Goal: Task Accomplishment & Management: Complete application form

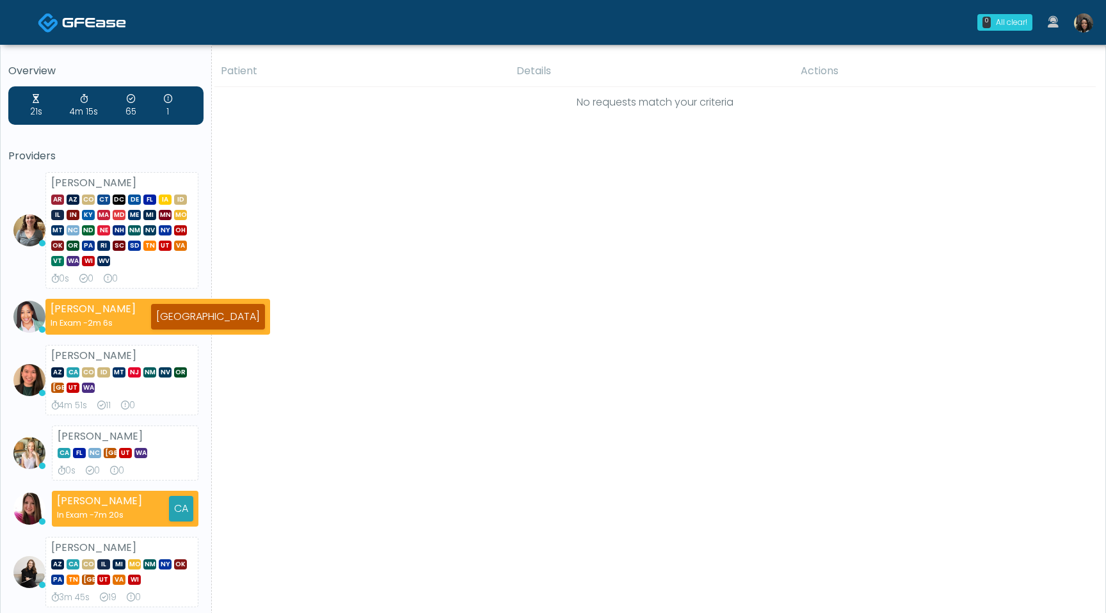
click at [1083, 25] on img at bounding box center [1083, 22] width 19 height 19
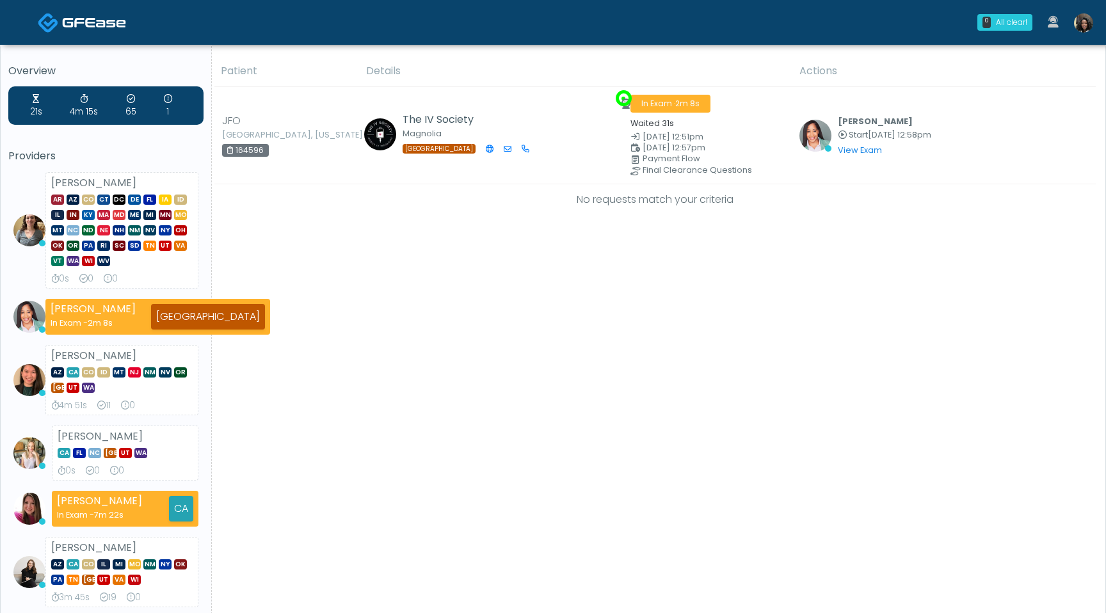
click at [1085, 25] on img at bounding box center [1083, 22] width 19 height 19
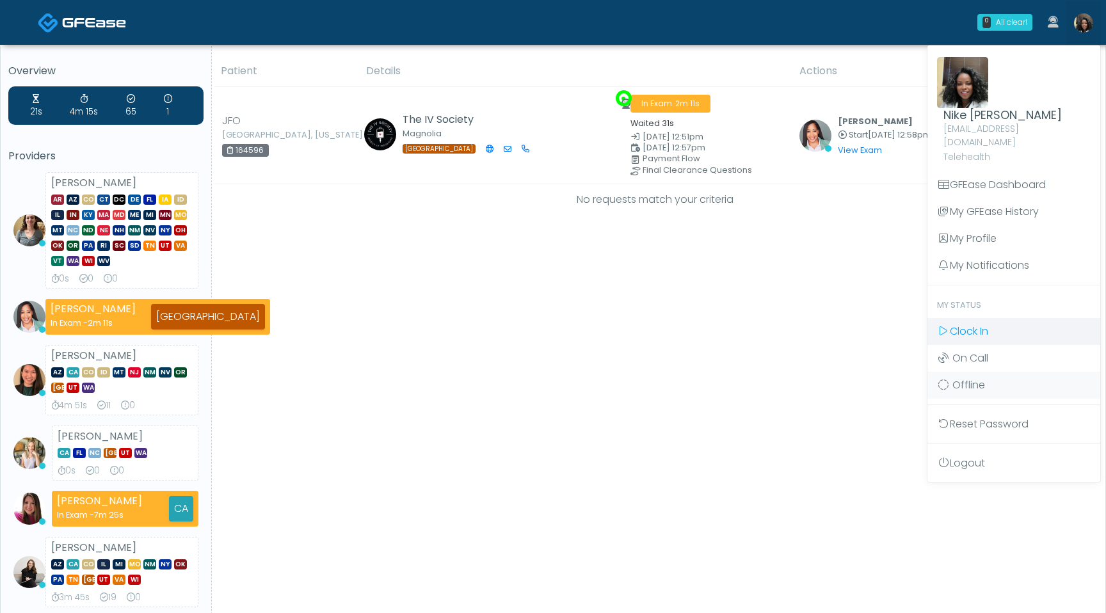
click at [961, 324] on span "Clock In" at bounding box center [969, 331] width 38 height 15
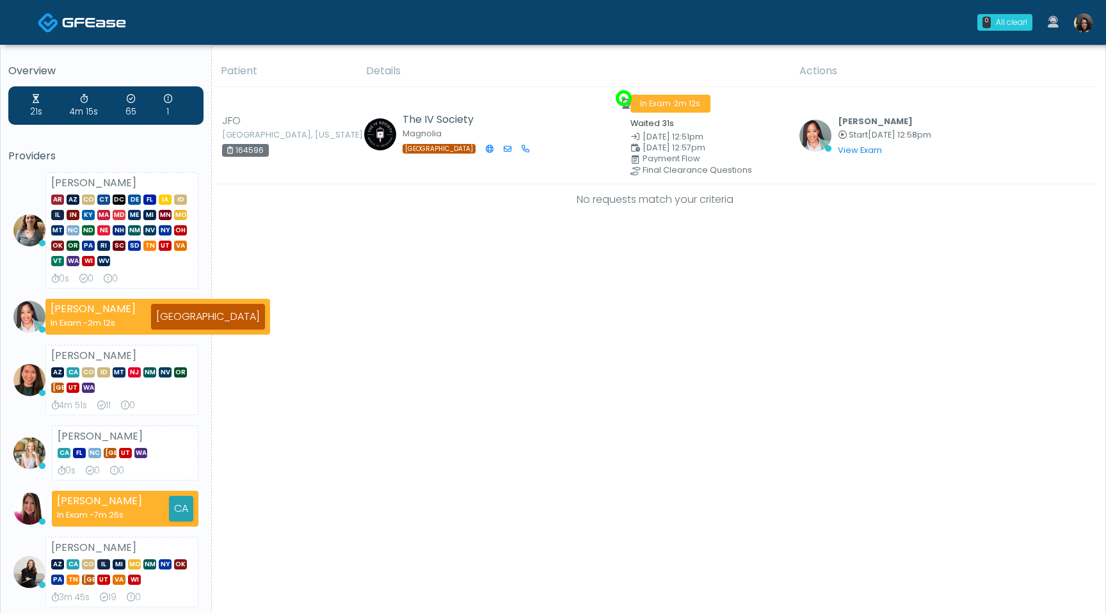
click at [1083, 24] on img at bounding box center [1083, 22] width 19 height 19
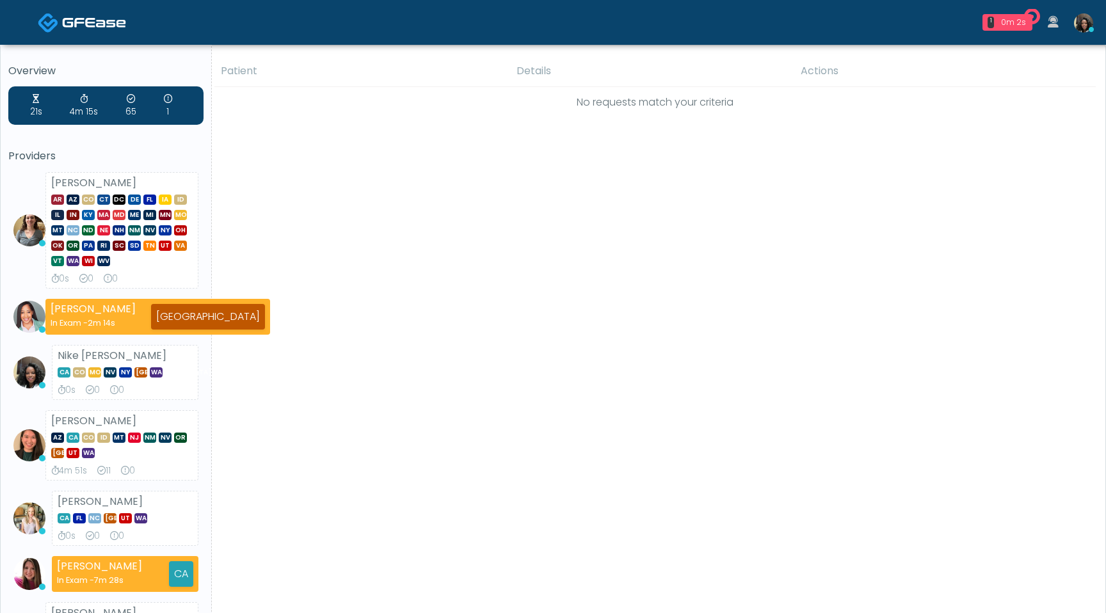
click at [1089, 26] on img at bounding box center [1083, 22] width 19 height 19
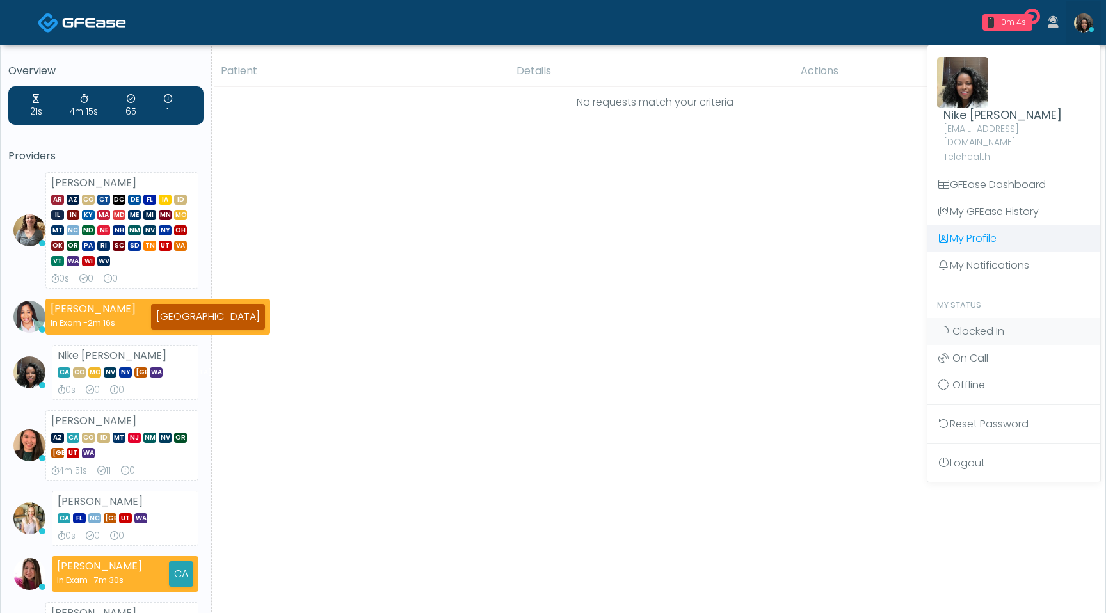
click at [992, 228] on link "My Profile" at bounding box center [1013, 238] width 173 height 27
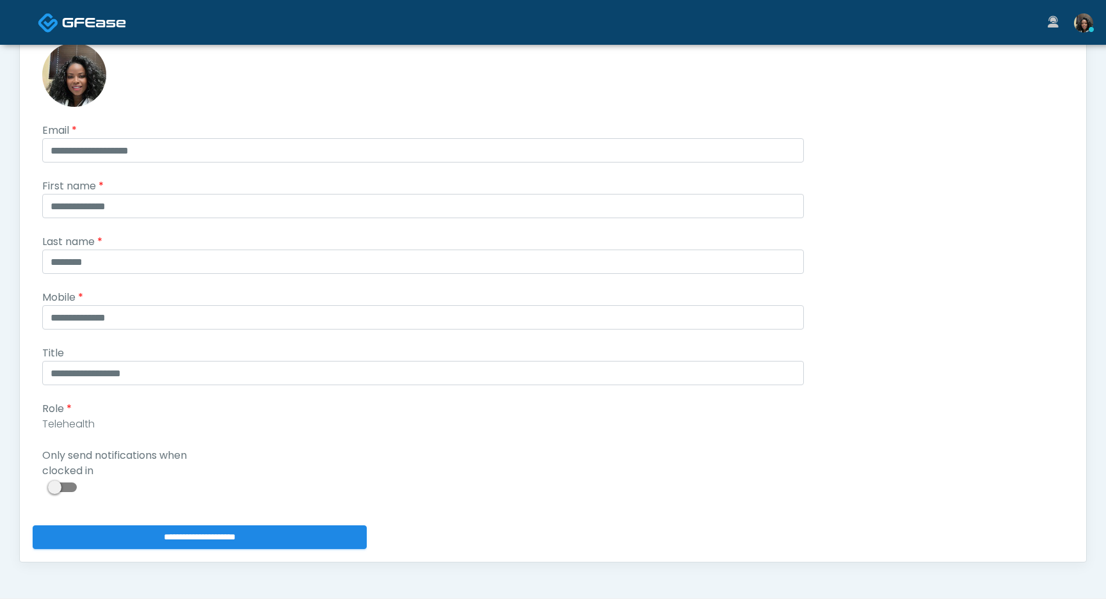
scroll to position [137, 0]
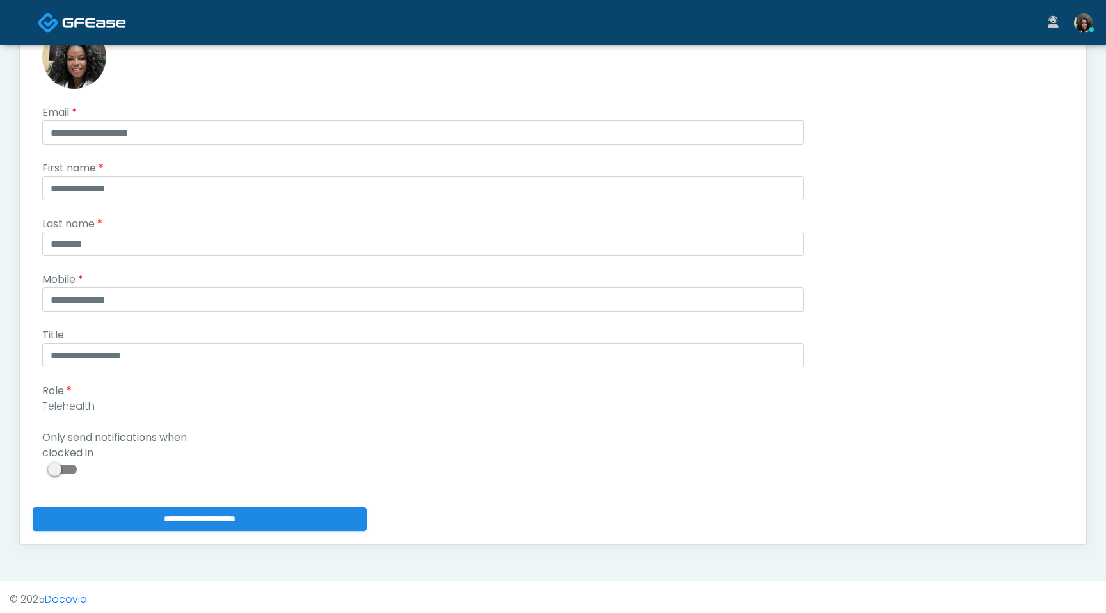
click at [67, 472] on span at bounding box center [64, 470] width 26 height 10
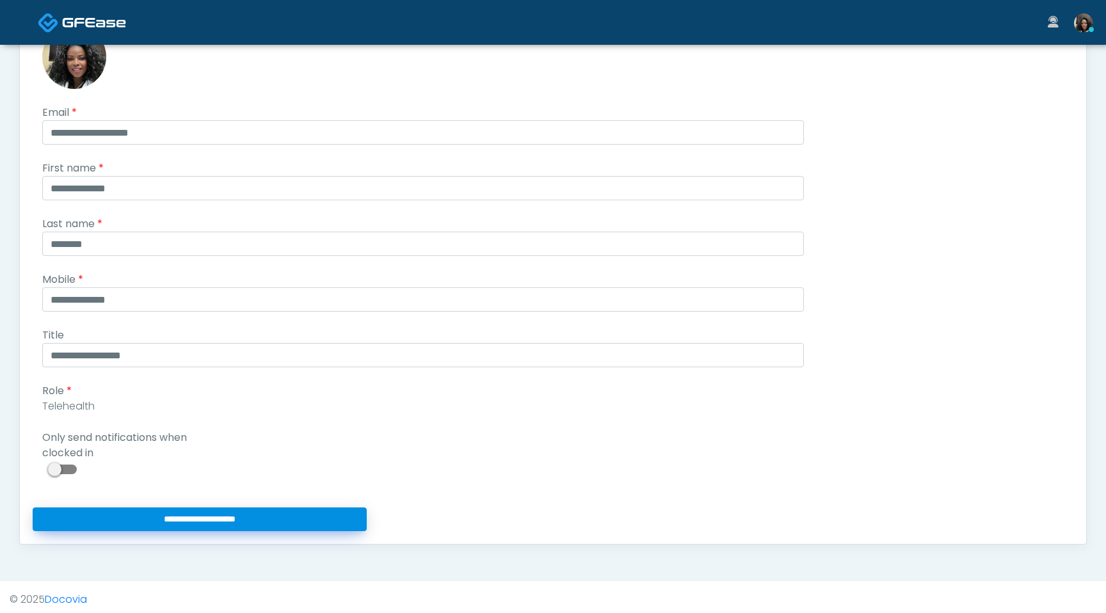
click at [102, 525] on input "**********" at bounding box center [200, 519] width 334 height 24
type input "**********"
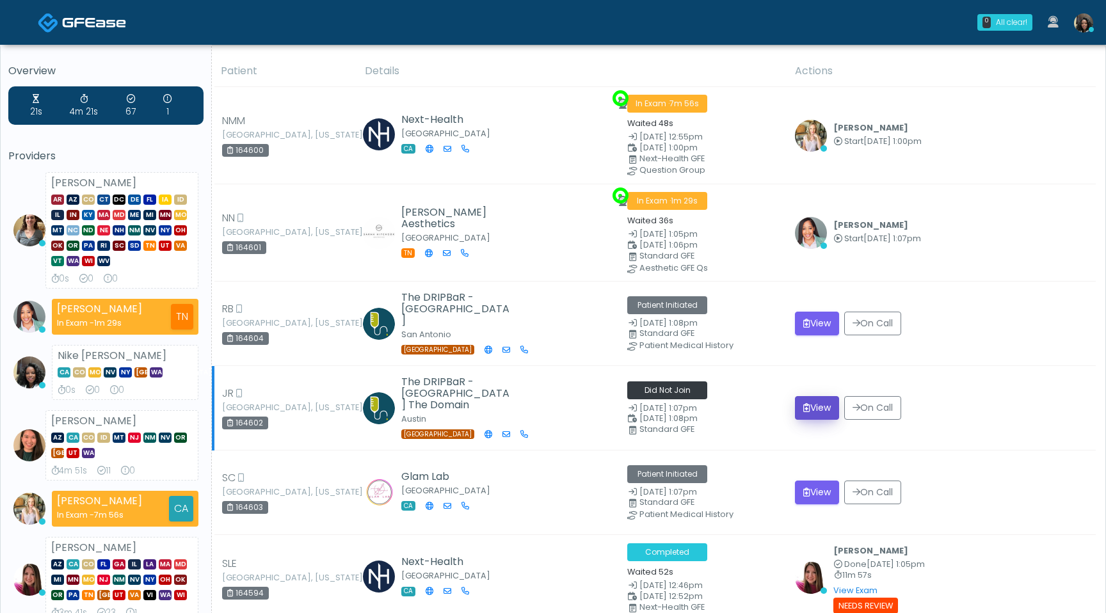
click at [819, 403] on button "View" at bounding box center [817, 408] width 44 height 24
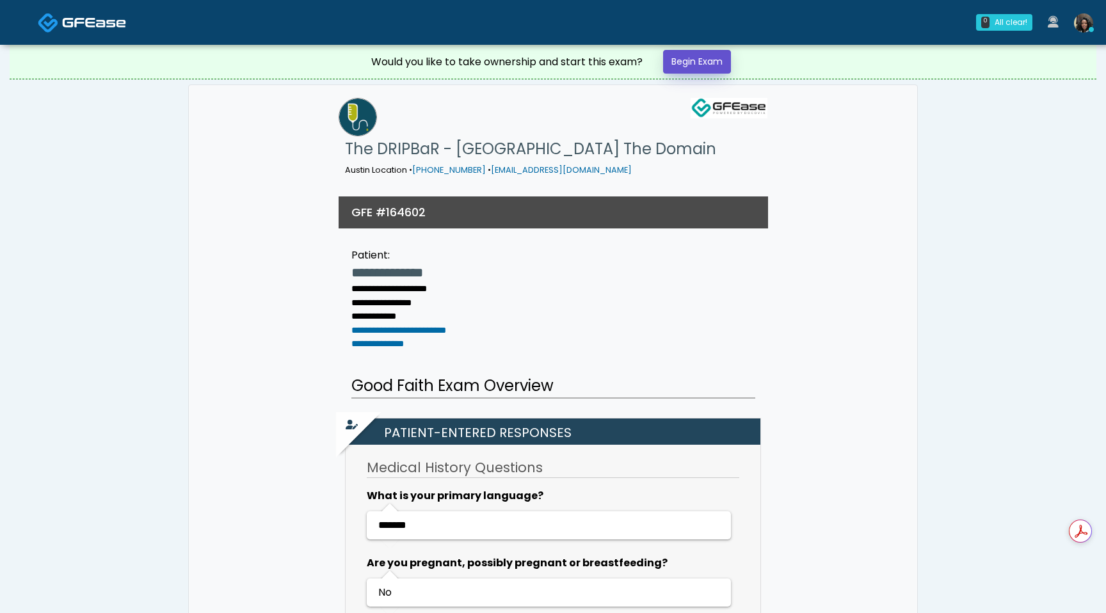
click at [701, 62] on link "Begin Exam" at bounding box center [697, 62] width 68 height 24
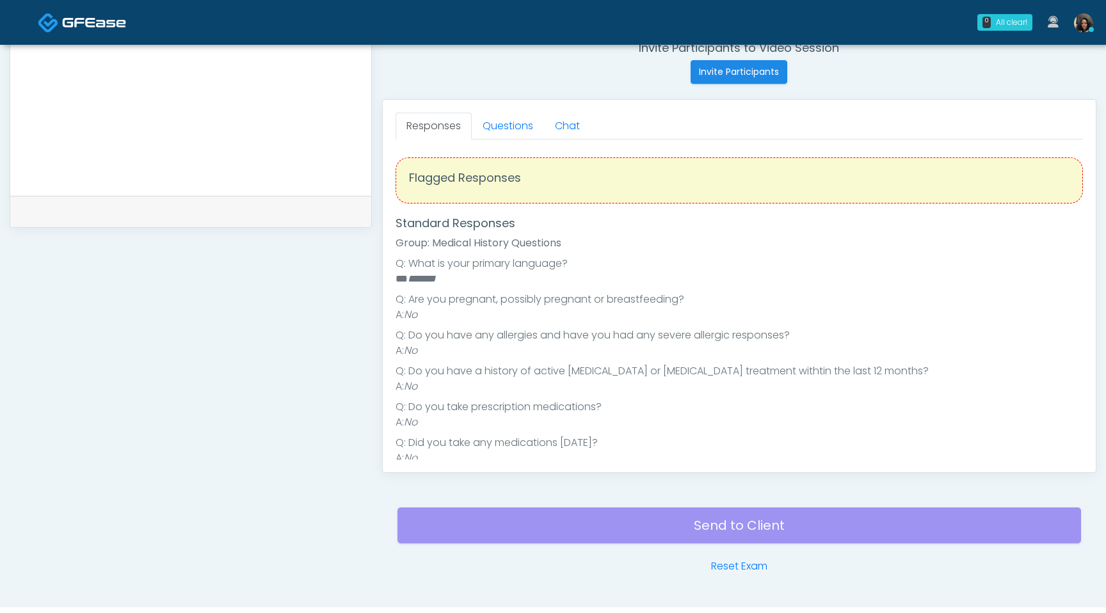
scroll to position [521, 0]
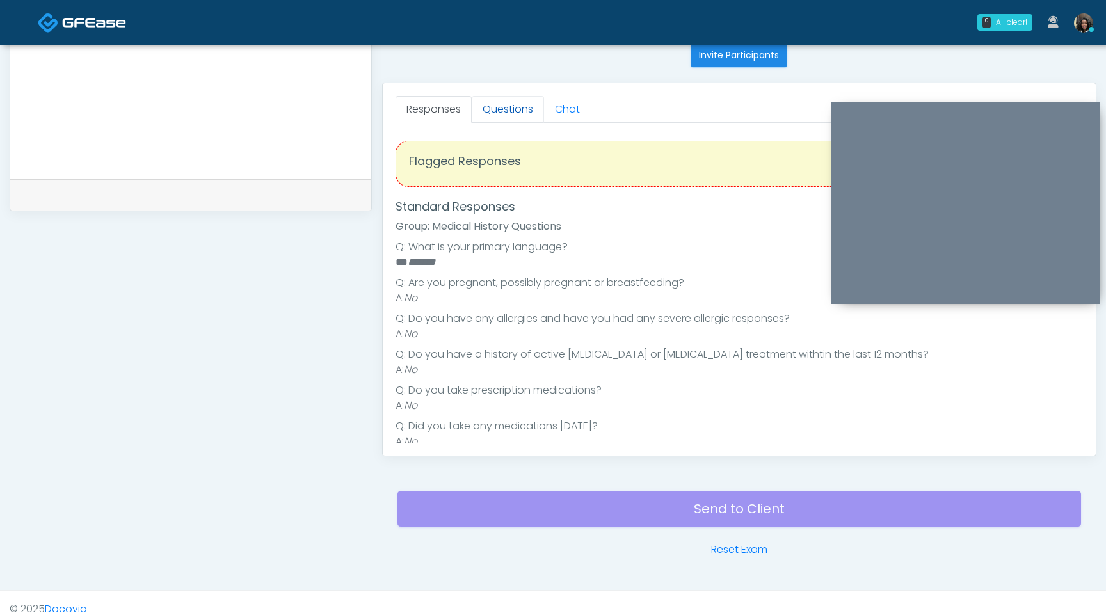
click at [517, 104] on link "Questions" at bounding box center [508, 109] width 72 height 27
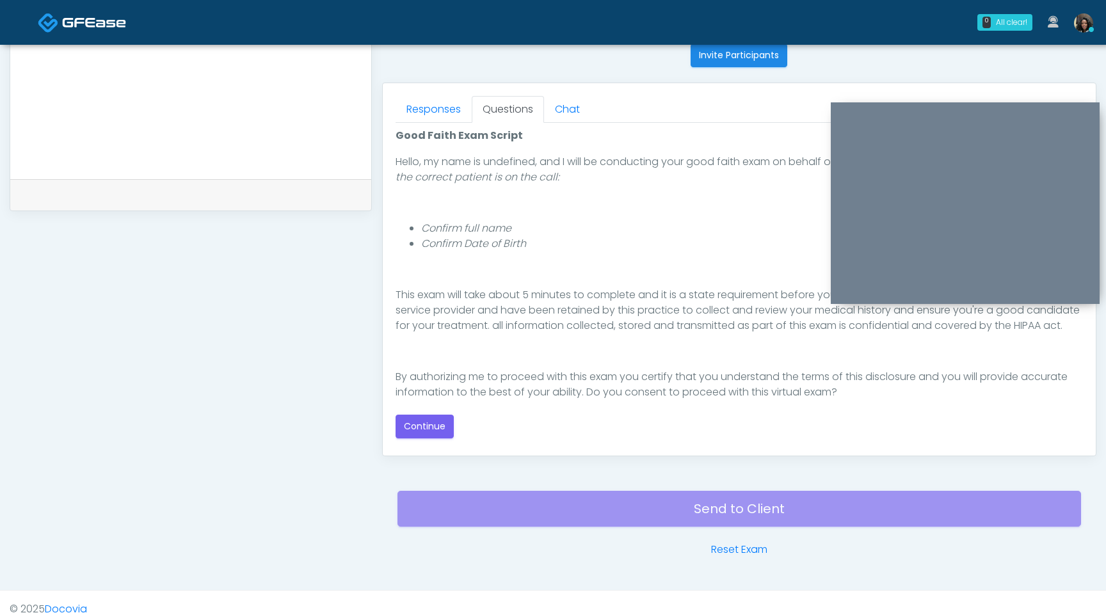
scroll to position [69, 0]
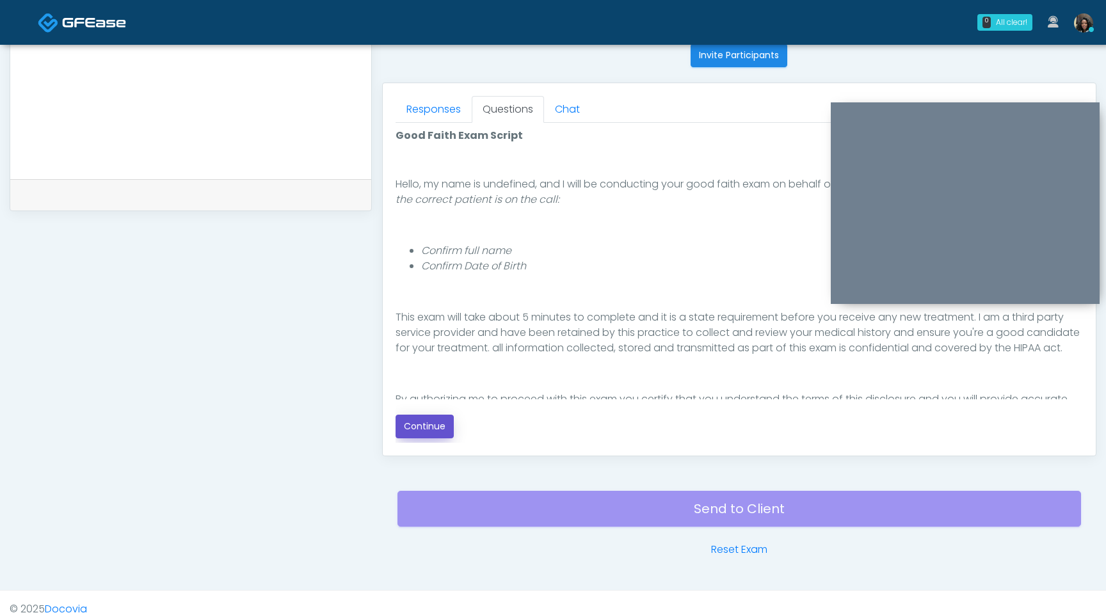
click at [434, 424] on button "Continue" at bounding box center [424, 427] width 58 height 24
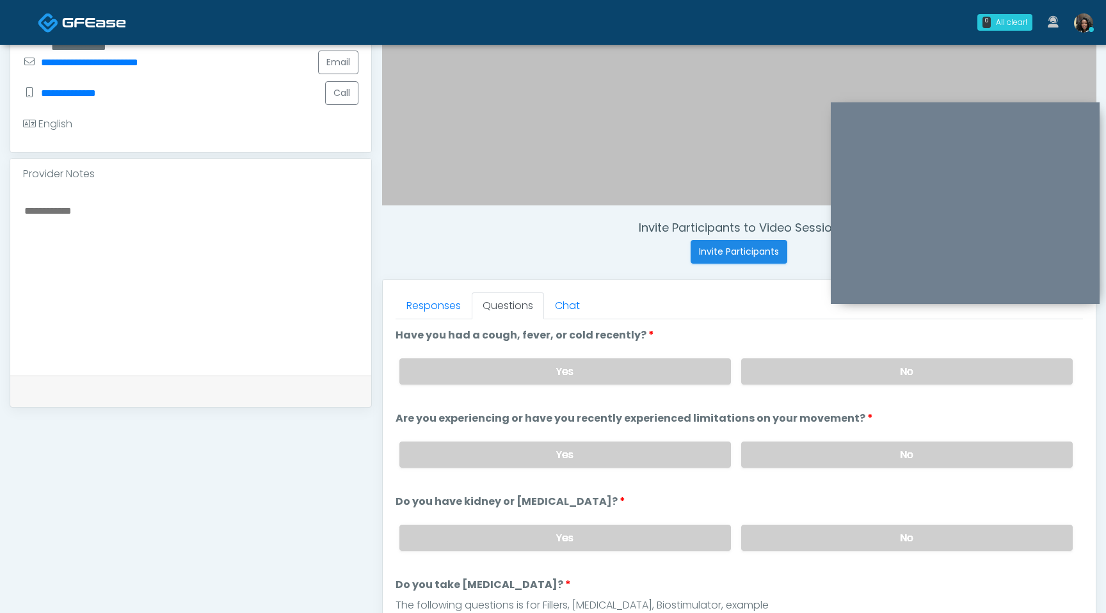
scroll to position [314, 0]
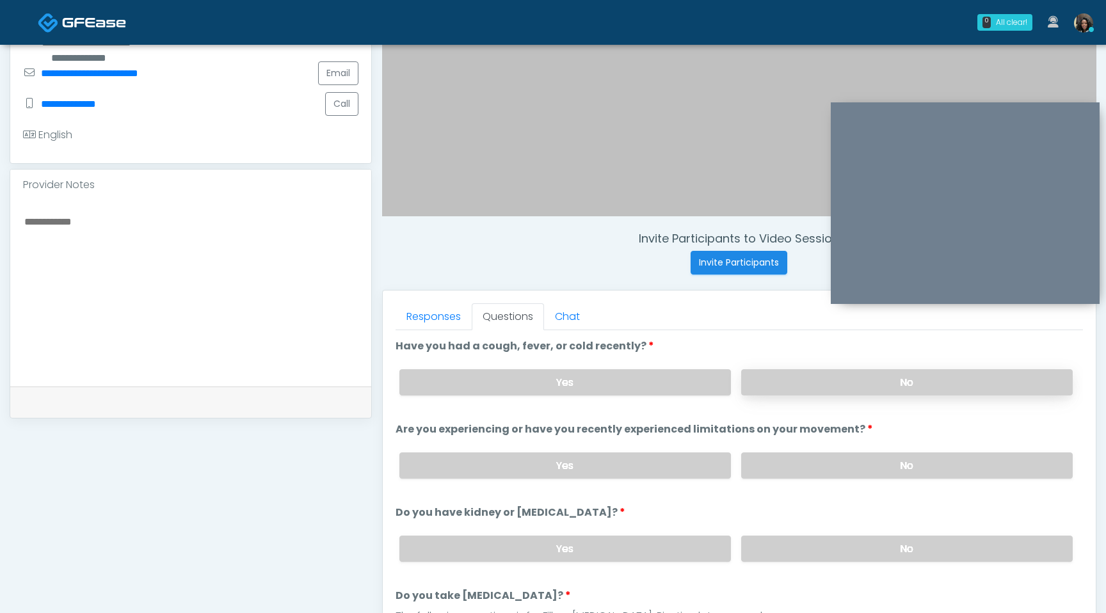
click at [809, 376] on label "No" at bounding box center [906, 382] width 331 height 26
click at [791, 475] on label "No" at bounding box center [906, 465] width 331 height 26
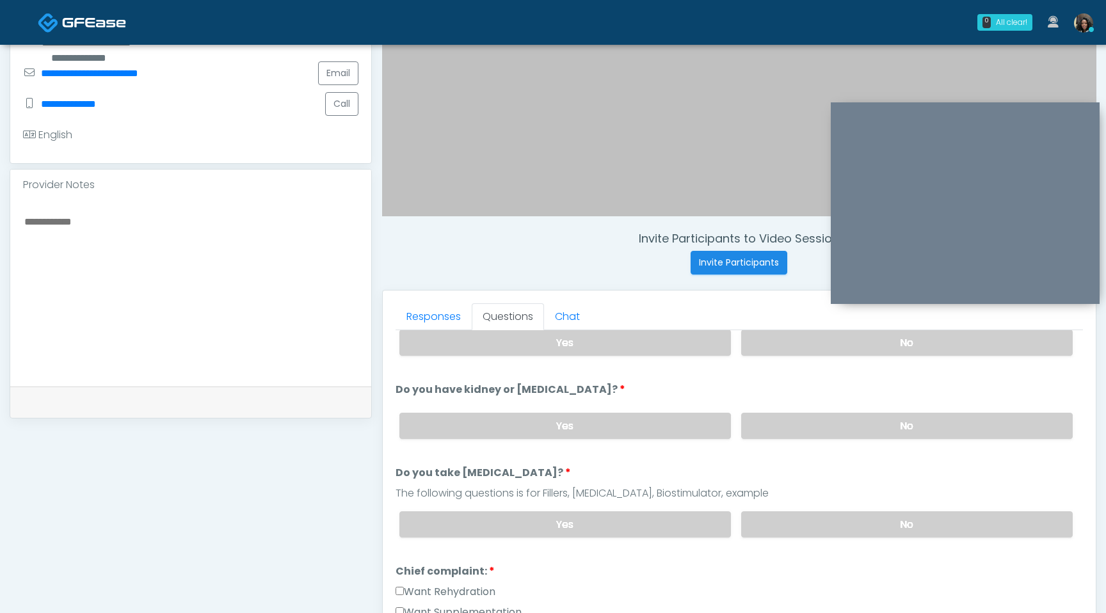
scroll to position [127, 0]
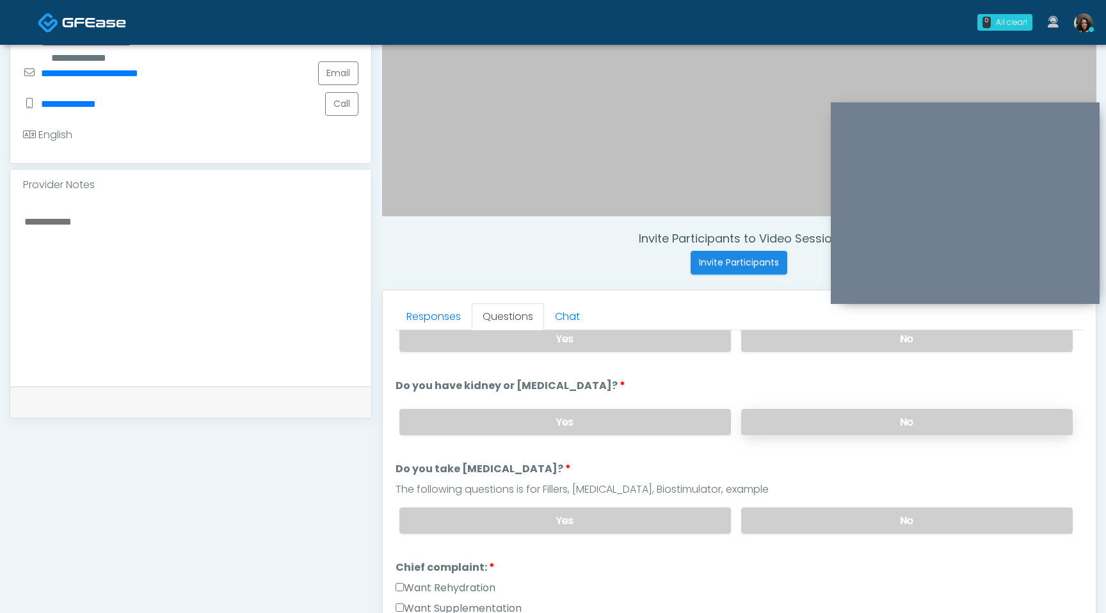
click at [804, 429] on label "No" at bounding box center [906, 422] width 331 height 26
click at [815, 510] on label "No" at bounding box center [906, 520] width 331 height 26
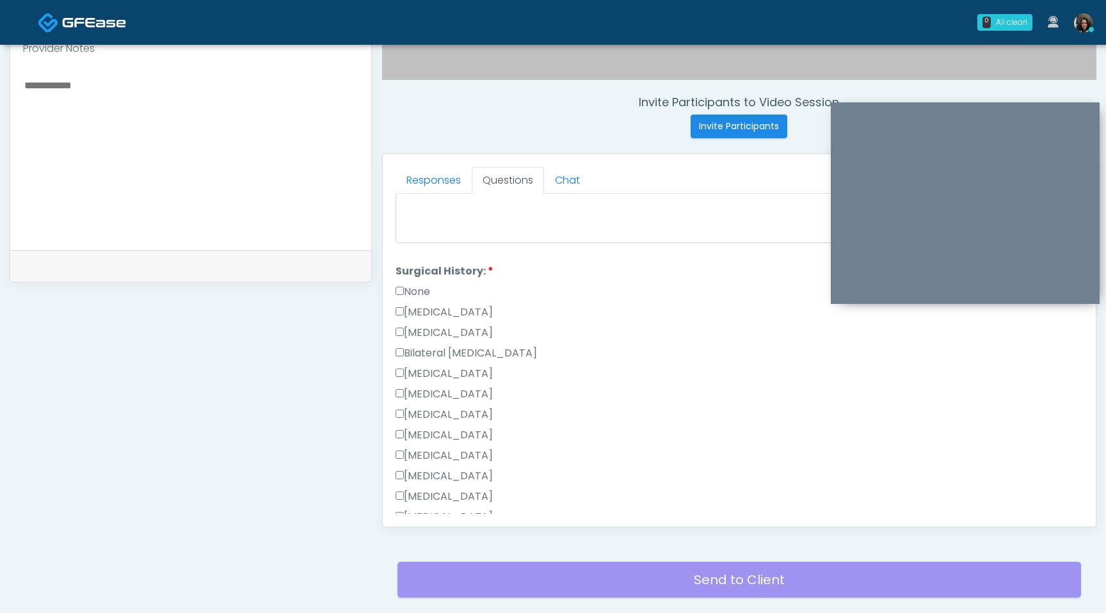
scroll to position [670, 0]
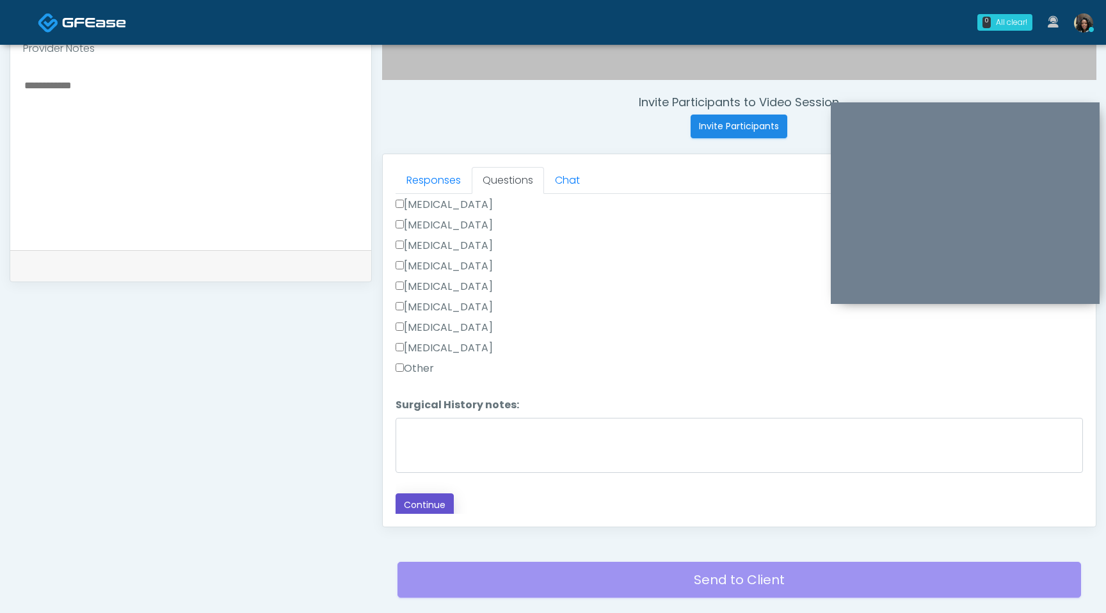
click at [440, 505] on button "Continue" at bounding box center [424, 505] width 58 height 24
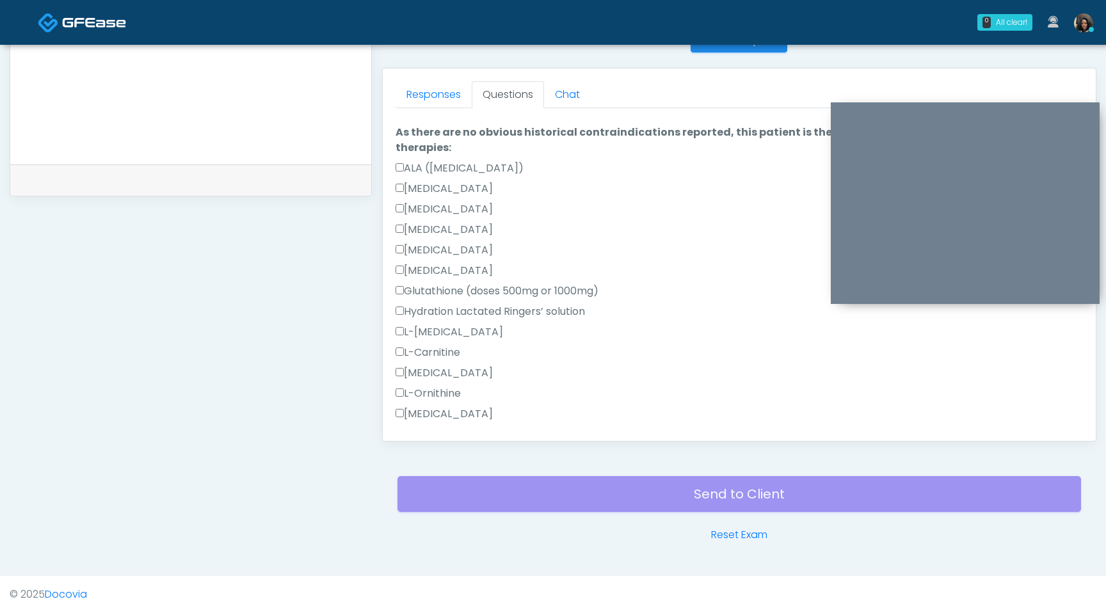
scroll to position [0, 0]
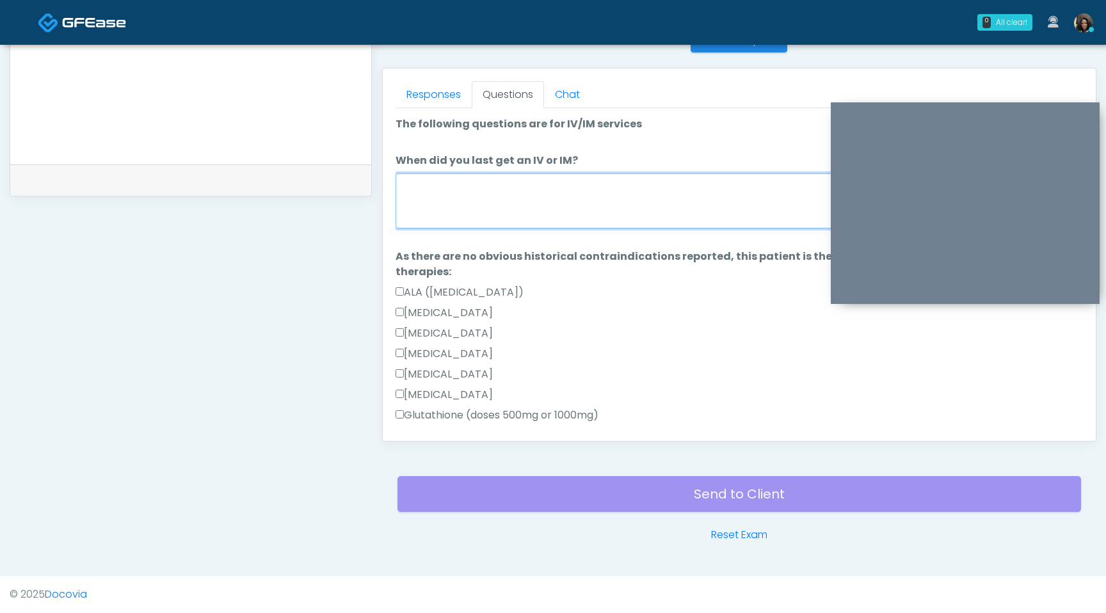
click at [514, 221] on textarea "When did you last get an IV or IM?" at bounding box center [738, 200] width 687 height 55
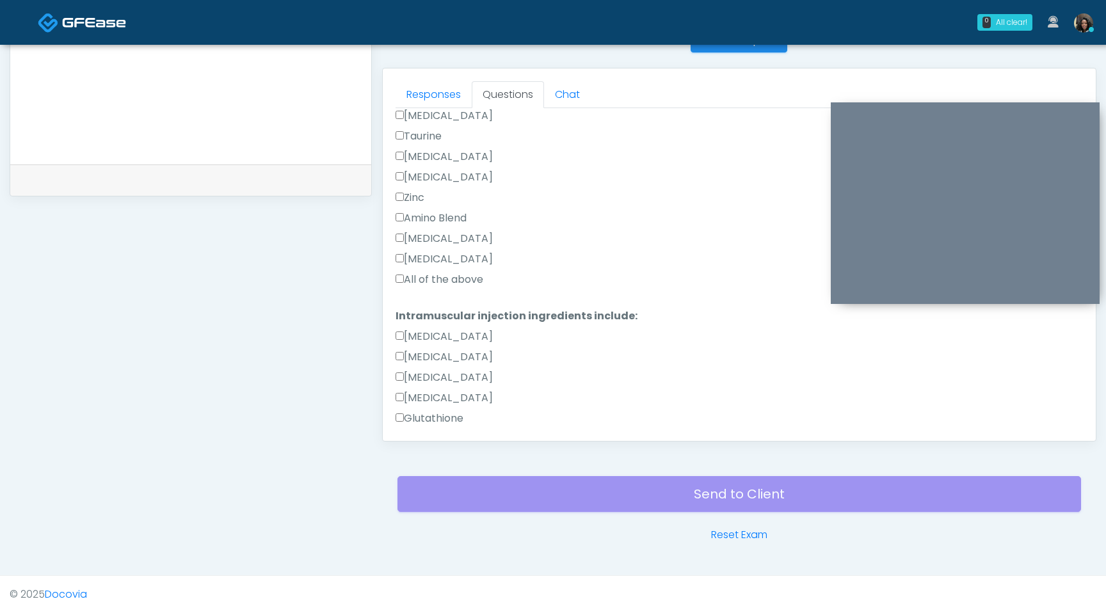
scroll to position [534, 0]
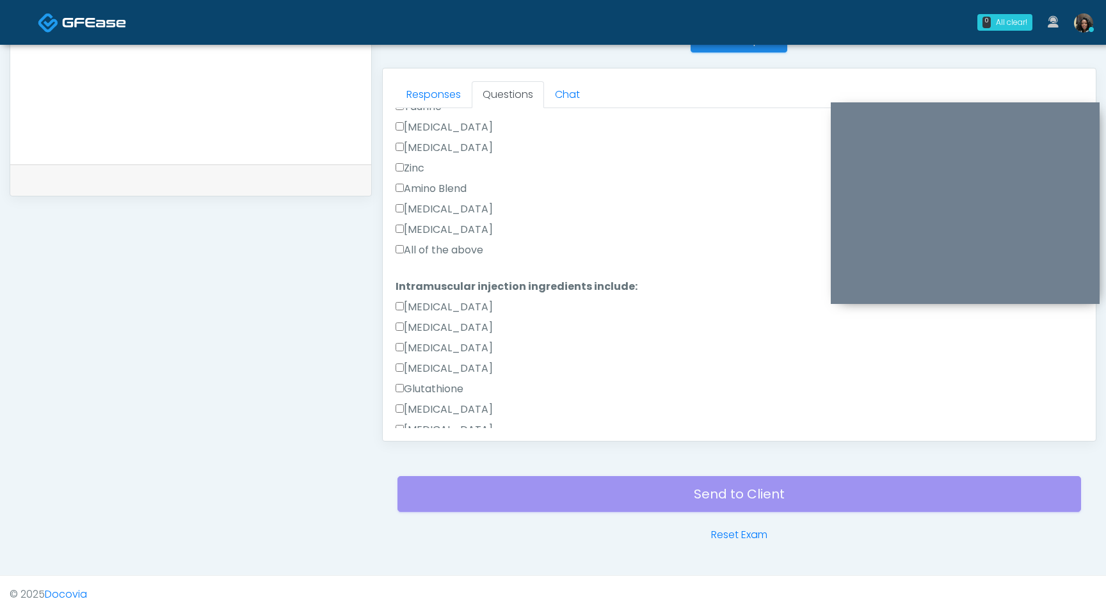
type textarea "**********"
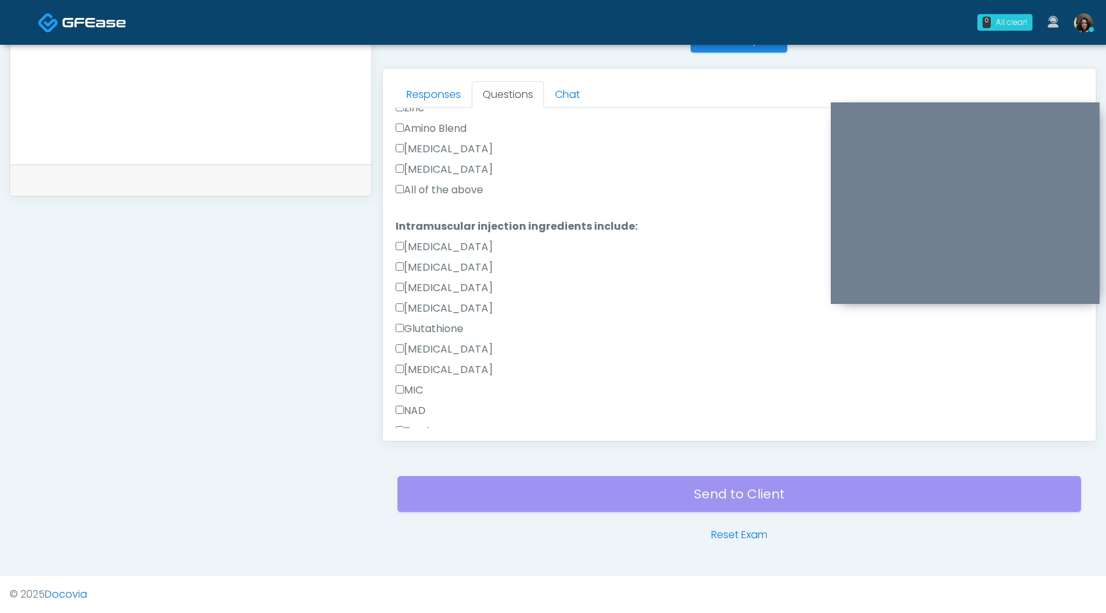
scroll to position [0, 0]
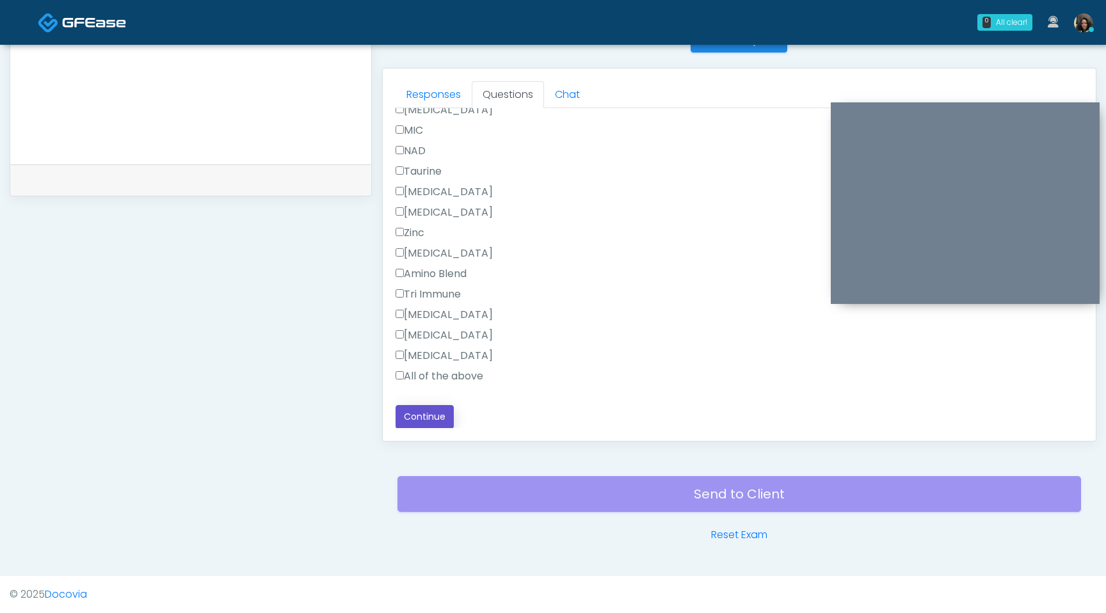
click at [421, 418] on button "Continue" at bounding box center [424, 417] width 58 height 24
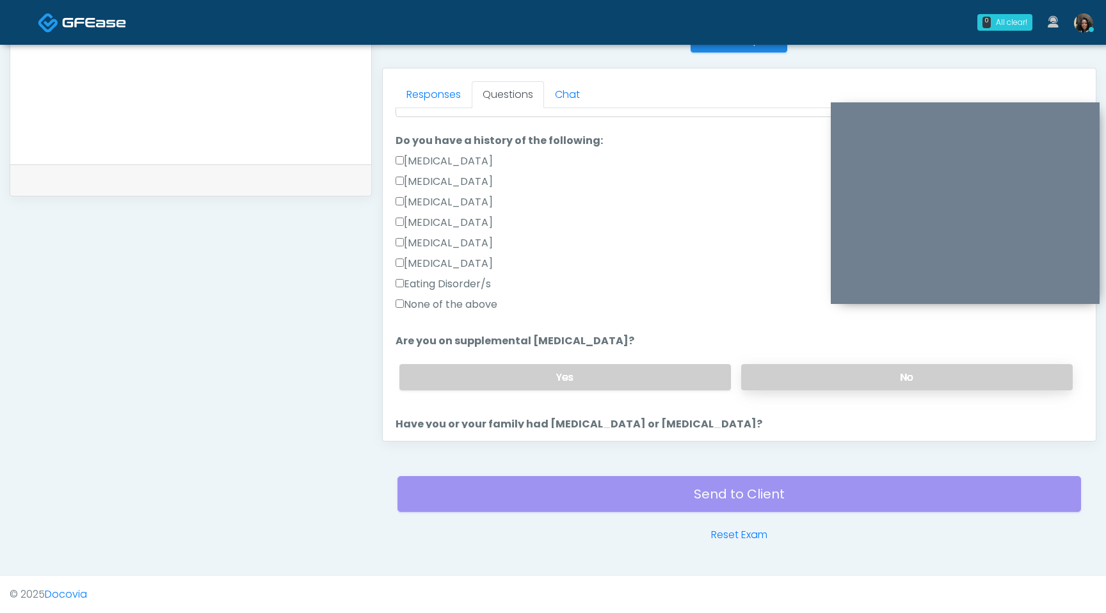
click at [839, 376] on label "No" at bounding box center [906, 377] width 331 height 26
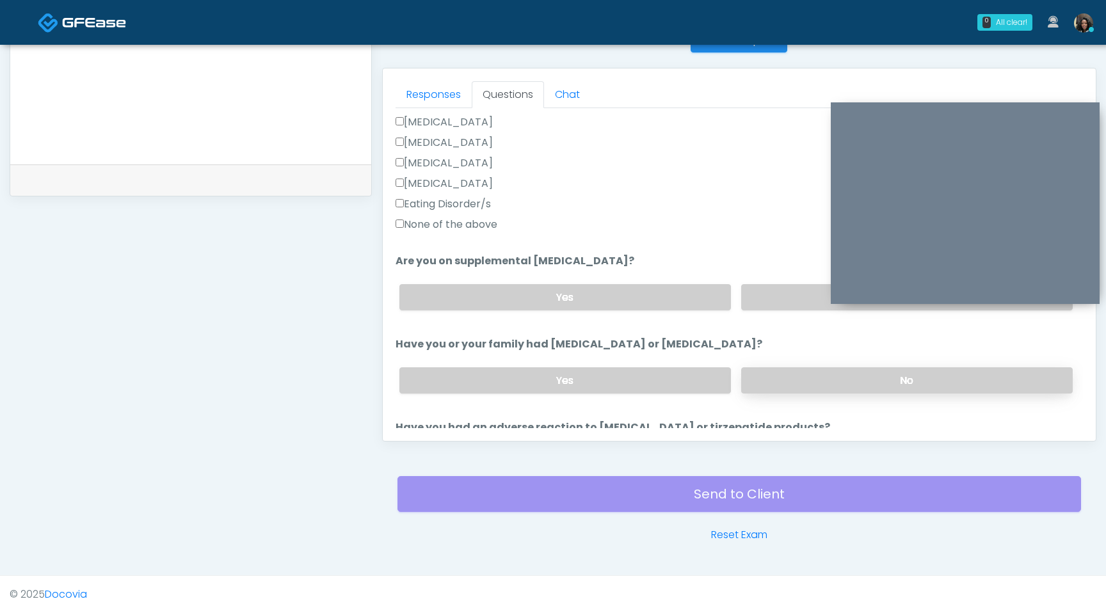
click at [839, 376] on label "No" at bounding box center [906, 380] width 331 height 26
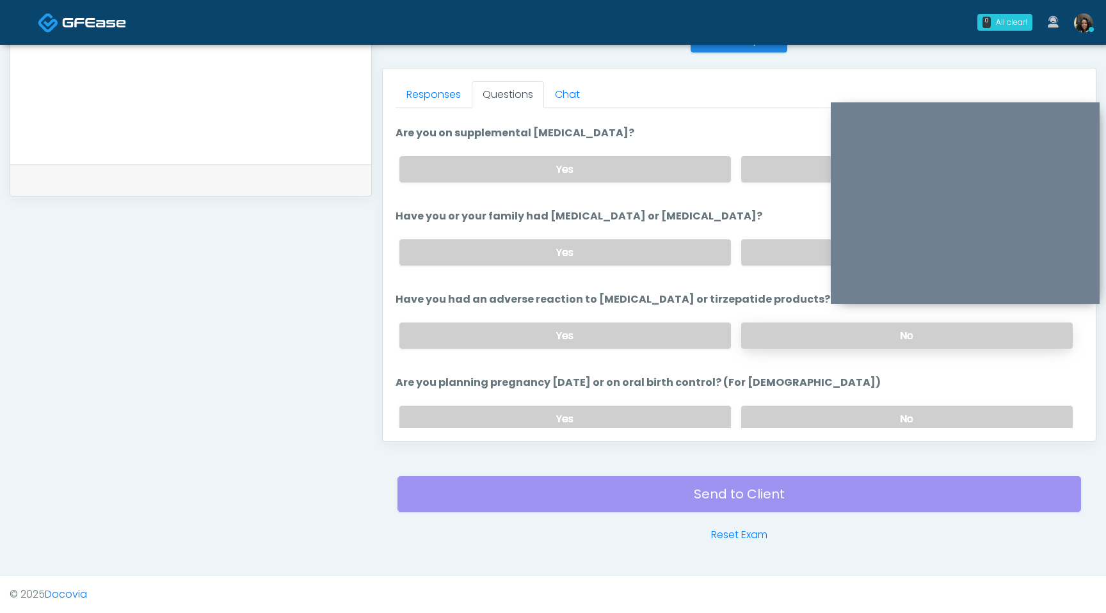
click at [788, 339] on label "No" at bounding box center [906, 336] width 331 height 26
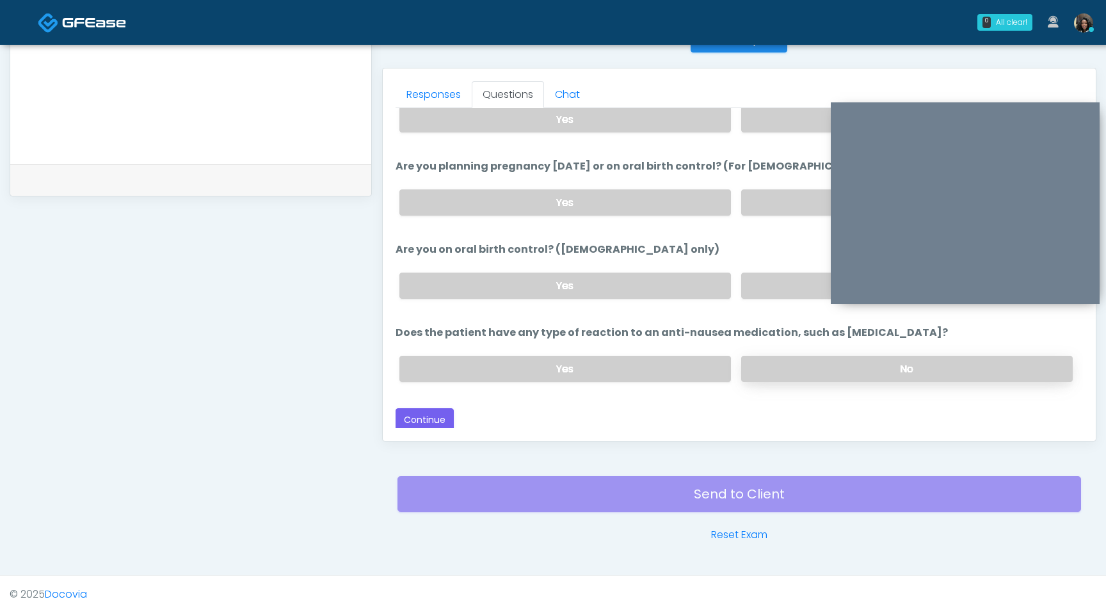
click at [760, 375] on label "No" at bounding box center [906, 369] width 331 height 26
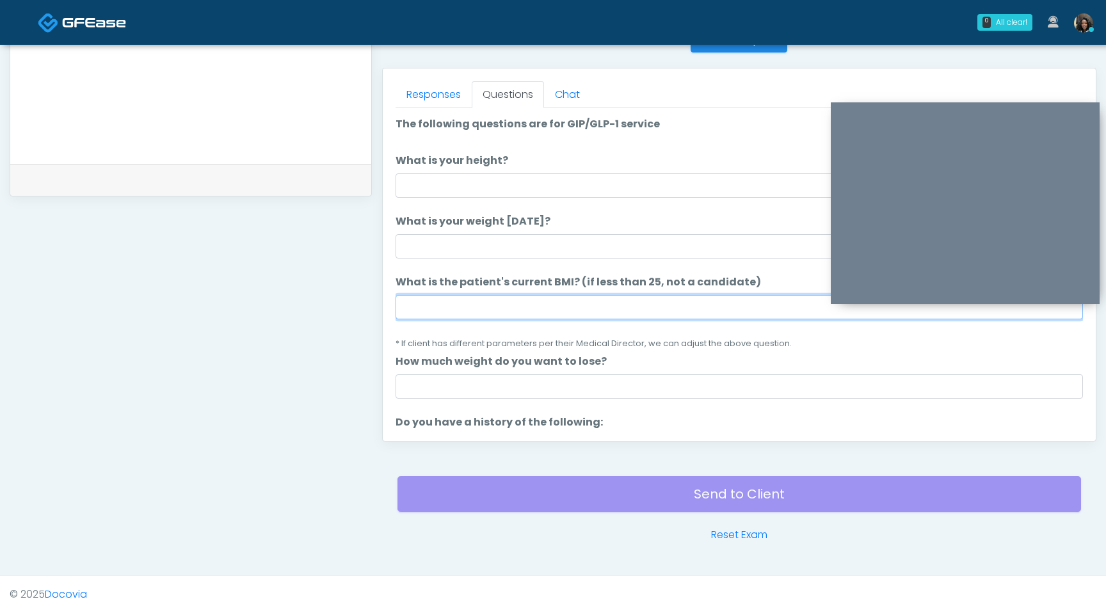
click at [563, 305] on input "What is the patient's current BMI? (if less than 25, not a candidate)" at bounding box center [738, 307] width 687 height 24
type input "****"
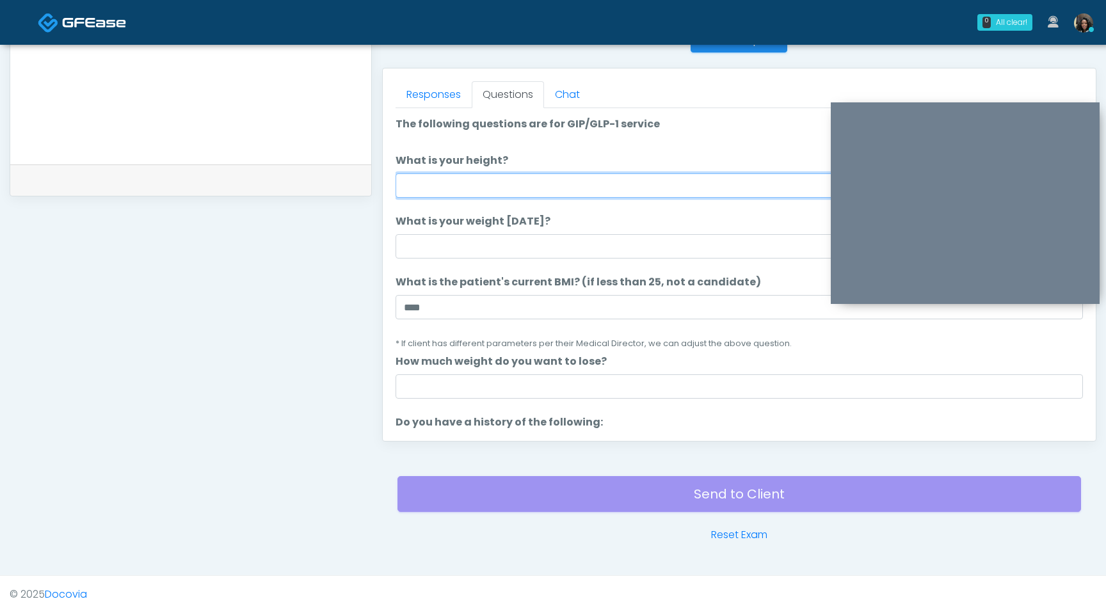
click at [628, 187] on input "What is your height?" at bounding box center [738, 185] width 687 height 24
type input "***"
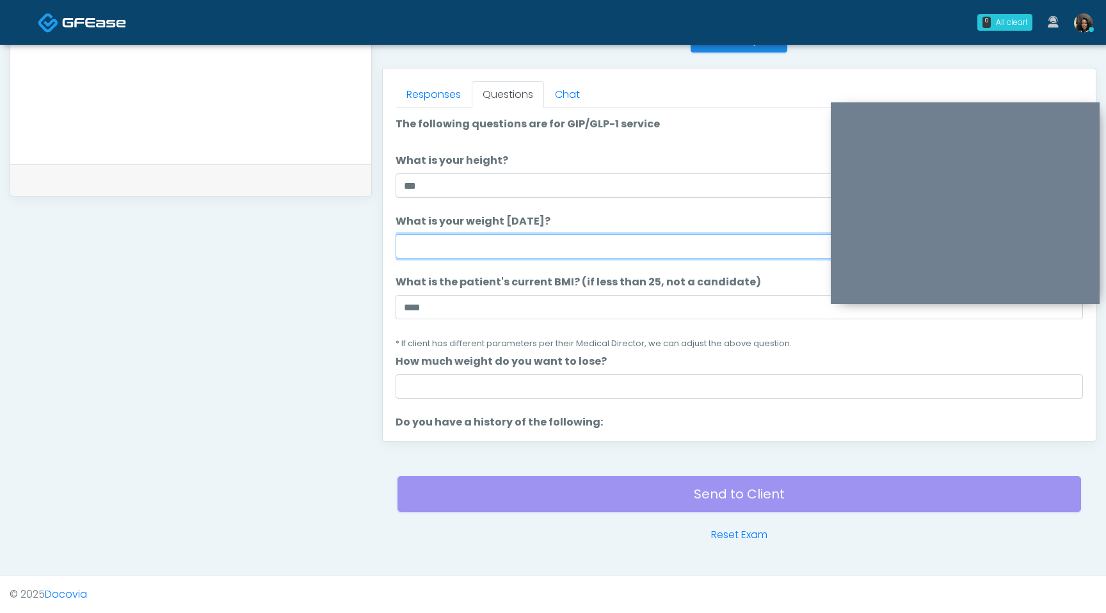
click at [587, 244] on input "What is your weight today?" at bounding box center [738, 246] width 687 height 24
type input "***"
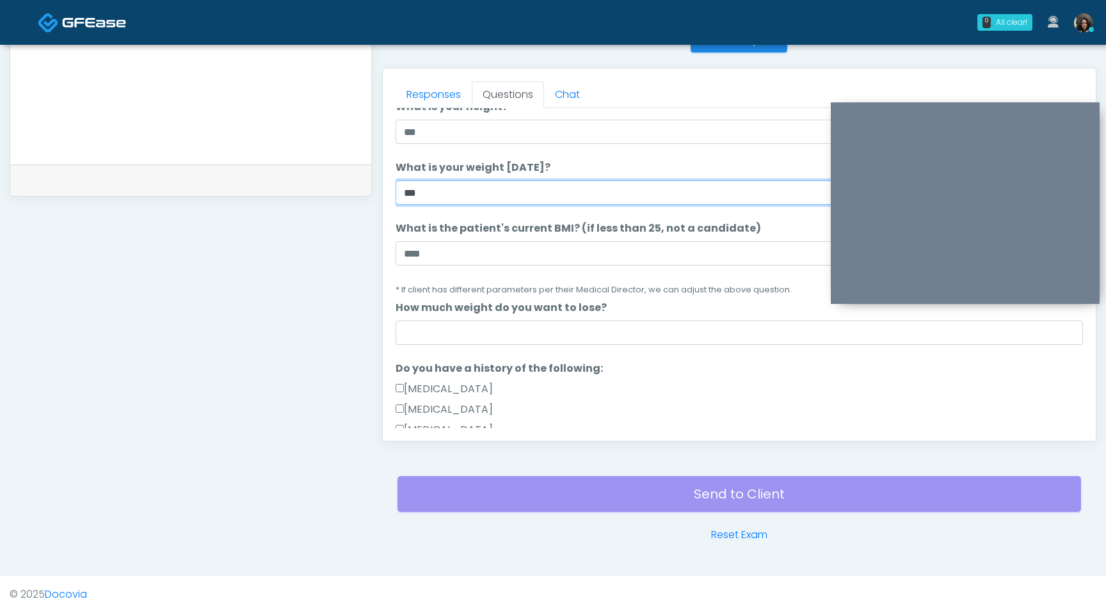
scroll to position [61, 0]
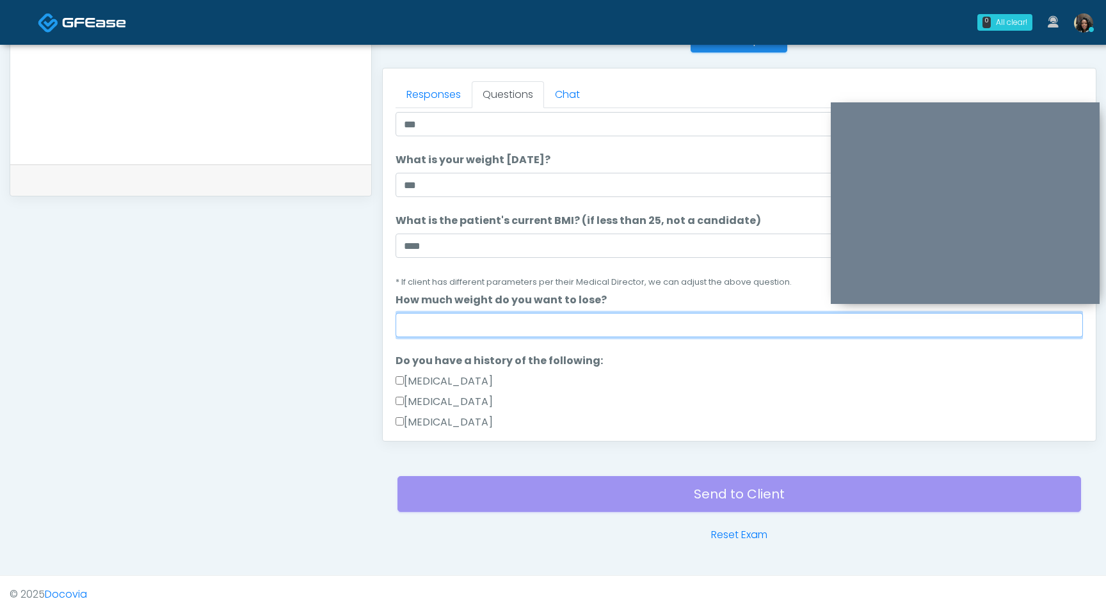
click at [634, 319] on input "How much weight do you want to lose?" at bounding box center [738, 325] width 687 height 24
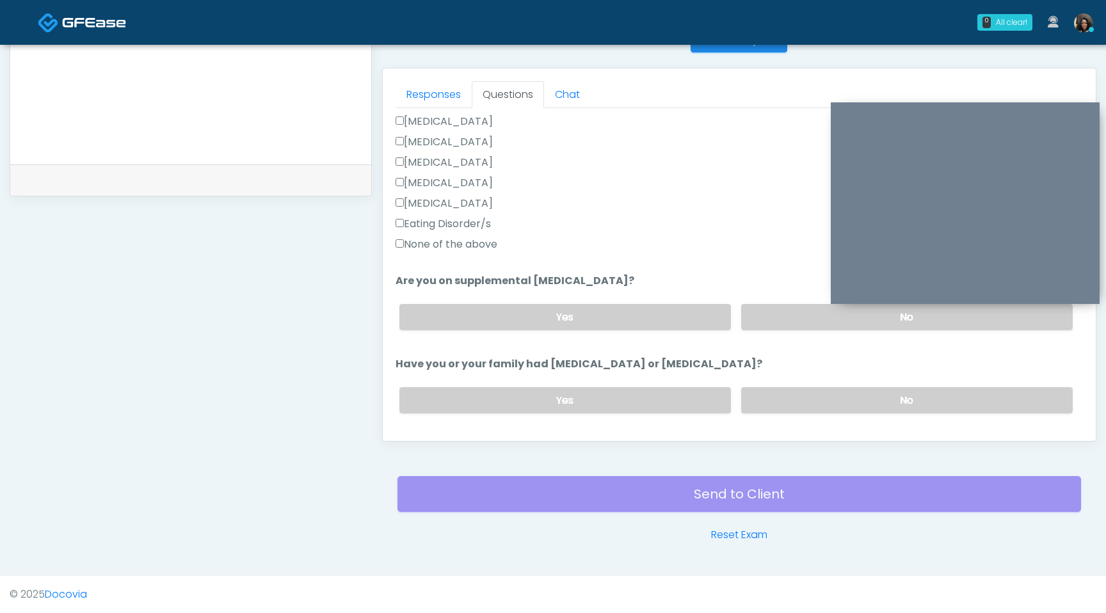
scroll to position [706, 0]
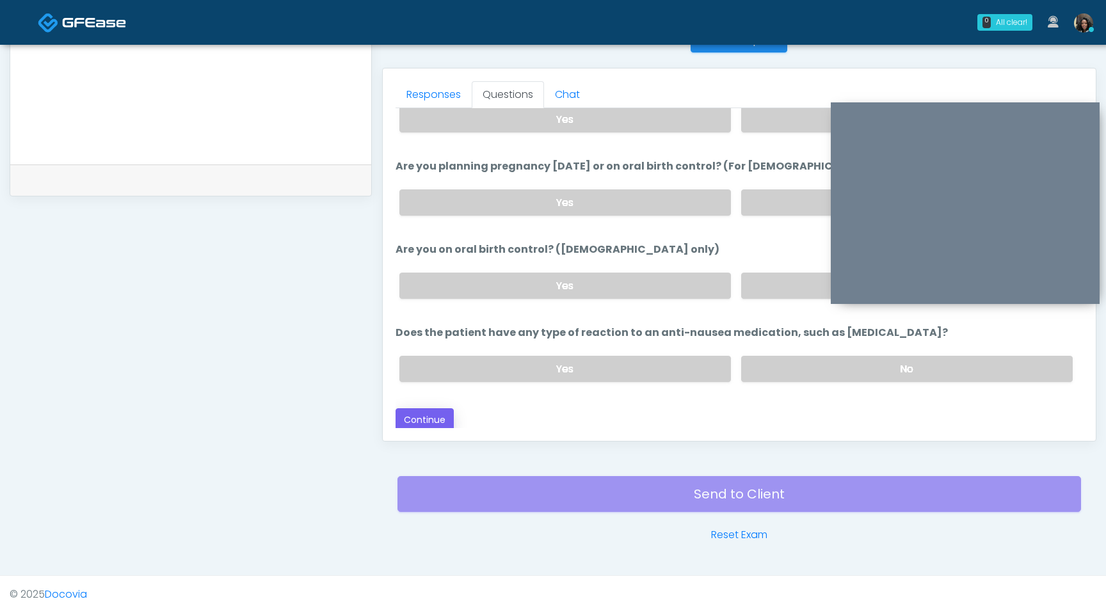
type input "*"
click at [429, 420] on button "Continue" at bounding box center [424, 420] width 58 height 24
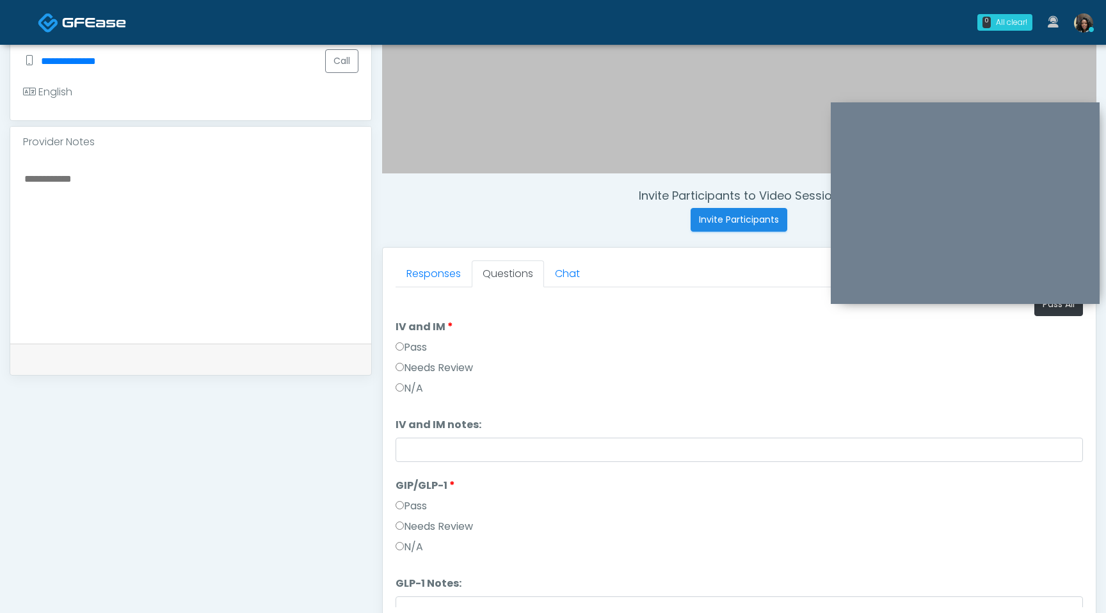
scroll to position [235, 0]
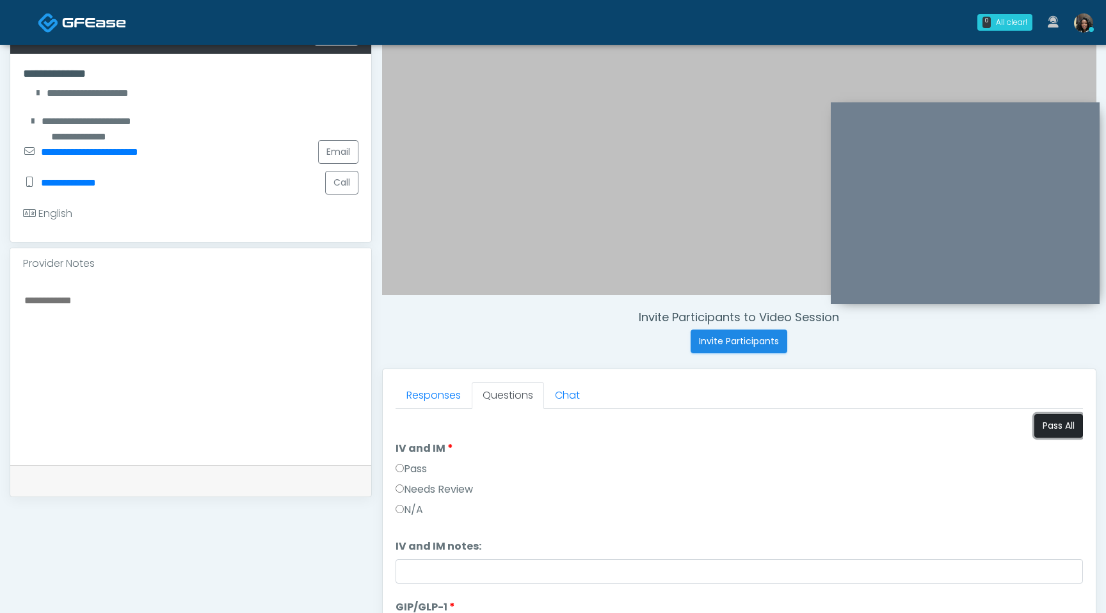
click at [1049, 431] on button "Pass All" at bounding box center [1058, 426] width 49 height 24
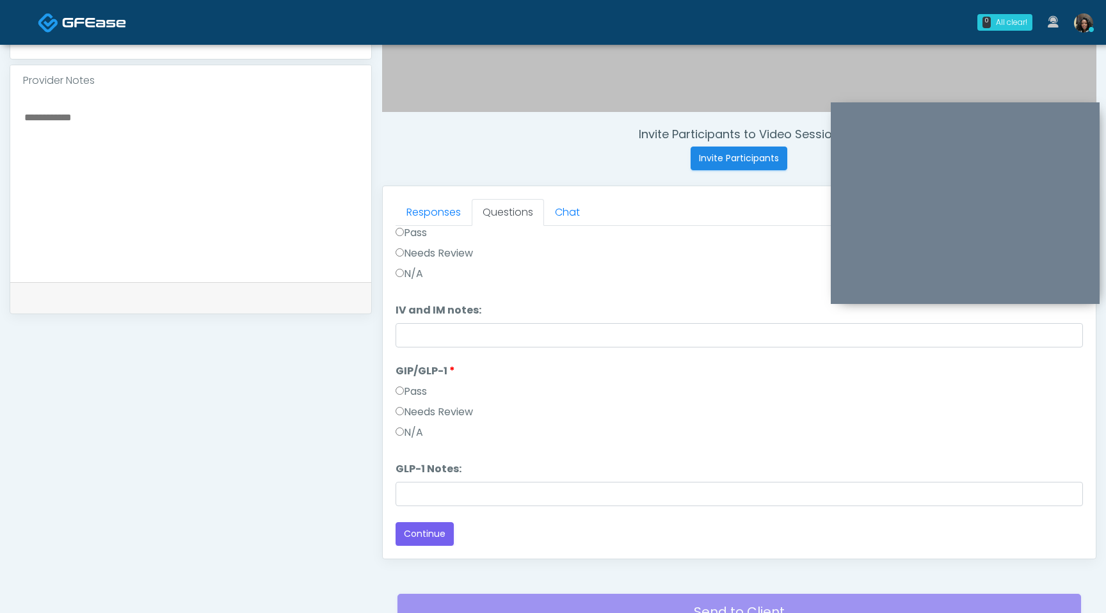
scroll to position [438, 0]
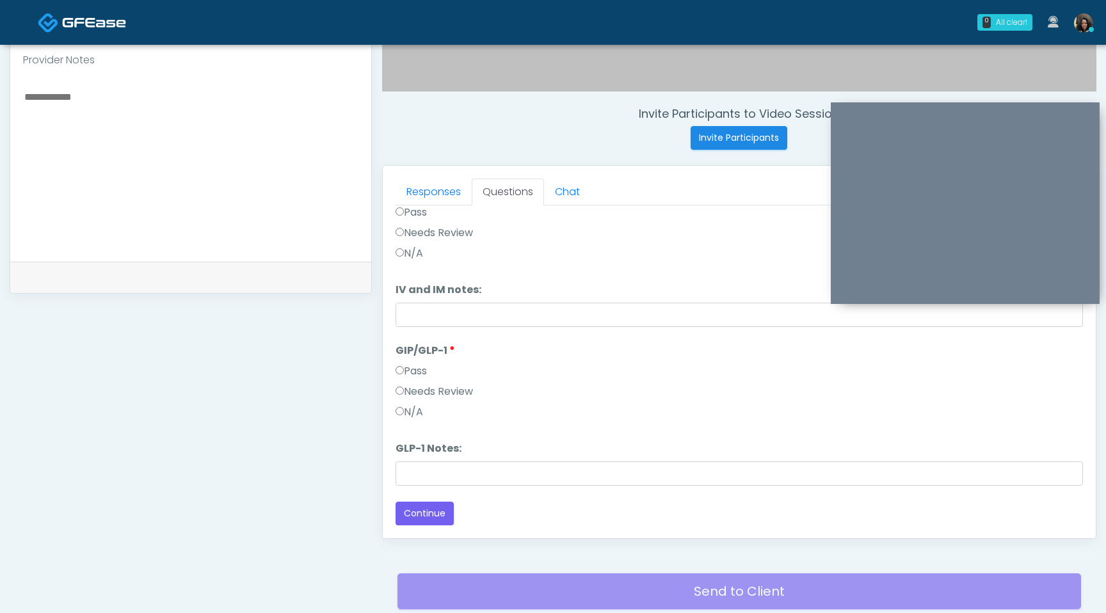
click at [403, 391] on label "Needs Review" at bounding box center [433, 391] width 77 height 15
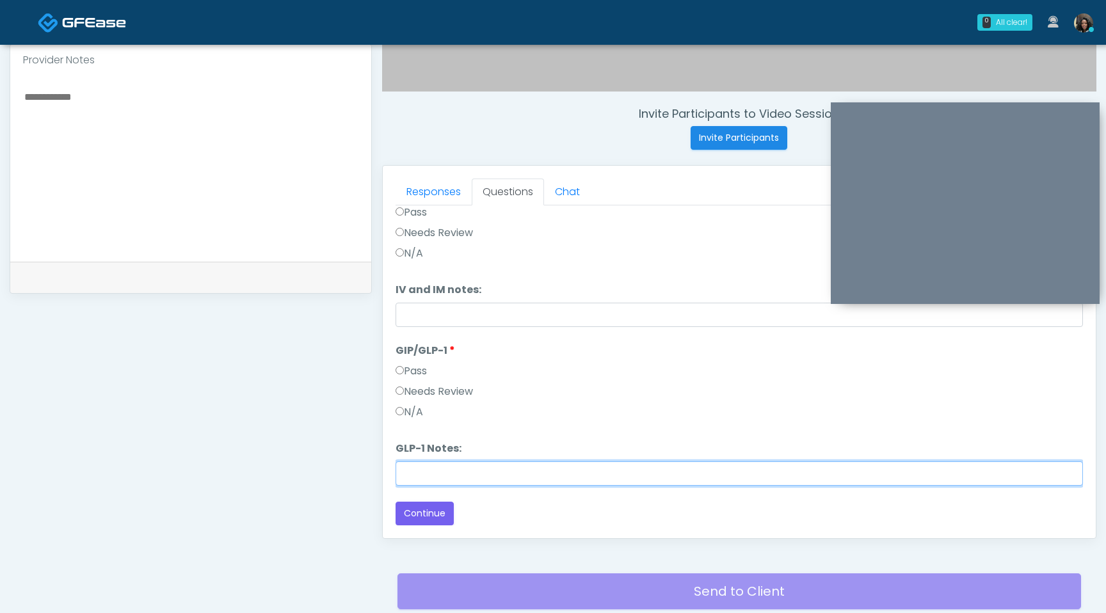
click at [411, 475] on input "GLP-1 Notes:" at bounding box center [738, 473] width 687 height 24
type input "**********"
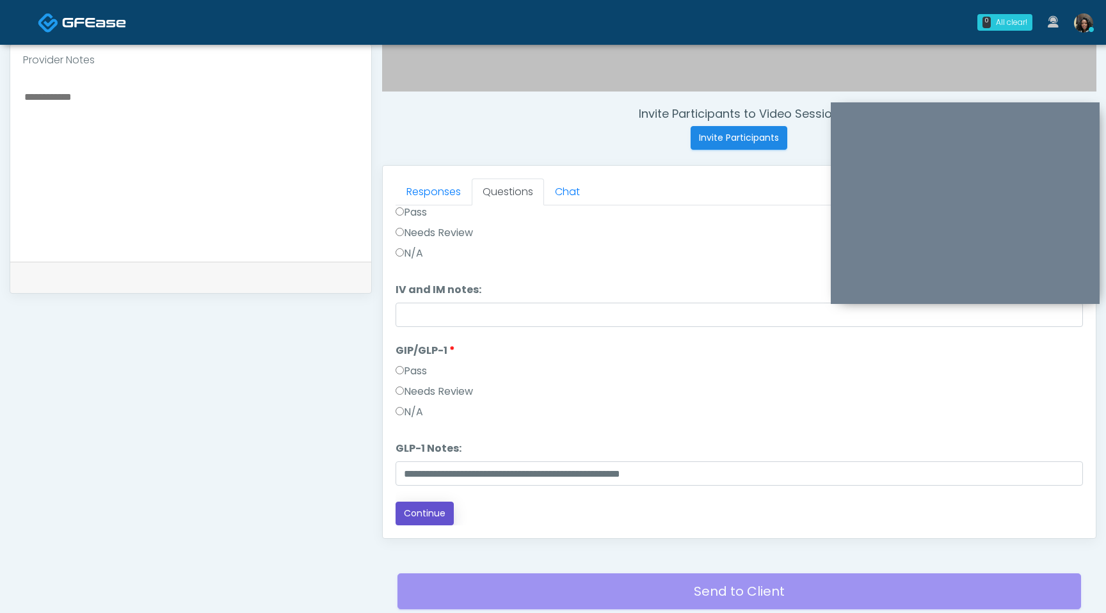
click at [421, 511] on button "Continue" at bounding box center [424, 514] width 58 height 24
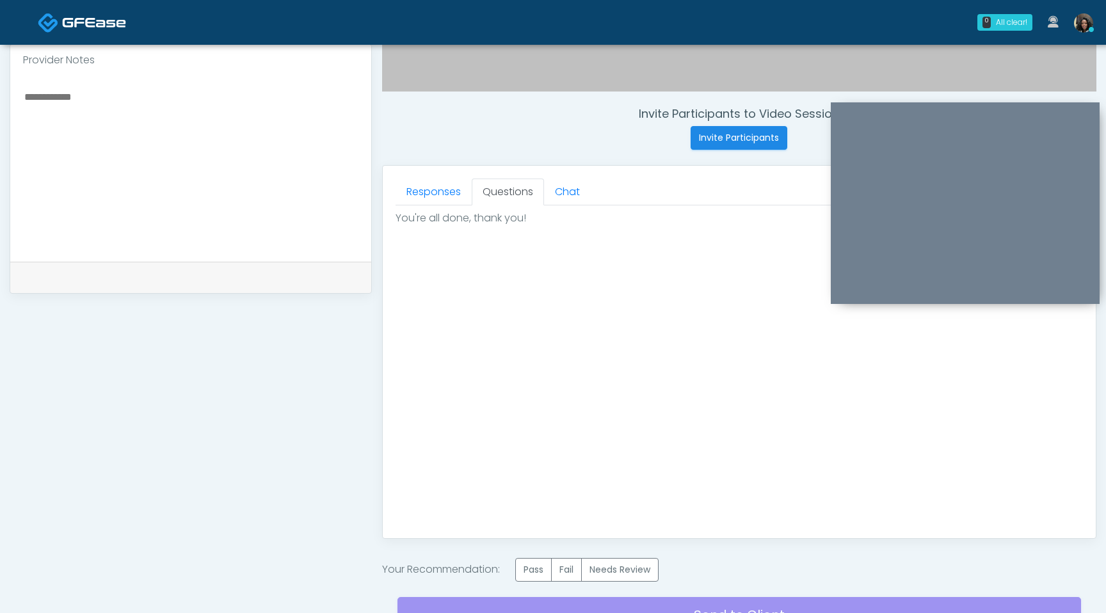
scroll to position [0, 0]
click at [541, 572] on label "Pass" at bounding box center [533, 570] width 36 height 24
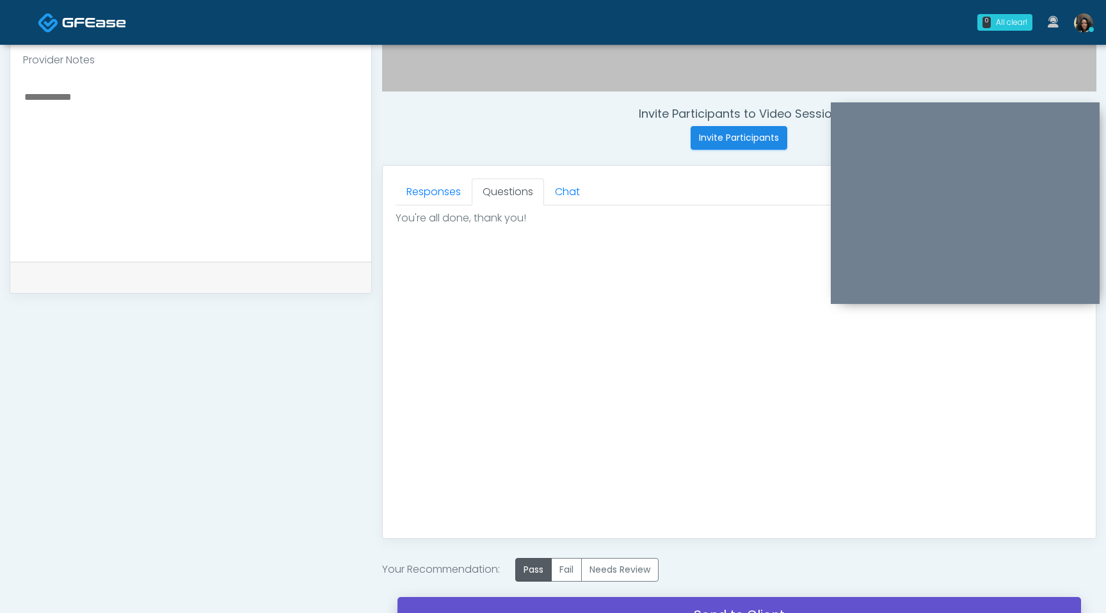
click at [540, 606] on link "Send to Client" at bounding box center [738, 615] width 683 height 36
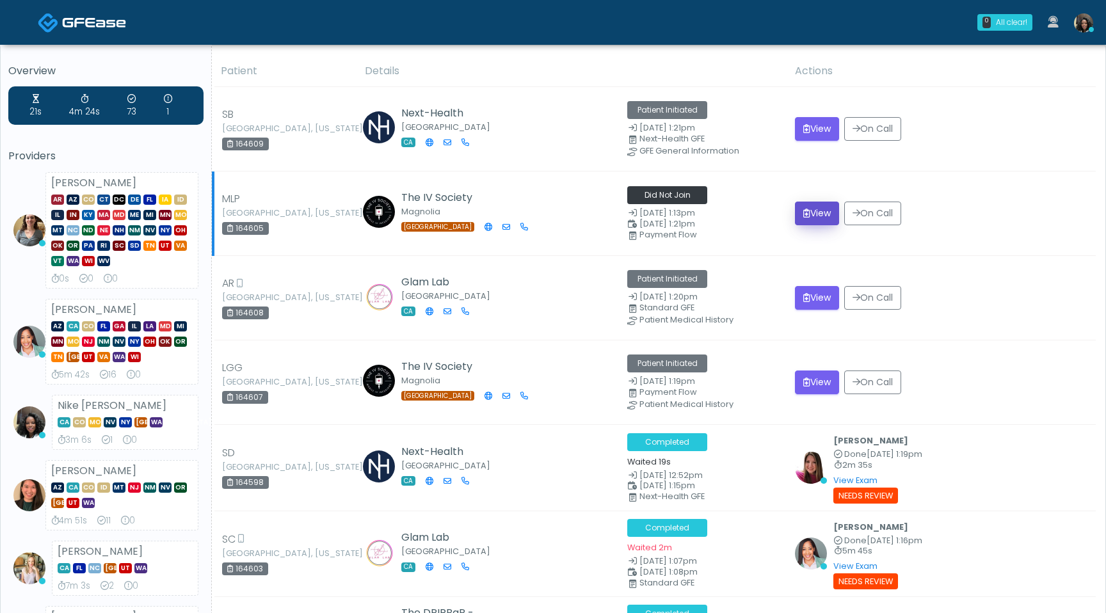
click at [821, 215] on button "View" at bounding box center [817, 214] width 44 height 24
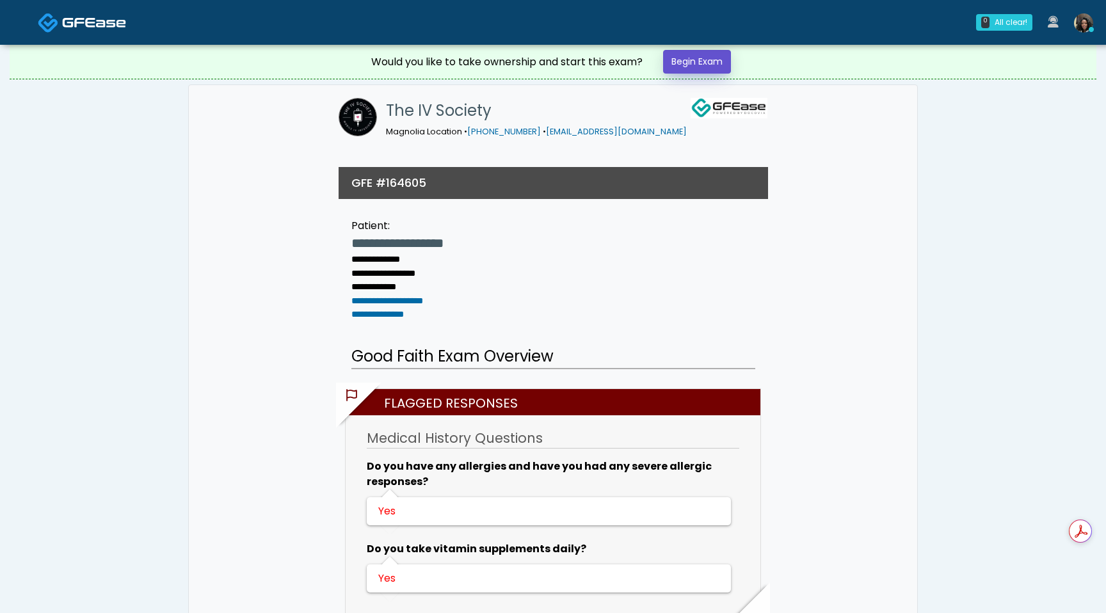
click at [708, 54] on link "Begin Exam" at bounding box center [697, 62] width 68 height 24
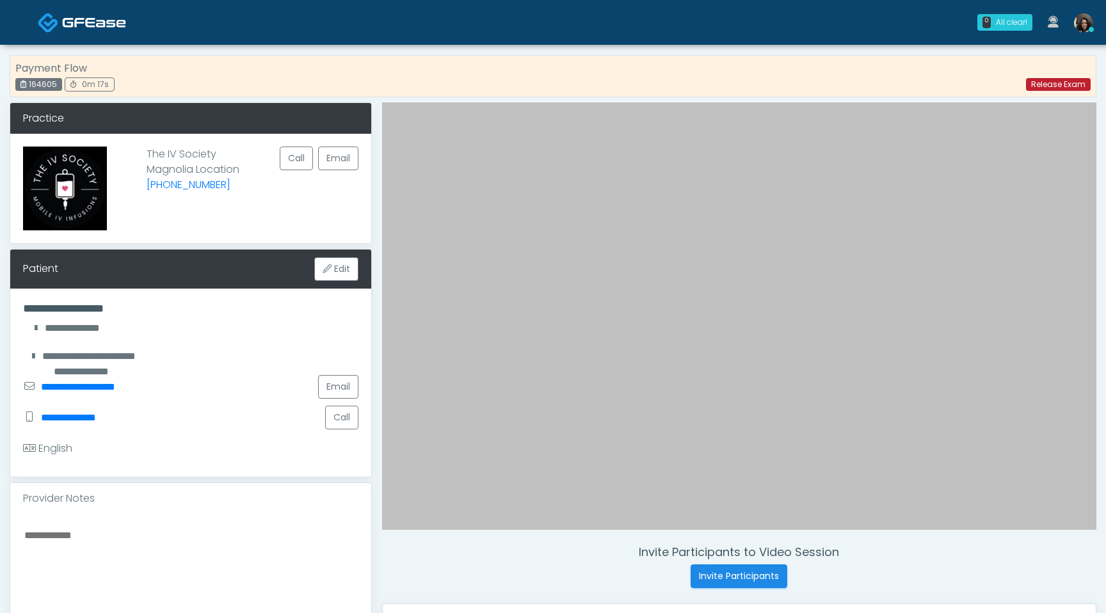
click at [1051, 88] on link "Release Exam" at bounding box center [1058, 84] width 65 height 13
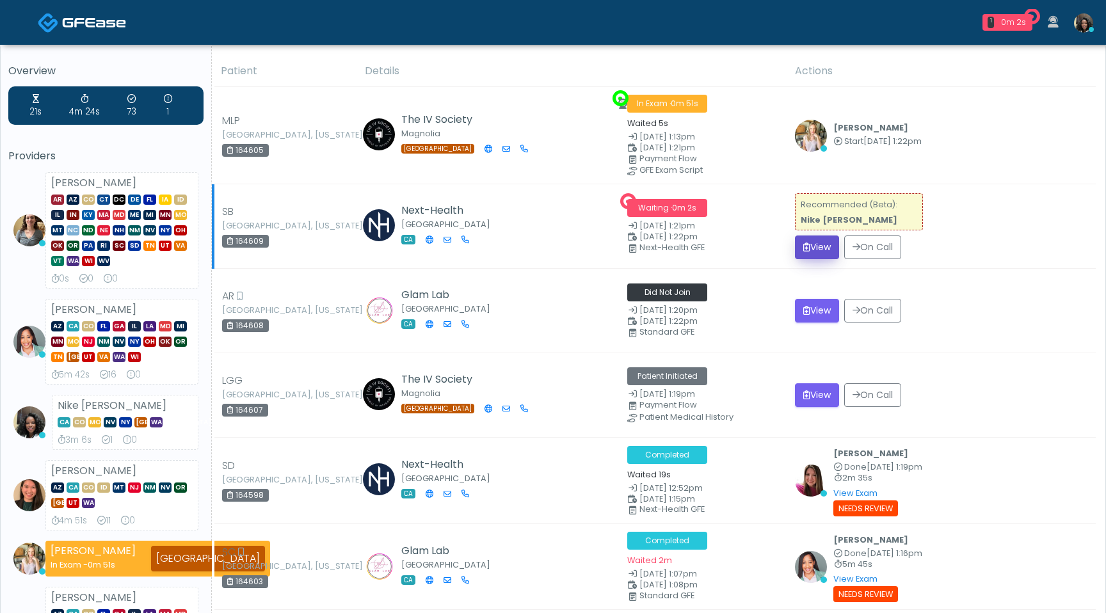
click at [827, 240] on button "View" at bounding box center [817, 247] width 44 height 24
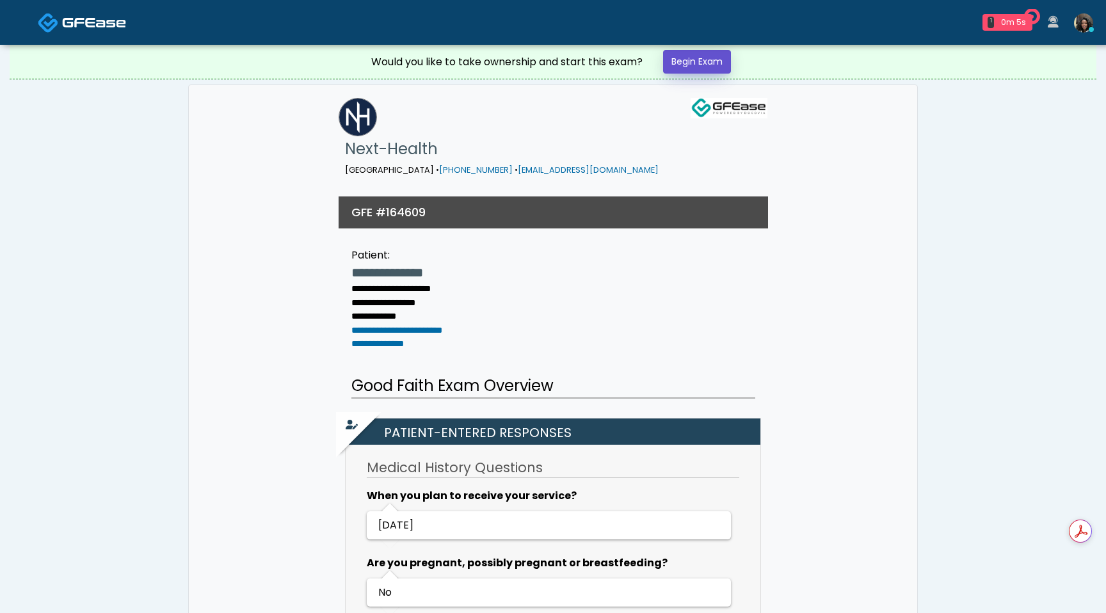
click at [712, 57] on link "Begin Exam" at bounding box center [697, 62] width 68 height 24
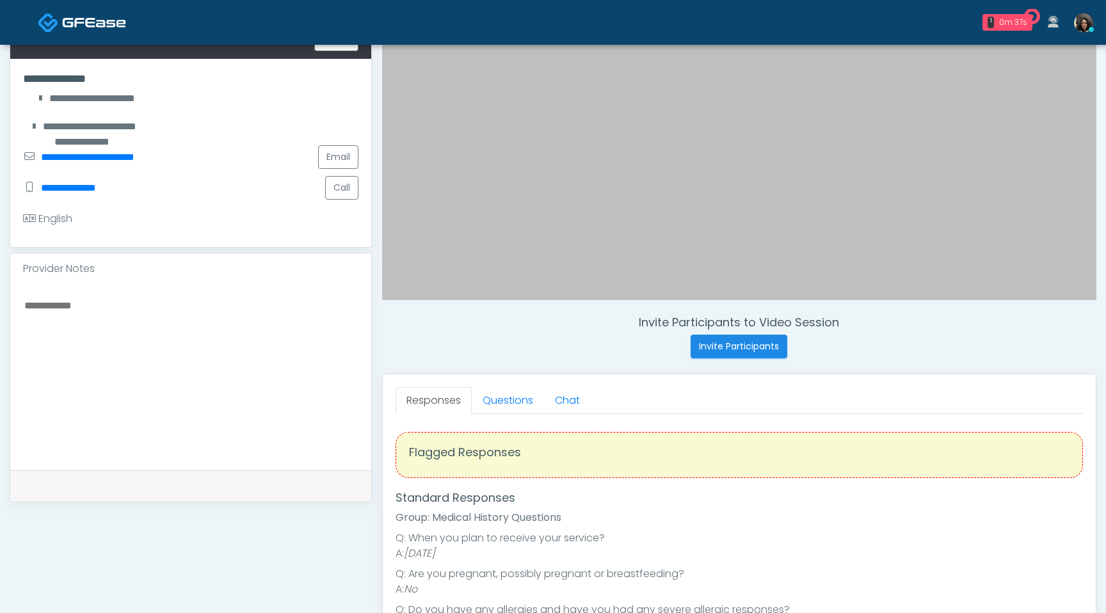
scroll to position [247, 0]
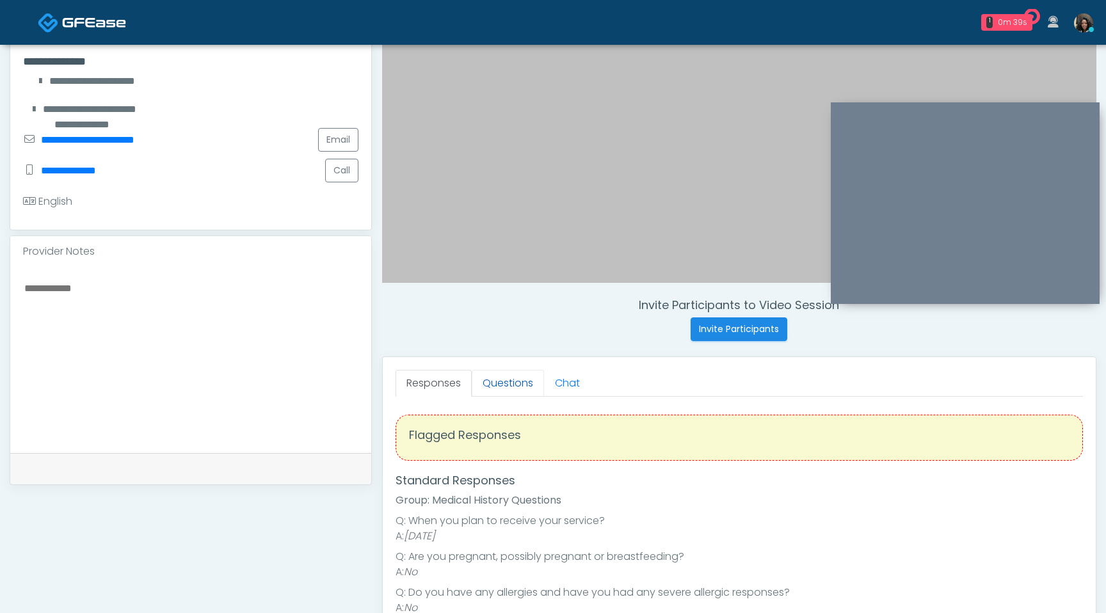
click at [508, 383] on link "Questions" at bounding box center [508, 383] width 72 height 27
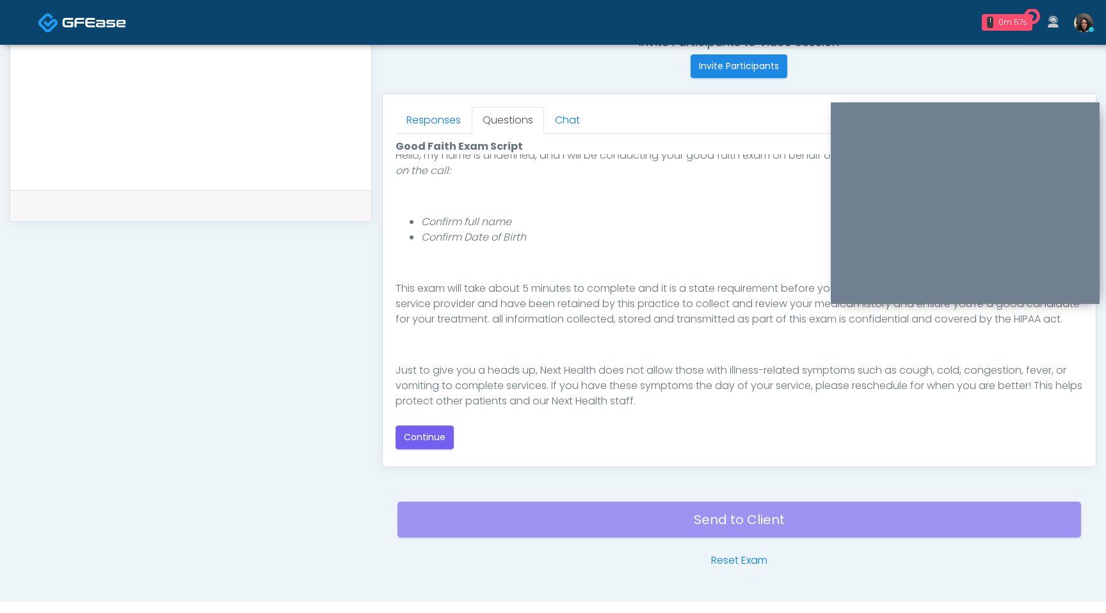
scroll to position [499, 0]
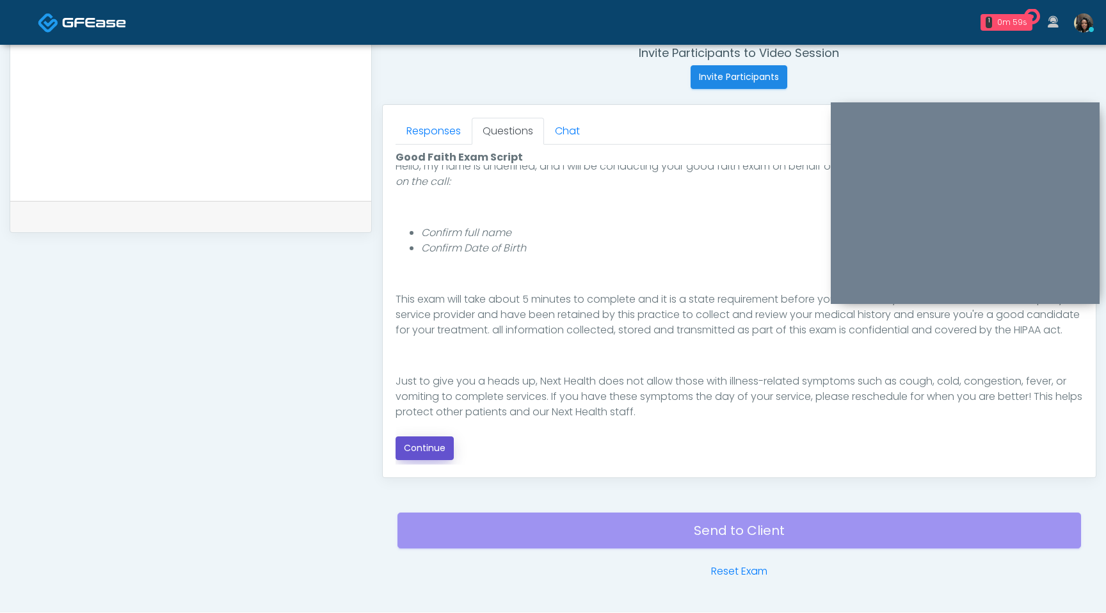
click at [424, 446] on button "Continue" at bounding box center [424, 448] width 58 height 24
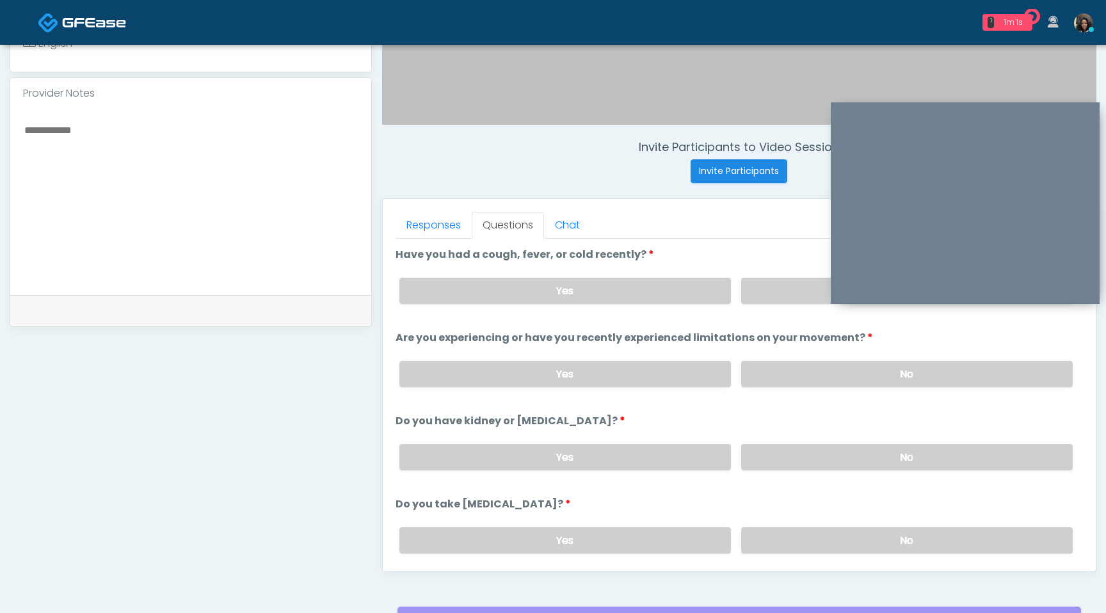
scroll to position [398, 0]
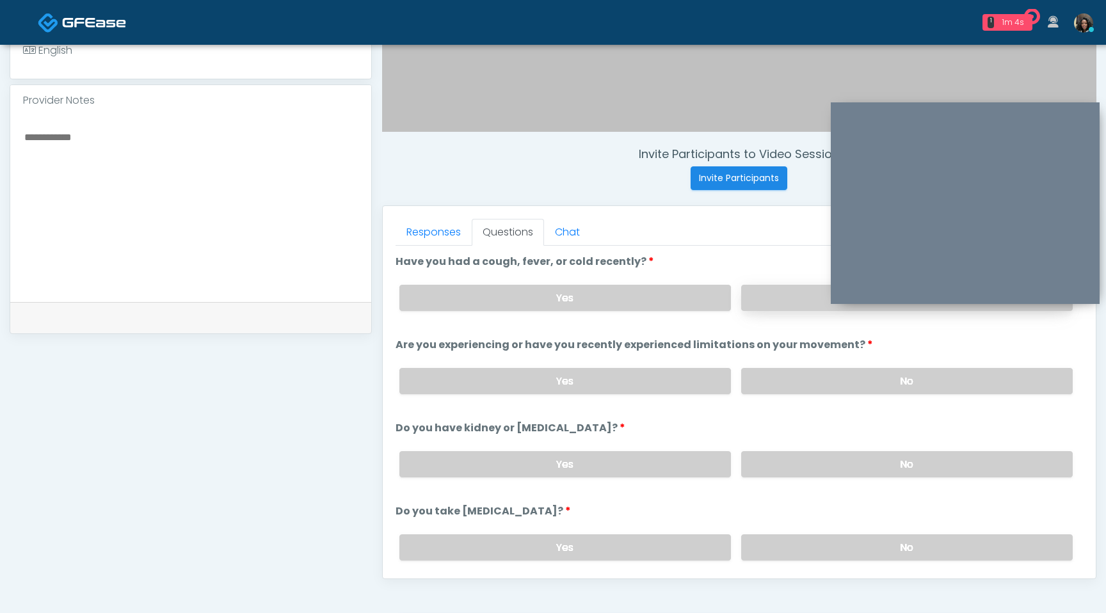
click at [767, 302] on label "No" at bounding box center [906, 298] width 331 height 26
click at [788, 380] on label "No" at bounding box center [906, 381] width 331 height 26
click at [792, 460] on label "No" at bounding box center [906, 464] width 331 height 26
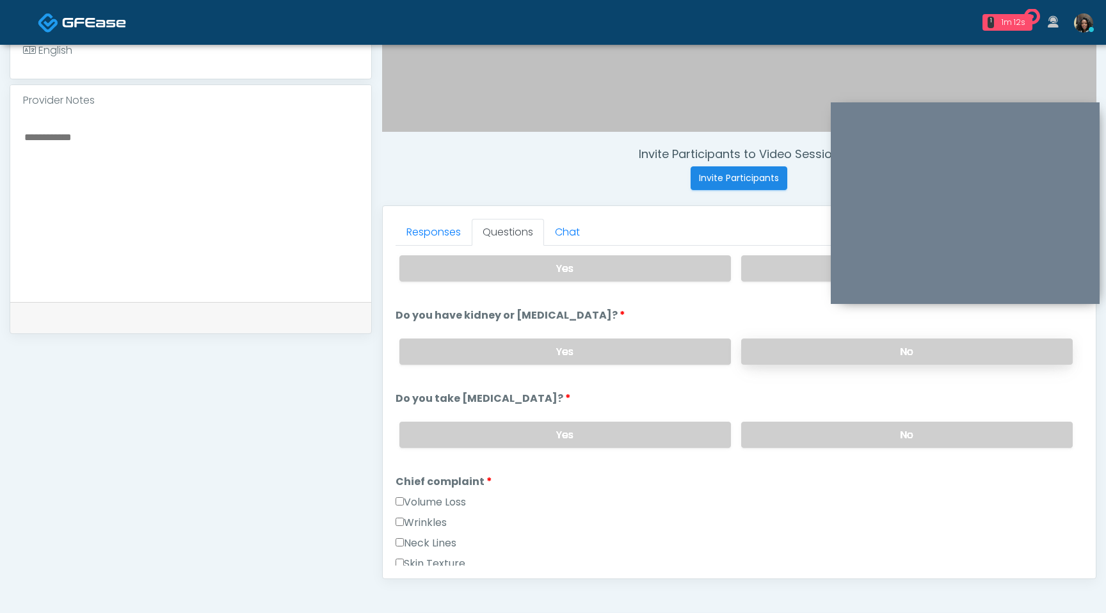
scroll to position [113, 0]
click at [807, 437] on label "No" at bounding box center [906, 434] width 331 height 26
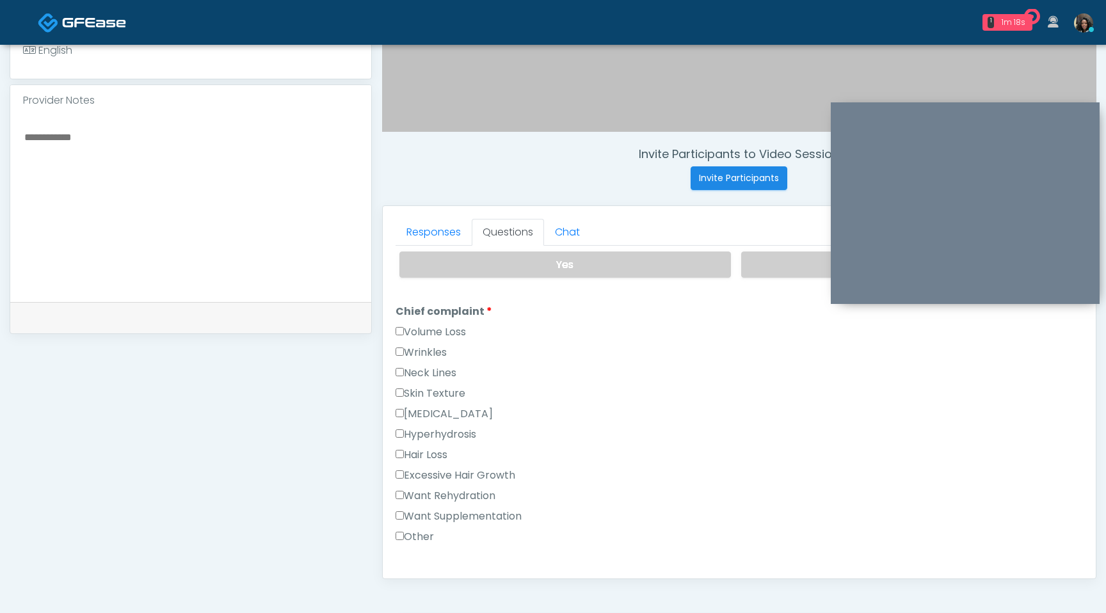
scroll to position [282, 0]
click at [404, 493] on label "Want Rehydration" at bounding box center [445, 497] width 100 height 15
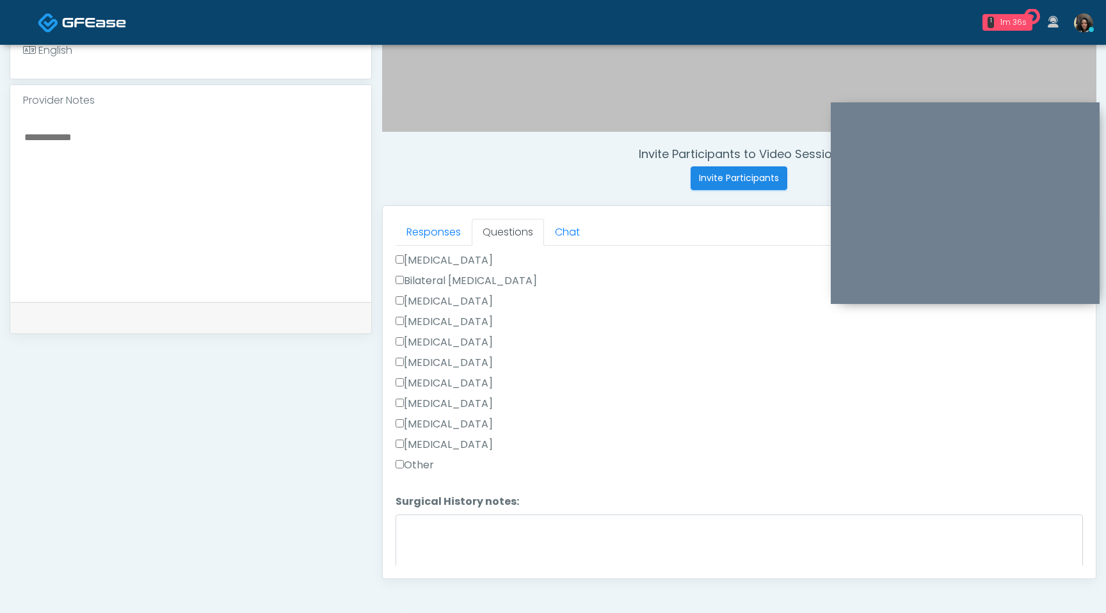
scroll to position [798, 0]
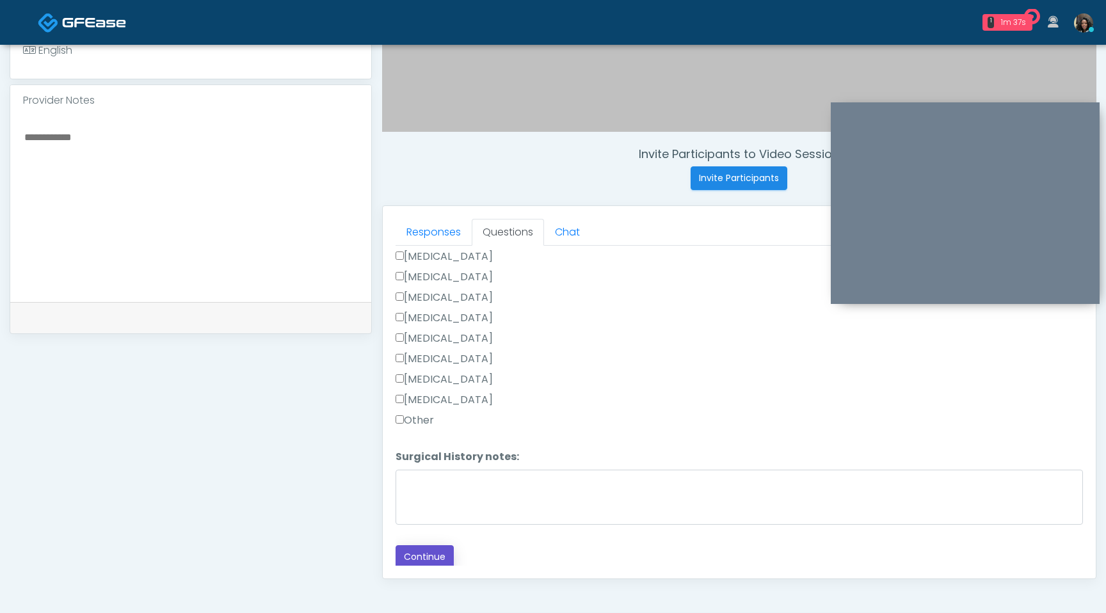
click at [433, 550] on button "Continue" at bounding box center [424, 557] width 58 height 24
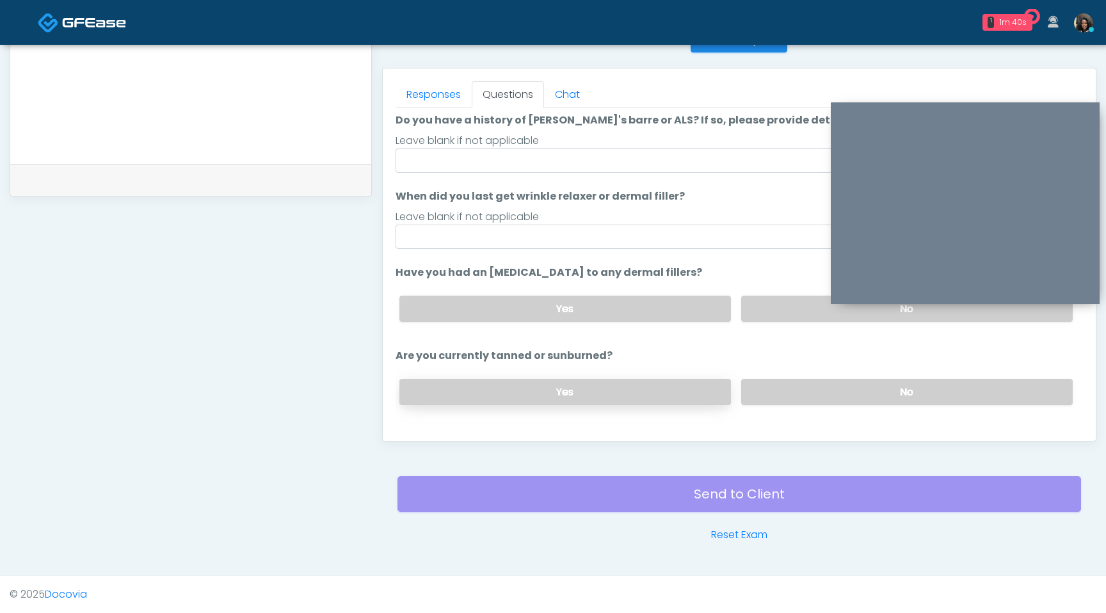
scroll to position [0, 0]
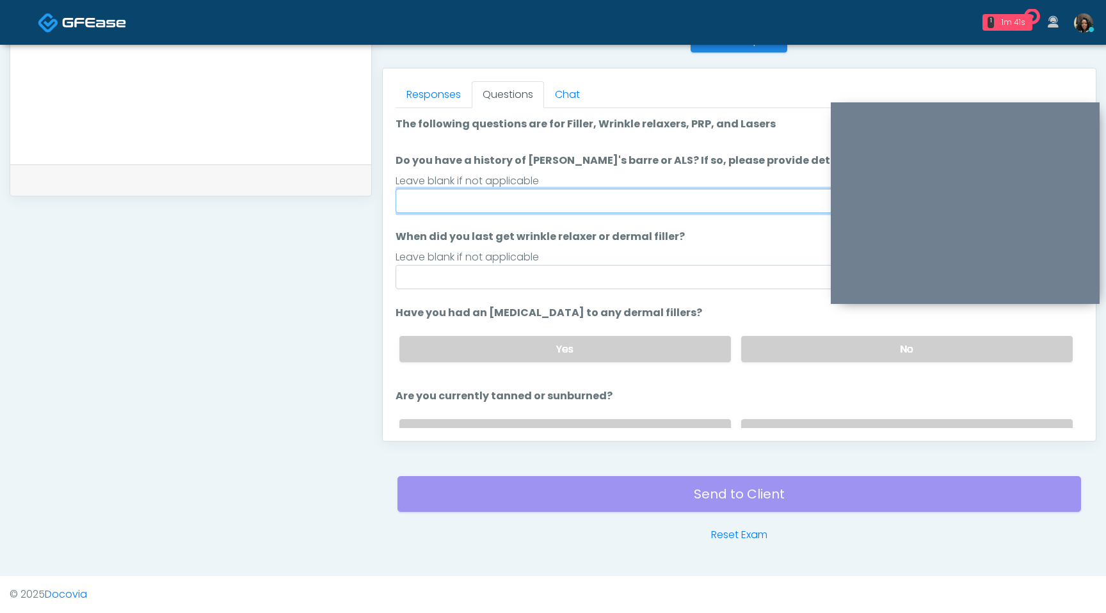
click at [596, 195] on input "Do you have a history of Guillain's barre or ALS? If so, please provide details." at bounding box center [738, 201] width 687 height 24
type input "**"
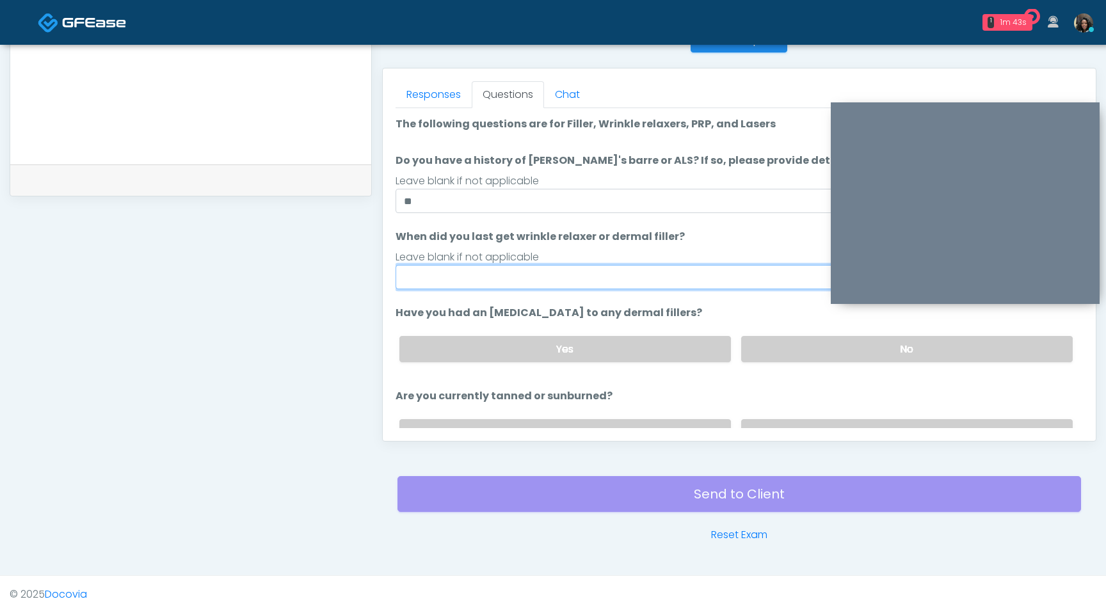
click at [480, 280] on input "When did you last get wrinkle relaxer or dermal filler?" at bounding box center [738, 277] width 687 height 24
type input "**********"
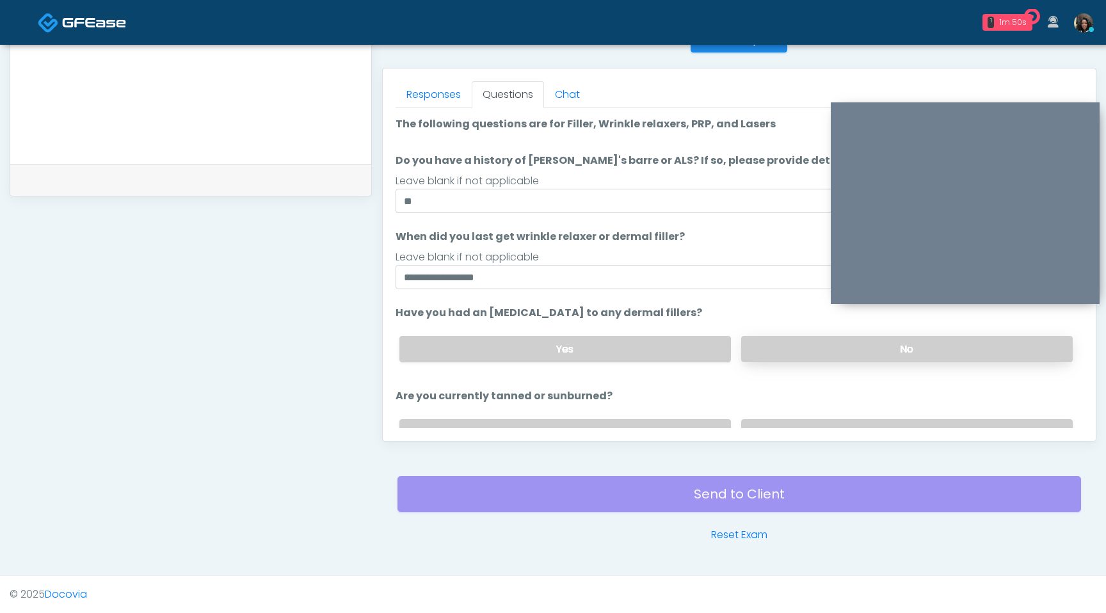
click at [818, 348] on label "No" at bounding box center [906, 349] width 331 height 26
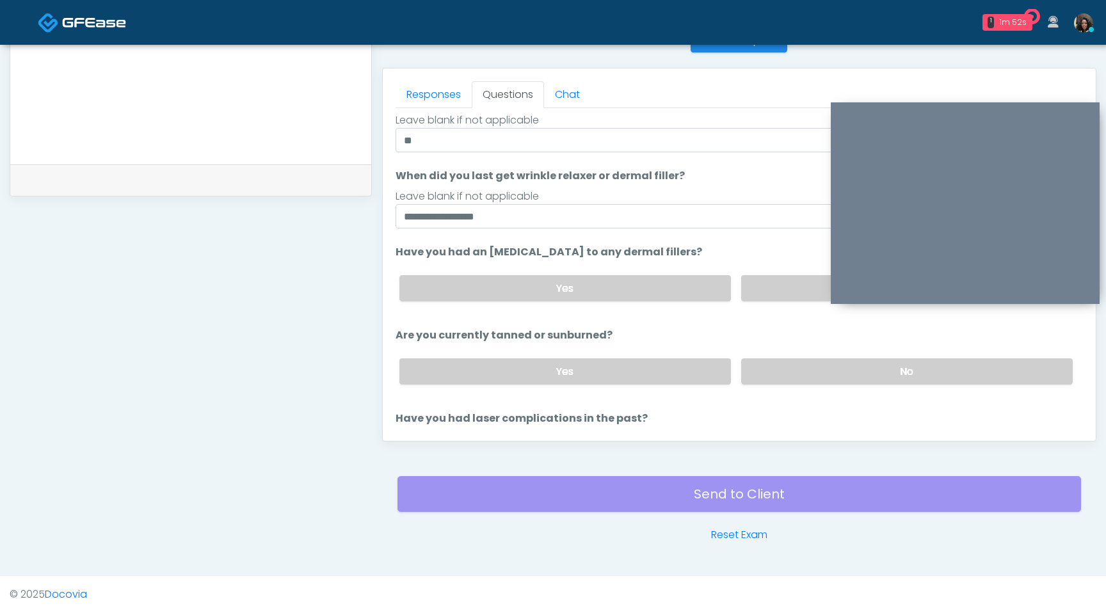
scroll to position [83, 0]
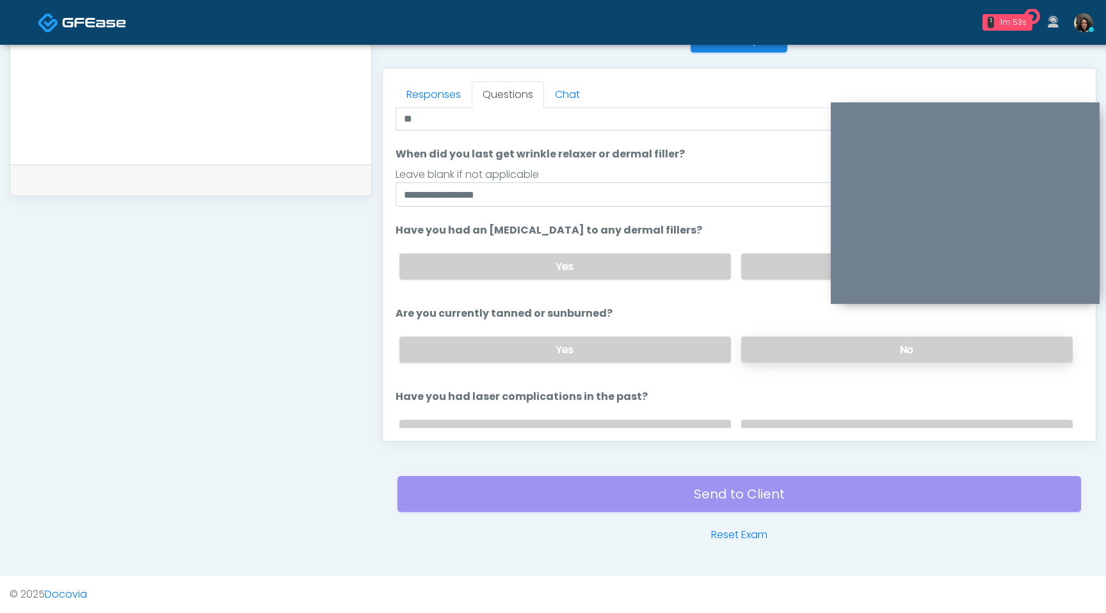
click at [831, 355] on label "No" at bounding box center [906, 350] width 331 height 26
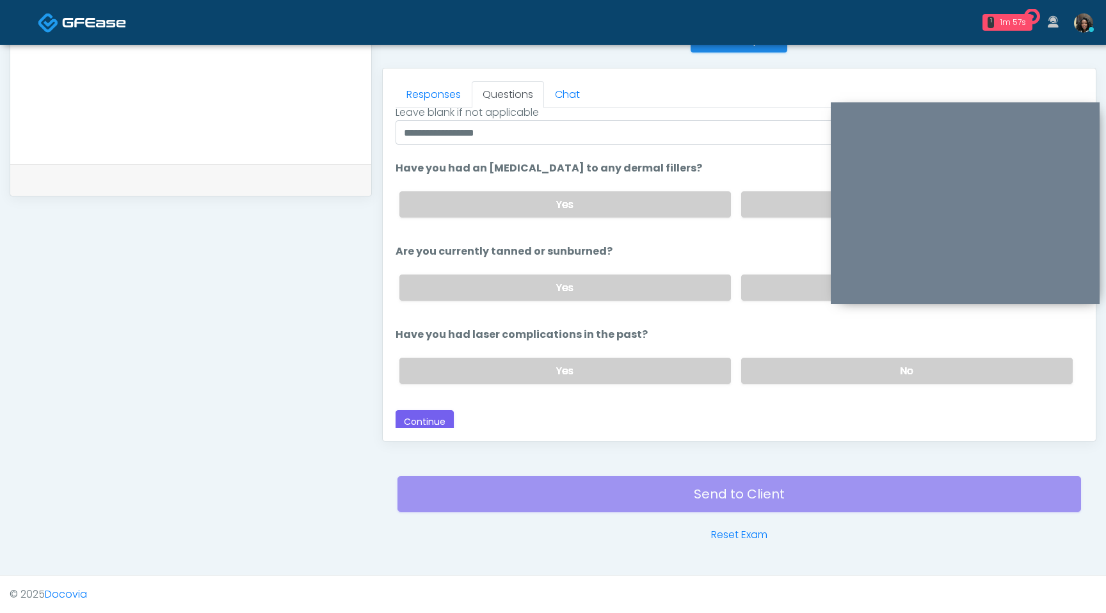
scroll to position [148, 0]
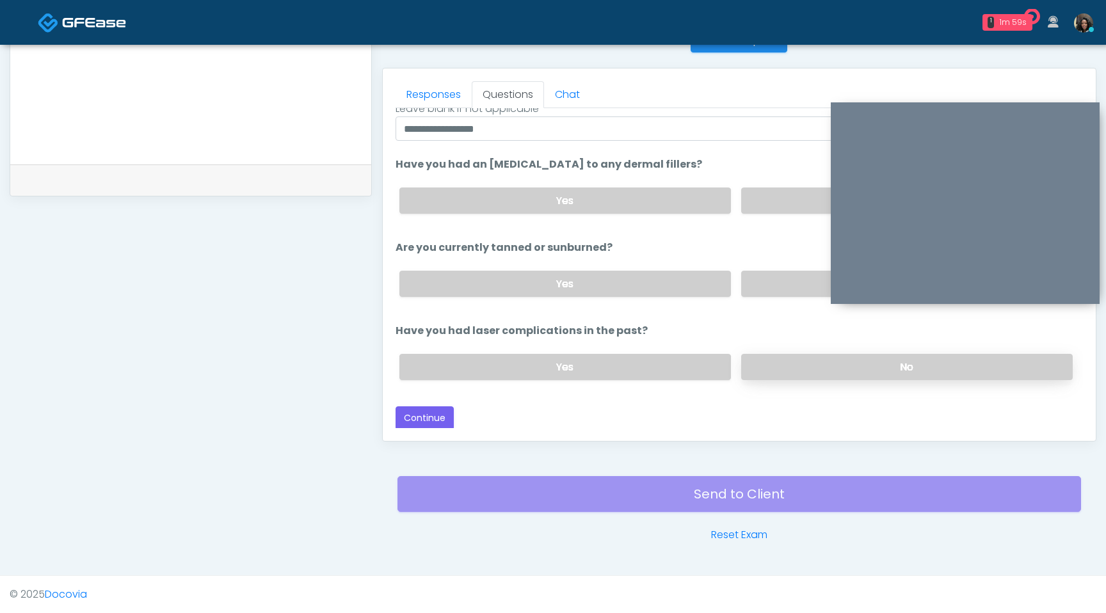
click at [809, 370] on label "No" at bounding box center [906, 367] width 331 height 26
click at [422, 415] on button "Continue" at bounding box center [424, 418] width 58 height 24
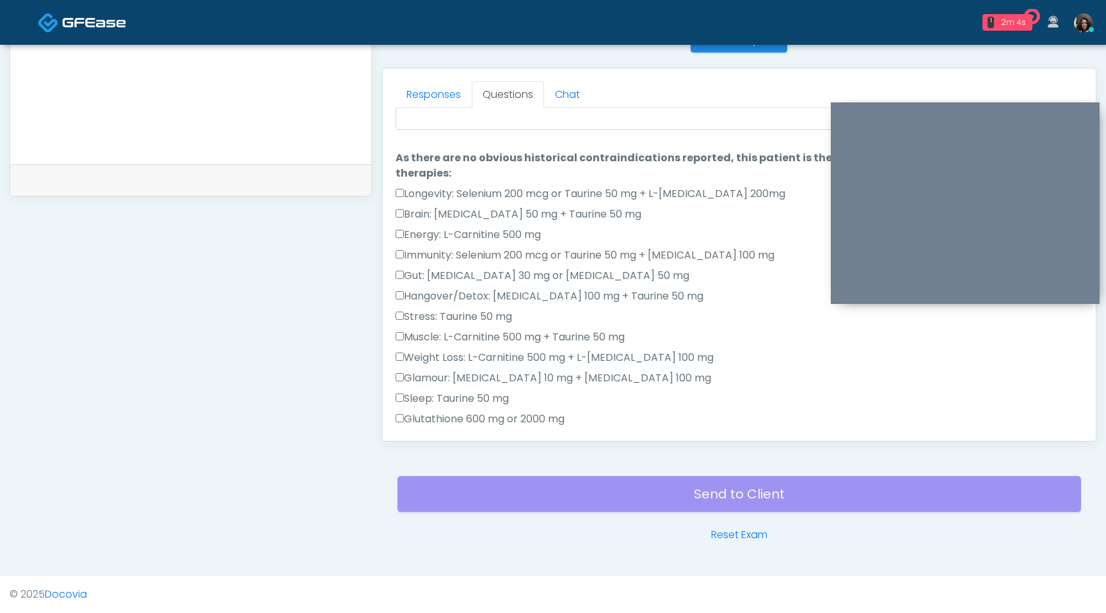
scroll to position [0, 0]
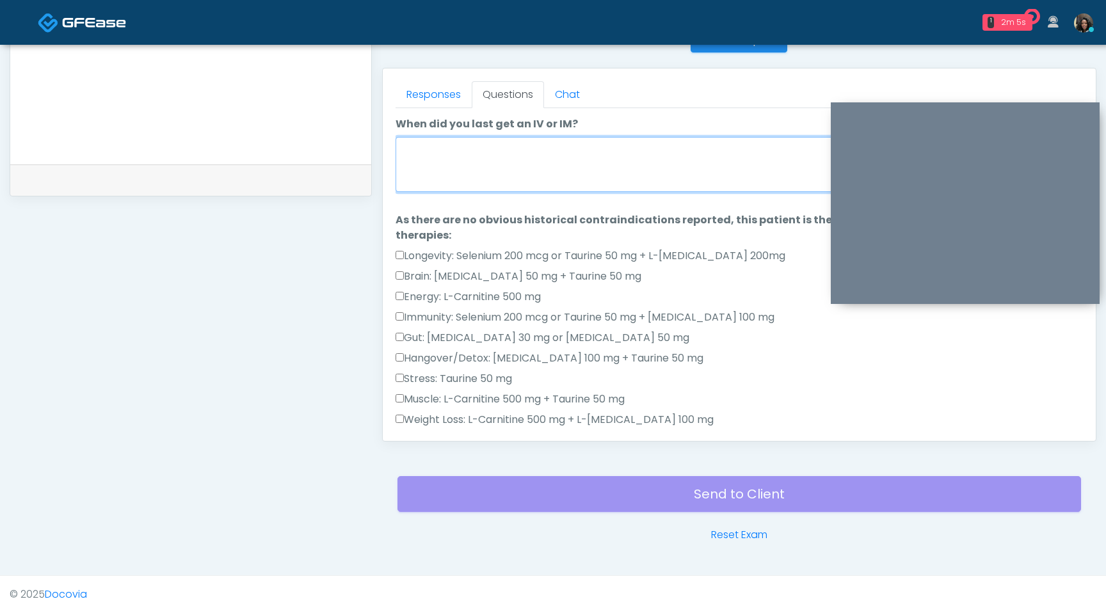
click at [623, 163] on textarea "When did you last get an IV or IM?" at bounding box center [738, 164] width 687 height 55
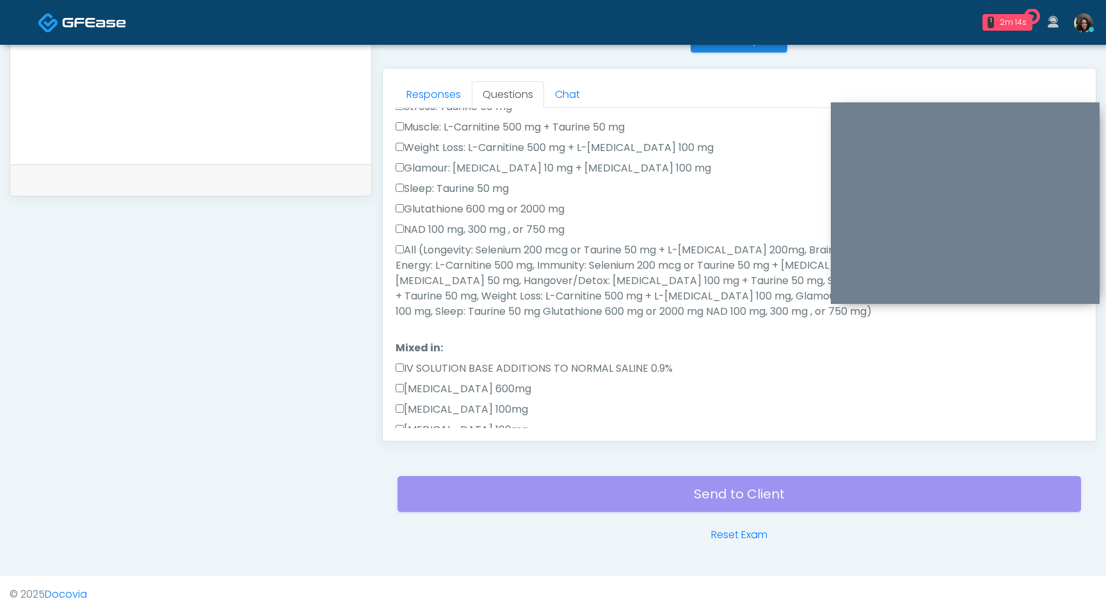
scroll to position [308, 0]
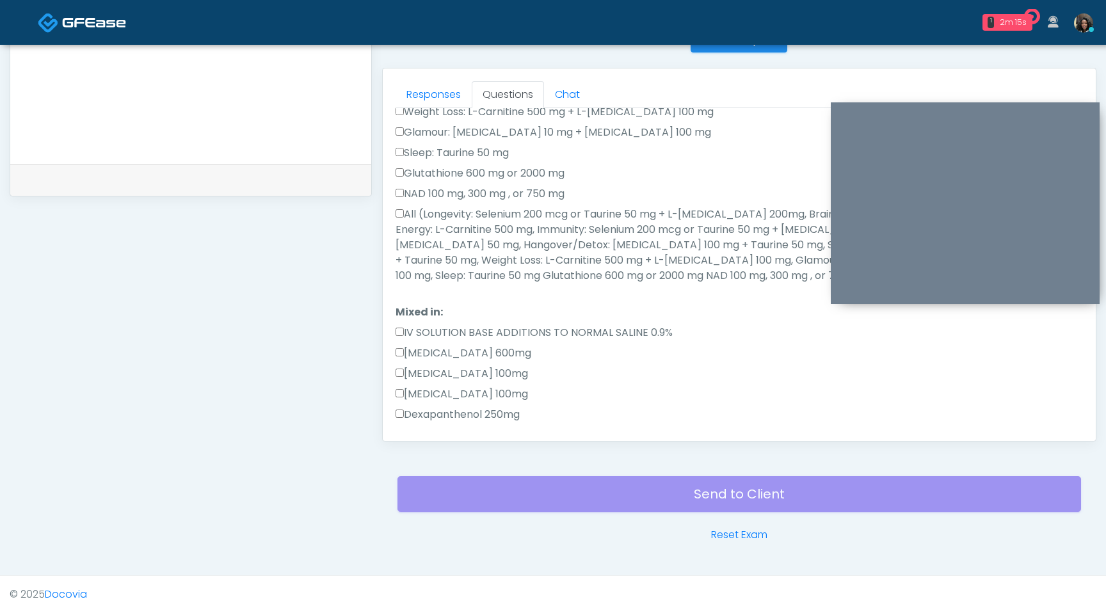
type textarea "**********"
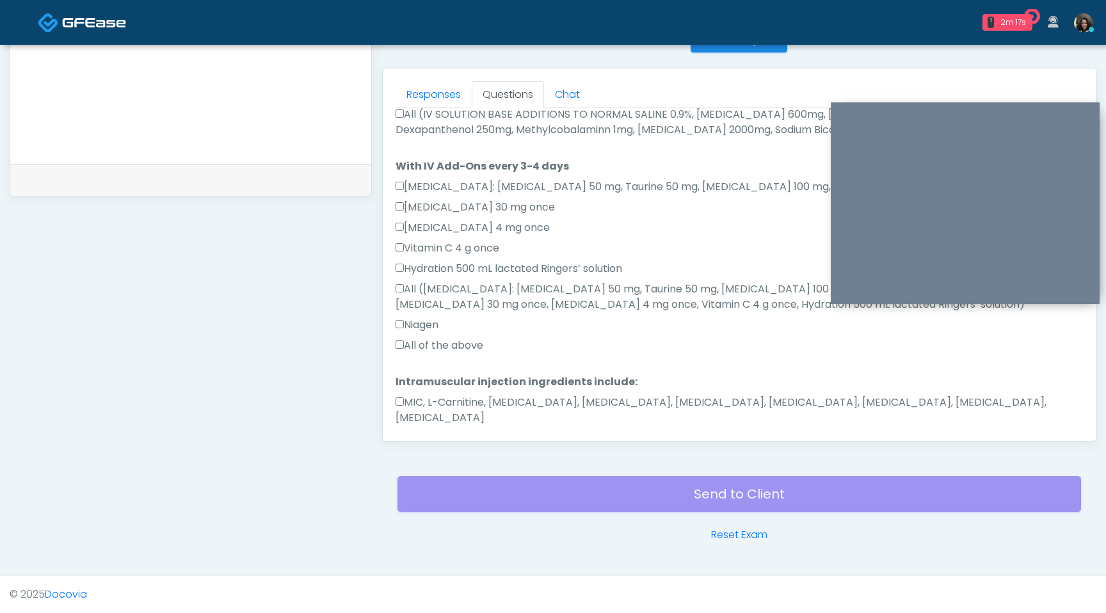
scroll to position [757, 0]
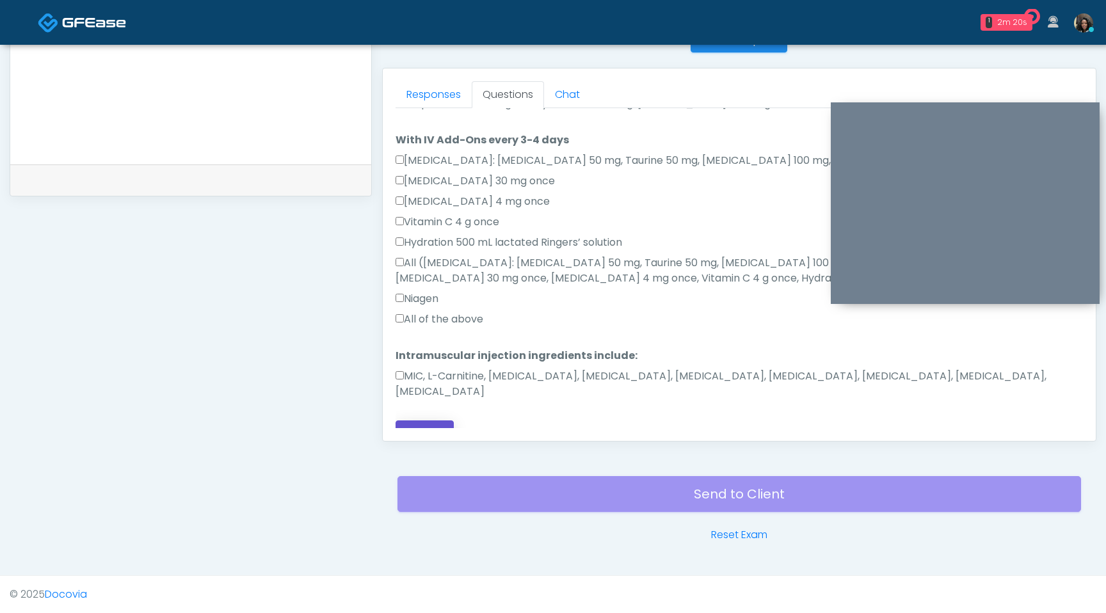
click at [414, 423] on button "Continue" at bounding box center [424, 432] width 58 height 24
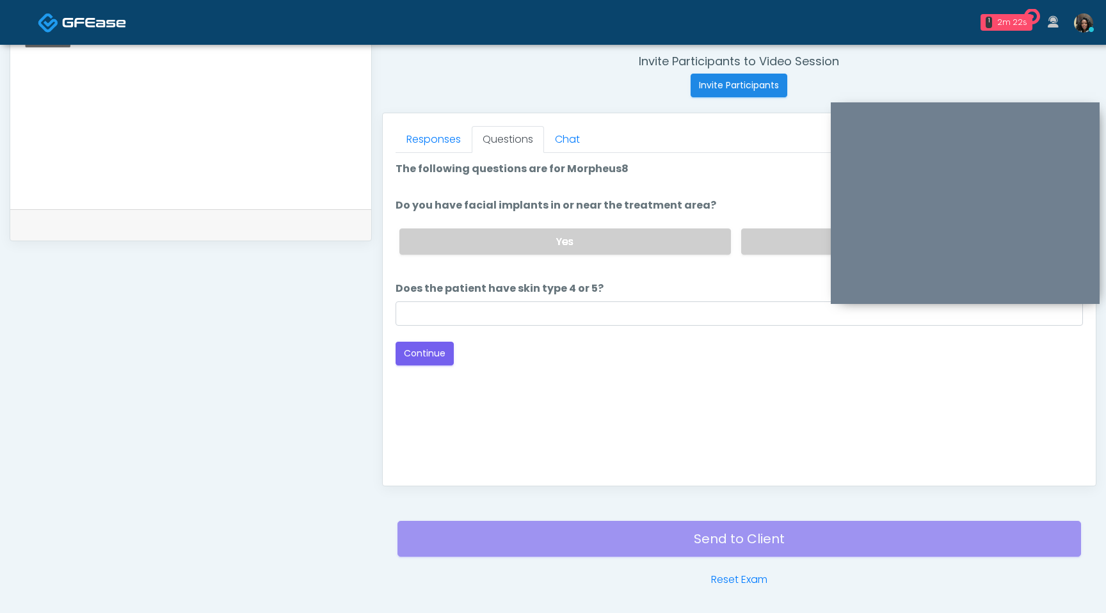
scroll to position [0, 0]
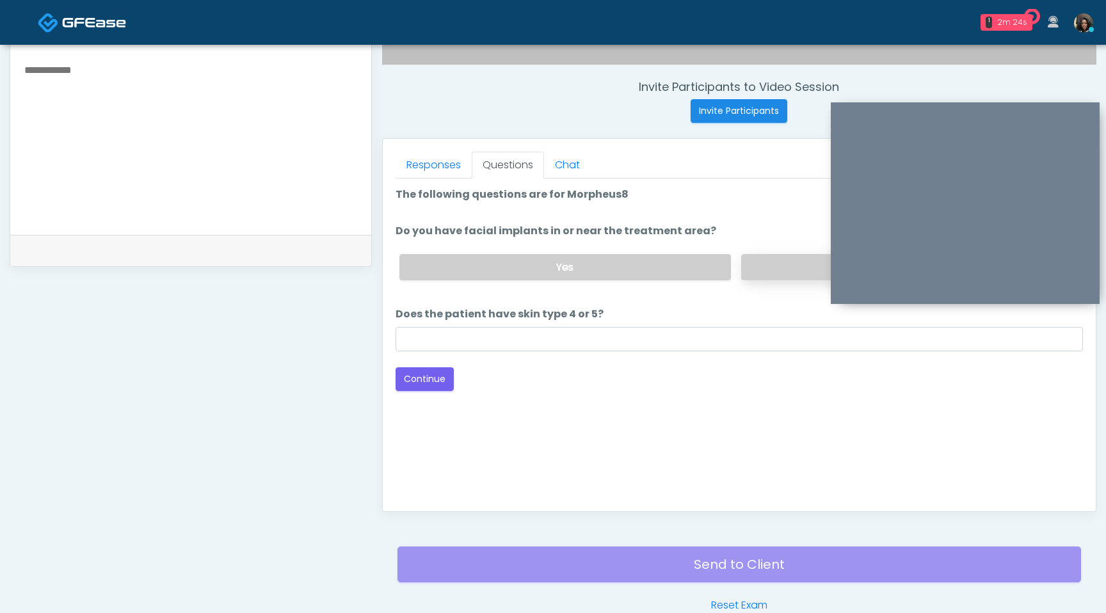
click at [772, 267] on label "No" at bounding box center [906, 267] width 331 height 26
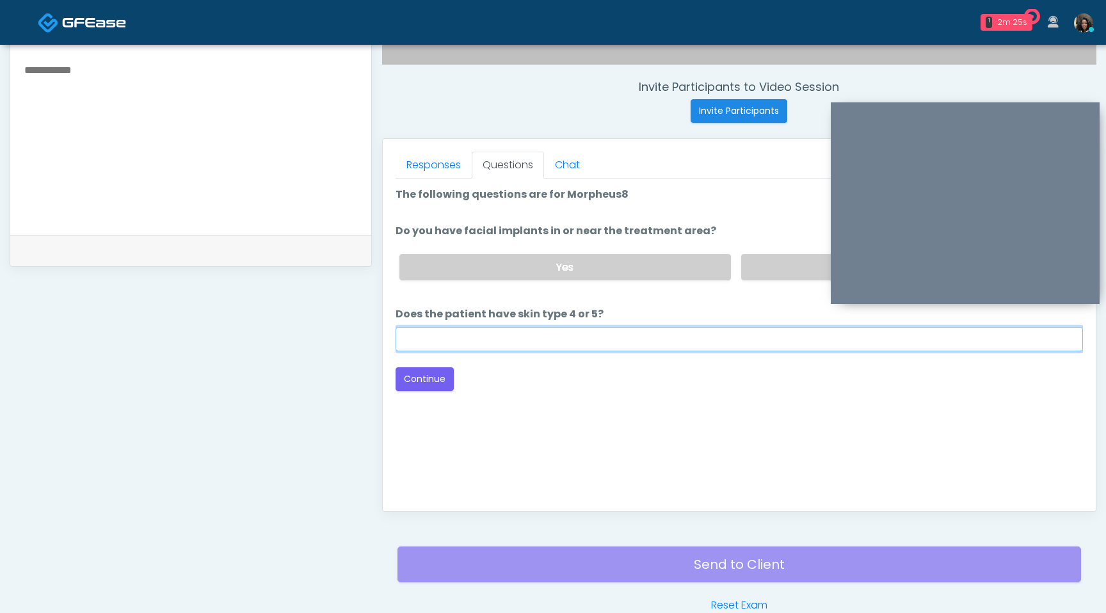
click at [599, 342] on input "Does the patient have skin type 4 or 5?" at bounding box center [738, 339] width 687 height 24
type input "**"
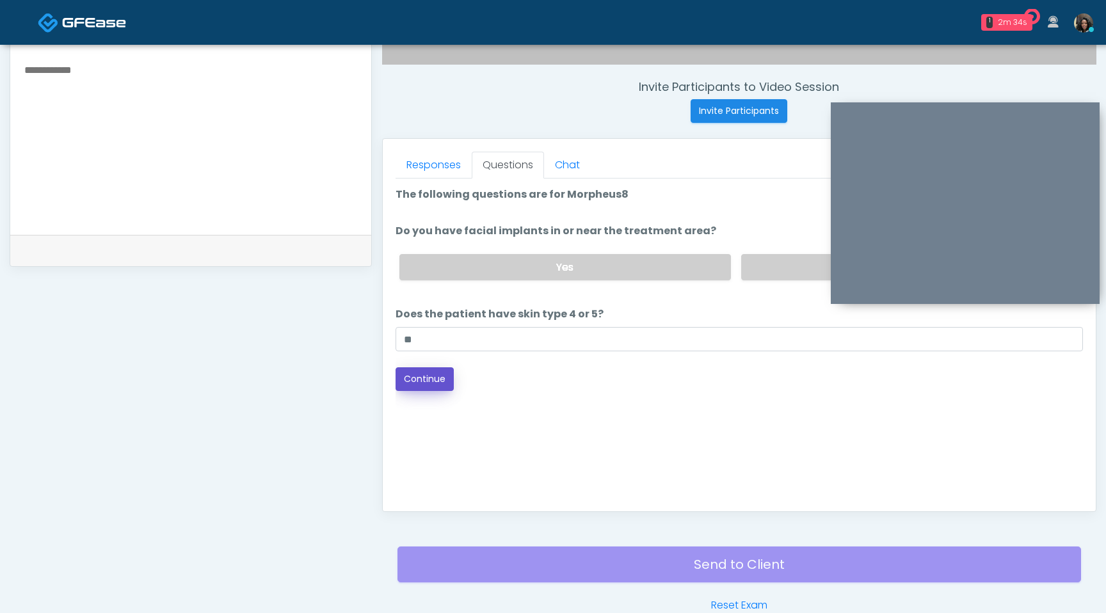
click at [417, 379] on button "Continue" at bounding box center [424, 379] width 58 height 24
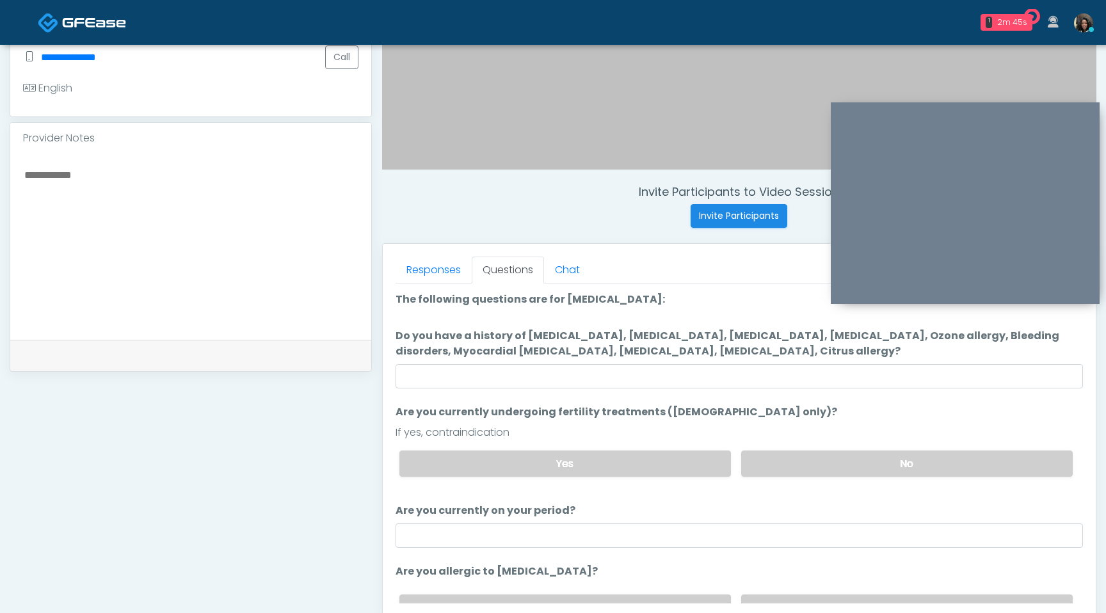
scroll to position [356, 0]
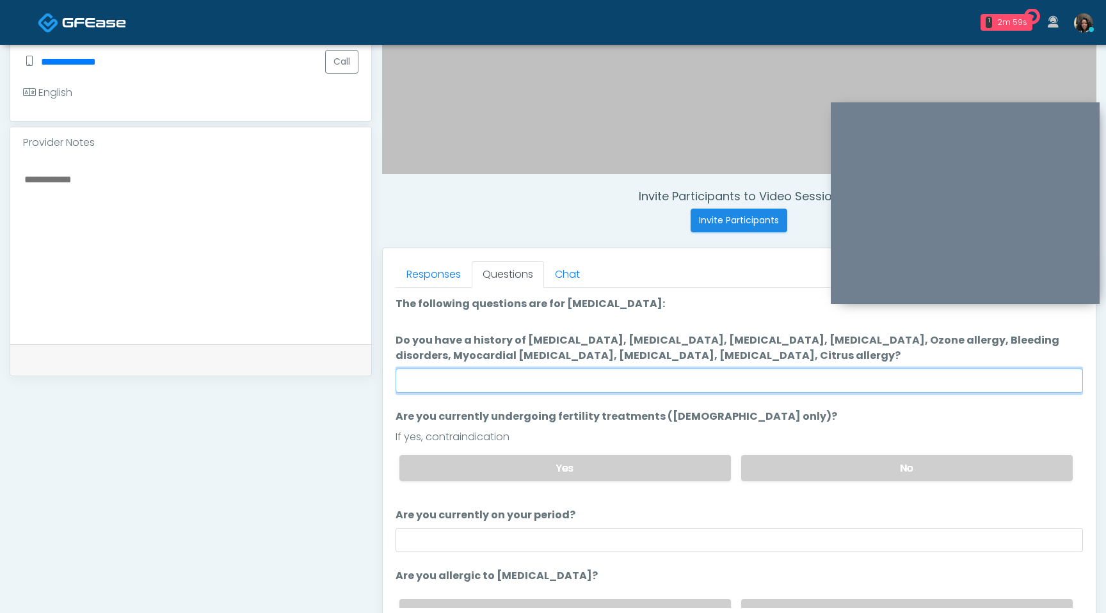
click at [550, 377] on input "Do you have a history of Hyperthyroidism, Hypotension, Hypocalcemia, Hypoglycem…" at bounding box center [738, 381] width 687 height 24
type input "****"
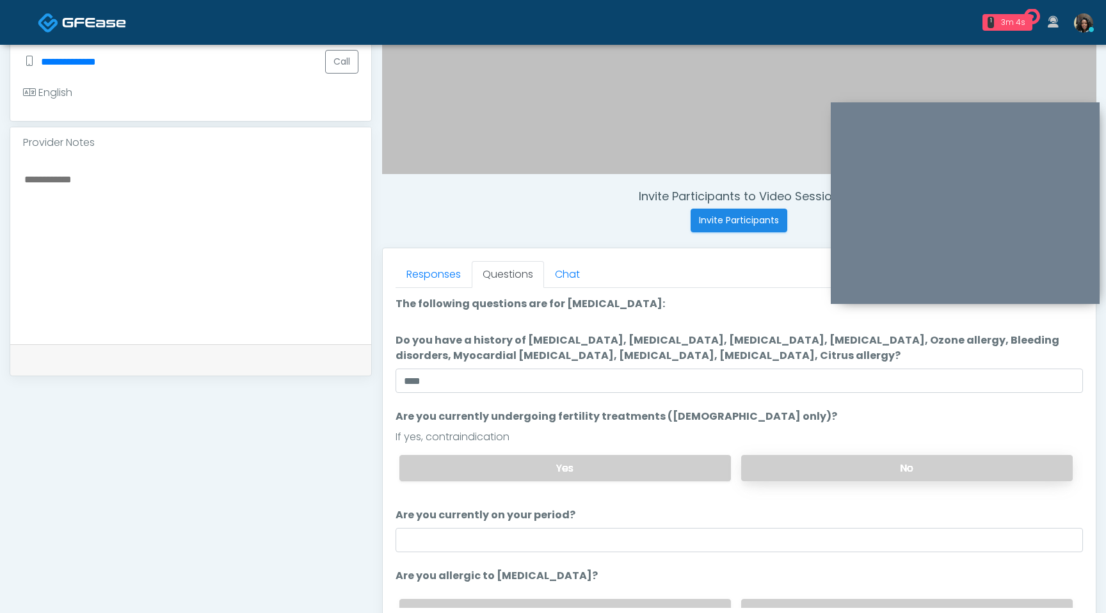
click at [957, 461] on label "No" at bounding box center [906, 468] width 331 height 26
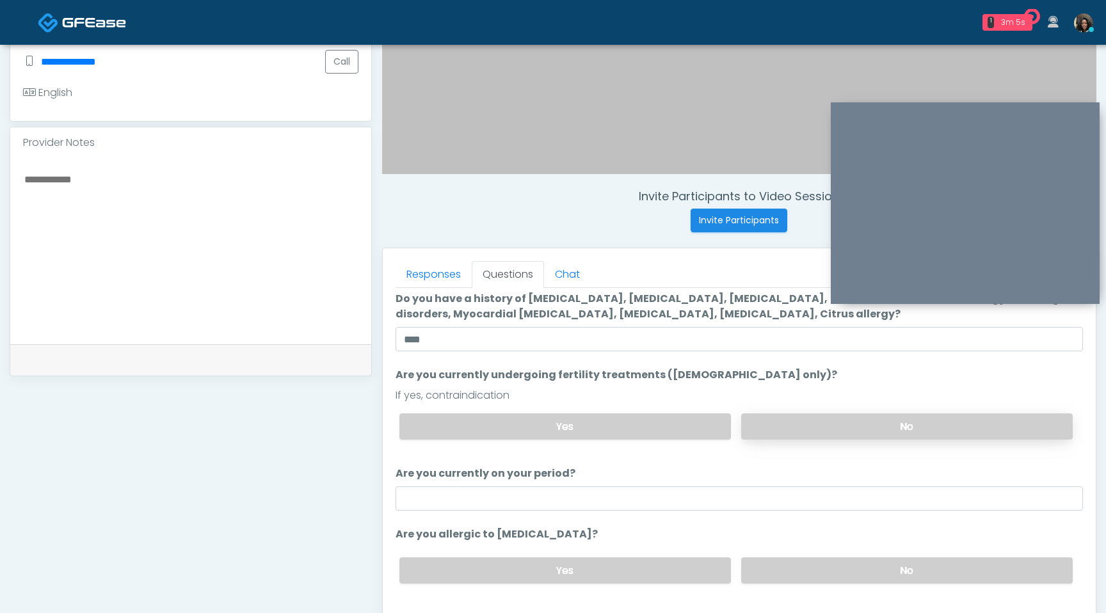
scroll to position [66, 0]
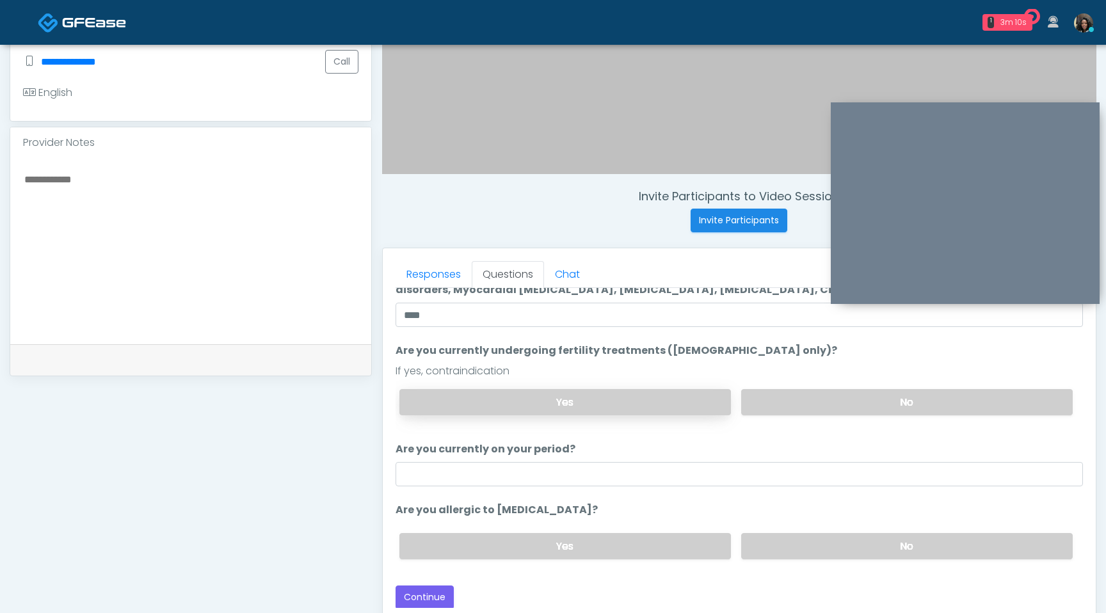
click at [655, 402] on label "Yes" at bounding box center [564, 402] width 331 height 26
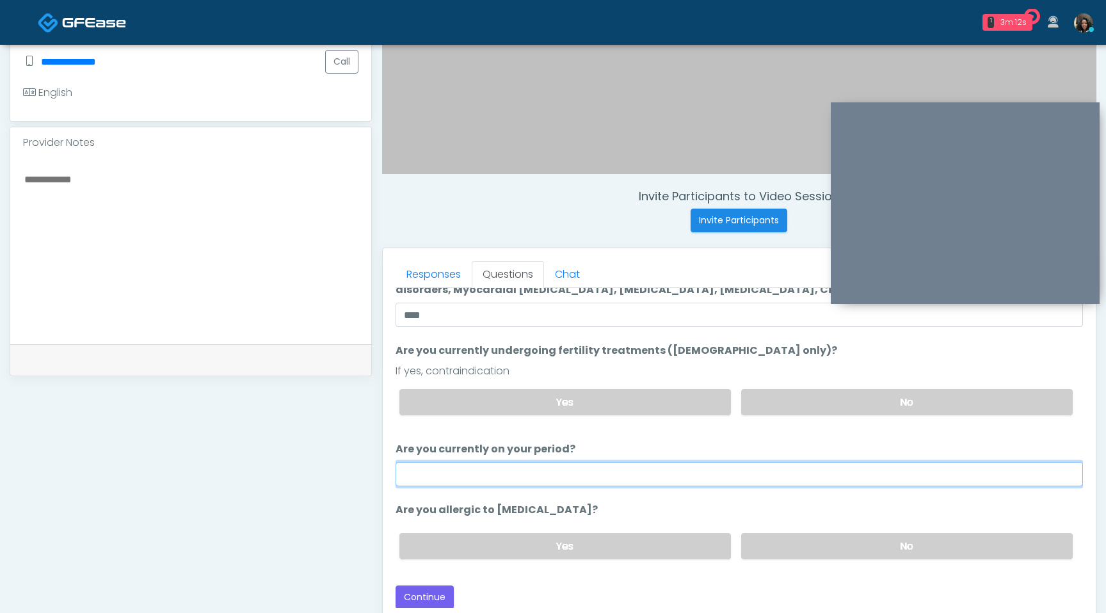
click at [584, 468] on input "Are you currently on your period?" at bounding box center [738, 474] width 687 height 24
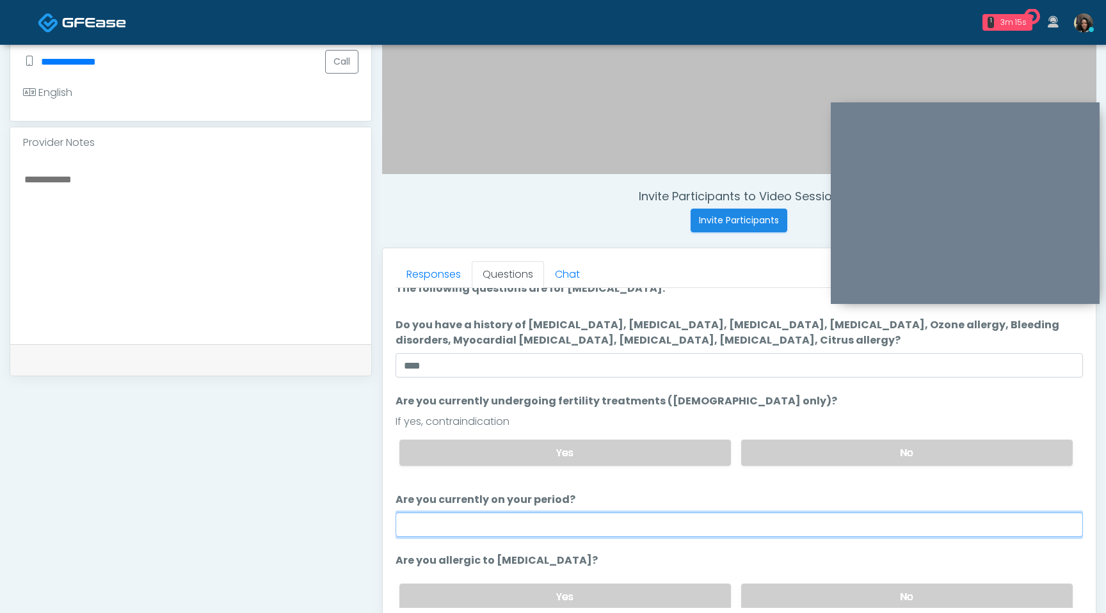
scroll to position [0, 0]
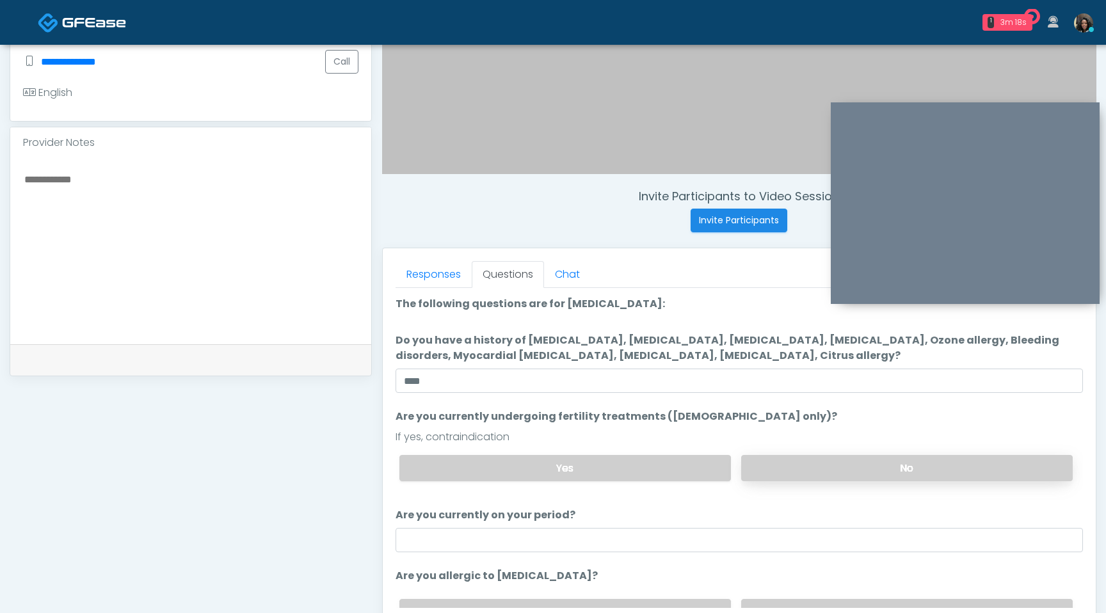
click at [903, 461] on label "No" at bounding box center [906, 468] width 331 height 26
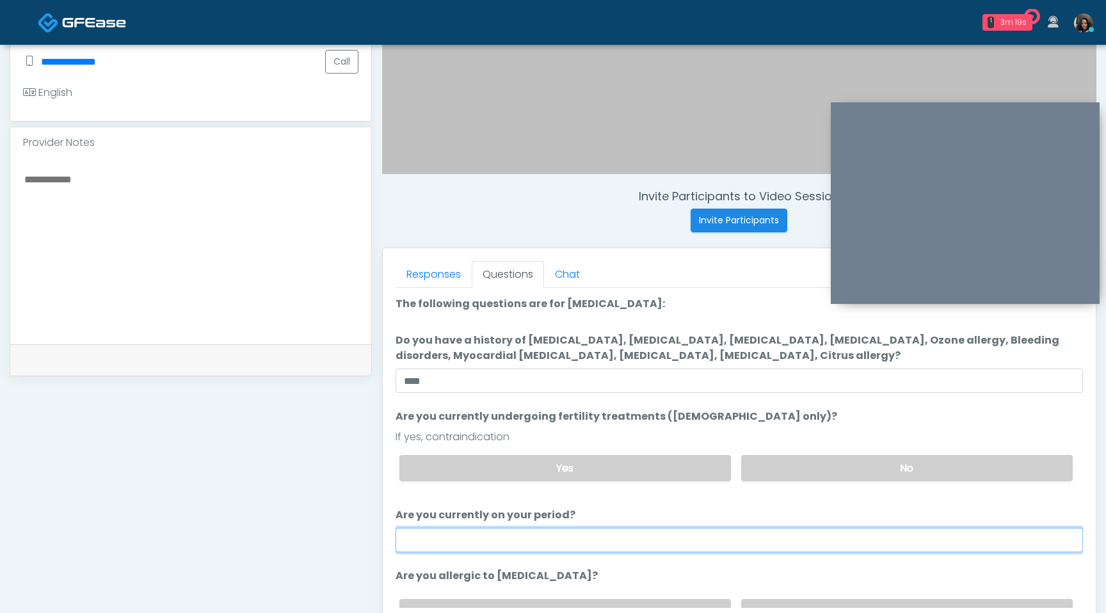
click at [646, 534] on input "Are you currently on your period?" at bounding box center [738, 540] width 687 height 24
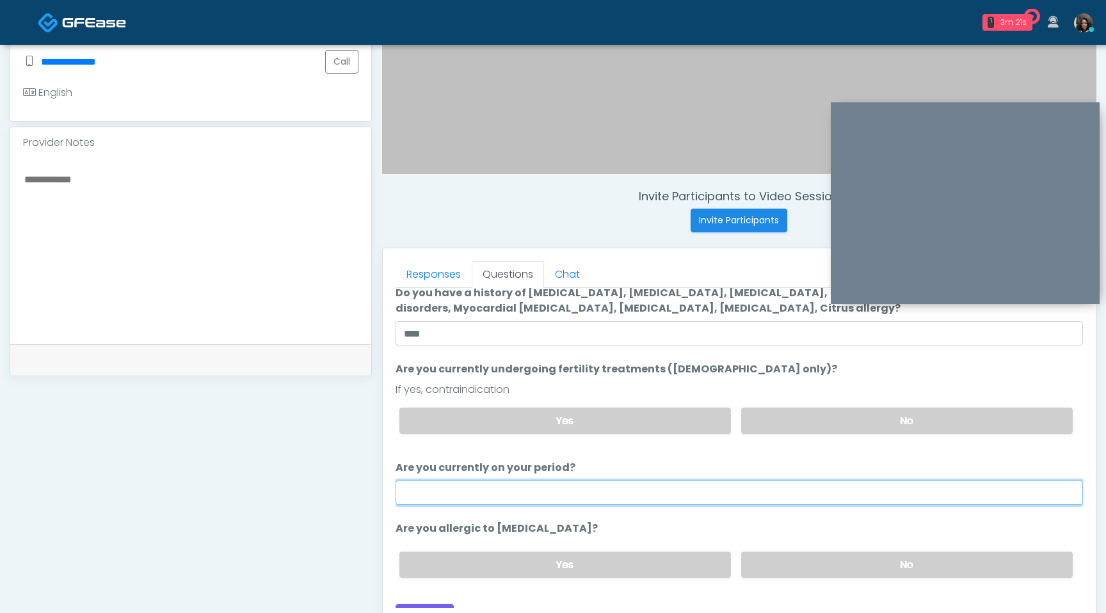
scroll to position [53, 0]
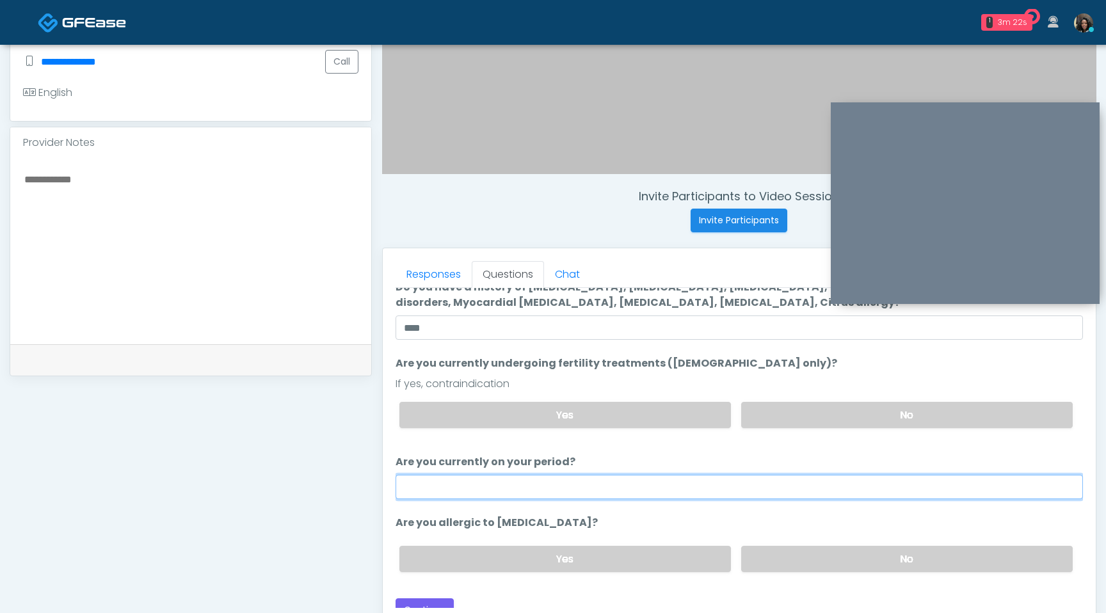
type input "**"
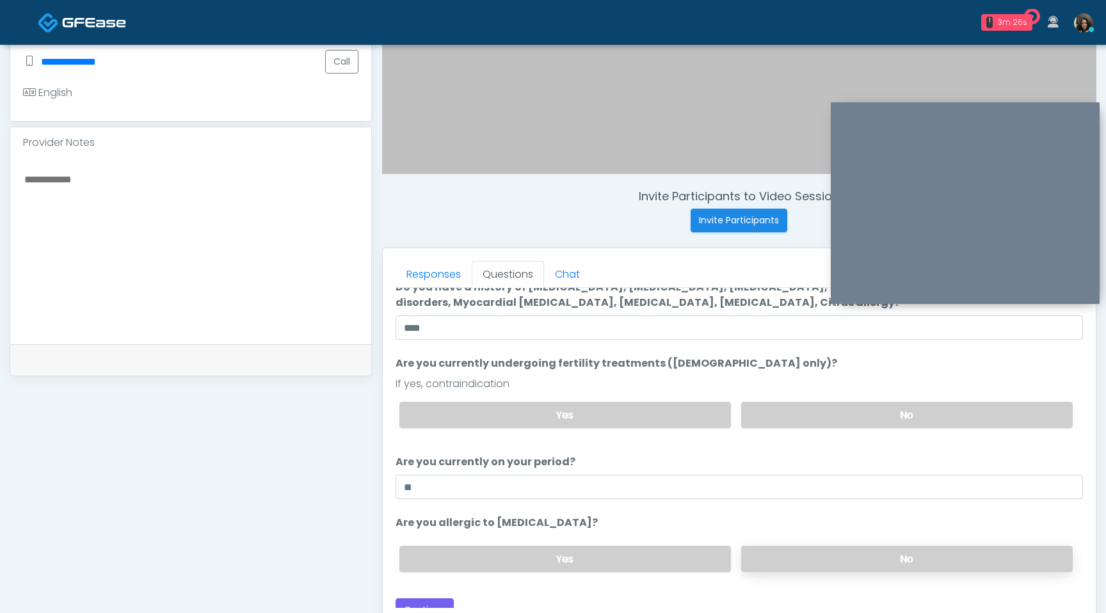
click at [898, 562] on label "No" at bounding box center [906, 559] width 331 height 26
click at [446, 601] on button "Continue" at bounding box center [424, 610] width 58 height 24
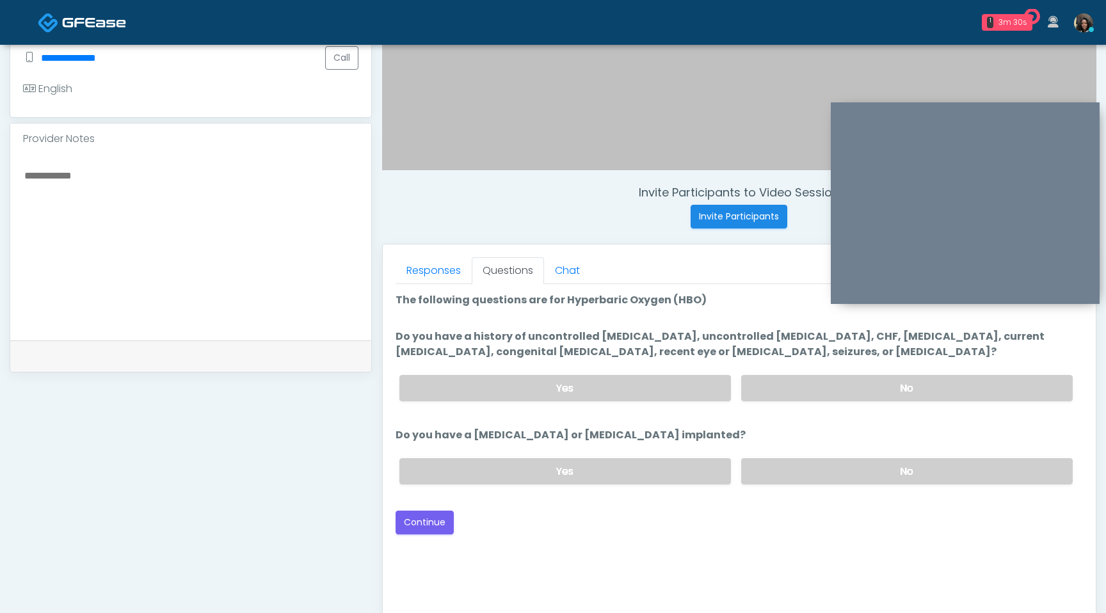
scroll to position [359, 0]
click at [903, 387] on label "No" at bounding box center [906, 389] width 331 height 26
click at [859, 464] on label "No" at bounding box center [906, 472] width 331 height 26
click at [436, 525] on button "Continue" at bounding box center [424, 523] width 58 height 24
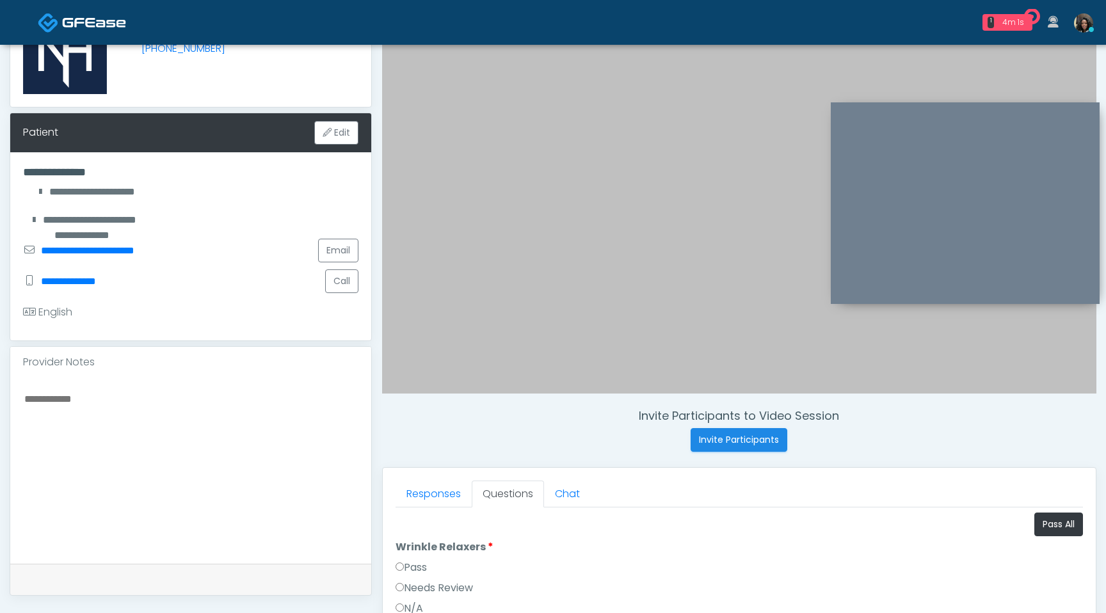
scroll to position [88, 0]
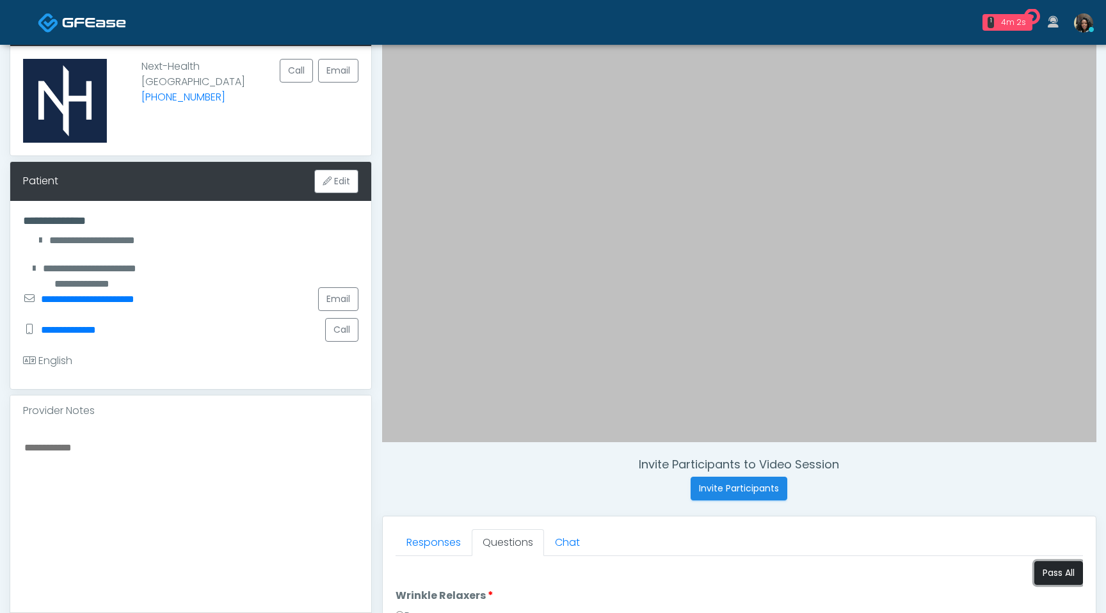
click at [1049, 573] on button "Pass All" at bounding box center [1058, 573] width 49 height 24
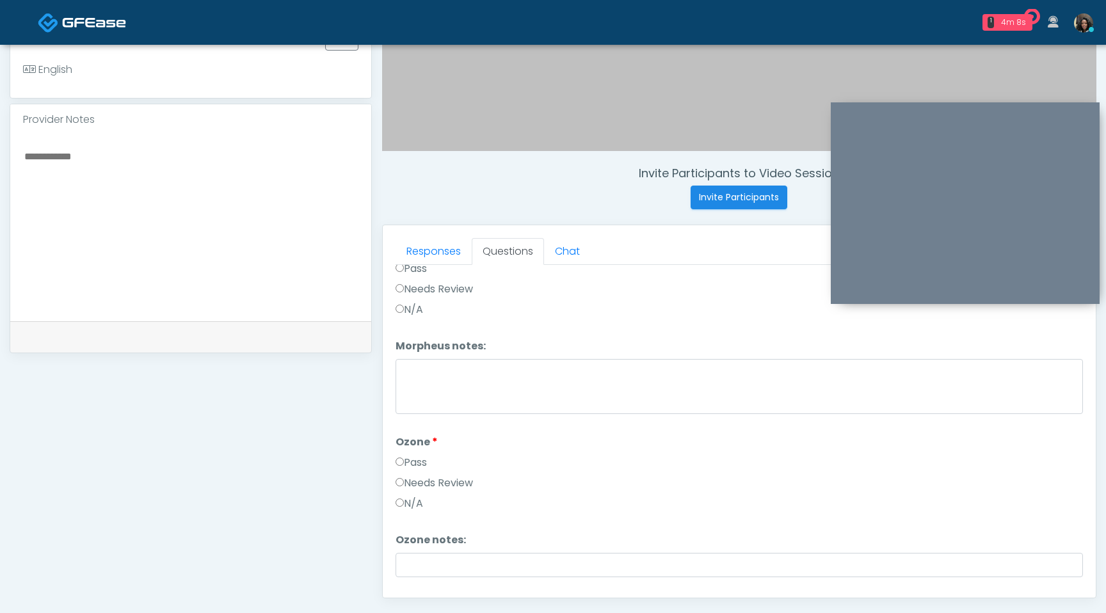
scroll to position [1602, 0]
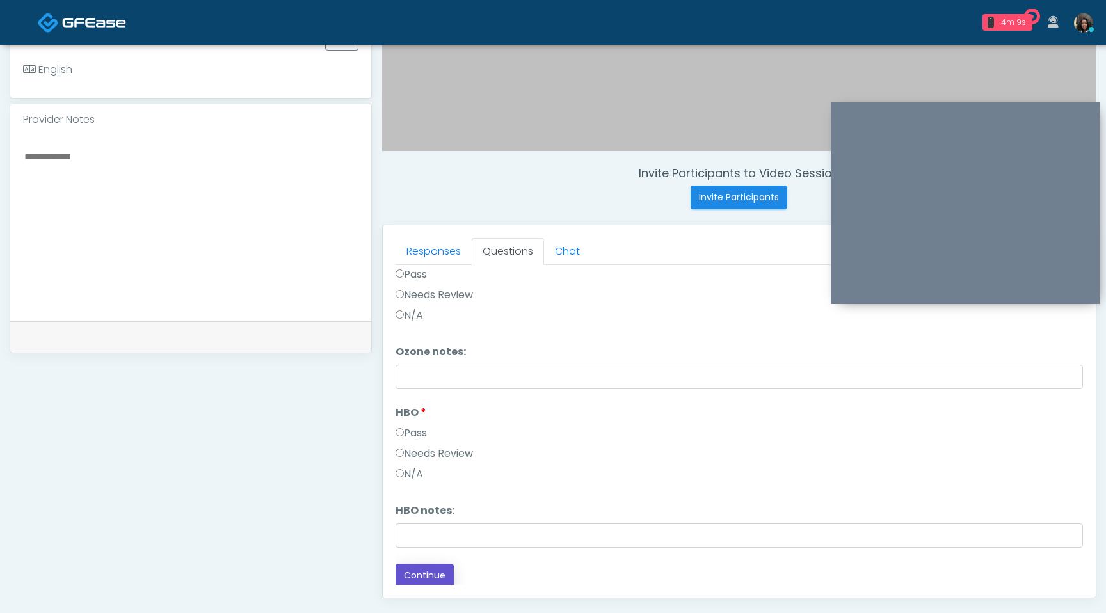
click at [419, 568] on button "Continue" at bounding box center [424, 576] width 58 height 24
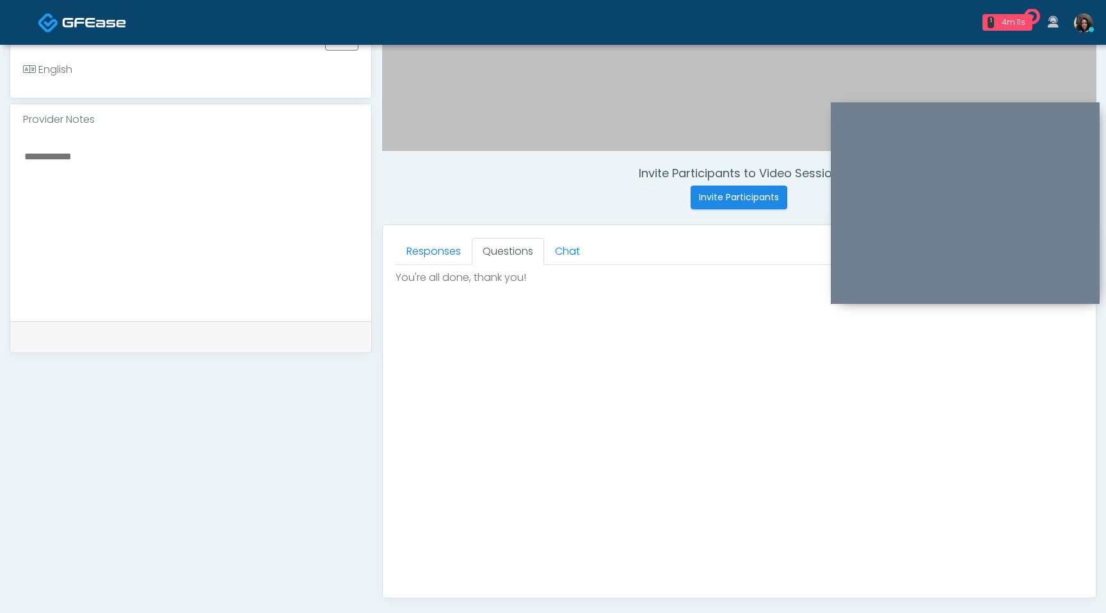
scroll to position [559, 0]
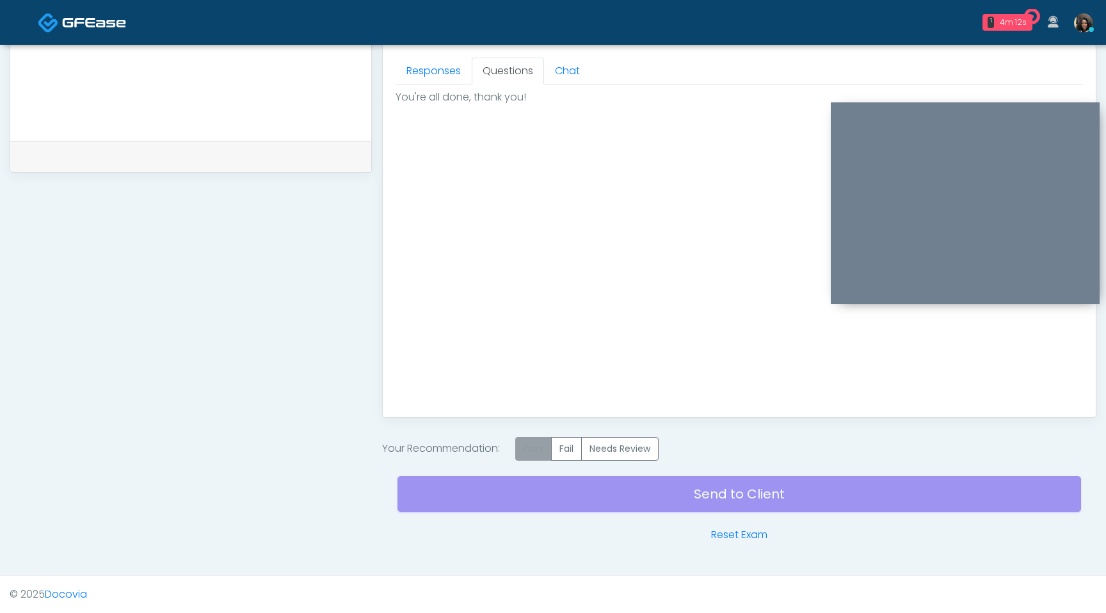
click at [532, 442] on label "Pass" at bounding box center [533, 449] width 36 height 24
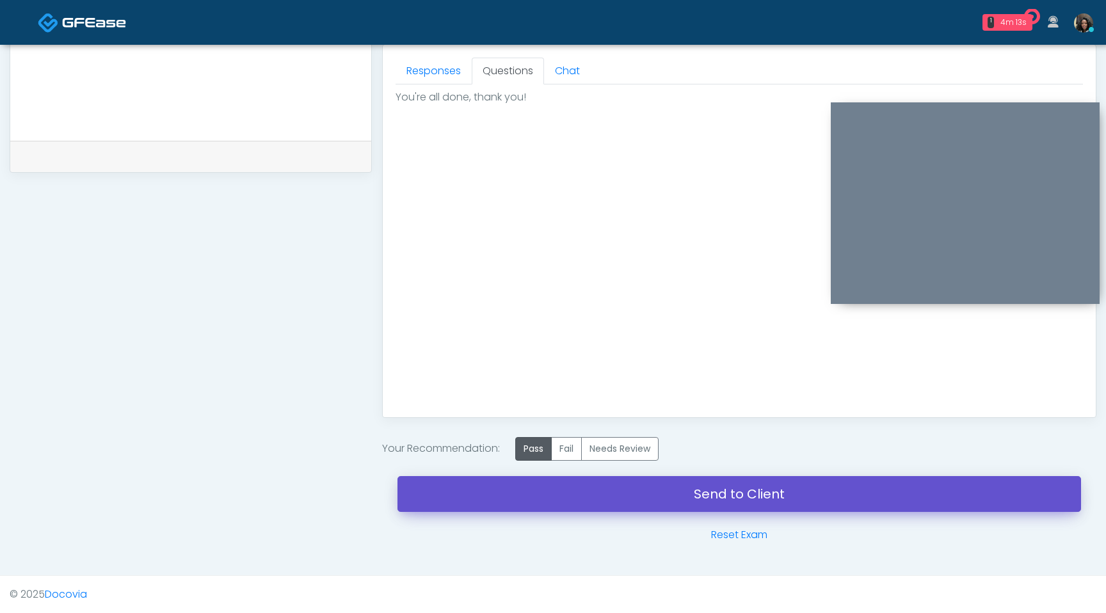
click at [543, 486] on link "Send to Client" at bounding box center [738, 494] width 683 height 36
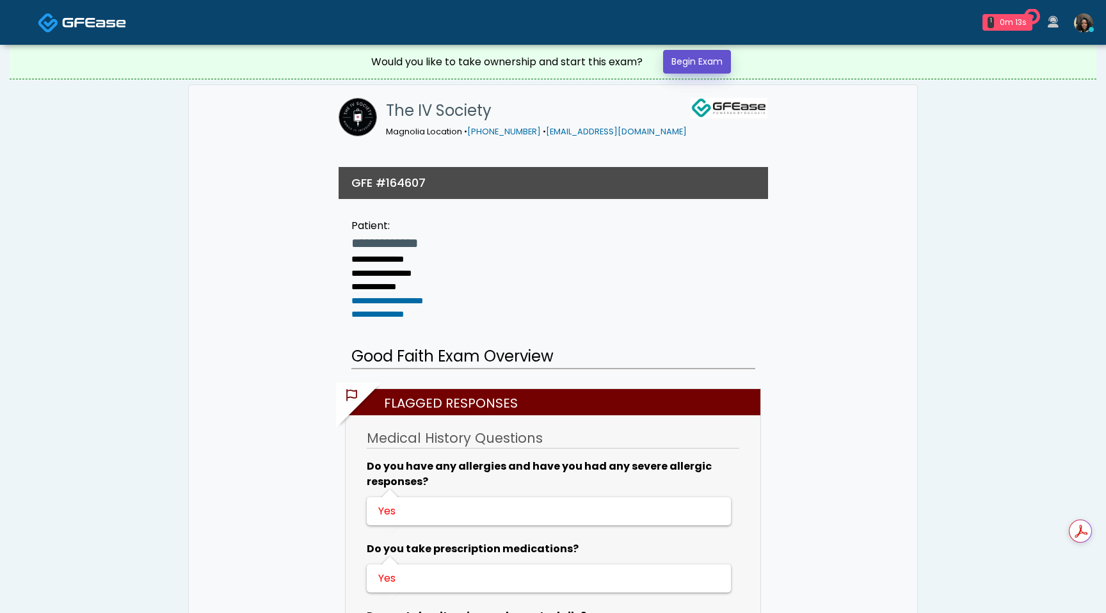
click at [708, 59] on link "Begin Exam" at bounding box center [697, 62] width 68 height 24
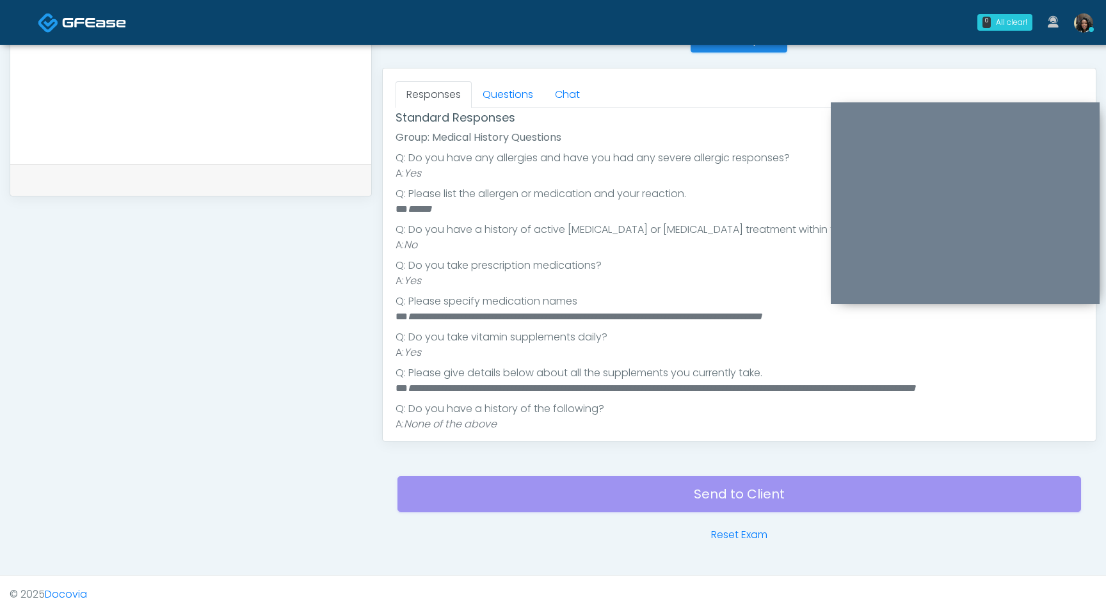
scroll to position [257, 0]
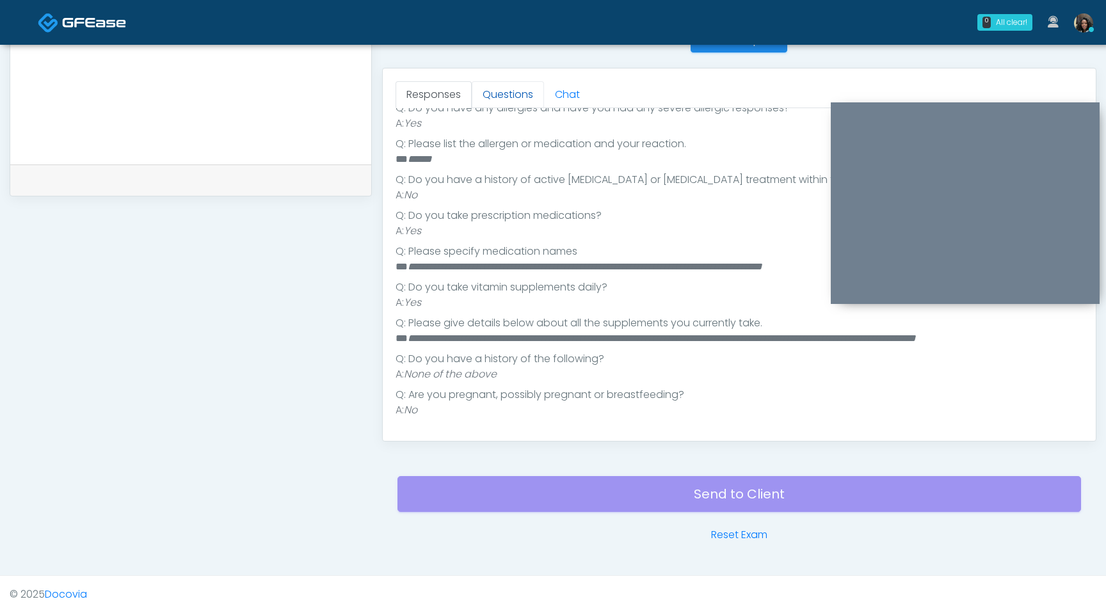
click at [514, 97] on link "Questions" at bounding box center [508, 94] width 72 height 27
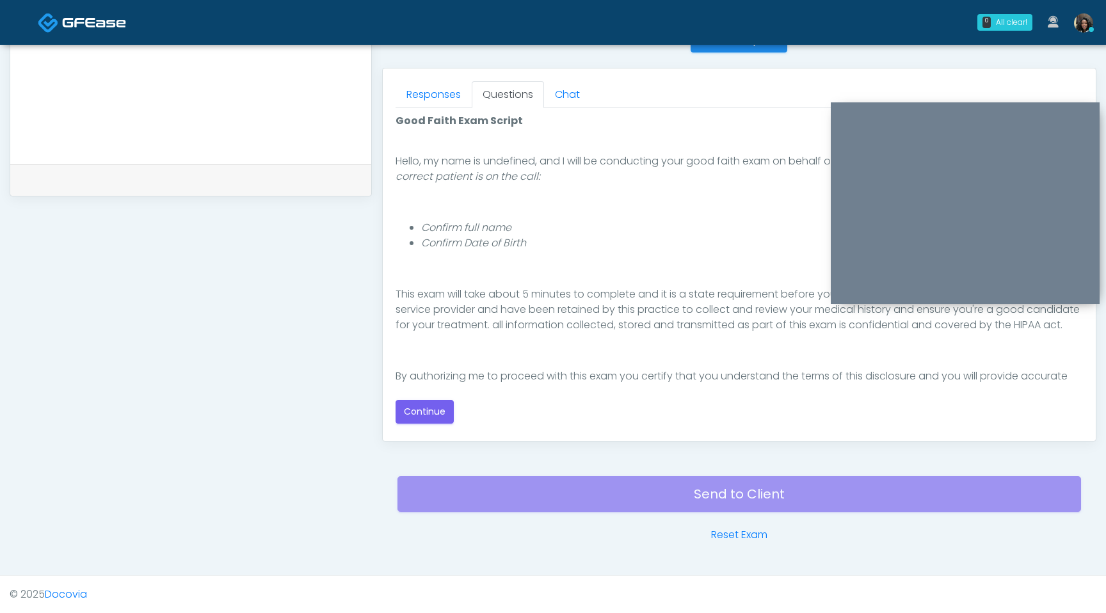
scroll to position [118, 0]
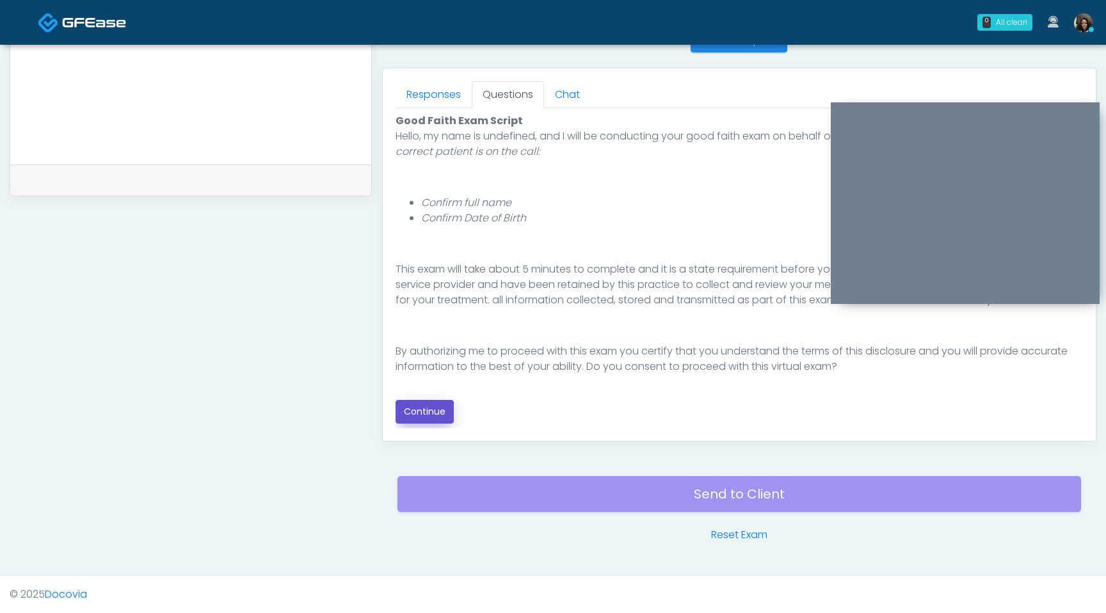
click at [426, 410] on button "Continue" at bounding box center [424, 412] width 58 height 24
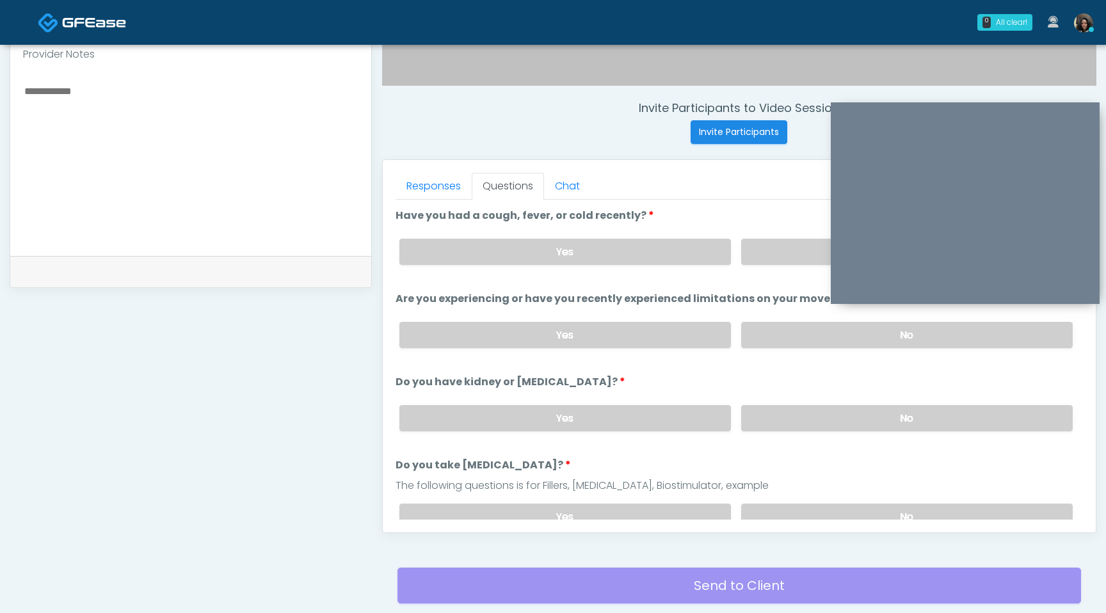
scroll to position [427, 0]
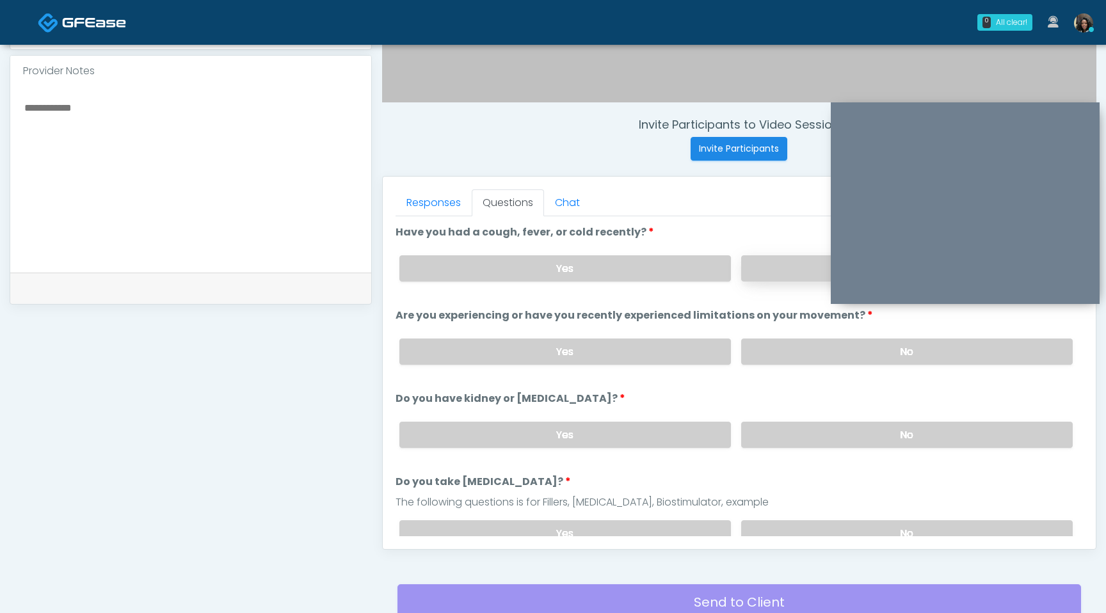
click at [783, 270] on label "No" at bounding box center [906, 268] width 331 height 26
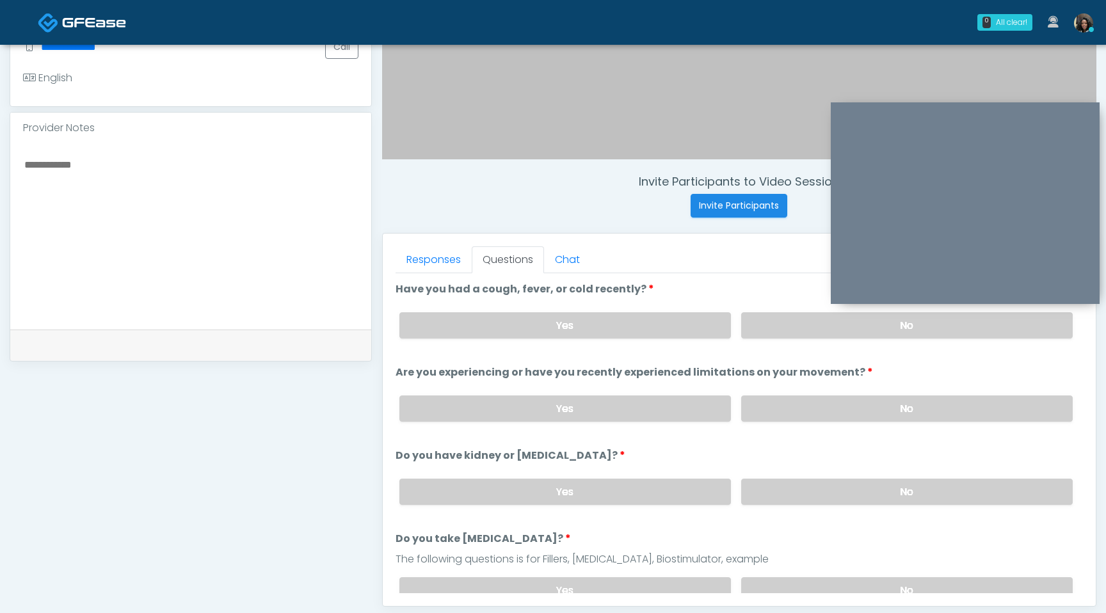
scroll to position [362, 0]
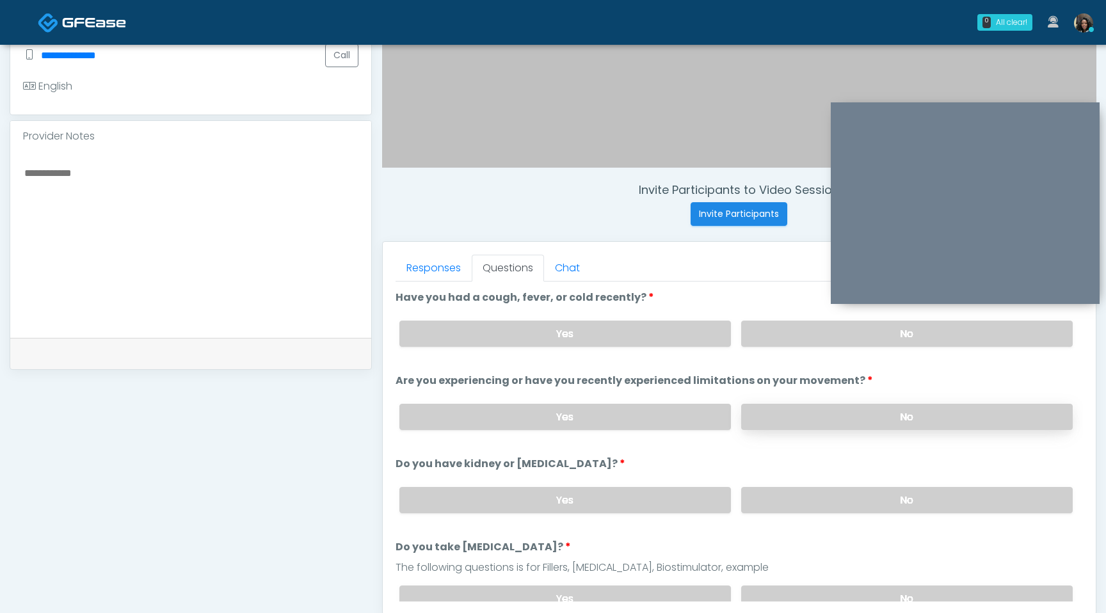
click at [882, 409] on label "No" at bounding box center [906, 417] width 331 height 26
click at [913, 498] on label "No" at bounding box center [906, 500] width 331 height 26
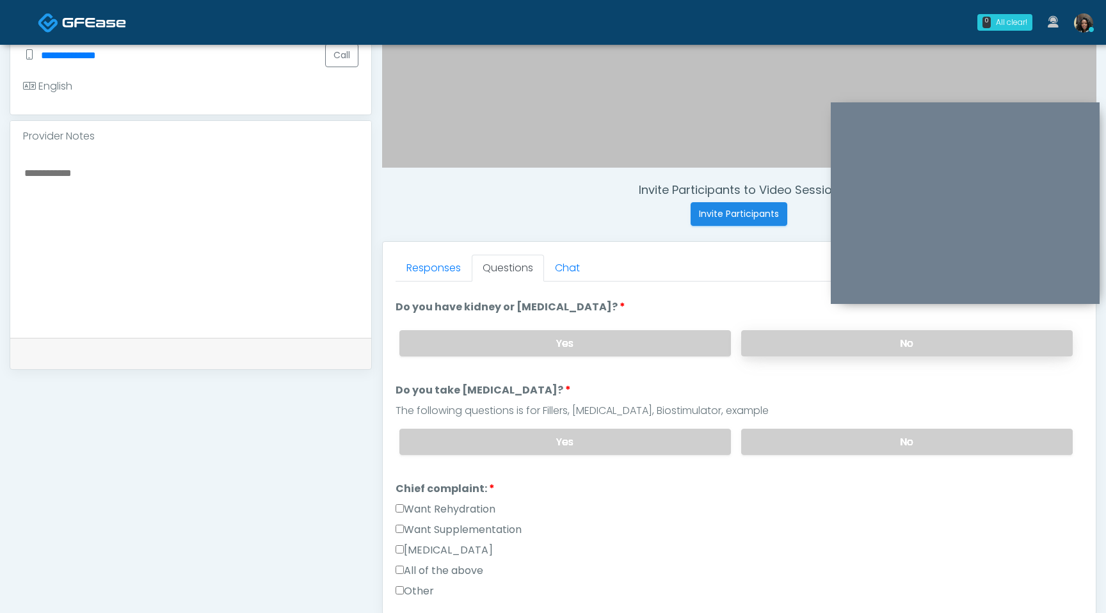
scroll to position [163, 0]
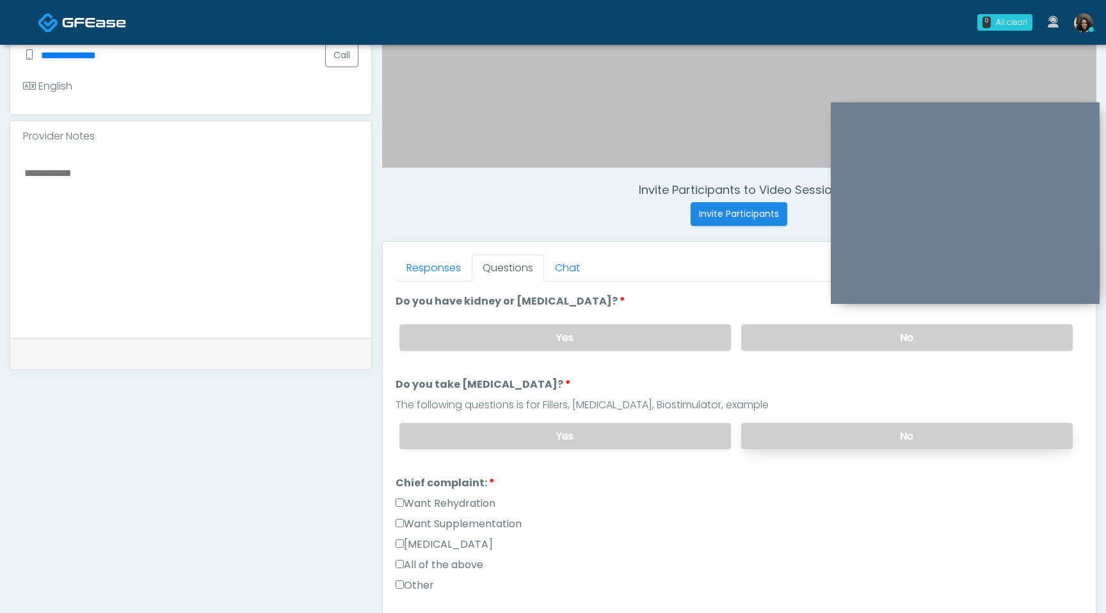
click at [916, 436] on label "No" at bounding box center [906, 436] width 331 height 26
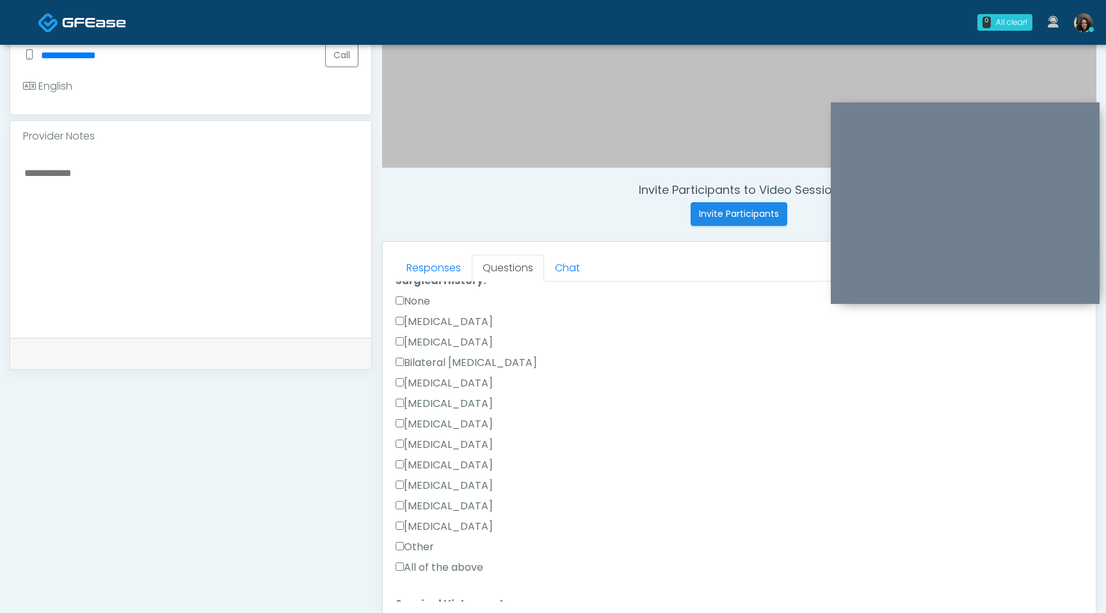
scroll to position [586, 0]
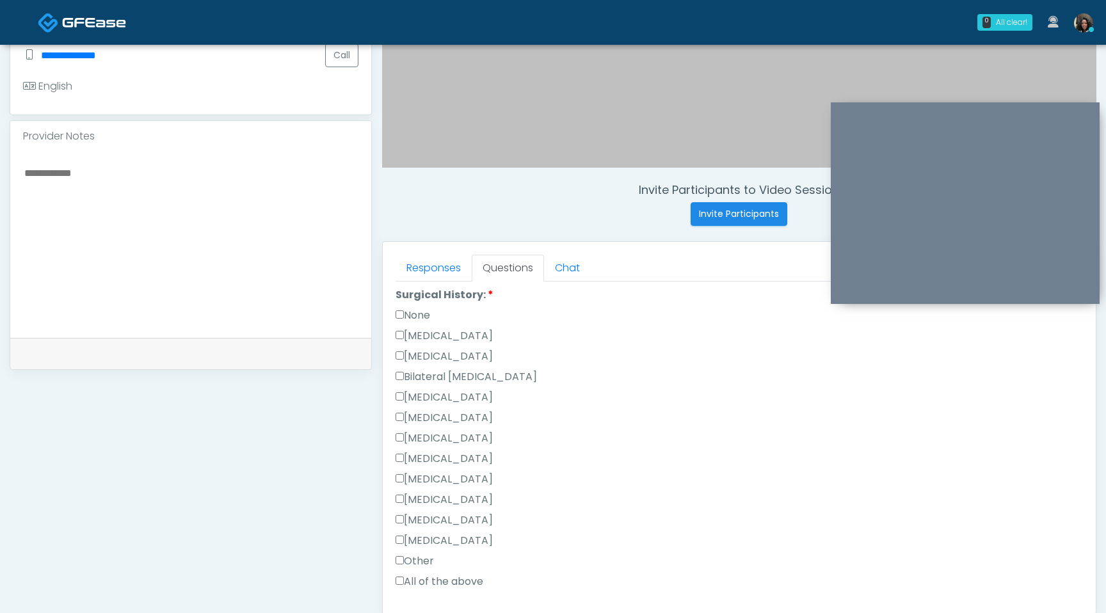
click at [394, 494] on div "Responses Questions Chat Good Faith Exam Script Good Faith Exam Script INTRODUC…" at bounding box center [739, 428] width 713 height 372
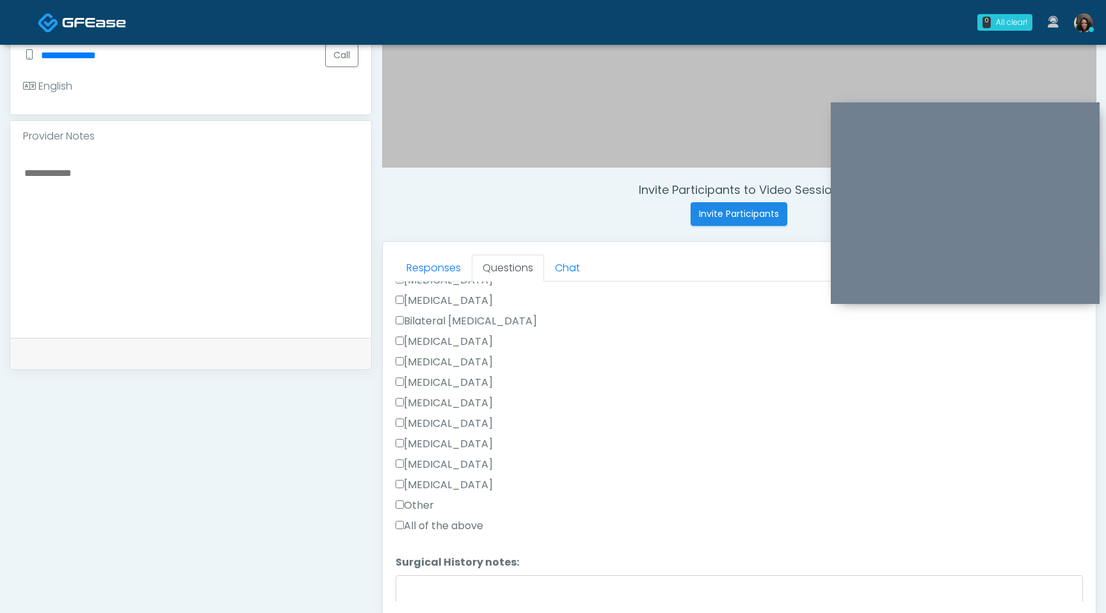
scroll to position [711, 0]
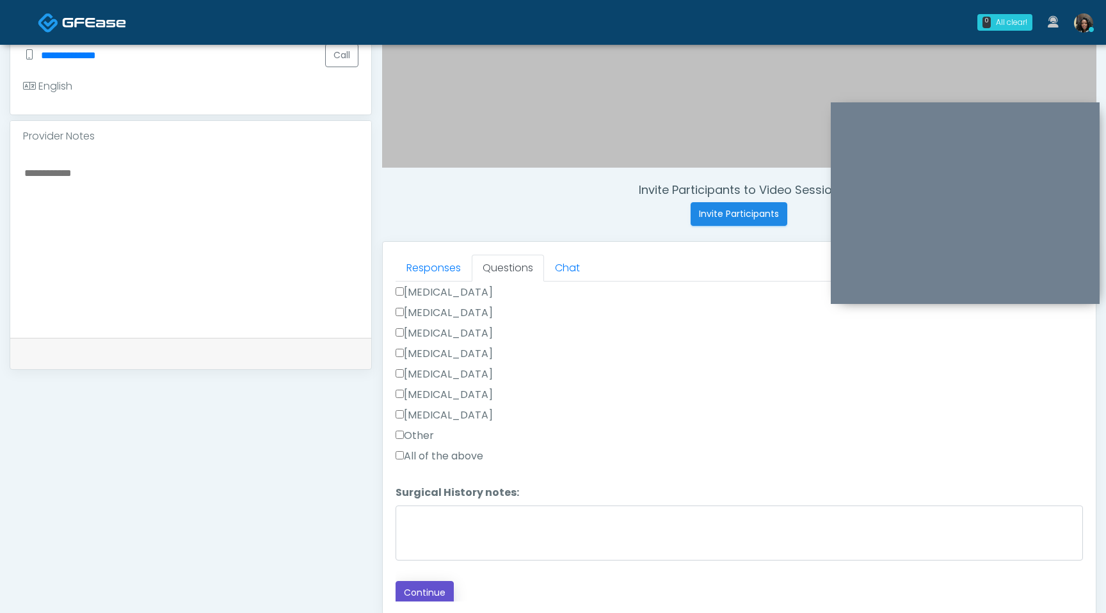
click at [423, 600] on button "Continue" at bounding box center [424, 593] width 58 height 24
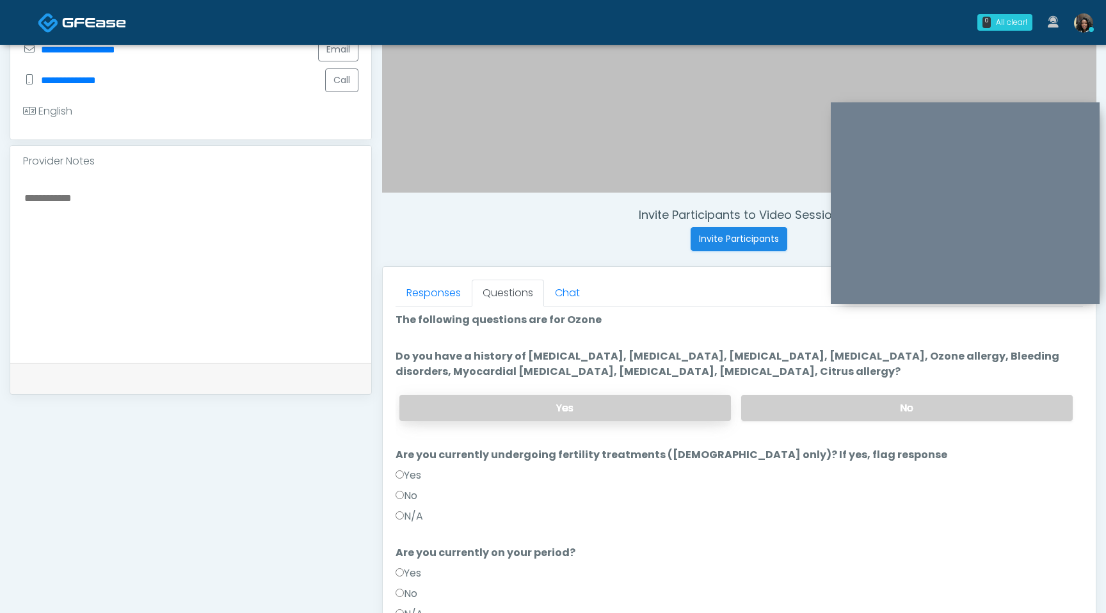
scroll to position [10, 0]
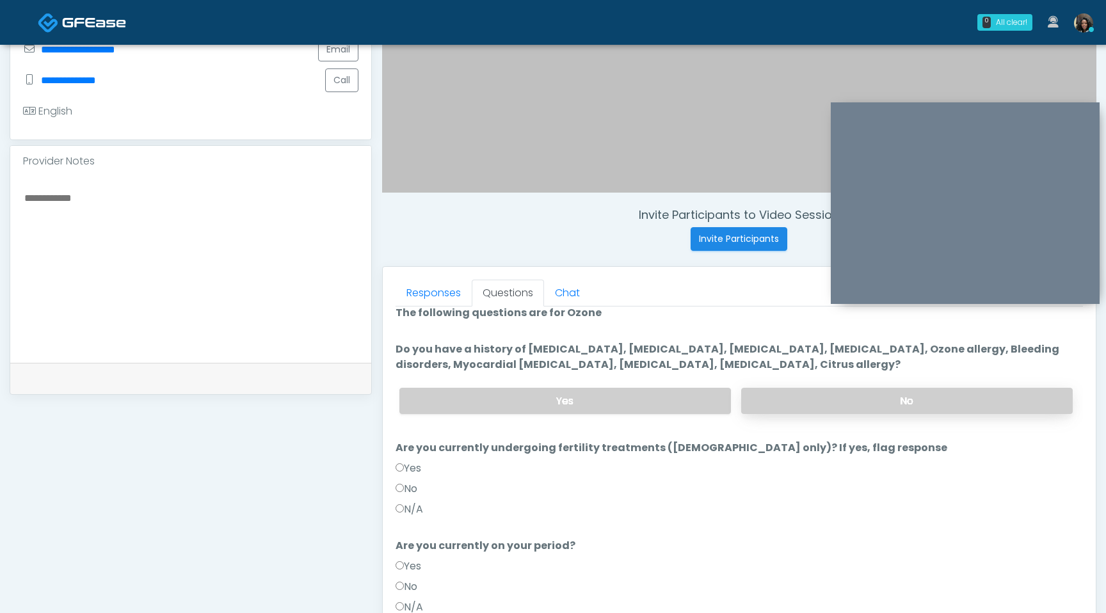
click at [868, 405] on label "No" at bounding box center [906, 401] width 331 height 26
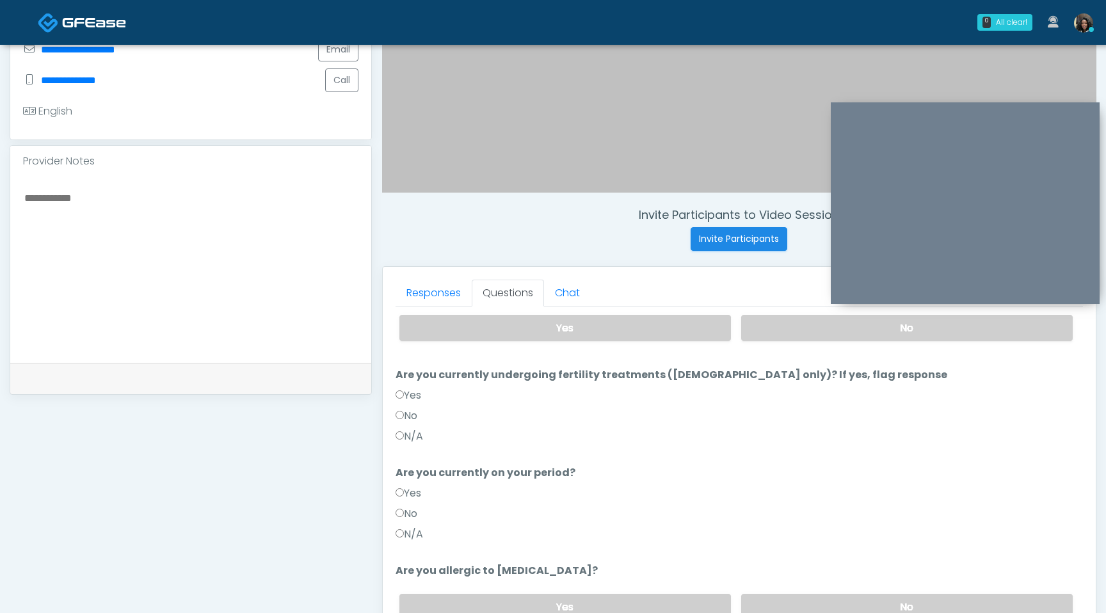
scroll to position [125, 0]
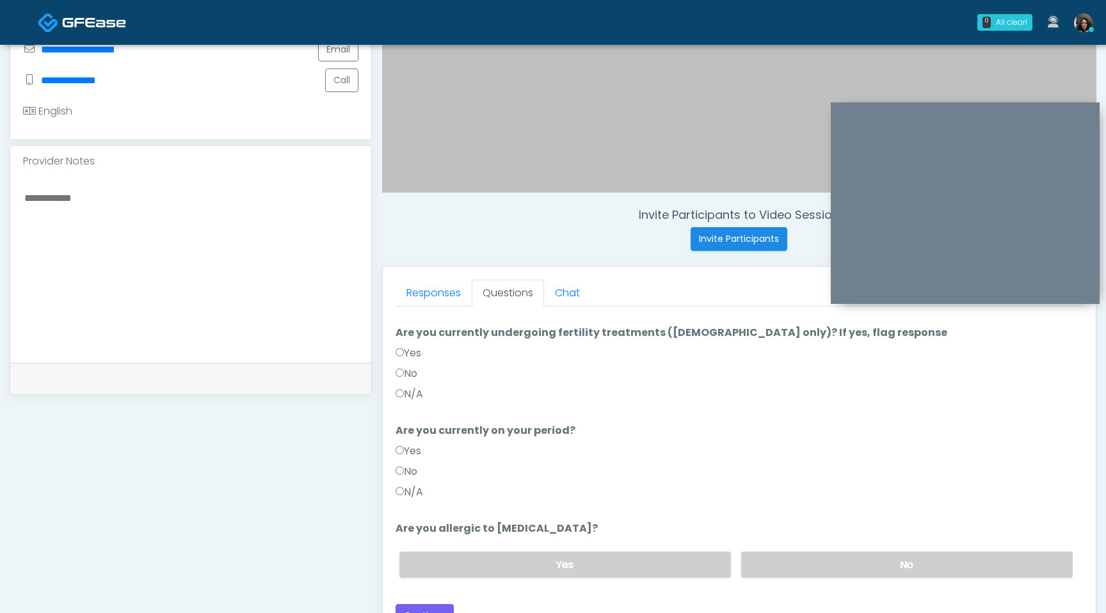
click at [405, 473] on label "No" at bounding box center [406, 471] width 22 height 15
click at [894, 555] on label "No" at bounding box center [906, 565] width 331 height 26
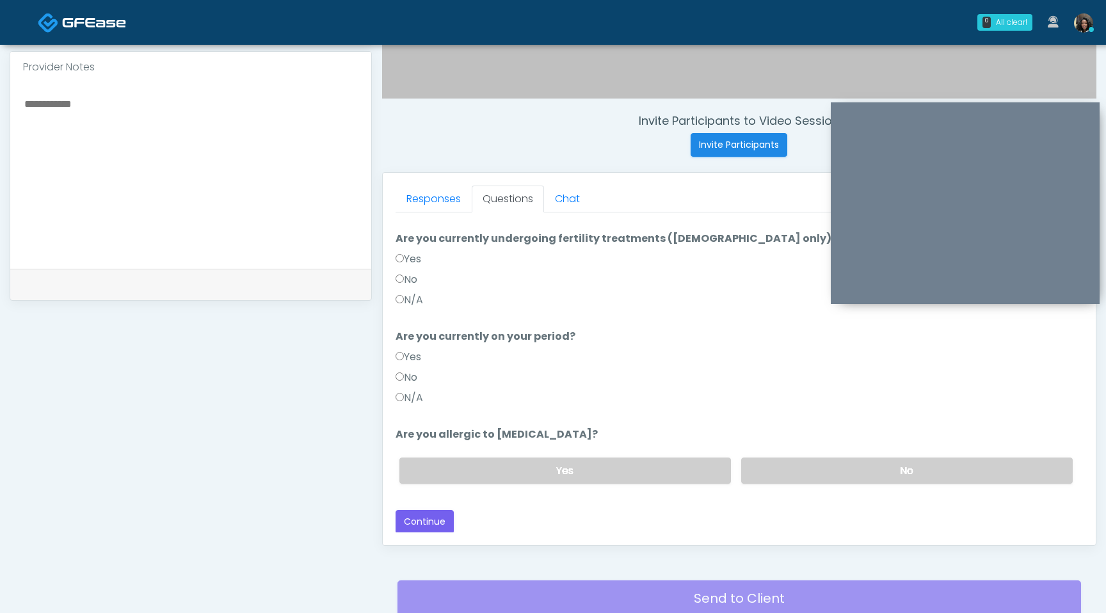
scroll to position [448, 0]
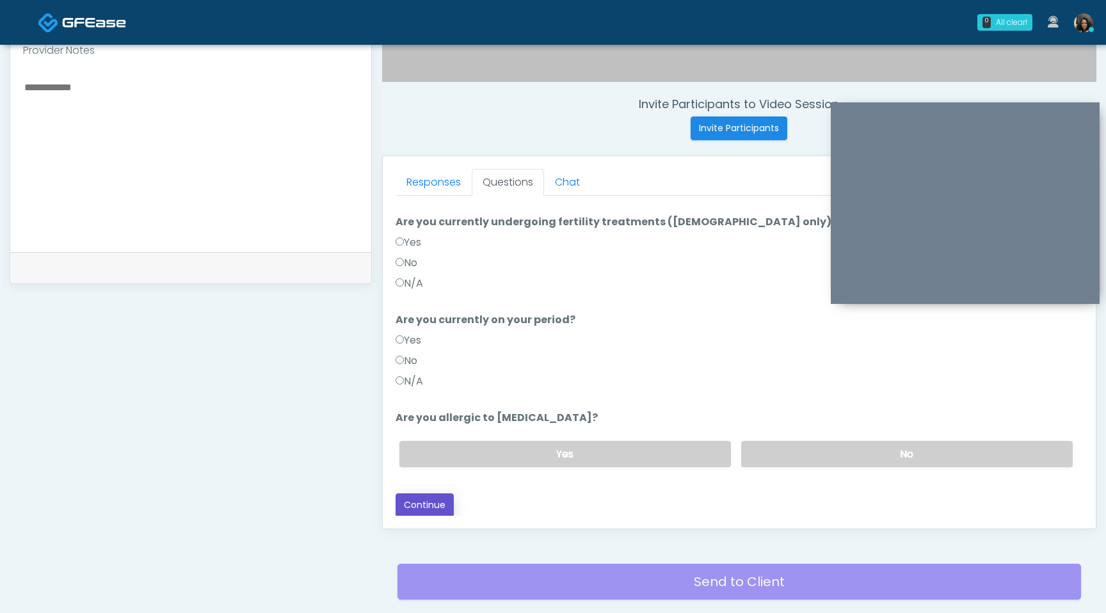
click at [432, 504] on button "Continue" at bounding box center [424, 505] width 58 height 24
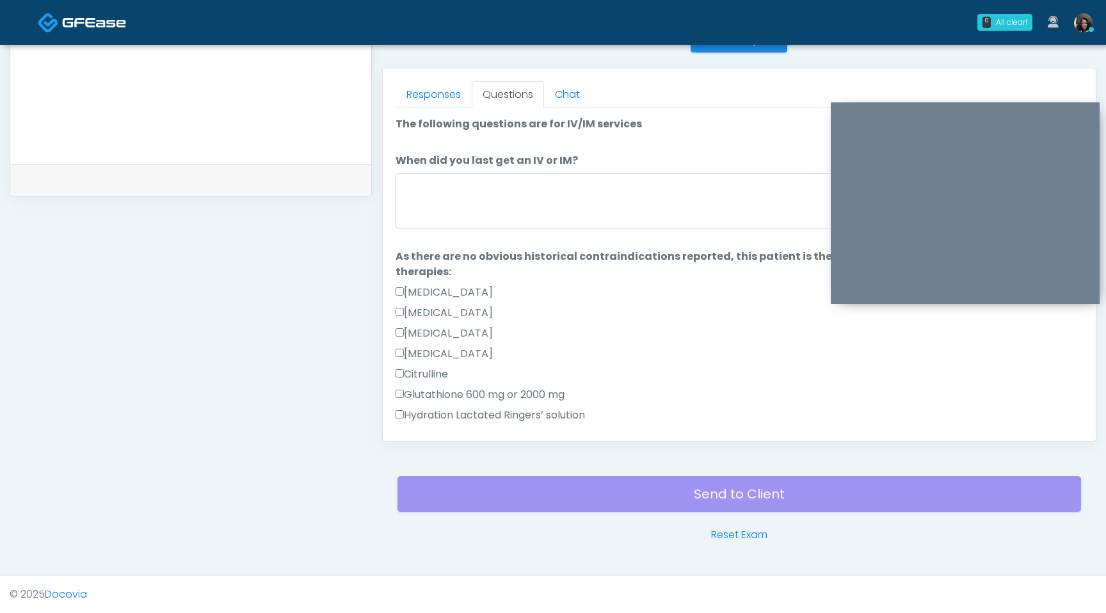
scroll to position [528, 0]
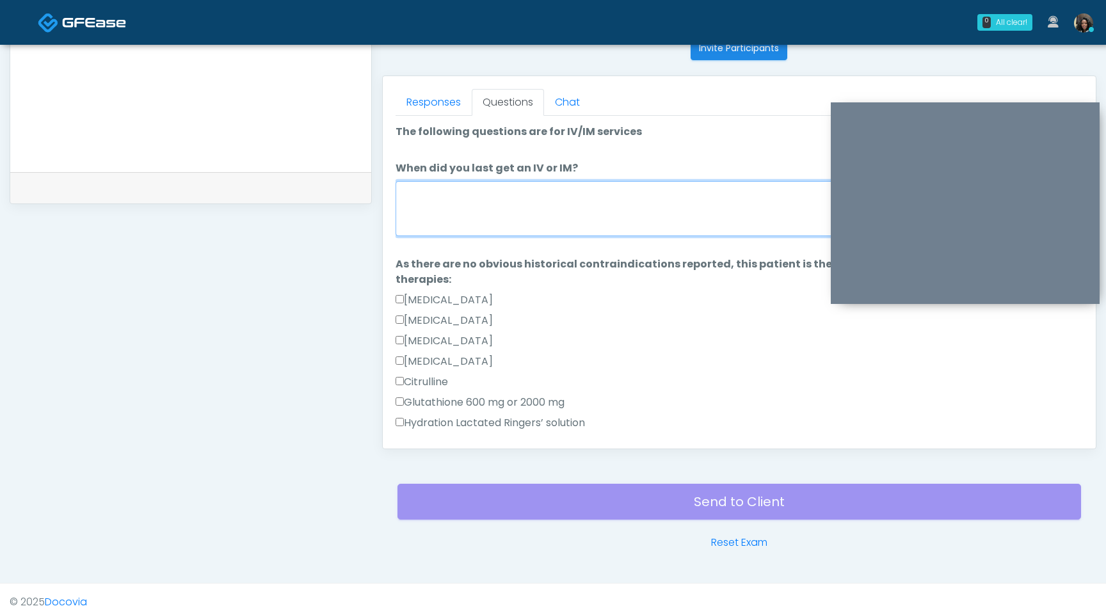
click at [517, 209] on textarea "When did you last get an IV or IM?" at bounding box center [738, 208] width 687 height 55
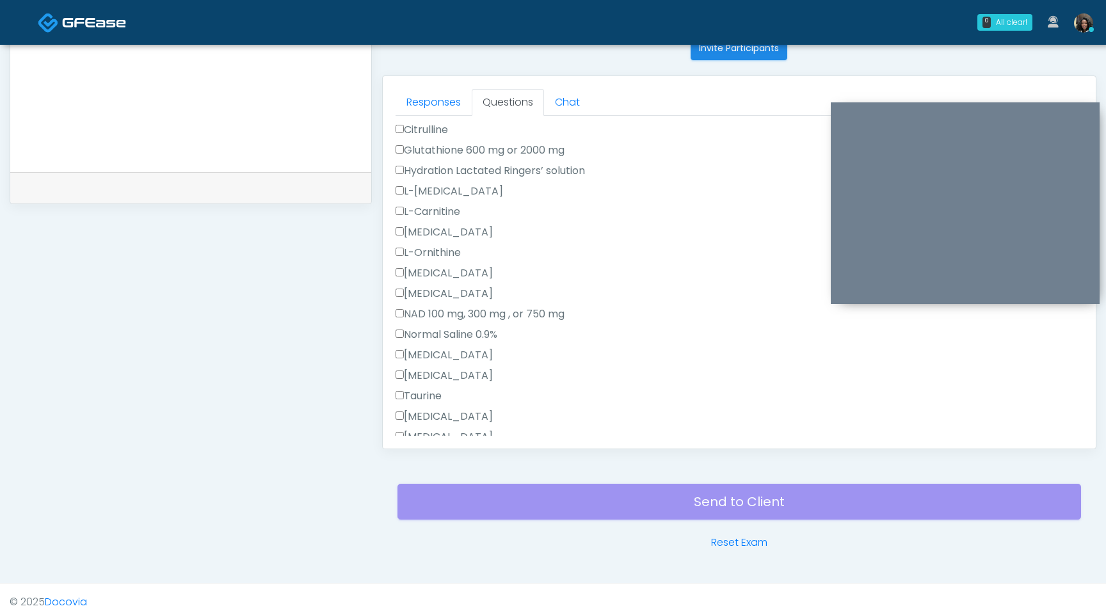
scroll to position [0, 0]
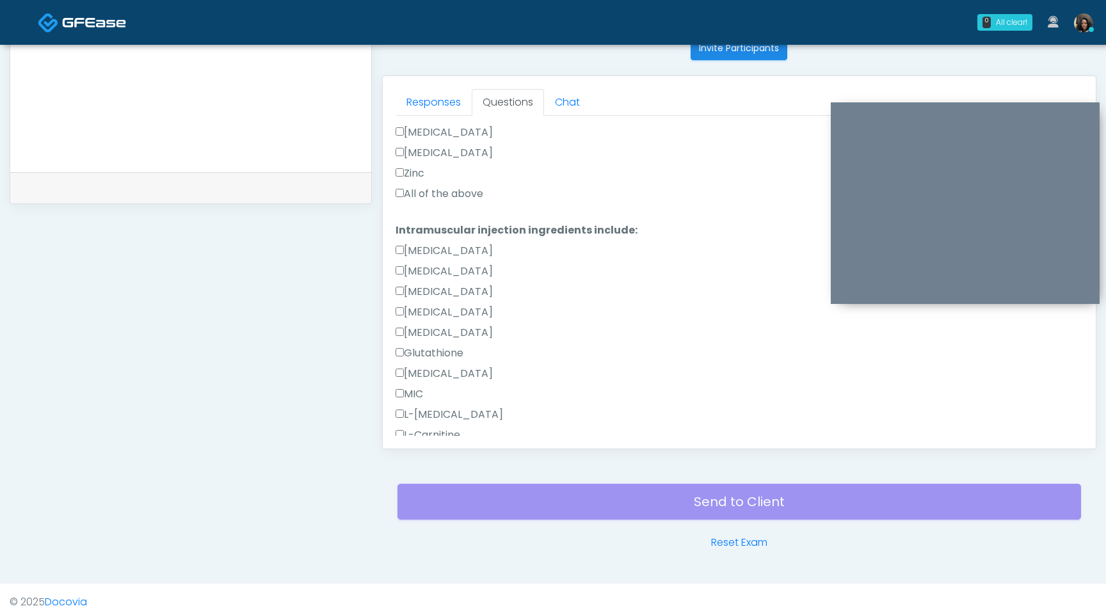
type textarea "**********"
click at [404, 192] on label "All of the above" at bounding box center [439, 193] width 88 height 15
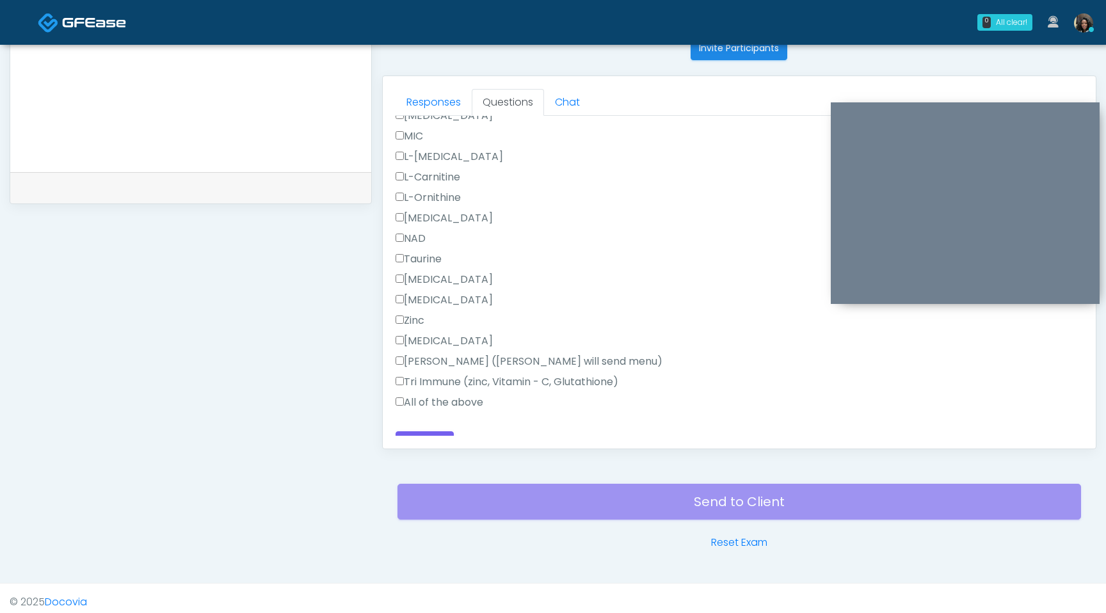
scroll to position [813, 0]
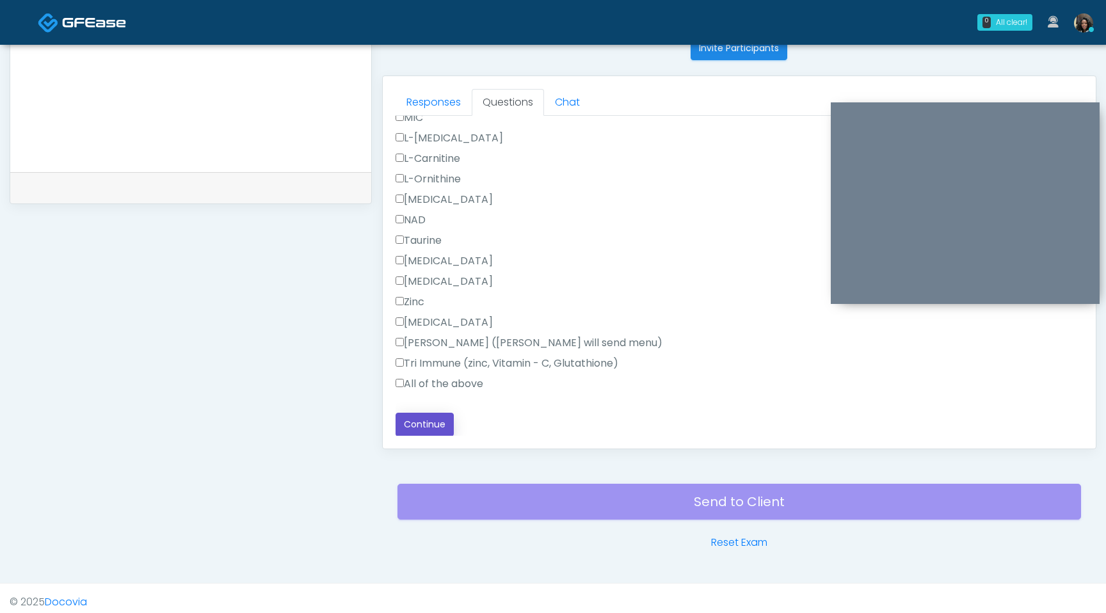
click at [423, 421] on button "Continue" at bounding box center [424, 425] width 58 height 24
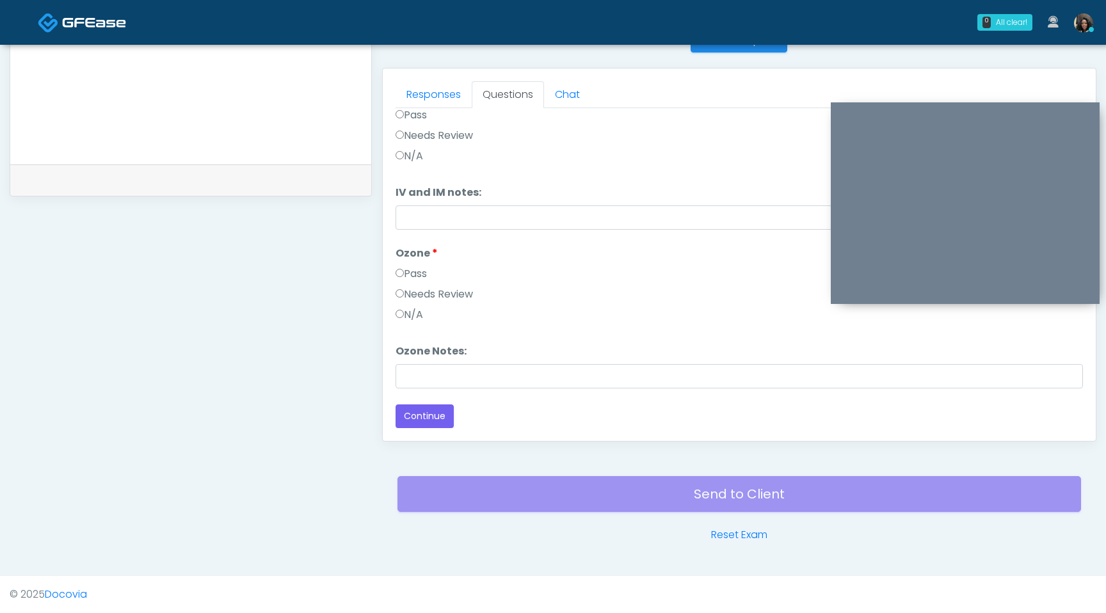
scroll to position [8, 0]
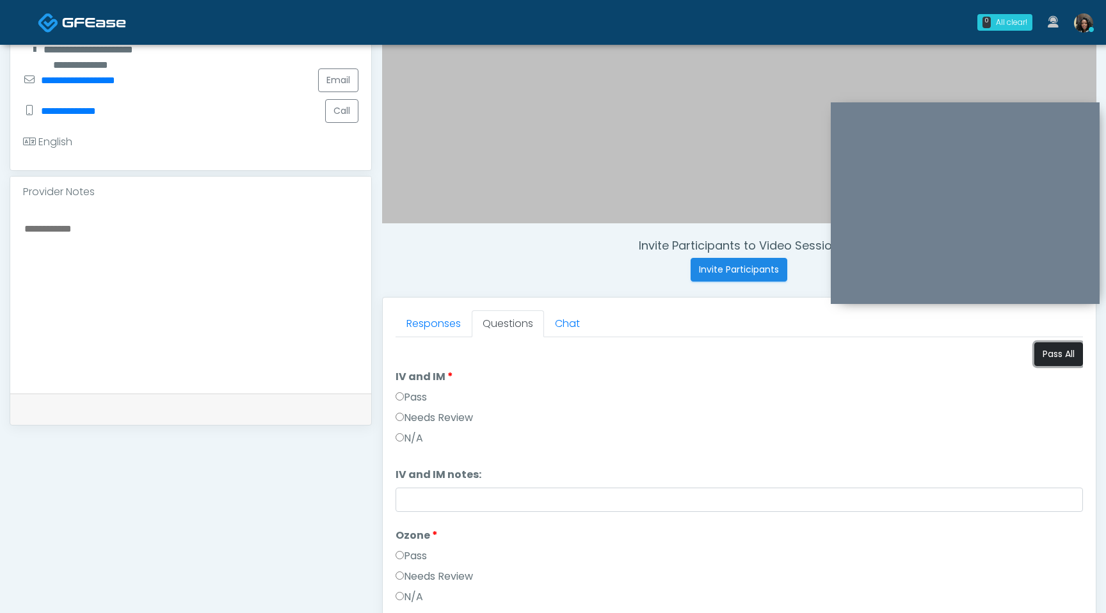
click at [1054, 358] on button "Pass All" at bounding box center [1058, 354] width 49 height 24
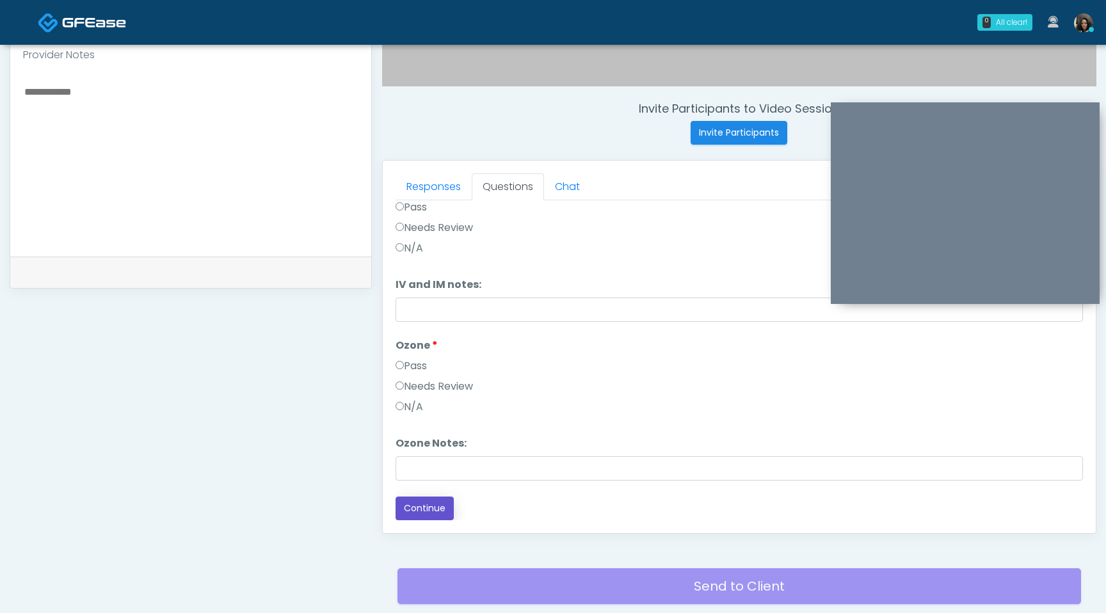
click at [422, 513] on button "Continue" at bounding box center [424, 509] width 58 height 24
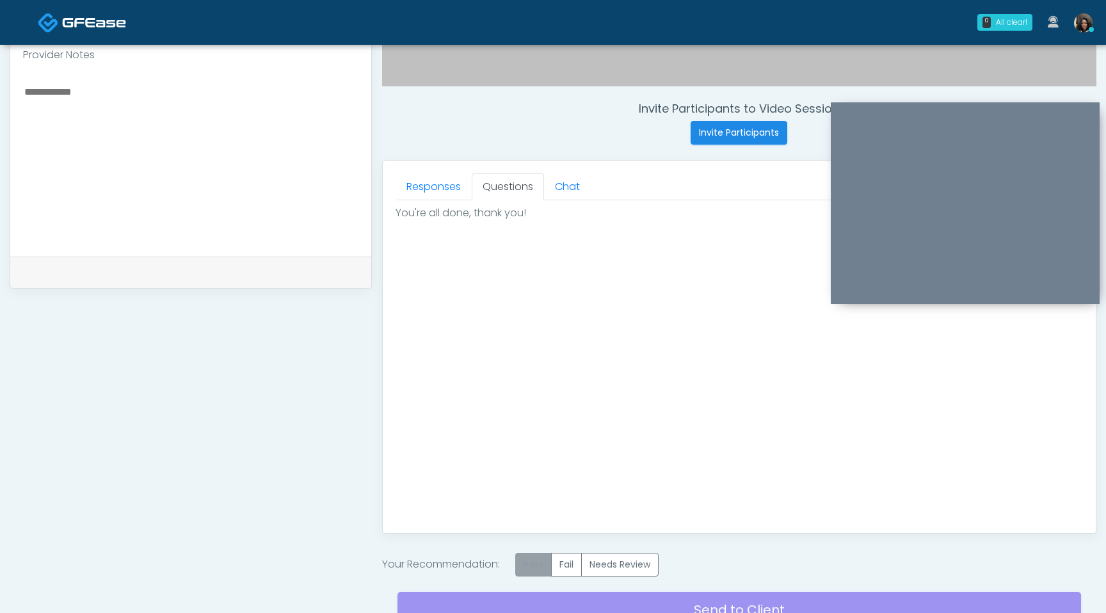
click at [541, 573] on label "Pass" at bounding box center [533, 565] width 36 height 24
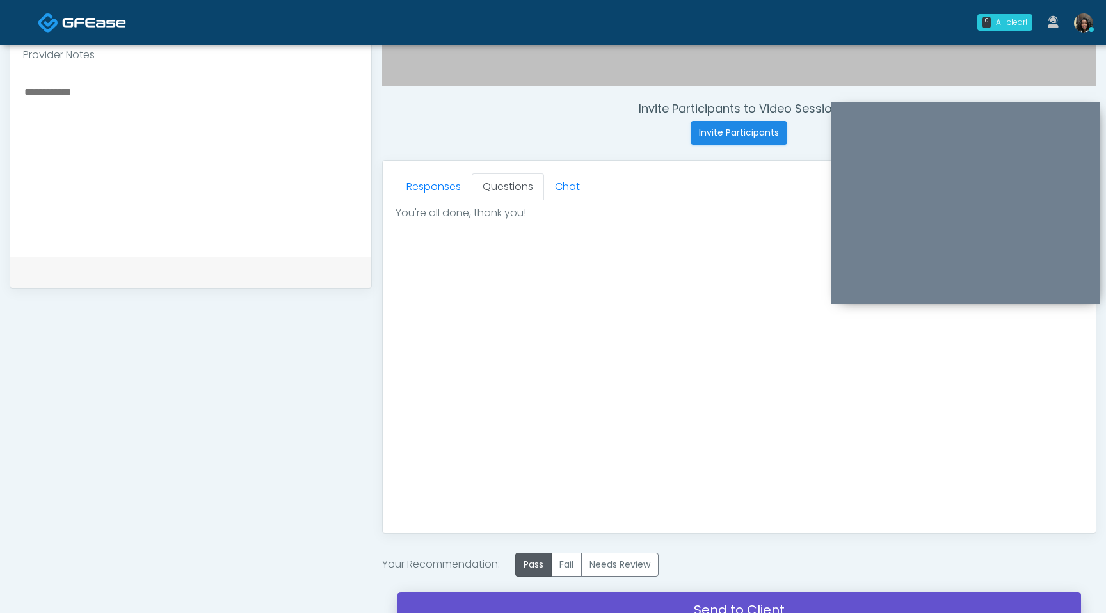
click at [565, 601] on link "Send to Client" at bounding box center [738, 610] width 683 height 36
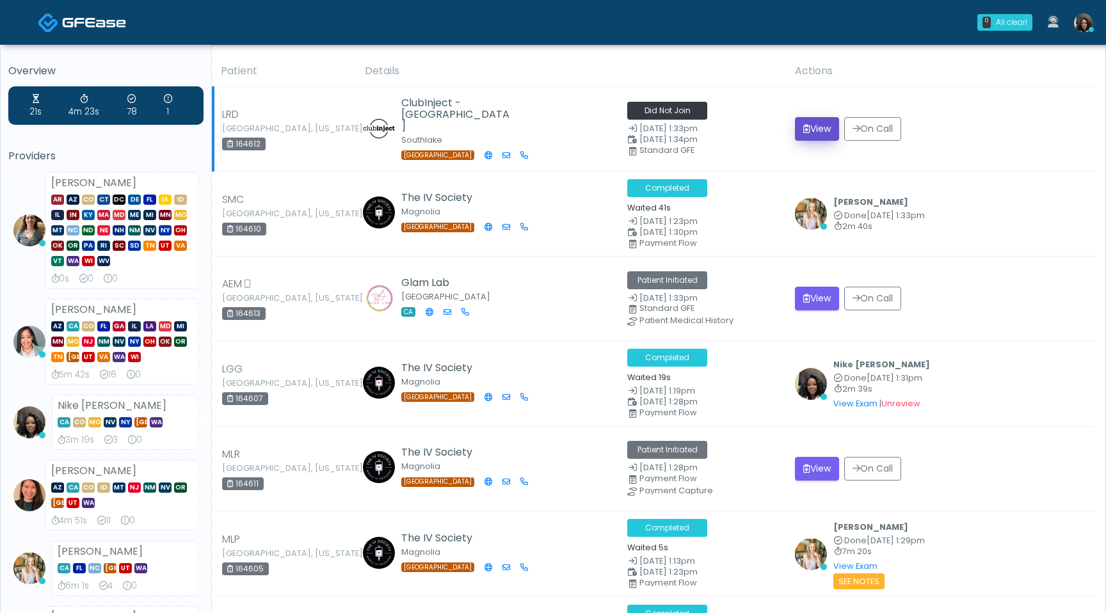
click at [823, 128] on button "View" at bounding box center [817, 129] width 44 height 24
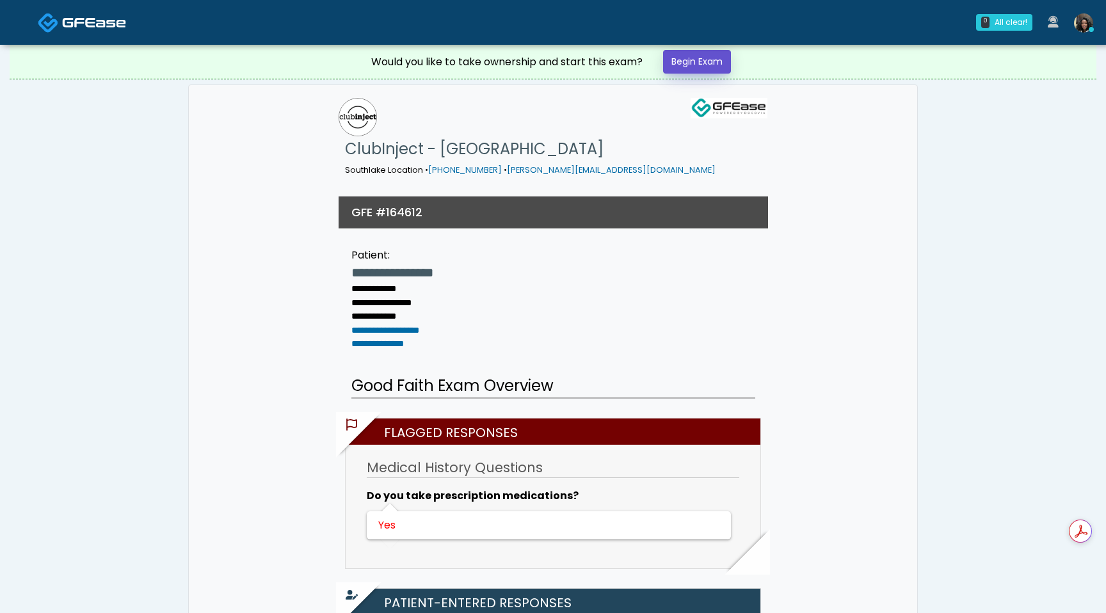
click at [711, 61] on link "Begin Exam" at bounding box center [697, 62] width 68 height 24
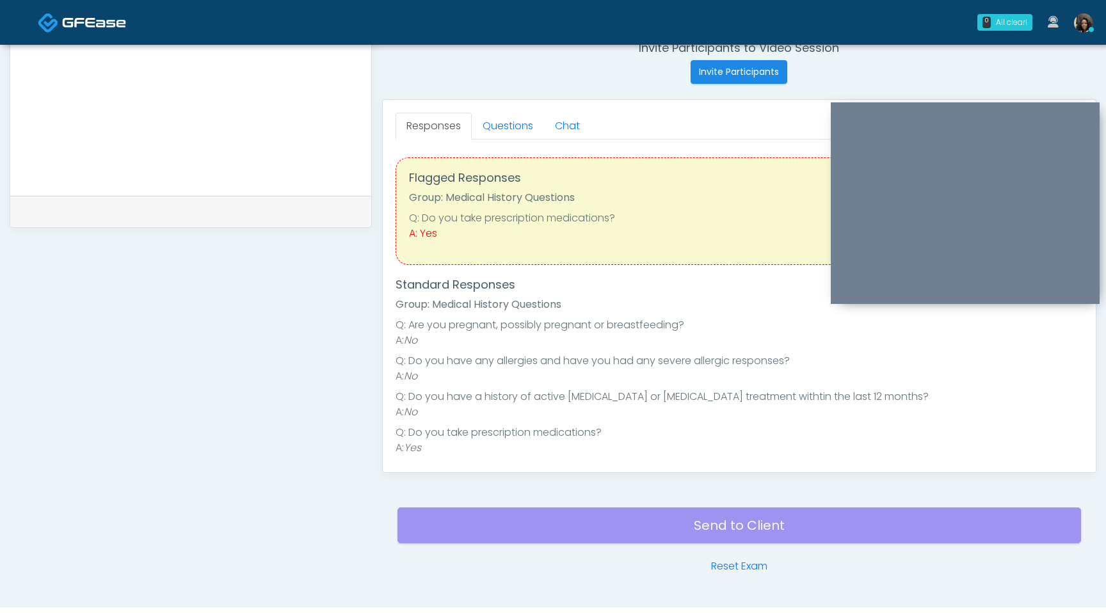
scroll to position [165, 0]
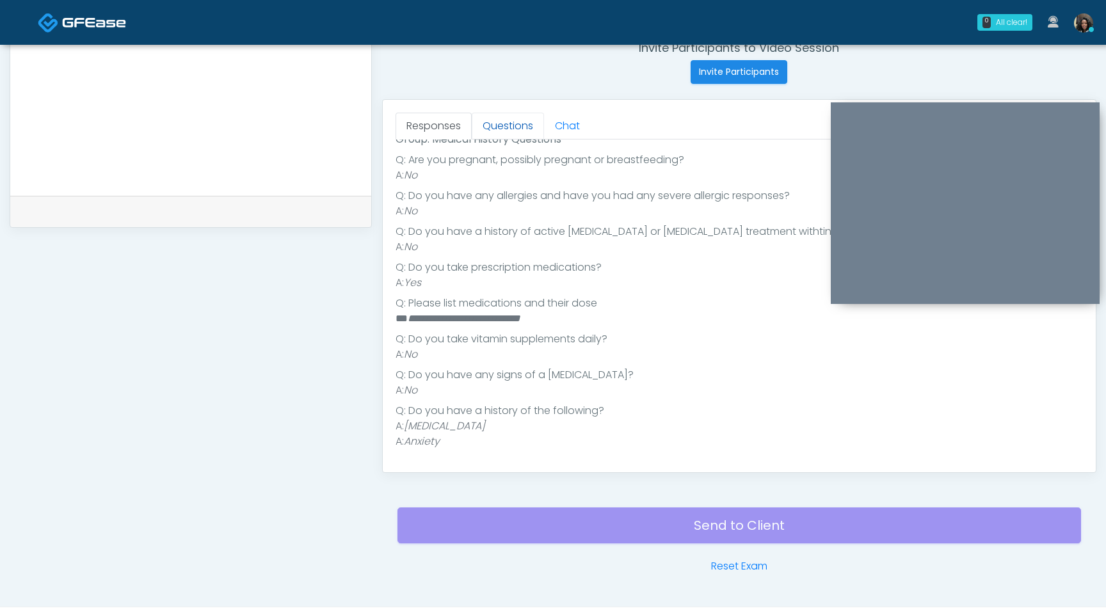
click at [518, 126] on link "Questions" at bounding box center [508, 126] width 72 height 27
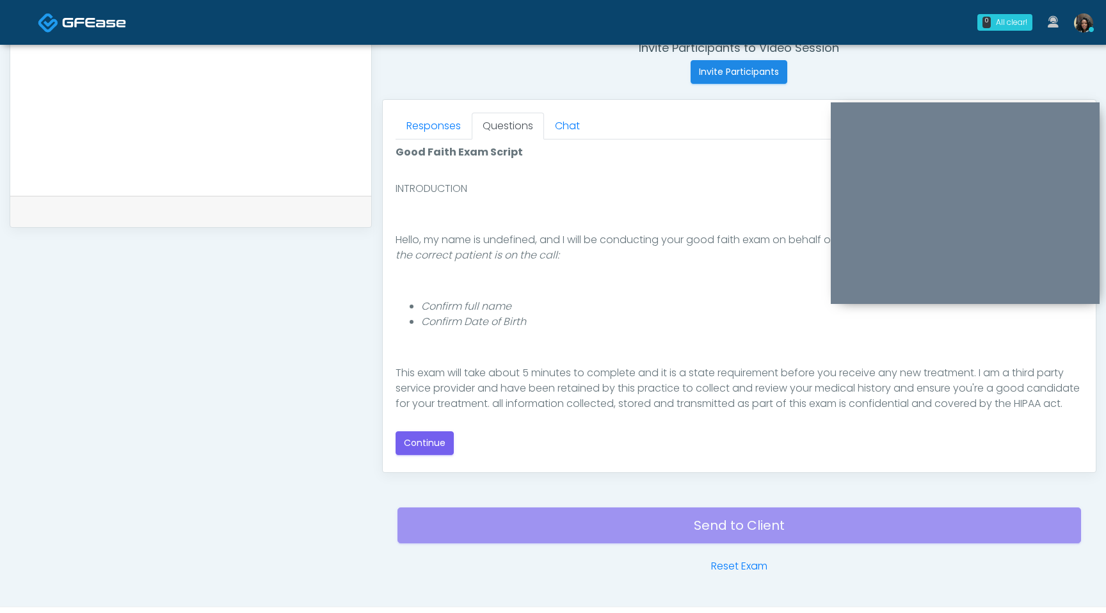
scroll to position [118, 0]
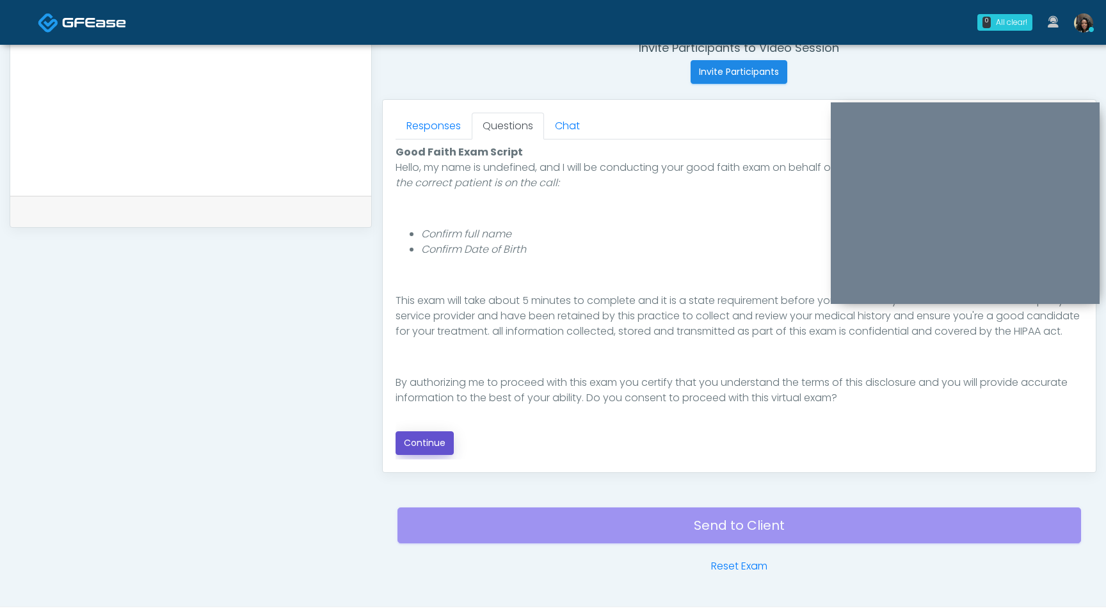
click at [415, 443] on button "Continue" at bounding box center [424, 443] width 58 height 24
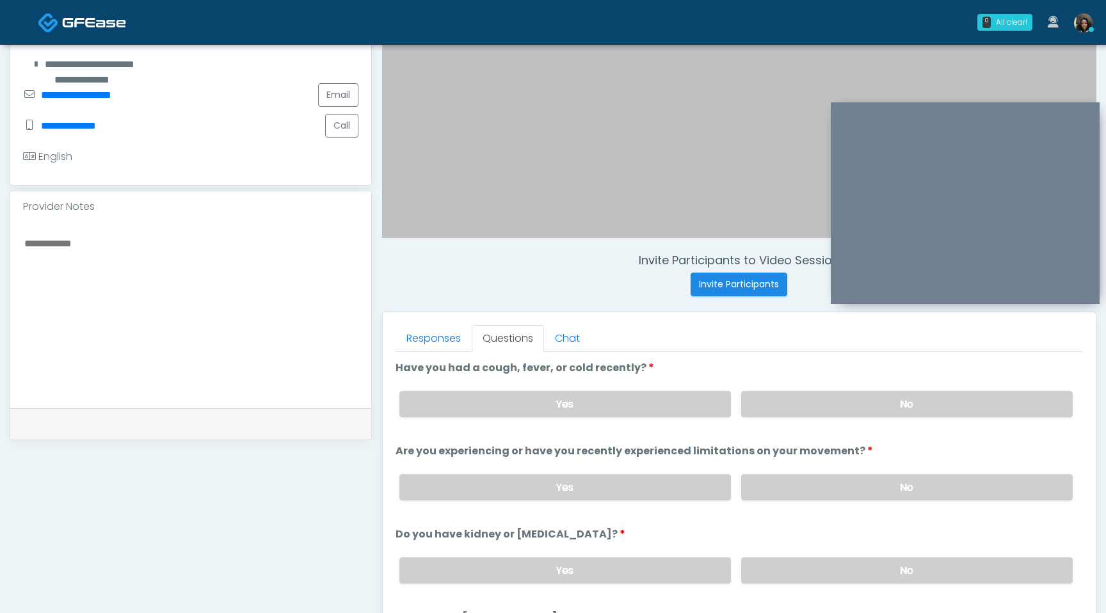
scroll to position [303, 0]
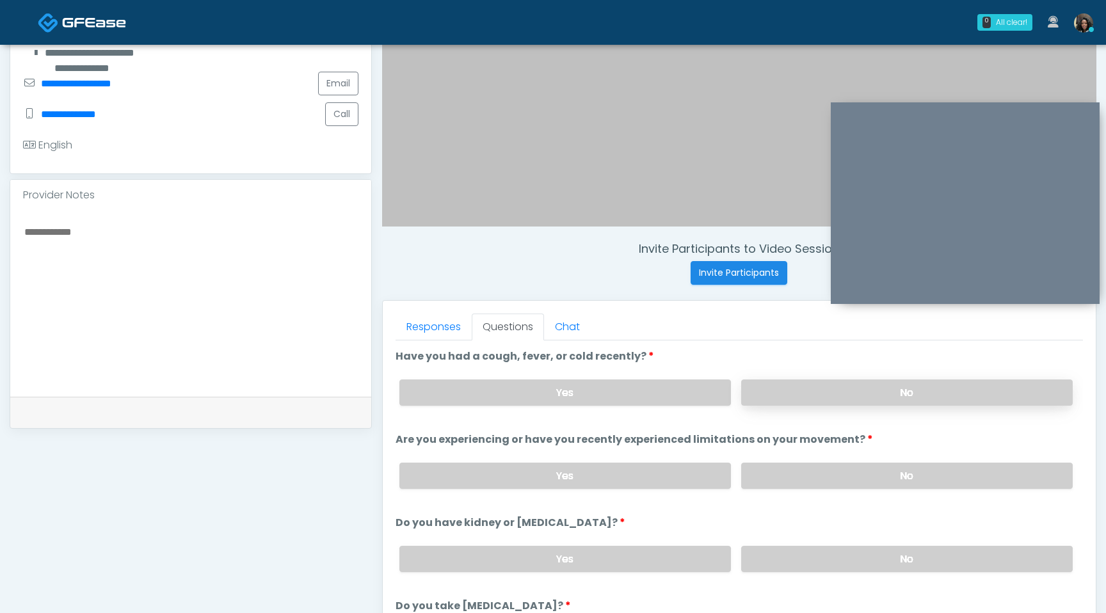
click at [867, 387] on label "No" at bounding box center [906, 392] width 331 height 26
click at [842, 482] on label "No" at bounding box center [906, 476] width 331 height 26
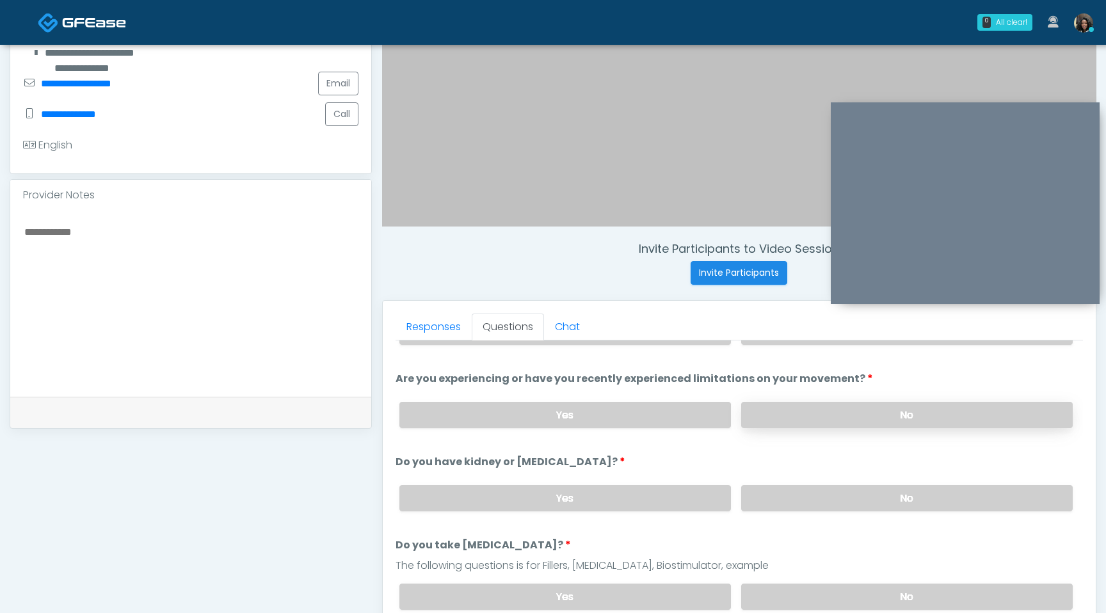
scroll to position [63, 0]
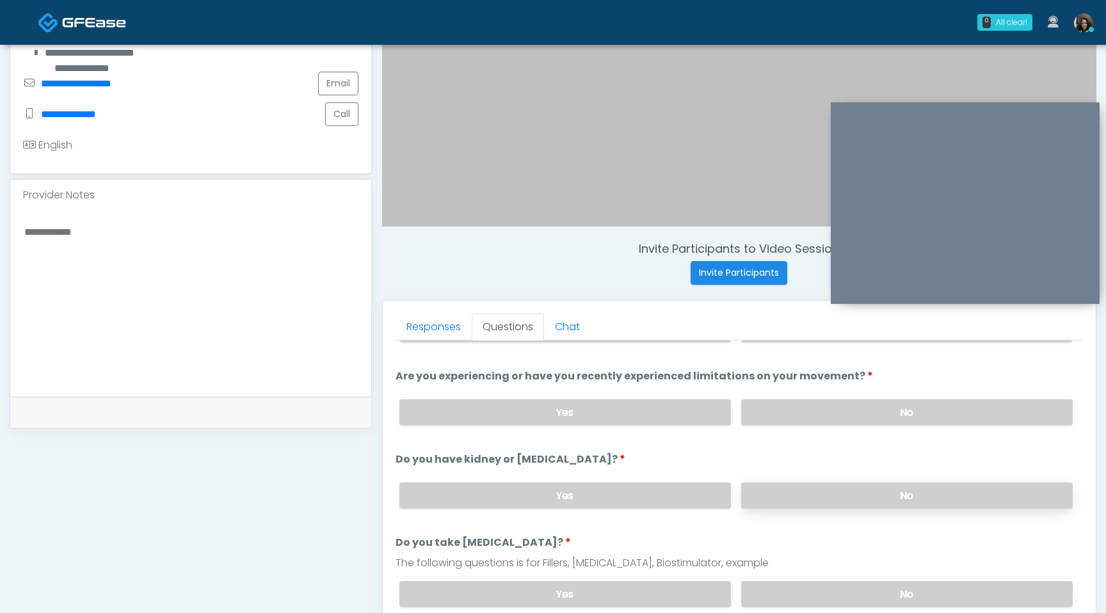
click at [833, 500] on label "No" at bounding box center [906, 495] width 331 height 26
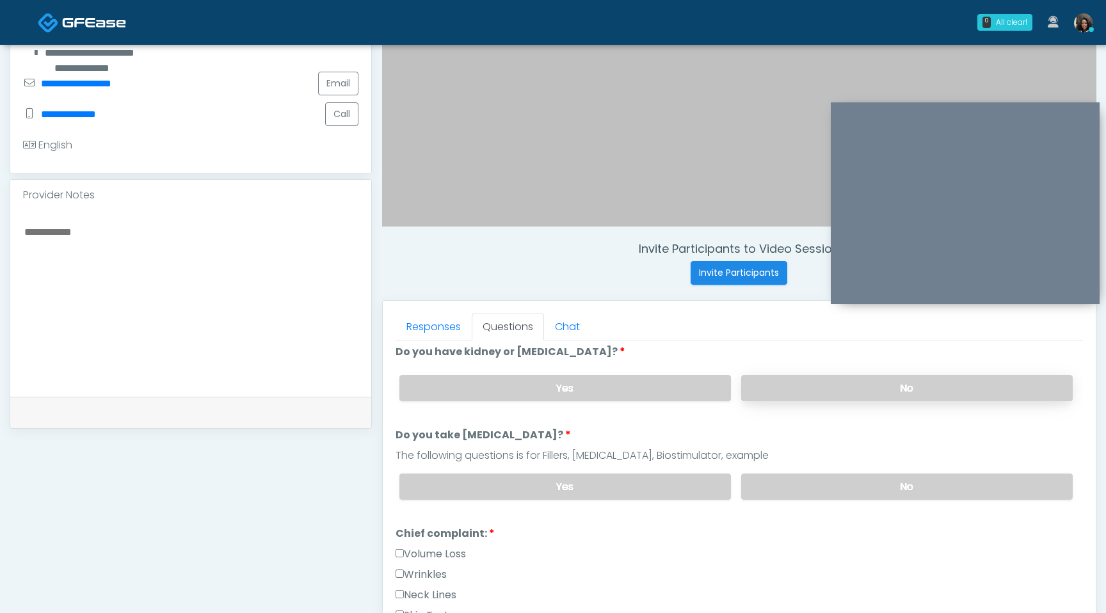
scroll to position [173, 0]
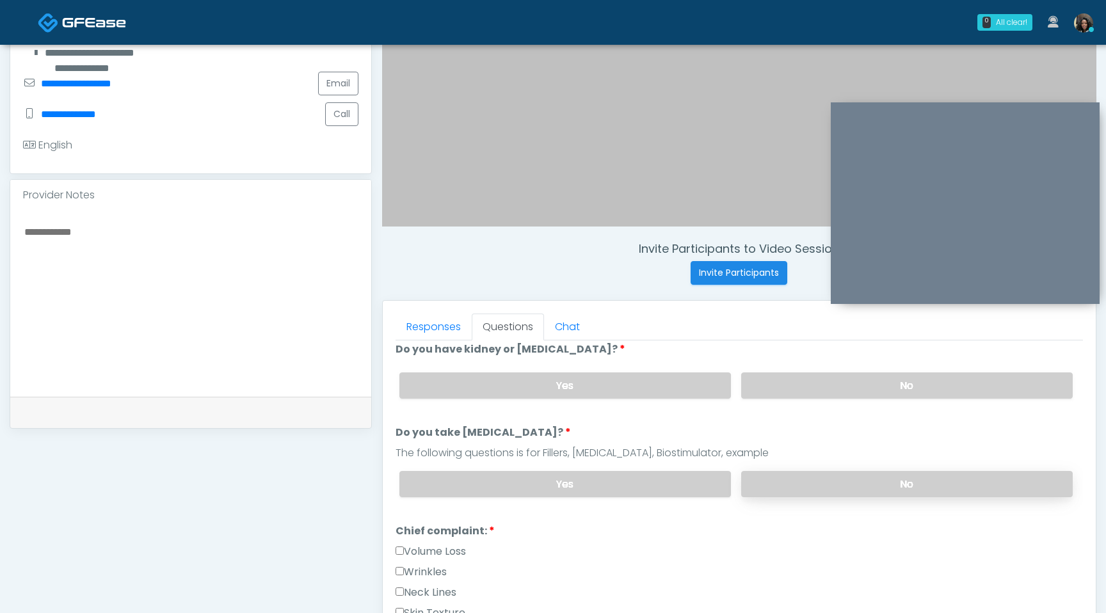
click at [836, 485] on label "No" at bounding box center [906, 484] width 331 height 26
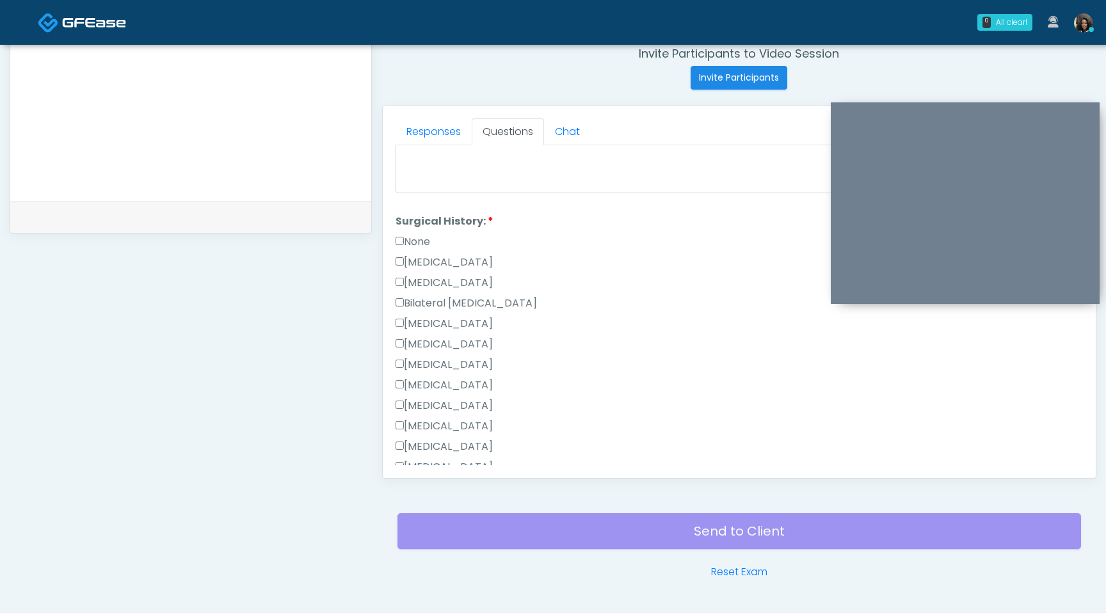
scroll to position [530, 0]
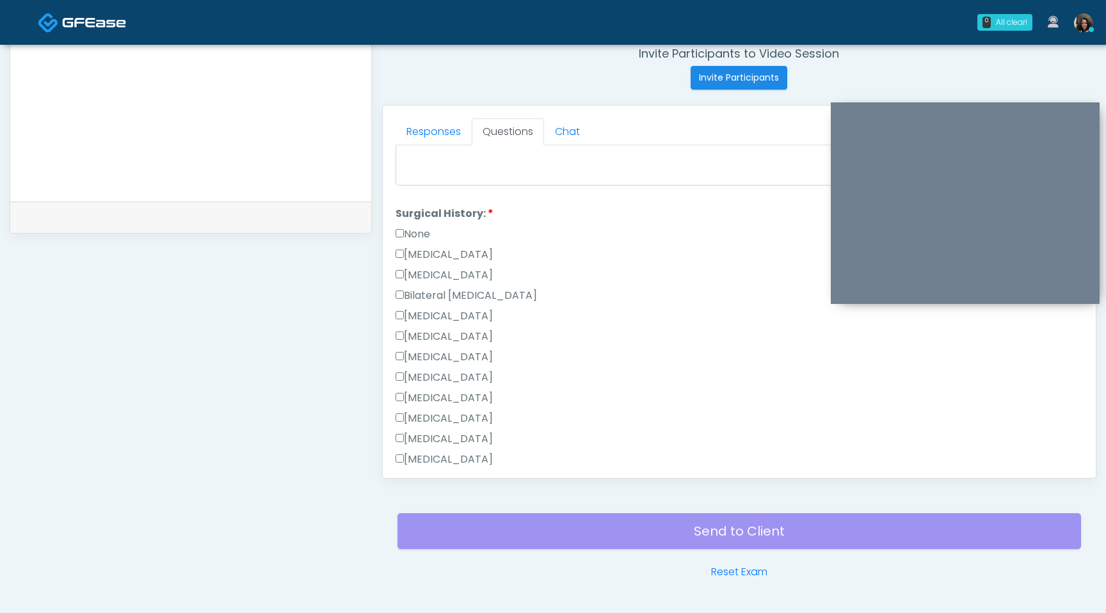
click at [403, 312] on label "Breast Augmentation" at bounding box center [443, 315] width 97 height 15
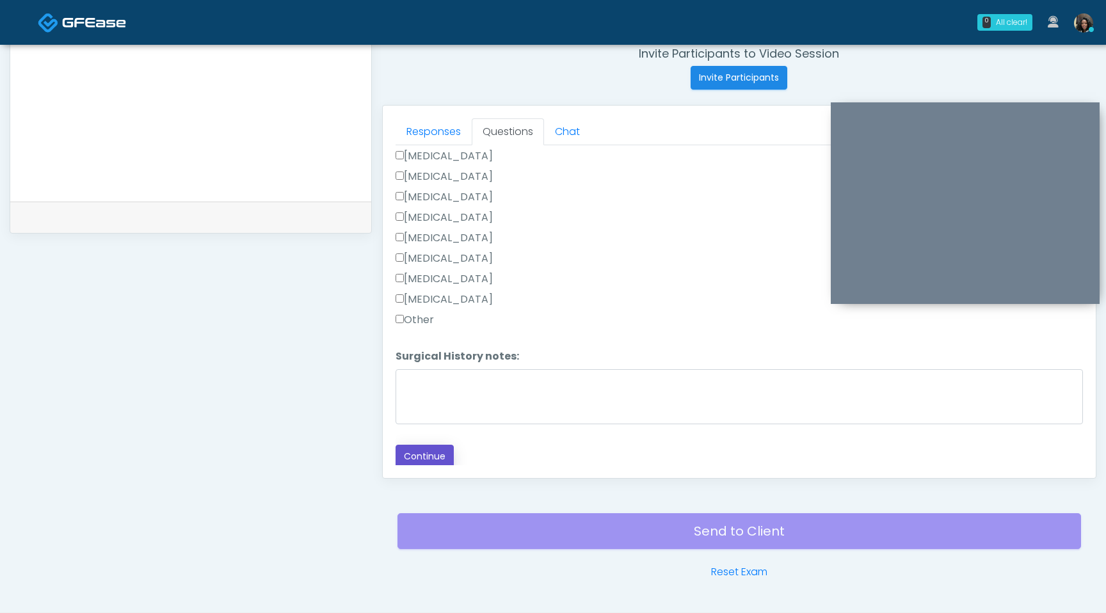
click at [430, 454] on button "Continue" at bounding box center [424, 457] width 58 height 24
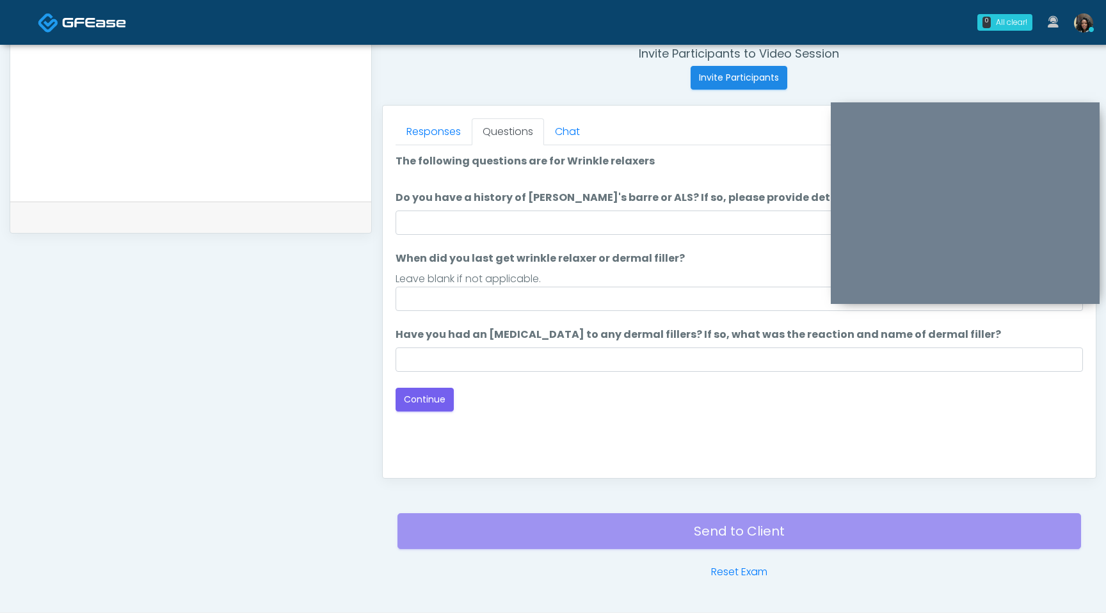
scroll to position [0, 0]
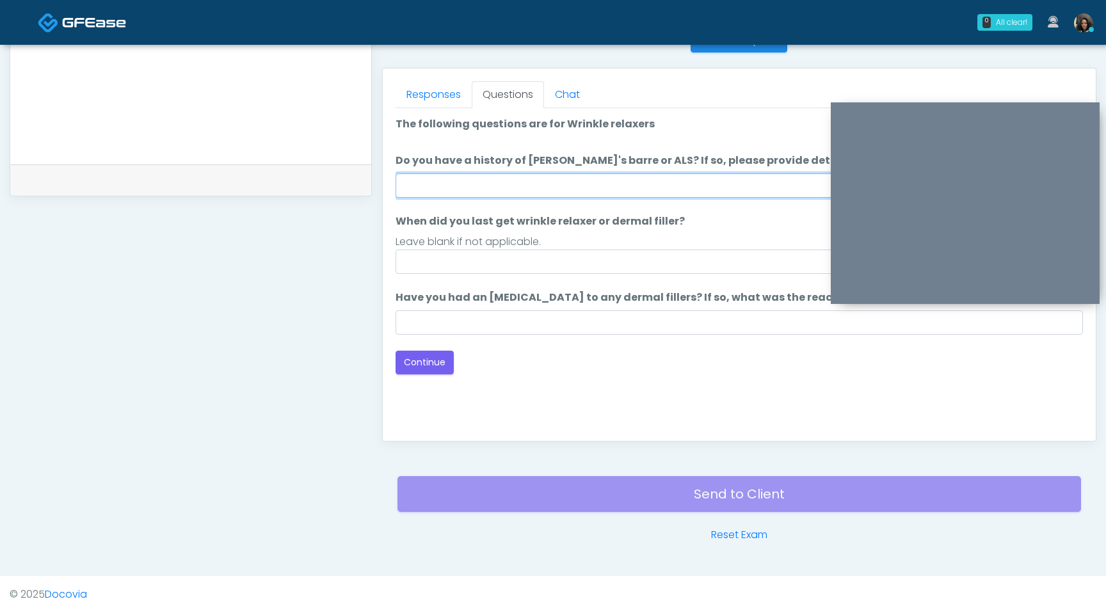
click at [591, 195] on input "Do you have a history of Guillain's barre or ALS? If so, please provide details." at bounding box center [738, 185] width 687 height 24
type input "**"
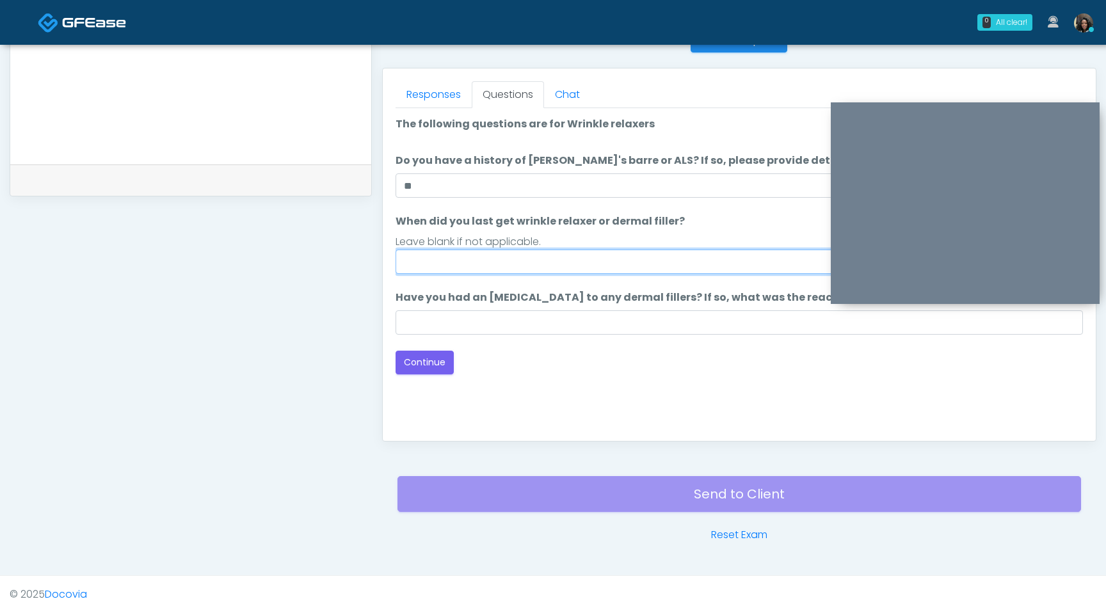
click at [496, 268] on input "When did you last get wrinkle relaxer or dermal filler?" at bounding box center [738, 262] width 687 height 24
click at [442, 262] on input "**********" at bounding box center [738, 262] width 687 height 24
click at [486, 265] on input "**********" at bounding box center [738, 262] width 687 height 24
type input "**********"
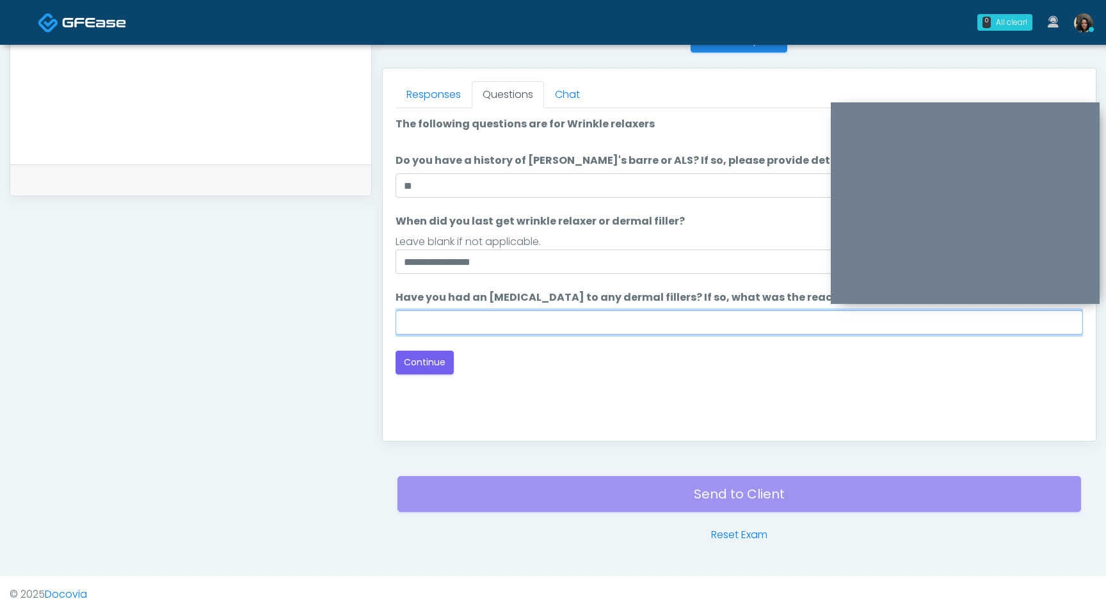
click at [511, 313] on input "Have you had an allergic response to any dermal fillers? If so, what was the re…" at bounding box center [738, 322] width 687 height 24
click at [420, 327] on input "**********" at bounding box center [738, 322] width 687 height 24
type input "**********"
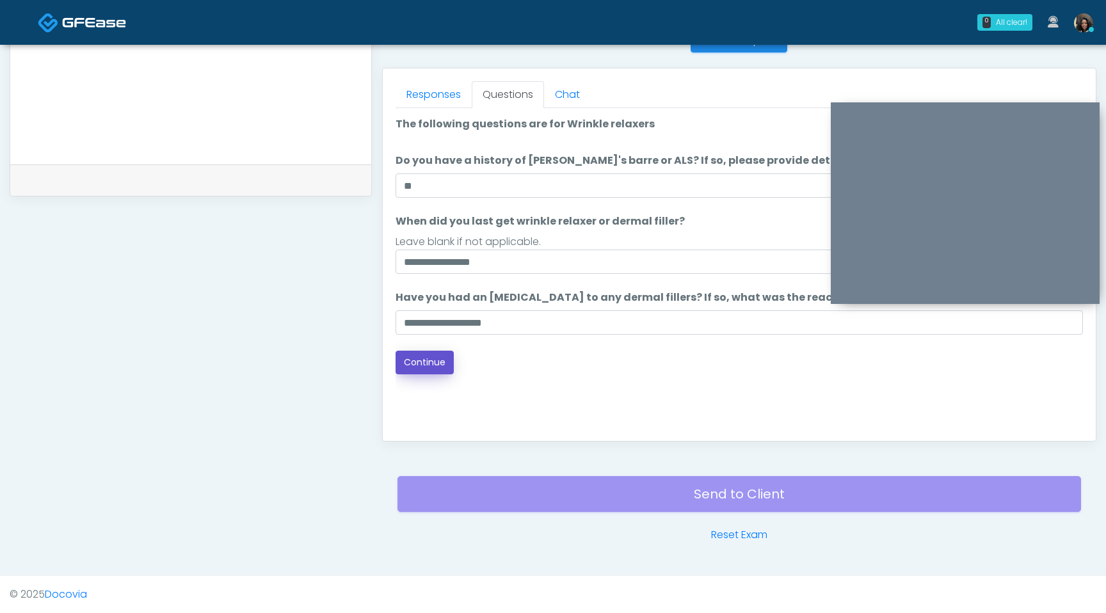
click at [421, 371] on button "Continue" at bounding box center [424, 363] width 58 height 24
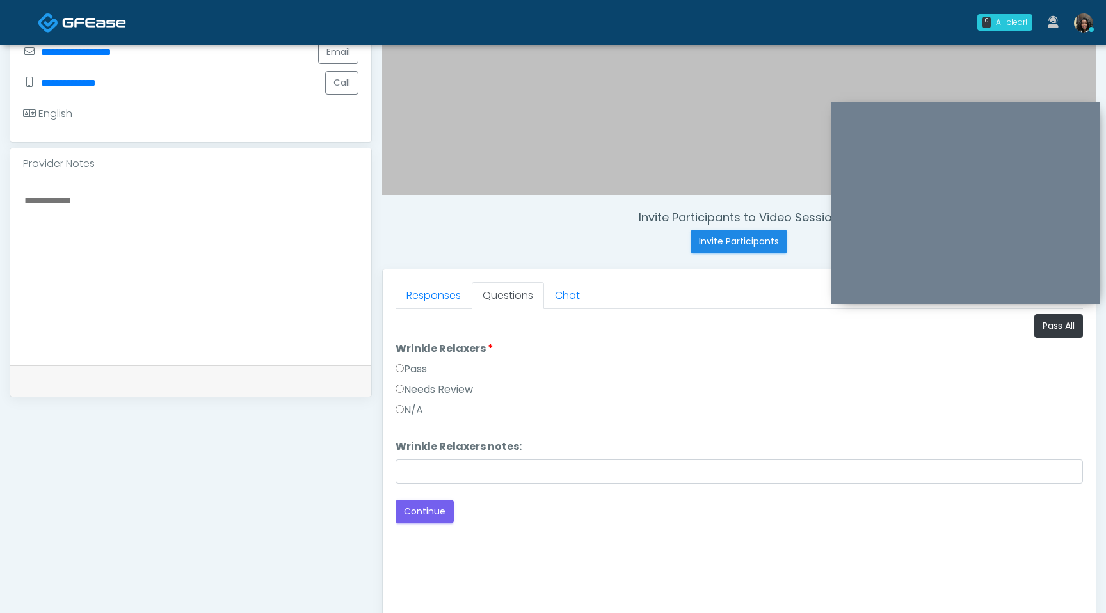
scroll to position [331, 0]
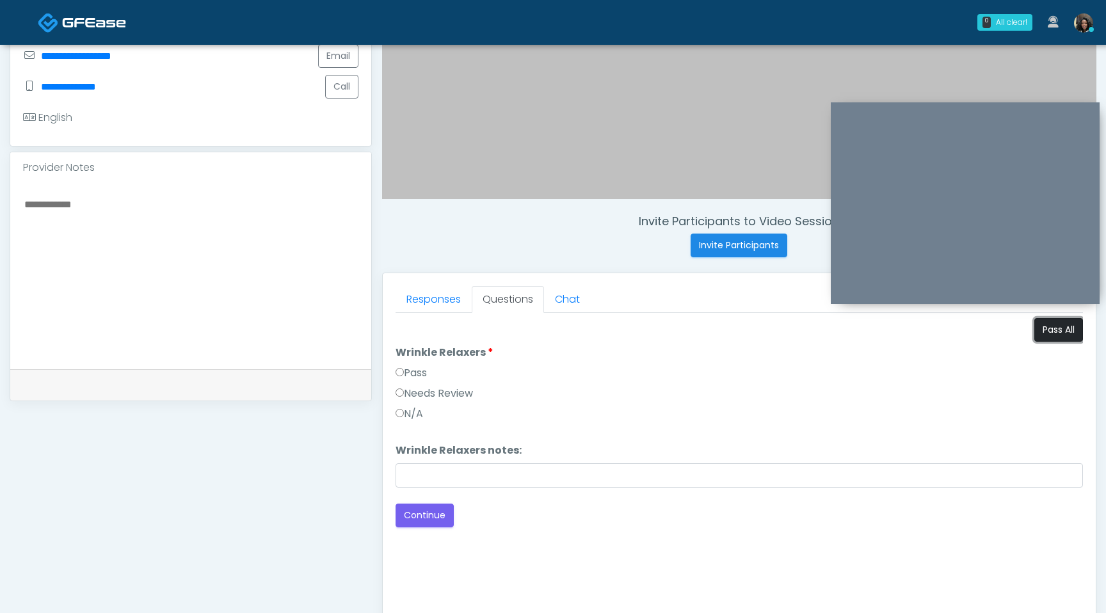
click at [1052, 333] on button "Pass All" at bounding box center [1058, 330] width 49 height 24
click at [431, 516] on button "Continue" at bounding box center [424, 516] width 58 height 24
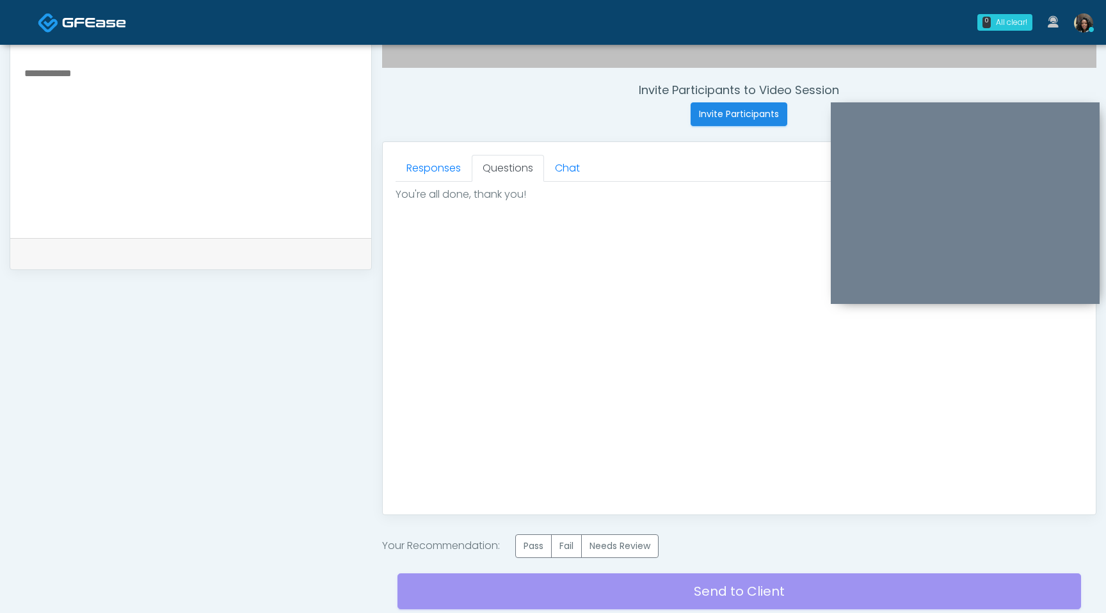
scroll to position [559, 0]
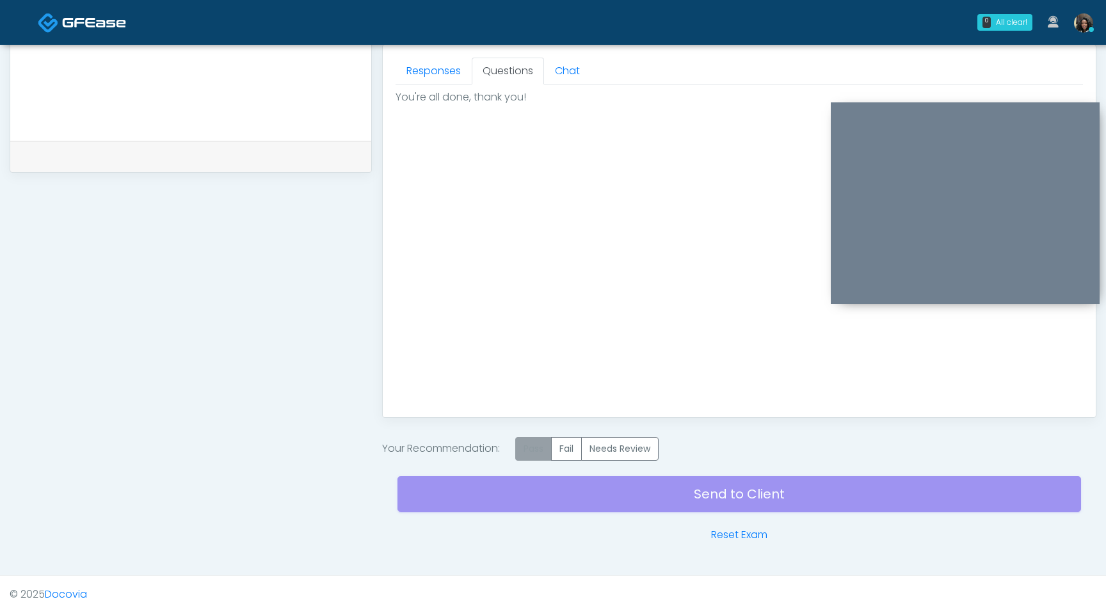
click at [541, 451] on label "Pass" at bounding box center [533, 449] width 36 height 24
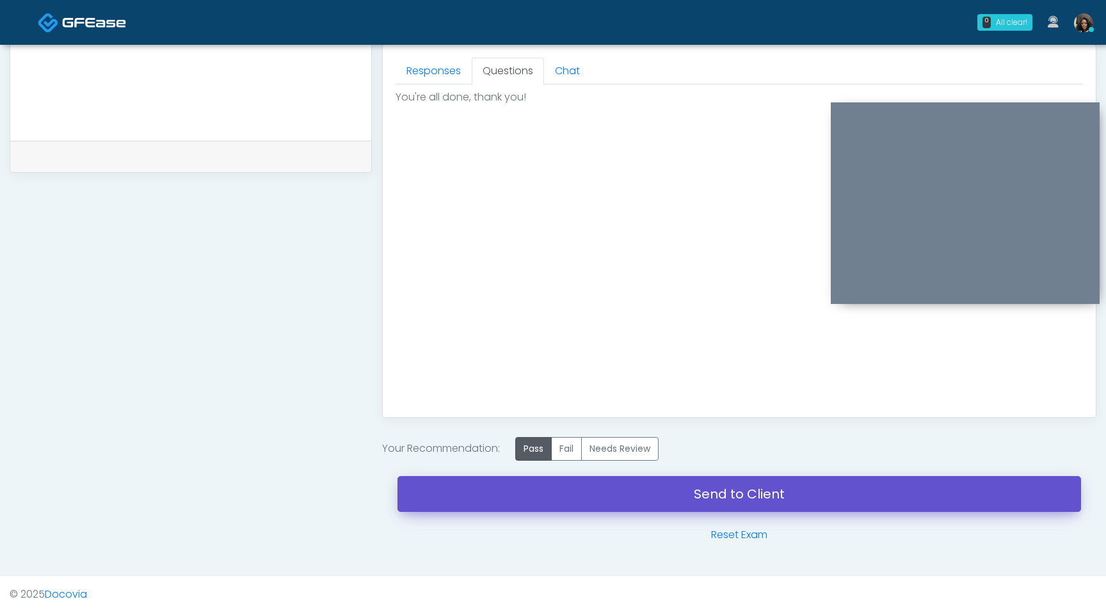
click at [545, 486] on link "Send to Client" at bounding box center [738, 494] width 683 height 36
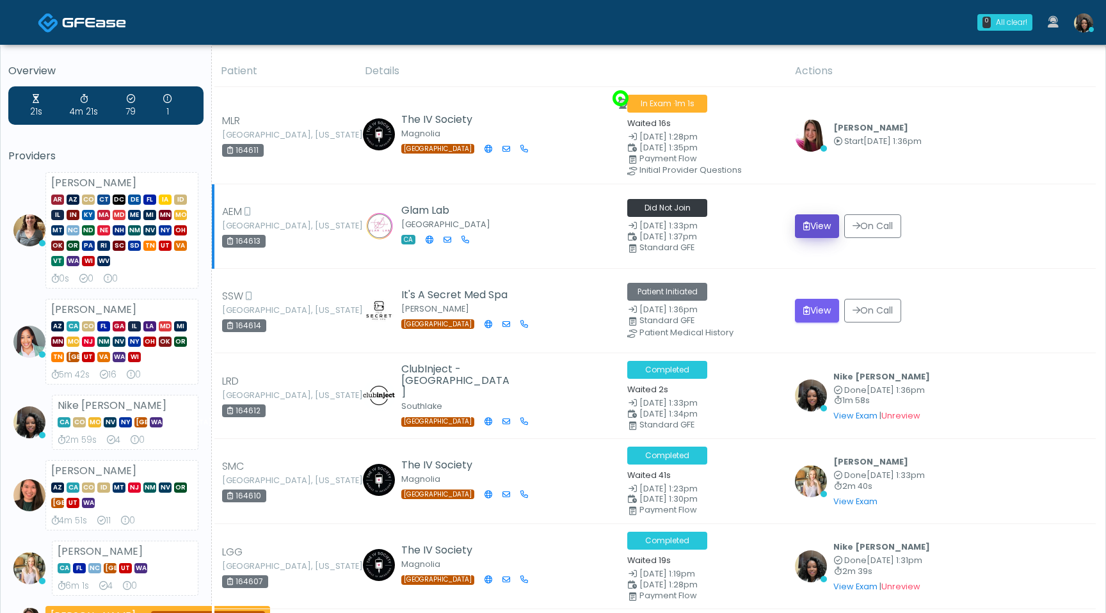
click at [824, 227] on button "View" at bounding box center [817, 226] width 44 height 24
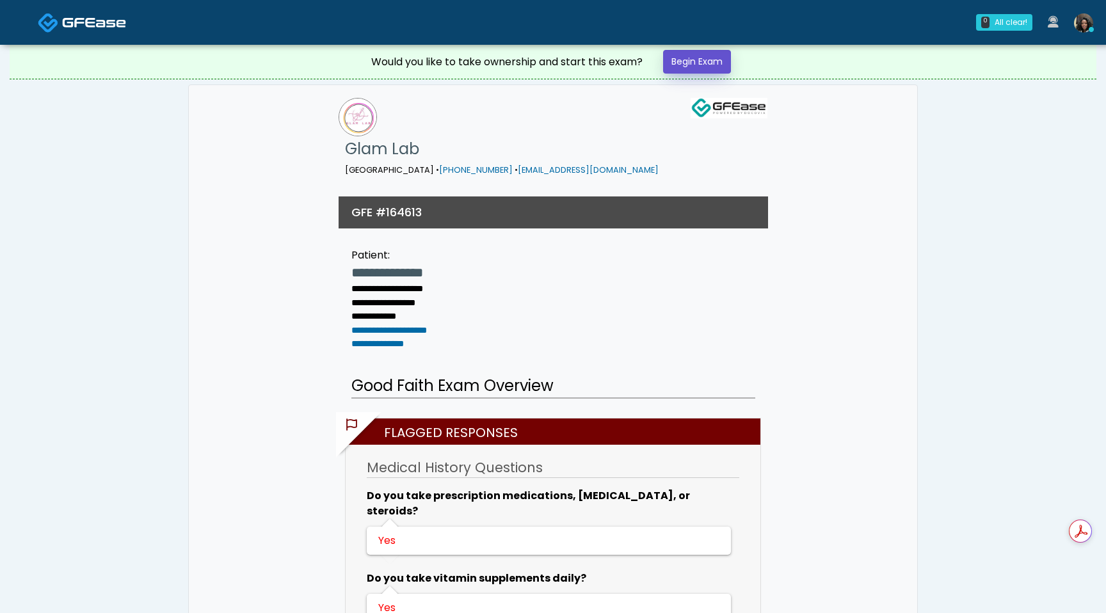
click at [721, 61] on link "Begin Exam" at bounding box center [697, 62] width 68 height 24
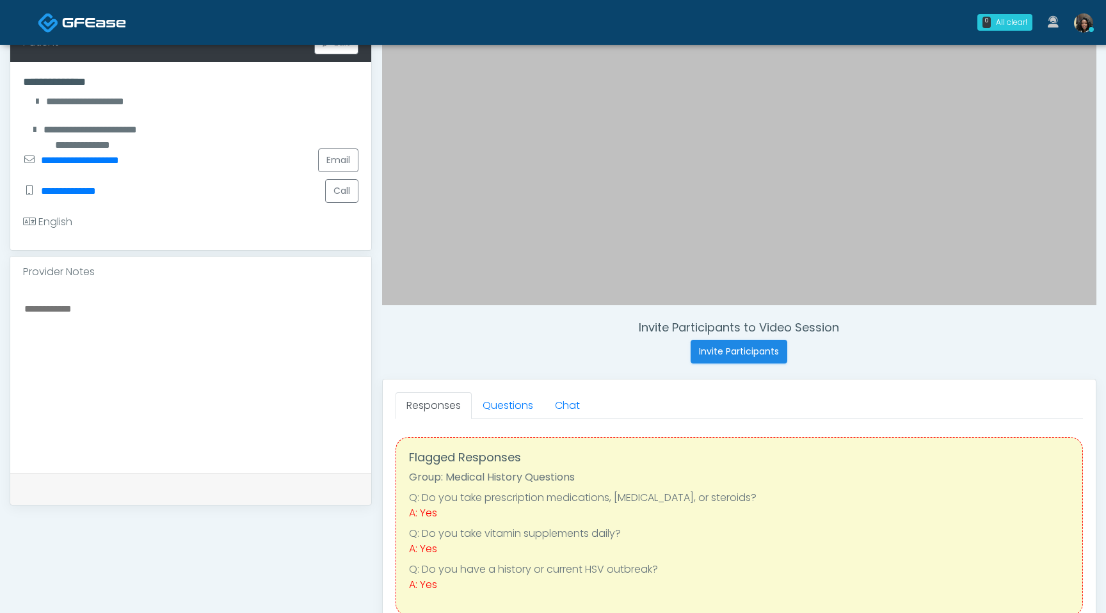
scroll to position [388, 0]
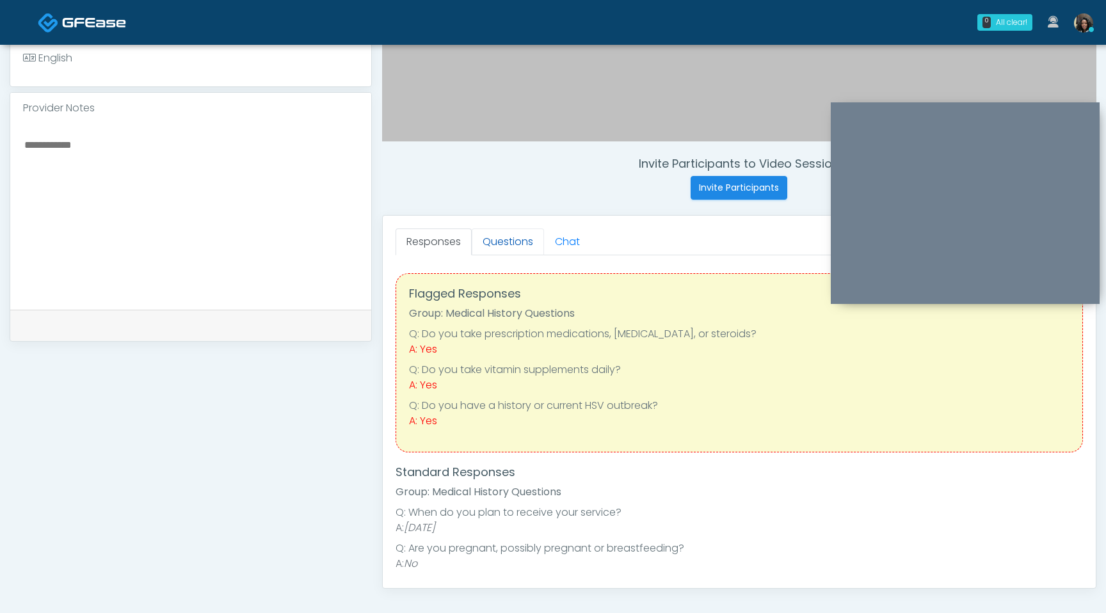
click at [513, 247] on link "Questions" at bounding box center [508, 241] width 72 height 27
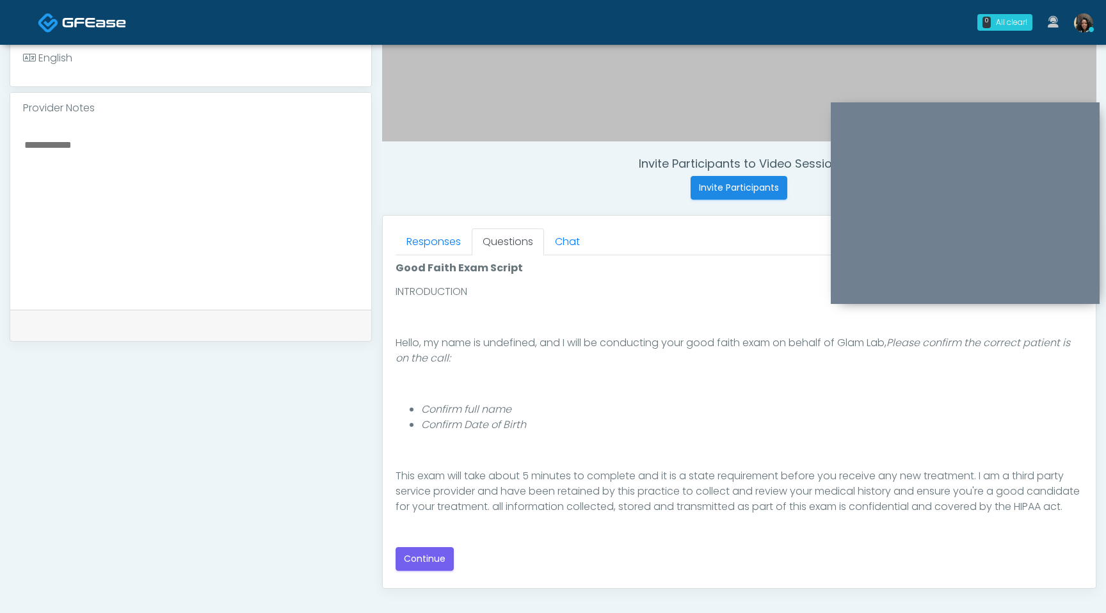
scroll to position [118, 0]
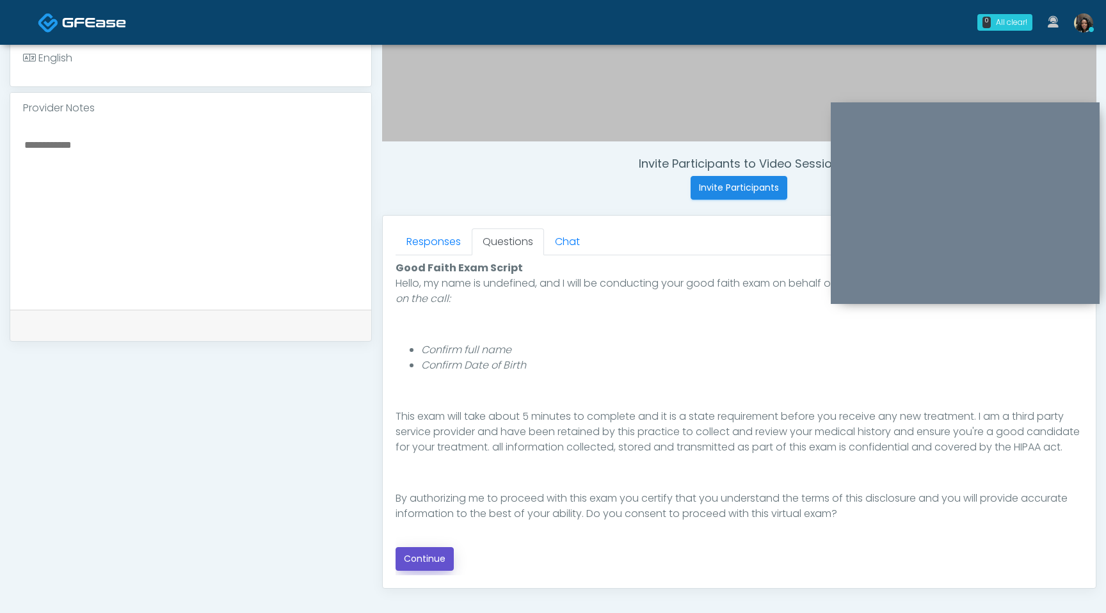
click at [425, 559] on button "Continue" at bounding box center [424, 559] width 58 height 24
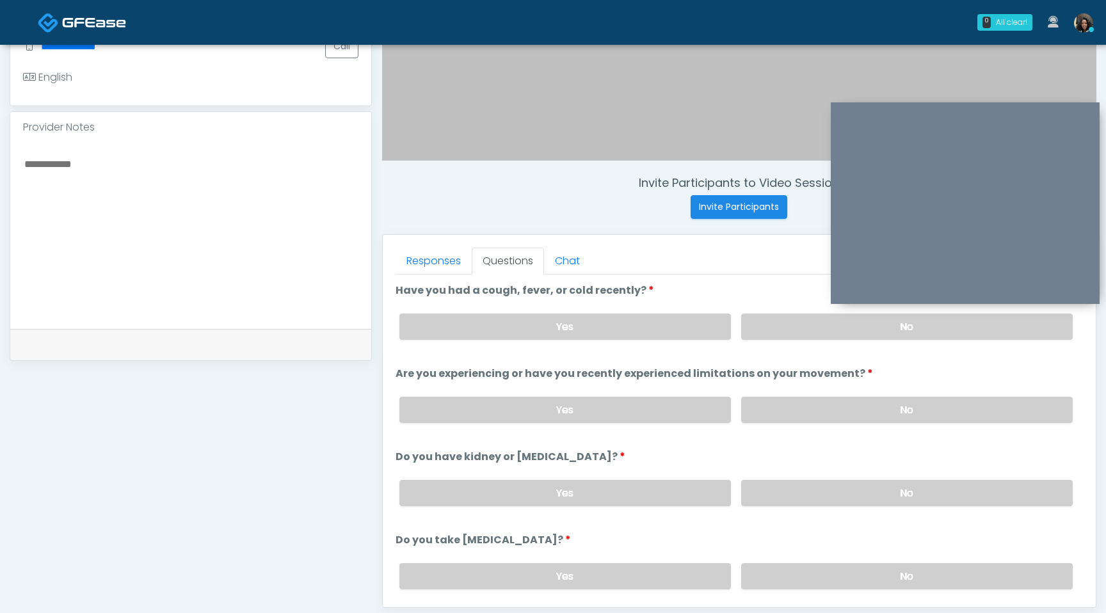
scroll to position [344, 0]
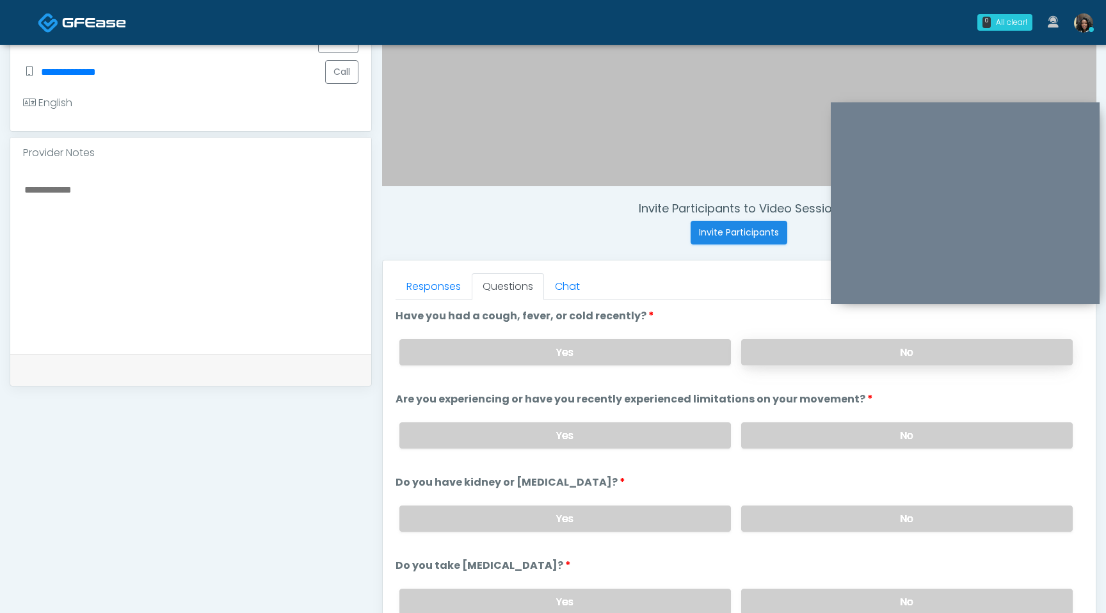
click at [791, 353] on label "No" at bounding box center [906, 352] width 331 height 26
click at [794, 434] on label "No" at bounding box center [906, 435] width 331 height 26
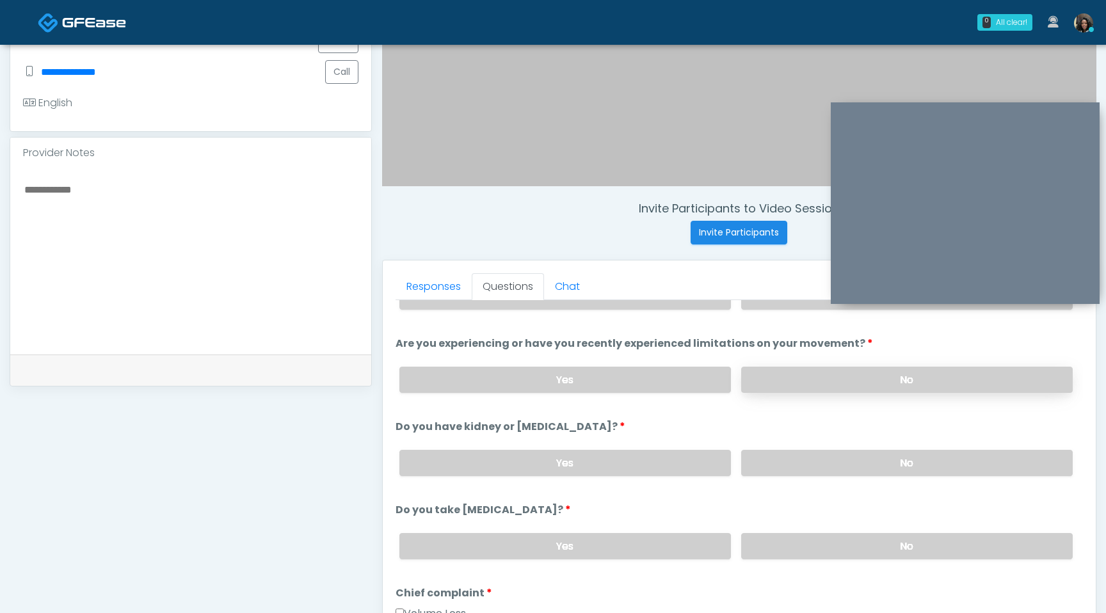
scroll to position [58, 0]
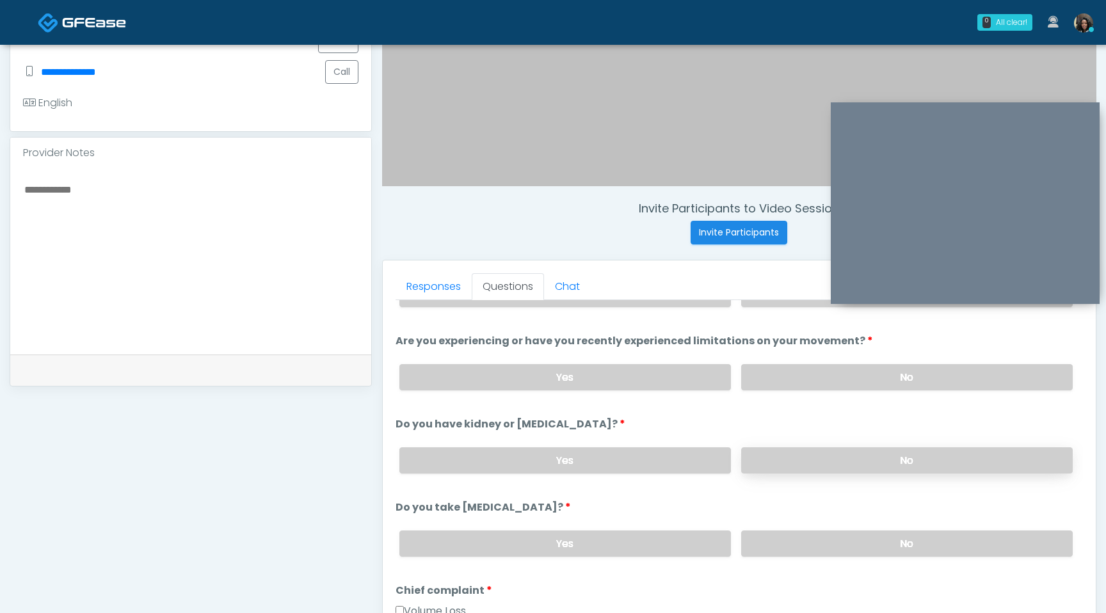
click at [781, 458] on label "No" at bounding box center [906, 460] width 331 height 26
click at [797, 546] on label "No" at bounding box center [906, 543] width 331 height 26
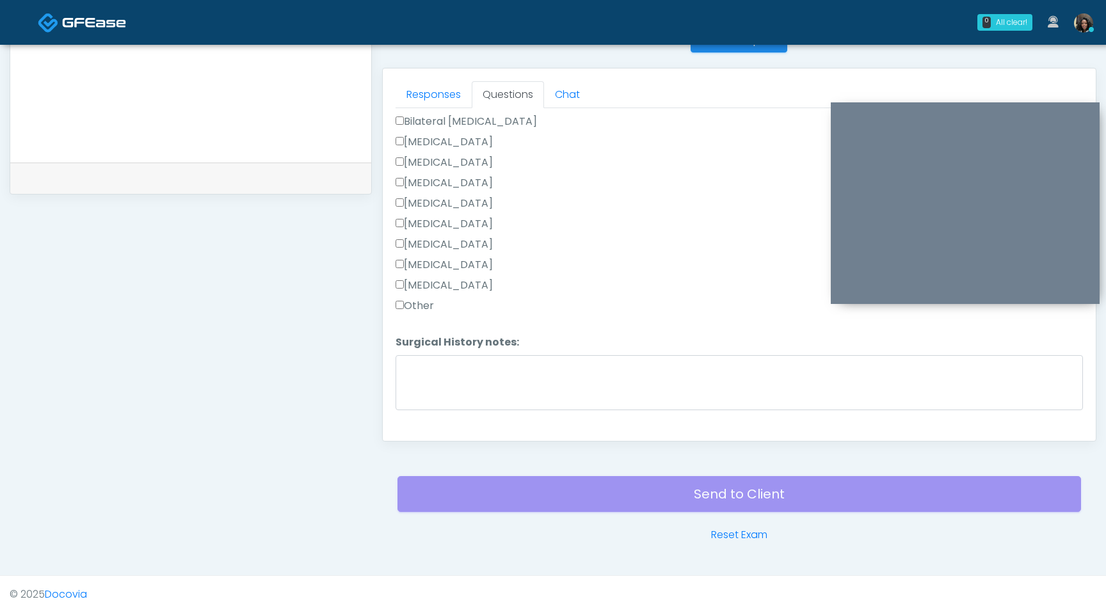
scroll to position [818, 0]
click at [435, 415] on button "Continue" at bounding box center [424, 420] width 58 height 24
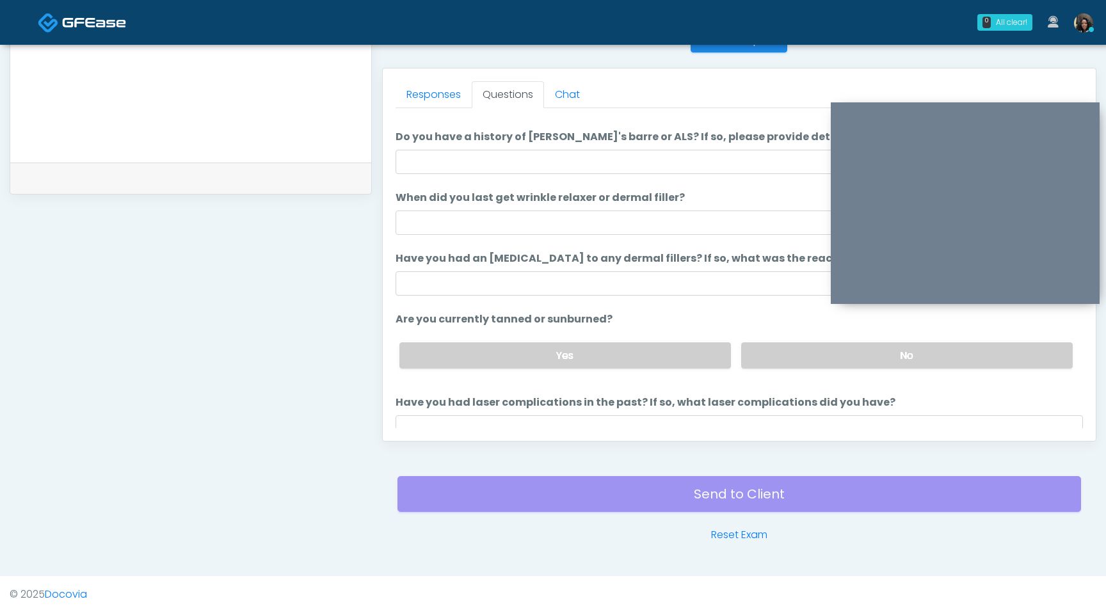
scroll to position [0, 0]
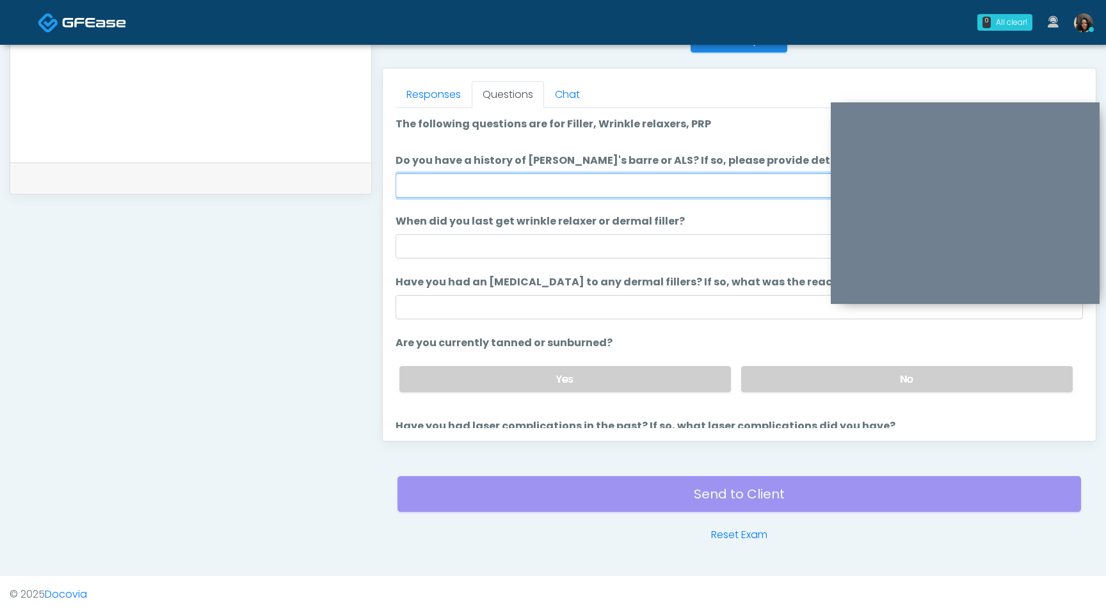
click at [529, 182] on input "Do you have a history of [PERSON_NAME]'s barre or ALS? If so, please provide de…" at bounding box center [738, 185] width 687 height 24
type input "**"
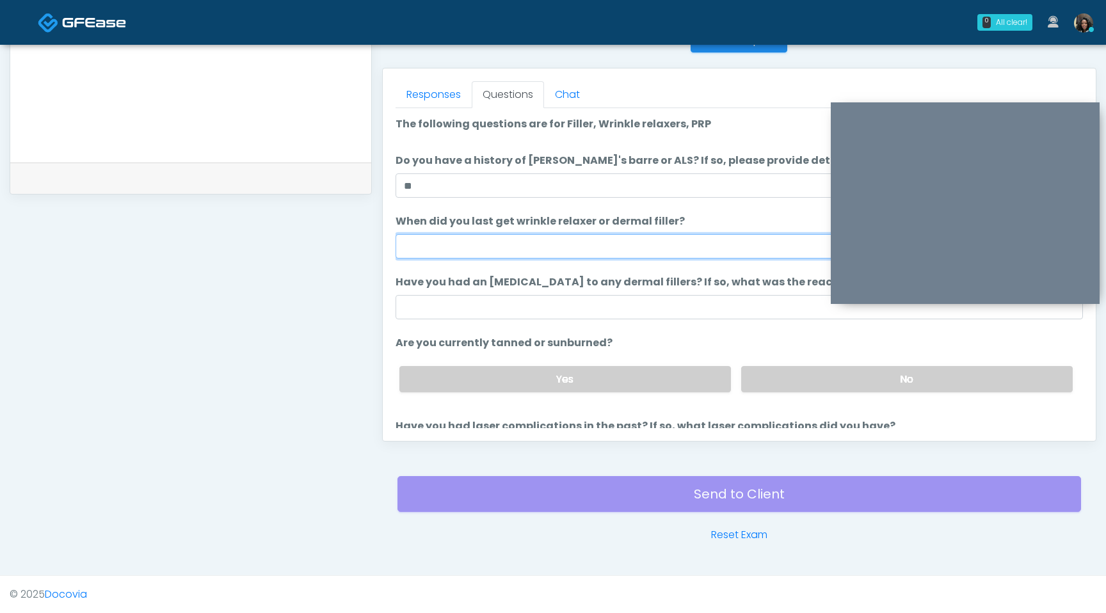
click at [447, 252] on input "When did you last get wrinkle relaxer or dermal filler?" at bounding box center [738, 246] width 687 height 24
type input "**********"
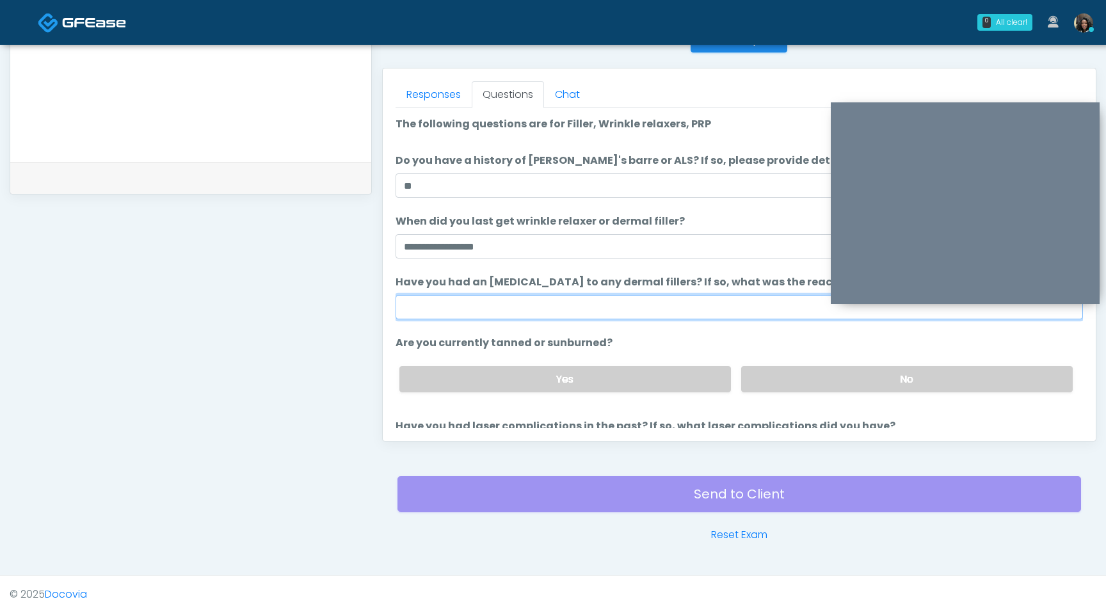
click at [429, 302] on input "Have you had an [MEDICAL_DATA] to any dermal fillers? If so, what was the react…" at bounding box center [738, 307] width 687 height 24
type input "**********"
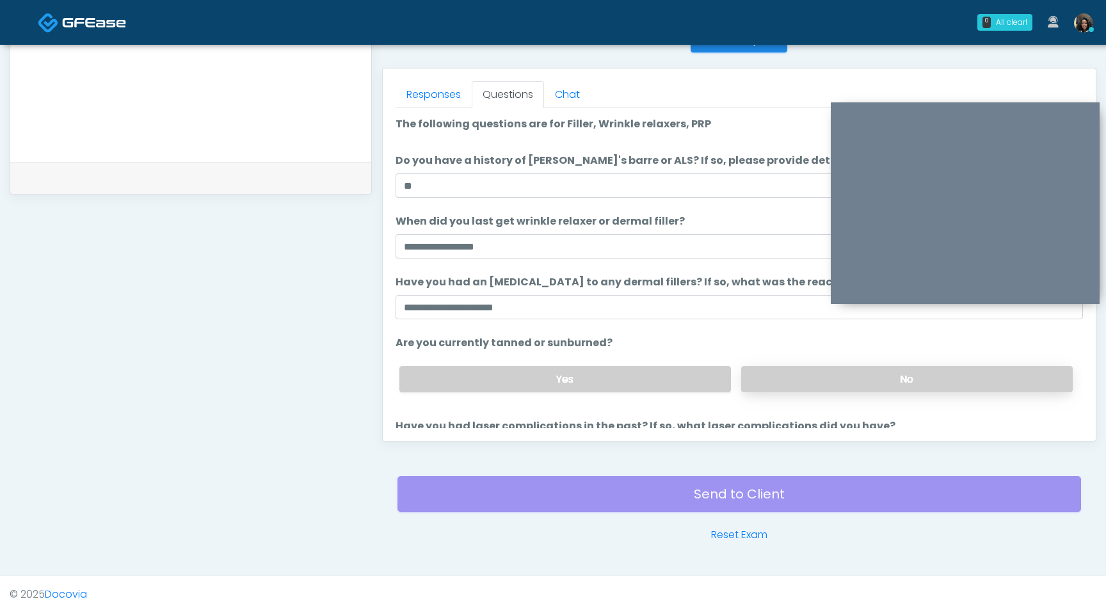
click at [871, 382] on label "No" at bounding box center [906, 379] width 331 height 26
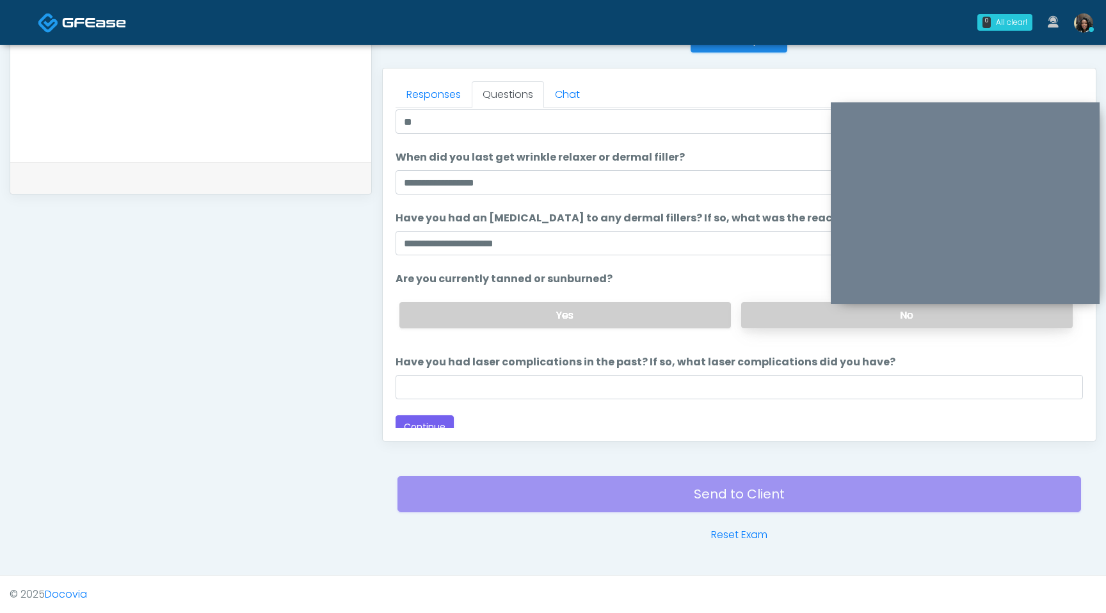
scroll to position [74, 0]
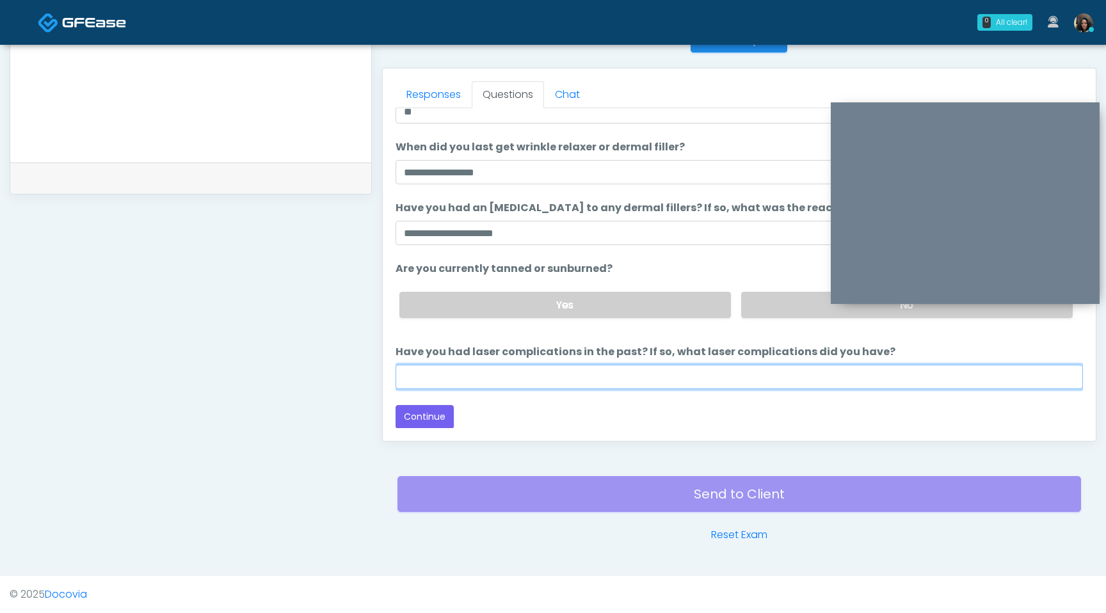
click at [779, 377] on input "Have you had laser complications in the past? If so, what laser complications d…" at bounding box center [738, 377] width 687 height 24
type input "**********"
drag, startPoint x: 492, startPoint y: 371, endPoint x: 362, endPoint y: 374, distance: 129.9
click at [362, 374] on div "**********" at bounding box center [553, 55] width 1087 height 976
type input "**********"
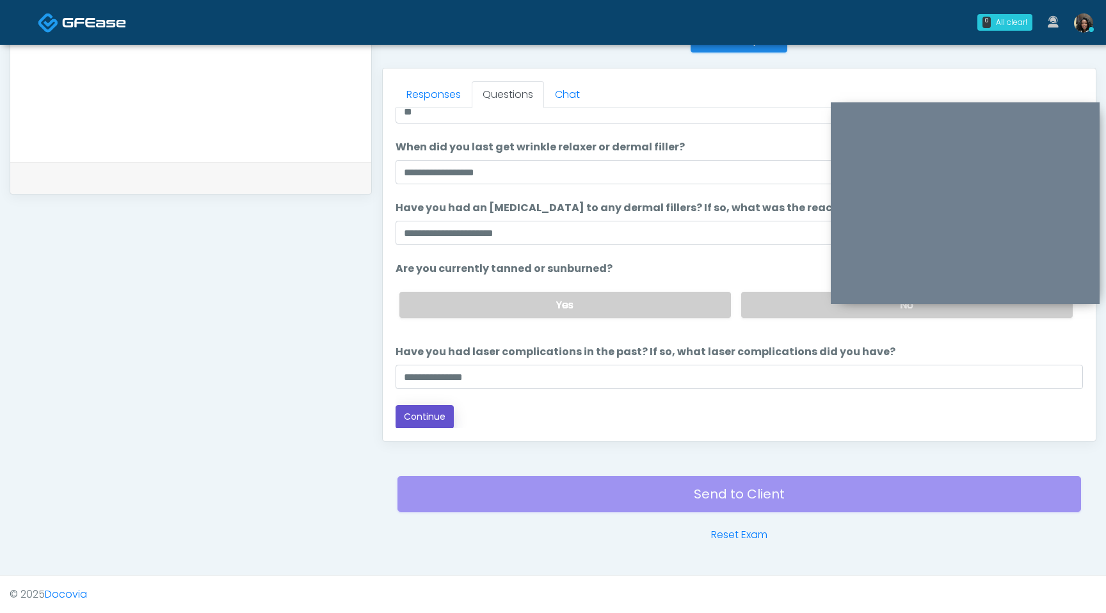
click at [444, 419] on button "Continue" at bounding box center [424, 417] width 58 height 24
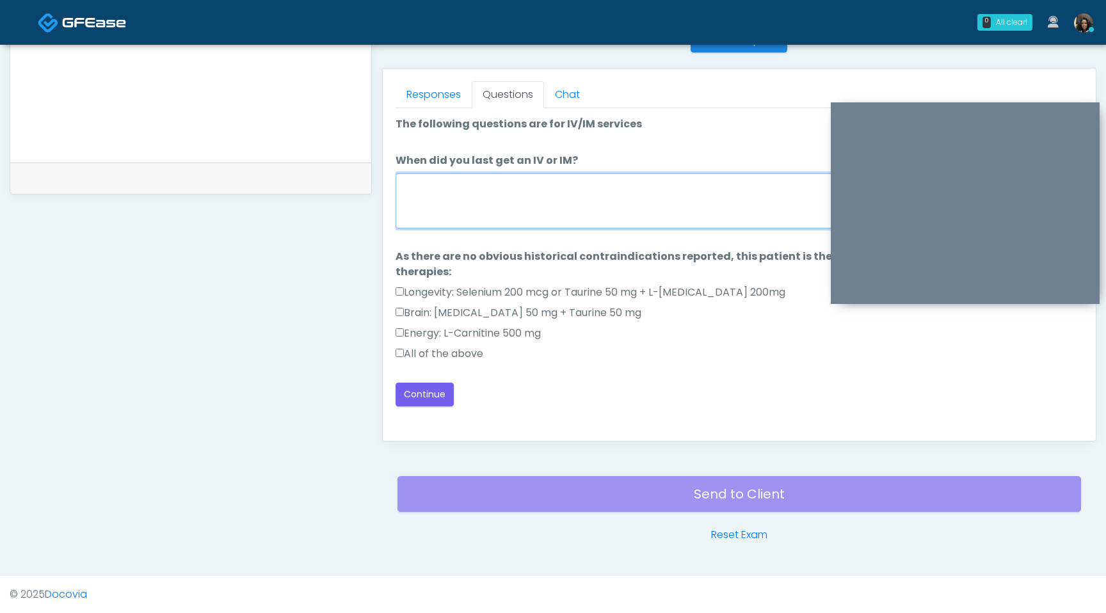
click at [553, 212] on textarea "When did you last get an IV or IM?" at bounding box center [738, 200] width 687 height 55
type textarea "**********"
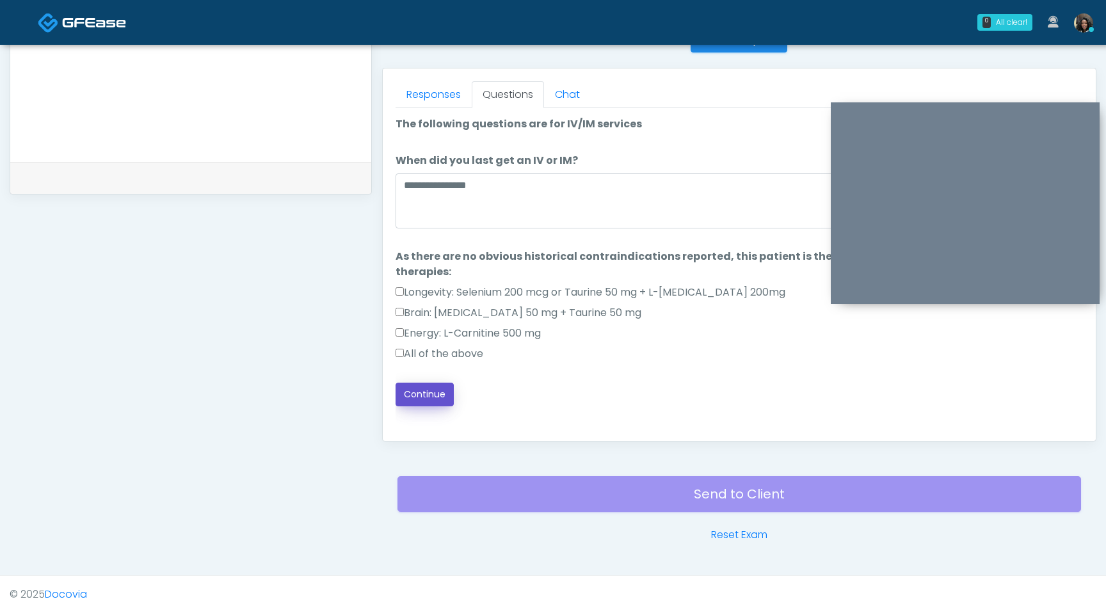
click at [434, 397] on button "Continue" at bounding box center [424, 395] width 58 height 24
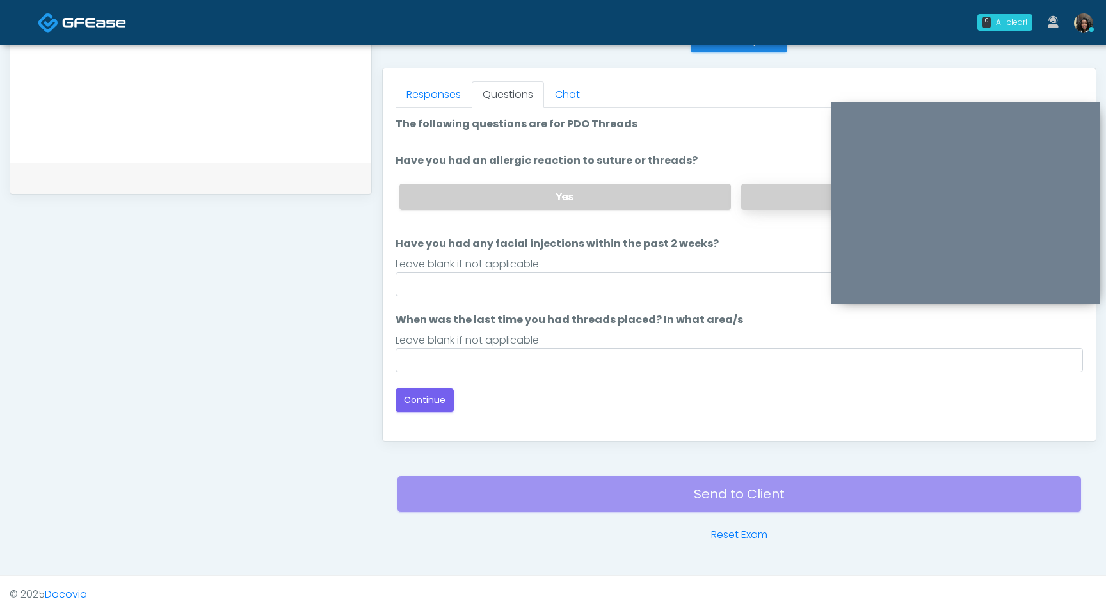
click at [776, 200] on label "No" at bounding box center [906, 197] width 331 height 26
click at [626, 280] on input "Have you had any facial injections within the past 2 weeks?" at bounding box center [738, 284] width 687 height 24
type input "**"
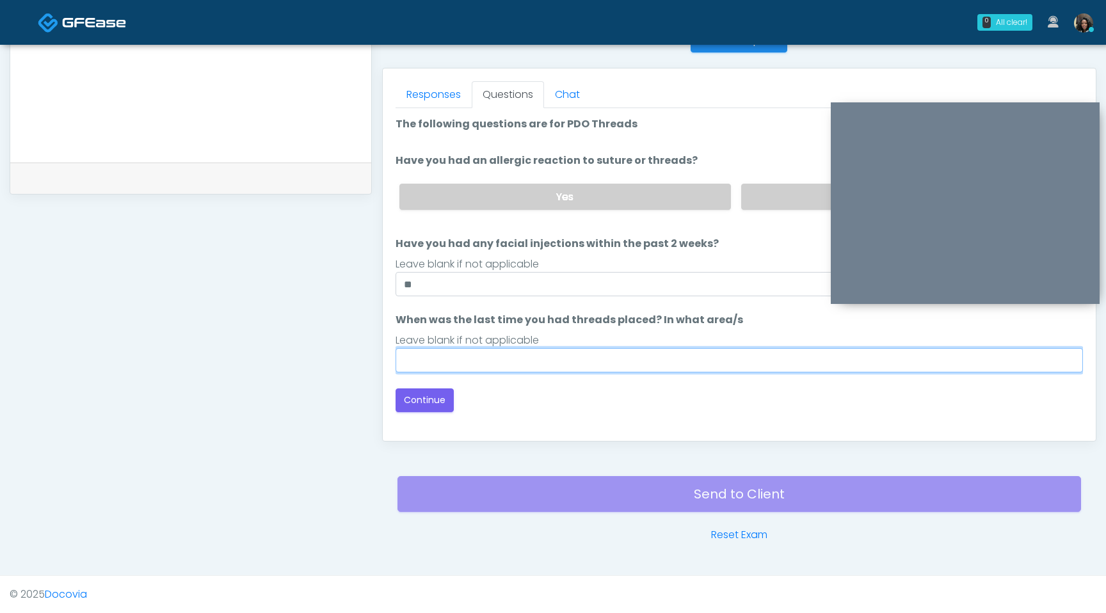
click at [519, 363] on input "When was the last time you had threads placed? In what area/s" at bounding box center [738, 360] width 687 height 24
type input "*********"
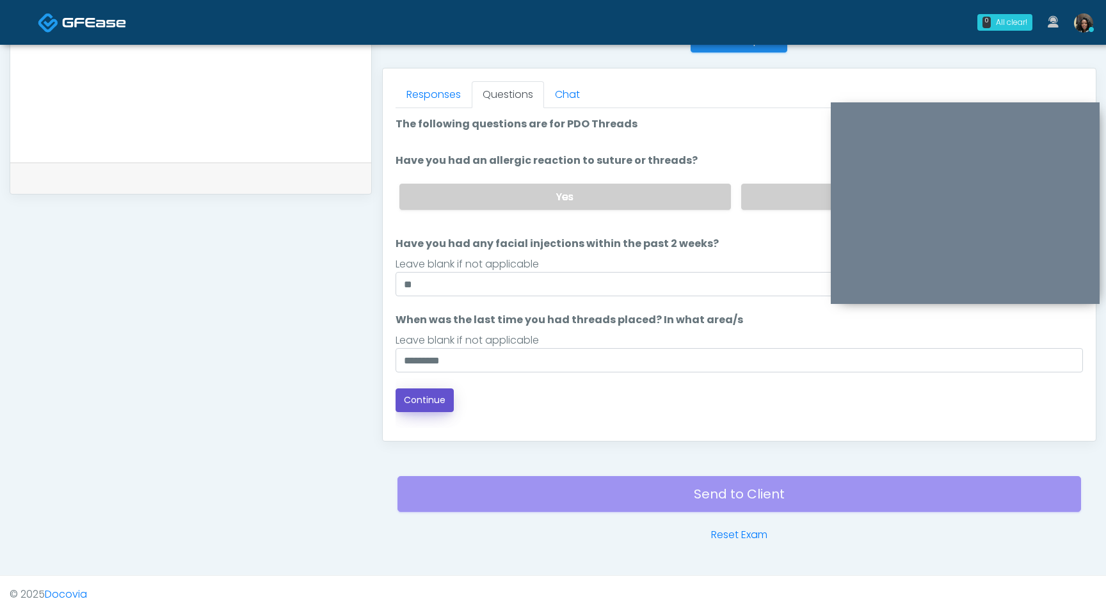
click at [423, 403] on button "Continue" at bounding box center [424, 400] width 58 height 24
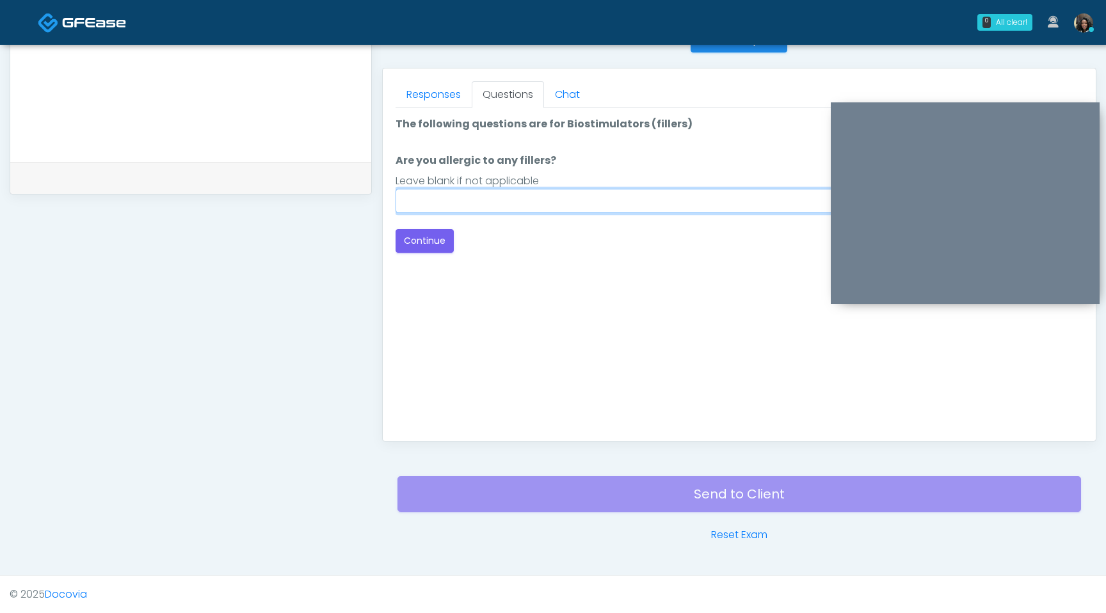
click at [576, 205] on input "Are you allergic to any fillers?" at bounding box center [738, 201] width 687 height 24
type input "**********"
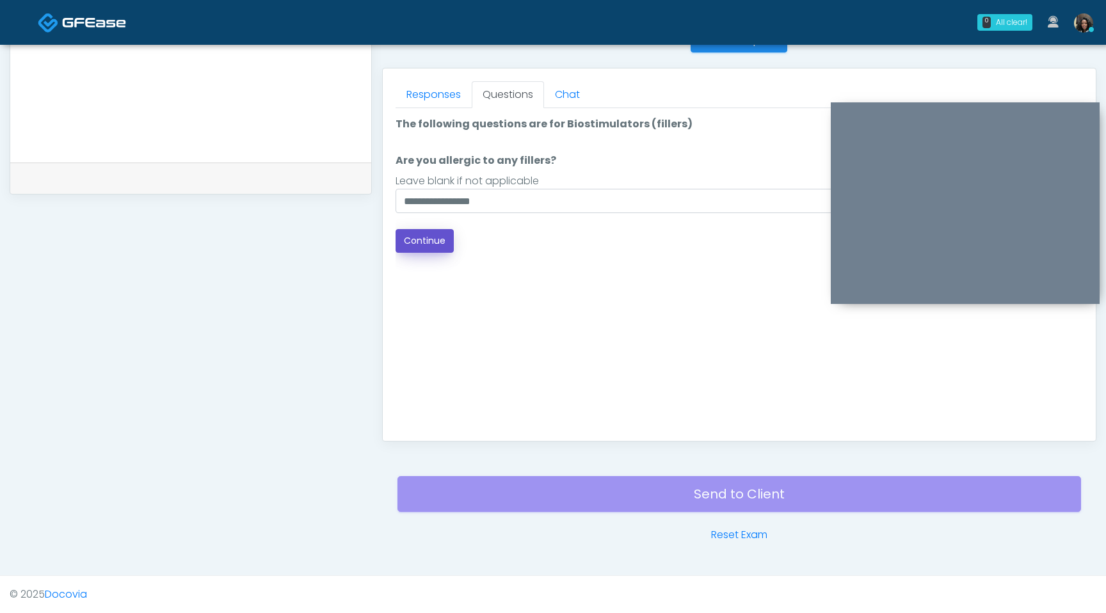
click at [422, 241] on button "Continue" at bounding box center [424, 241] width 58 height 24
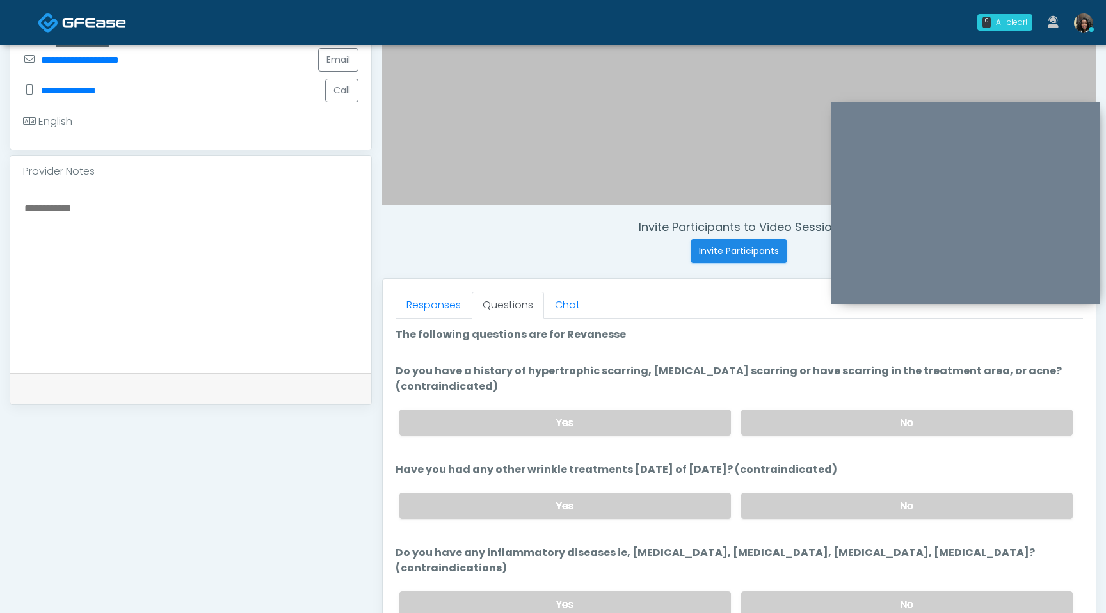
scroll to position [310, 0]
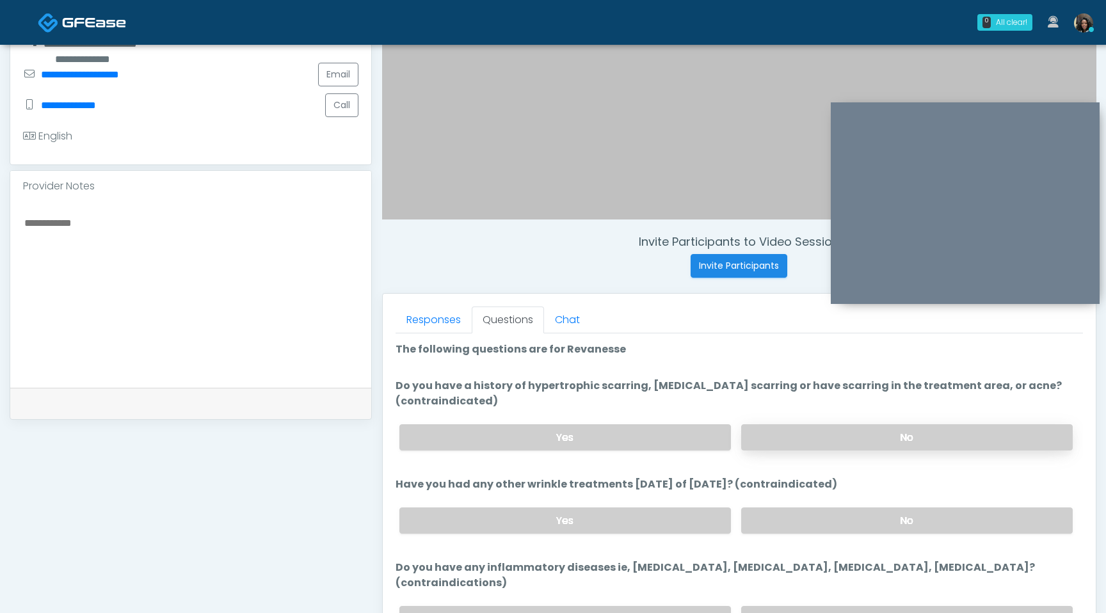
click at [825, 424] on label "No" at bounding box center [906, 437] width 331 height 26
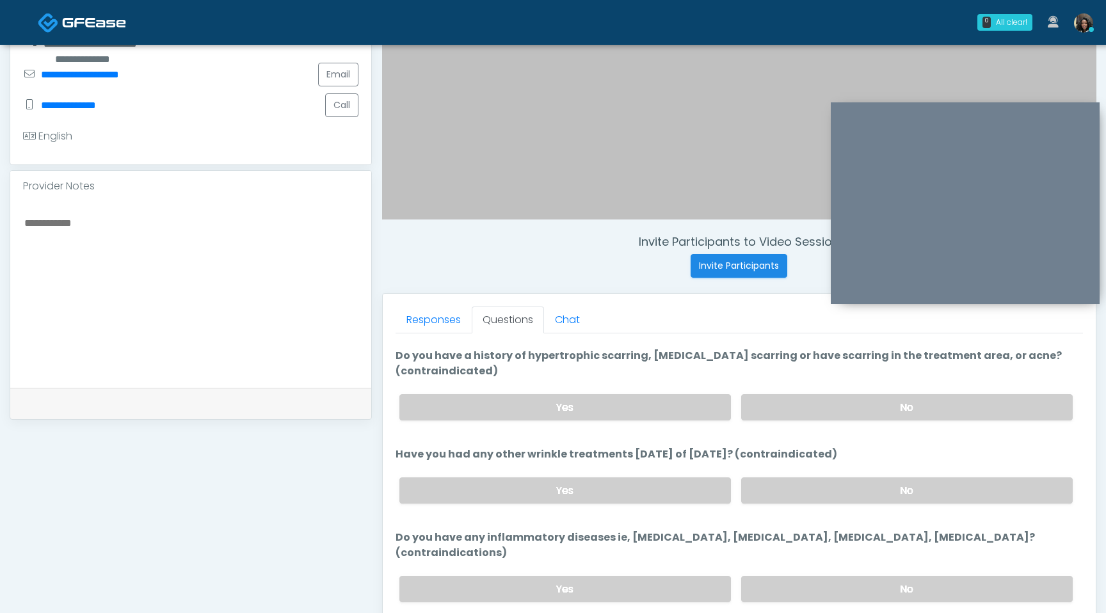
scroll to position [53, 0]
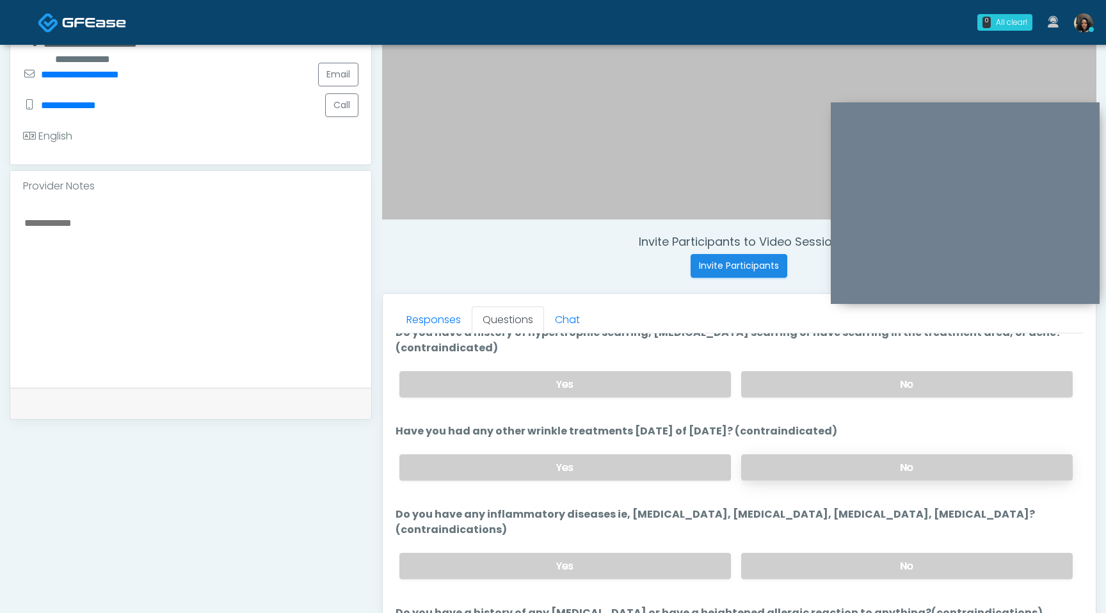
click at [820, 454] on label "No" at bounding box center [906, 467] width 331 height 26
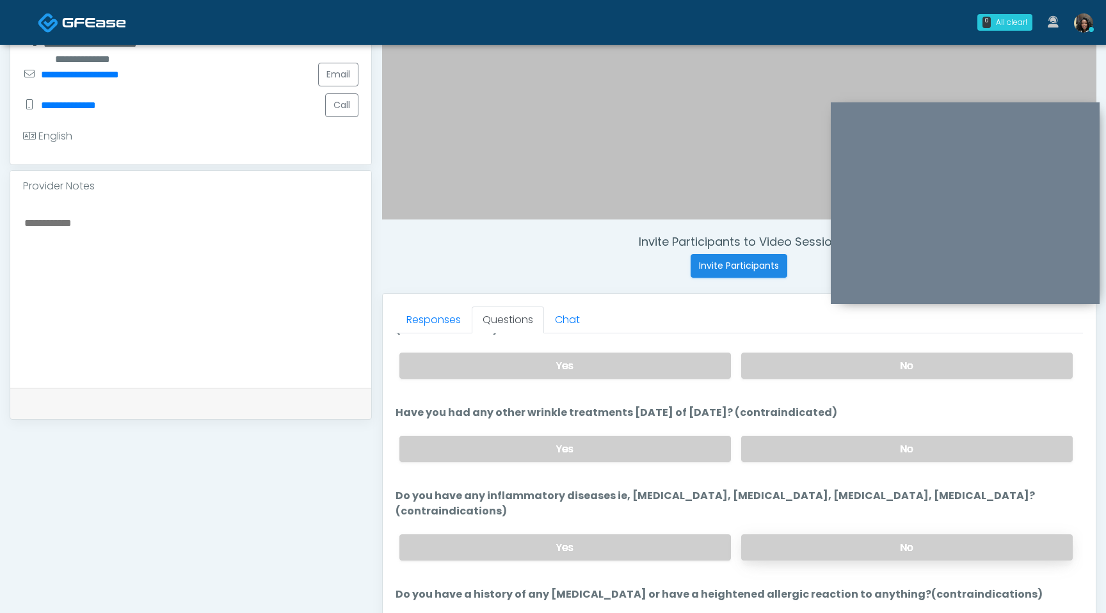
scroll to position [79, 0]
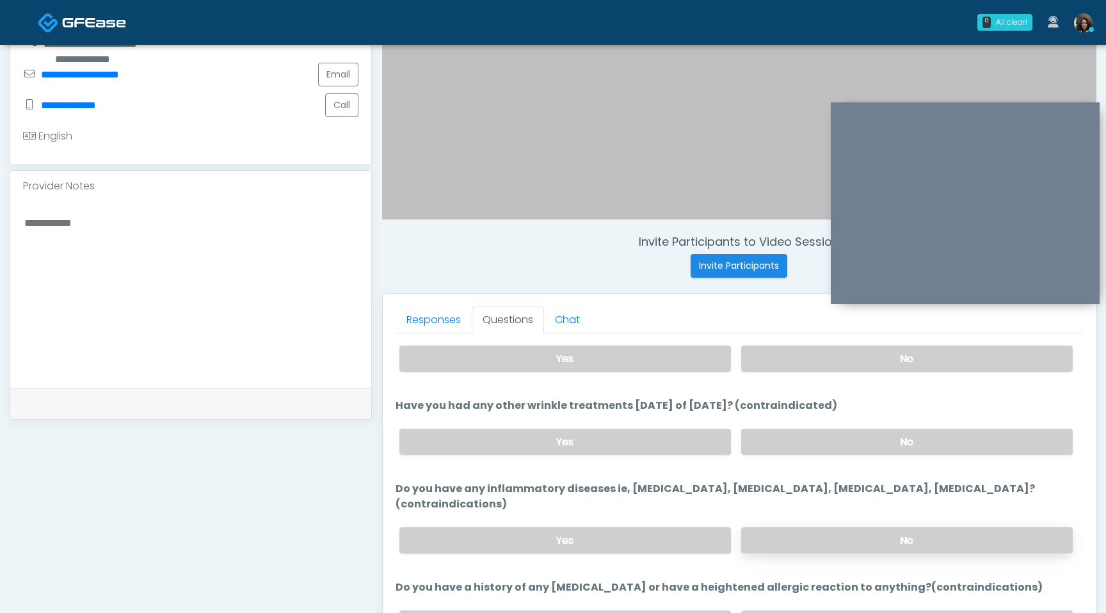
click at [825, 527] on label "No" at bounding box center [906, 540] width 331 height 26
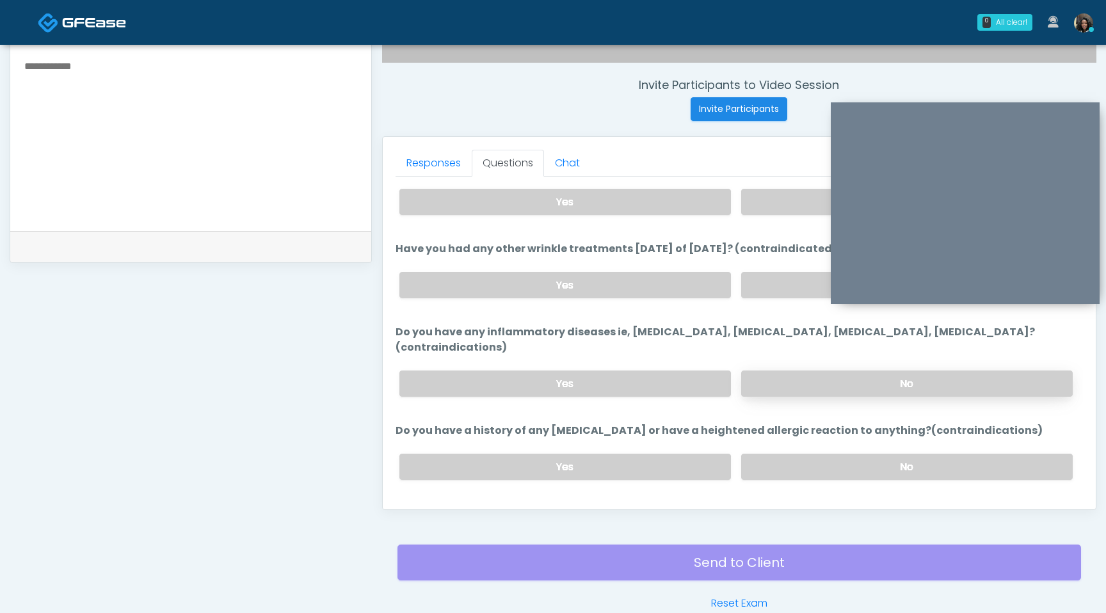
scroll to position [468, 0]
click at [823, 453] on label "No" at bounding box center [906, 466] width 331 height 26
click at [429, 506] on button "Continue" at bounding box center [424, 518] width 58 height 24
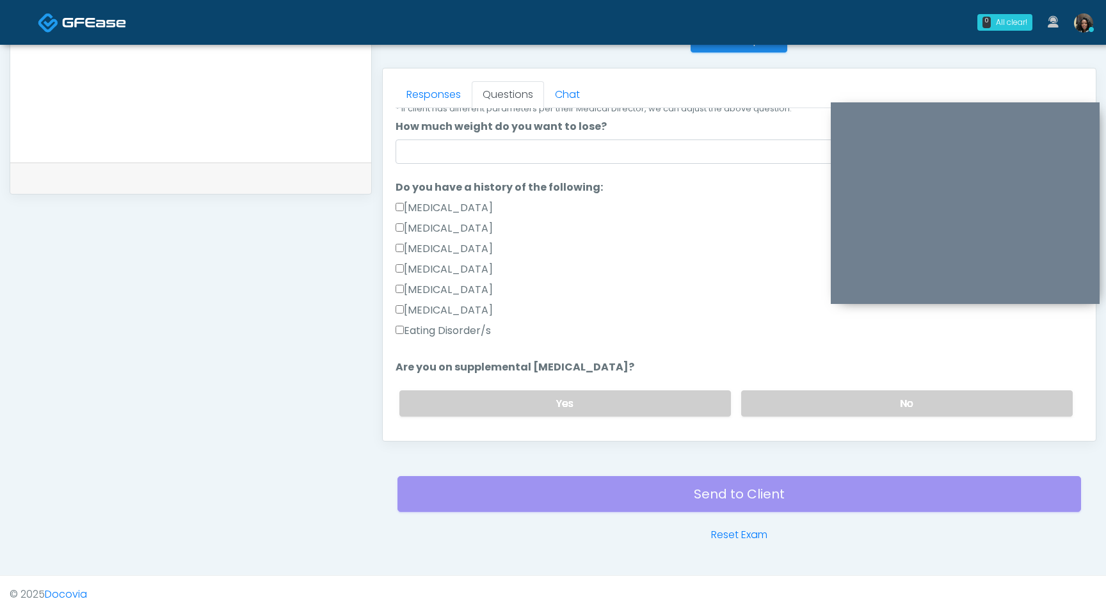
scroll to position [239, 0]
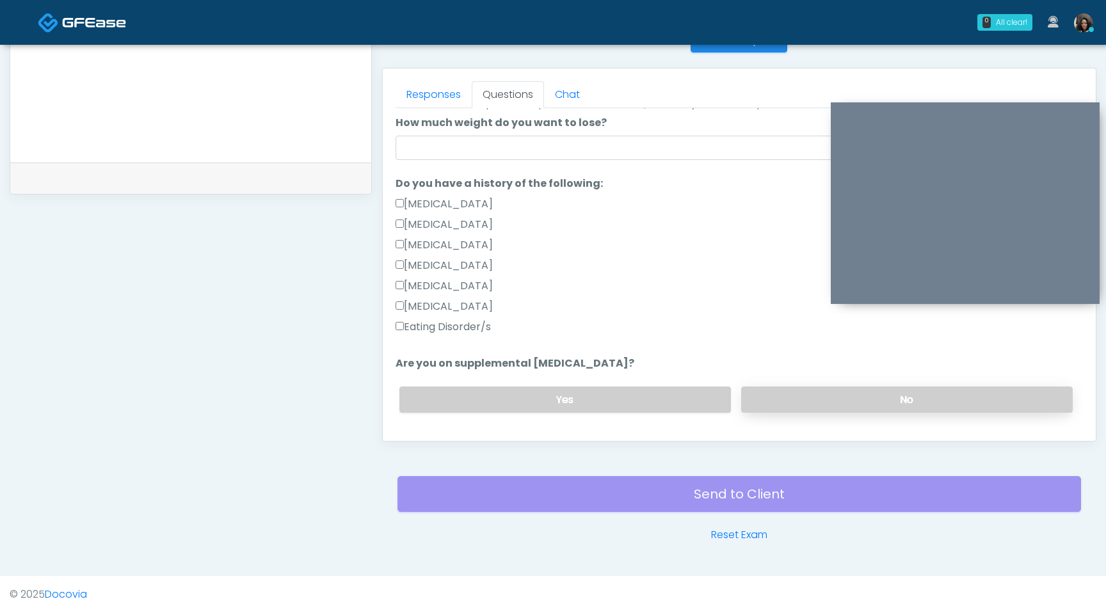
click at [769, 394] on label "No" at bounding box center [906, 400] width 331 height 26
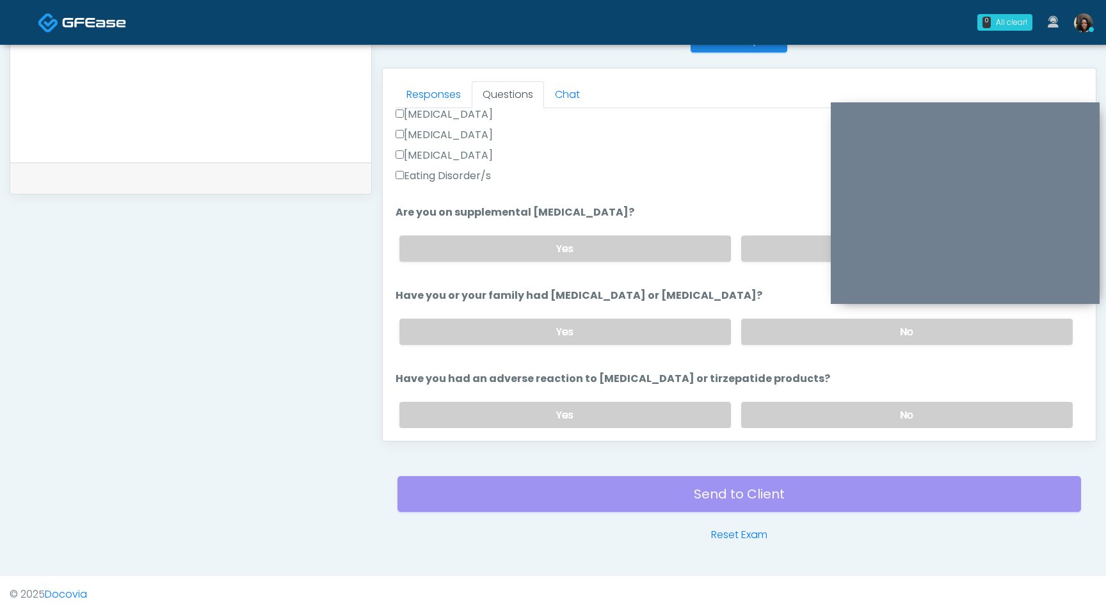
scroll to position [389, 0]
click at [808, 328] on label "No" at bounding box center [906, 332] width 331 height 26
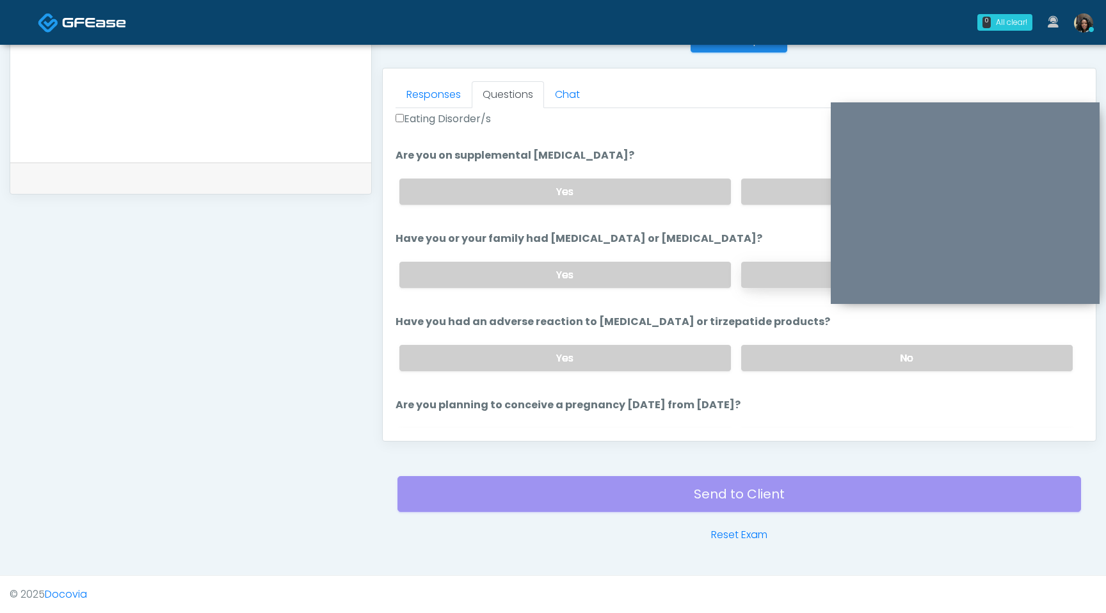
scroll to position [463, 0]
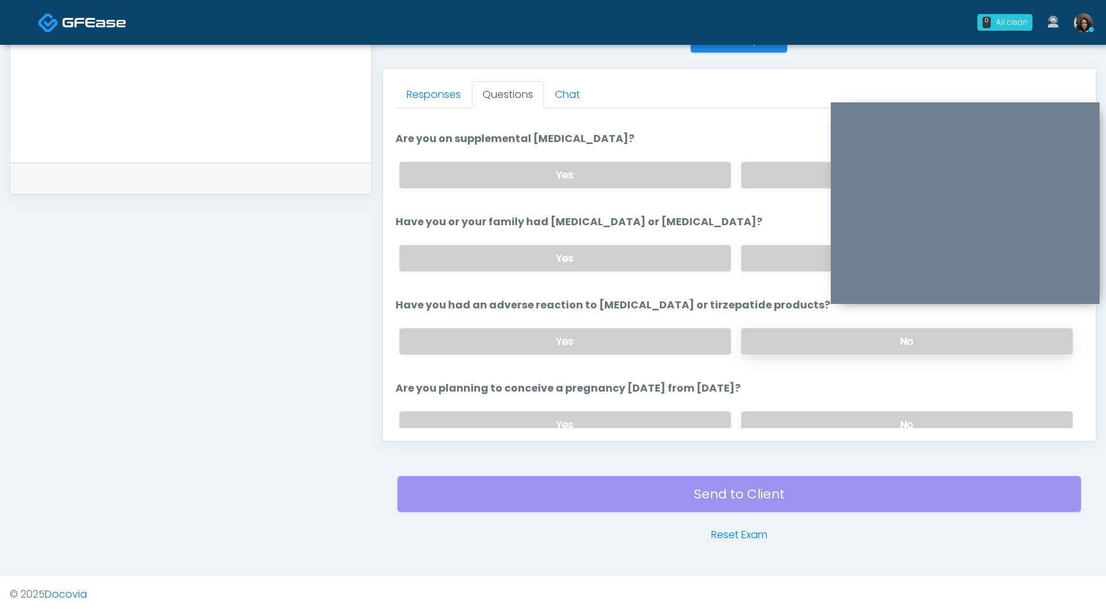
click at [801, 337] on label "No" at bounding box center [906, 341] width 331 height 26
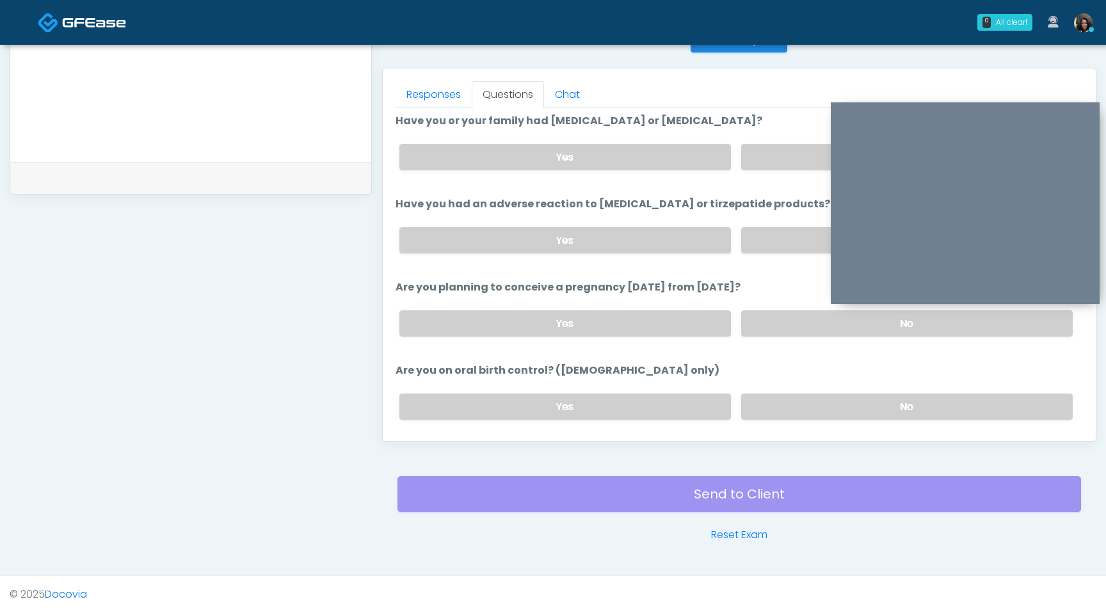
scroll to position [603, 0]
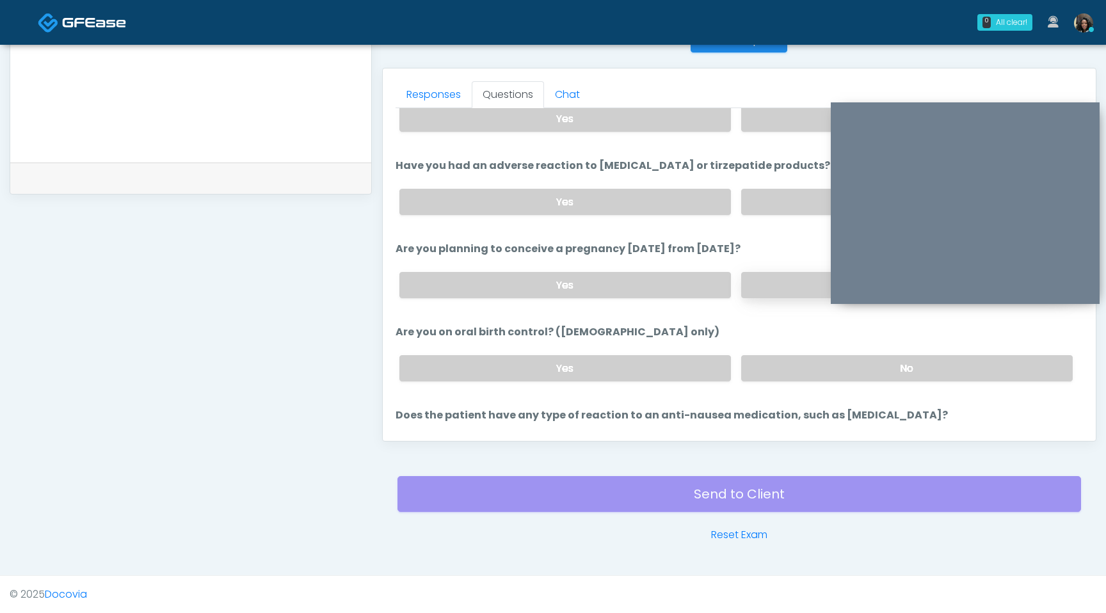
click at [787, 288] on label "No" at bounding box center [906, 285] width 331 height 26
click at [784, 366] on label "No" at bounding box center [906, 368] width 331 height 26
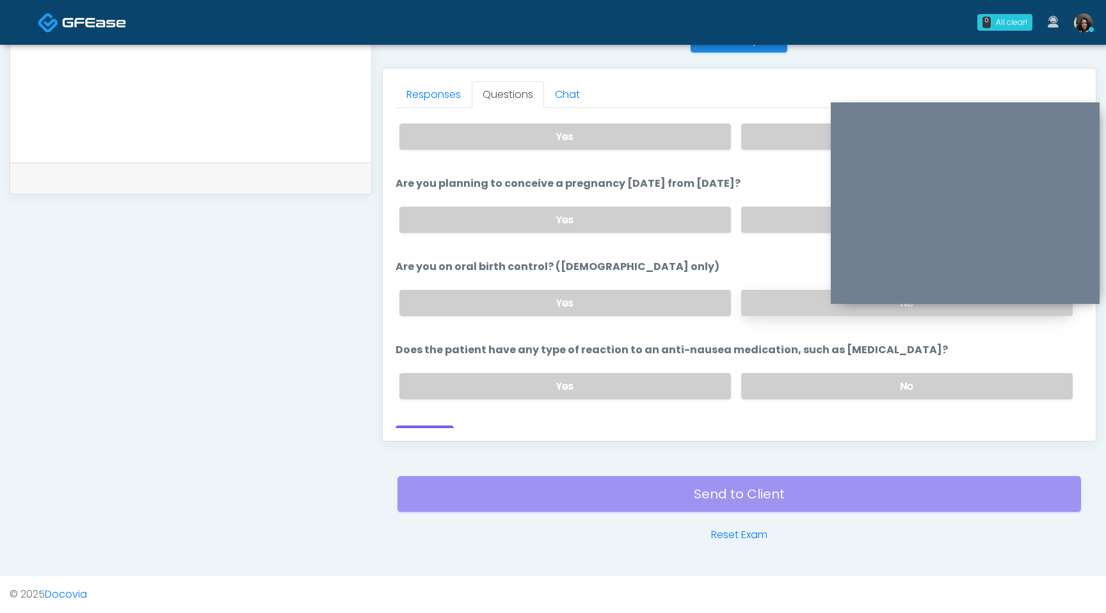
scroll to position [685, 0]
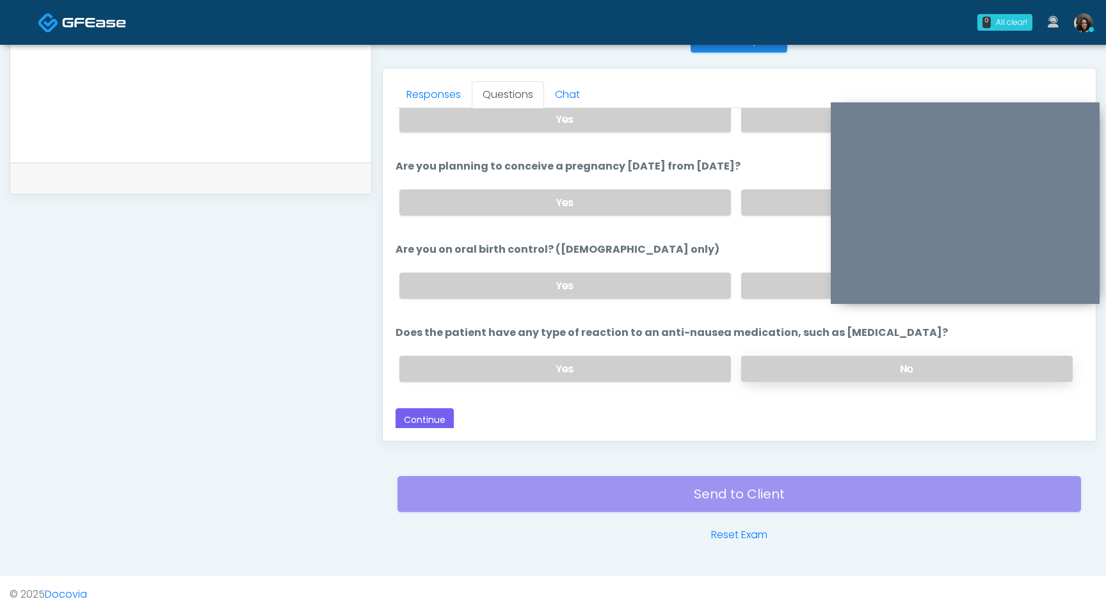
click at [783, 367] on label "No" at bounding box center [906, 369] width 331 height 26
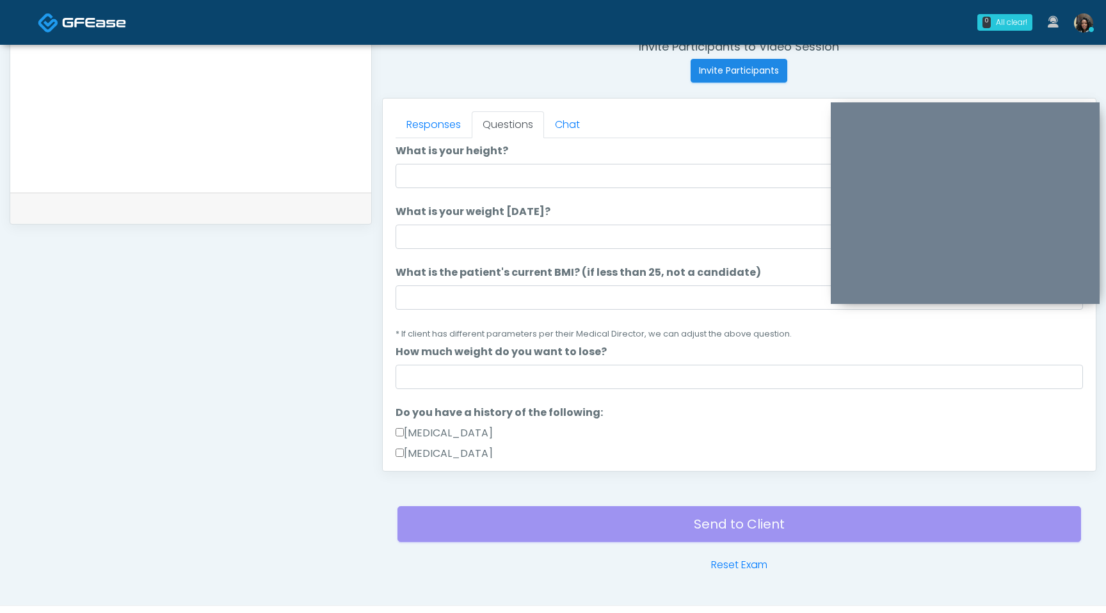
scroll to position [39, 0]
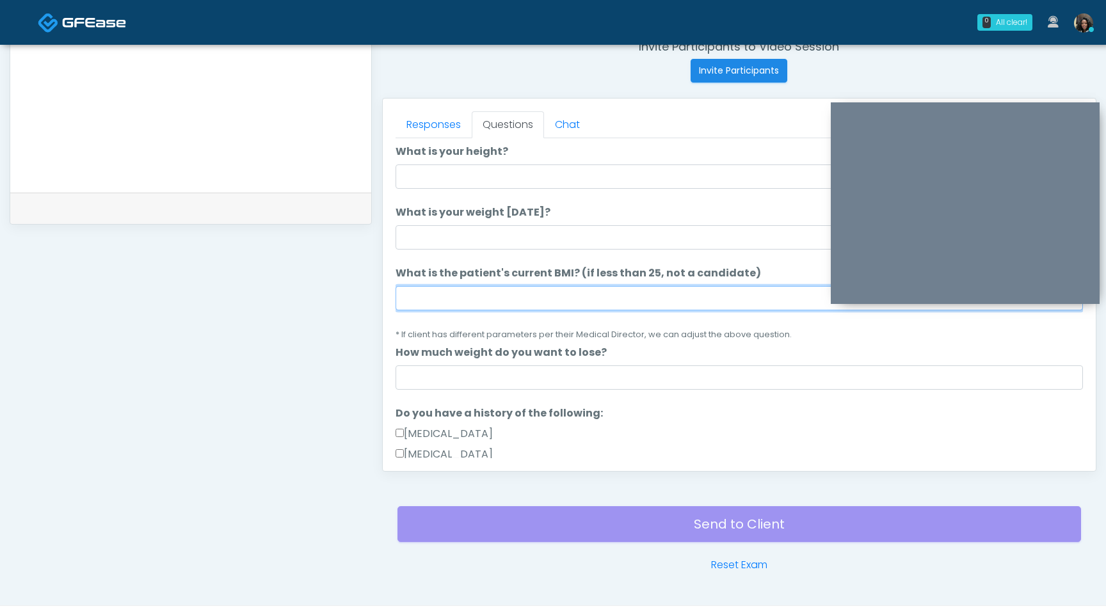
click at [431, 304] on input "What is the patient's current BMI? (if less than 25, not a candidate)" at bounding box center [738, 298] width 687 height 24
type input "****"
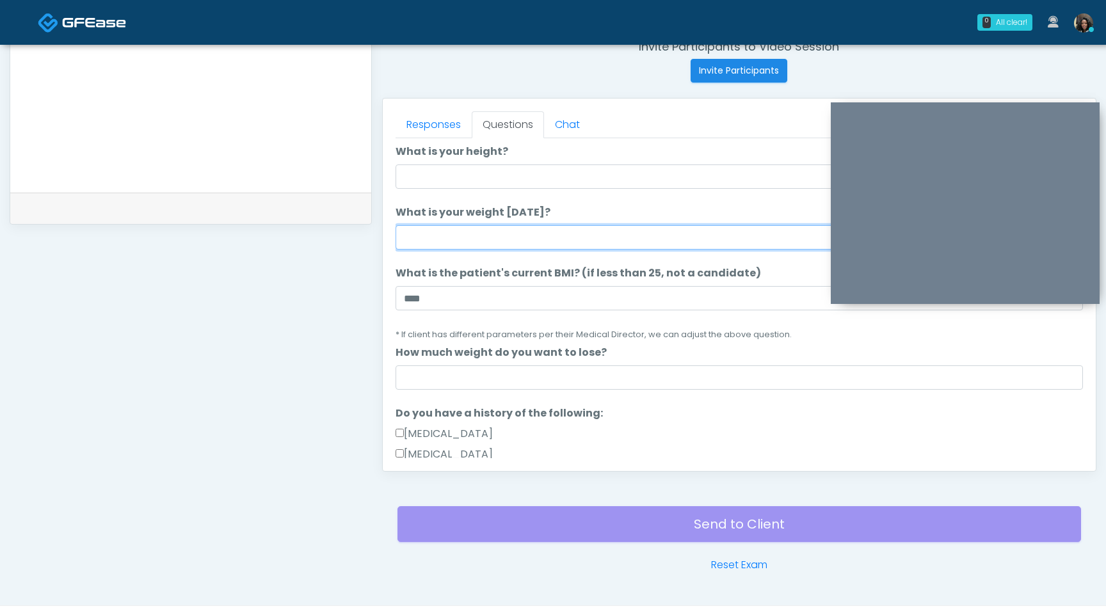
click at [441, 246] on input "What is your weight today?" at bounding box center [738, 237] width 687 height 24
type input "*"
type input "***"
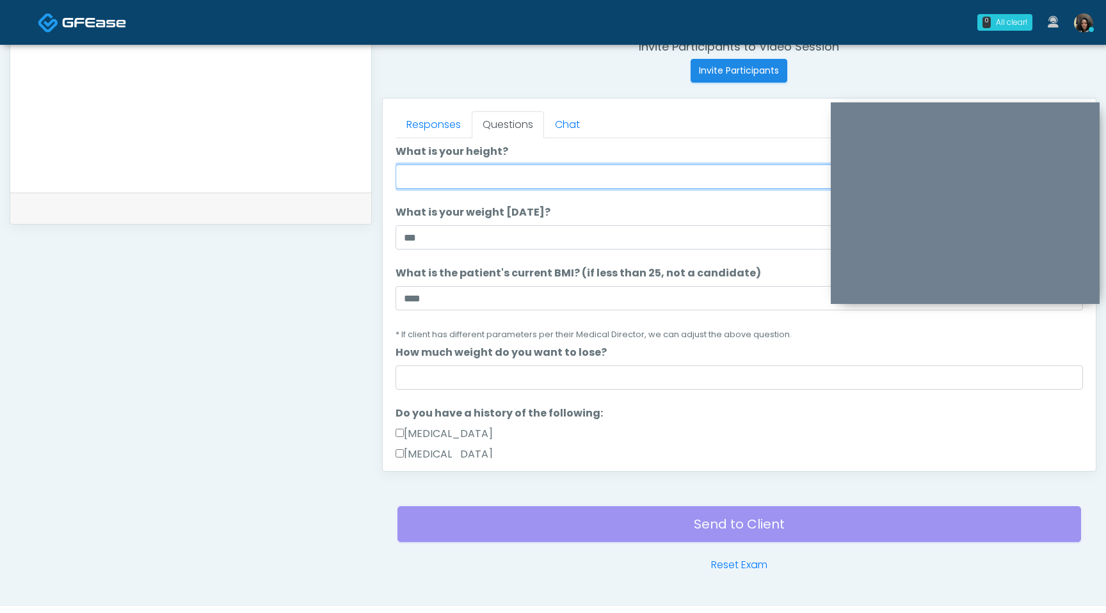
click at [429, 182] on input "What is your height?" at bounding box center [738, 176] width 687 height 24
type input "***"
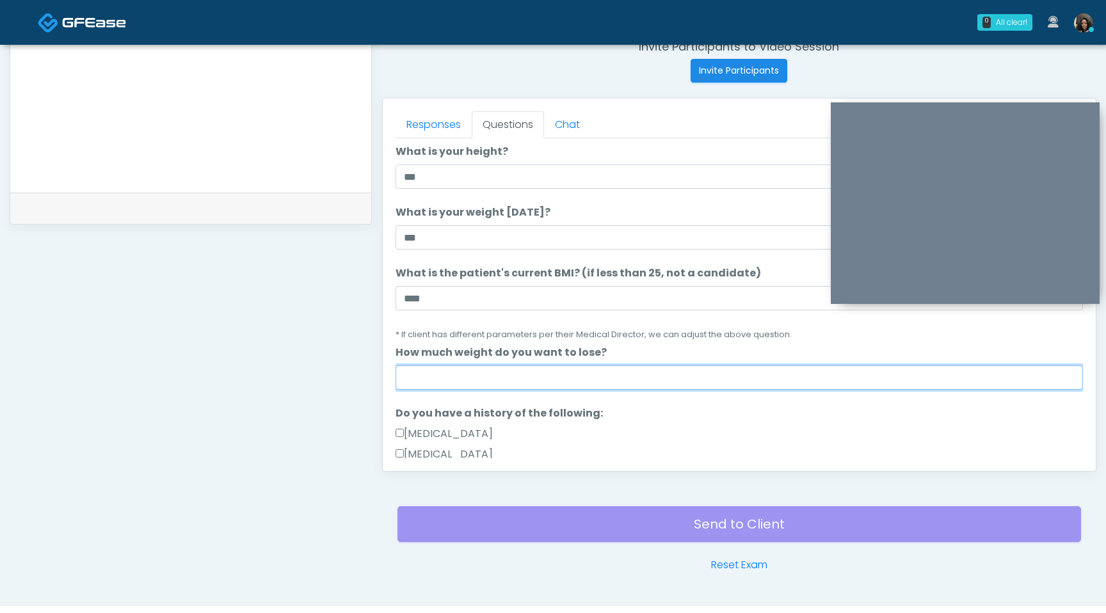
click at [417, 380] on input "How much weight do you want to lose?" at bounding box center [738, 377] width 687 height 24
type input "*"
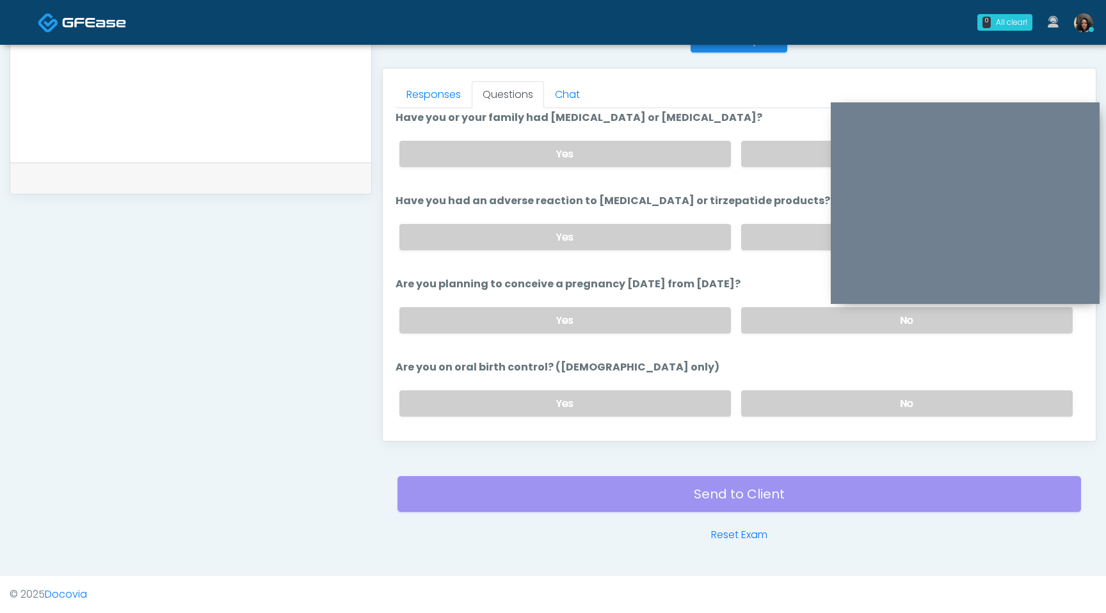
scroll to position [685, 0]
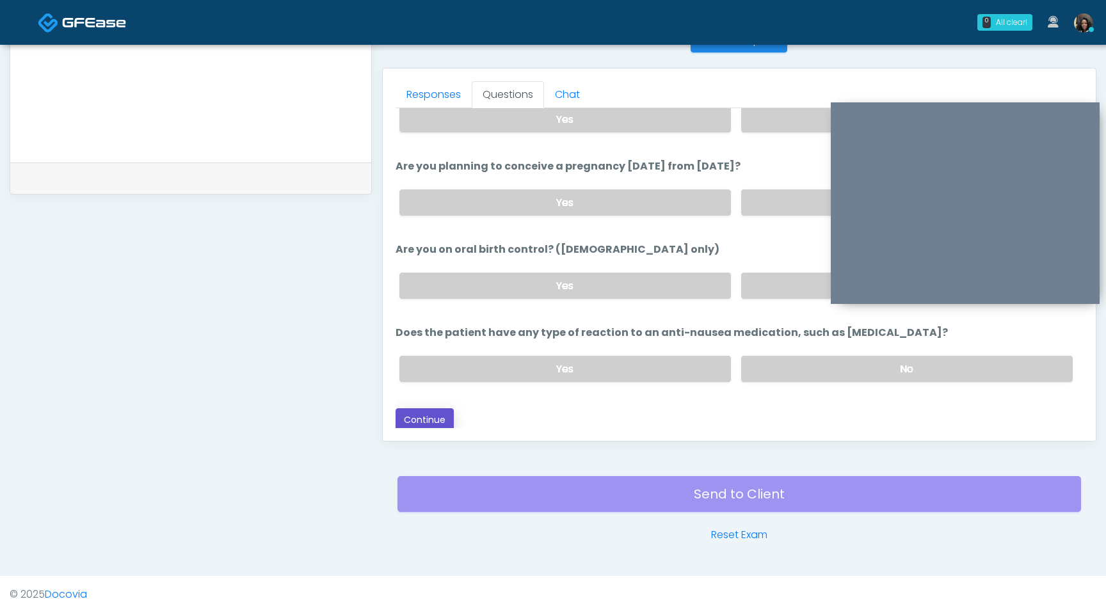
click at [436, 408] on button "Continue" at bounding box center [424, 420] width 58 height 24
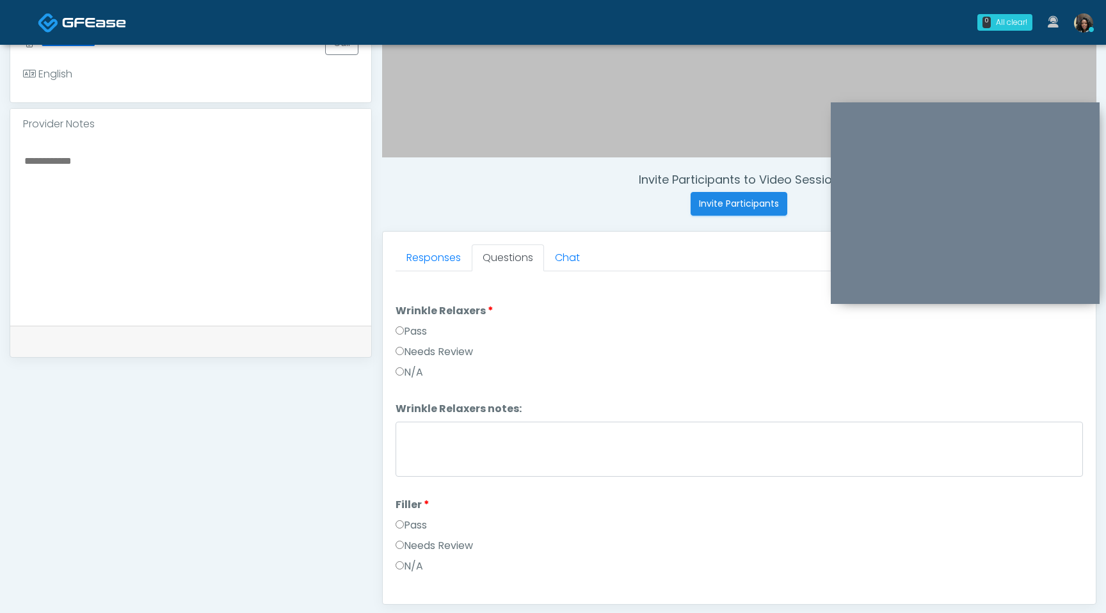
scroll to position [134, 0]
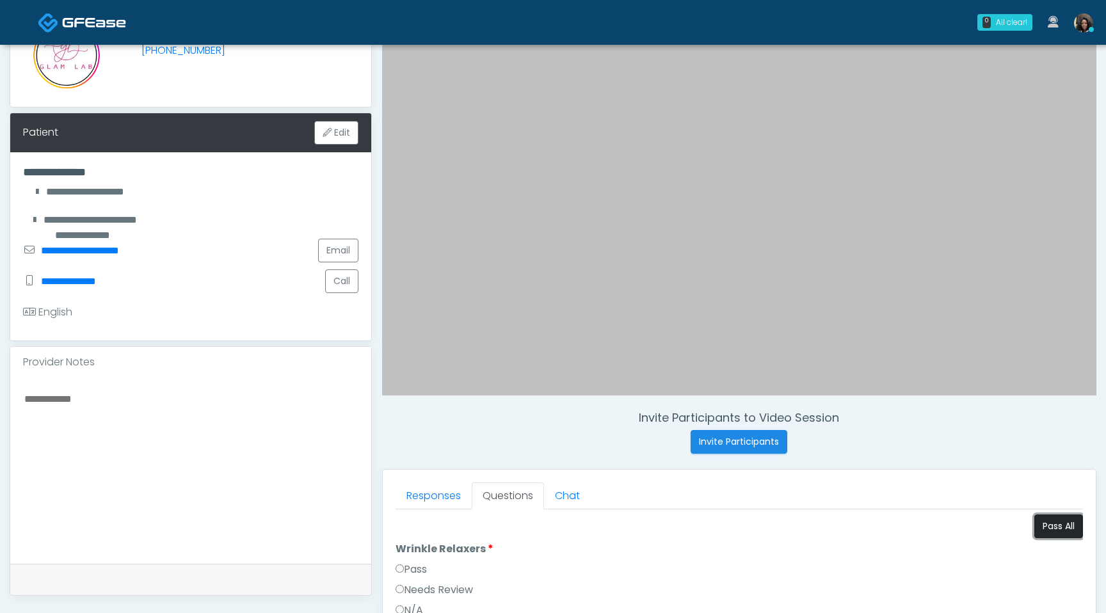
click at [1069, 530] on button "Pass All" at bounding box center [1058, 526] width 49 height 24
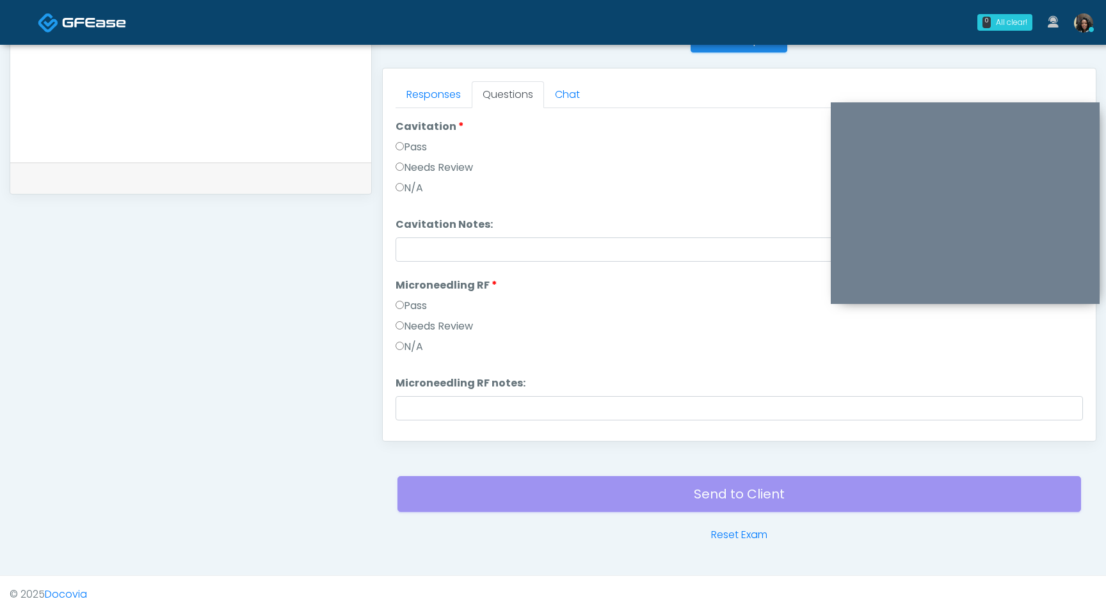
scroll to position [2008, 0]
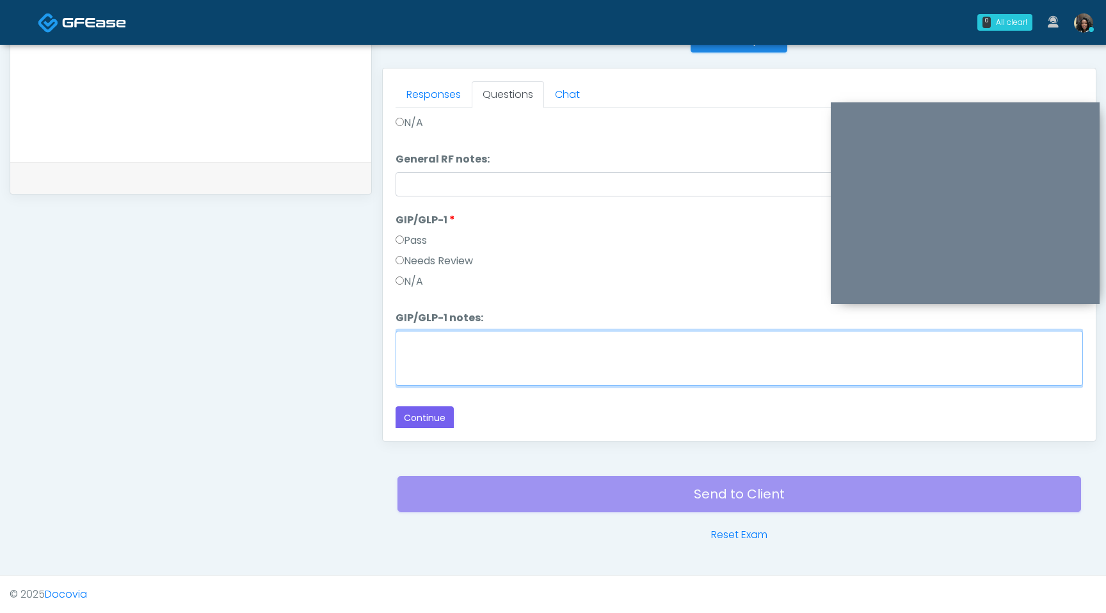
click at [422, 353] on textarea "GIP/GLP-1 notes:" at bounding box center [738, 358] width 687 height 55
type textarea "**********"
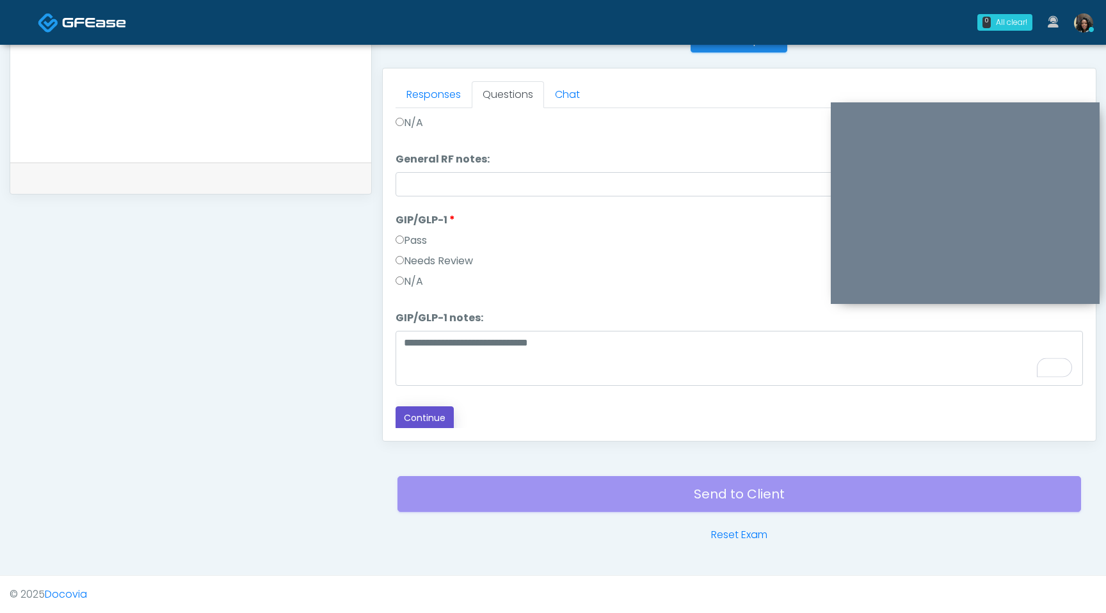
click at [438, 420] on button "Continue" at bounding box center [424, 418] width 58 height 24
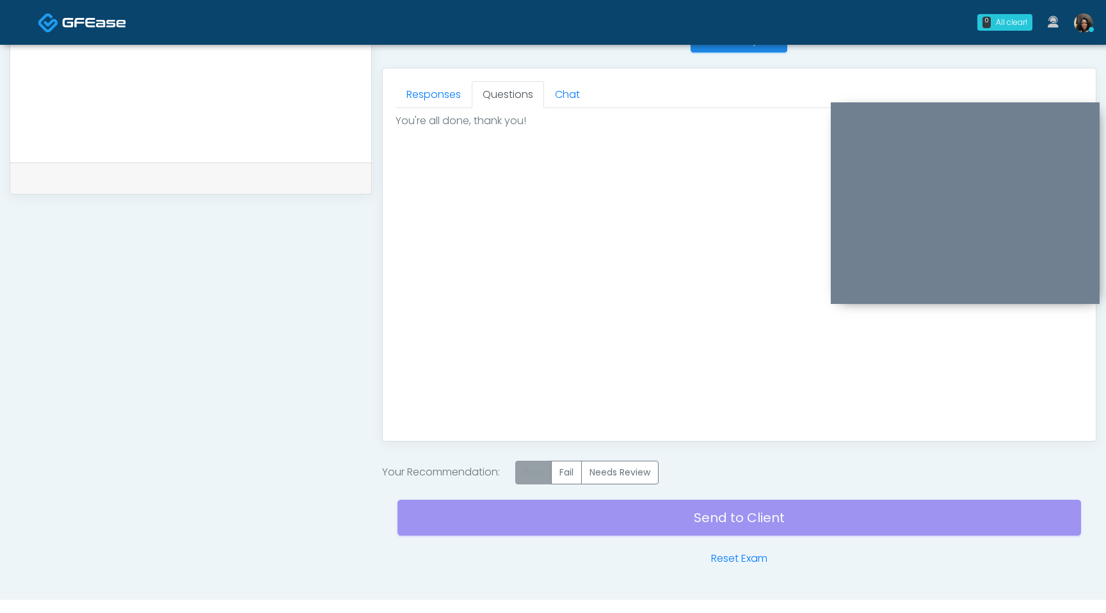
click at [532, 471] on label "Pass" at bounding box center [533, 473] width 36 height 24
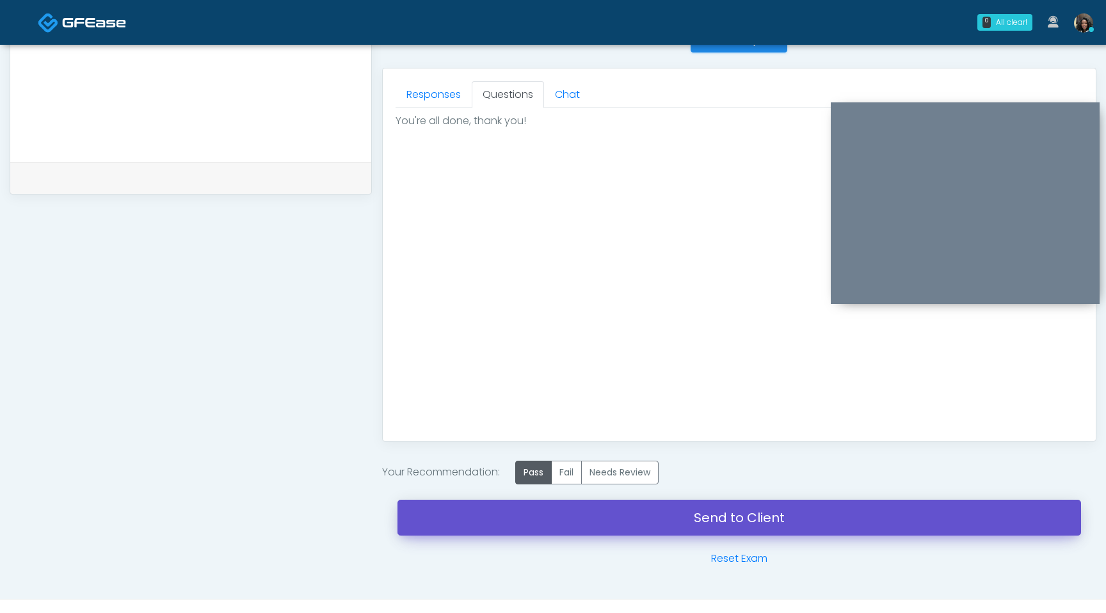
click at [530, 518] on link "Send to Client" at bounding box center [738, 518] width 683 height 36
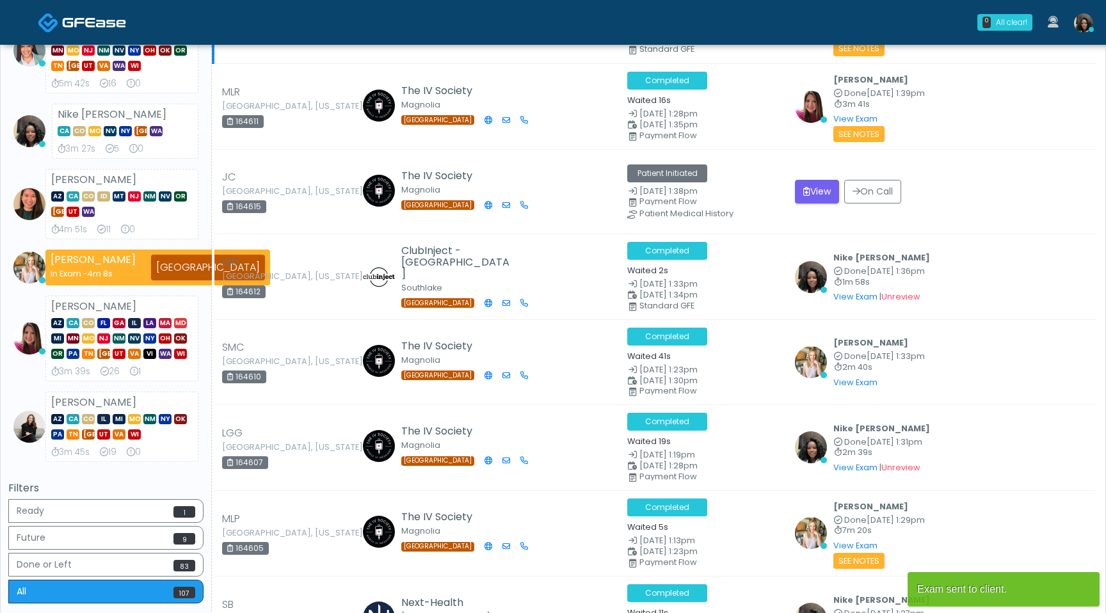
scroll to position [292, 0]
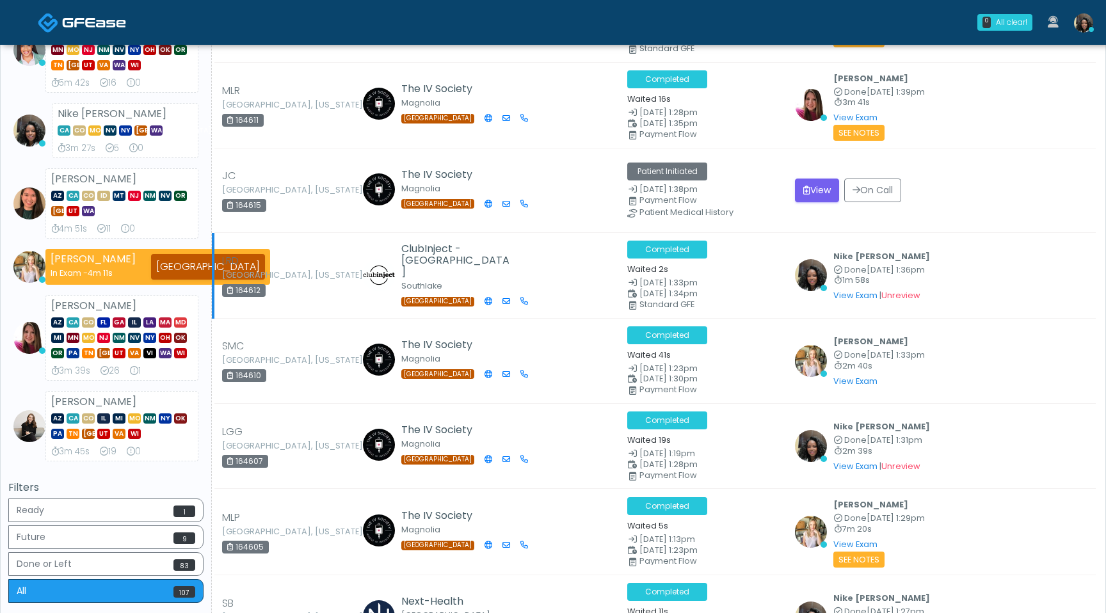
click at [554, 306] on td "ClubInject - Southlake Southlake TX" at bounding box center [488, 275] width 262 height 85
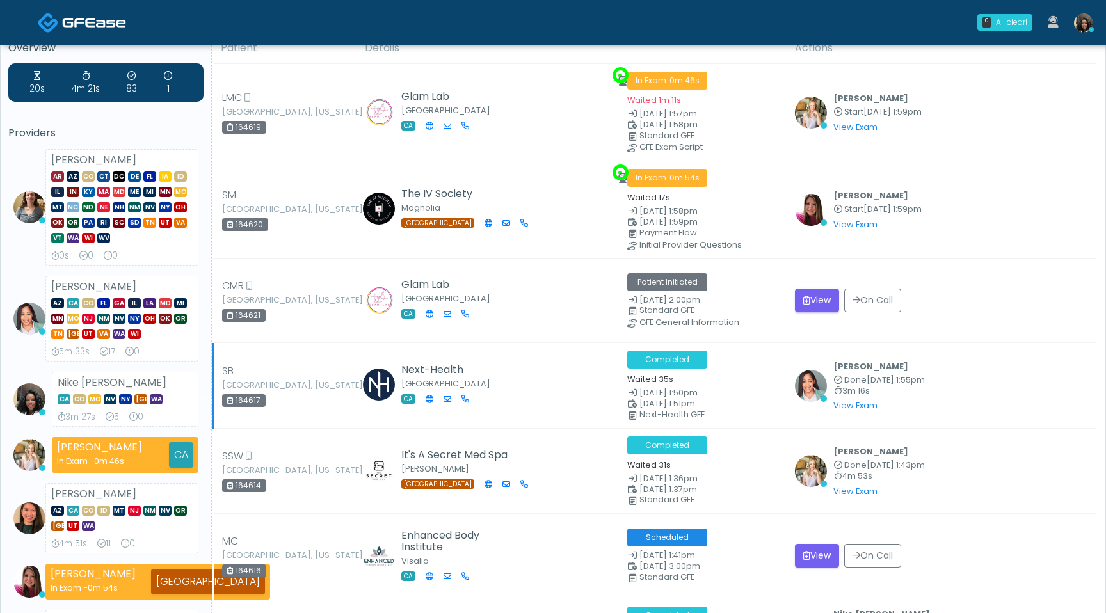
scroll to position [0, 0]
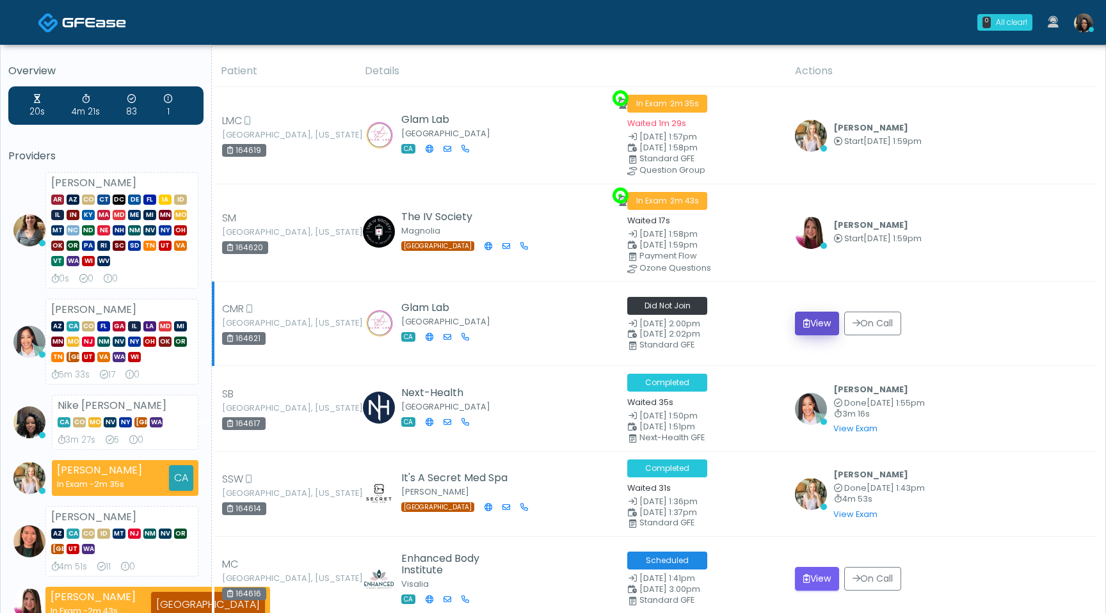
click at [820, 322] on button "View" at bounding box center [817, 324] width 44 height 24
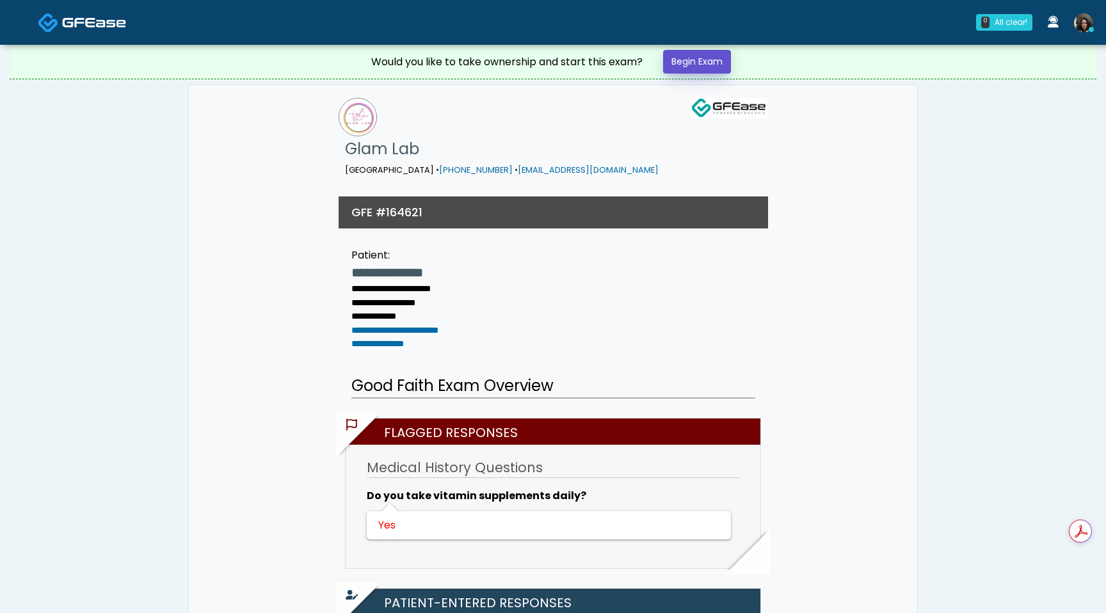
click at [689, 64] on link "Begin Exam" at bounding box center [697, 62] width 68 height 24
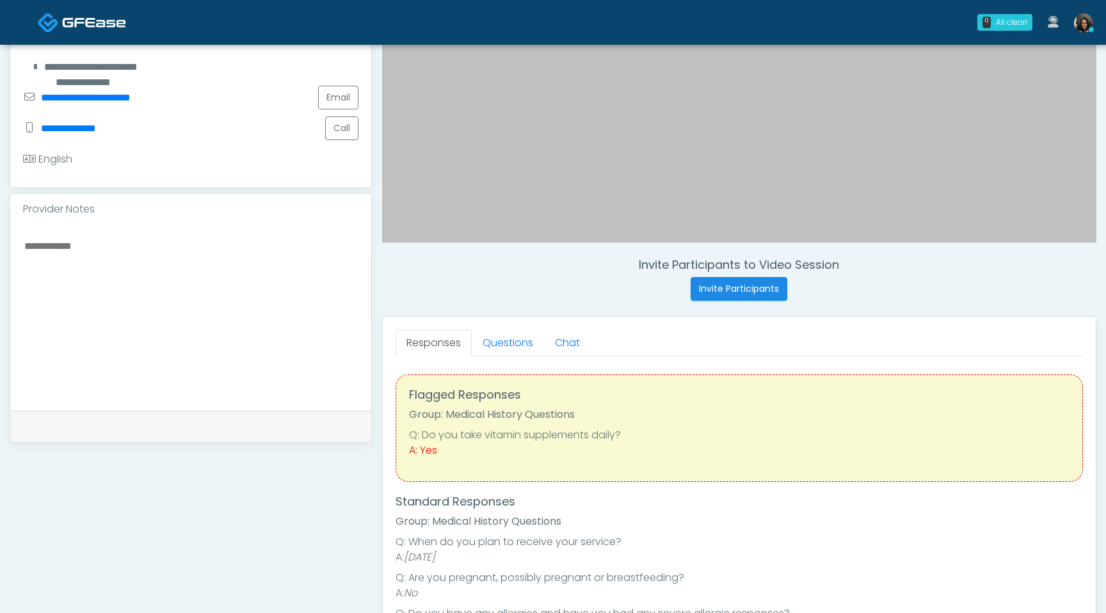
scroll to position [289, 0]
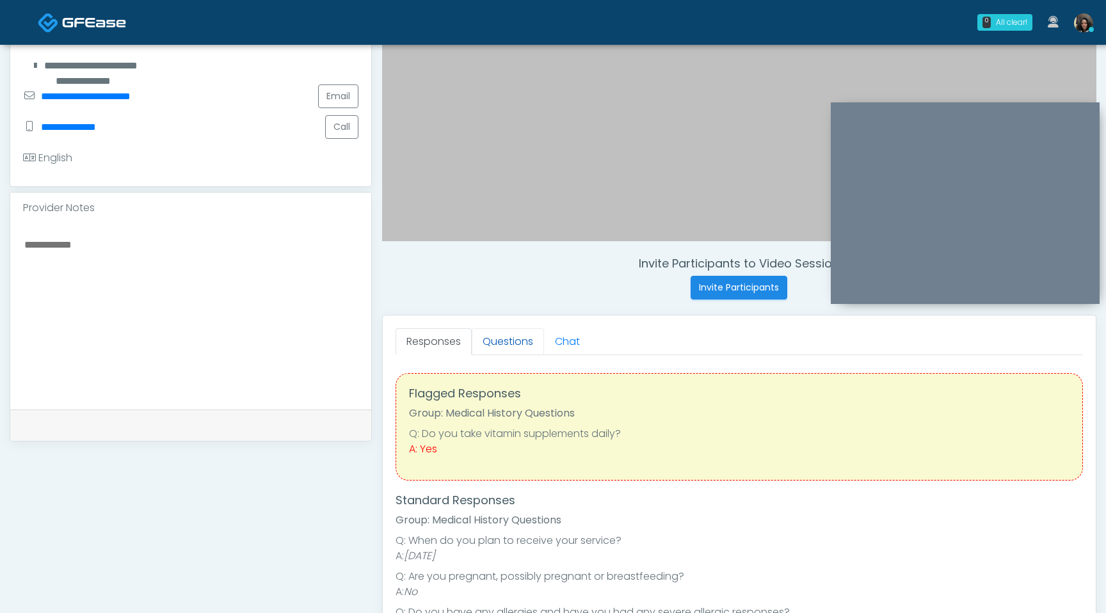
click at [520, 337] on link "Questions" at bounding box center [508, 341] width 72 height 27
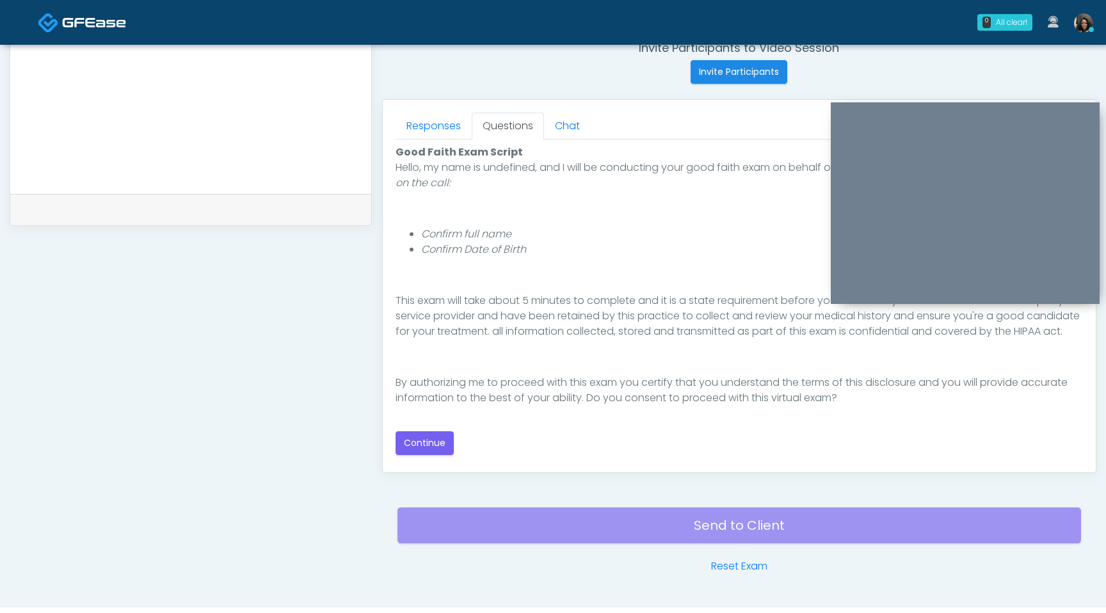
scroll to position [536, 0]
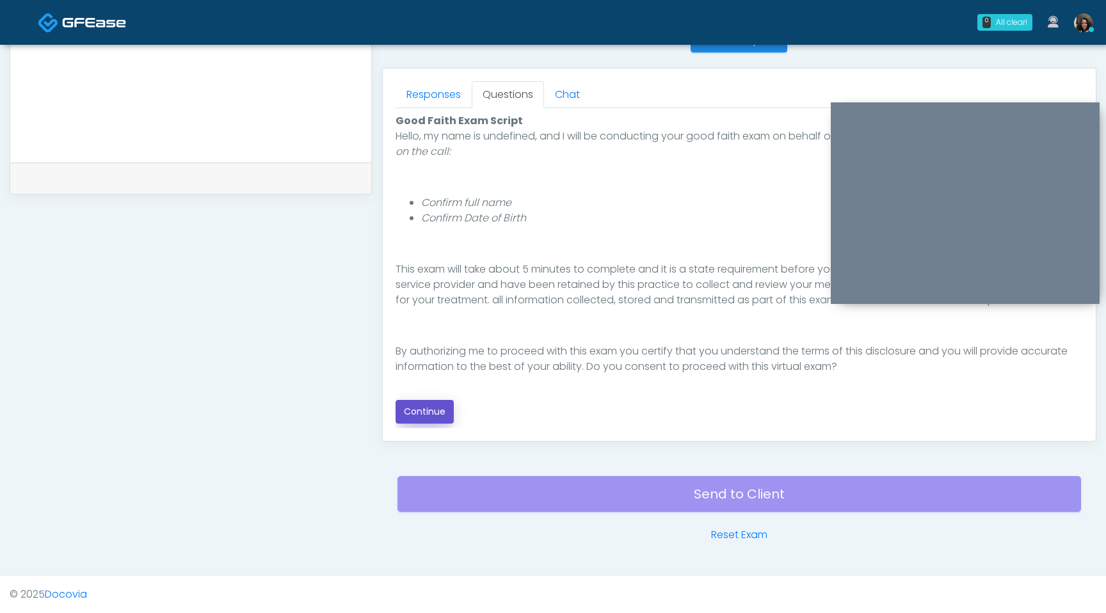
click at [427, 410] on button "Continue" at bounding box center [424, 412] width 58 height 24
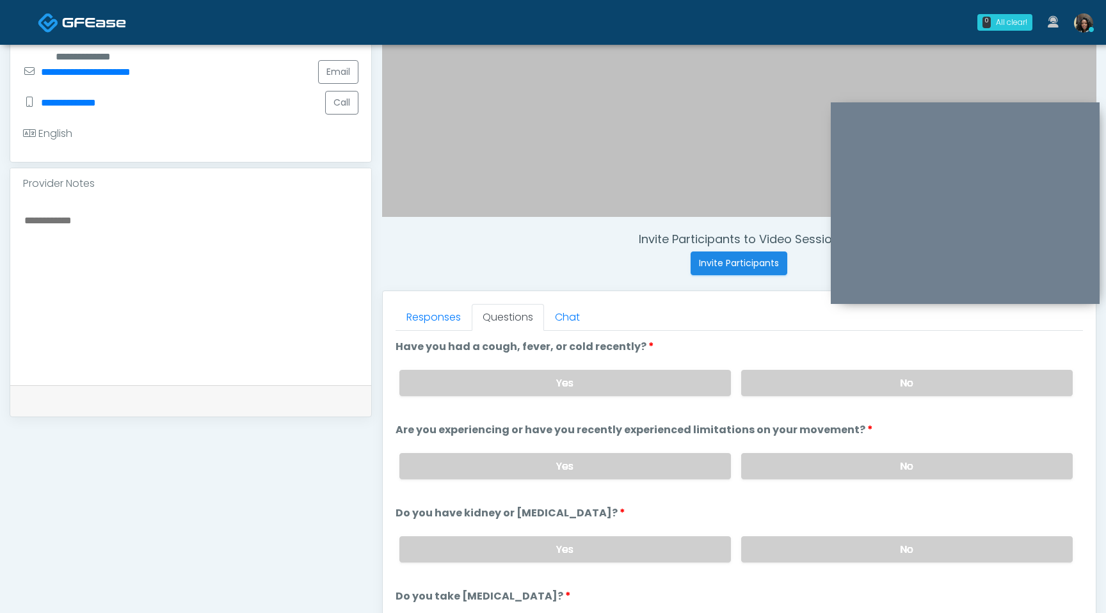
scroll to position [295, 0]
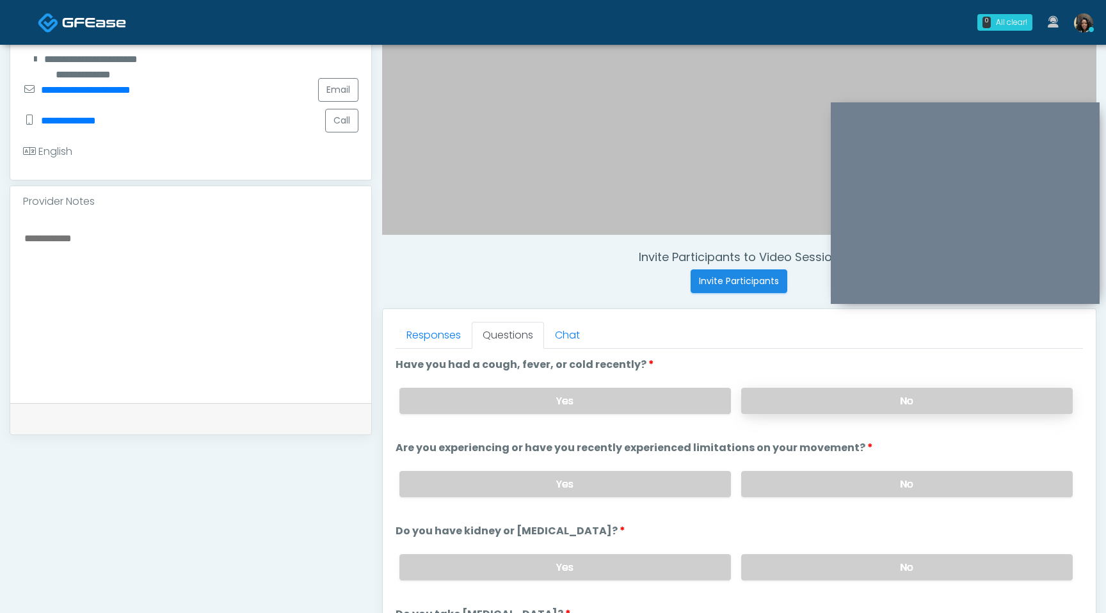
click at [841, 401] on label "No" at bounding box center [906, 401] width 331 height 26
click at [829, 481] on label "No" at bounding box center [906, 484] width 331 height 26
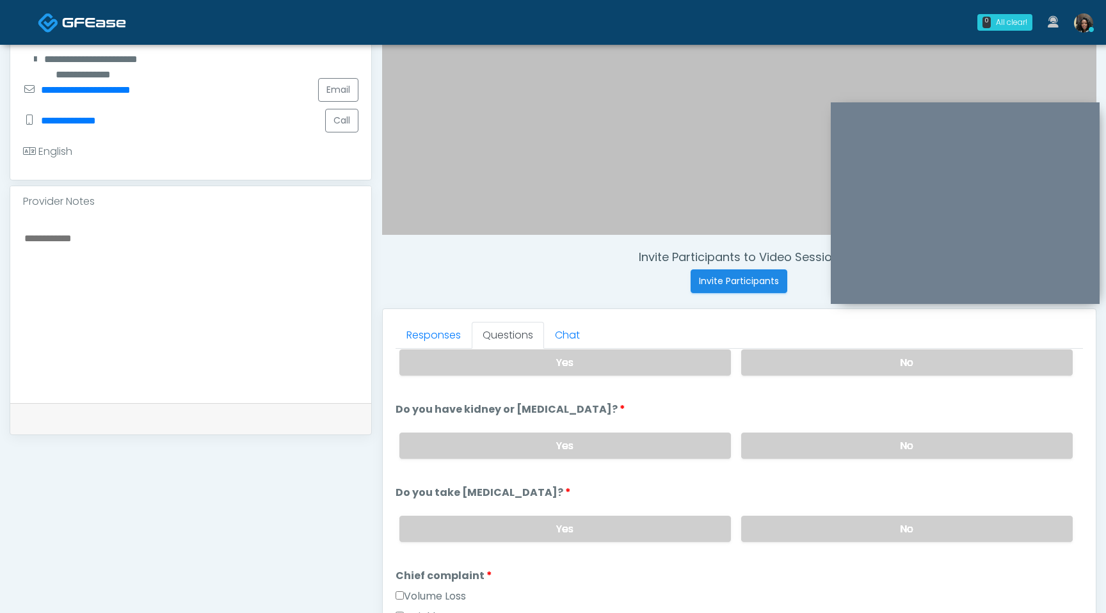
scroll to position [123, 0]
click at [843, 441] on label "No" at bounding box center [906, 444] width 331 height 26
click at [836, 529] on label "No" at bounding box center [906, 527] width 331 height 26
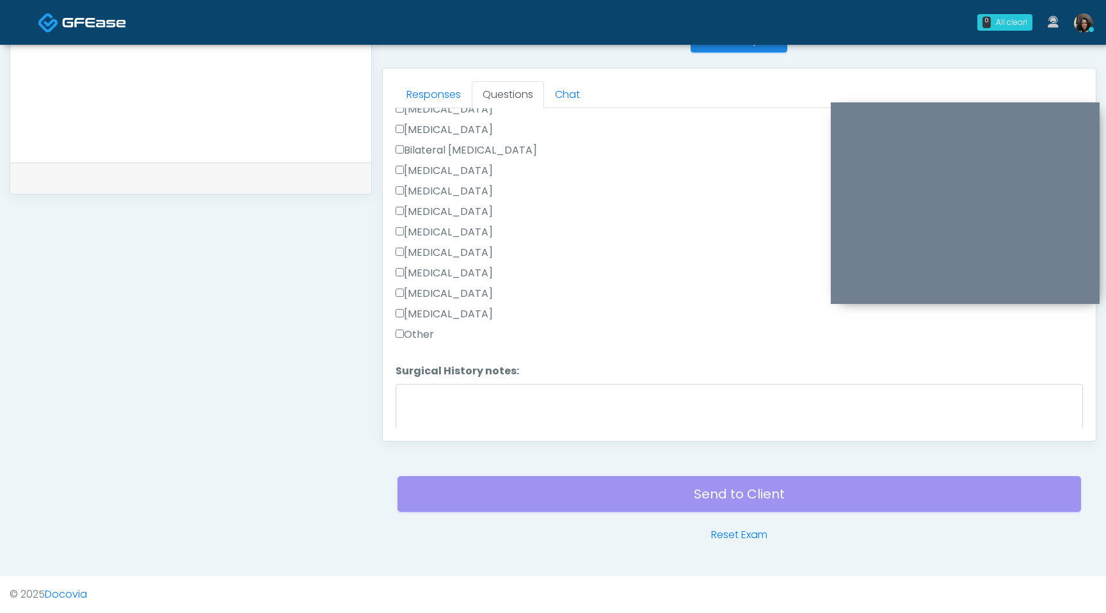
scroll to position [768, 0]
click at [404, 165] on label "Breast Augmentation" at bounding box center [443, 169] width 97 height 15
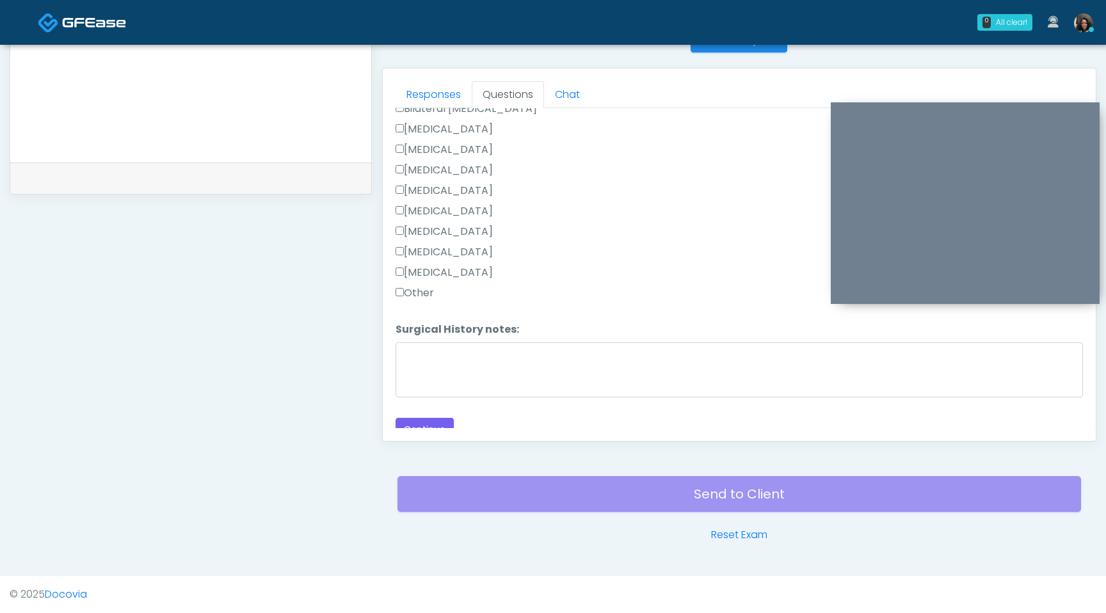
scroll to position [818, 0]
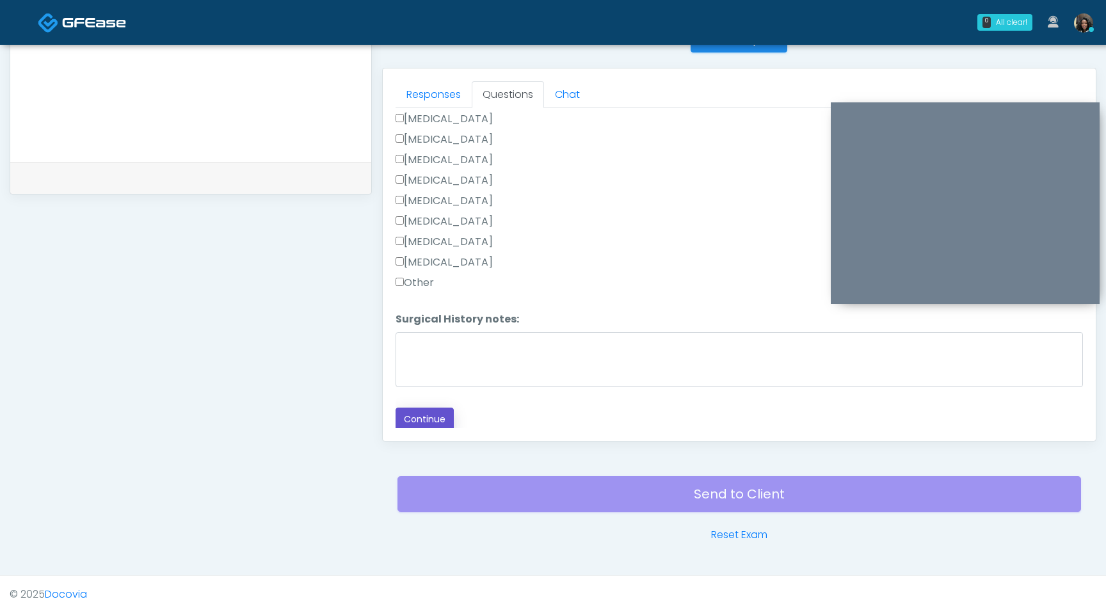
click at [415, 415] on button "Continue" at bounding box center [424, 420] width 58 height 24
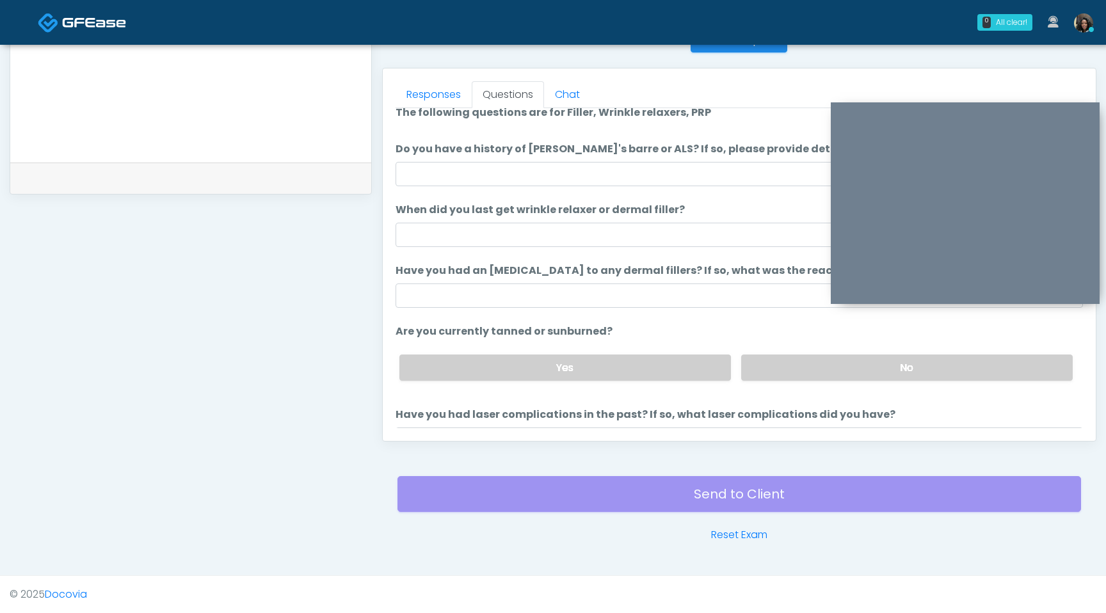
scroll to position [0, 0]
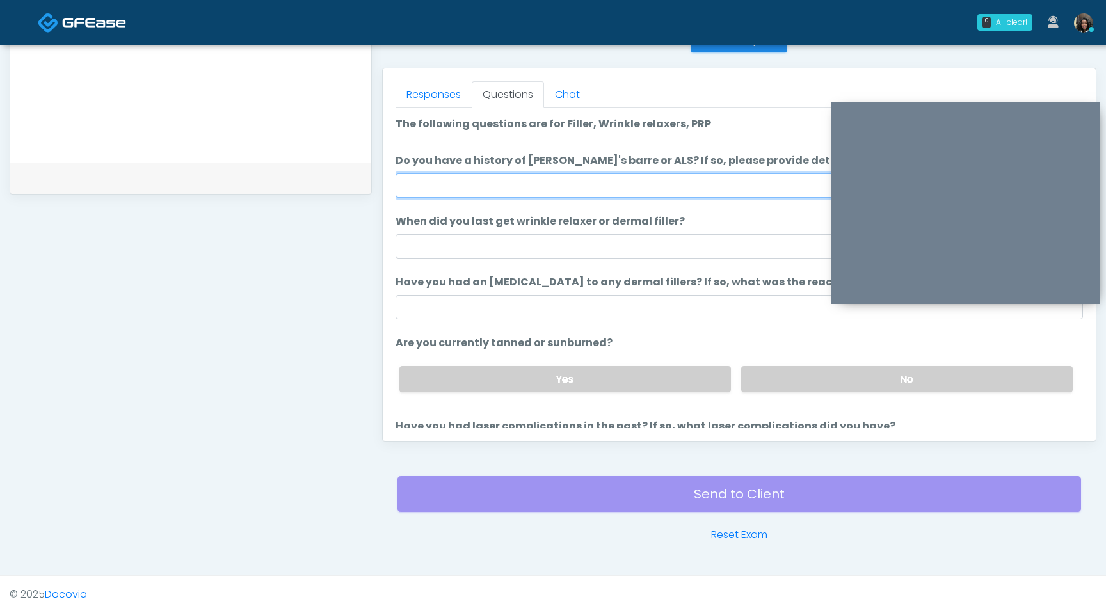
click at [550, 187] on input "Do you have a history of Guillain's barre or ALS? If so, please provide details." at bounding box center [738, 185] width 687 height 24
type input "**"
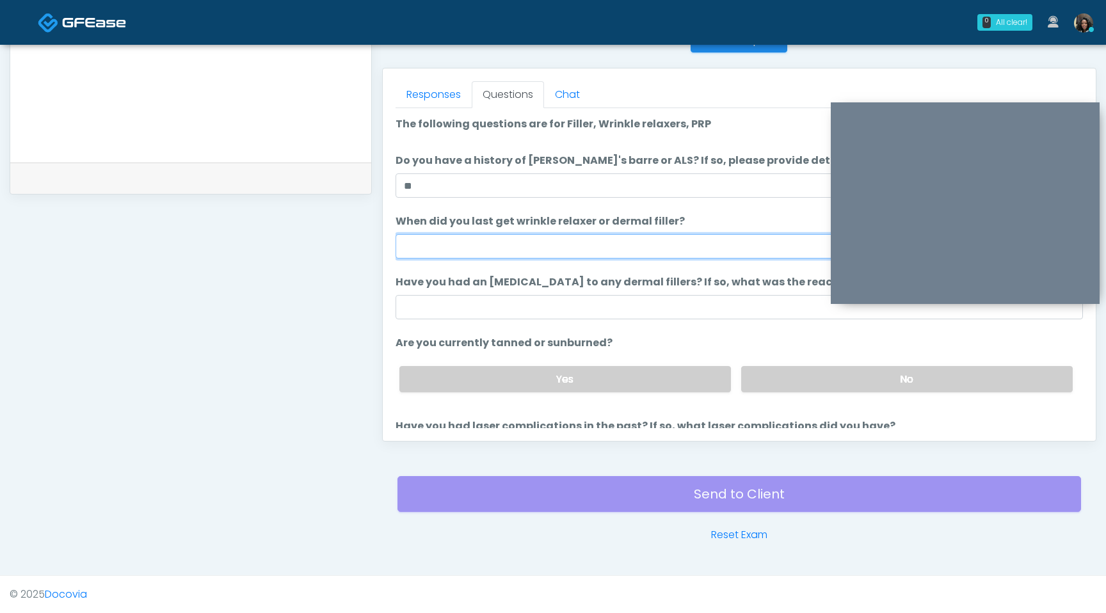
click at [487, 248] on input "When did you last get wrinkle relaxer or dermal filler?" at bounding box center [738, 246] width 687 height 24
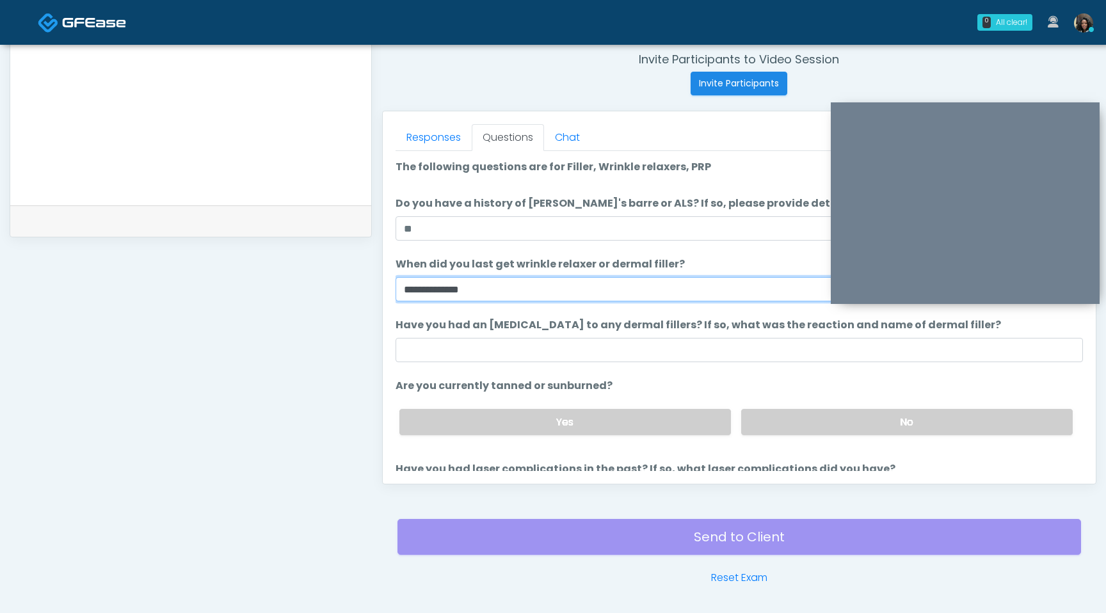
scroll to position [491, 0]
click at [442, 292] on input "**********" at bounding box center [738, 290] width 687 height 24
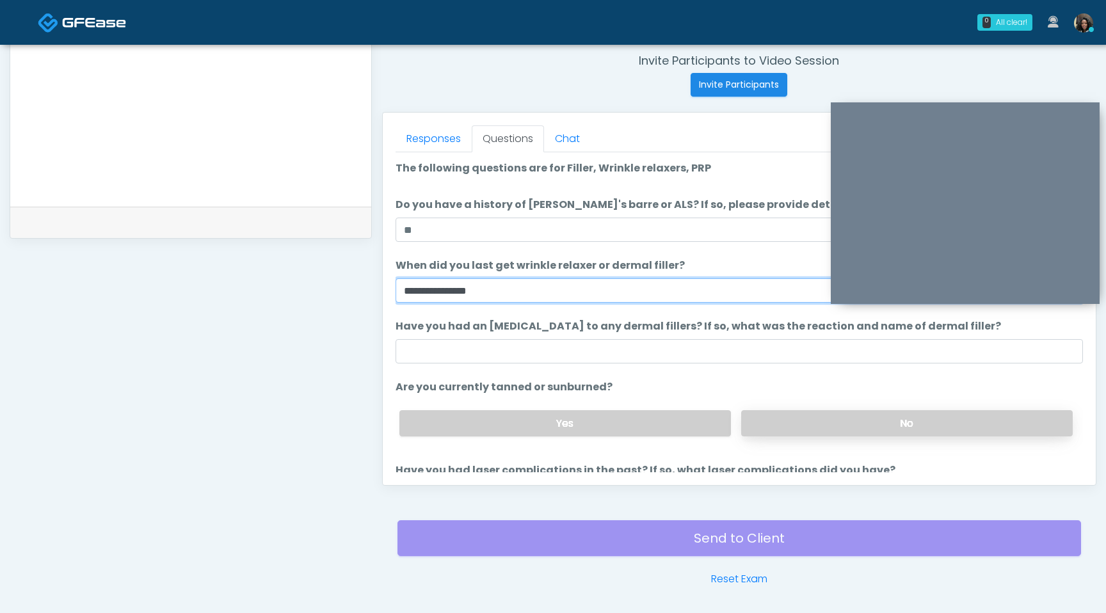
type input "**********"
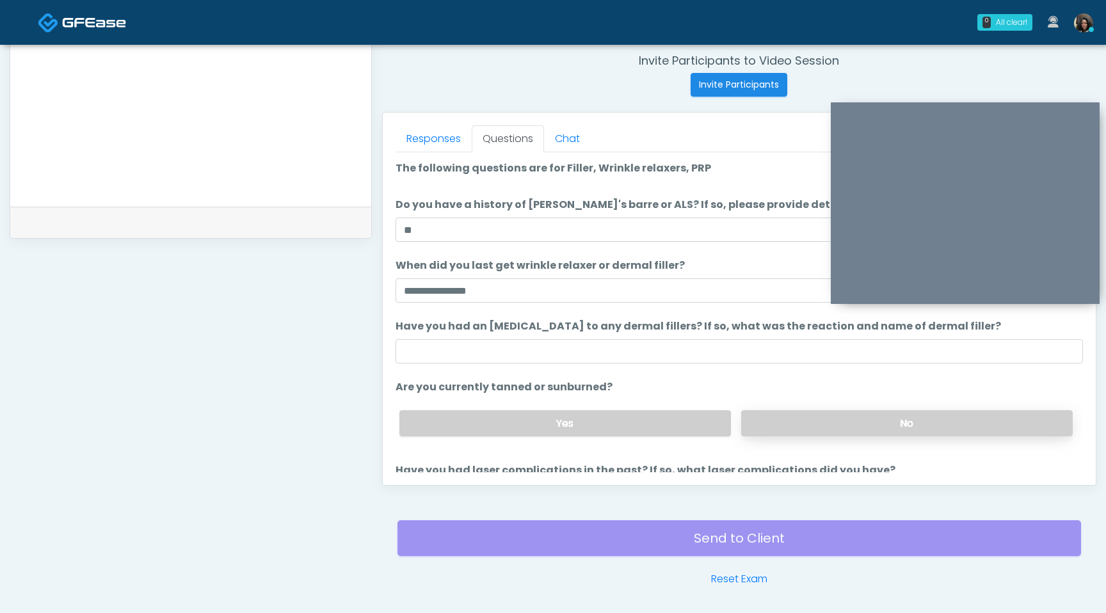
click at [859, 428] on label "No" at bounding box center [906, 423] width 331 height 26
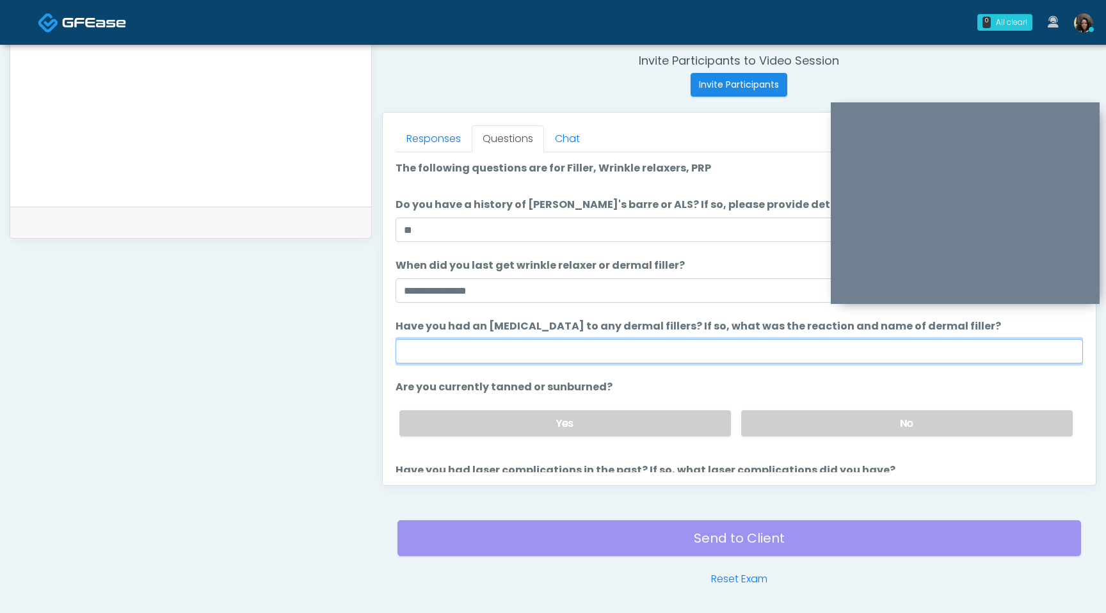
click at [768, 355] on input "Have you had an [MEDICAL_DATA] to any dermal fillers? If so, what was the react…" at bounding box center [738, 351] width 687 height 24
type input "**********"
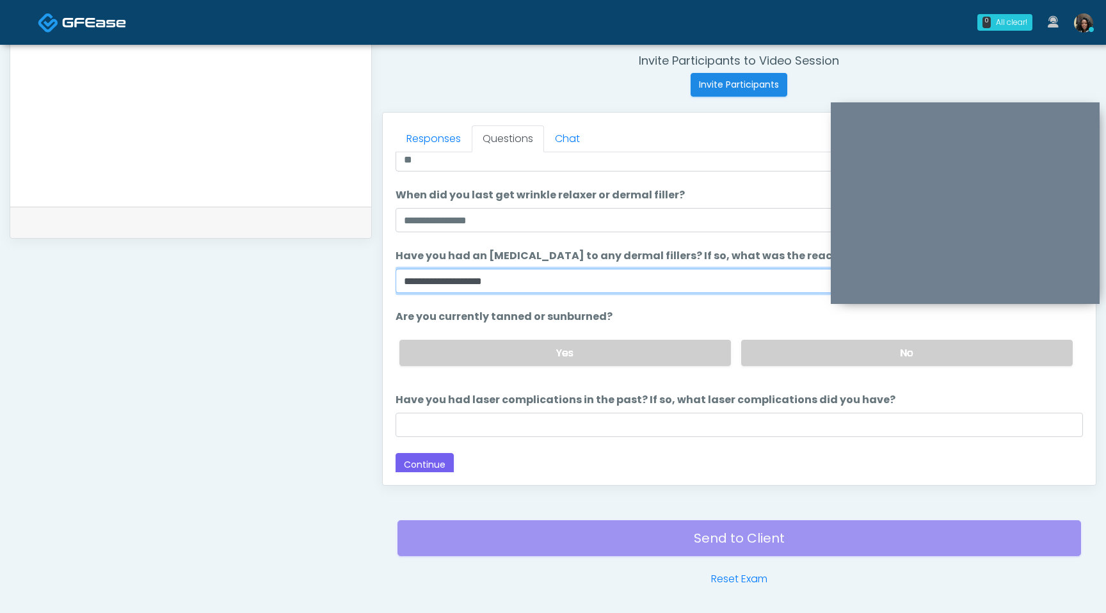
scroll to position [74, 0]
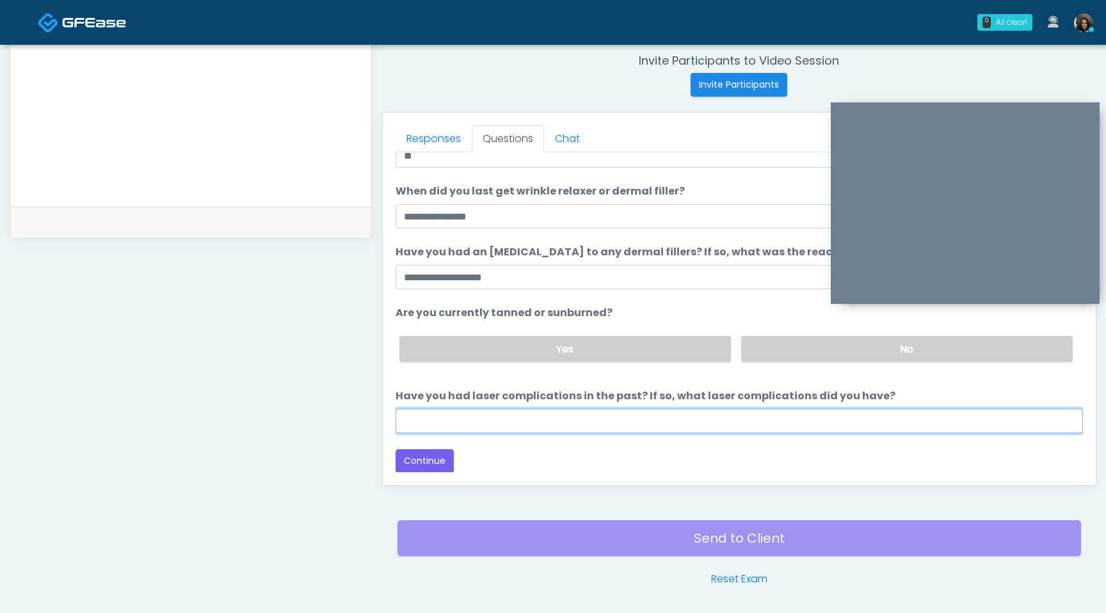
click at [550, 424] on input "Have you had laser complications in the past? If so, what laser complications d…" at bounding box center [738, 421] width 687 height 24
type input "**********"
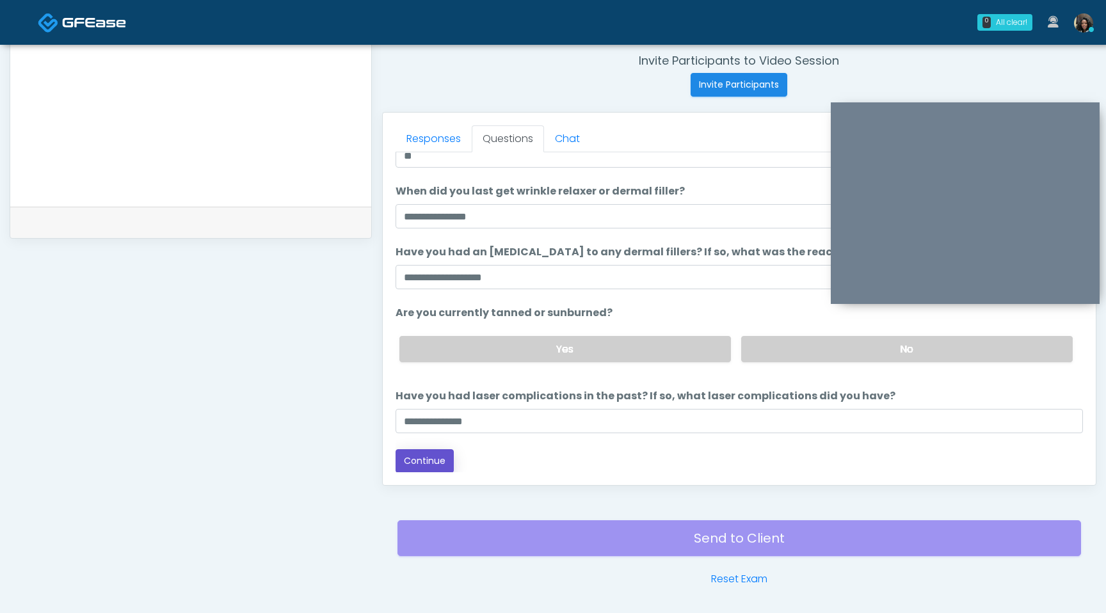
click at [442, 456] on button "Continue" at bounding box center [424, 461] width 58 height 24
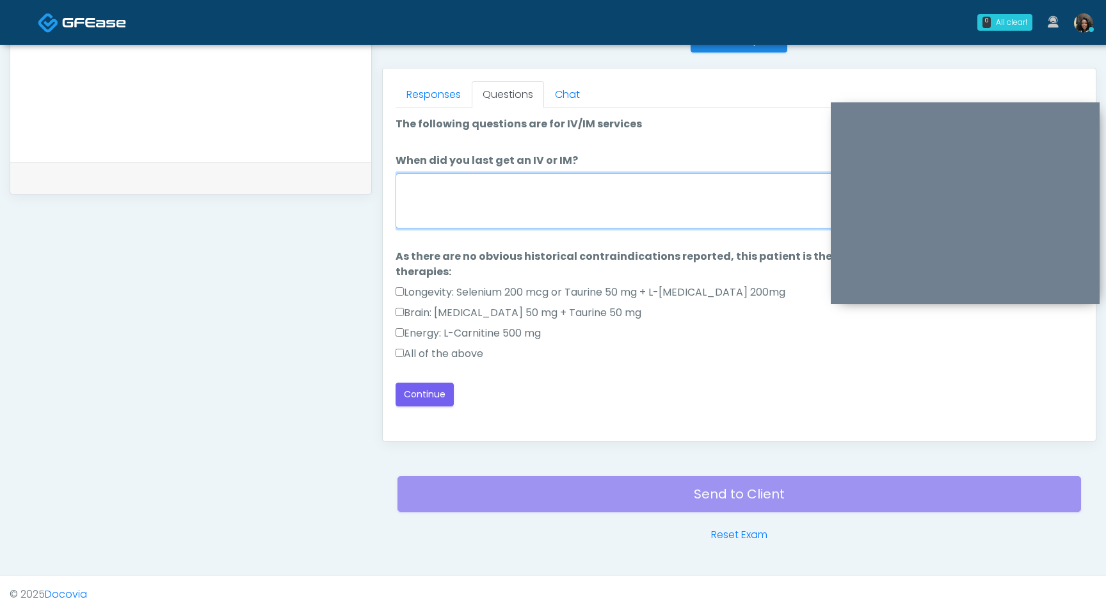
click at [578, 210] on textarea "When did you last get an IV or IM?" at bounding box center [738, 200] width 687 height 55
type textarea "**********"
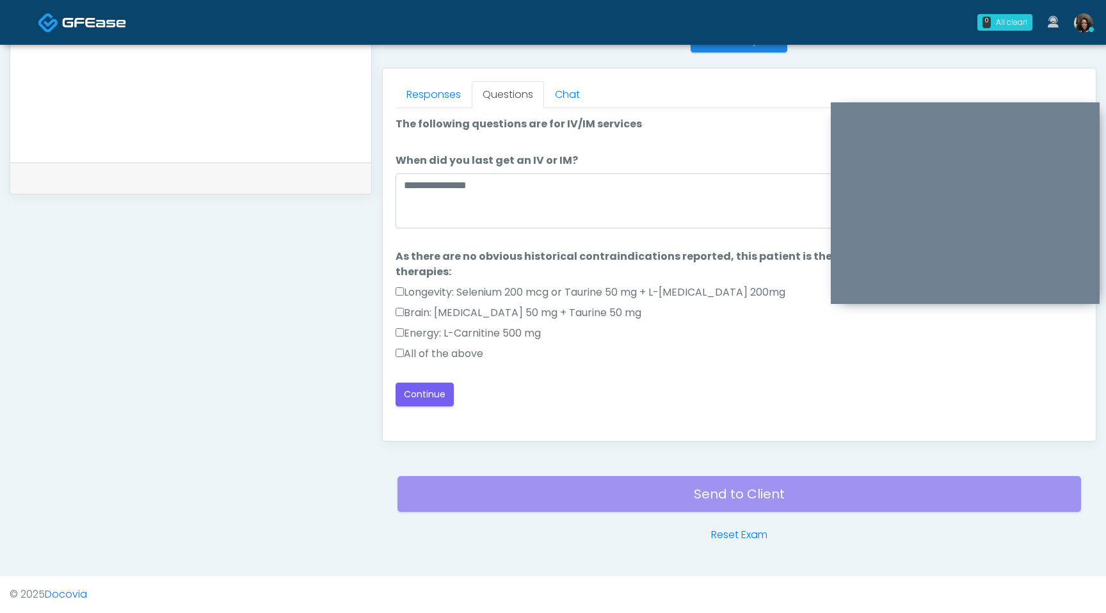
click at [399, 357] on label "All of the above" at bounding box center [439, 353] width 88 height 15
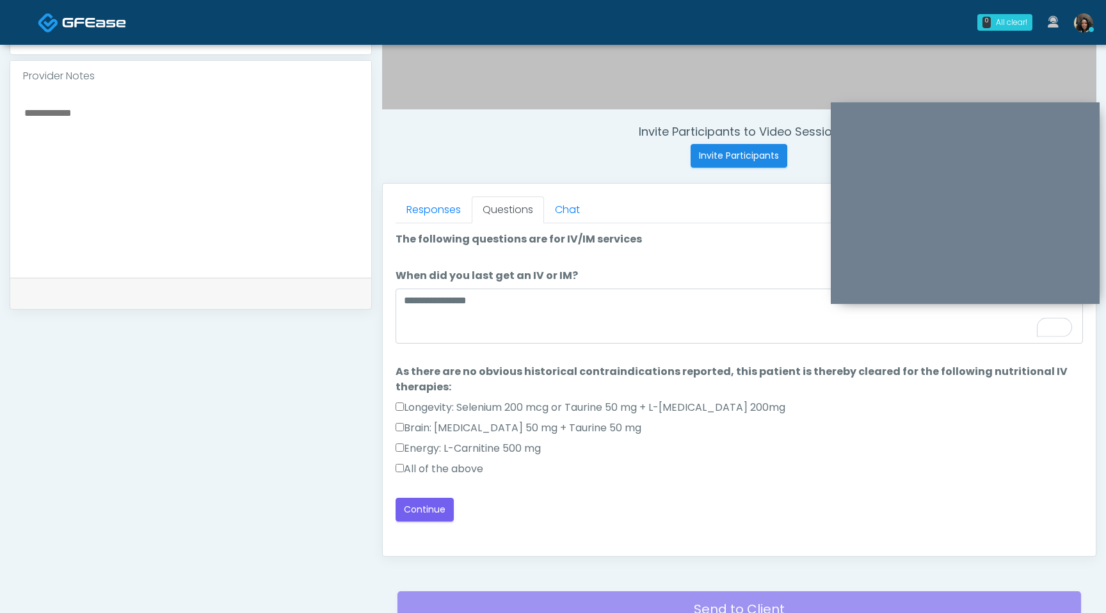
scroll to position [310, 0]
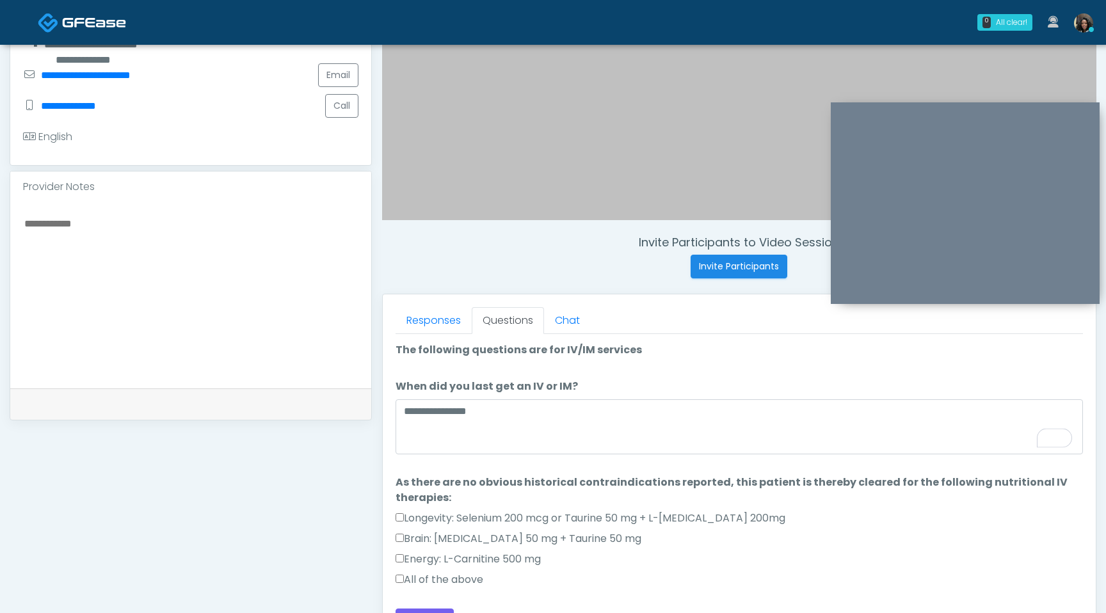
click at [191, 246] on textarea at bounding box center [190, 293] width 335 height 156
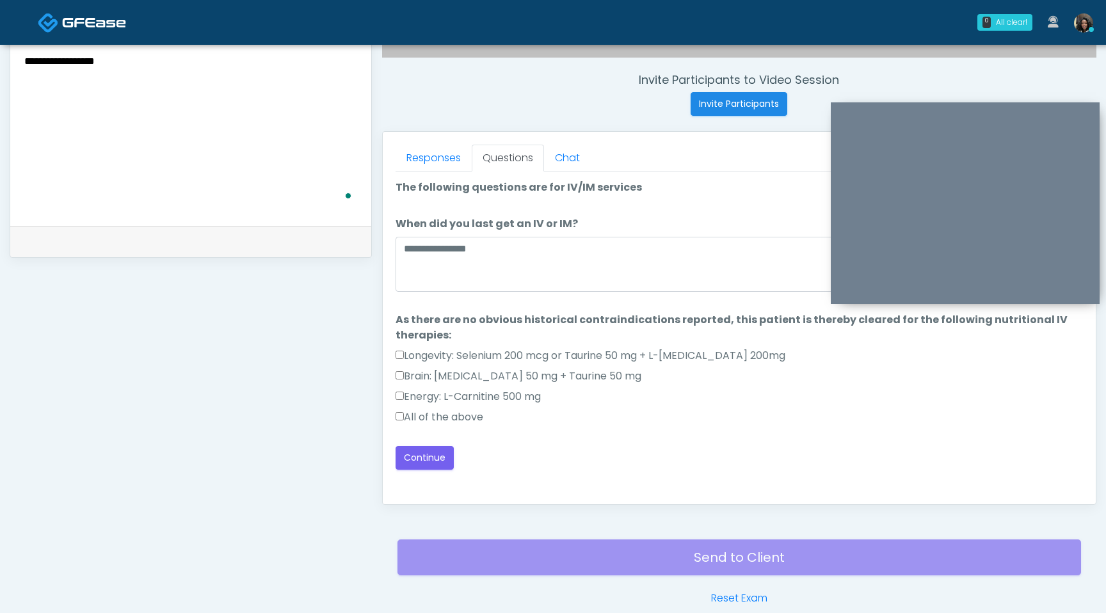
scroll to position [536, 0]
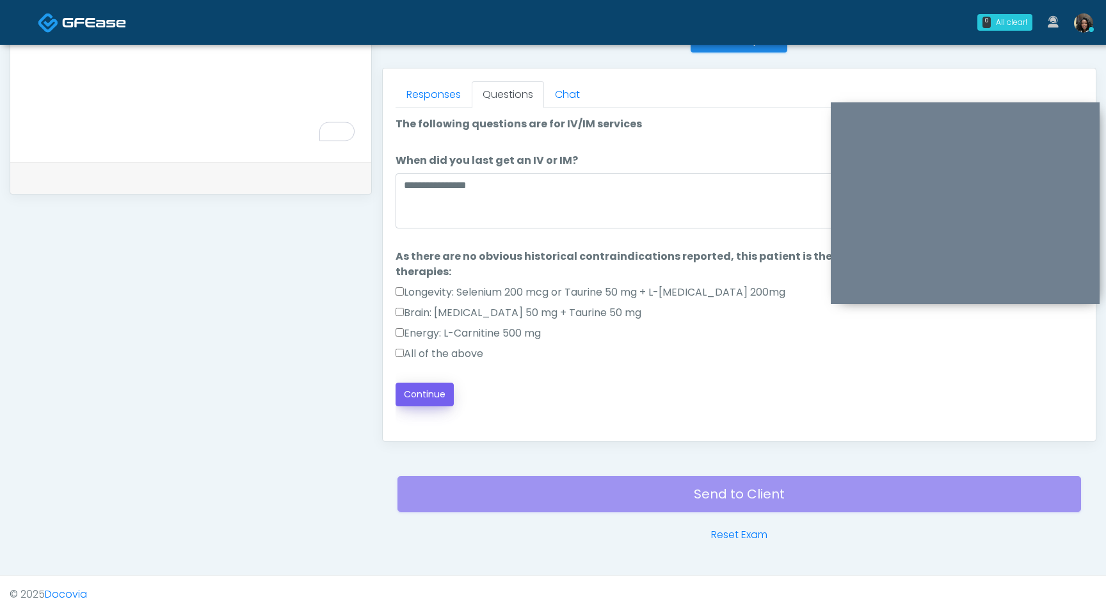
type textarea "**********"
click at [424, 393] on button "Continue" at bounding box center [424, 395] width 58 height 24
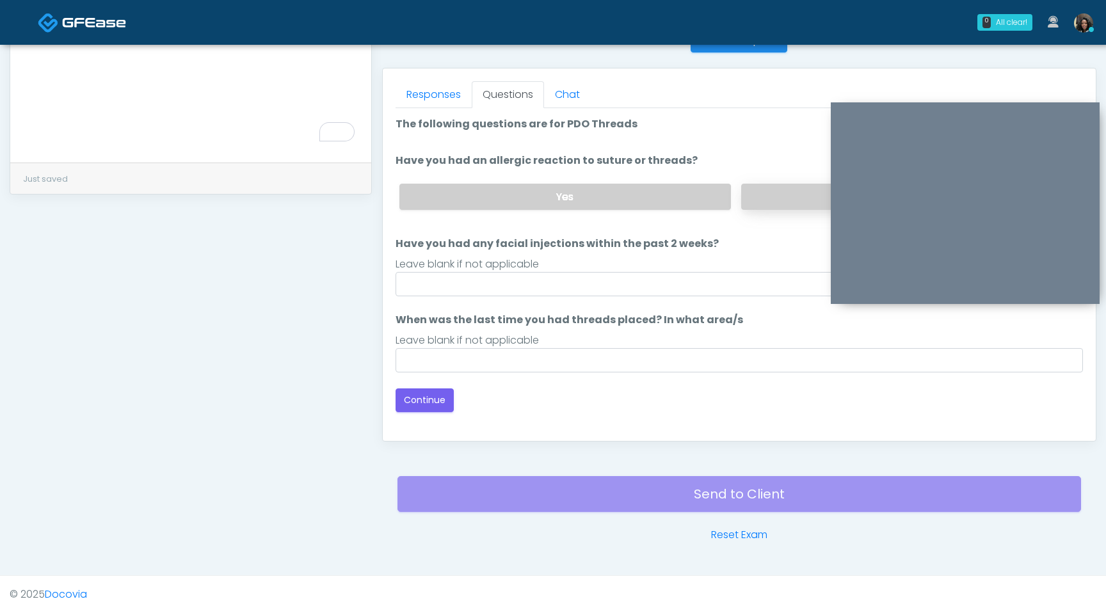
click at [791, 196] on label "No" at bounding box center [906, 197] width 331 height 26
click at [638, 286] on input "Have you had any facial injections within the past 2 weeks?" at bounding box center [738, 284] width 687 height 24
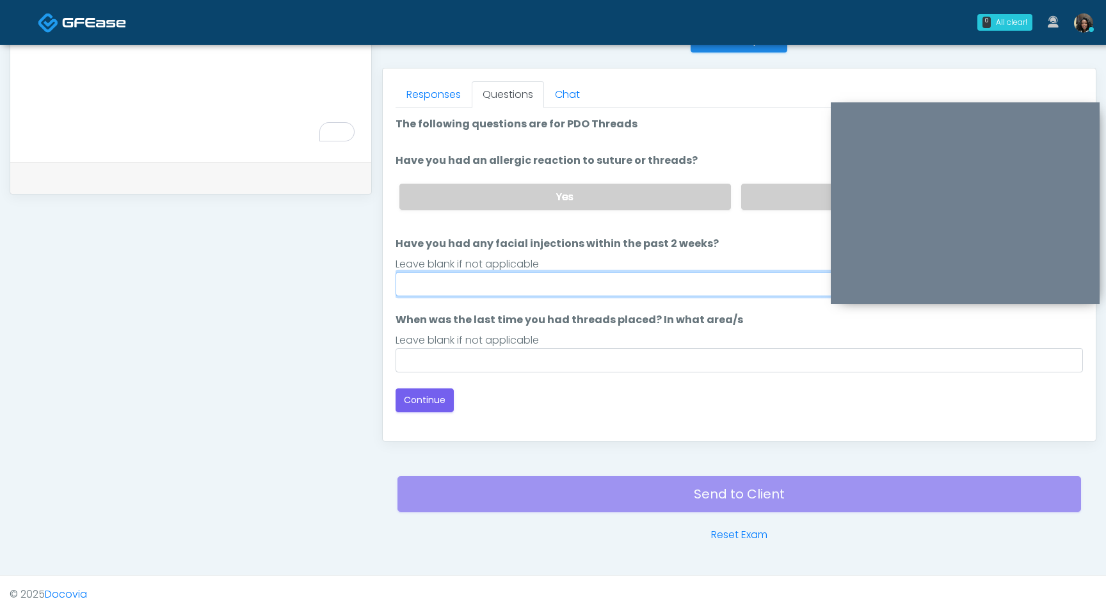
type input "**"
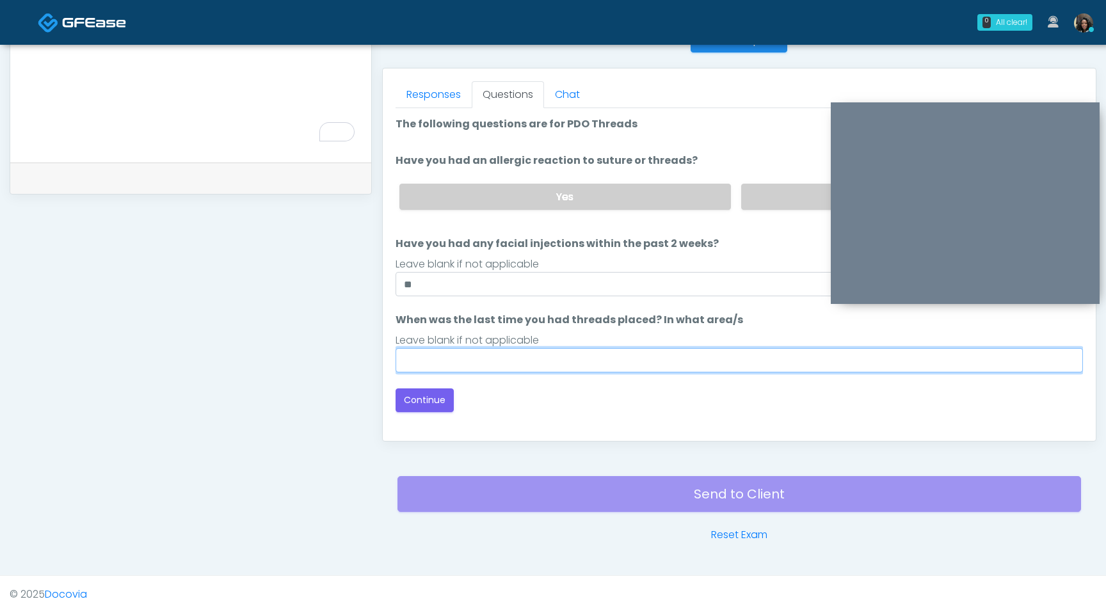
click at [468, 360] on input "When was the last time you had threads placed? In what area/s" at bounding box center [738, 360] width 687 height 24
type input "*********"
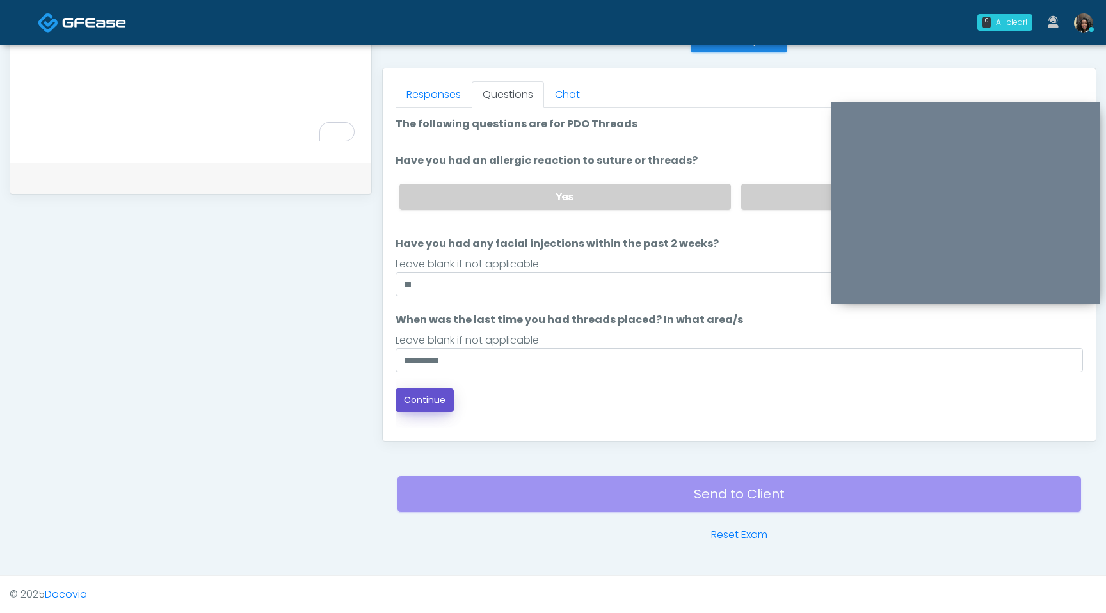
click at [415, 406] on button "Continue" at bounding box center [424, 400] width 58 height 24
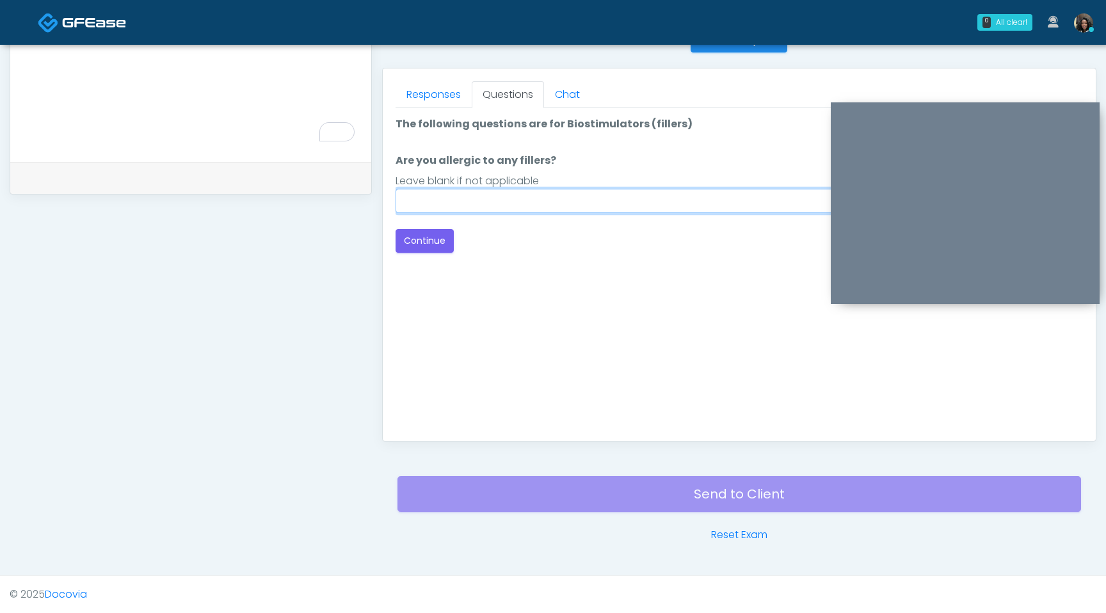
click at [549, 206] on input "Are you allergic to any fillers?" at bounding box center [738, 201] width 687 height 24
type input "**"
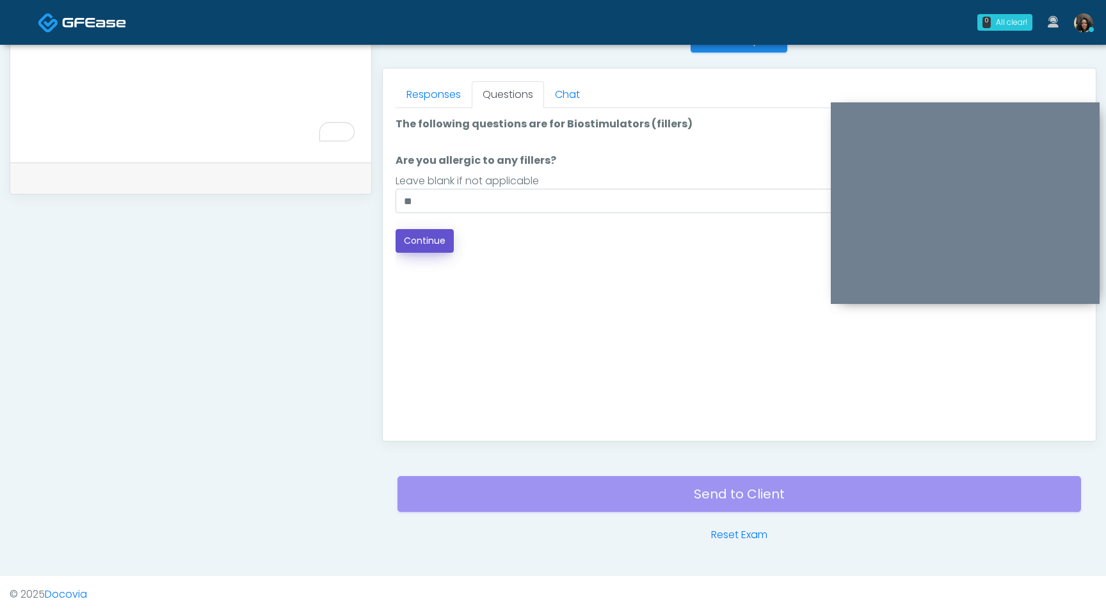
click at [422, 241] on button "Continue" at bounding box center [424, 241] width 58 height 24
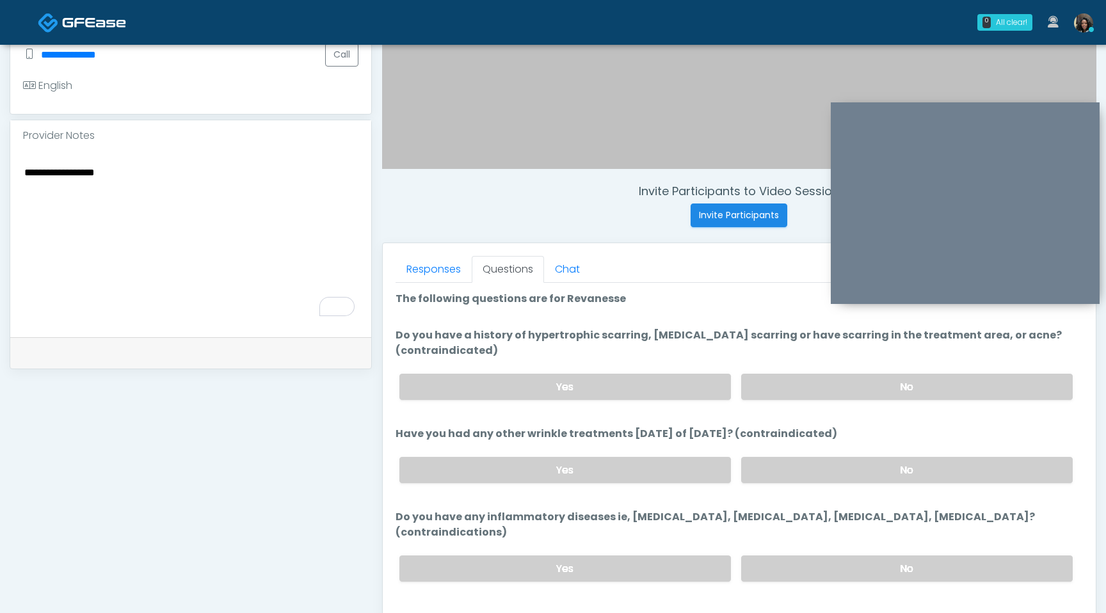
scroll to position [348, 0]
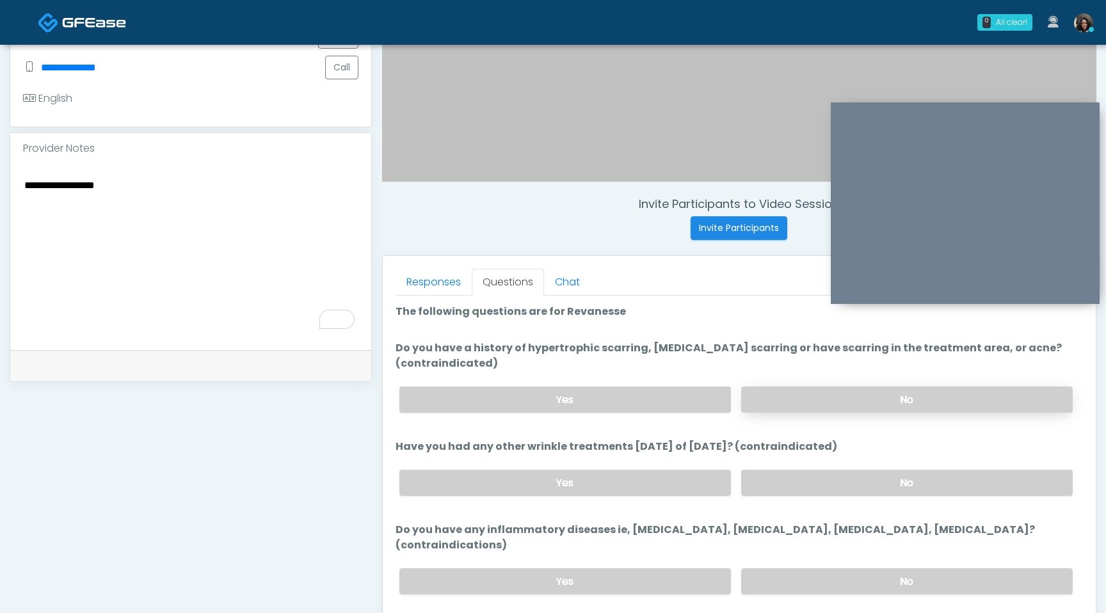
click at [869, 387] on label "No" at bounding box center [906, 400] width 331 height 26
click at [881, 471] on label "No" at bounding box center [906, 483] width 331 height 26
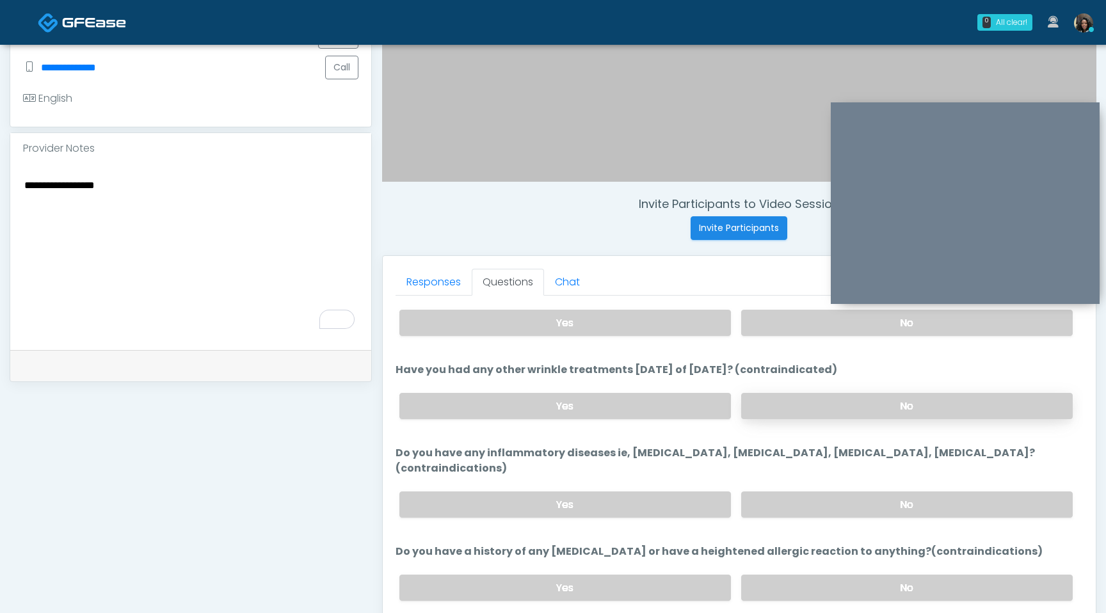
scroll to position [79, 0]
click at [889, 490] on label "No" at bounding box center [906, 503] width 331 height 26
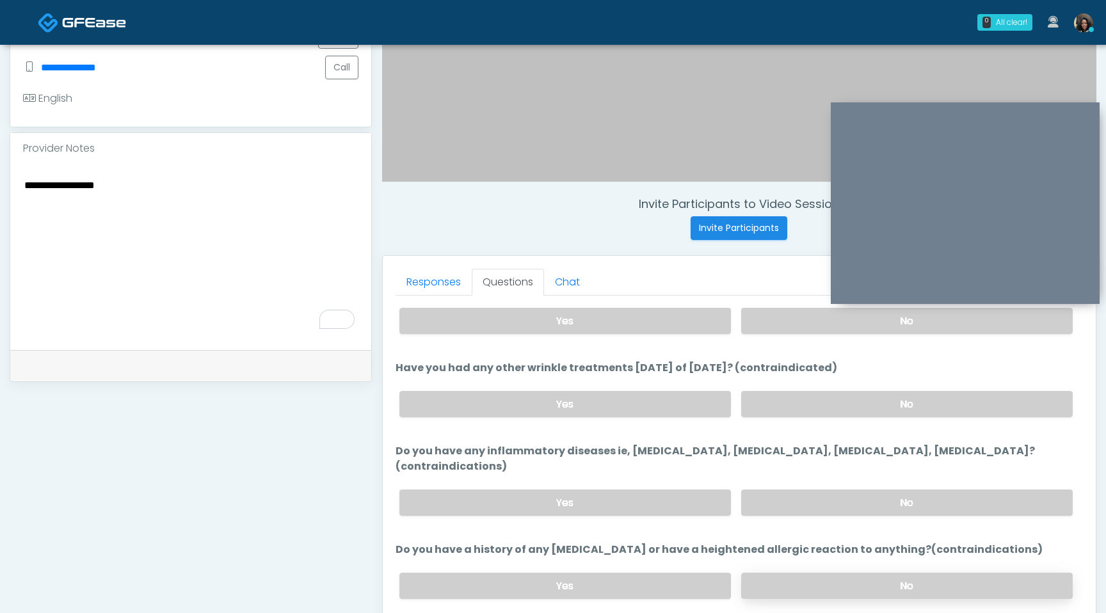
click at [840, 573] on label "No" at bounding box center [906, 586] width 331 height 26
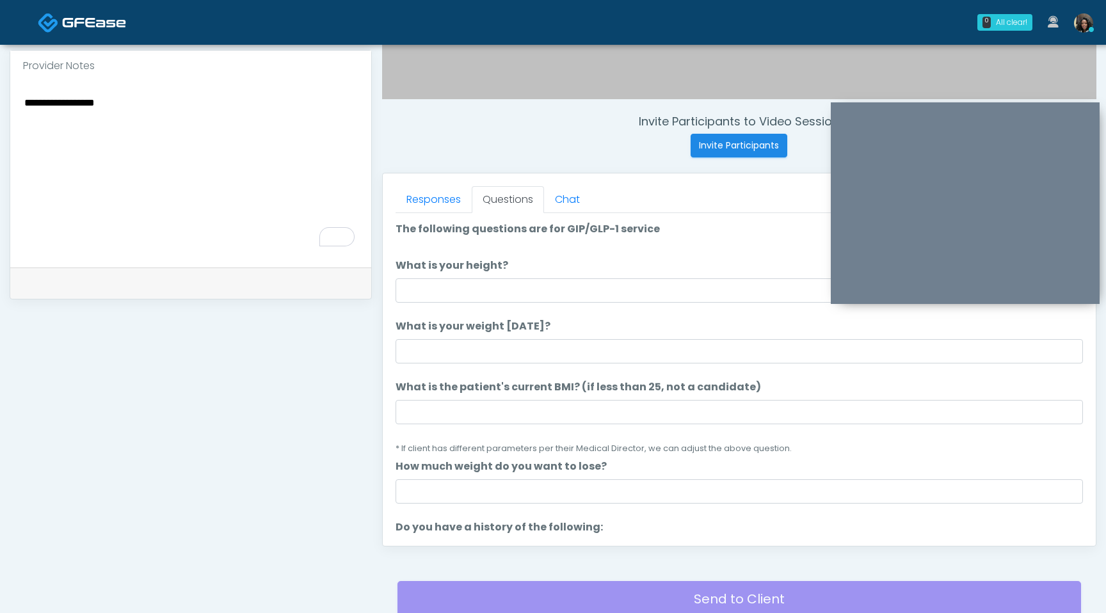
scroll to position [429, 0]
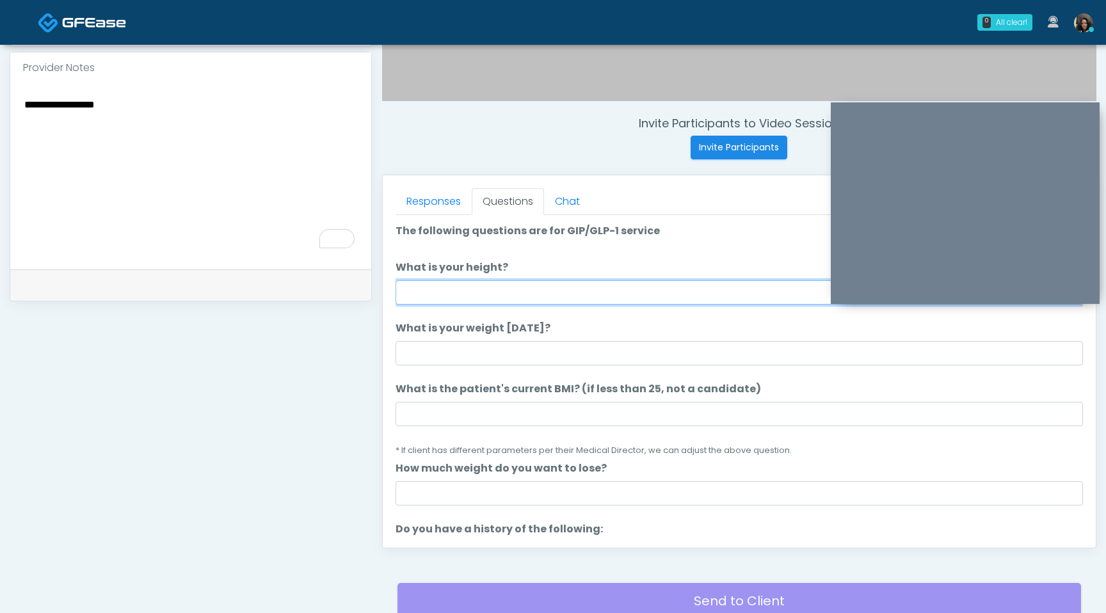
click at [663, 291] on input "What is your height?" at bounding box center [738, 292] width 687 height 24
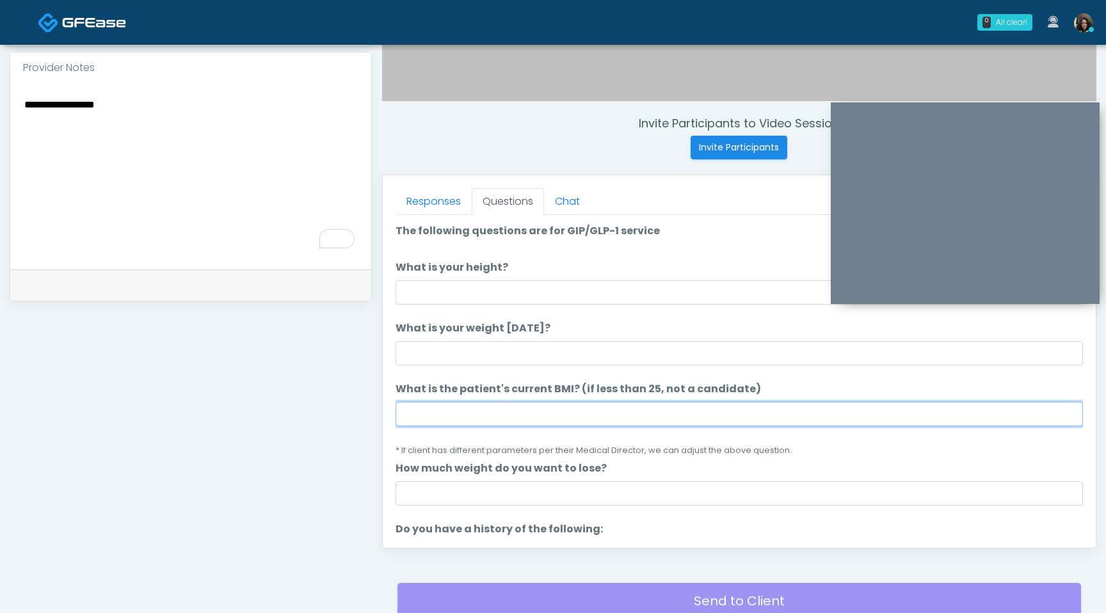
click at [450, 418] on input "What is the patient's current BMI? (if less than 25, not a candidate)" at bounding box center [738, 414] width 687 height 24
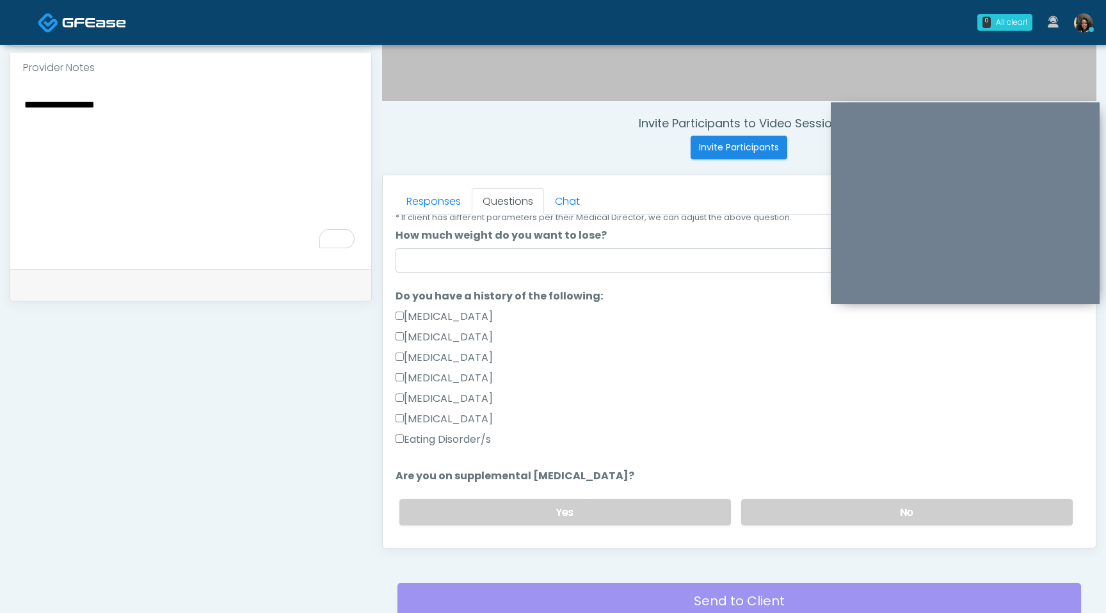
scroll to position [234, 0]
type input "****"
click at [797, 505] on label "No" at bounding box center [906, 511] width 331 height 26
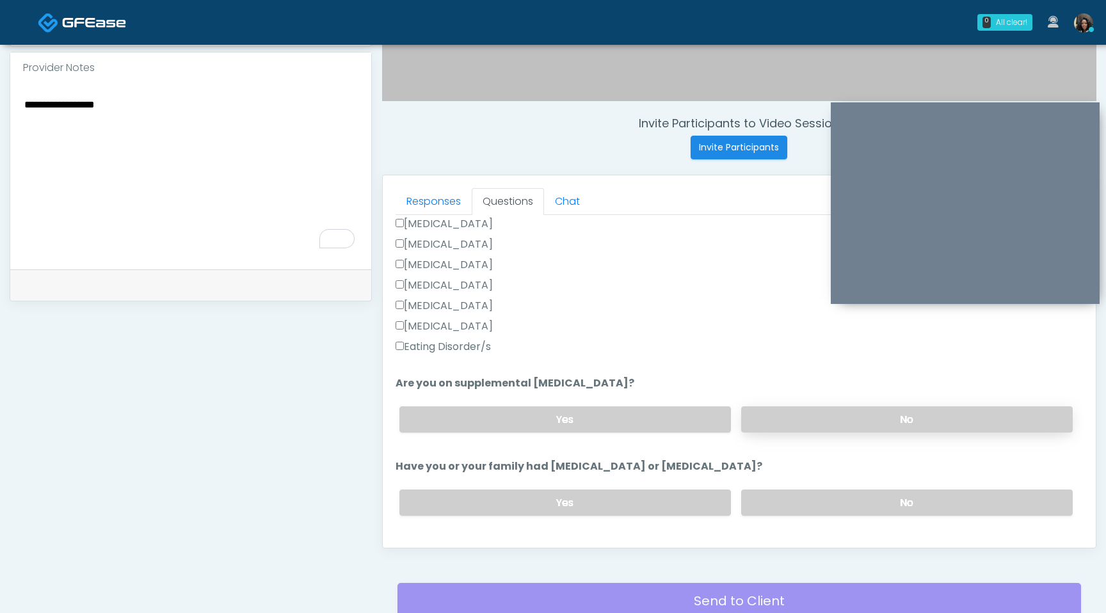
scroll to position [331, 0]
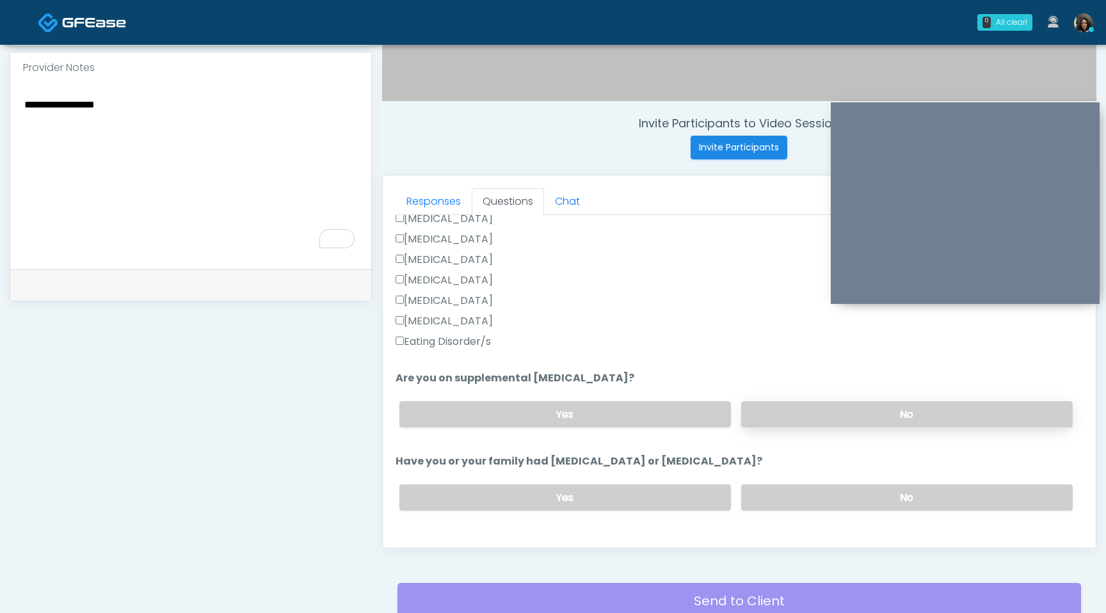
click at [797, 505] on label "No" at bounding box center [906, 497] width 331 height 26
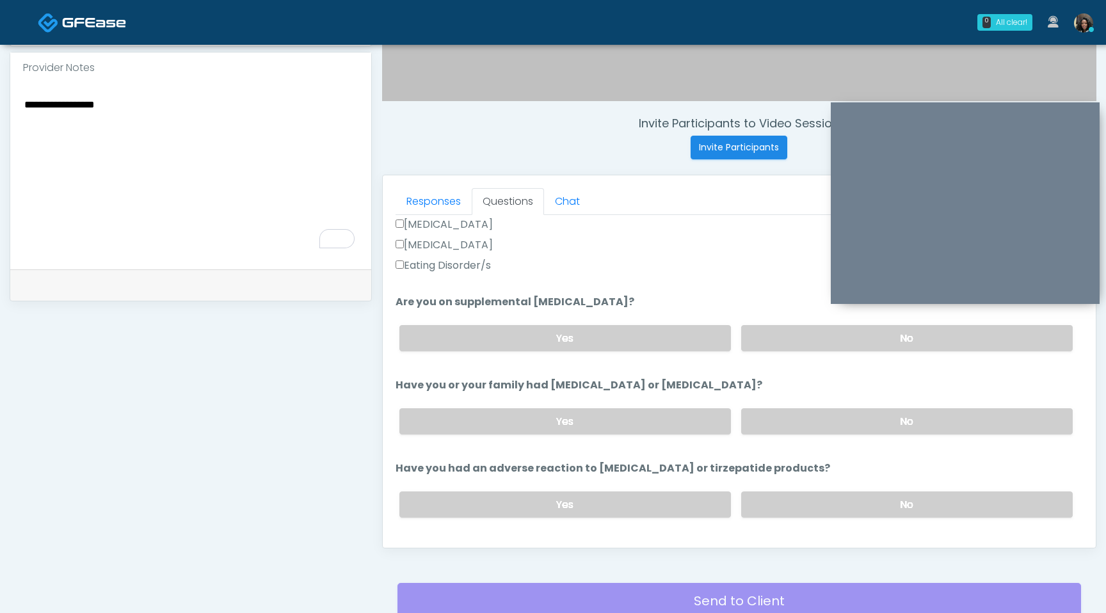
scroll to position [410, 0]
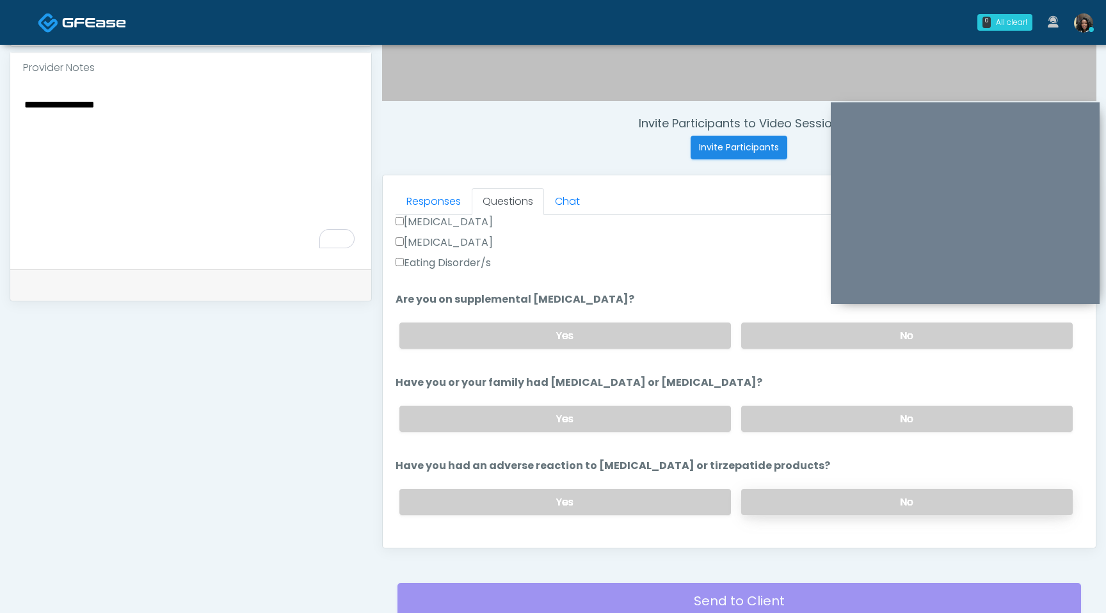
click at [822, 495] on label "No" at bounding box center [906, 502] width 331 height 26
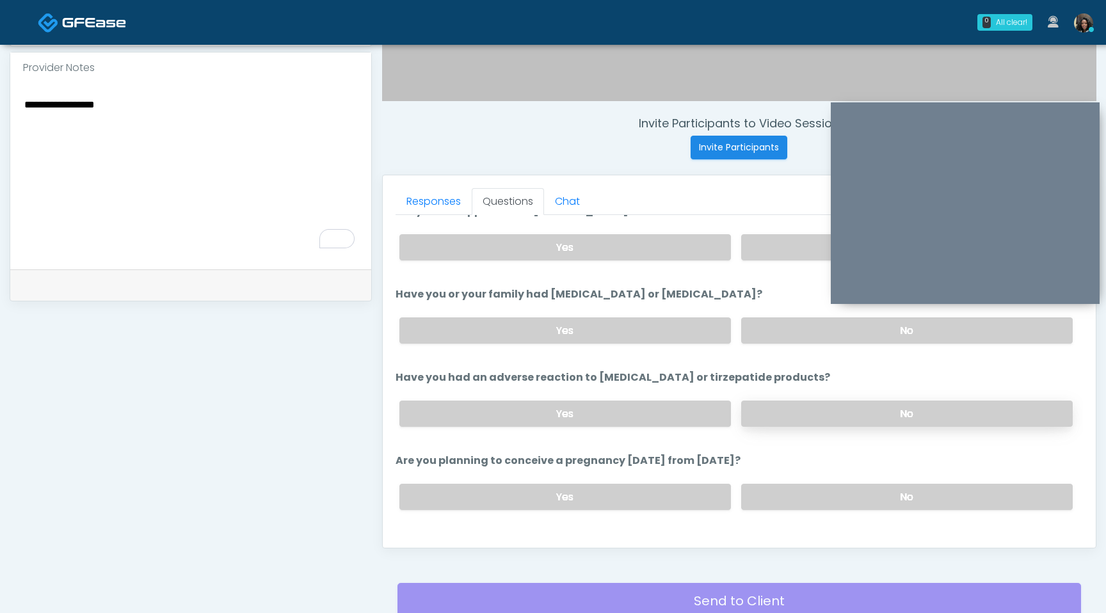
scroll to position [548, 0]
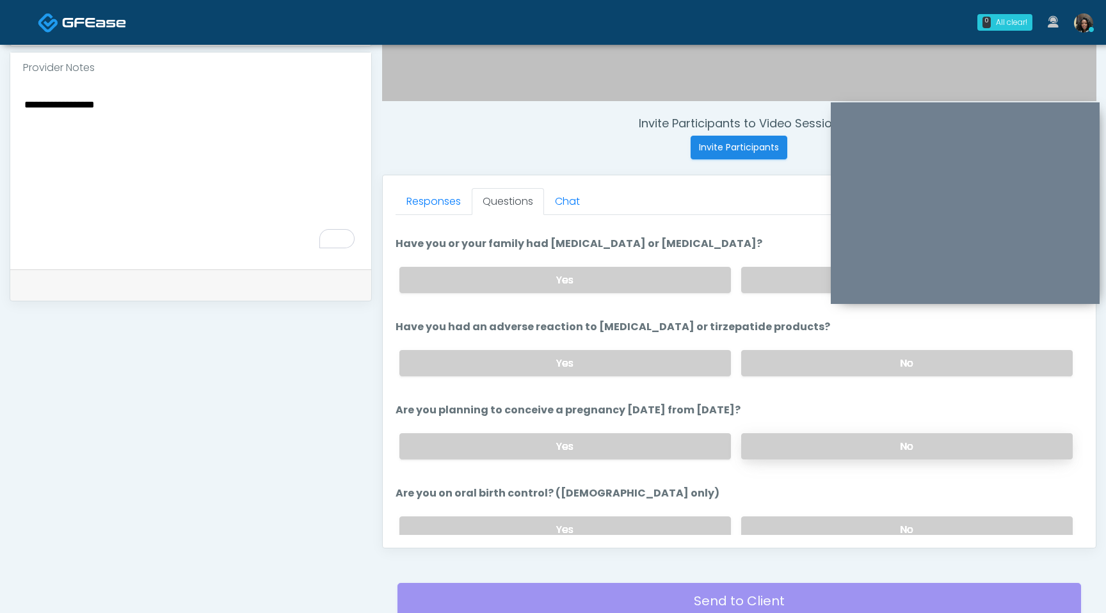
click at [845, 433] on label "No" at bounding box center [906, 446] width 331 height 26
click at [829, 525] on label "No" at bounding box center [906, 529] width 331 height 26
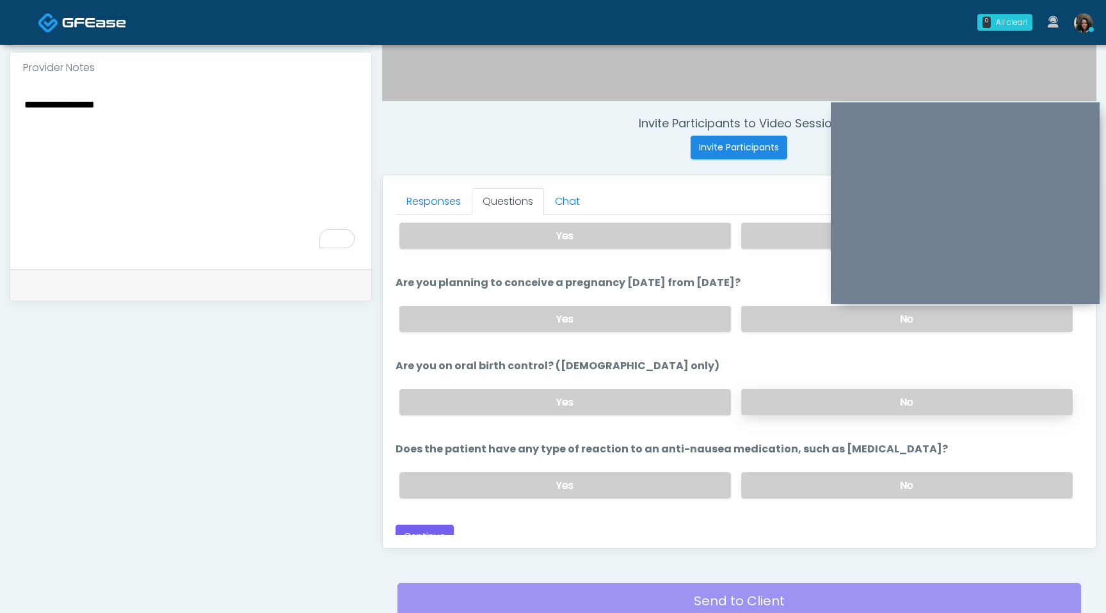
scroll to position [685, 0]
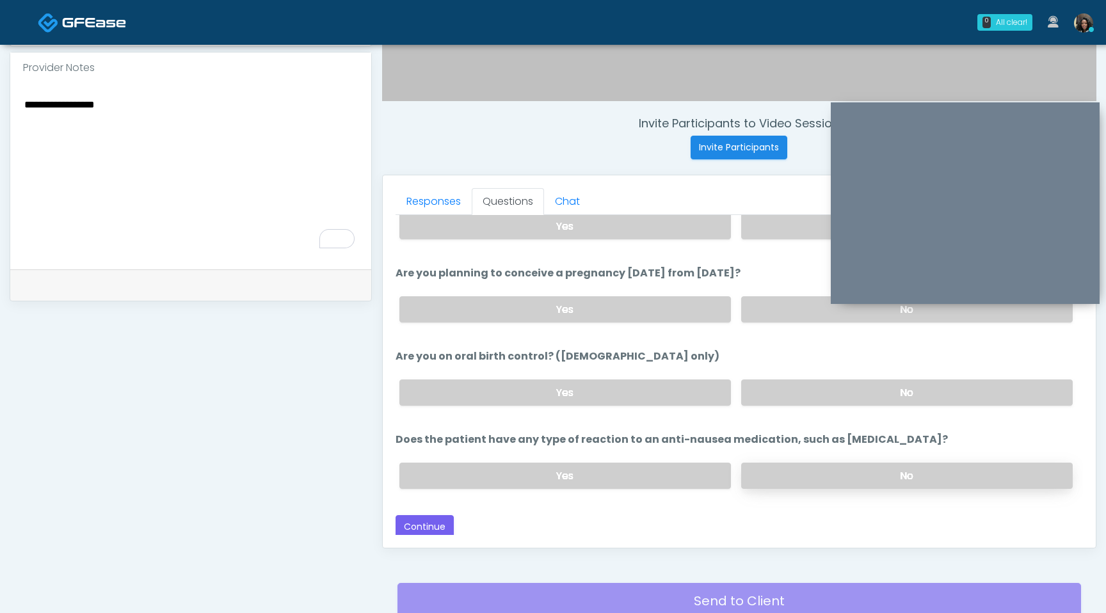
click at [865, 463] on label "No" at bounding box center [906, 476] width 331 height 26
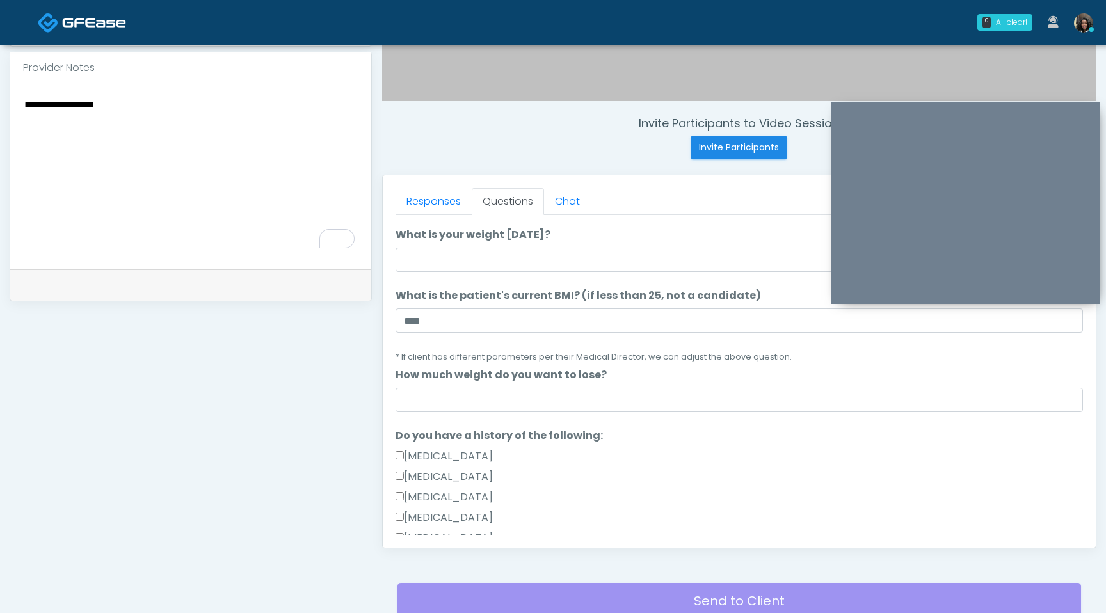
scroll to position [104, 0]
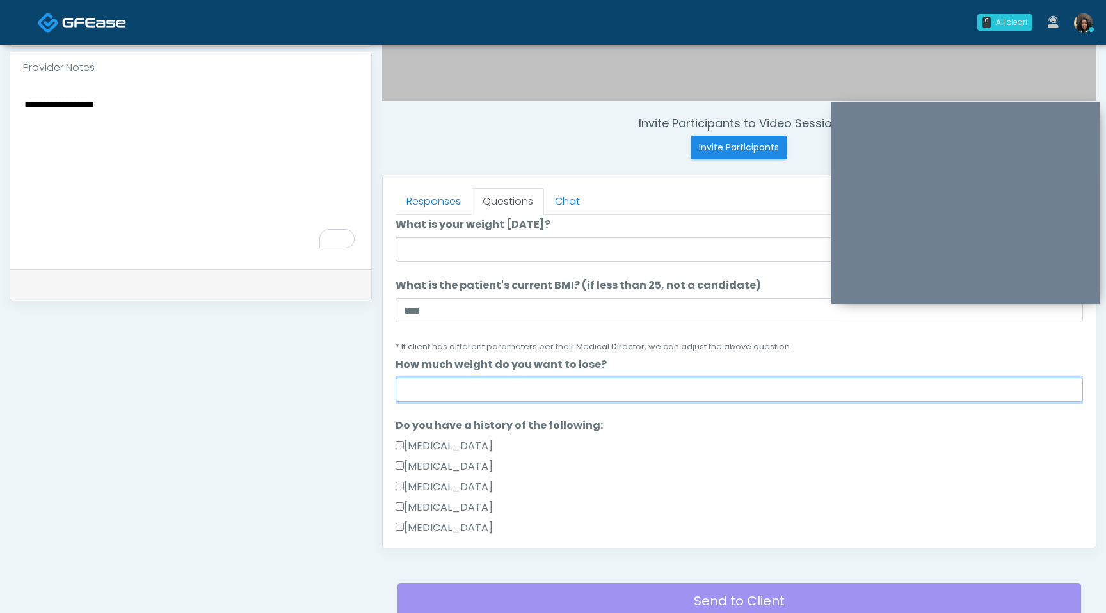
click at [557, 385] on input "How much weight do you want to lose?" at bounding box center [738, 390] width 687 height 24
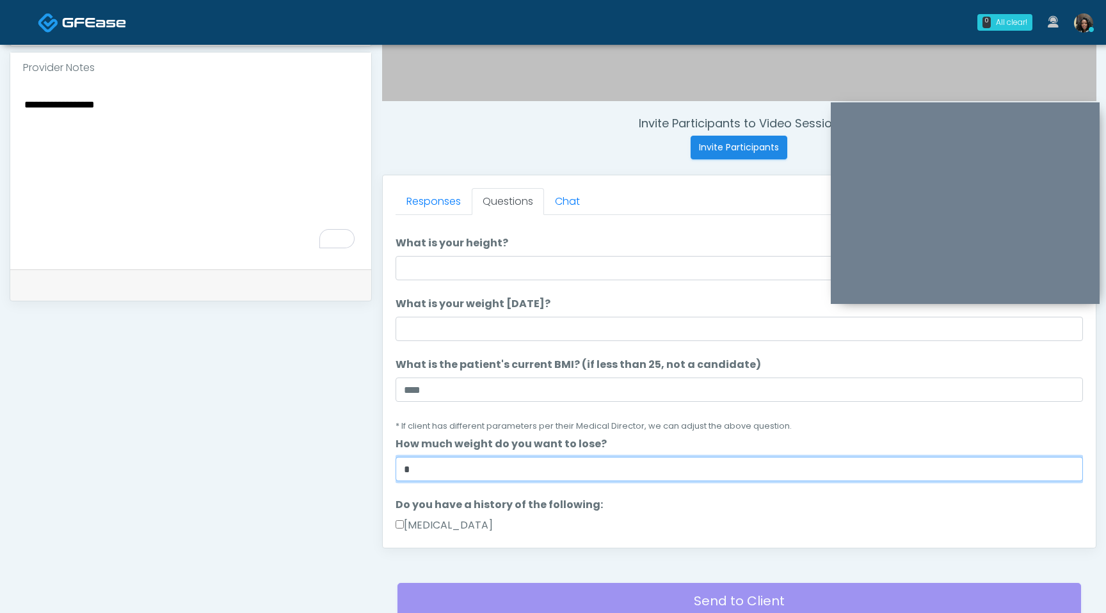
scroll to position [0, 0]
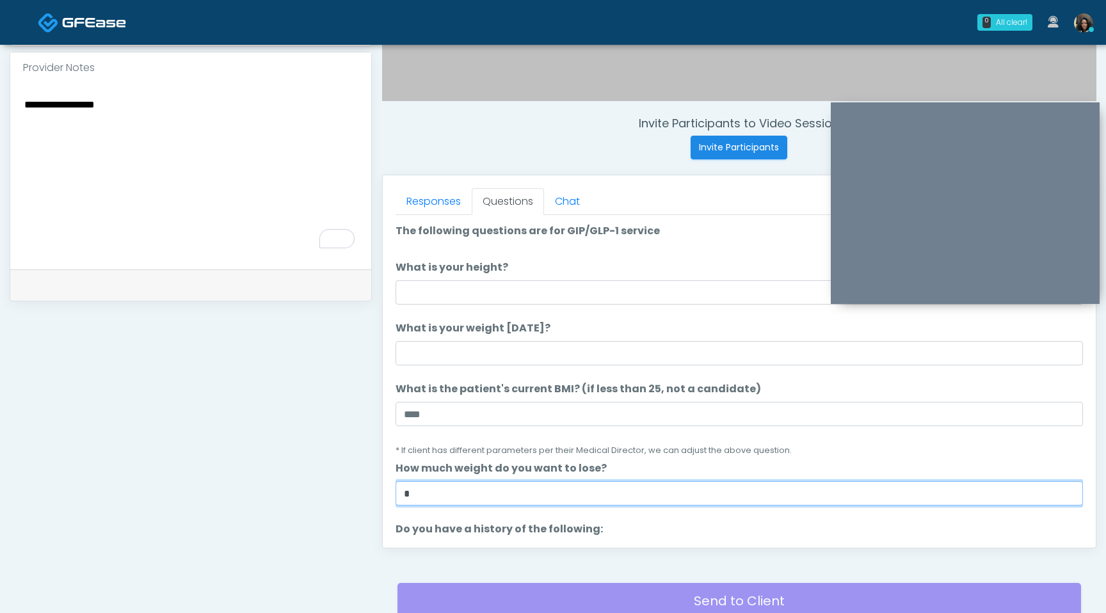
type input "*"
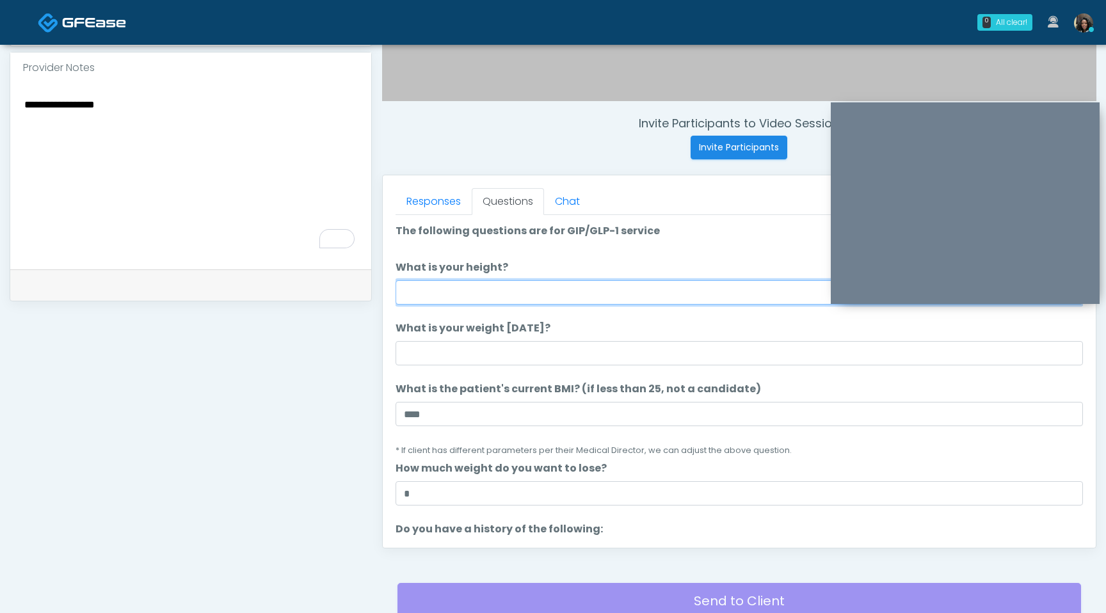
click at [485, 294] on input "What is your height?" at bounding box center [738, 292] width 687 height 24
type input "***"
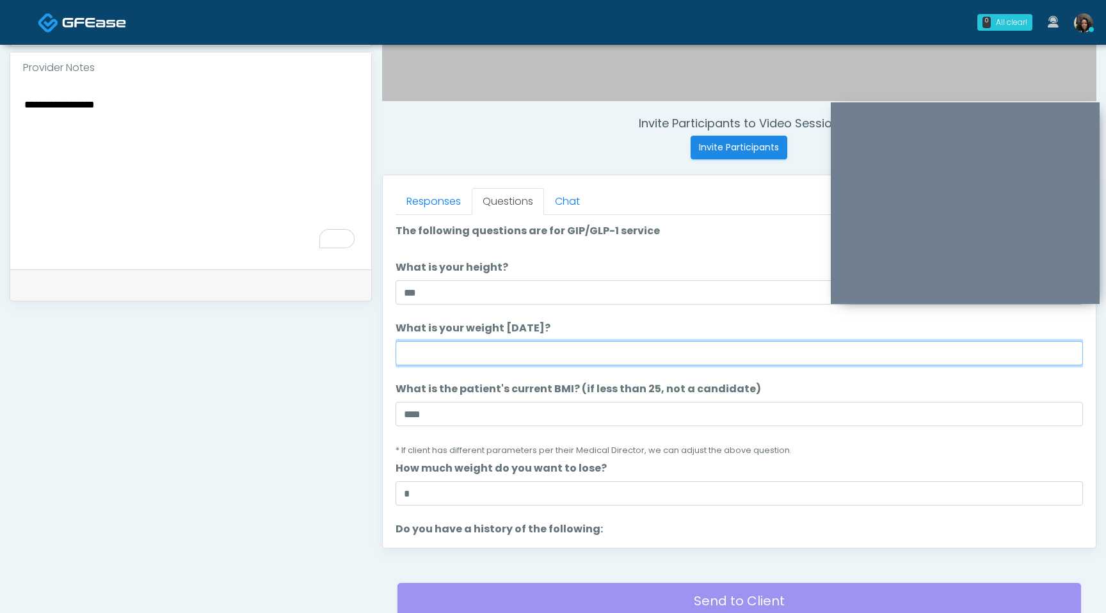
click at [456, 351] on input "What is your weight today?" at bounding box center [738, 353] width 687 height 24
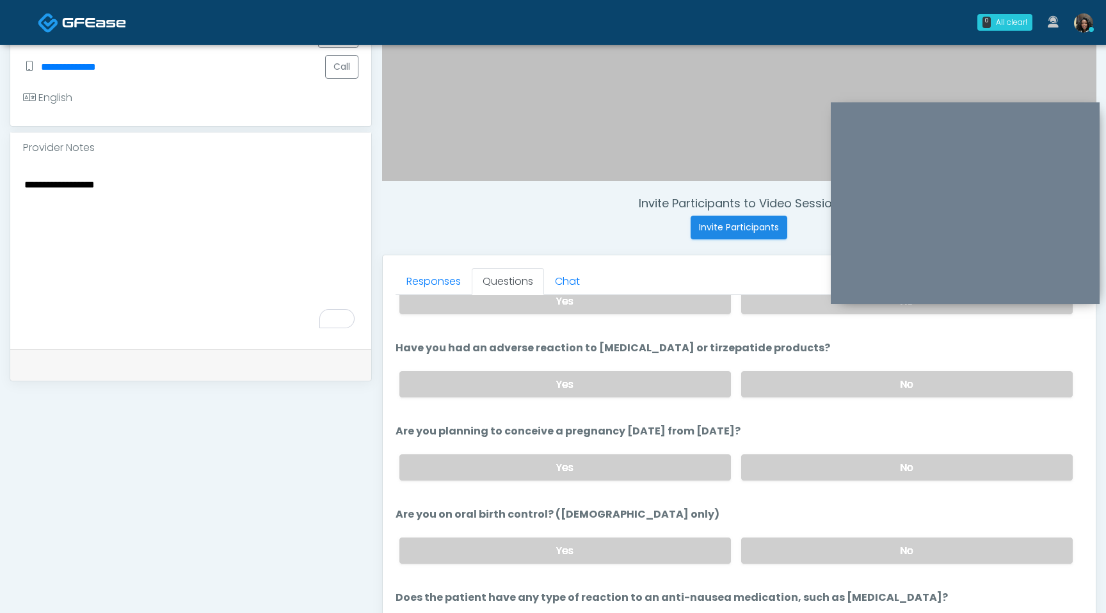
scroll to position [685, 0]
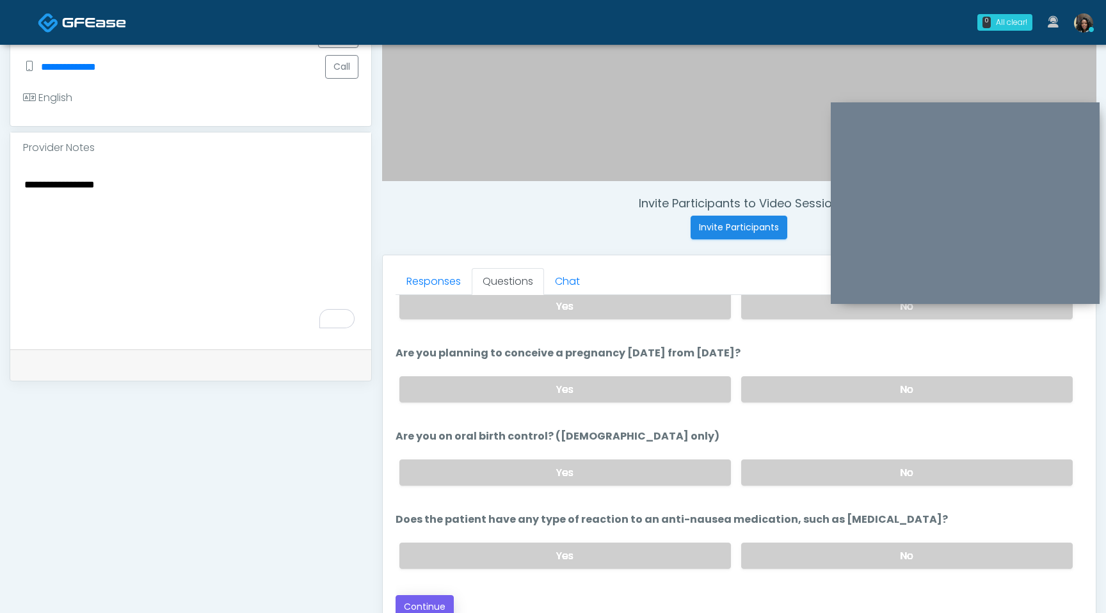
type input "***"
click at [432, 595] on button "Continue" at bounding box center [424, 607] width 58 height 24
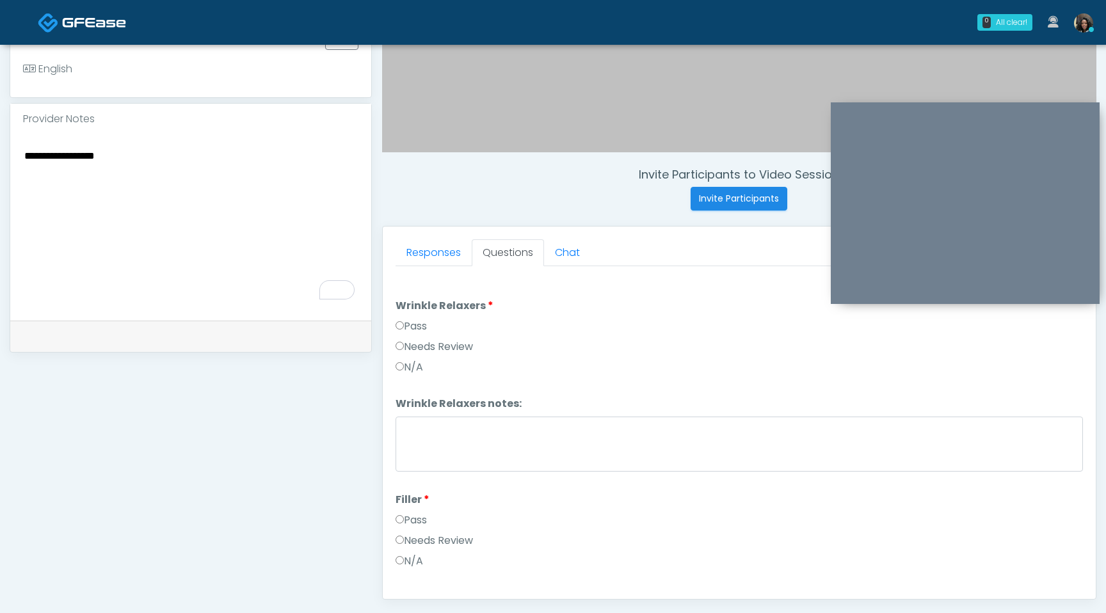
scroll to position [232, 0]
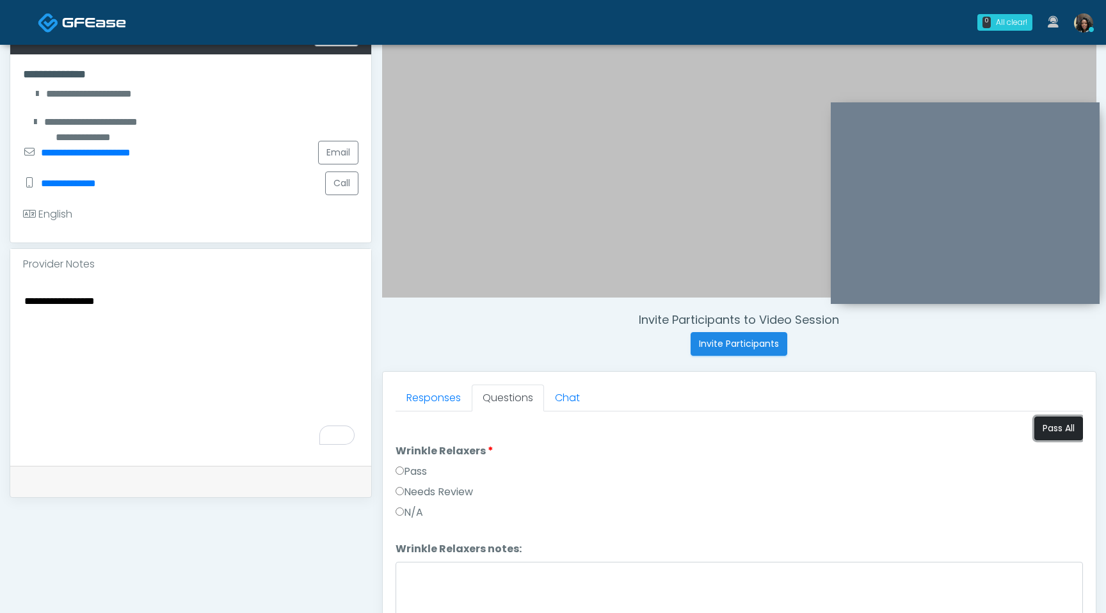
click at [1062, 427] on button "Pass All" at bounding box center [1058, 429] width 49 height 24
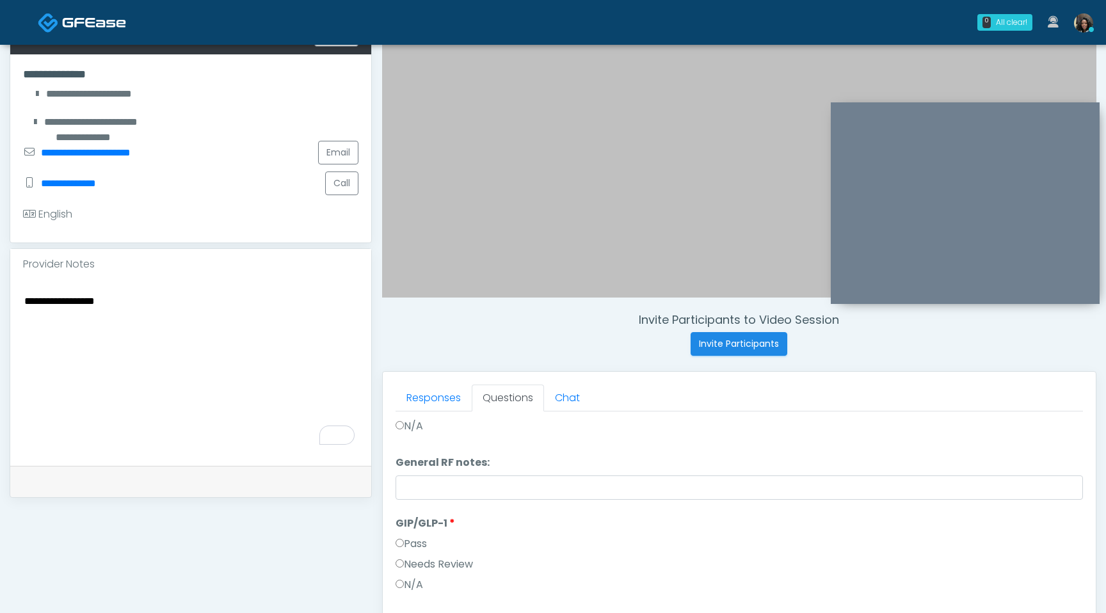
scroll to position [536, 0]
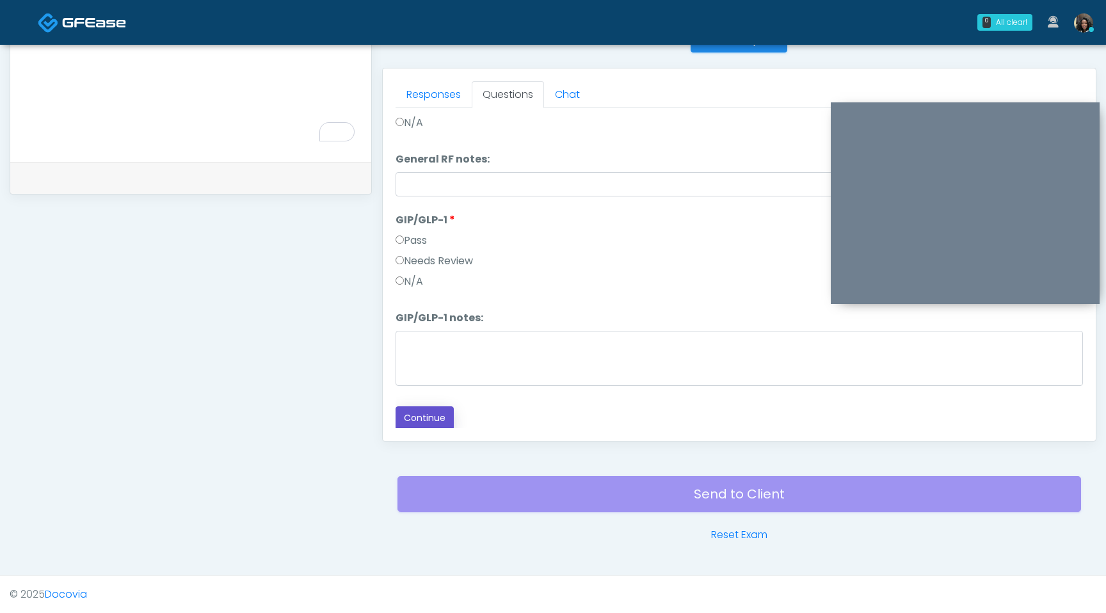
click at [436, 415] on button "Continue" at bounding box center [424, 418] width 58 height 24
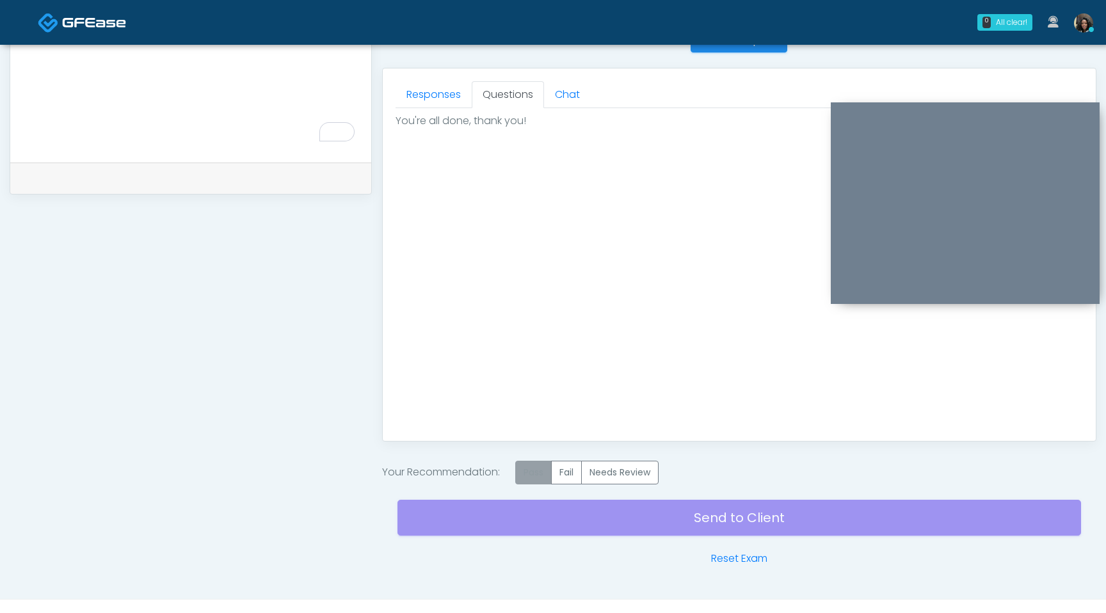
click at [531, 477] on label "Pass" at bounding box center [533, 473] width 36 height 24
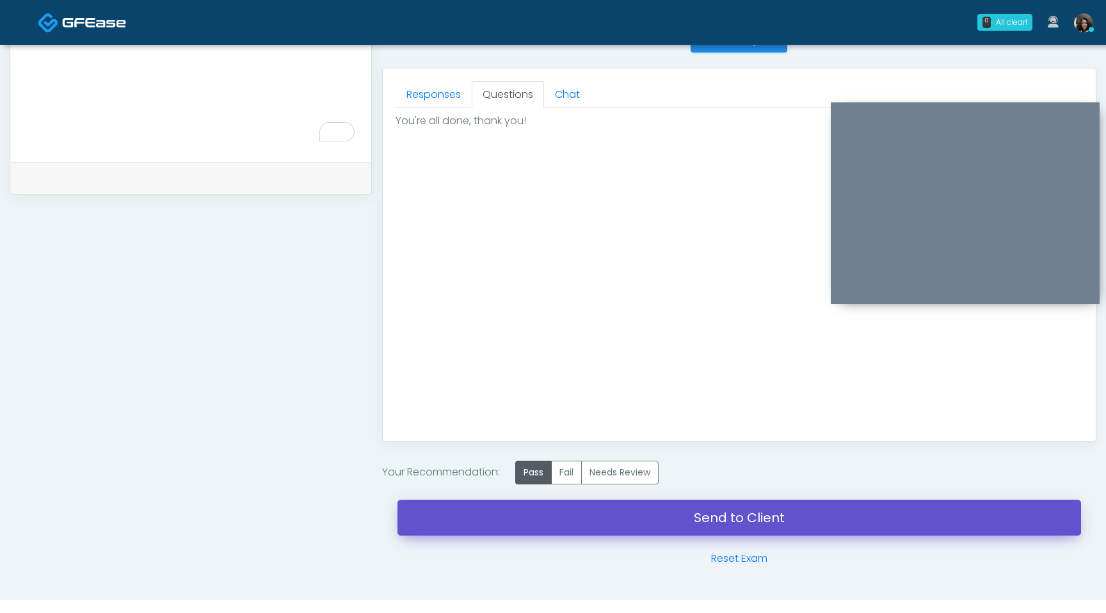
click at [555, 532] on link "Send to Client" at bounding box center [738, 518] width 683 height 36
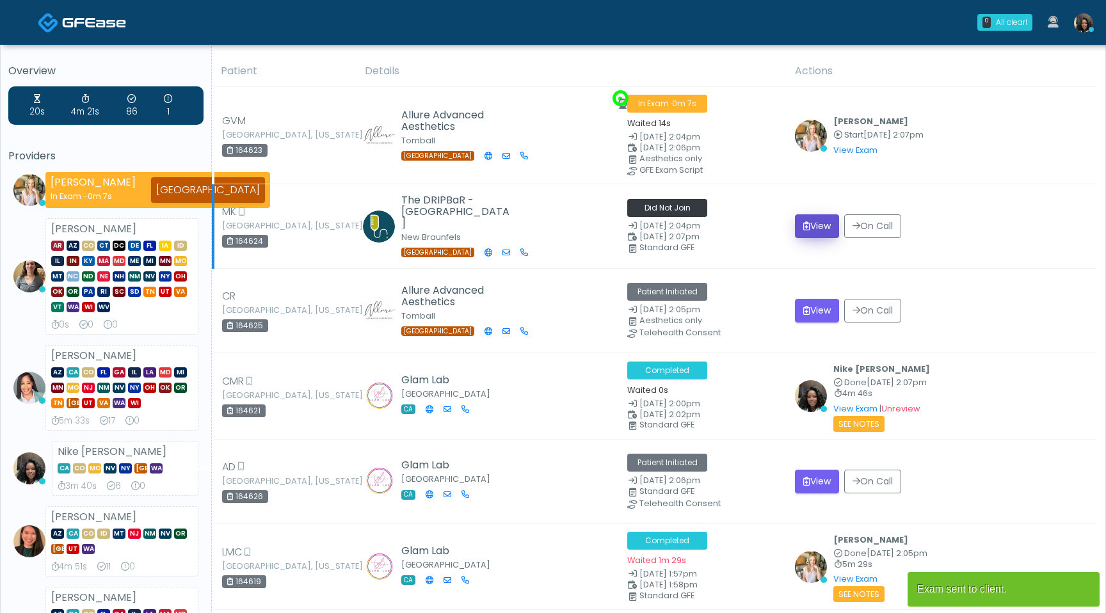
click at [822, 220] on button "View" at bounding box center [817, 226] width 44 height 24
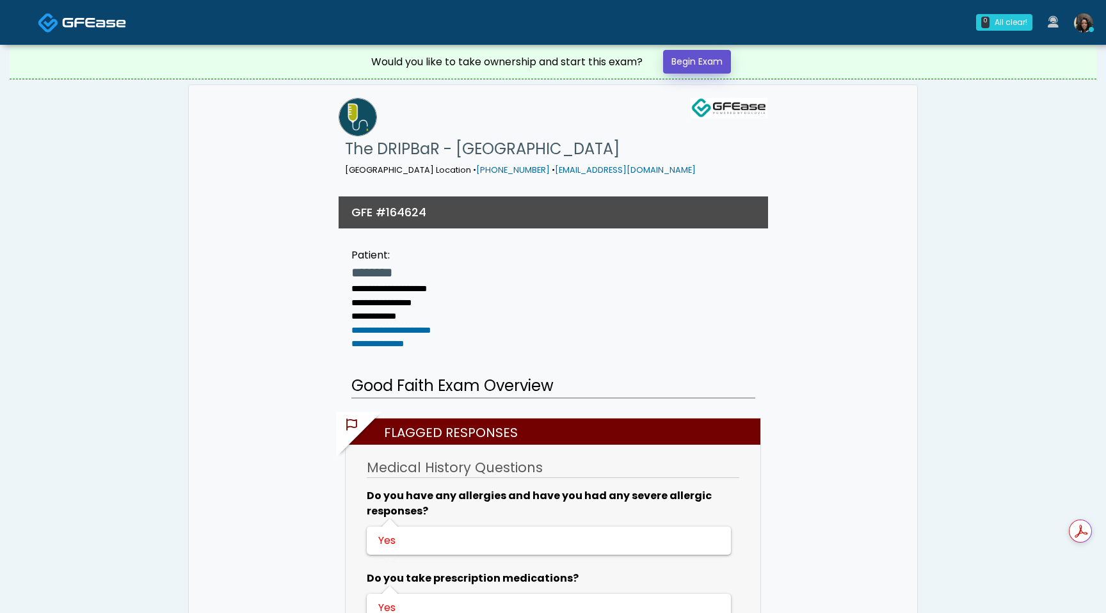
click at [713, 61] on link "Begin Exam" at bounding box center [697, 62] width 68 height 24
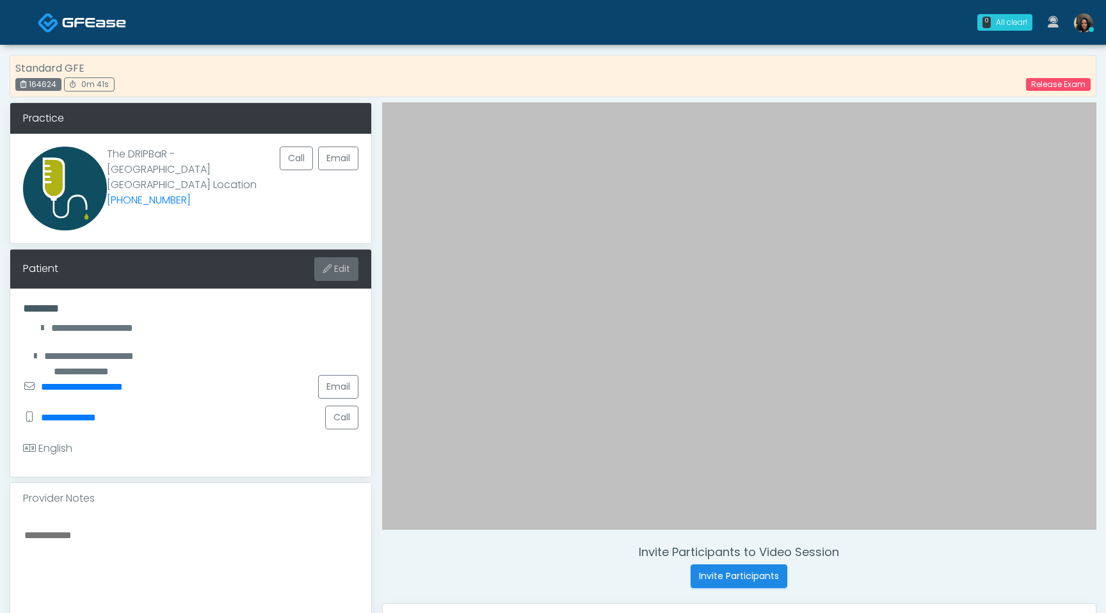
click at [338, 276] on button "Edit" at bounding box center [336, 269] width 44 height 24
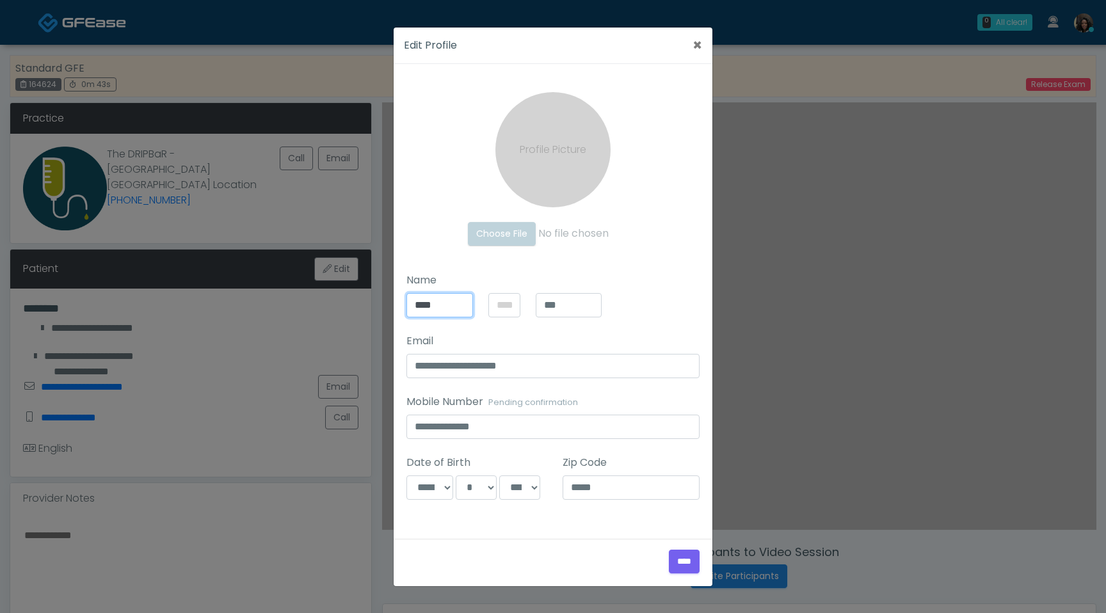
click at [446, 309] on input "****" at bounding box center [439, 305] width 67 height 24
click at [437, 307] on input "*******" at bounding box center [439, 305] width 67 height 24
click at [450, 307] on input "*******" at bounding box center [439, 305] width 67 height 24
type input "*******"
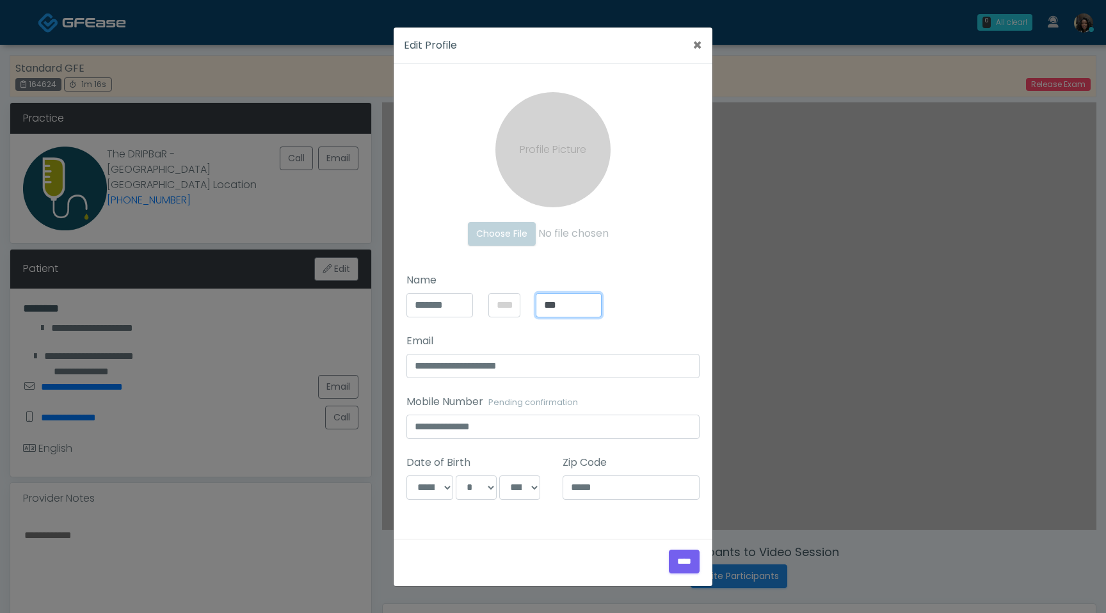
click at [569, 305] on input "***" at bounding box center [569, 305] width 67 height 24
type input "*"
type input "******"
click at [675, 558] on input "****" at bounding box center [684, 562] width 31 height 24
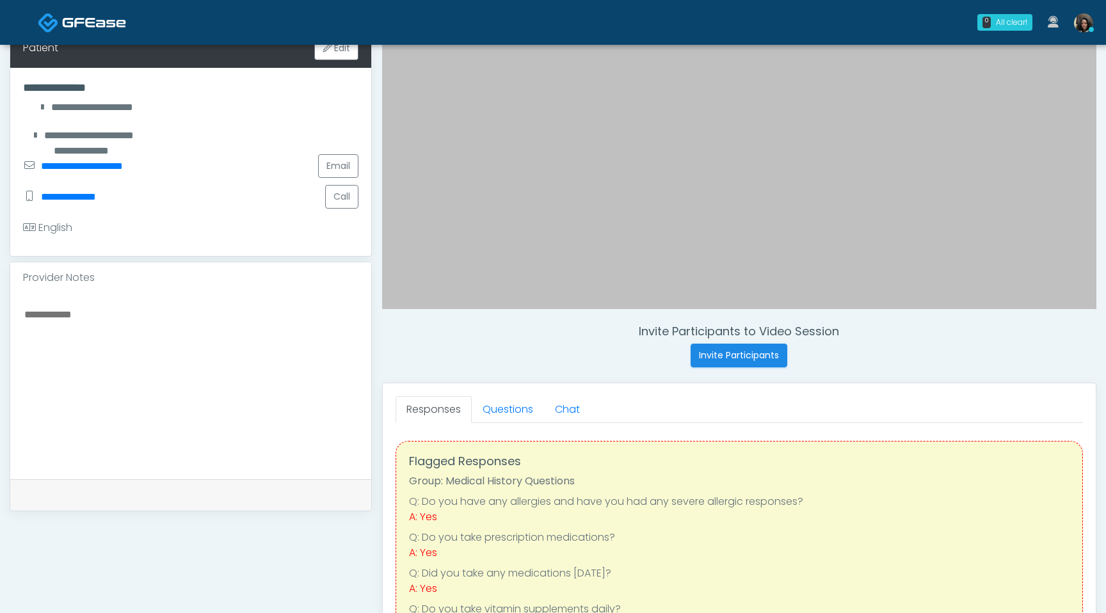
scroll to position [234, 0]
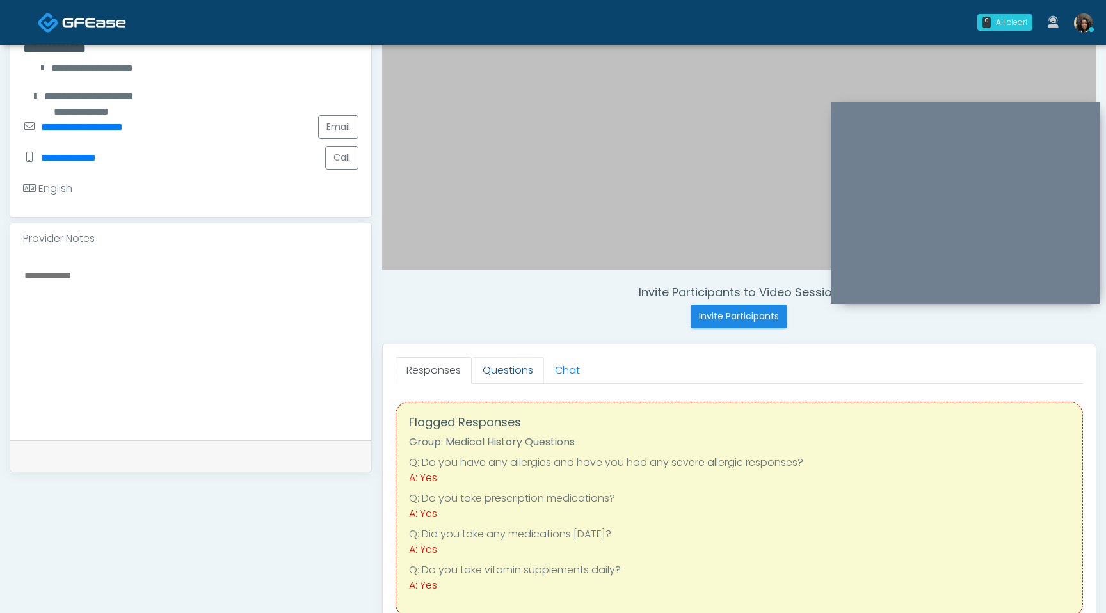
scroll to position [265, 0]
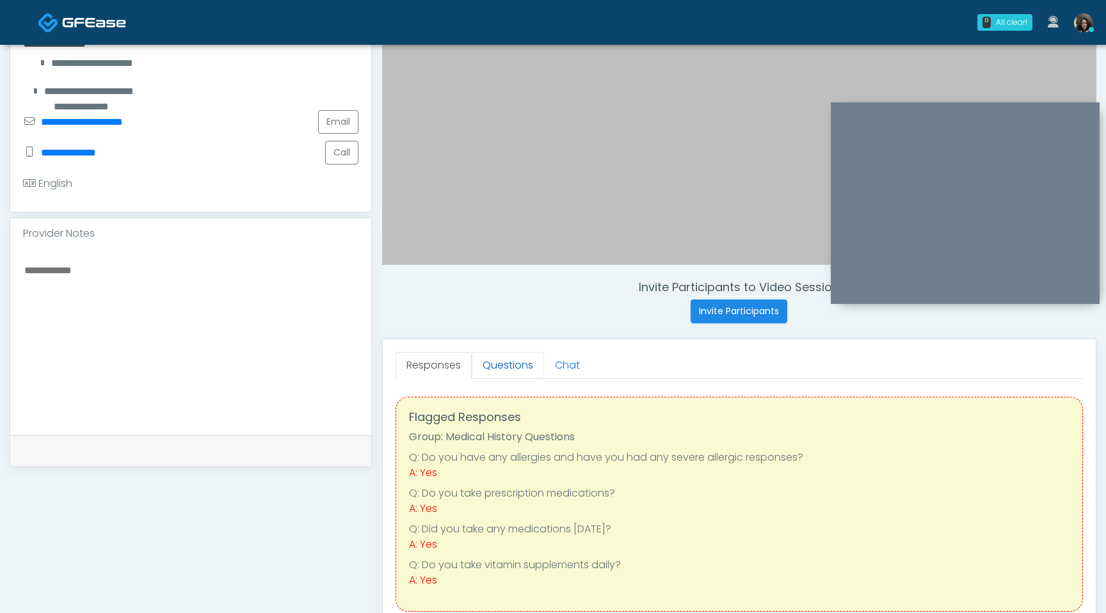
click at [516, 366] on link "Questions" at bounding box center [508, 365] width 72 height 27
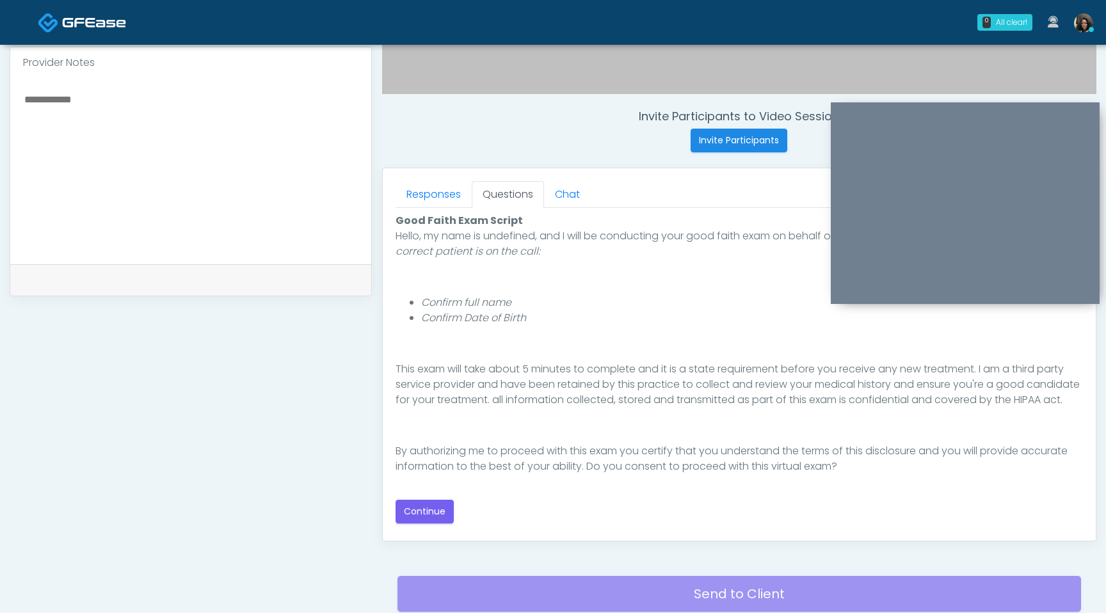
scroll to position [431, 0]
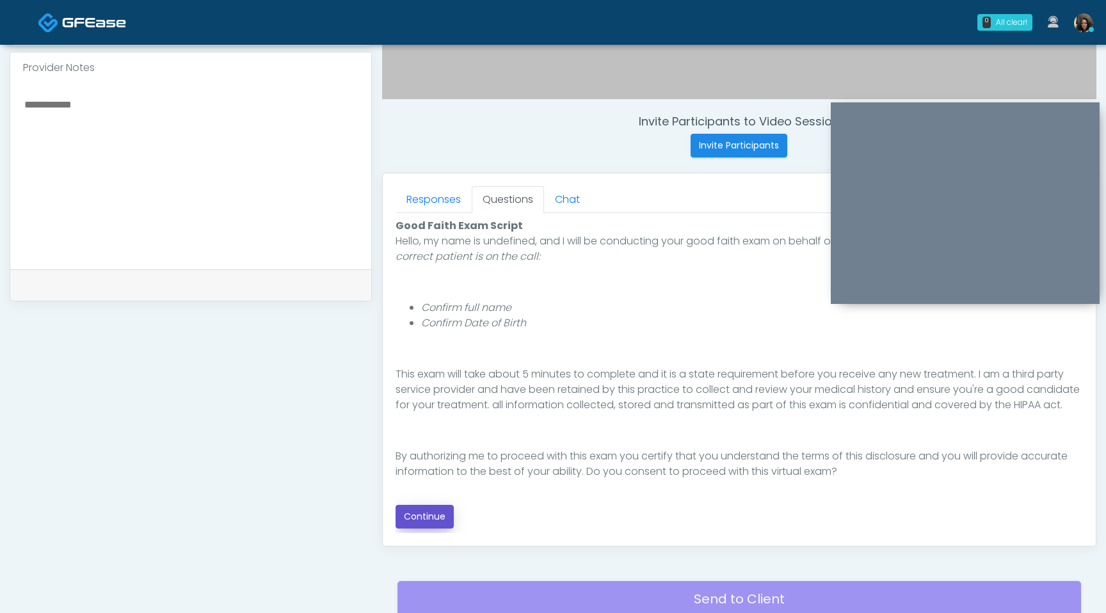
click at [412, 516] on button "Continue" at bounding box center [424, 517] width 58 height 24
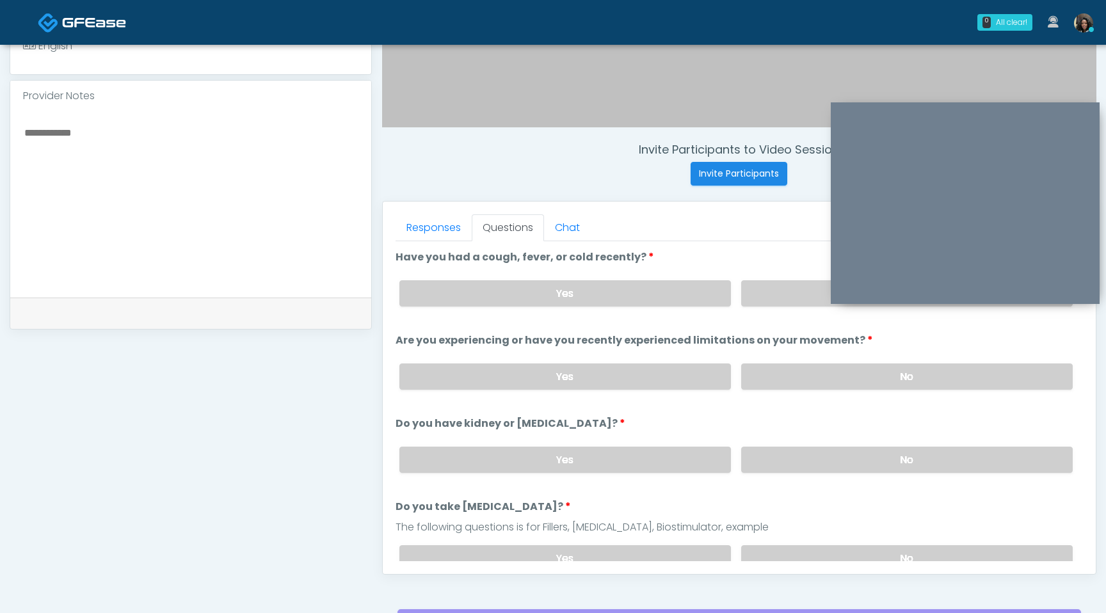
scroll to position [386, 0]
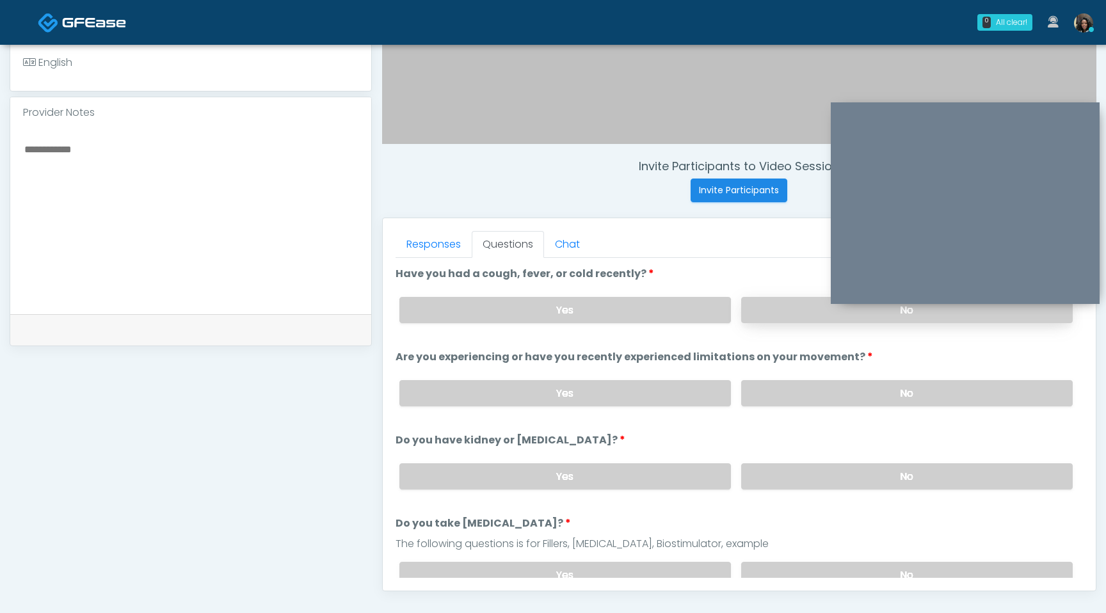
click at [793, 317] on label "No" at bounding box center [906, 310] width 331 height 26
click at [815, 392] on label "No" at bounding box center [906, 393] width 331 height 26
click at [839, 471] on label "No" at bounding box center [906, 476] width 331 height 26
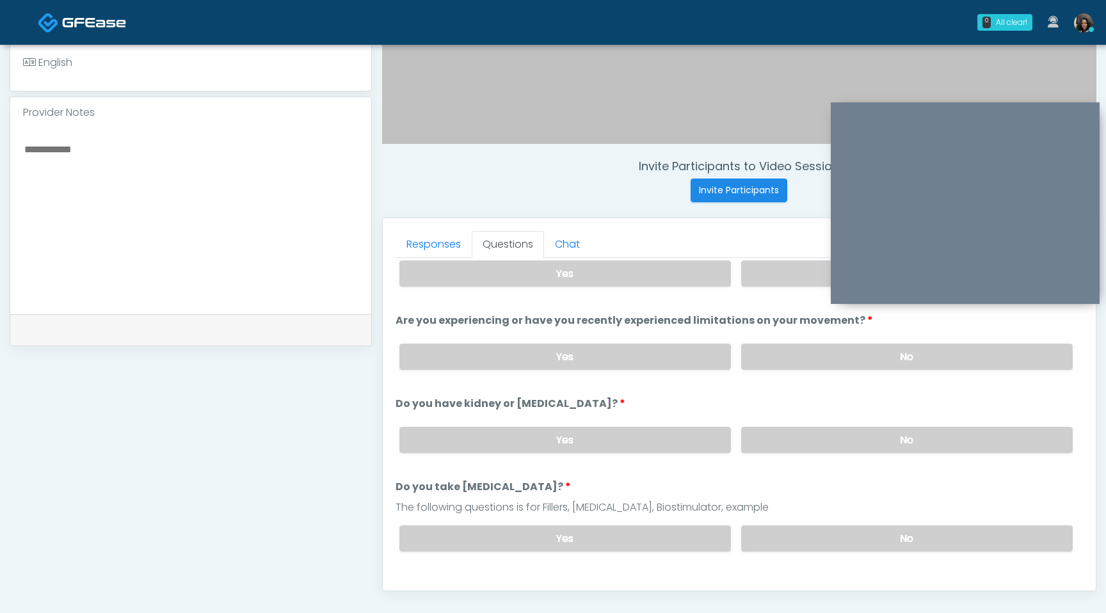
scroll to position [41, 0]
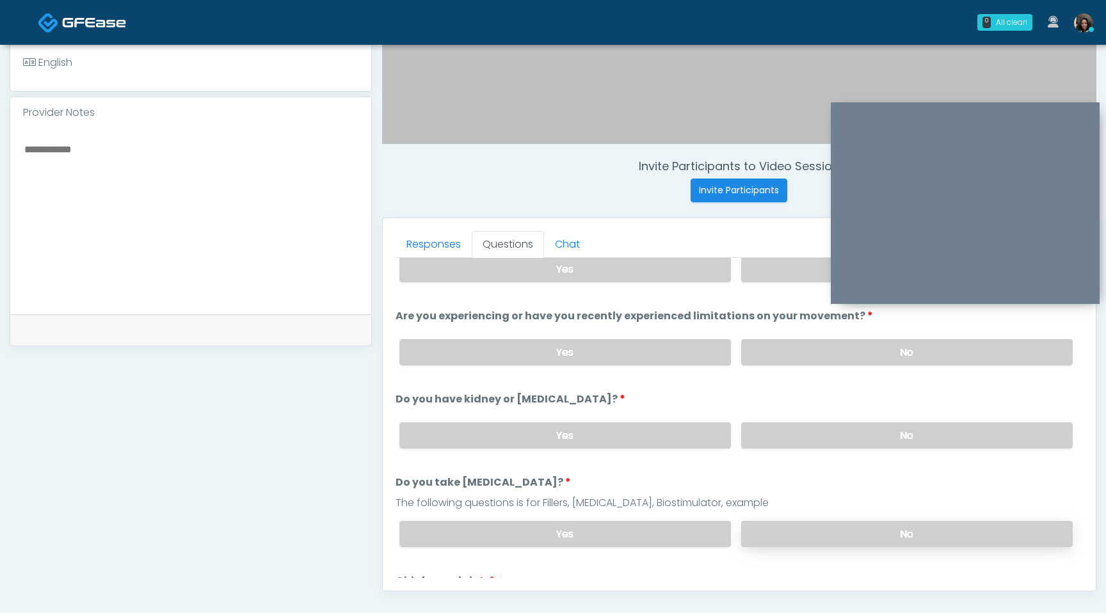
click at [844, 534] on label "No" at bounding box center [906, 534] width 331 height 26
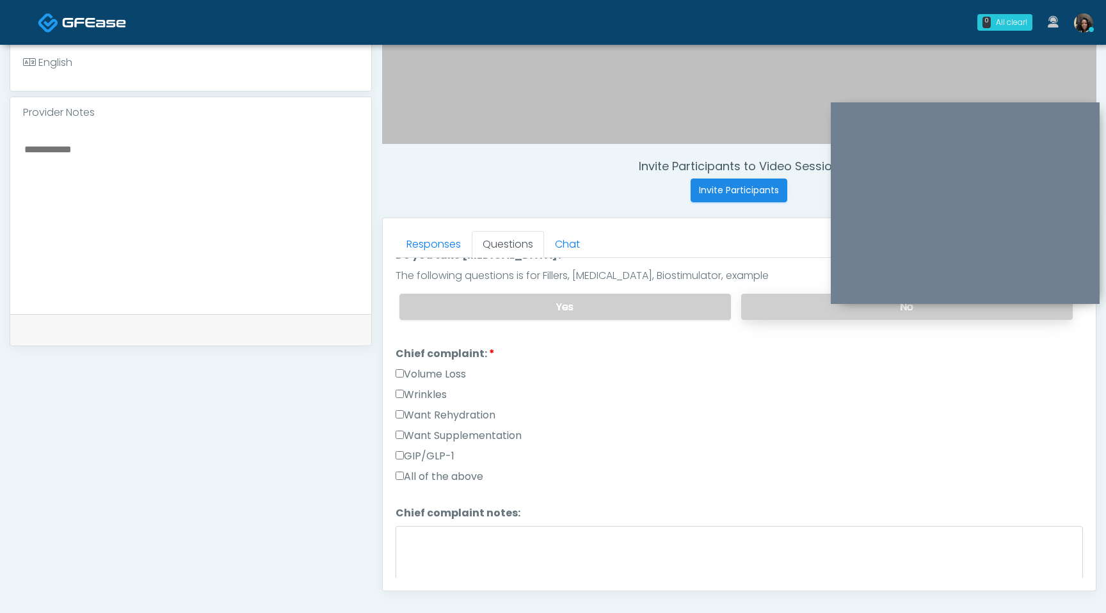
scroll to position [270, 0]
click at [404, 408] on label "Want Rehydration" at bounding box center [445, 413] width 100 height 15
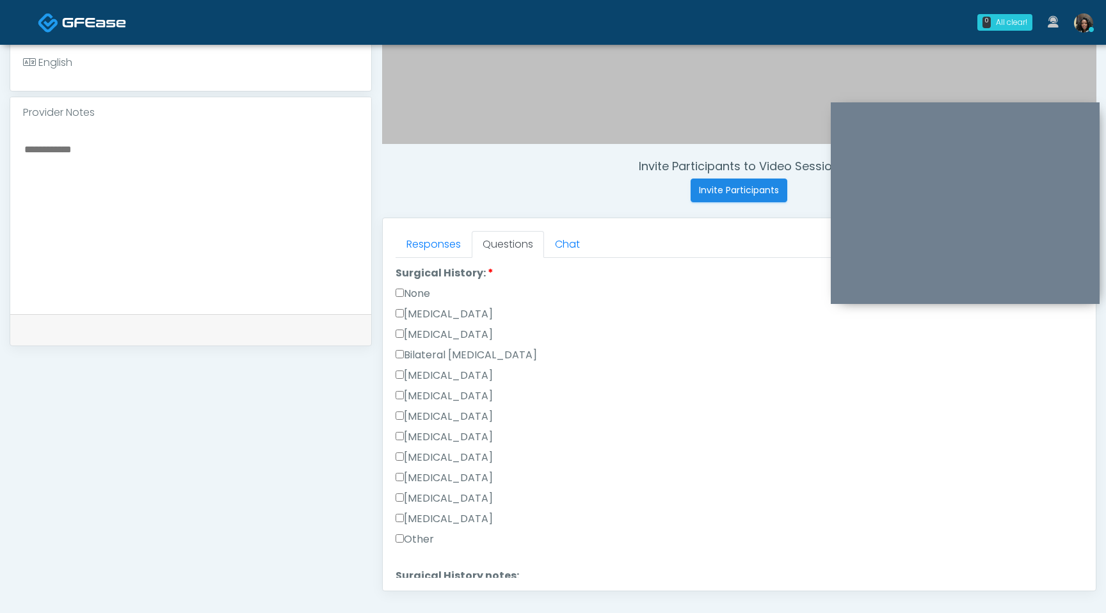
scroll to position [711, 0]
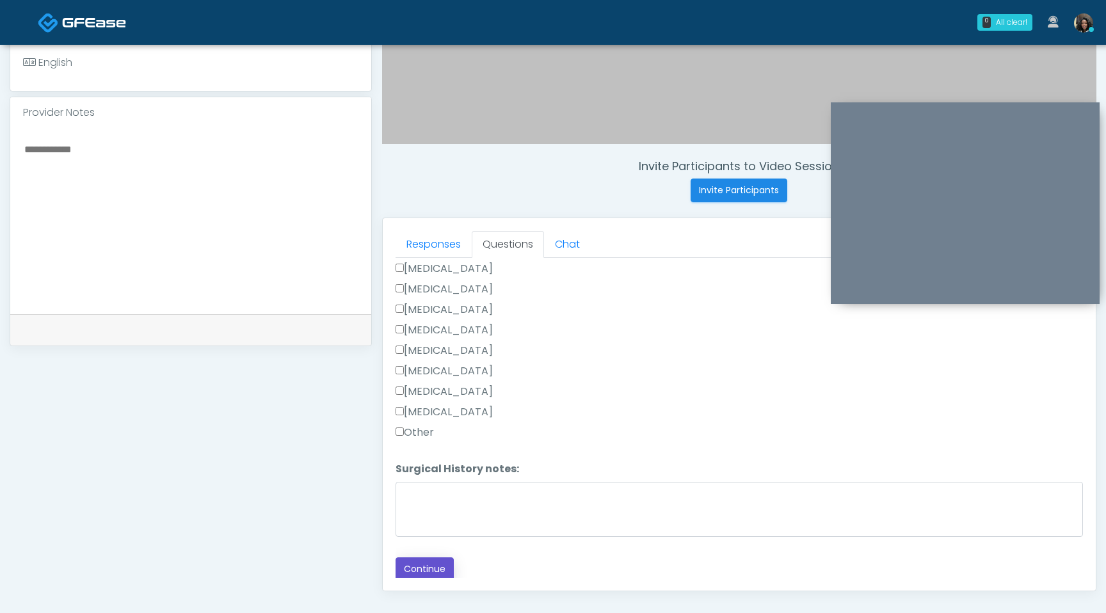
click at [417, 567] on button "Continue" at bounding box center [424, 569] width 58 height 24
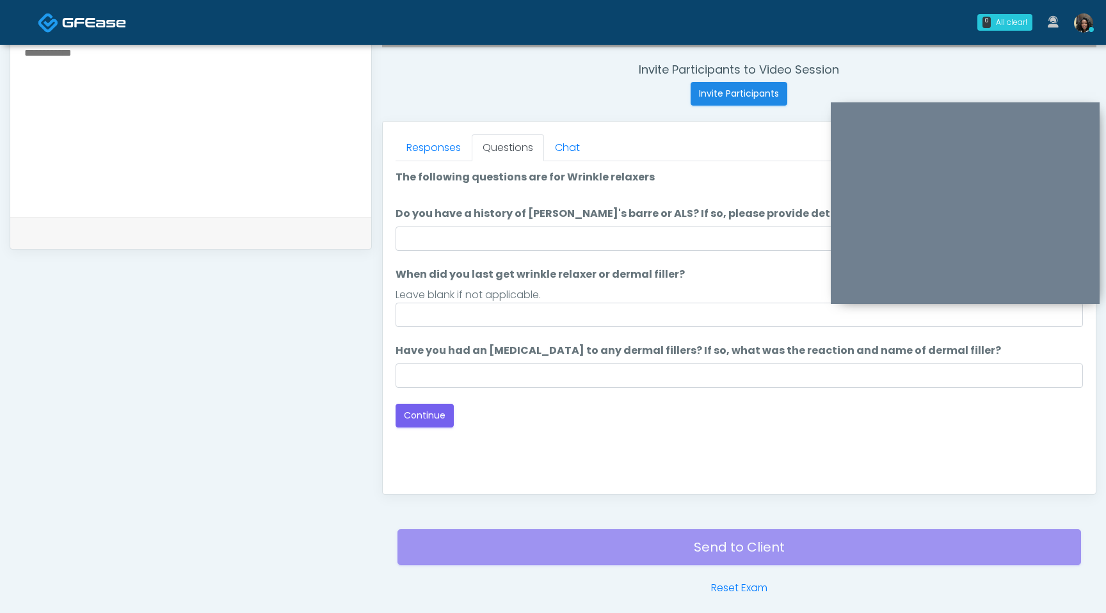
scroll to position [443, 0]
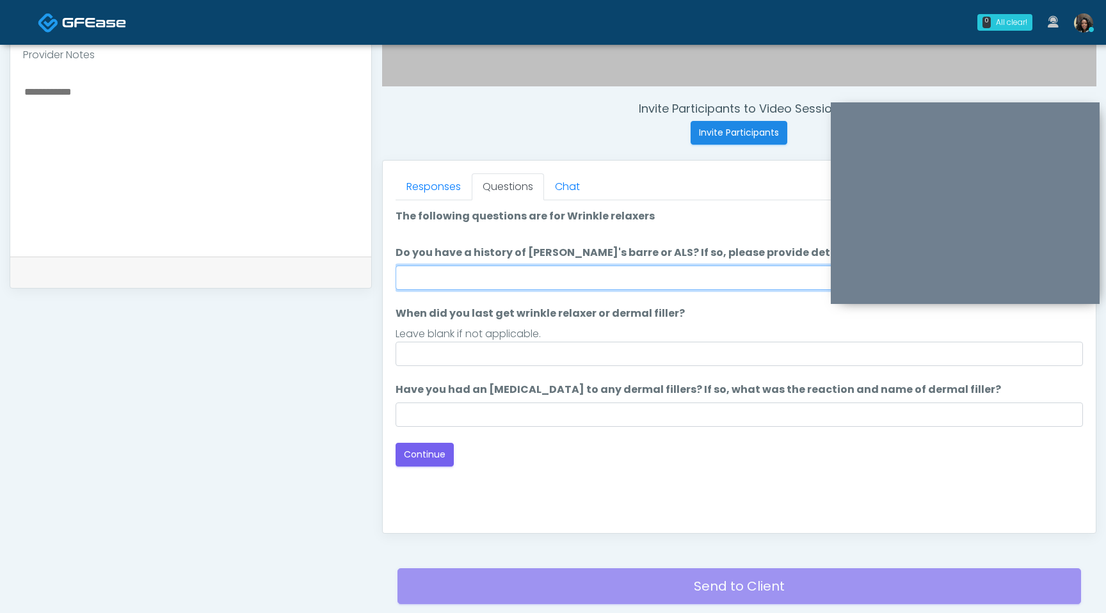
click at [565, 282] on input "Do you have a history of Guillain's barre or ALS? If so, please provide details." at bounding box center [738, 278] width 687 height 24
type input "**"
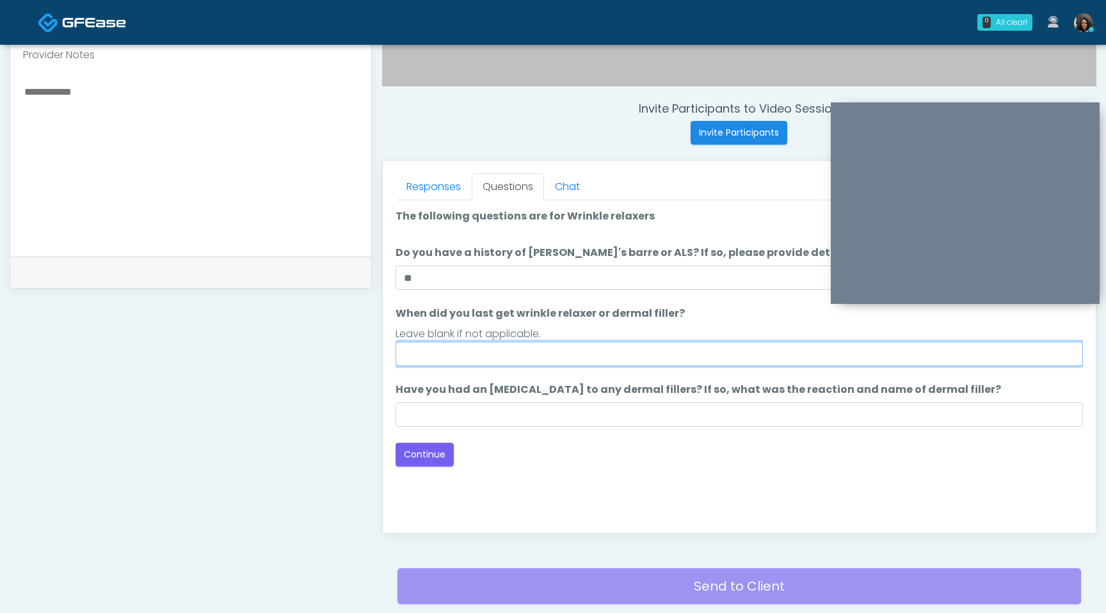
click at [456, 360] on input "When did you last get wrinkle relaxer or dermal filler?" at bounding box center [738, 354] width 687 height 24
type input "*********"
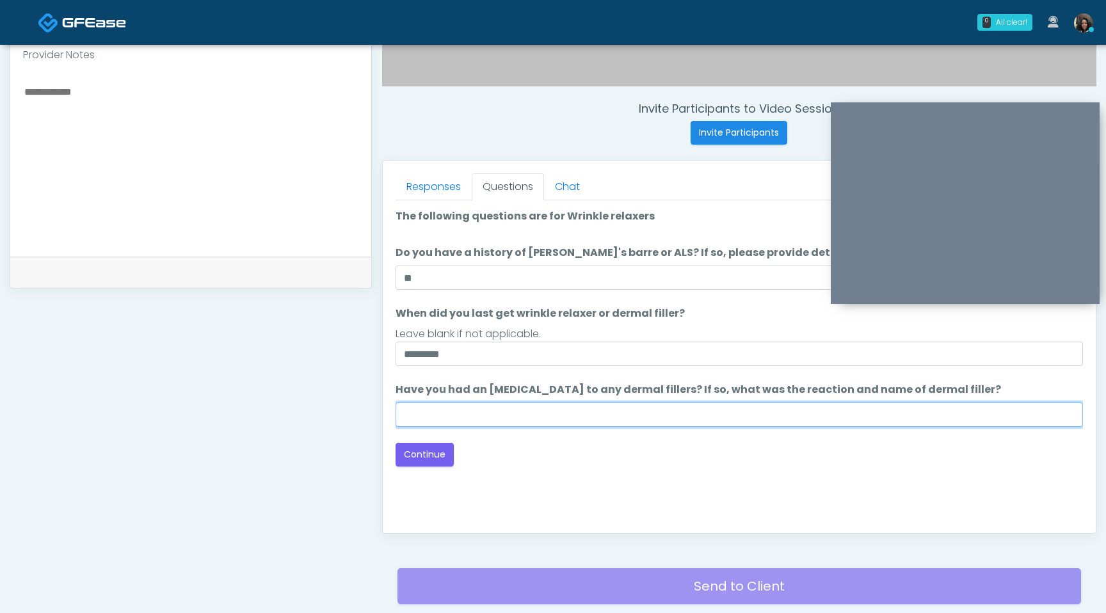
click at [438, 420] on input "Have you had an allergic response to any dermal fillers? If so, what was the re…" at bounding box center [738, 415] width 687 height 24
type input "**********"
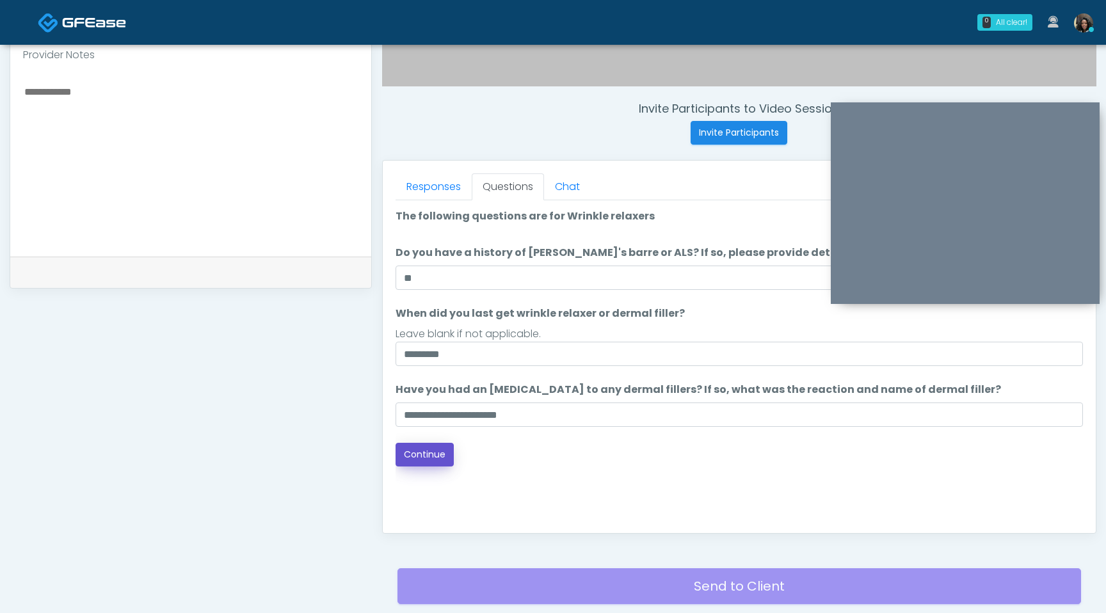
click at [422, 457] on button "Continue" at bounding box center [424, 455] width 58 height 24
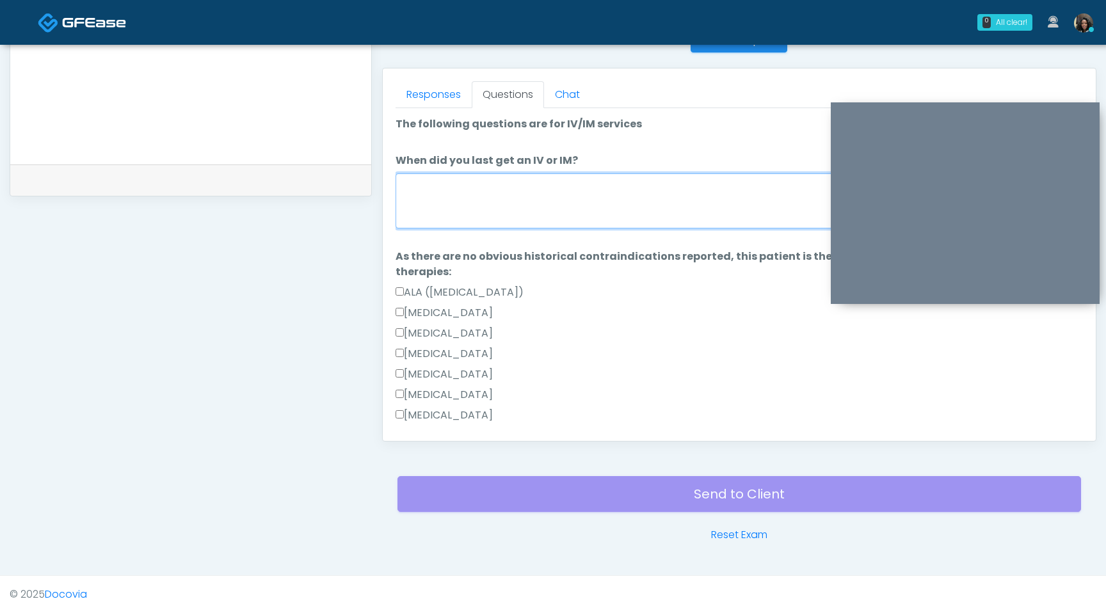
click at [568, 202] on textarea "When did you last get an IV or IM?" at bounding box center [738, 200] width 687 height 55
type textarea "*"
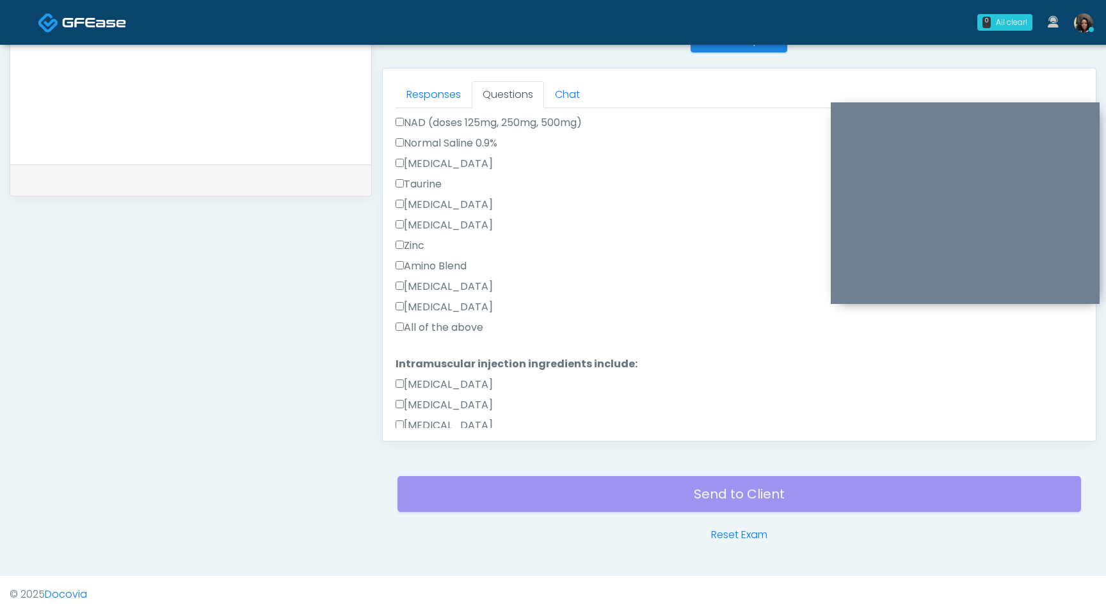
scroll to position [483, 0]
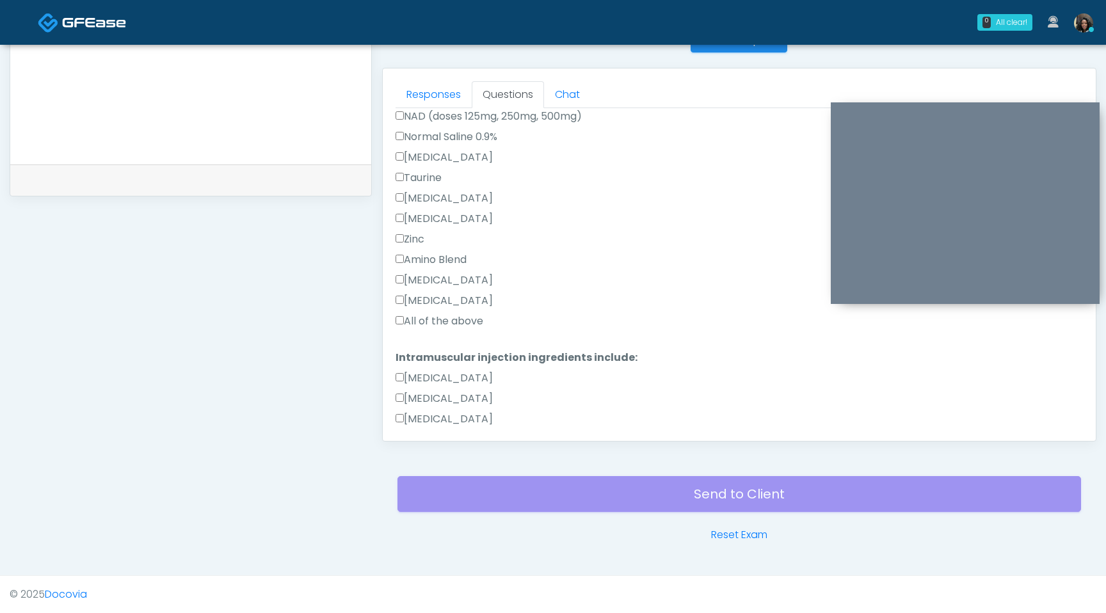
type textarea "**********"
click at [394, 317] on div "Responses Questions Chat Good Faith Exam Script Good Faith Exam Script INTRODUC…" at bounding box center [739, 254] width 713 height 372
click at [403, 320] on label "All of the above" at bounding box center [439, 321] width 88 height 15
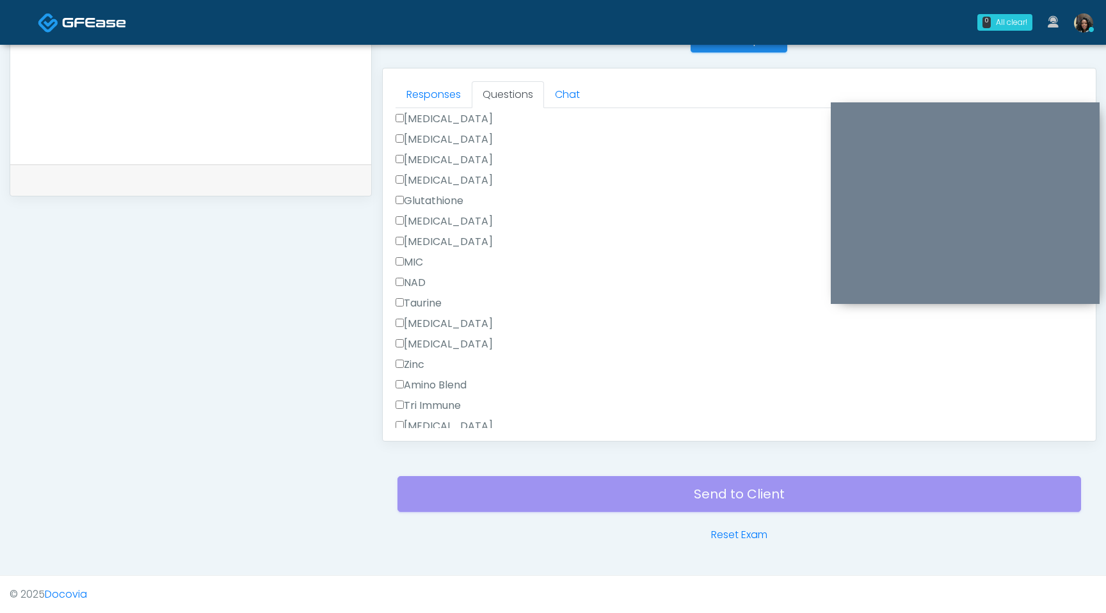
scroll to position [742, 0]
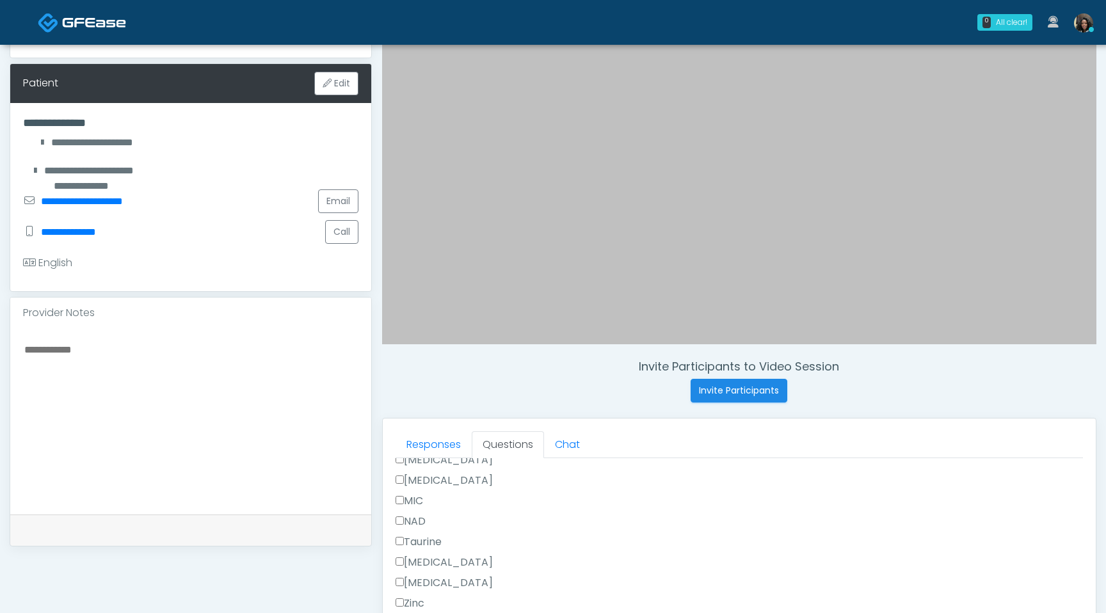
click at [177, 382] on textarea at bounding box center [190, 419] width 335 height 156
type textarea "**********"
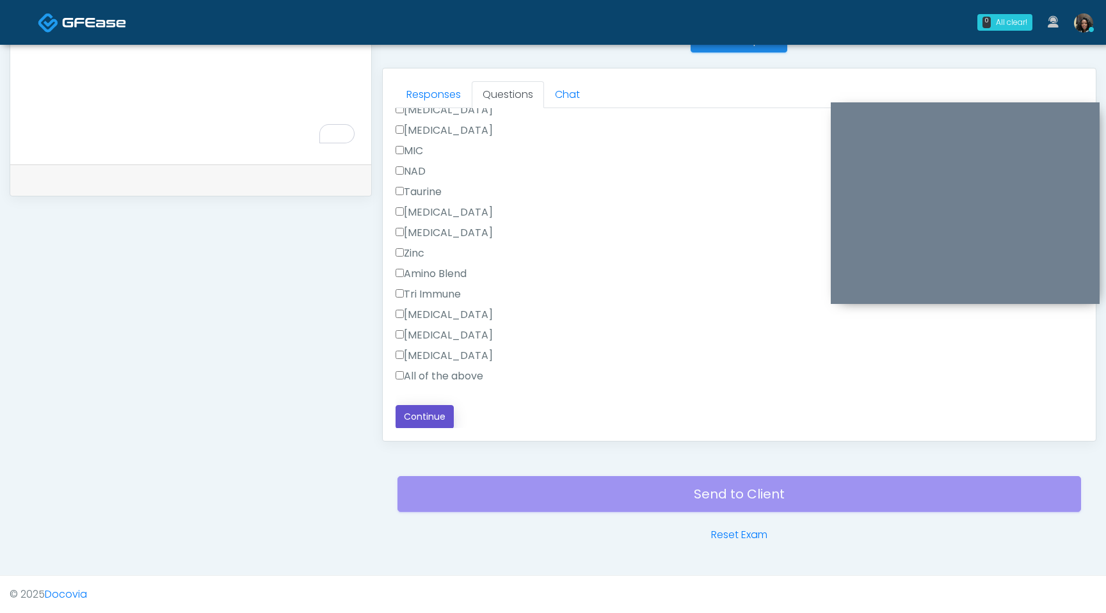
click at [438, 416] on button "Continue" at bounding box center [424, 417] width 58 height 24
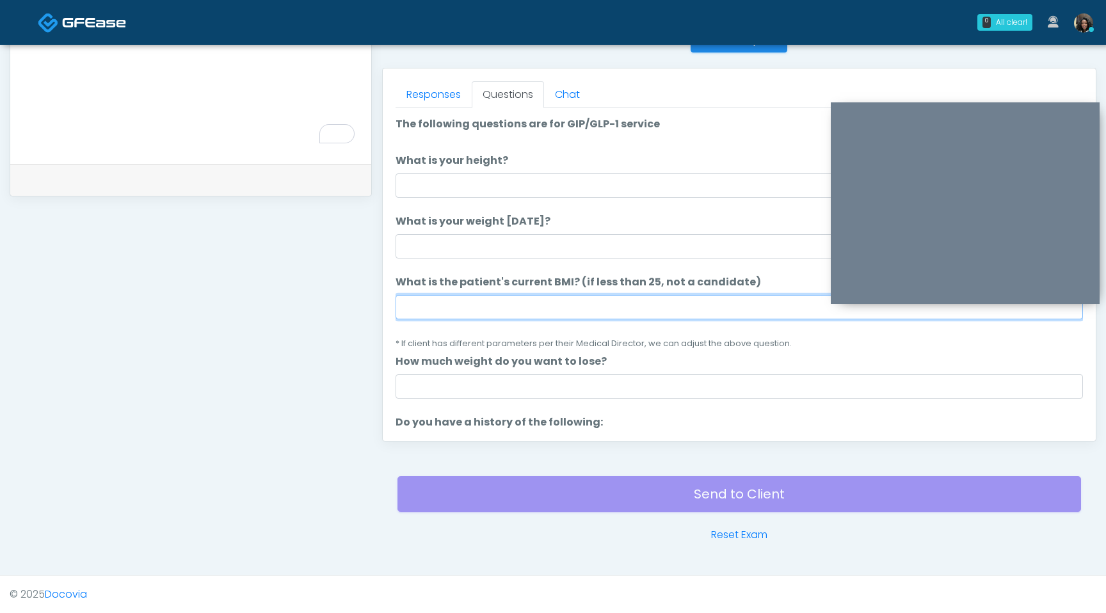
click at [467, 310] on input "What is the patient's current BMI? (if less than 25, not a candidate)" at bounding box center [738, 307] width 687 height 24
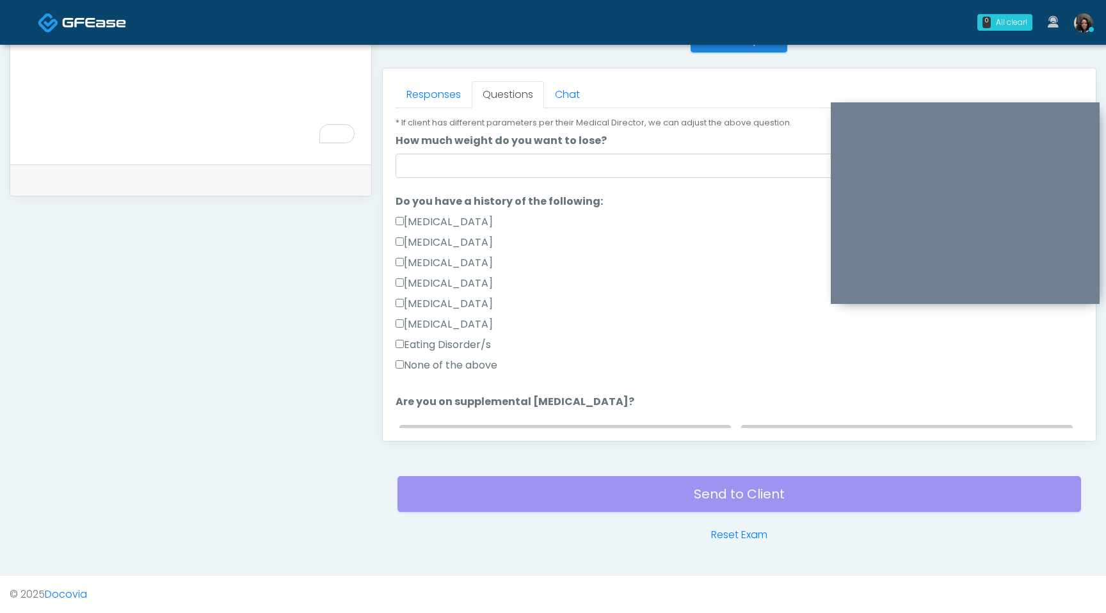
type input "****"
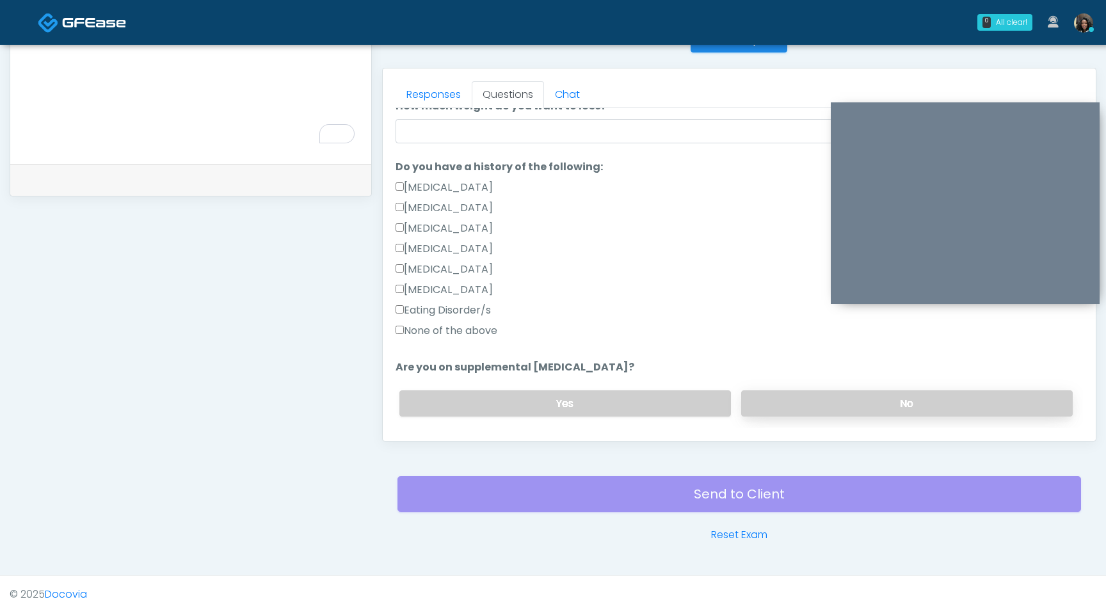
click at [822, 394] on label "No" at bounding box center [906, 403] width 331 height 26
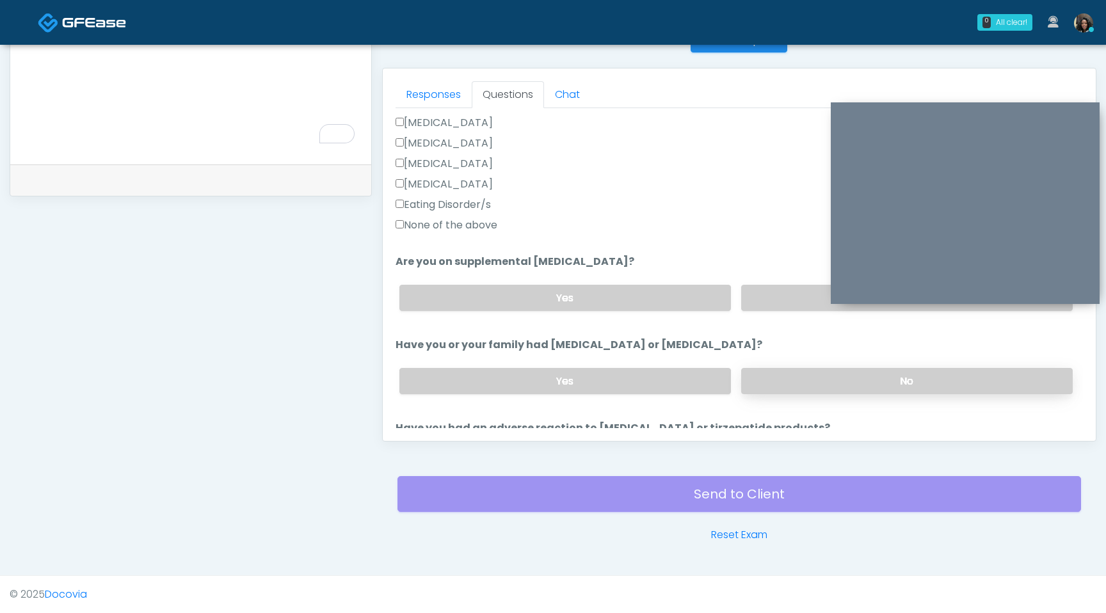
click at [826, 388] on label "No" at bounding box center [906, 381] width 331 height 26
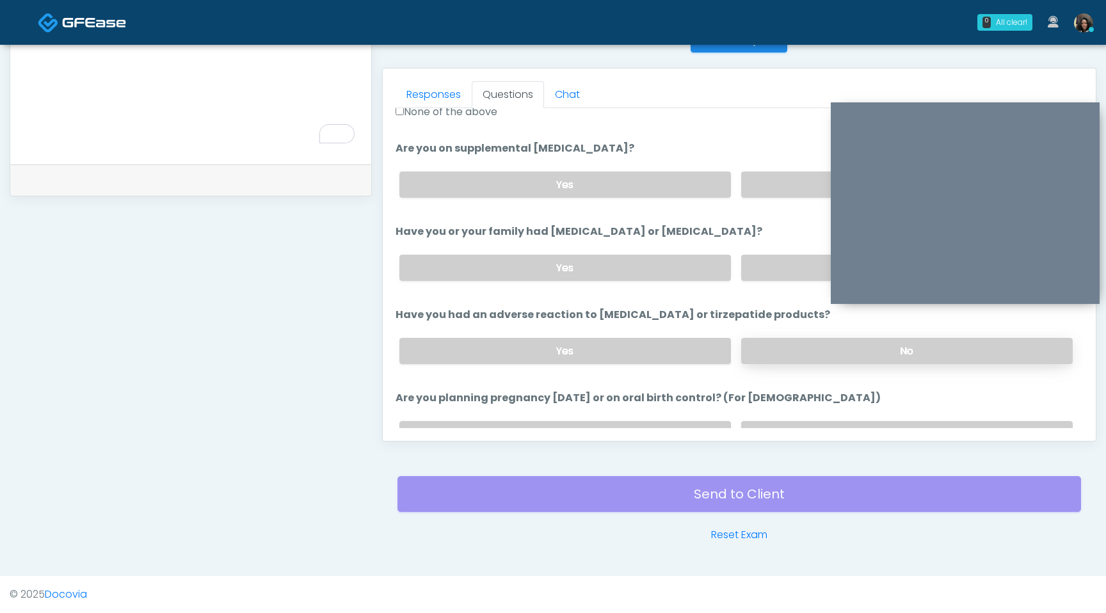
click at [832, 355] on label "No" at bounding box center [906, 351] width 331 height 26
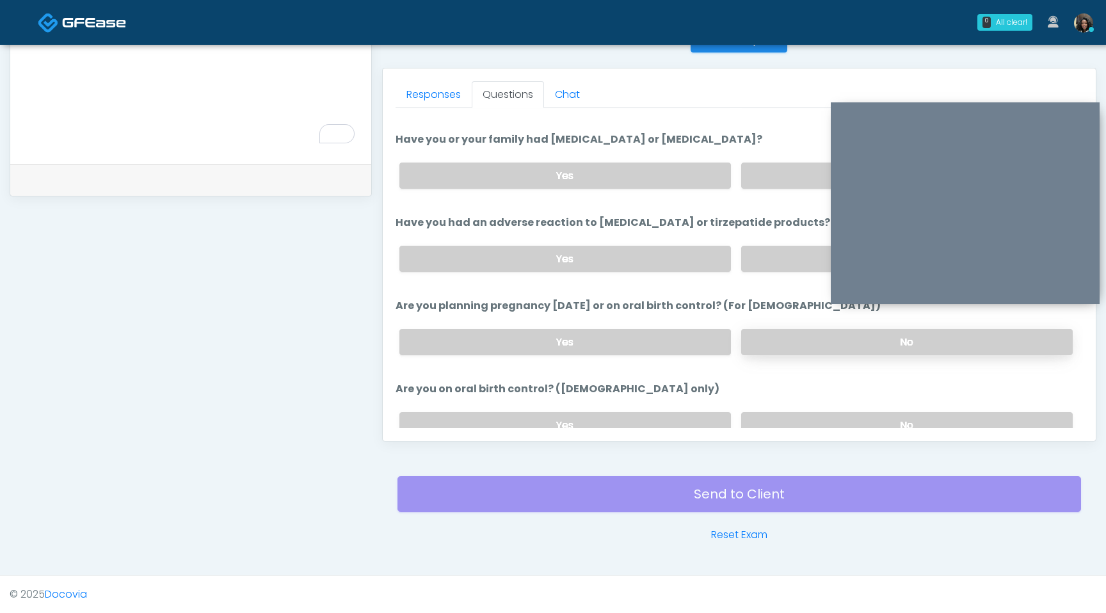
click at [854, 342] on label "No" at bounding box center [906, 342] width 331 height 26
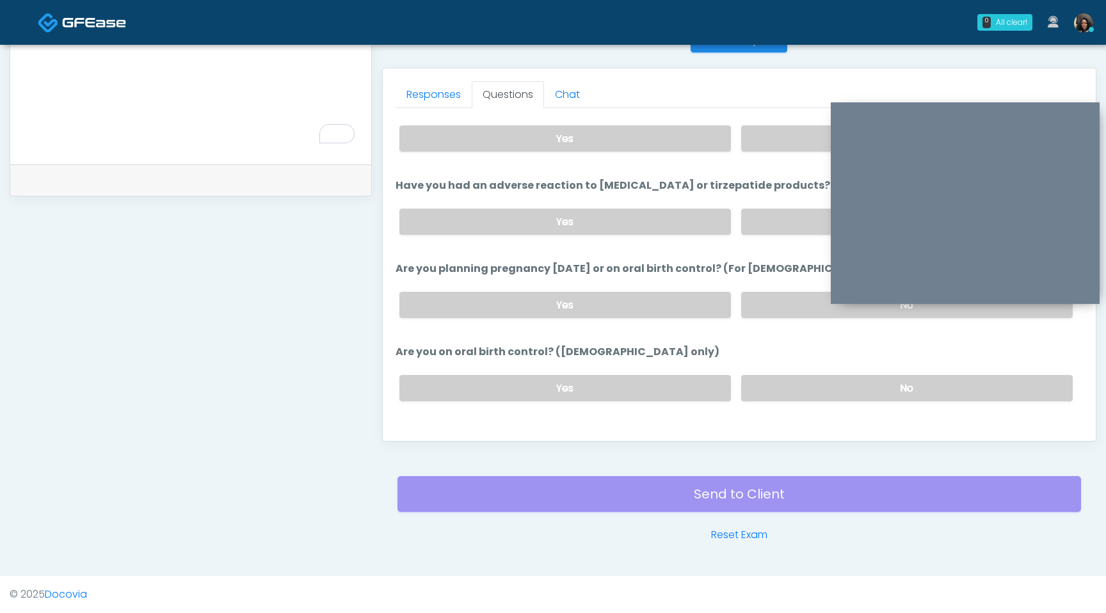
scroll to position [609, 0]
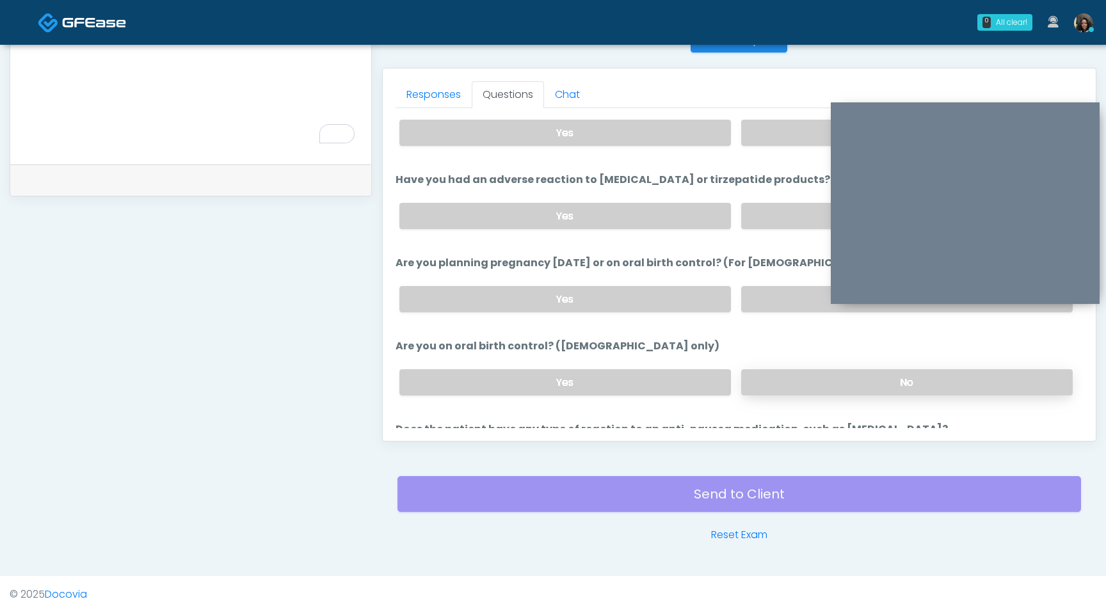
click at [849, 376] on label "No" at bounding box center [906, 382] width 331 height 26
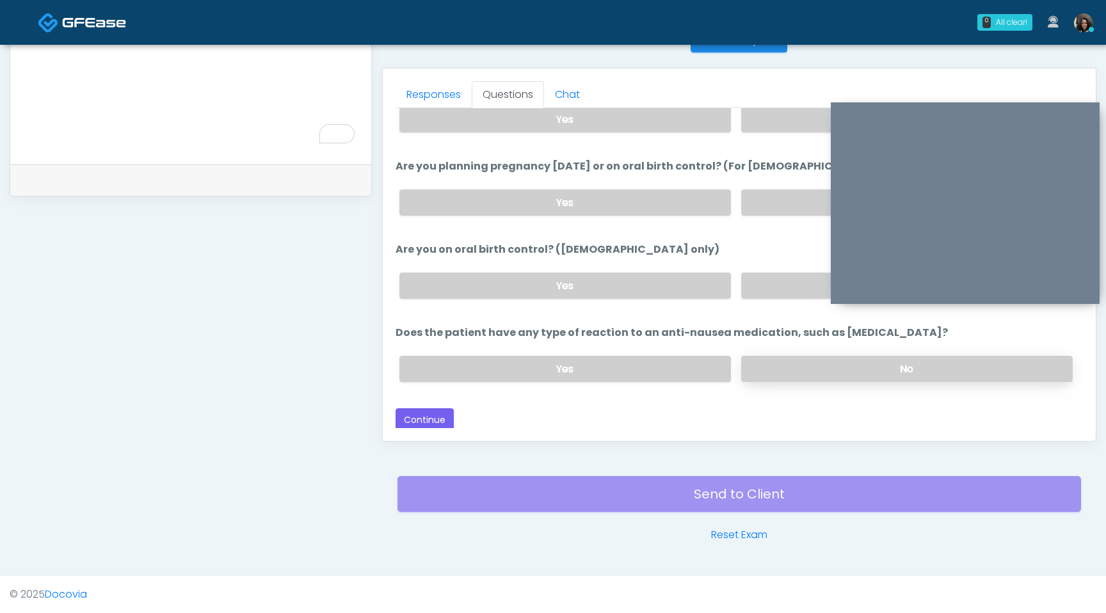
click at [850, 367] on label "No" at bounding box center [906, 369] width 331 height 26
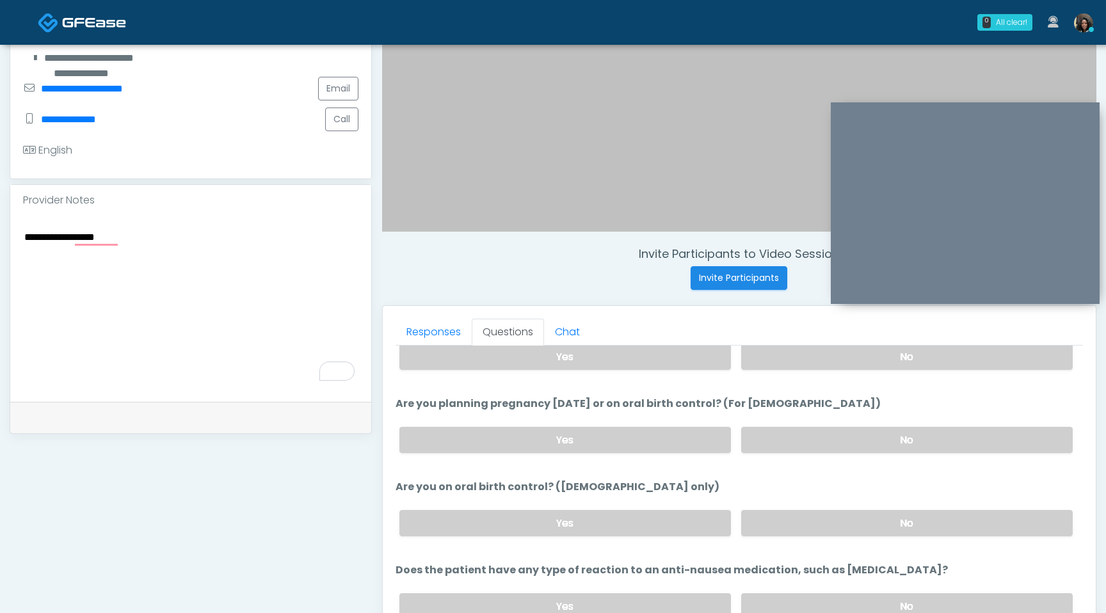
scroll to position [275, 0]
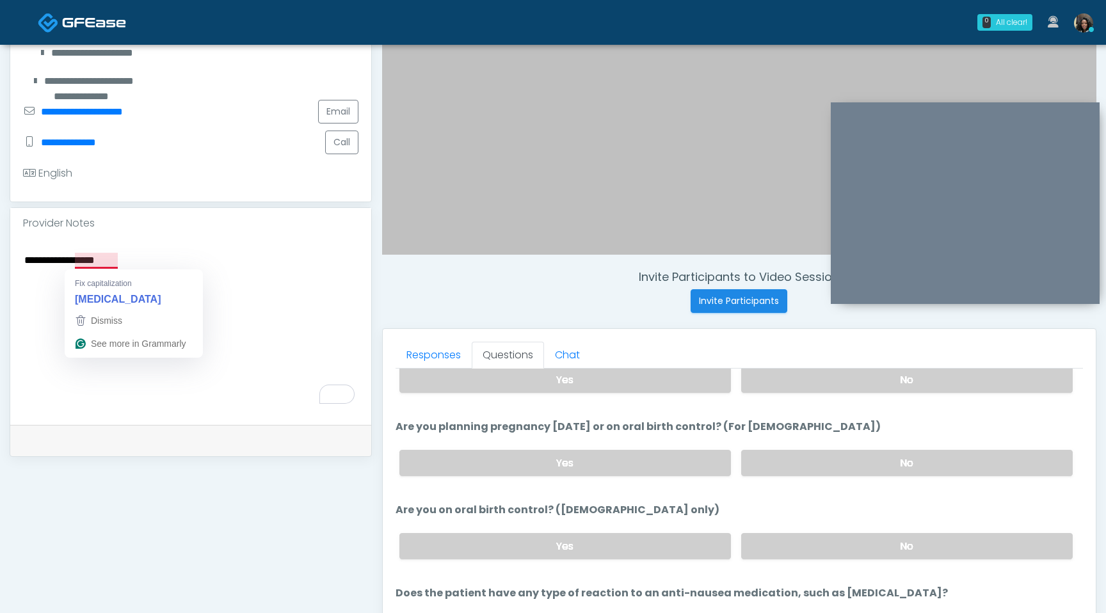
click at [103, 261] on textarea "**********" at bounding box center [190, 329] width 335 height 156
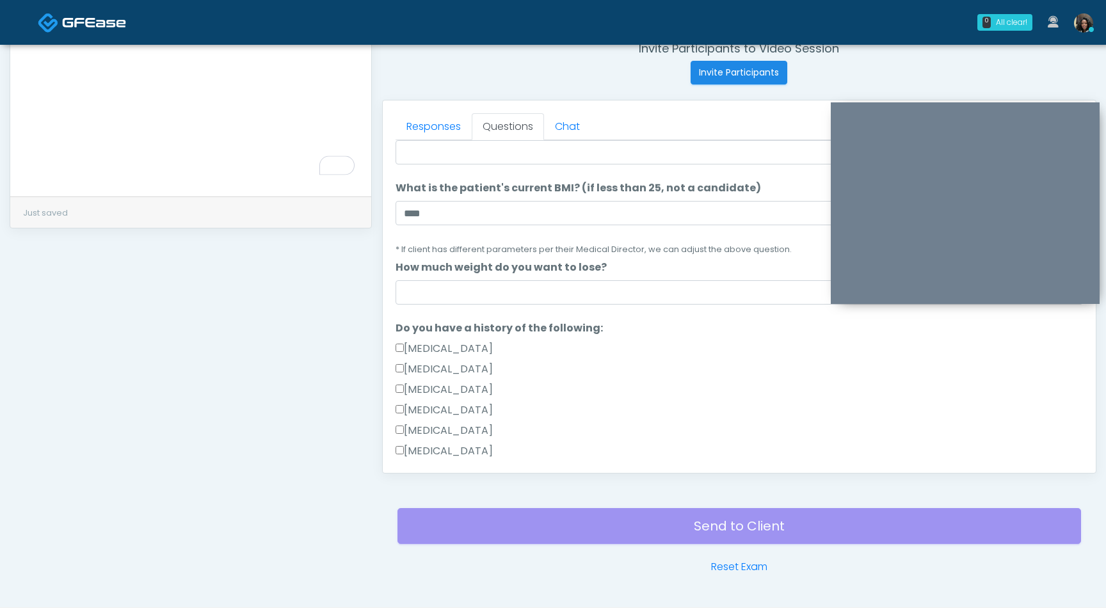
scroll to position [145, 0]
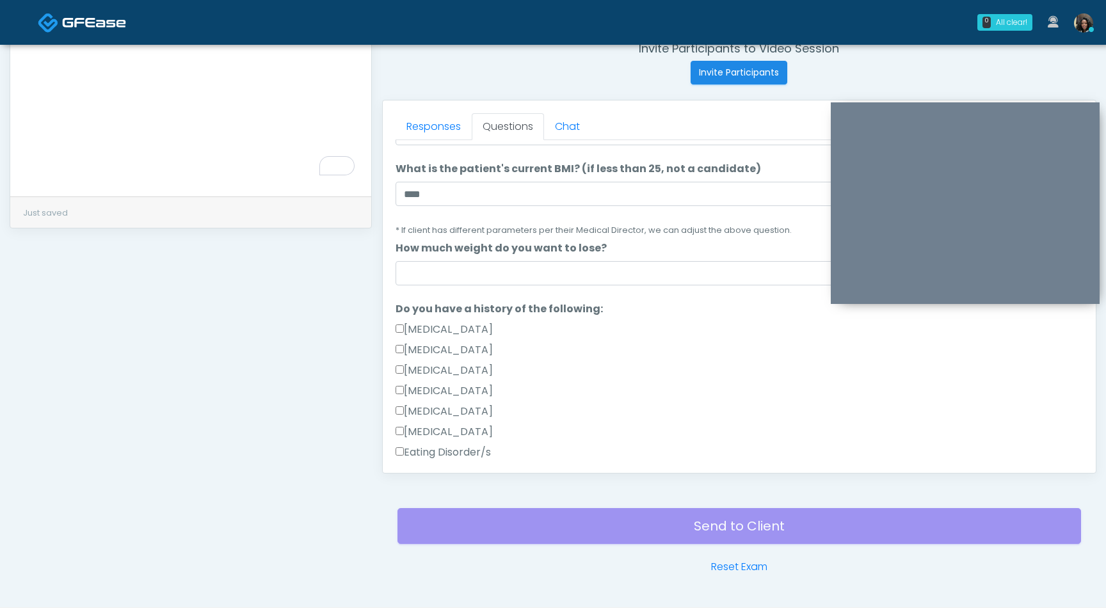
type textarea "**********"
click at [495, 284] on input "How much weight do you want to lose?" at bounding box center [738, 273] width 687 height 24
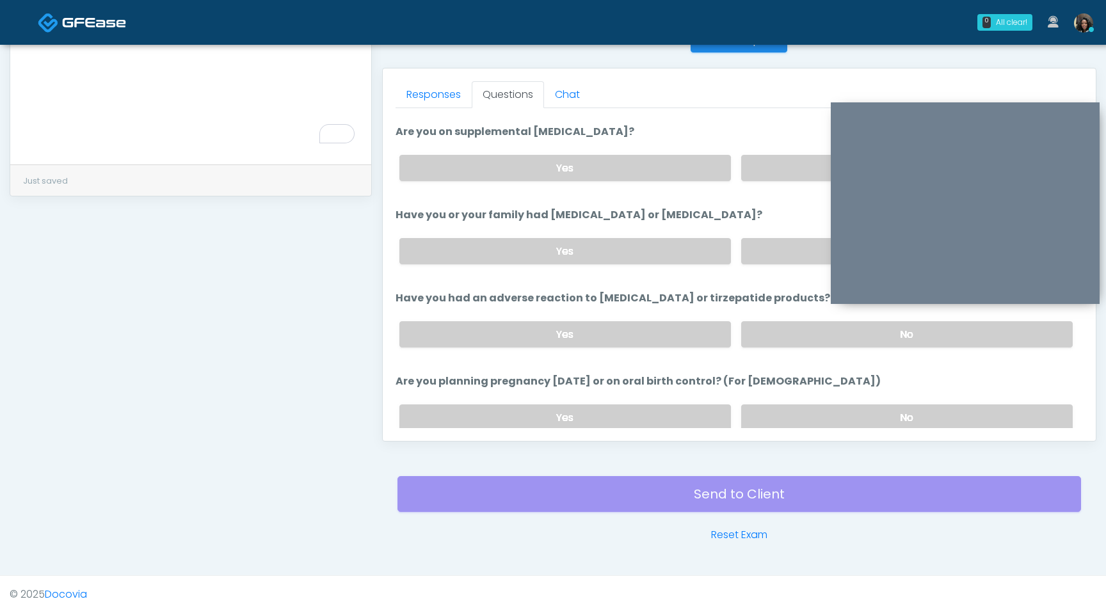
scroll to position [495, 0]
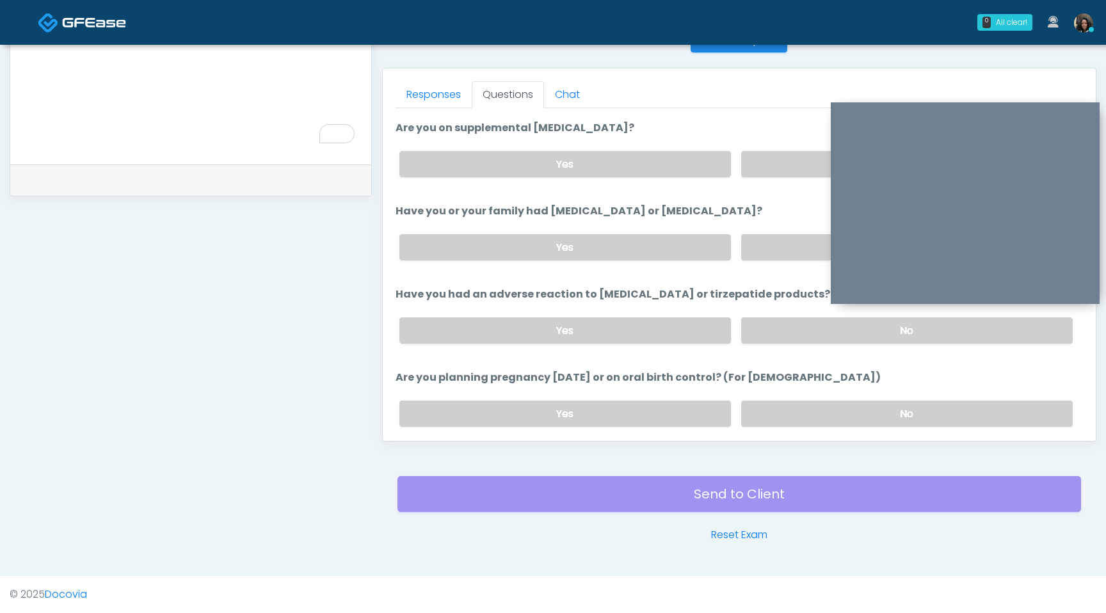
type input "*"
click at [667, 309] on div "Yes No" at bounding box center [736, 330] width 694 height 47
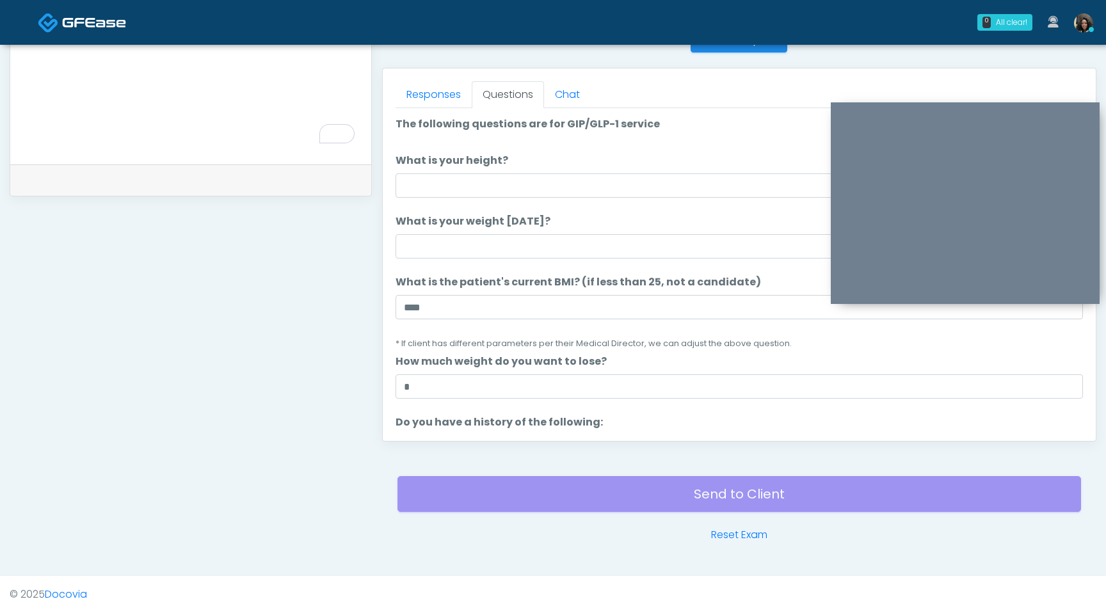
scroll to position [525, 0]
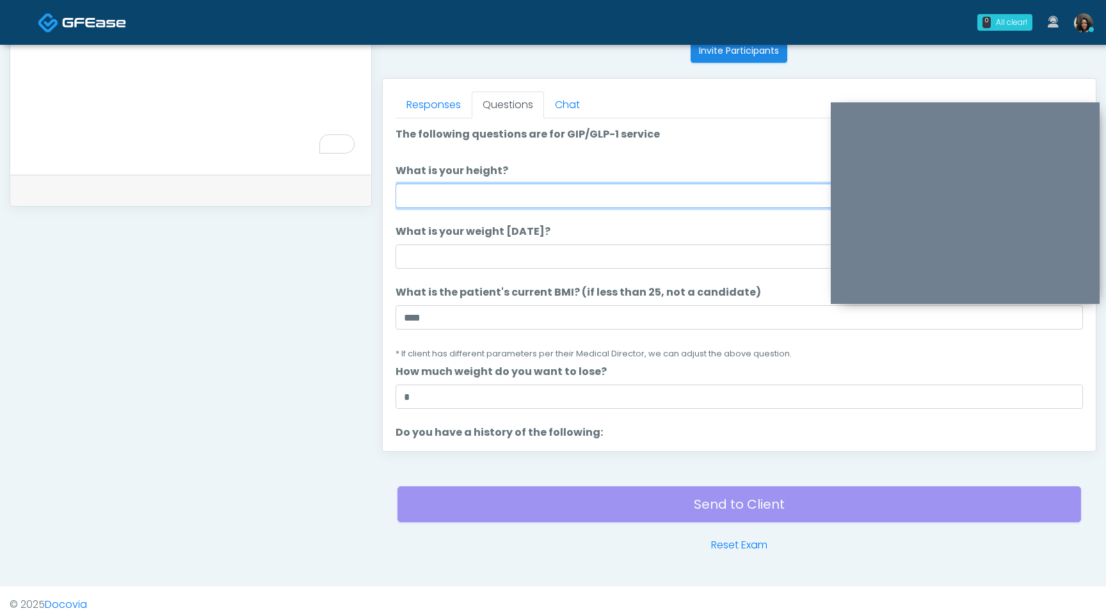
click at [448, 205] on input "What is your height?" at bounding box center [738, 196] width 687 height 24
type input "***"
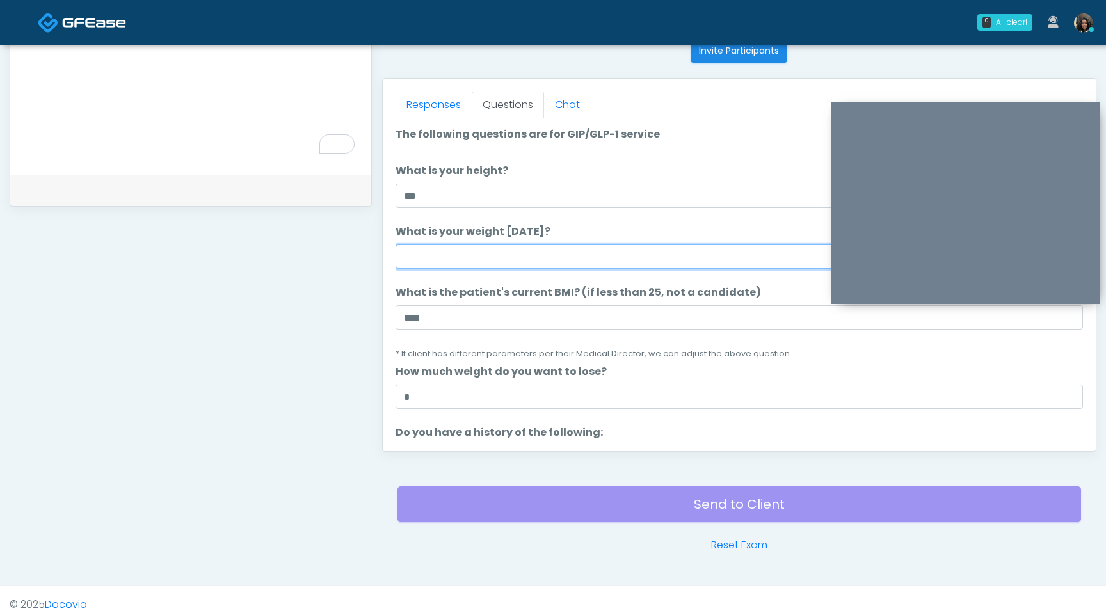
click at [425, 265] on input "What is your weight today?" at bounding box center [738, 256] width 687 height 24
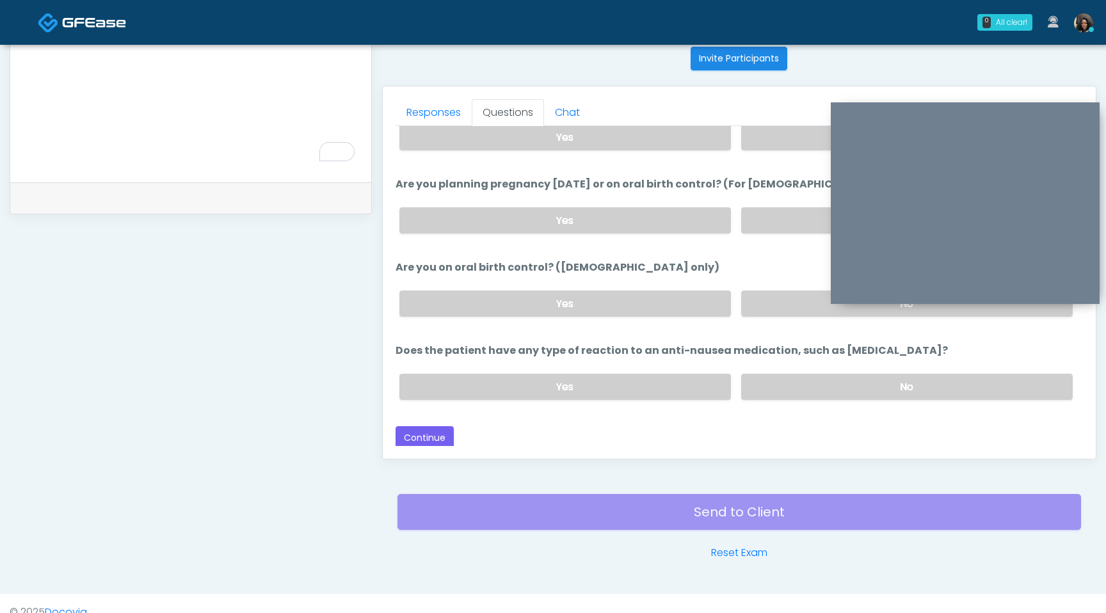
scroll to position [536, 0]
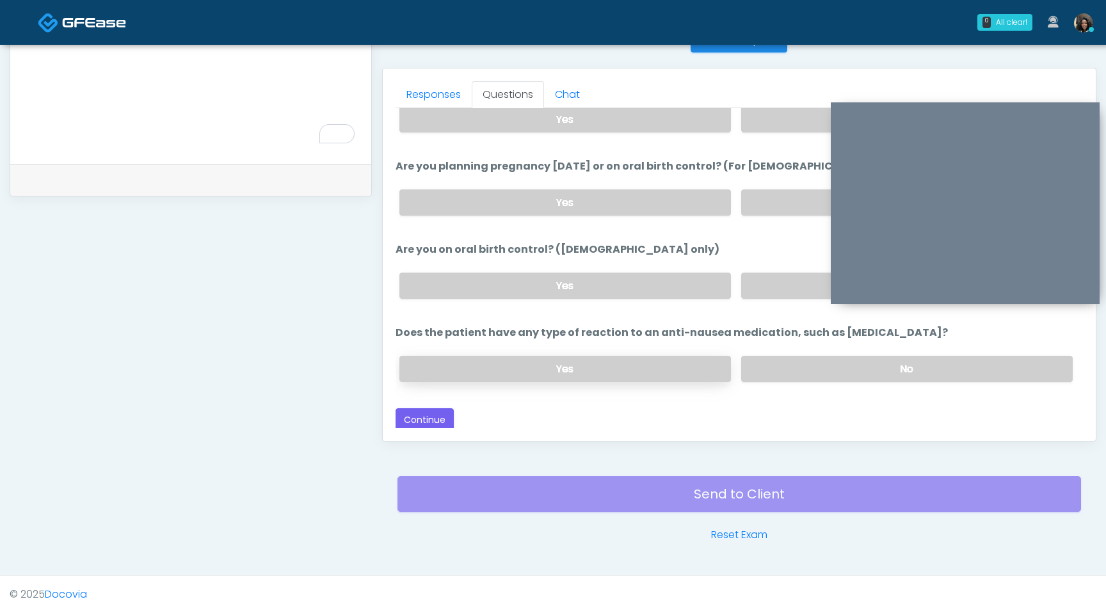
type input "***"
click at [506, 367] on label "Yes" at bounding box center [564, 369] width 331 height 26
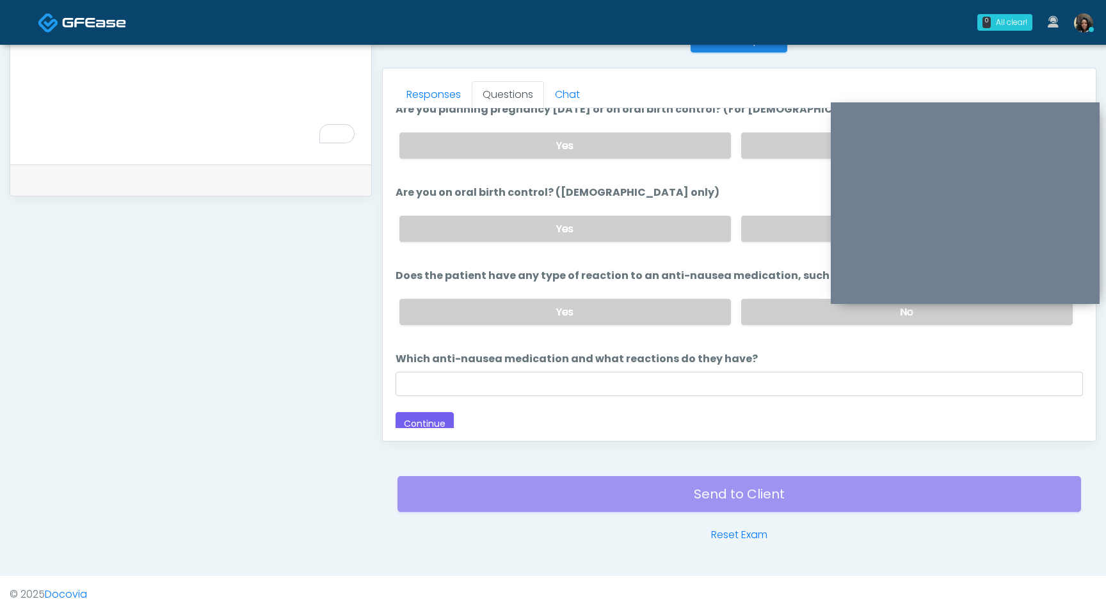
scroll to position [767, 0]
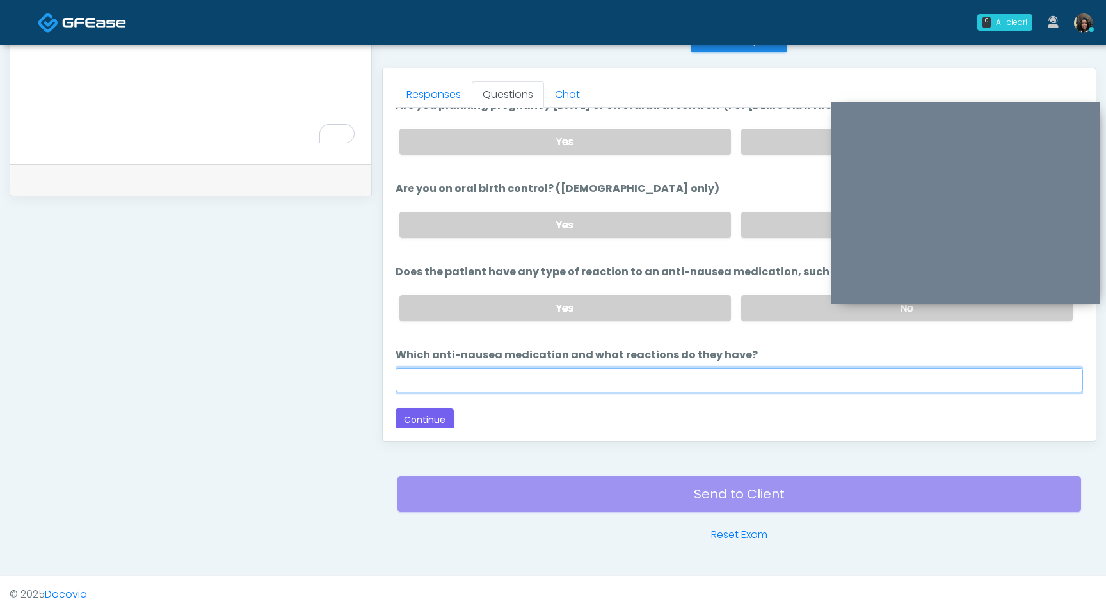
click at [501, 370] on input "Which anti-nausea medication and what reactions do they have?" at bounding box center [738, 380] width 687 height 24
type input "*"
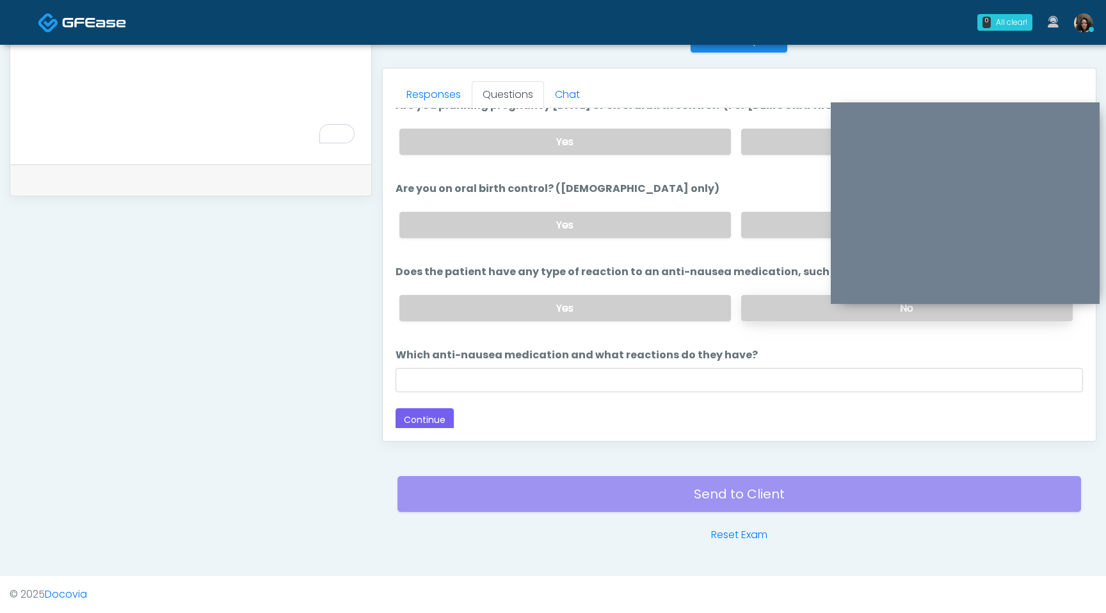
click at [761, 306] on label "No" at bounding box center [906, 308] width 331 height 26
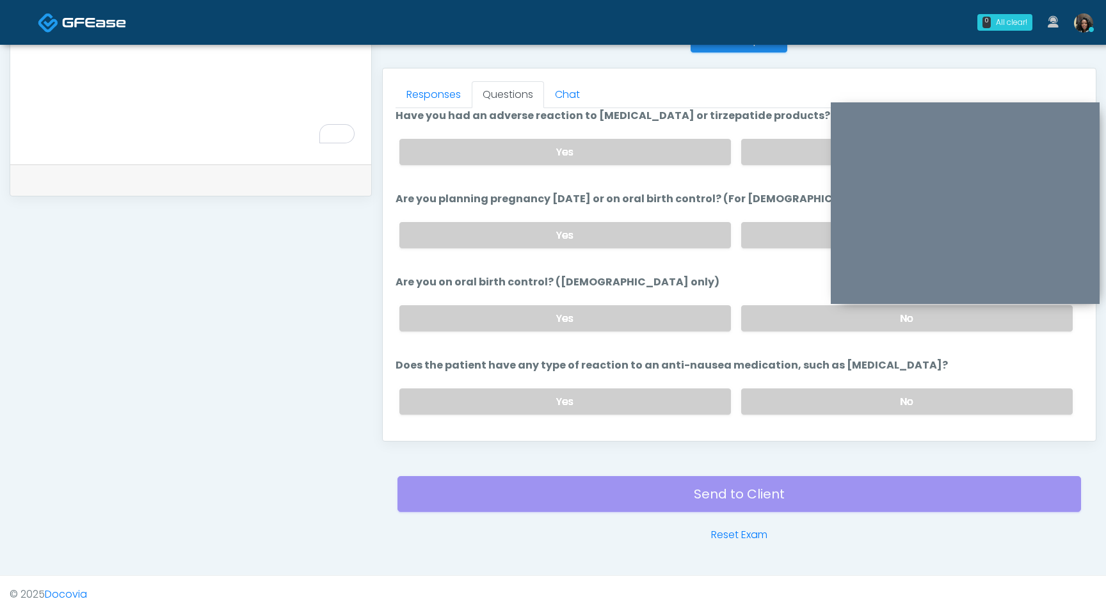
scroll to position [706, 0]
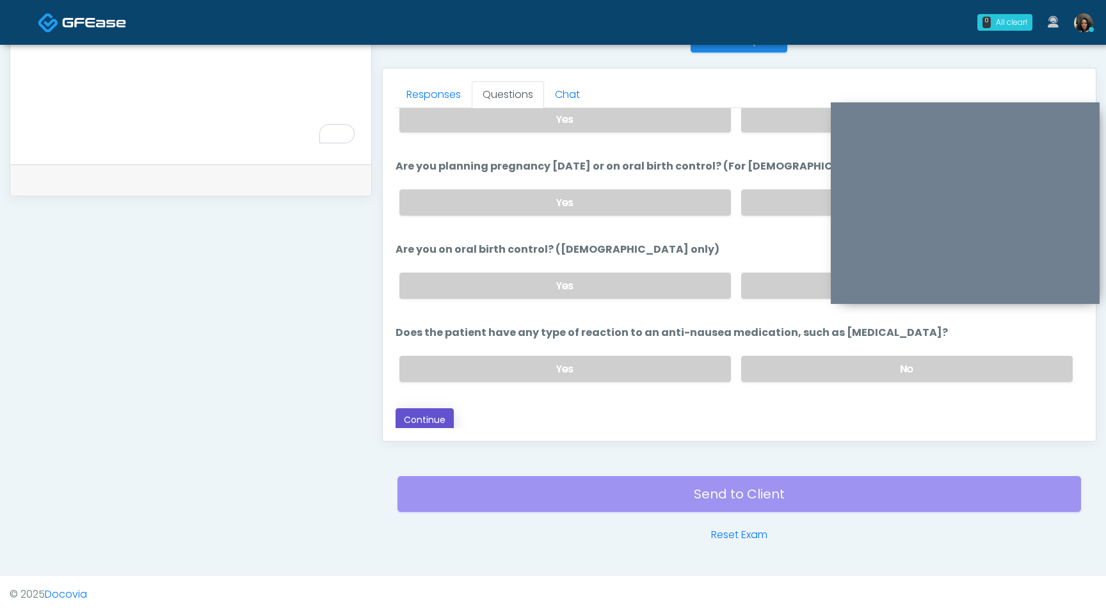
click at [426, 413] on button "Continue" at bounding box center [424, 420] width 58 height 24
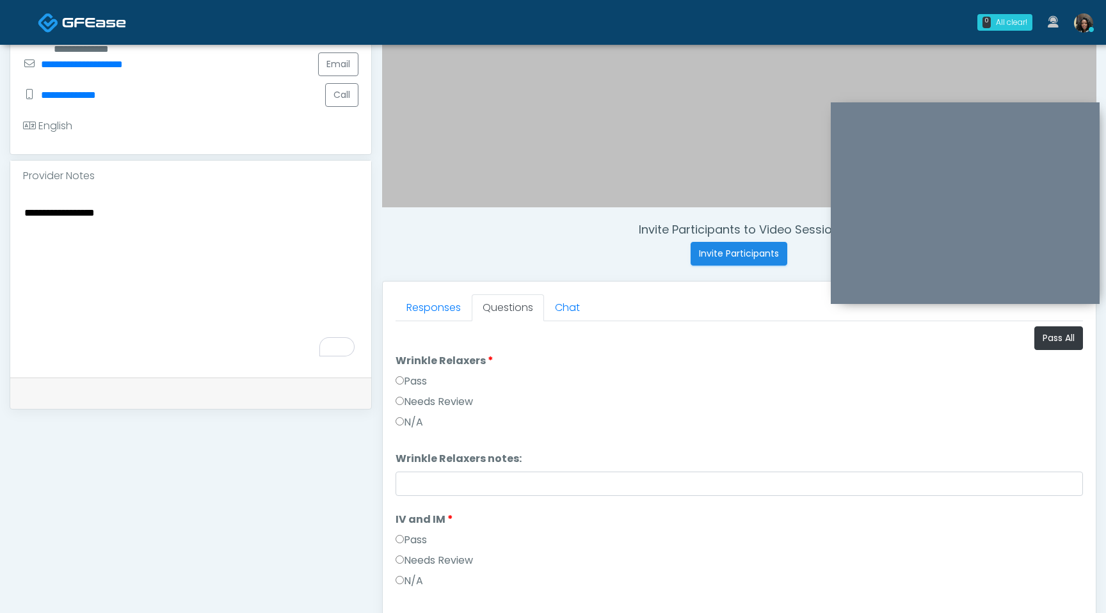
scroll to position [187, 0]
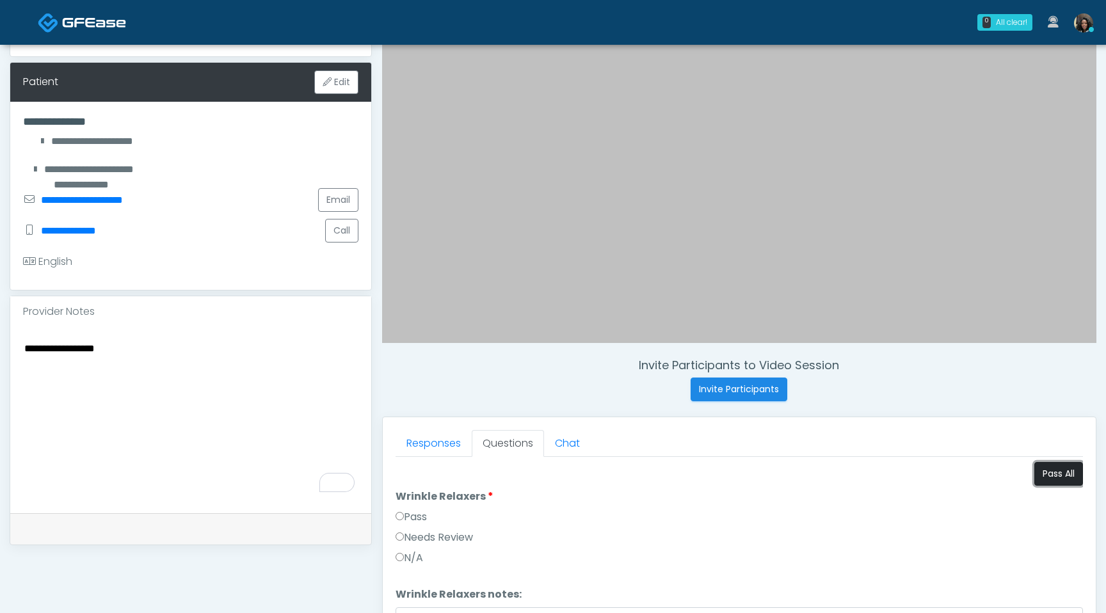
click at [1049, 477] on button "Pass All" at bounding box center [1058, 474] width 49 height 24
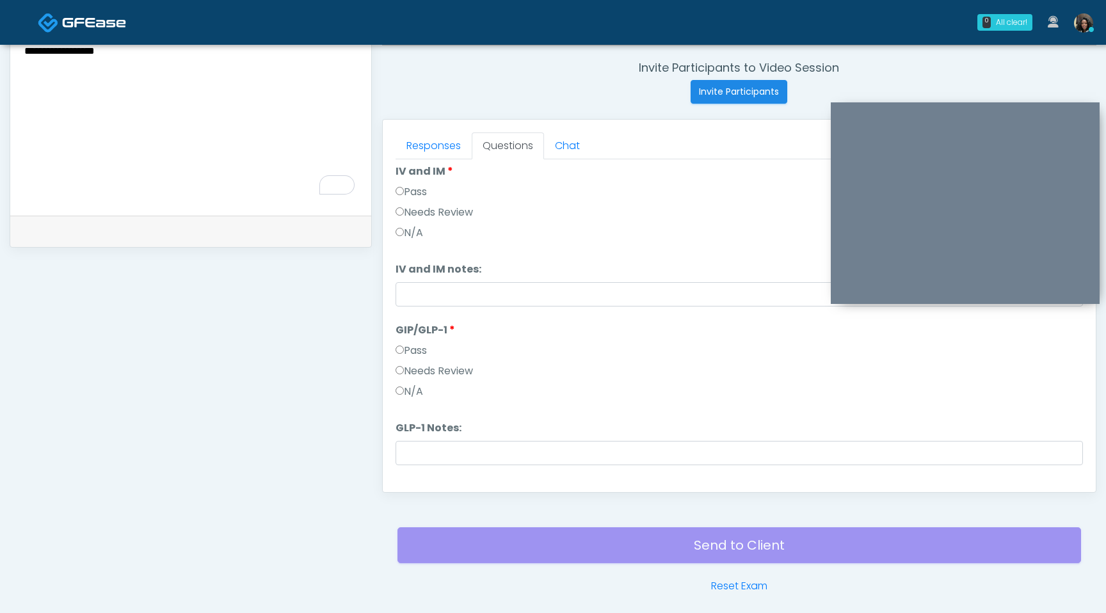
scroll to position [212, 0]
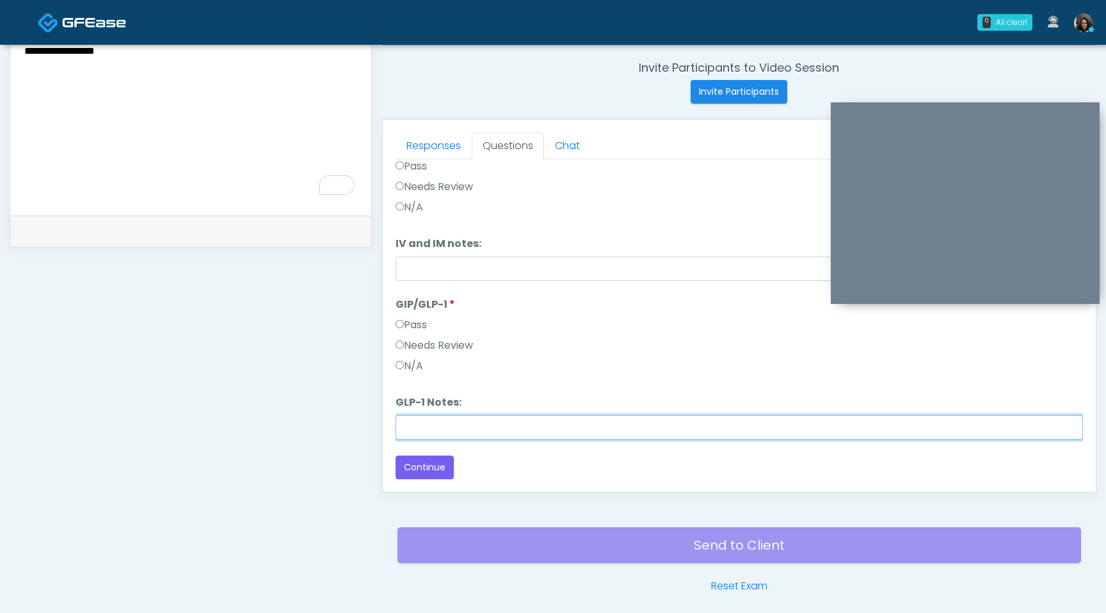
click at [488, 426] on input "GLP-1 Notes:" at bounding box center [738, 427] width 687 height 24
type input "**********"
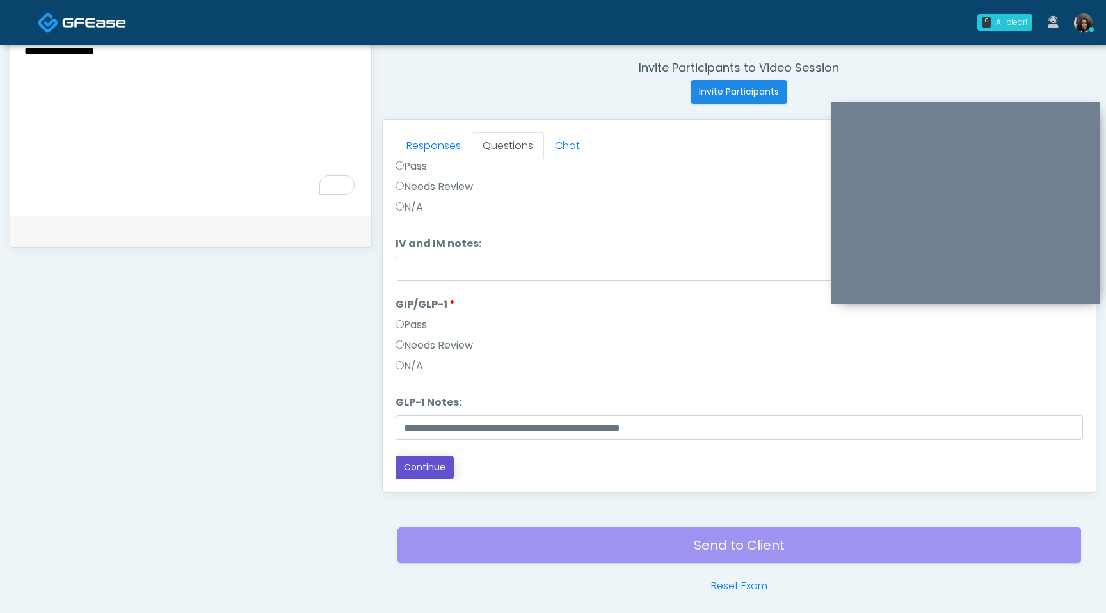
click at [415, 468] on button "Continue" at bounding box center [424, 468] width 58 height 24
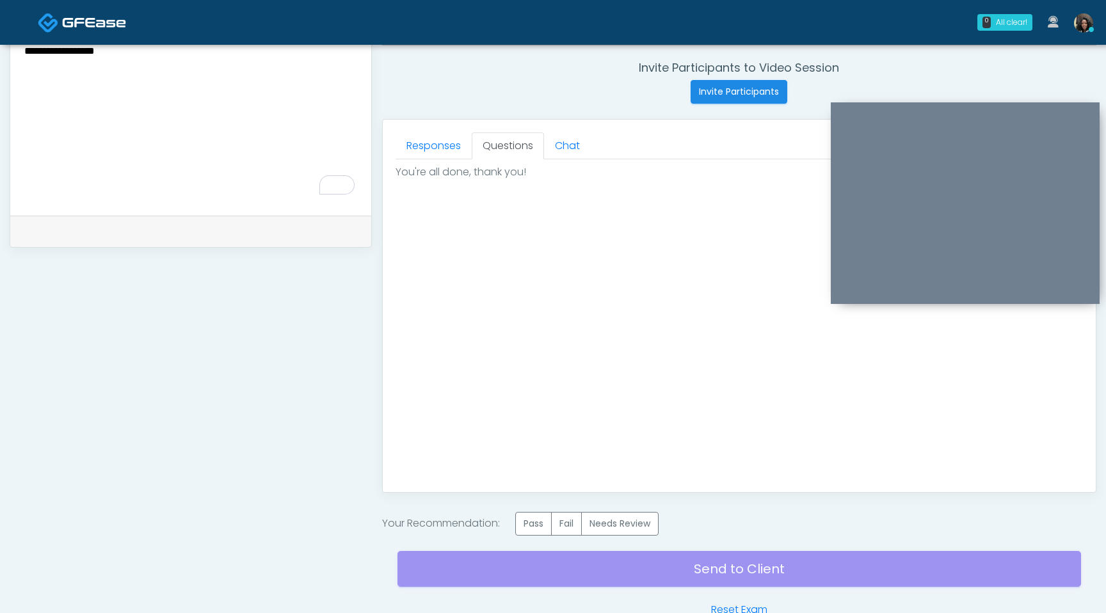
scroll to position [0, 0]
click at [533, 522] on label "Pass" at bounding box center [533, 524] width 36 height 24
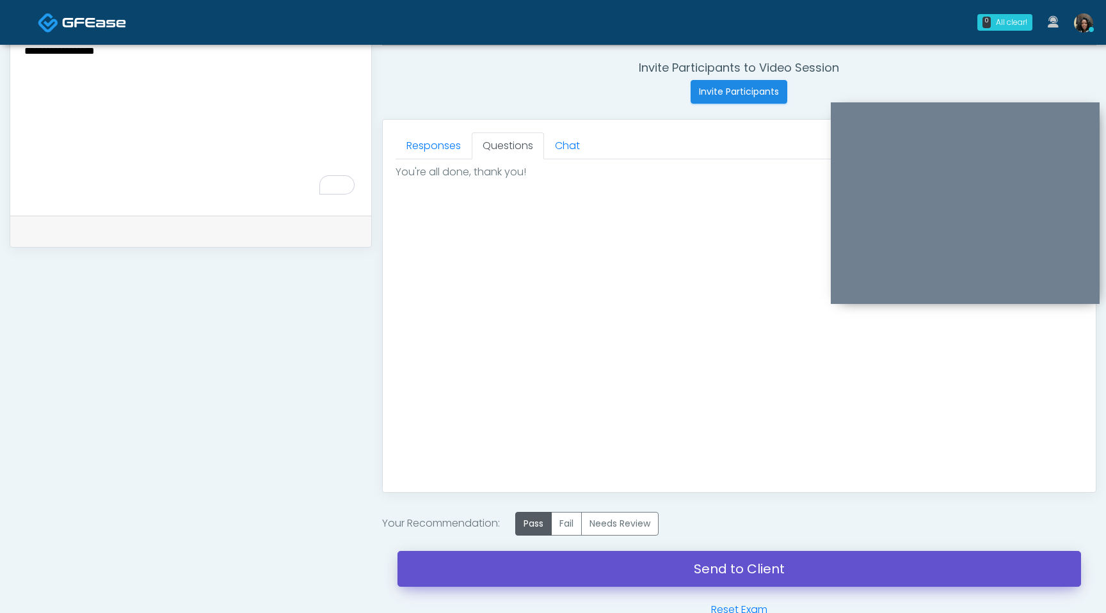
click at [566, 562] on link "Send to Client" at bounding box center [738, 569] width 683 height 36
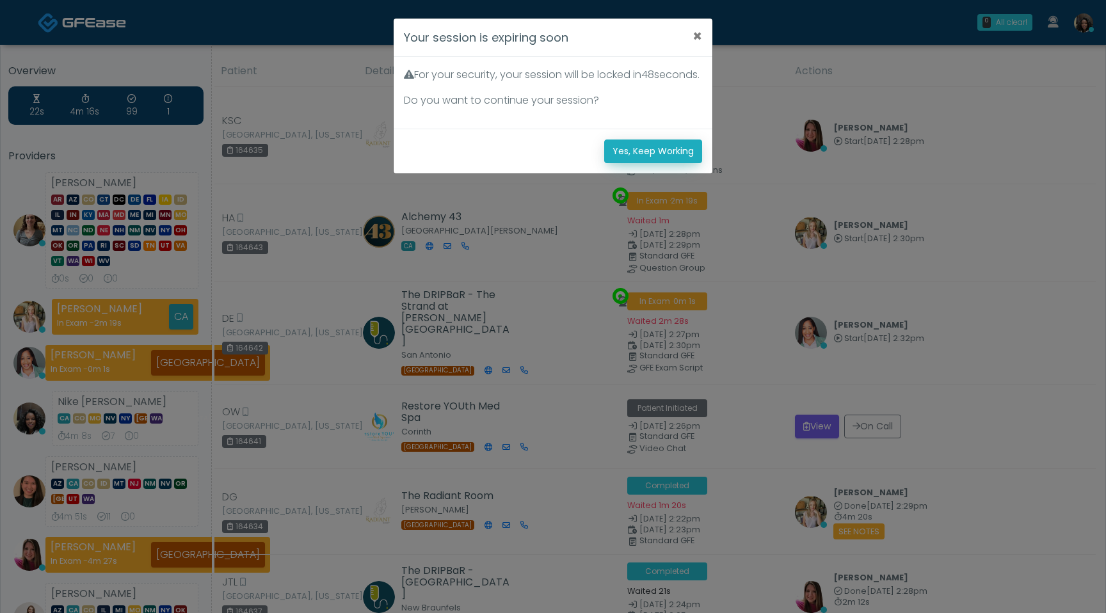
click at [640, 163] on button "Yes, Keep Working" at bounding box center [653, 151] width 98 height 24
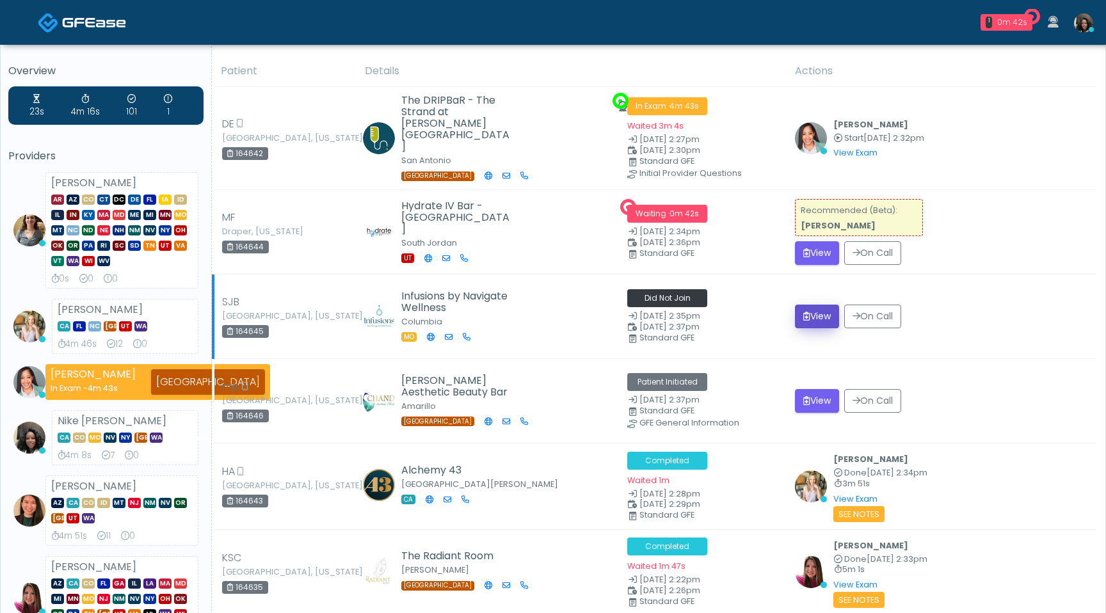
click at [822, 313] on button "View" at bounding box center [817, 317] width 44 height 24
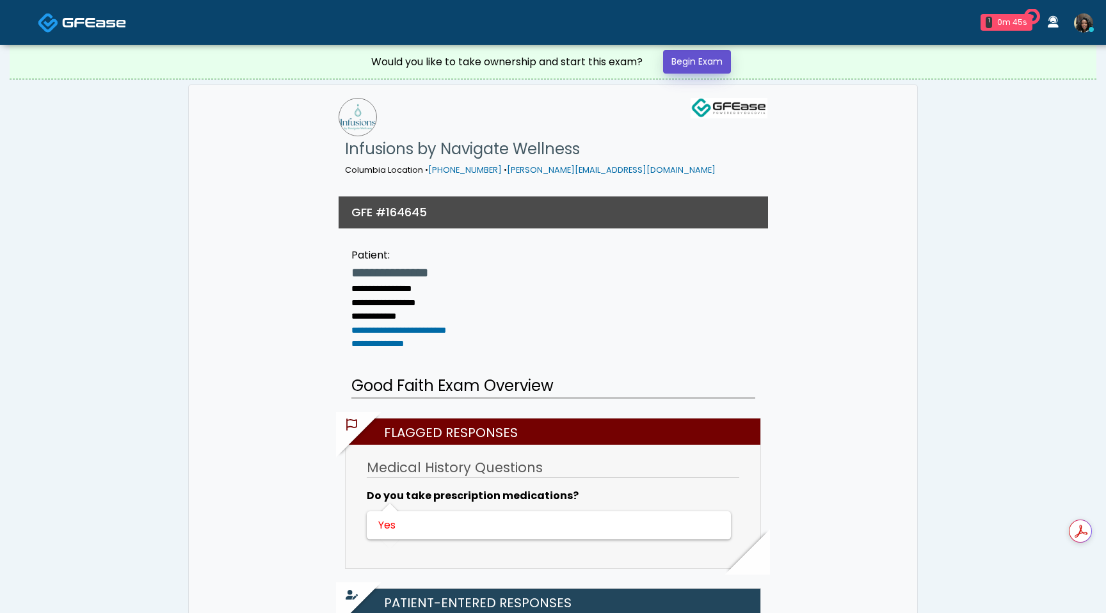
click at [716, 64] on link "Begin Exam" at bounding box center [697, 62] width 68 height 24
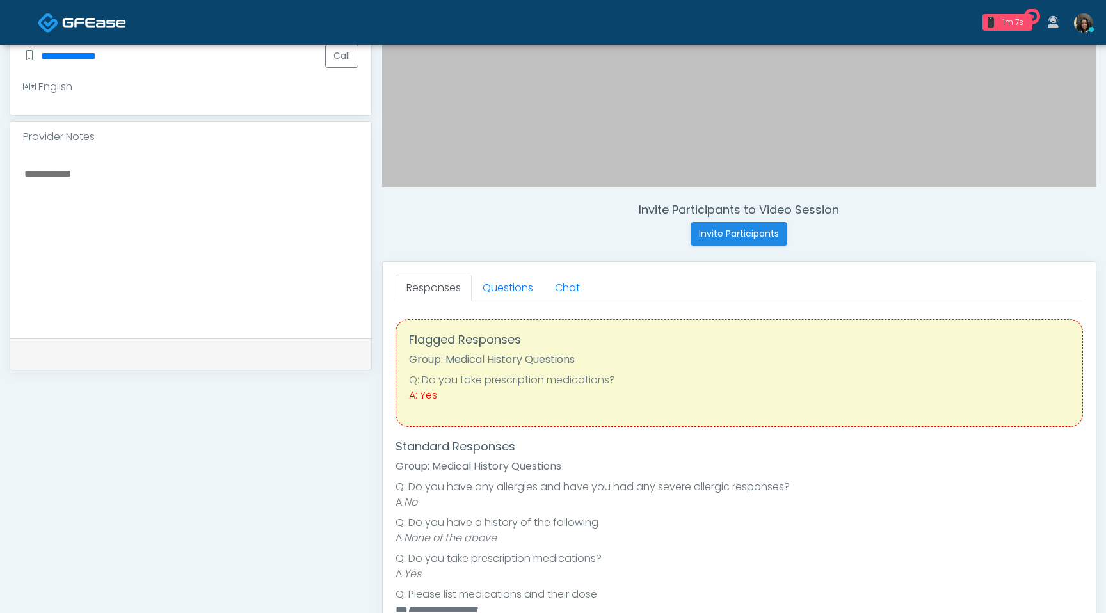
scroll to position [458, 0]
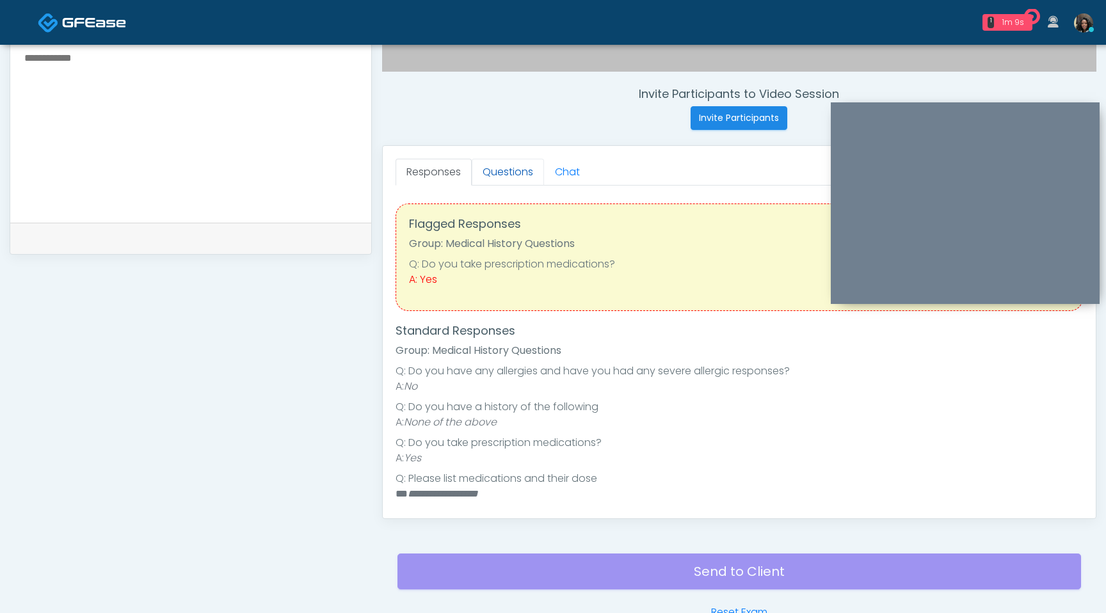
click at [507, 175] on link "Questions" at bounding box center [508, 172] width 72 height 27
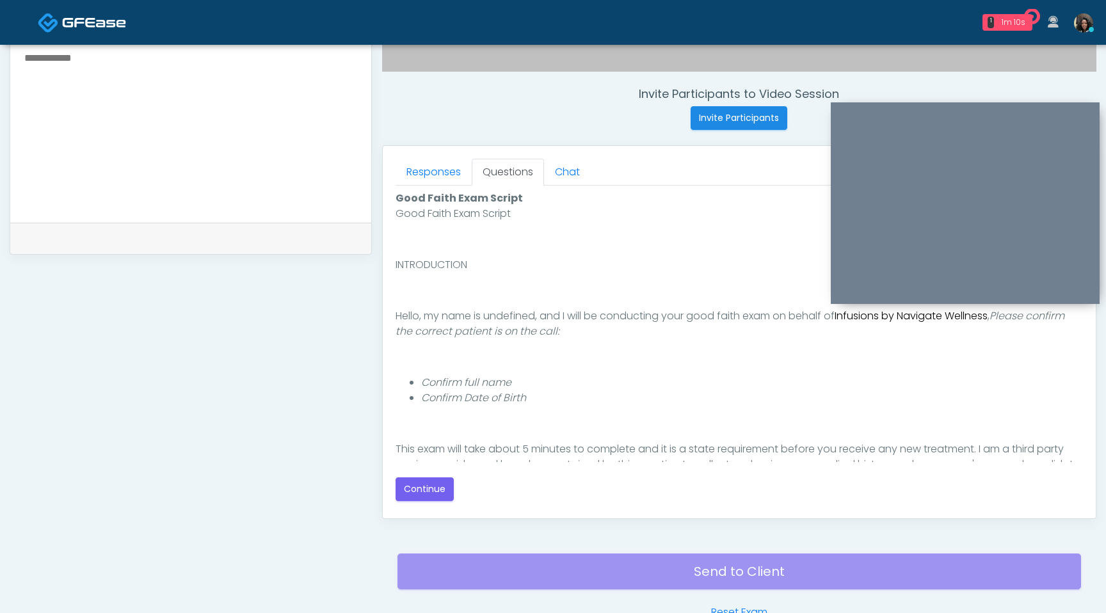
scroll to position [118, 0]
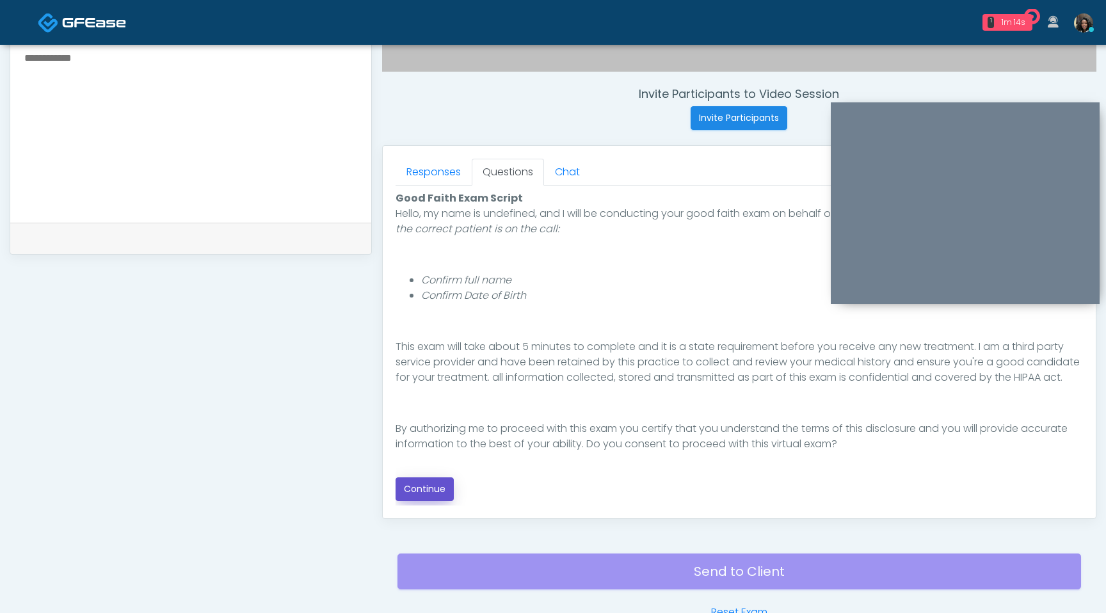
click at [428, 493] on button "Continue" at bounding box center [424, 489] width 58 height 24
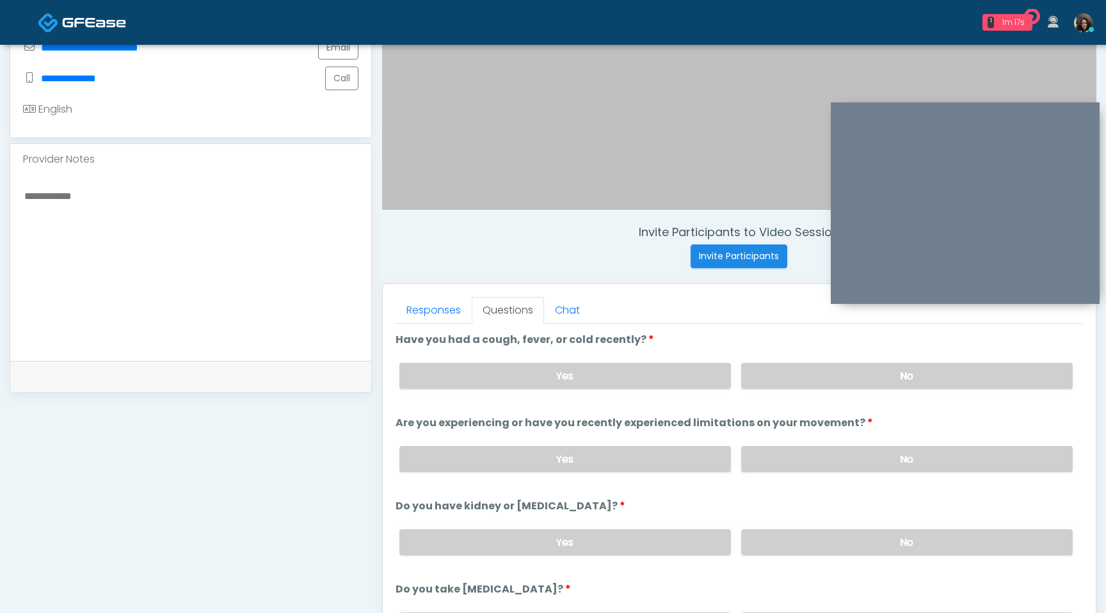
scroll to position [296, 0]
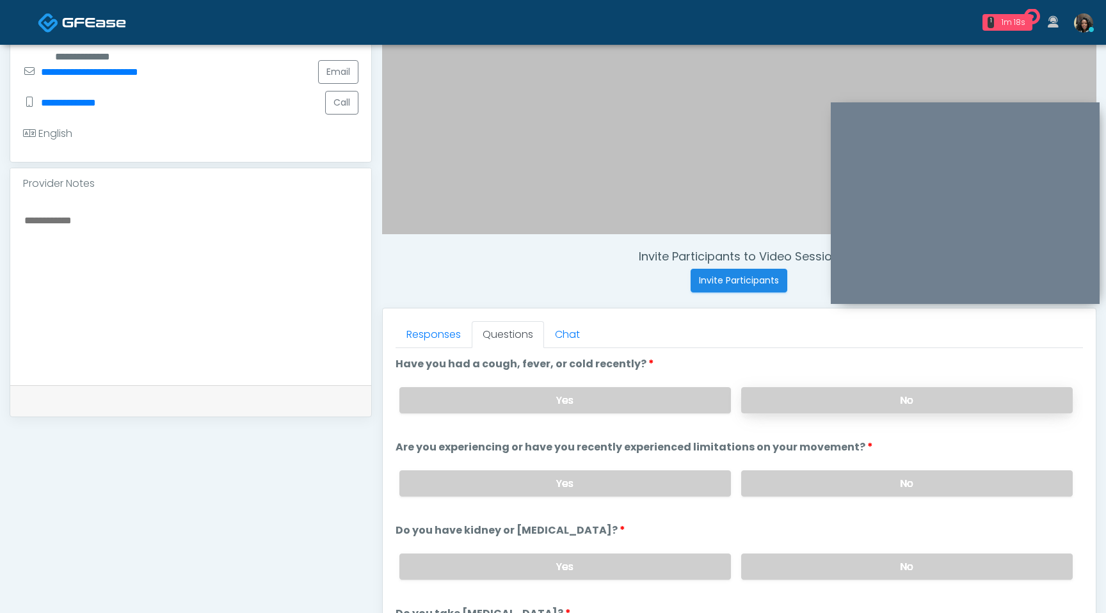
click at [840, 406] on label "No" at bounding box center [906, 400] width 331 height 26
click at [826, 474] on label "No" at bounding box center [906, 483] width 331 height 26
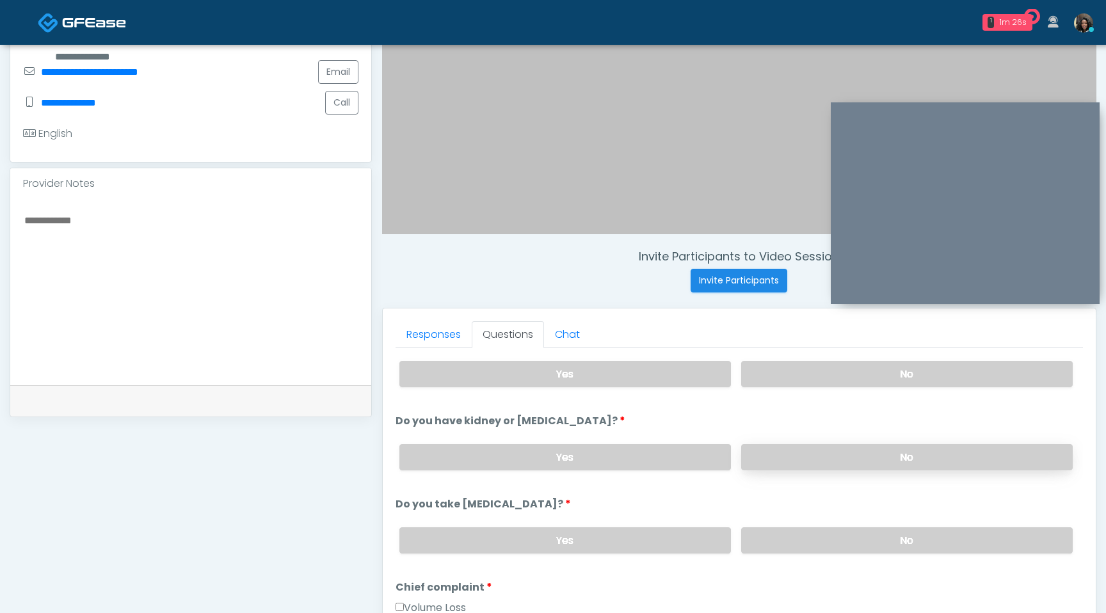
scroll to position [113, 0]
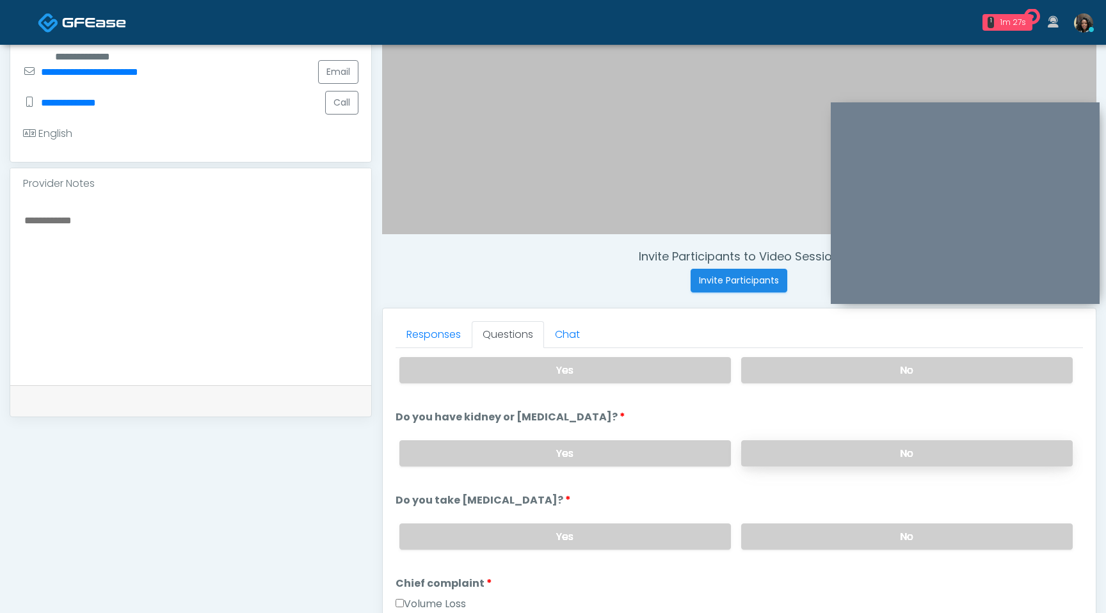
click at [870, 454] on label "No" at bounding box center [906, 453] width 331 height 26
click at [857, 540] on label "No" at bounding box center [906, 536] width 331 height 26
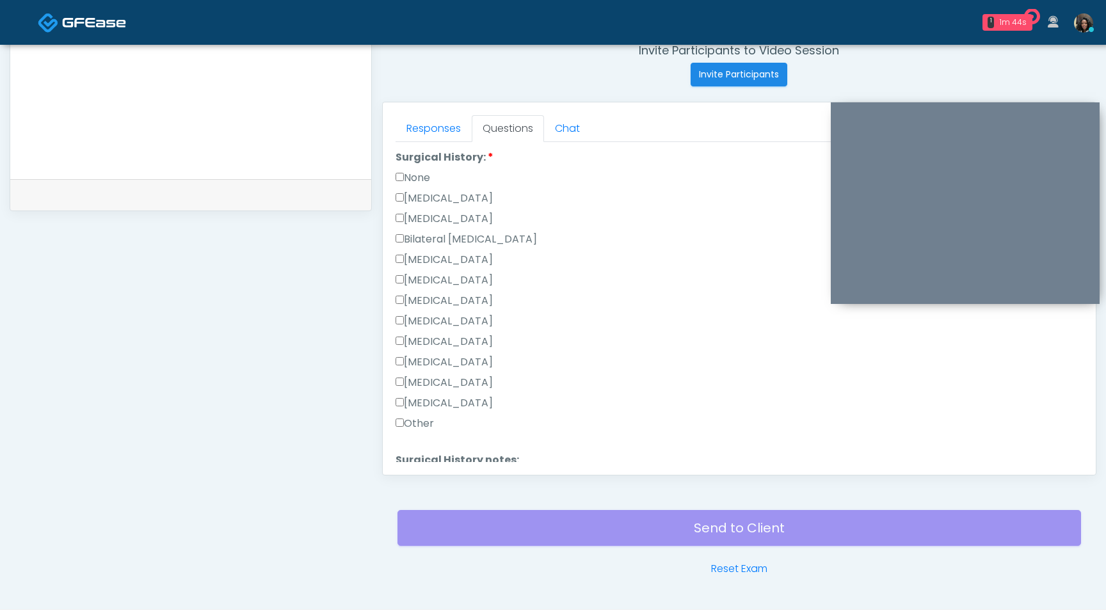
scroll to position [696, 0]
click at [404, 165] on label "None" at bounding box center [412, 172] width 35 height 15
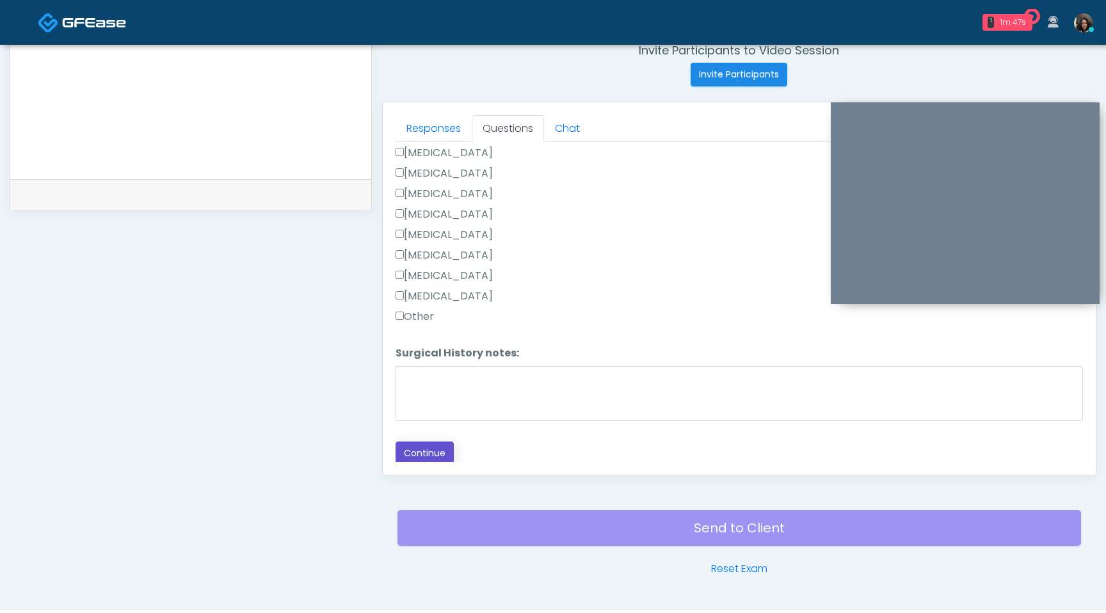
click at [416, 458] on button "Continue" at bounding box center [424, 454] width 58 height 24
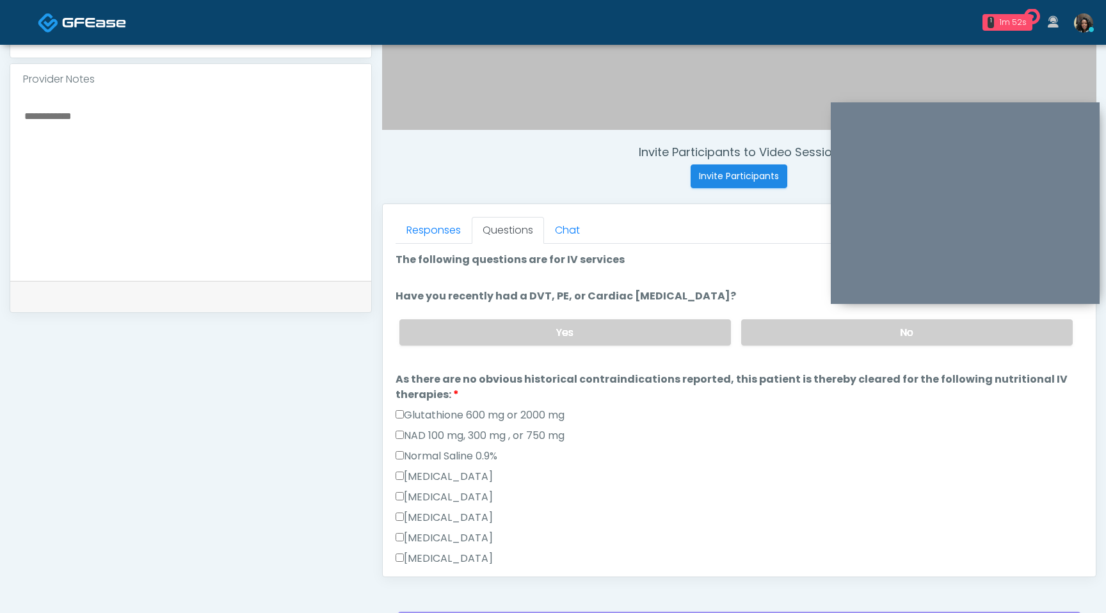
scroll to position [393, 0]
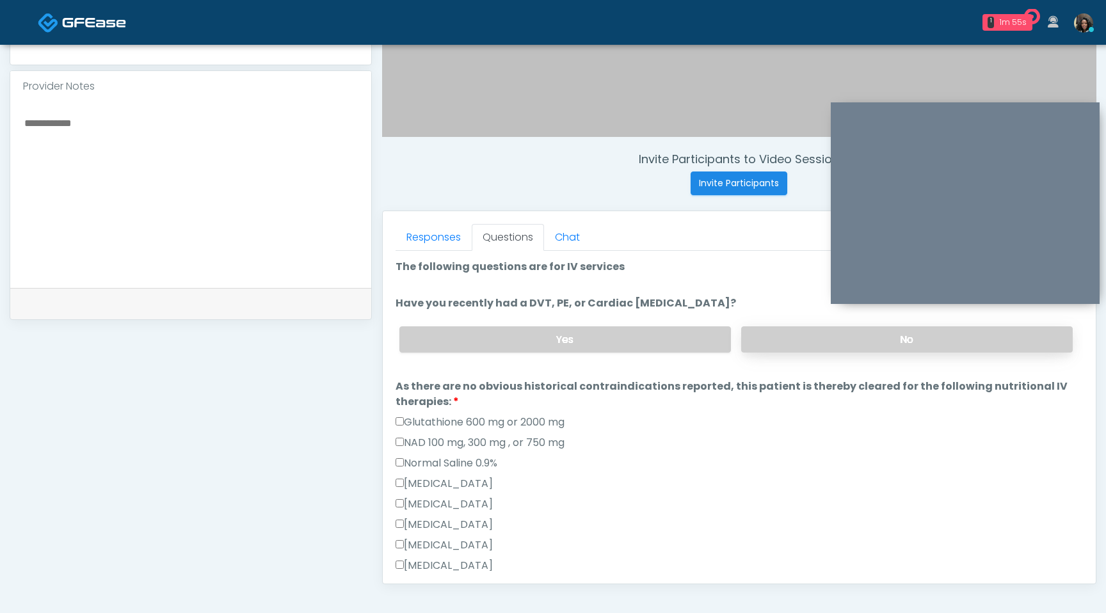
click at [824, 340] on label "No" at bounding box center [906, 339] width 331 height 26
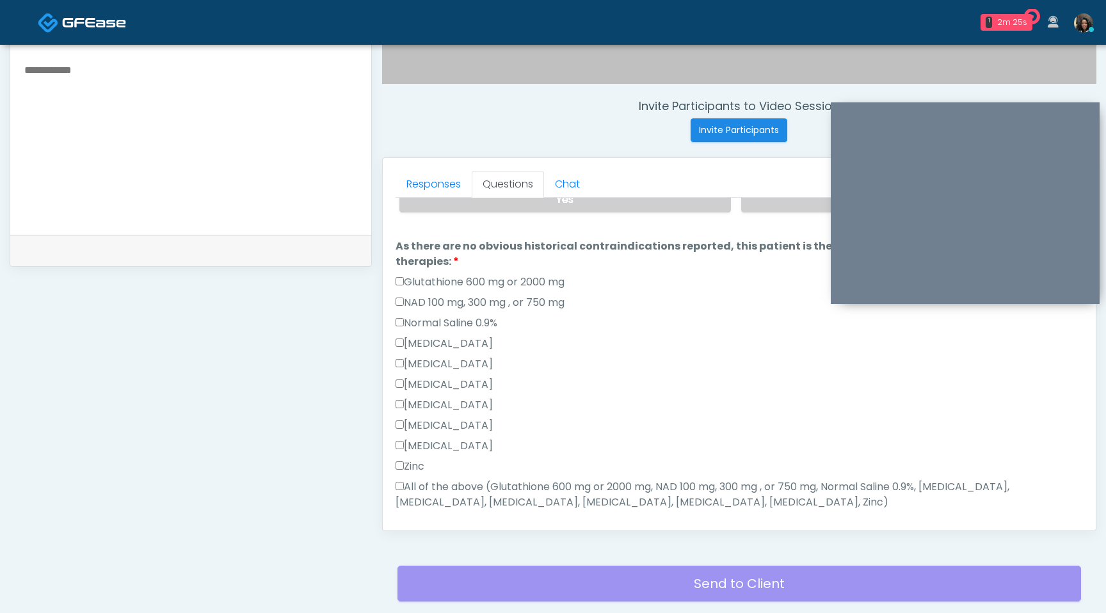
scroll to position [124, 0]
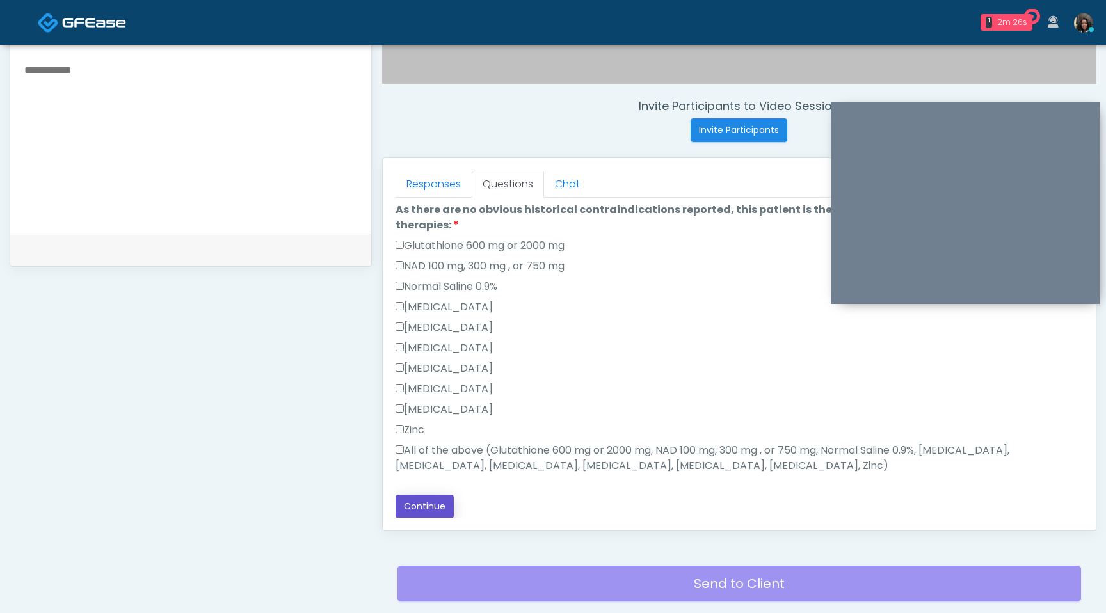
click at [434, 500] on button "Continue" at bounding box center [424, 507] width 58 height 24
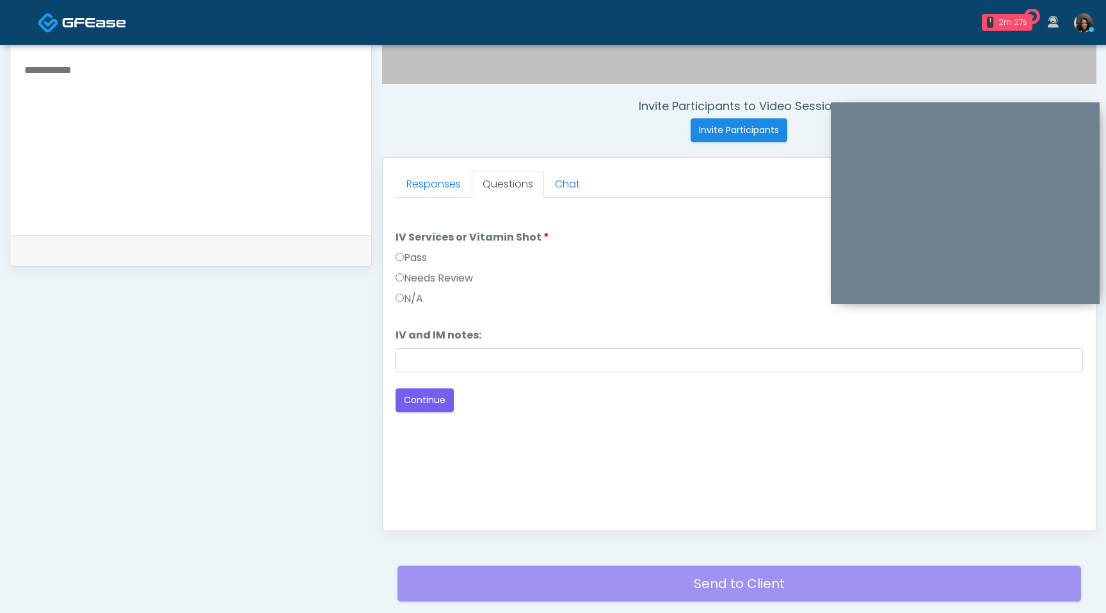
scroll to position [0, 0]
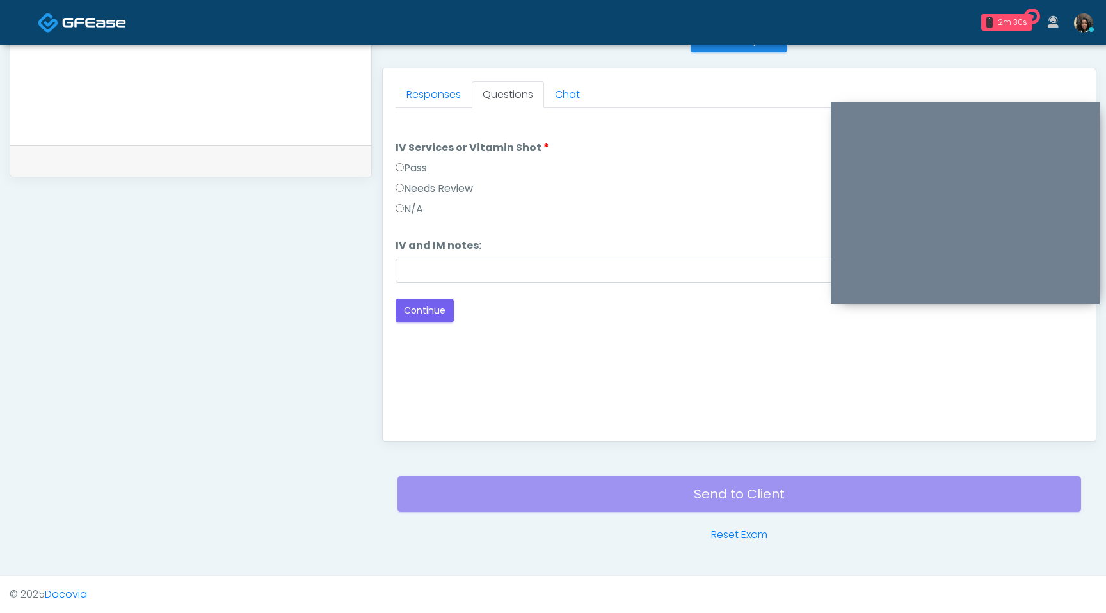
click at [405, 168] on label "Pass" at bounding box center [410, 168] width 31 height 15
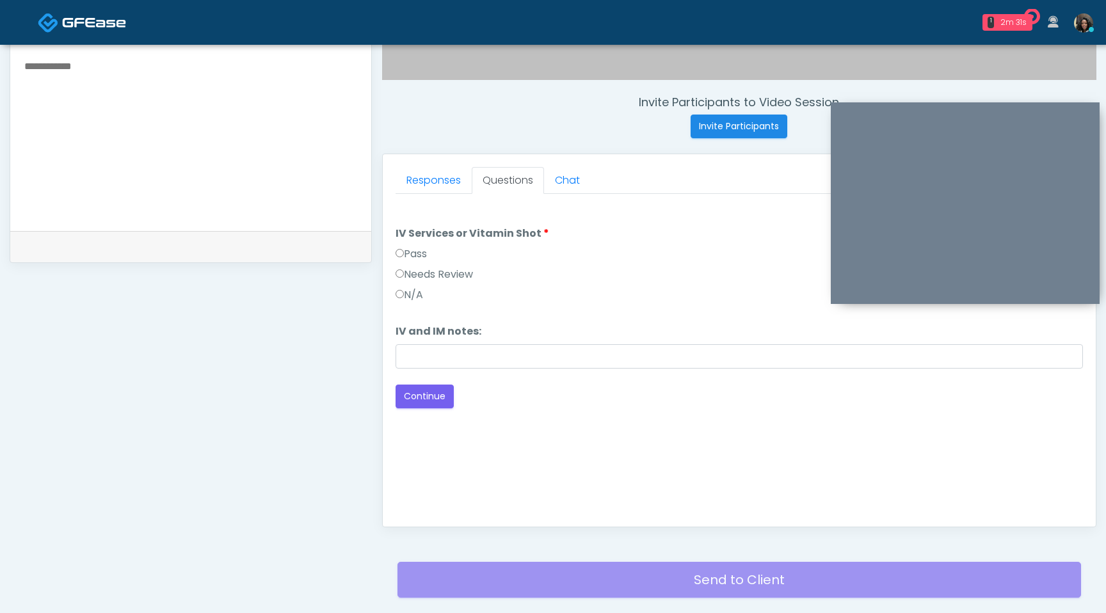
scroll to position [324, 0]
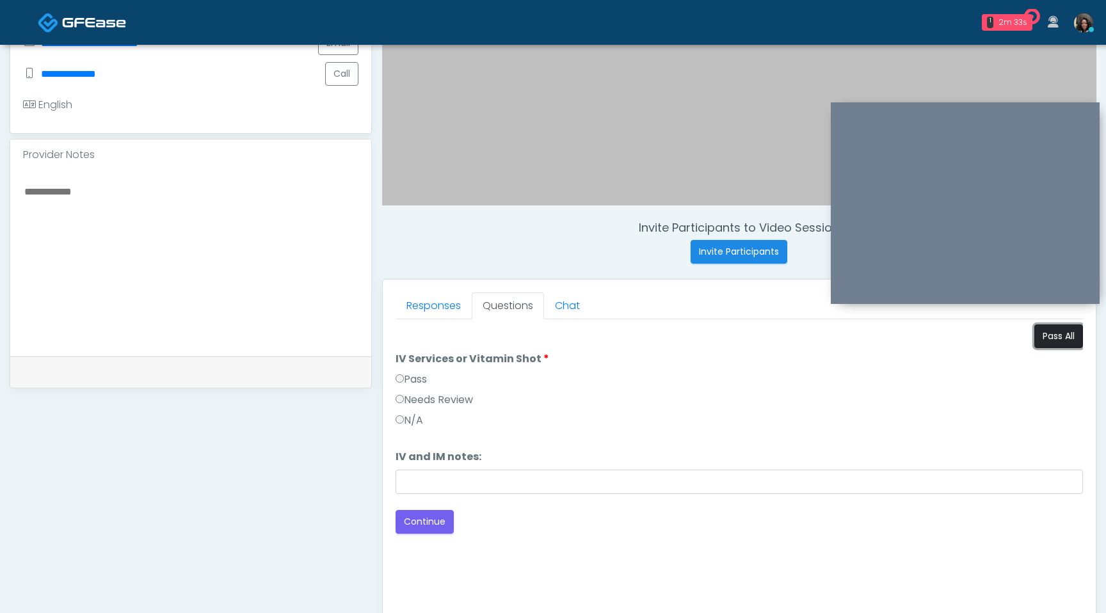
click at [1066, 335] on button "Pass All" at bounding box center [1058, 336] width 49 height 24
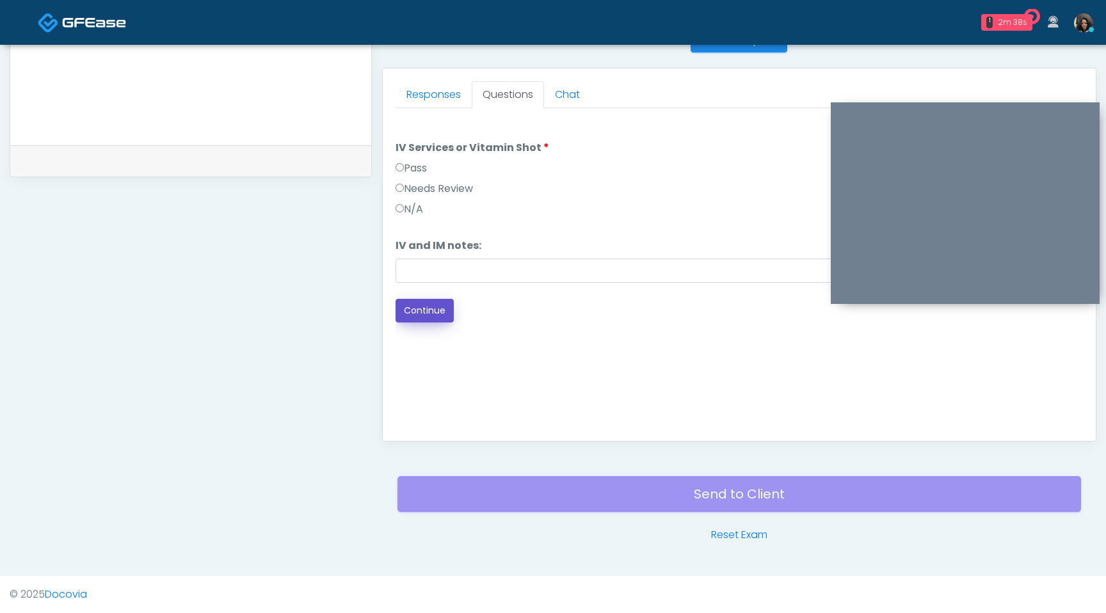
click at [436, 312] on button "Continue" at bounding box center [424, 311] width 58 height 24
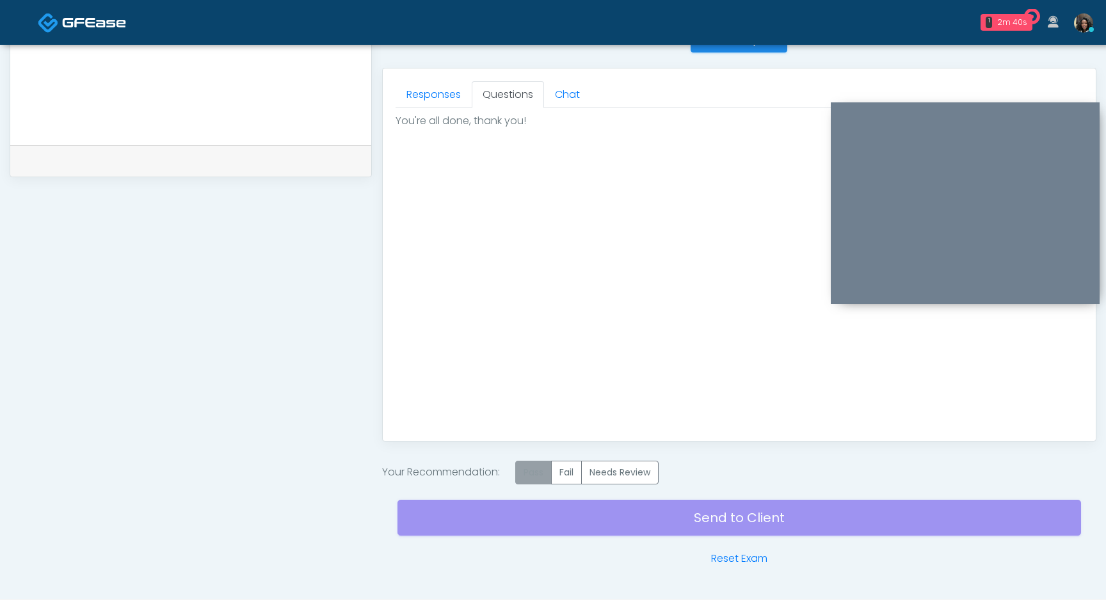
click at [530, 470] on label "Pass" at bounding box center [533, 473] width 36 height 24
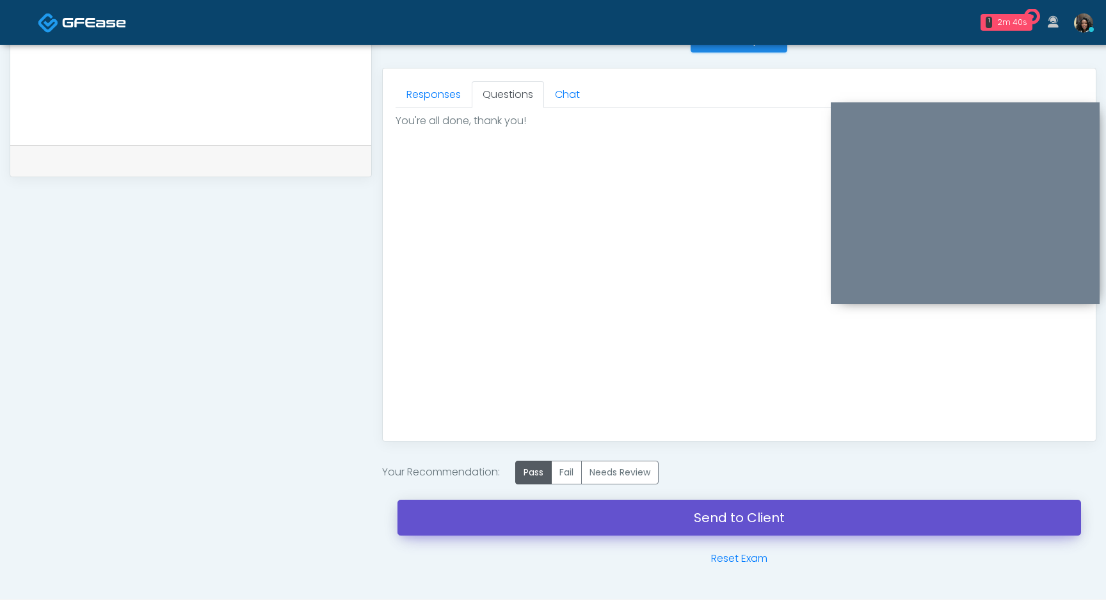
click at [571, 527] on link "Send to Client" at bounding box center [738, 518] width 683 height 36
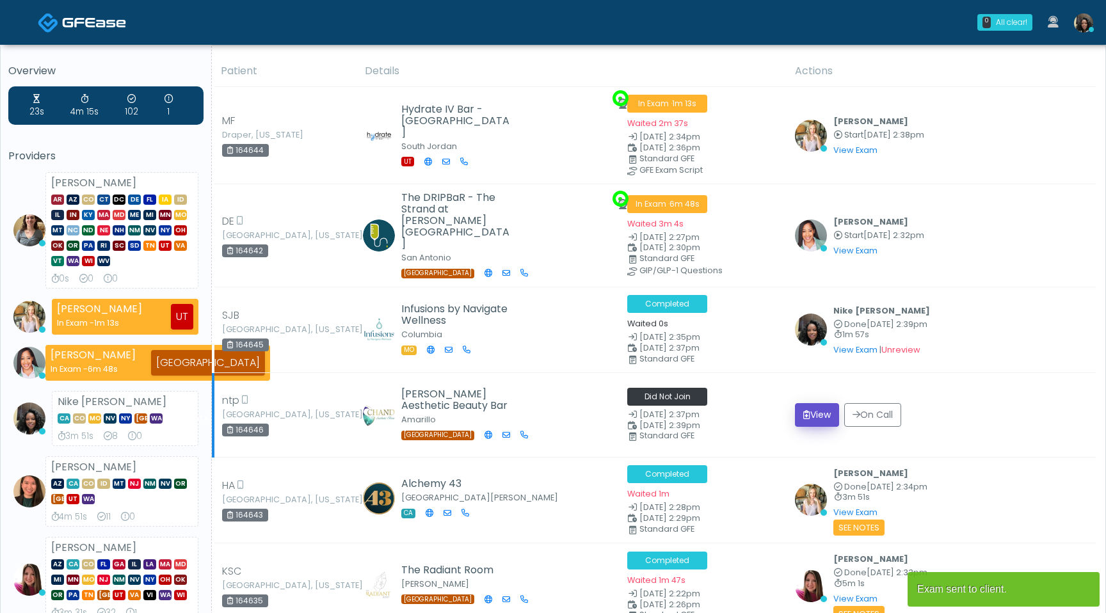
click at [818, 407] on button "View" at bounding box center [817, 415] width 44 height 24
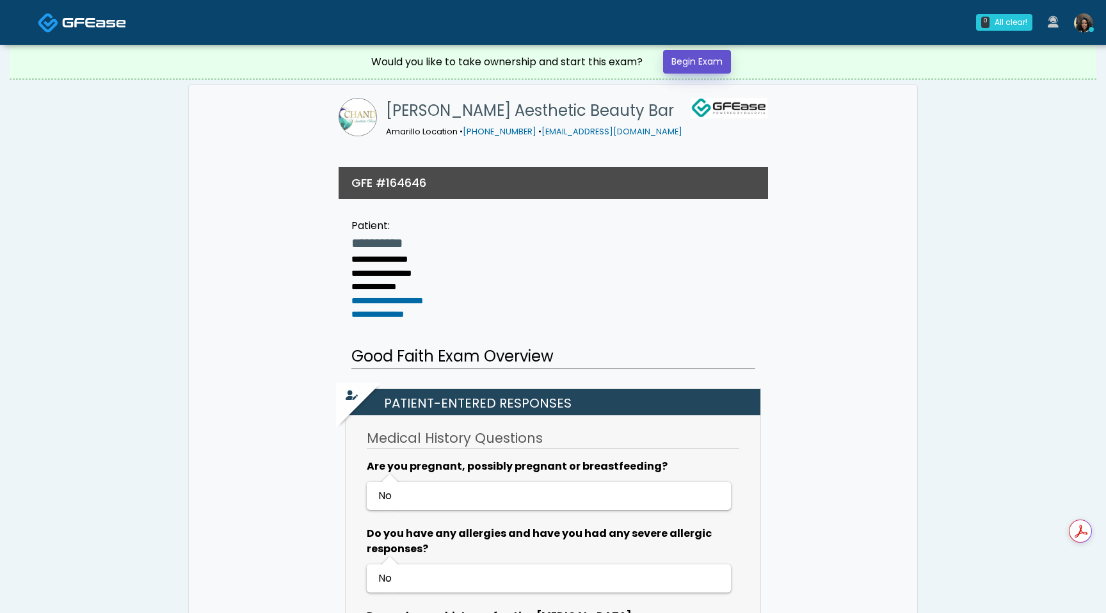
click at [696, 66] on link "Begin Exam" at bounding box center [697, 62] width 68 height 24
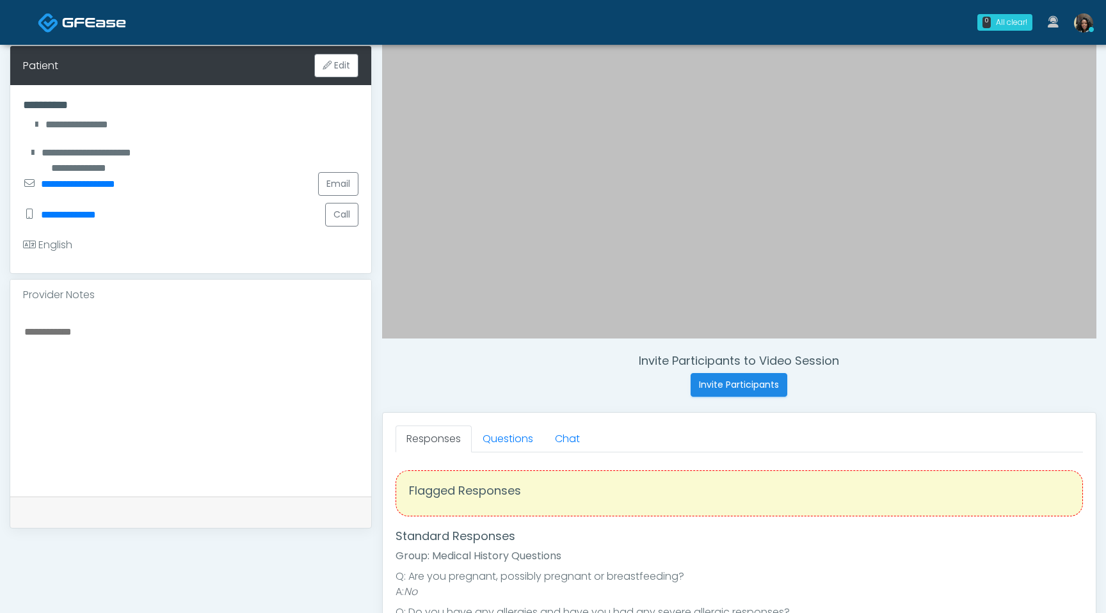
scroll to position [206, 0]
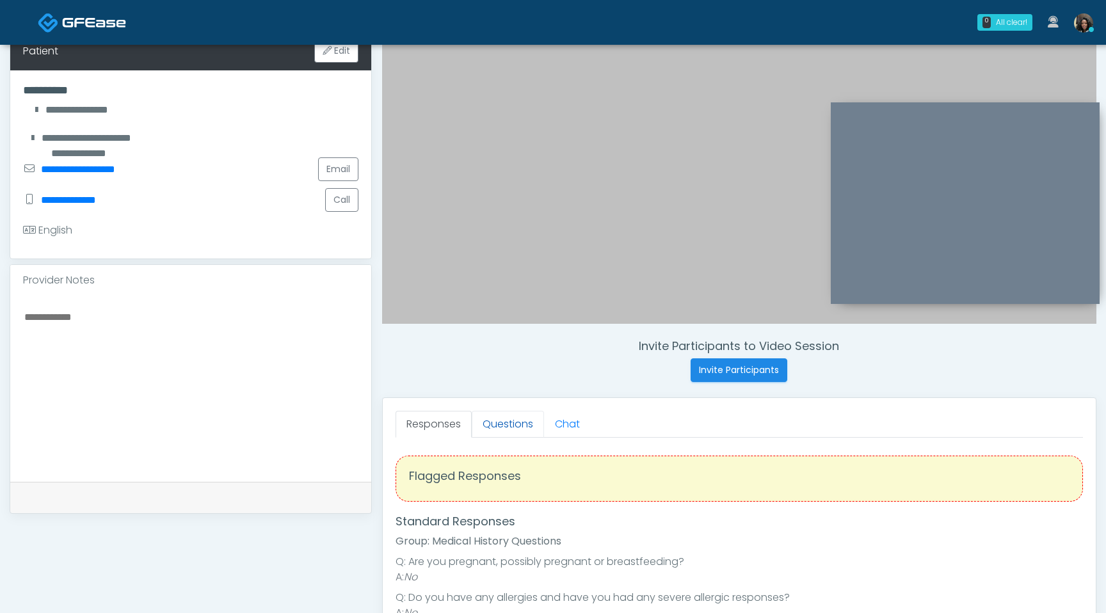
click at [507, 424] on link "Questions" at bounding box center [508, 424] width 72 height 27
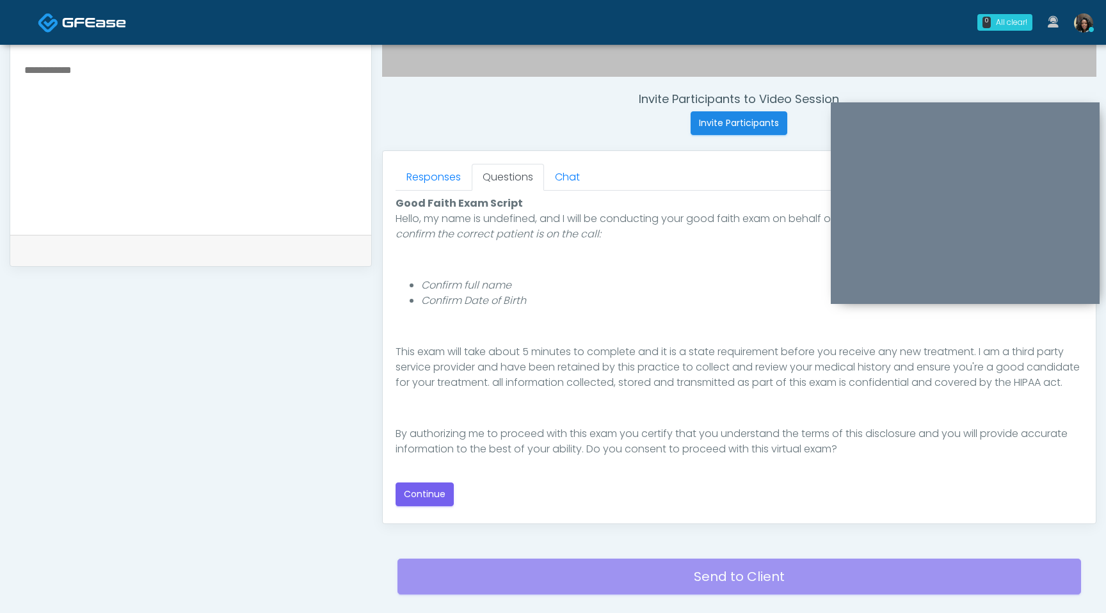
scroll to position [476, 0]
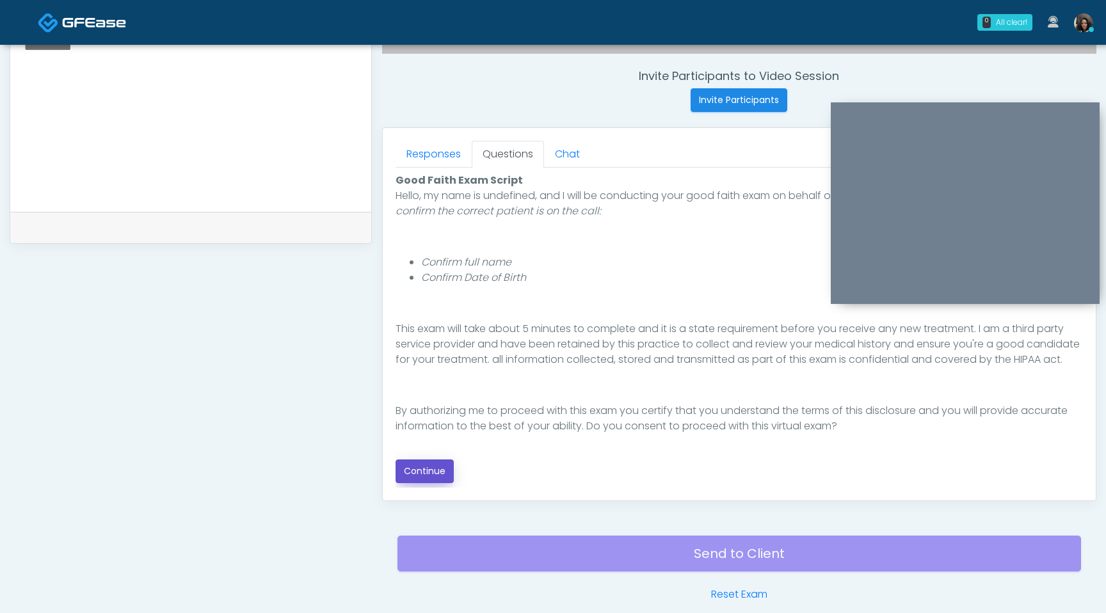
click at [419, 474] on button "Continue" at bounding box center [424, 471] width 58 height 24
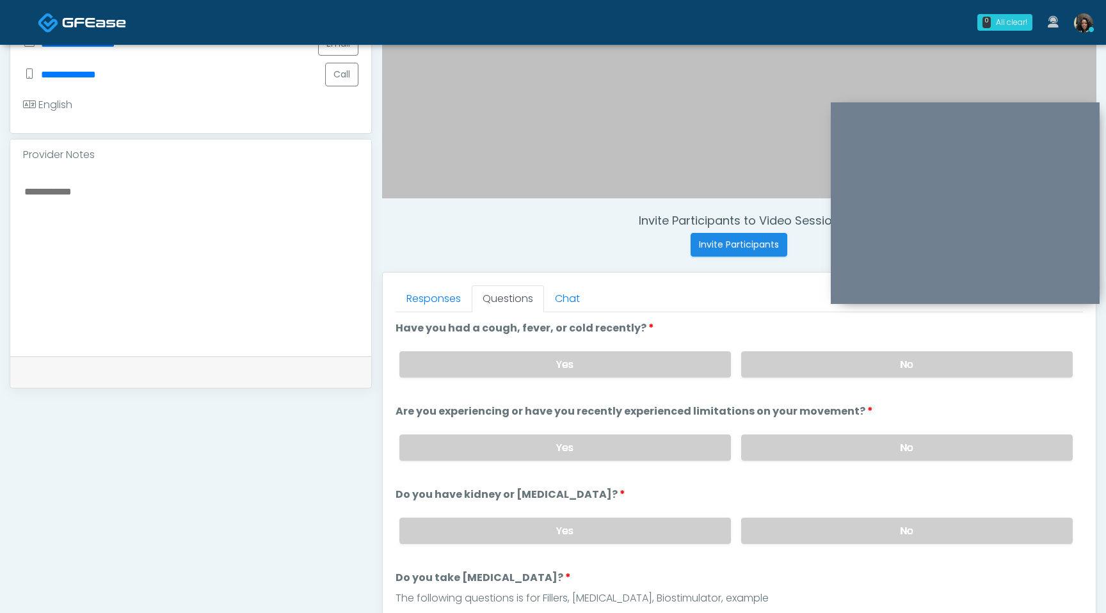
scroll to position [328, 0]
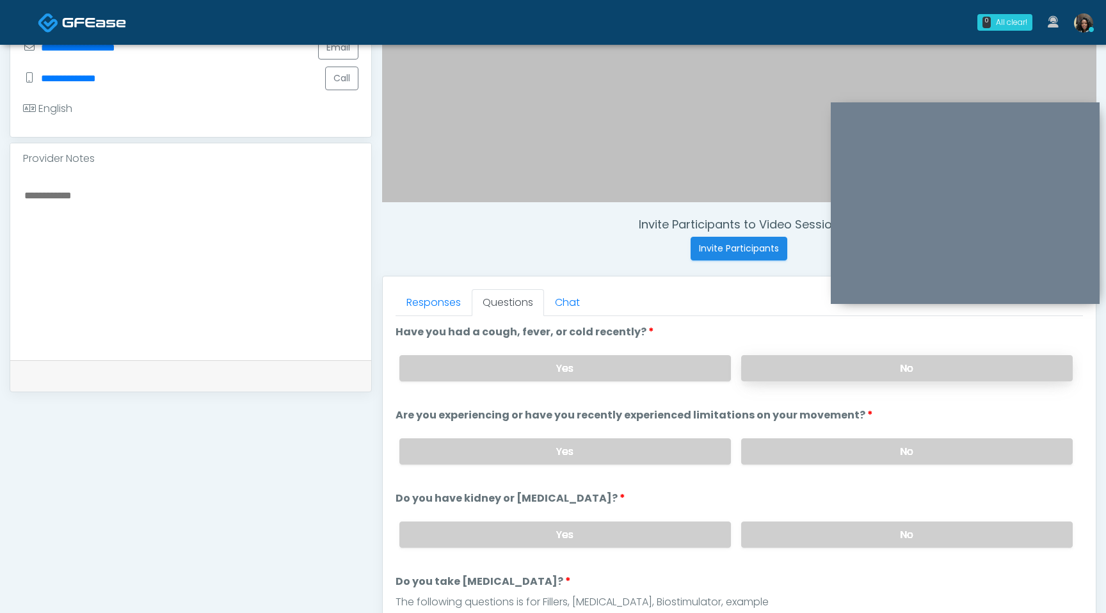
click at [813, 363] on label "No" at bounding box center [906, 368] width 331 height 26
click at [799, 457] on label "No" at bounding box center [906, 451] width 331 height 26
click at [792, 540] on label "No" at bounding box center [906, 535] width 331 height 26
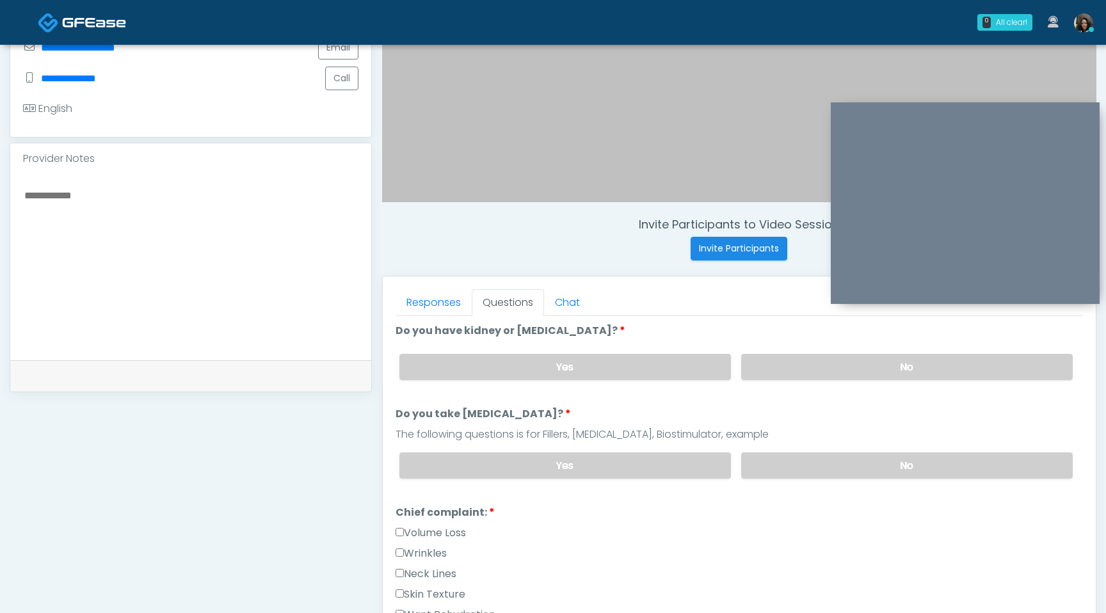
scroll to position [170, 0]
click at [820, 466] on label "No" at bounding box center [906, 463] width 331 height 26
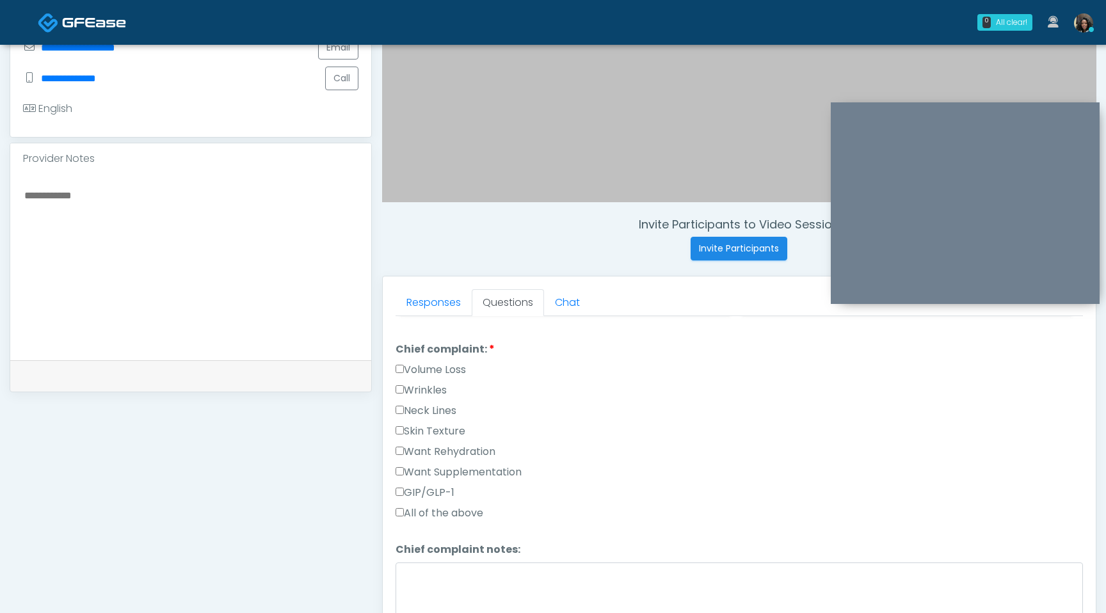
scroll to position [331, 0]
click at [626, 522] on div "All of the above" at bounding box center [738, 515] width 687 height 20
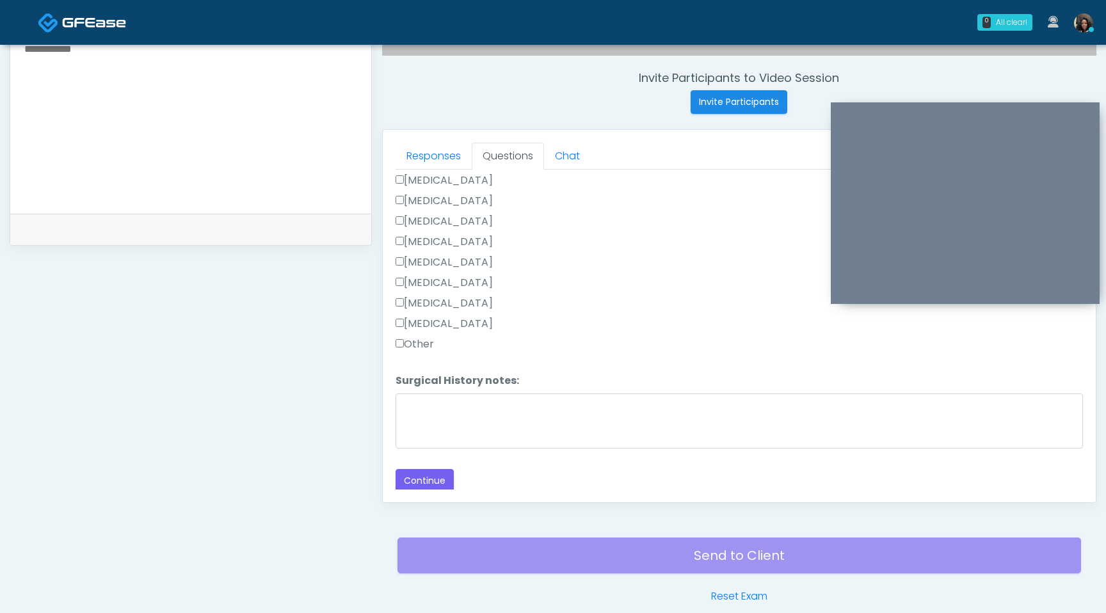
scroll to position [536, 0]
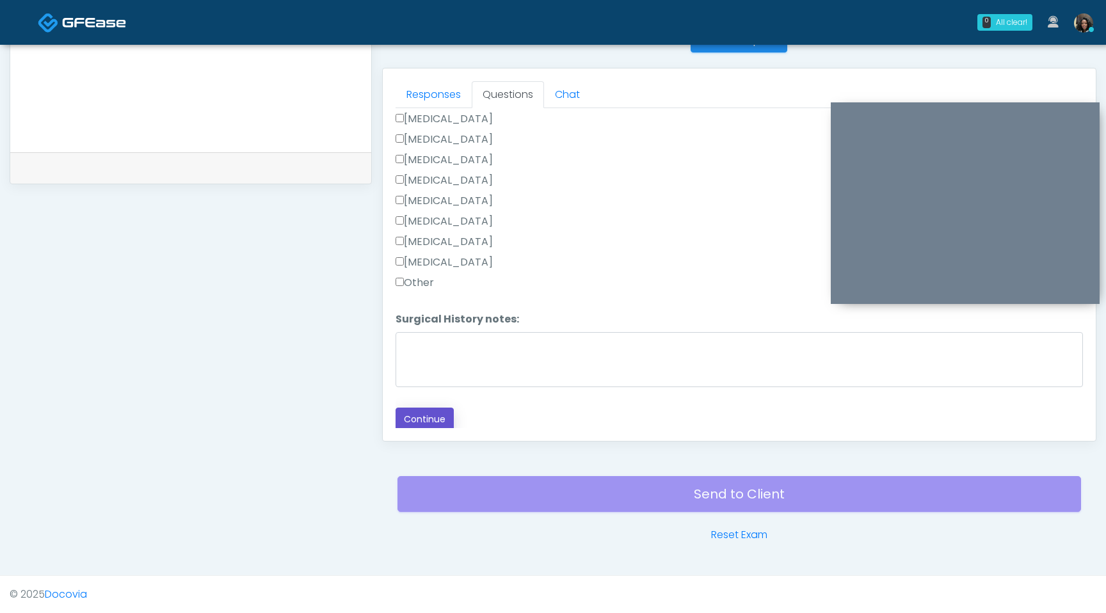
click at [440, 425] on button "Continue" at bounding box center [424, 420] width 58 height 24
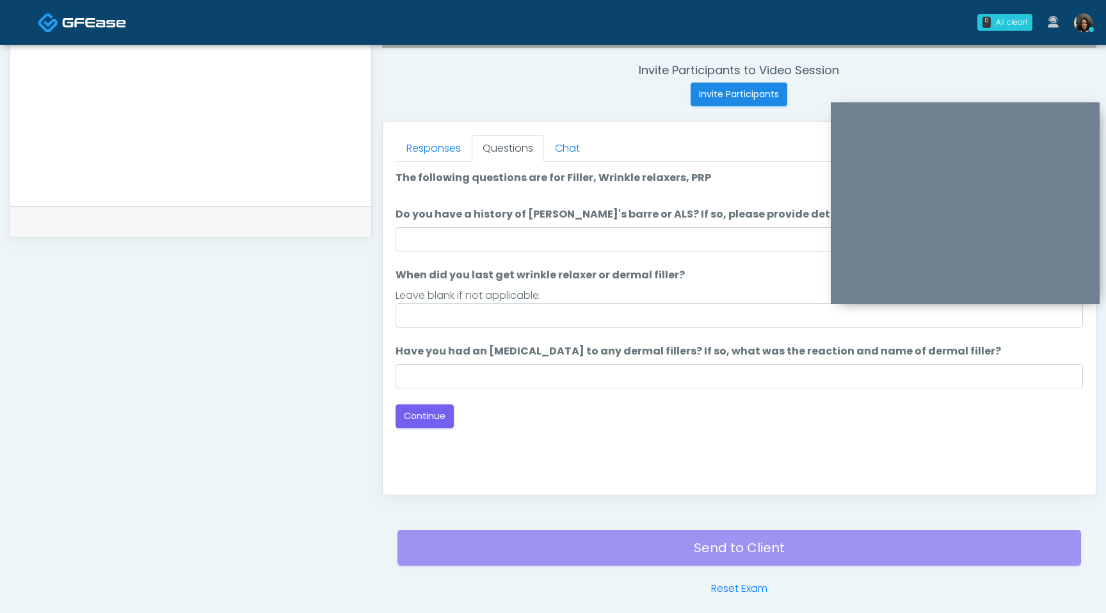
scroll to position [480, 0]
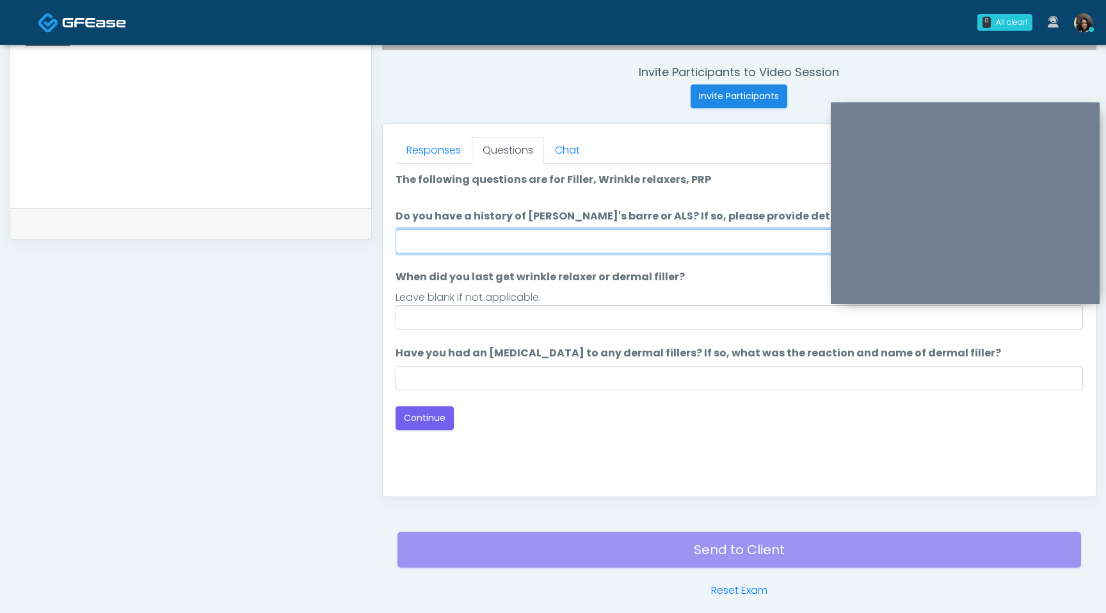
click at [619, 237] on input "Do you have a history of Guillain's barre or ALS? If so, please provide details." at bounding box center [738, 241] width 687 height 24
type input "**"
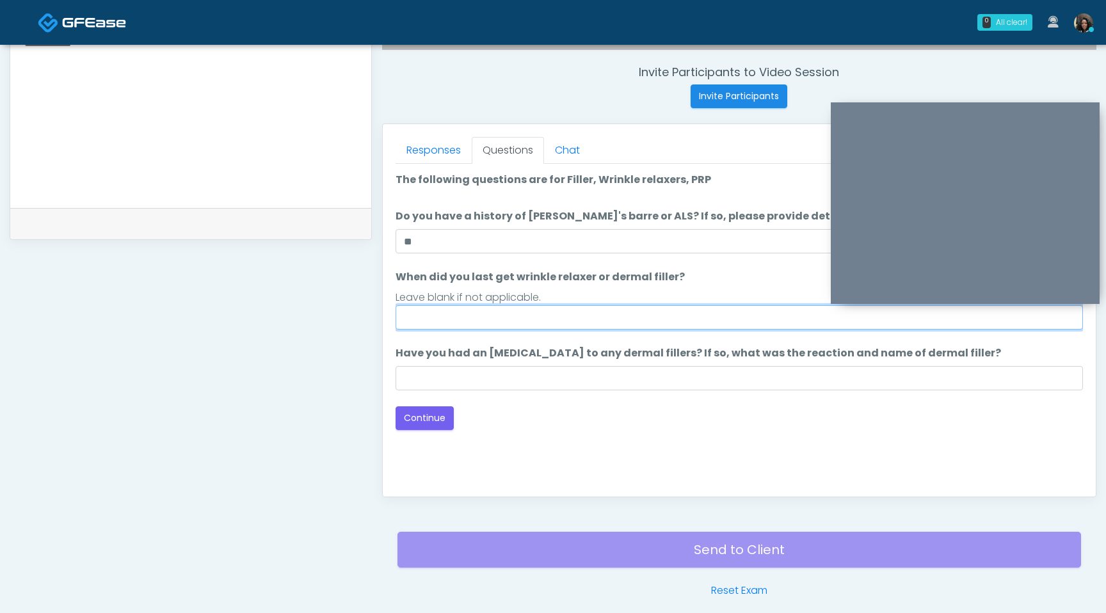
click at [490, 316] on input "When did you last get wrinkle relaxer or dermal filler?" at bounding box center [738, 317] width 687 height 24
type input "*********"
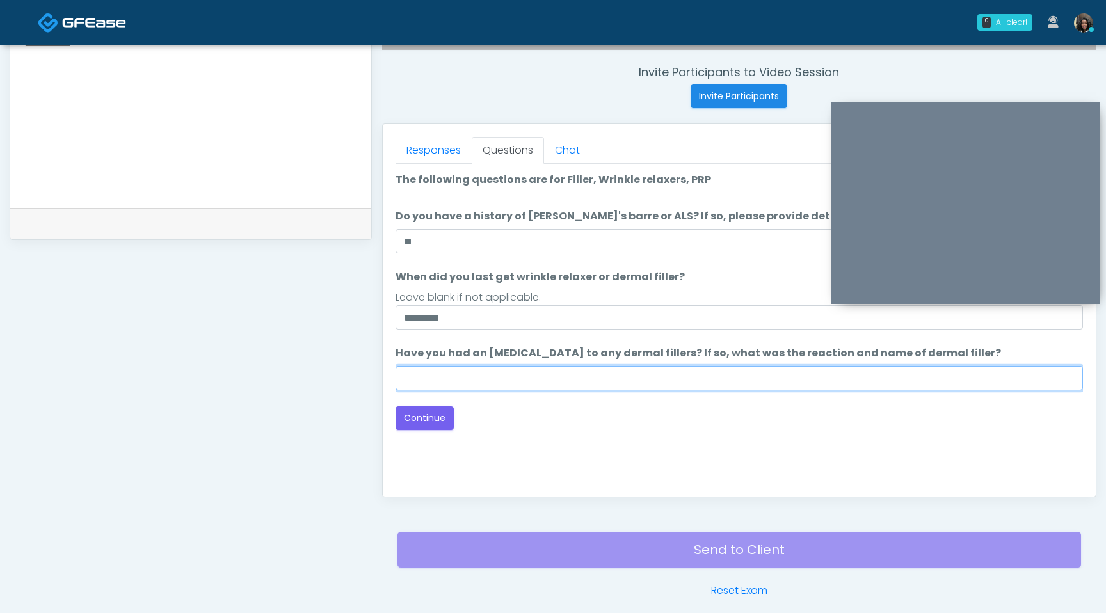
click at [426, 385] on input "Have you had an allergic response to any dermal fillers? If so, what was the re…" at bounding box center [738, 378] width 687 height 24
type input "**********"
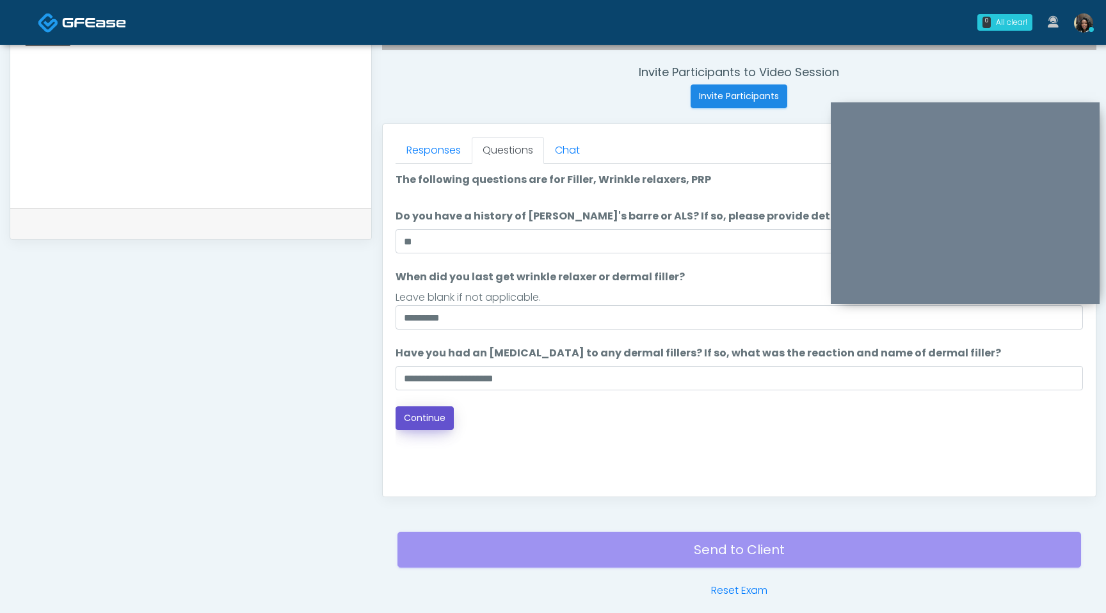
click at [442, 421] on button "Continue" at bounding box center [424, 418] width 58 height 24
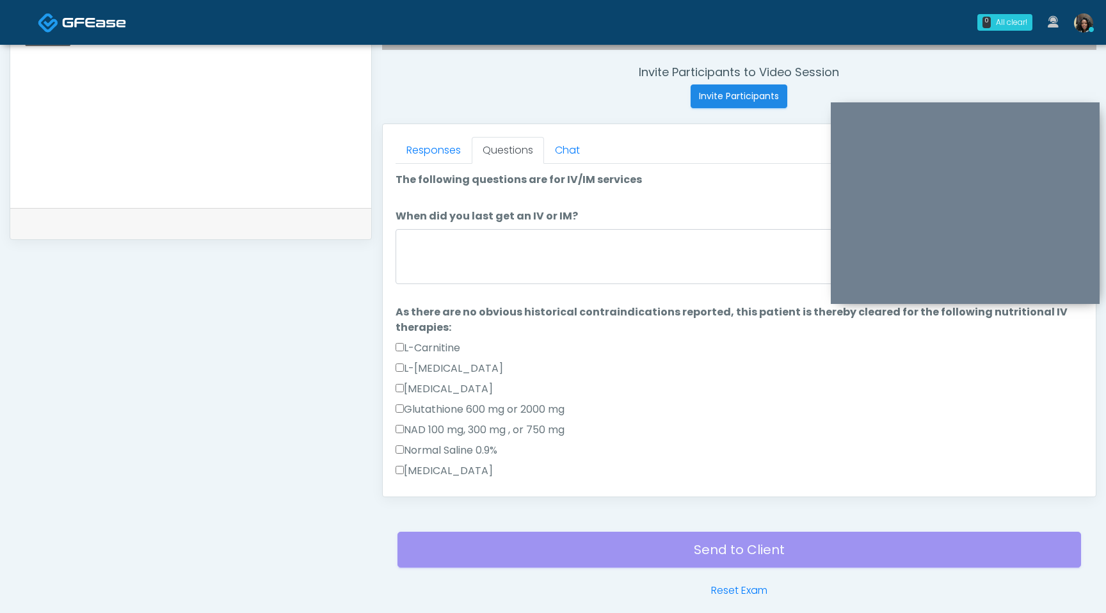
scroll to position [536, 0]
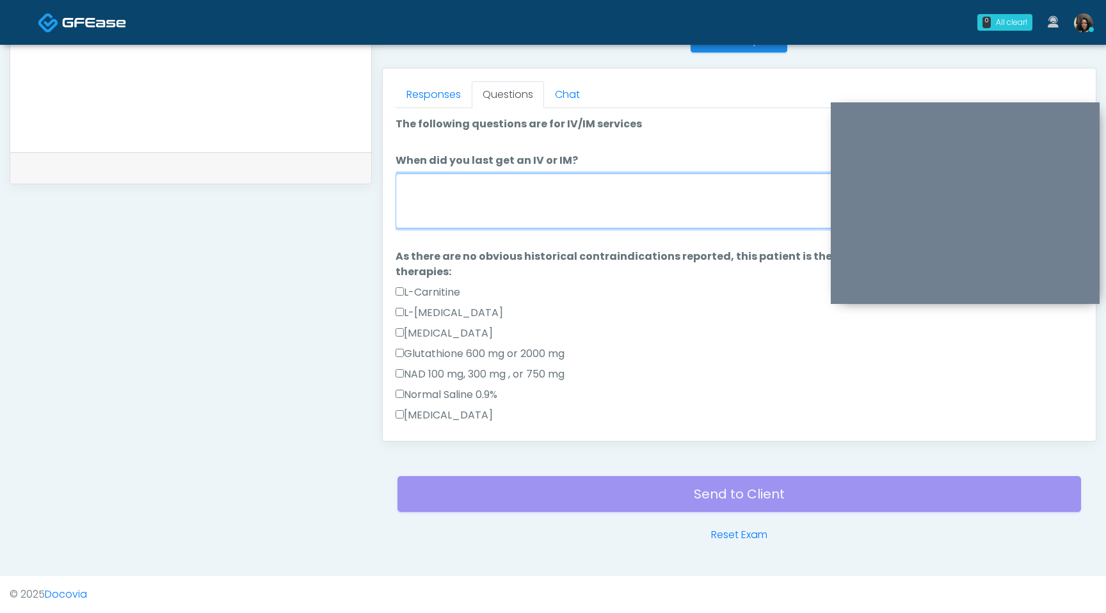
click at [594, 199] on textarea "When did you last get an IV or IM?" at bounding box center [738, 200] width 687 height 55
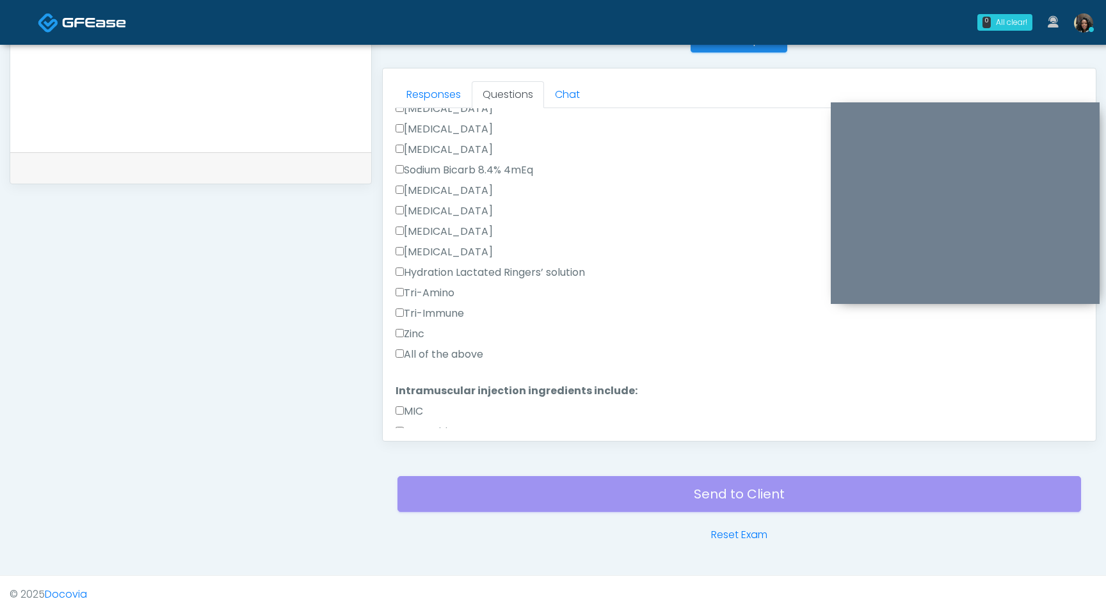
scroll to position [0, 0]
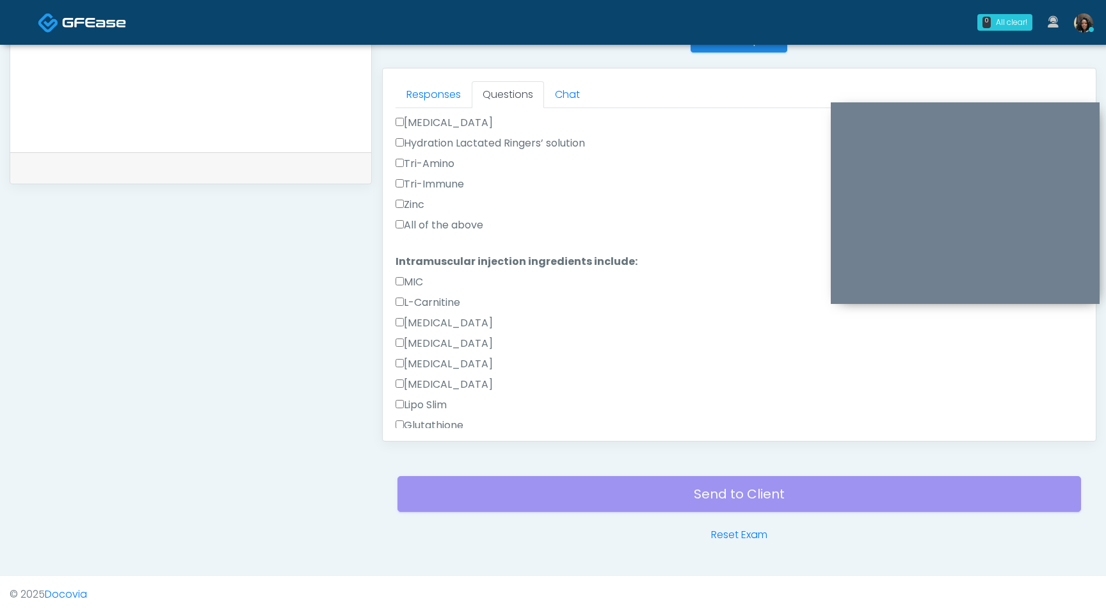
type textarea "**********"
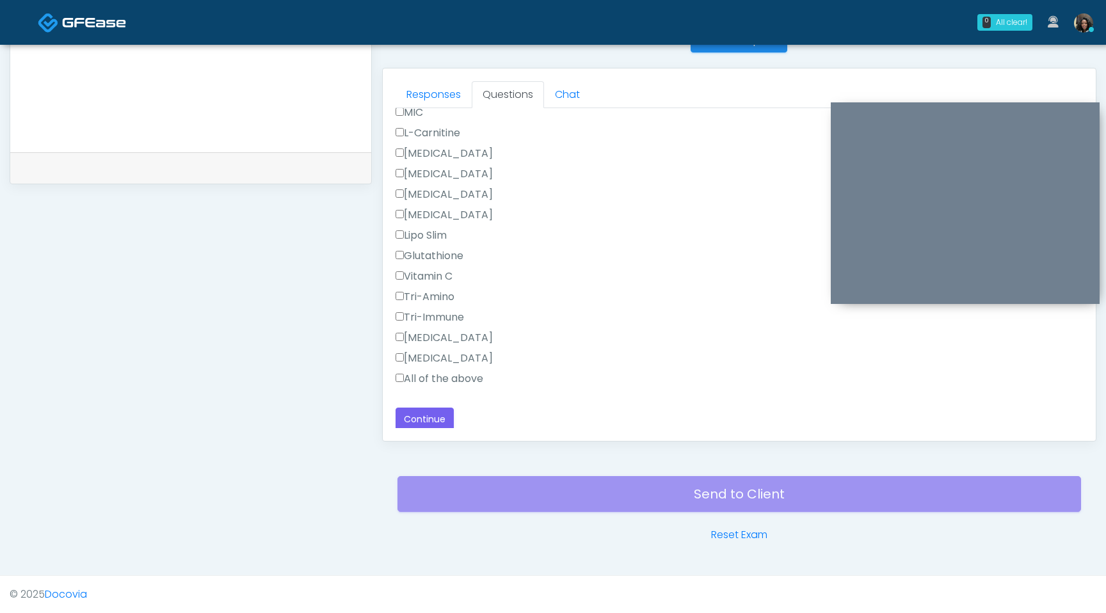
scroll to position [608, 0]
click at [426, 413] on button "Continue" at bounding box center [424, 417] width 58 height 24
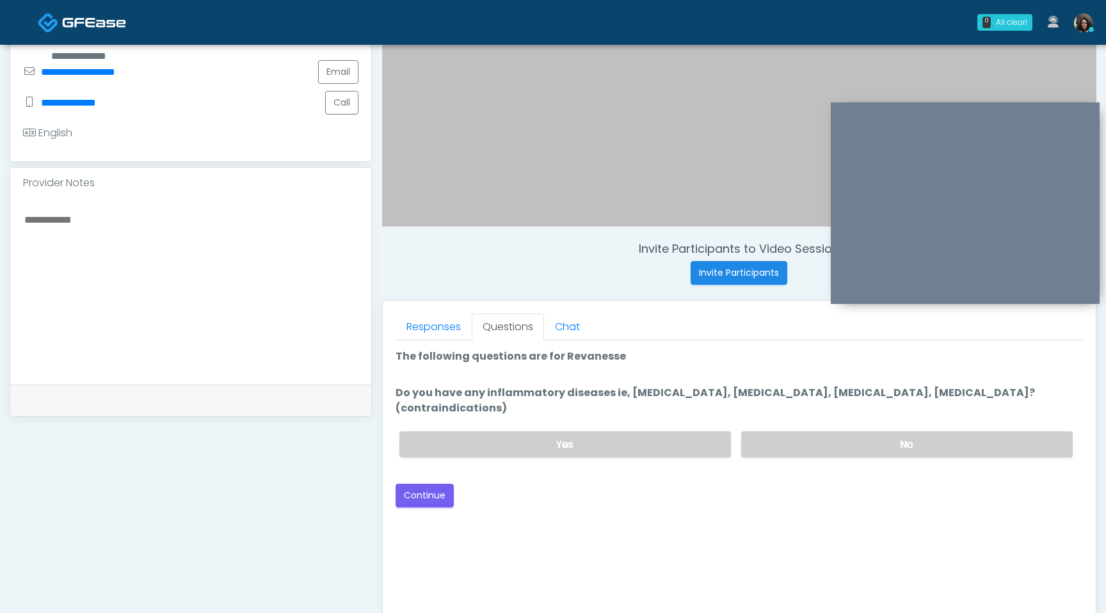
scroll to position [298, 0]
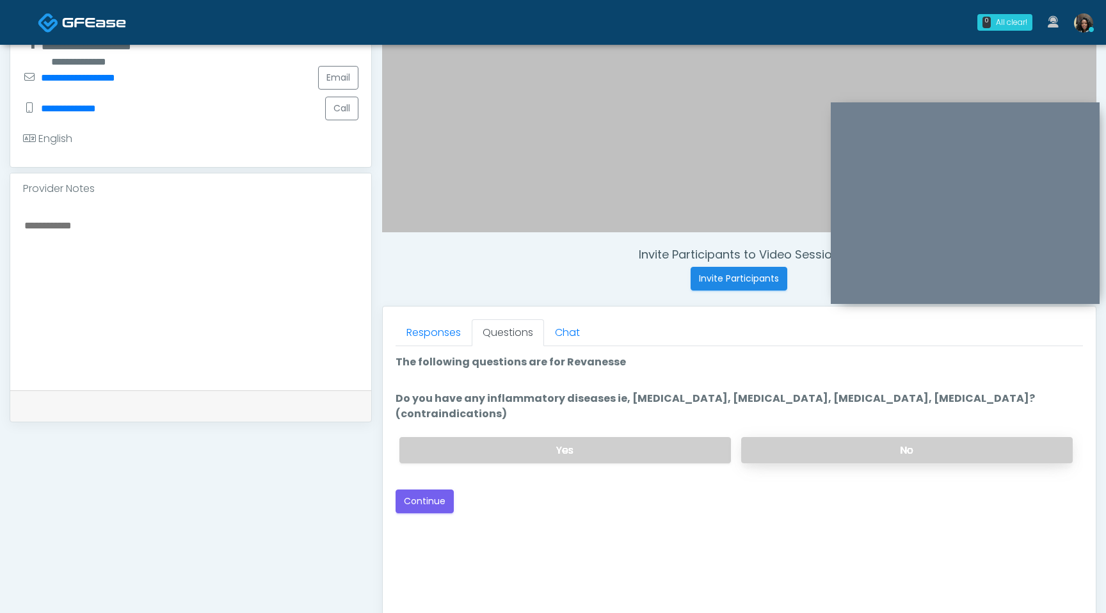
click at [868, 440] on label "No" at bounding box center [906, 450] width 331 height 26
click at [434, 490] on button "Continue" at bounding box center [424, 502] width 58 height 24
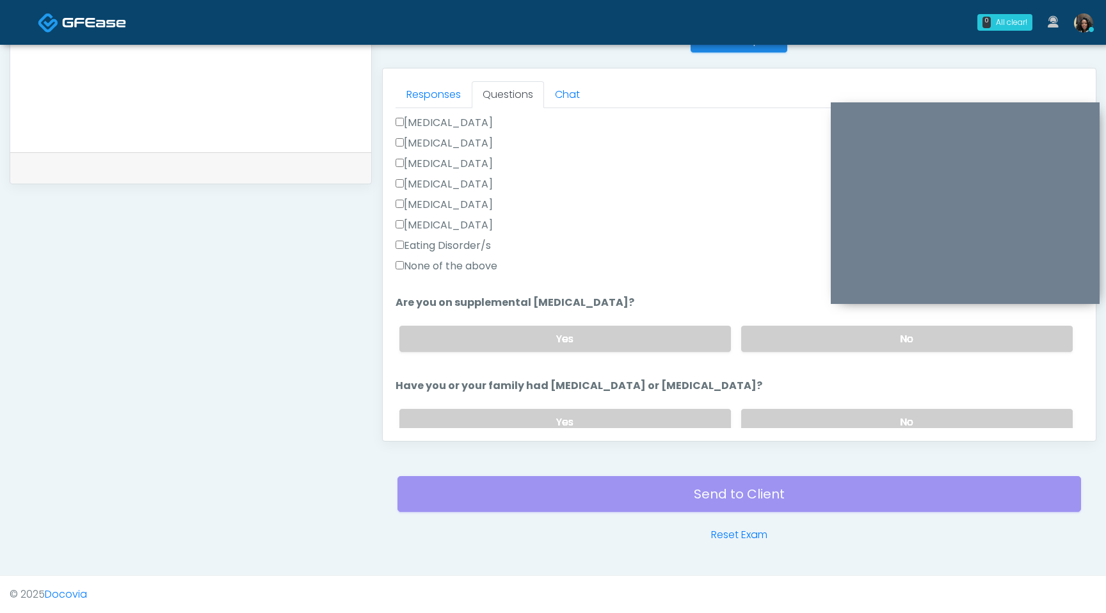
scroll to position [342, 0]
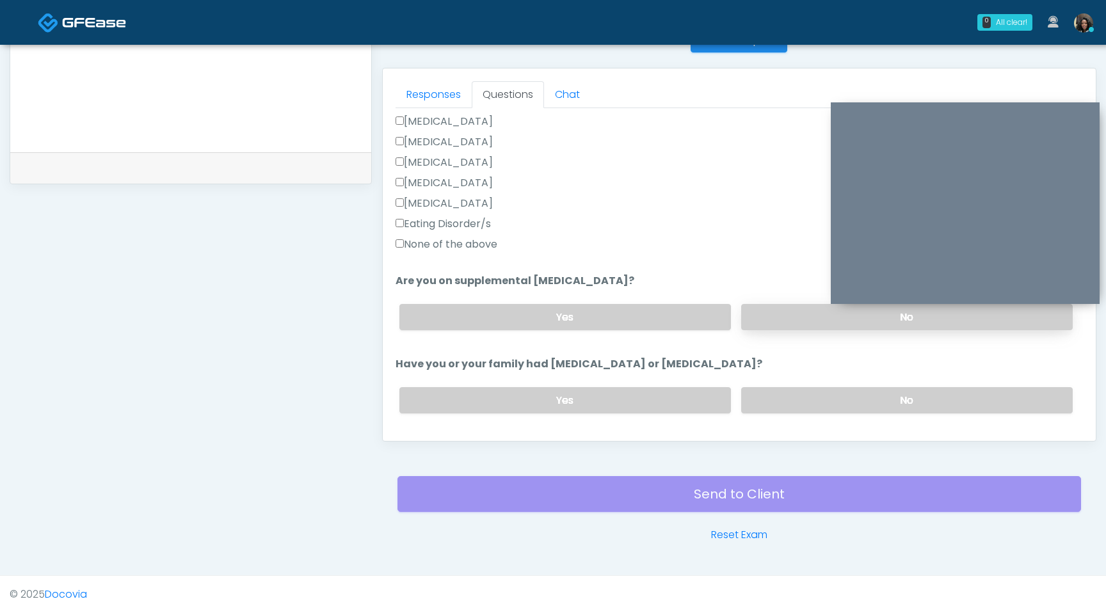
click at [781, 309] on label "No" at bounding box center [906, 317] width 331 height 26
click at [793, 408] on label "No" at bounding box center [906, 400] width 331 height 26
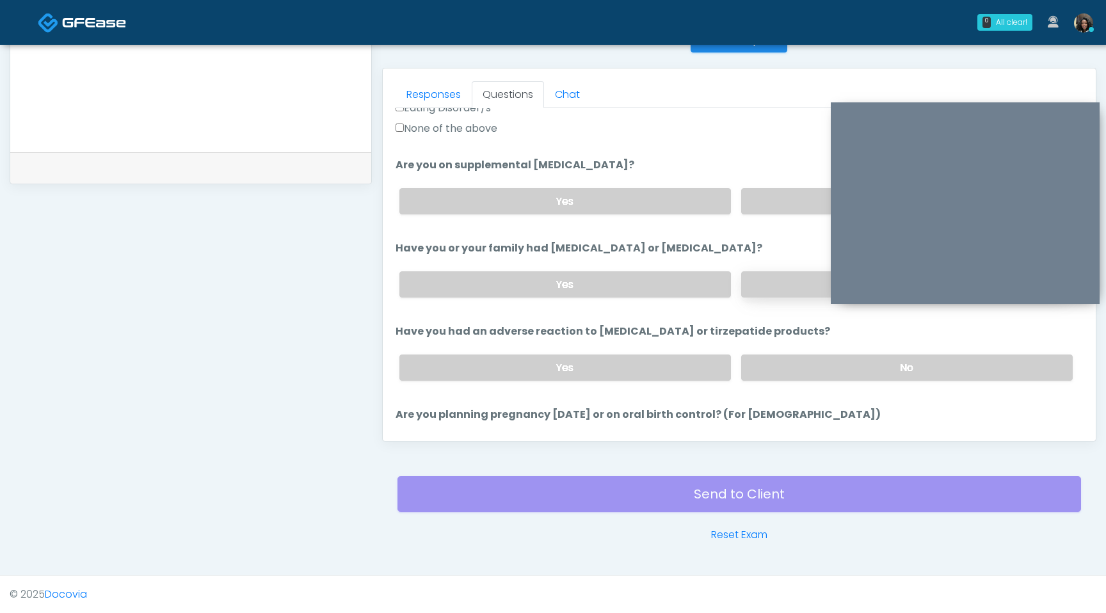
scroll to position [460, 0]
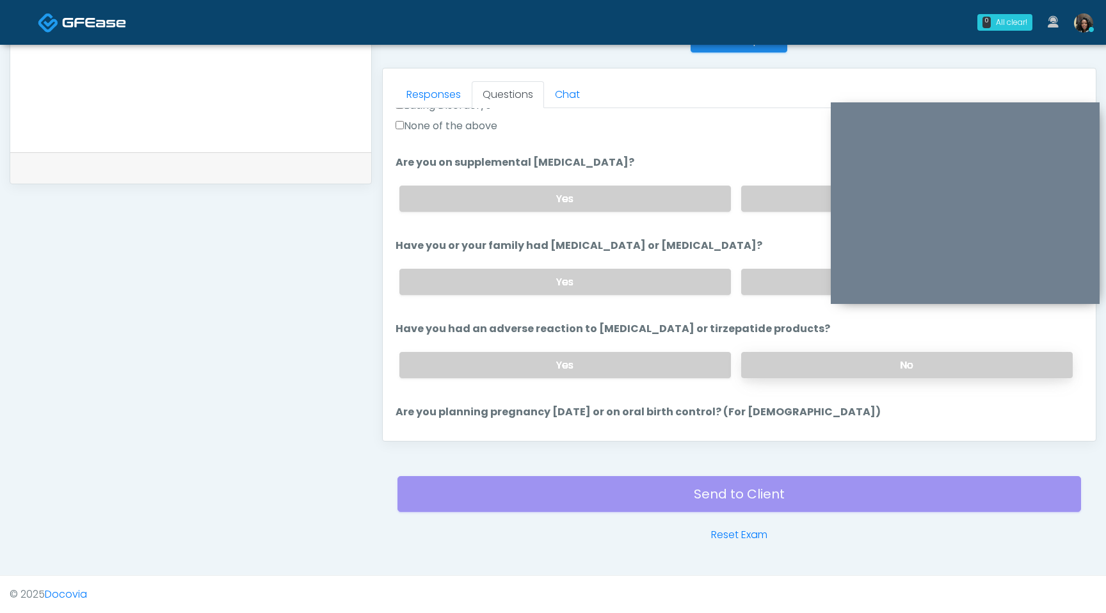
click at [799, 360] on label "No" at bounding box center [906, 365] width 331 height 26
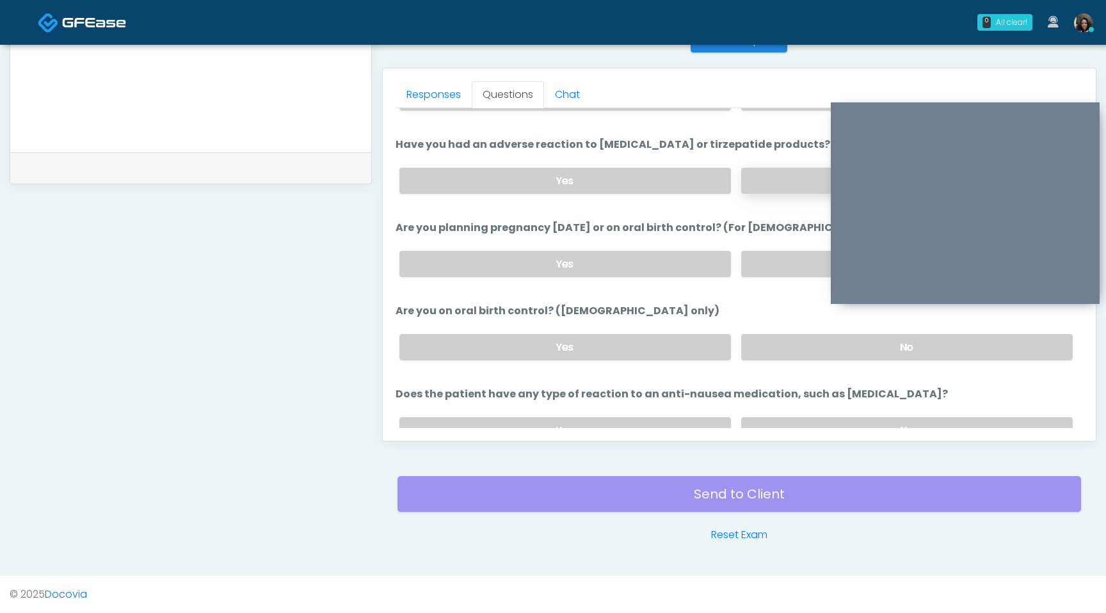
scroll to position [680, 0]
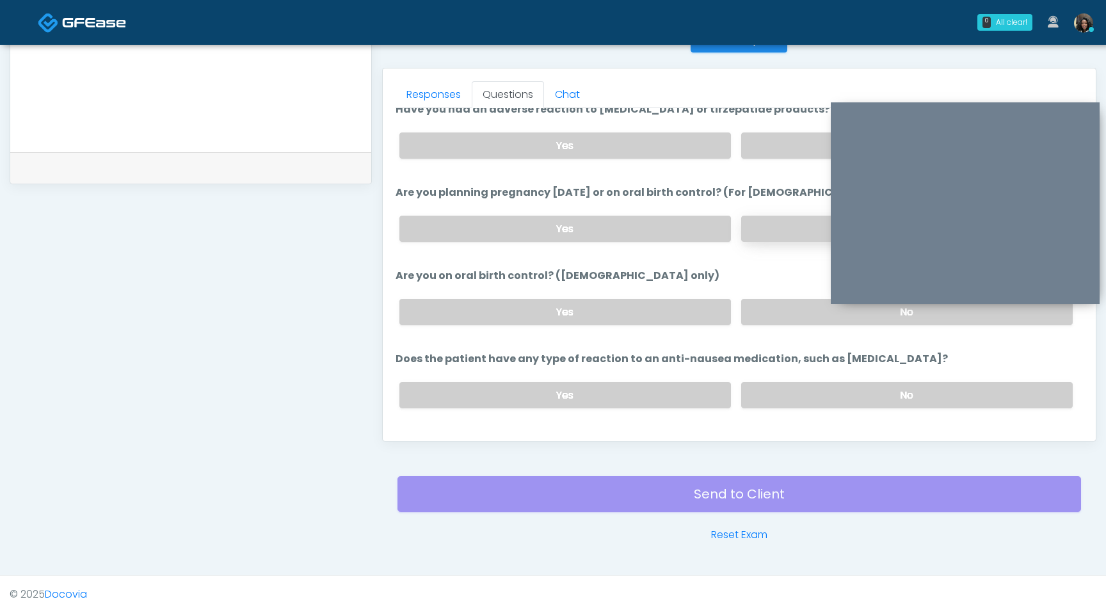
click at [786, 228] on label "No" at bounding box center [906, 229] width 331 height 26
click at [772, 321] on label "No" at bounding box center [906, 312] width 331 height 26
click at [782, 398] on label "No" at bounding box center [906, 395] width 331 height 26
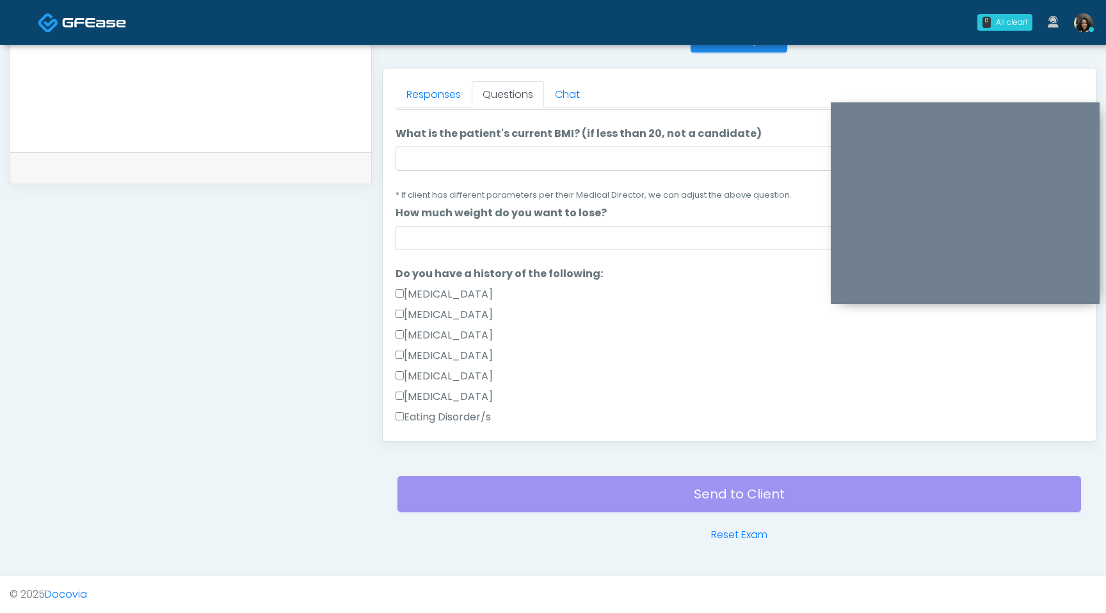
scroll to position [73, 0]
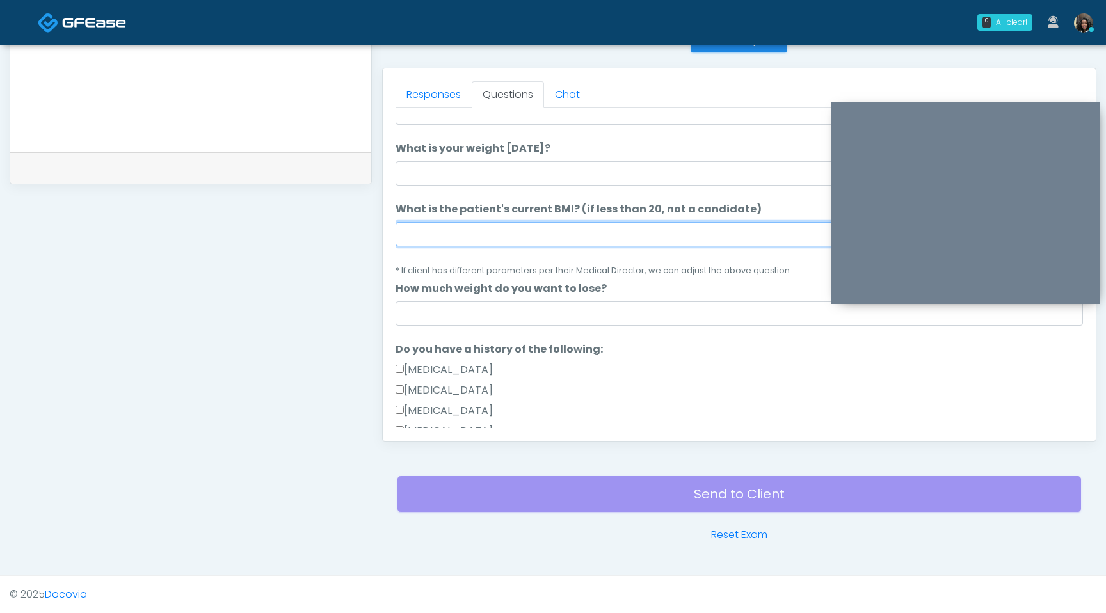
click at [471, 236] on input "What is the patient's current BMI? (if less than 20, not a candidate)" at bounding box center [738, 234] width 687 height 24
type input "****"
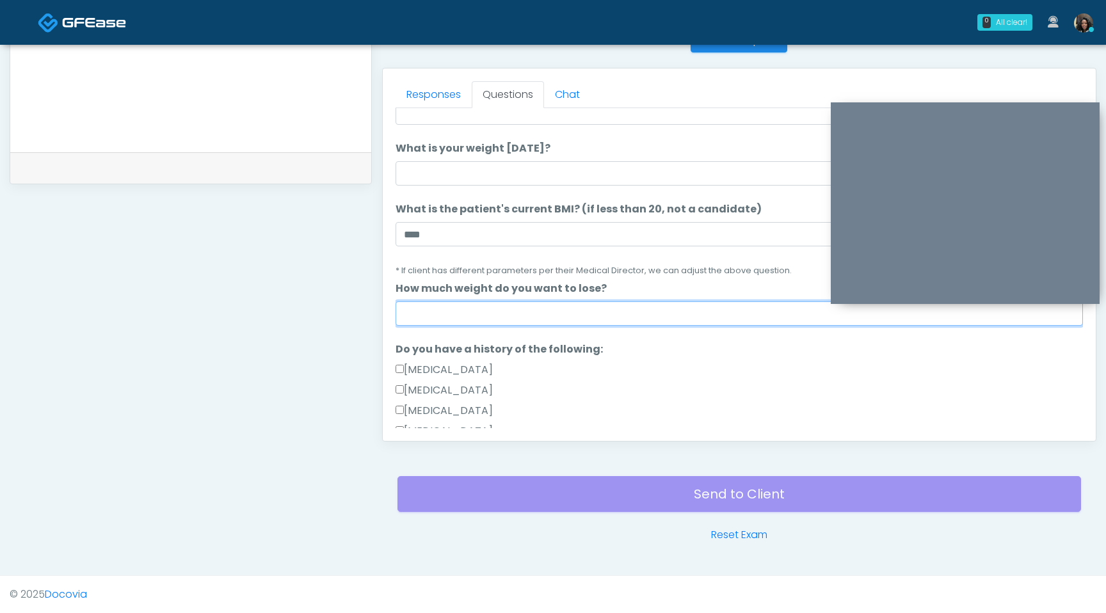
click at [426, 315] on input "How much weight do you want to lose?" at bounding box center [738, 313] width 687 height 24
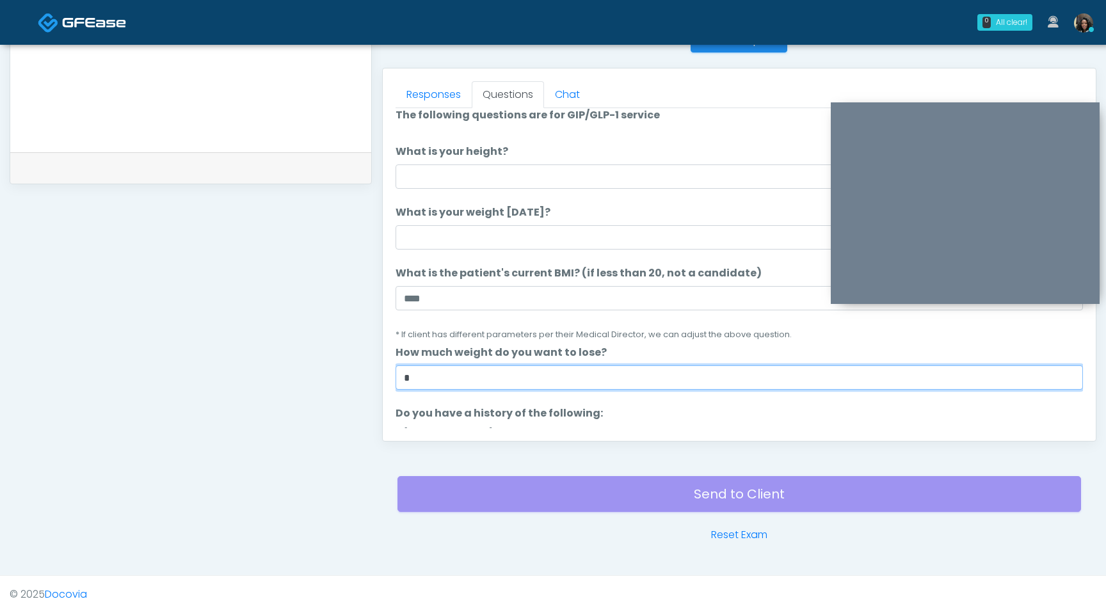
scroll to position [0, 0]
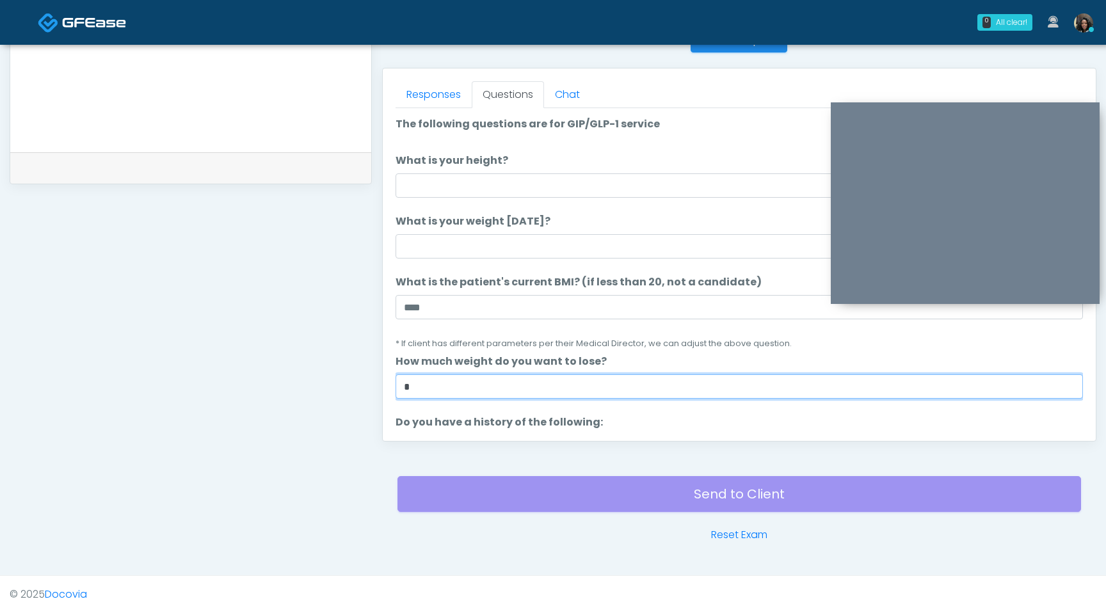
type input "*"
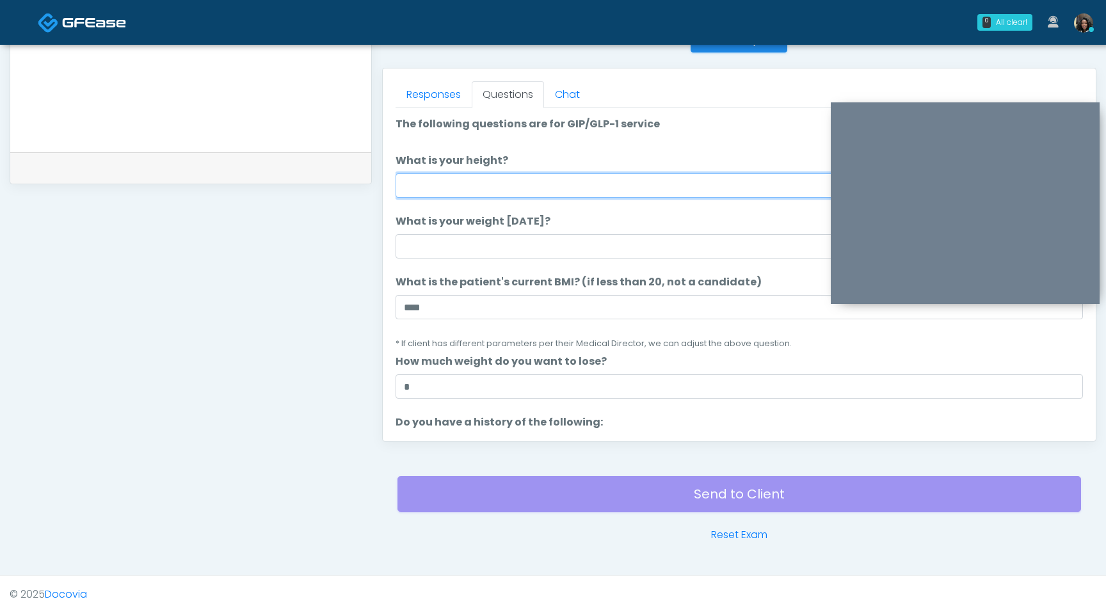
click at [582, 182] on input "What is your height?" at bounding box center [738, 185] width 687 height 24
type input "***"
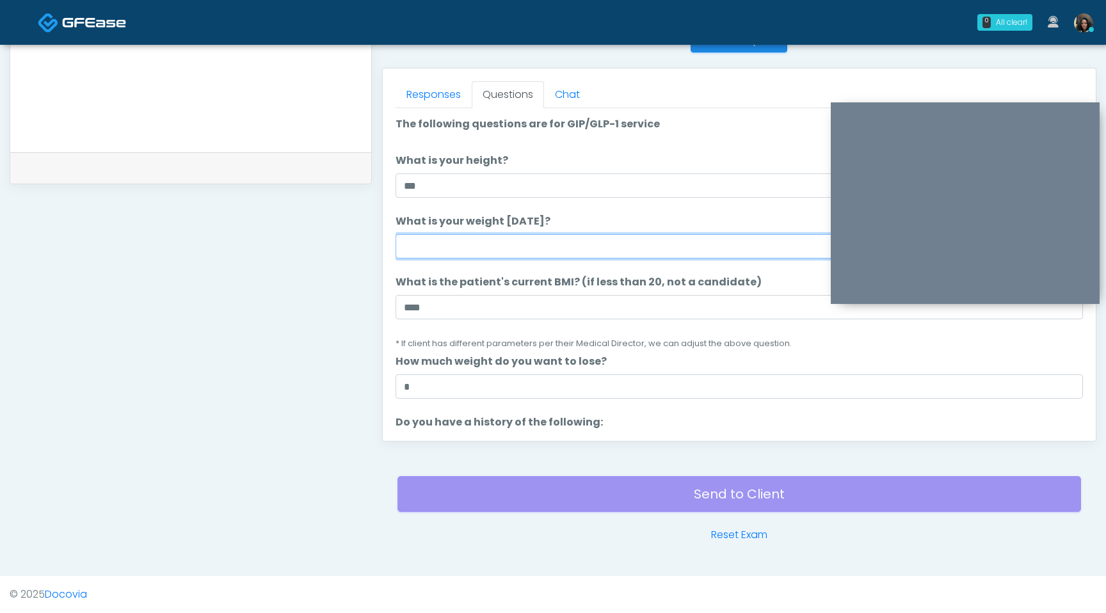
click at [522, 249] on input "What is your weight today?" at bounding box center [738, 246] width 687 height 24
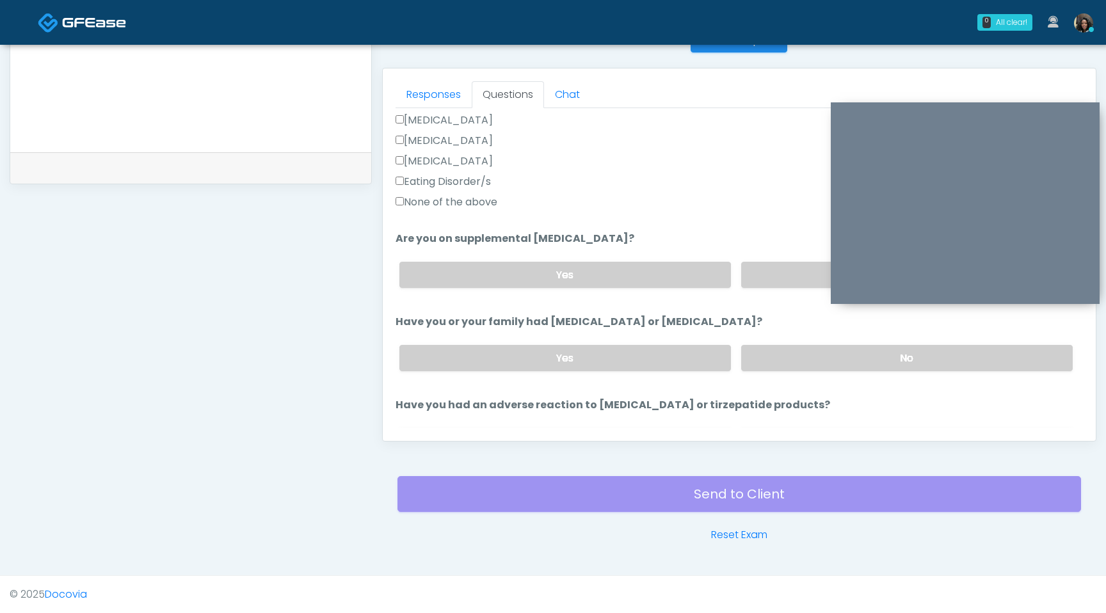
scroll to position [706, 0]
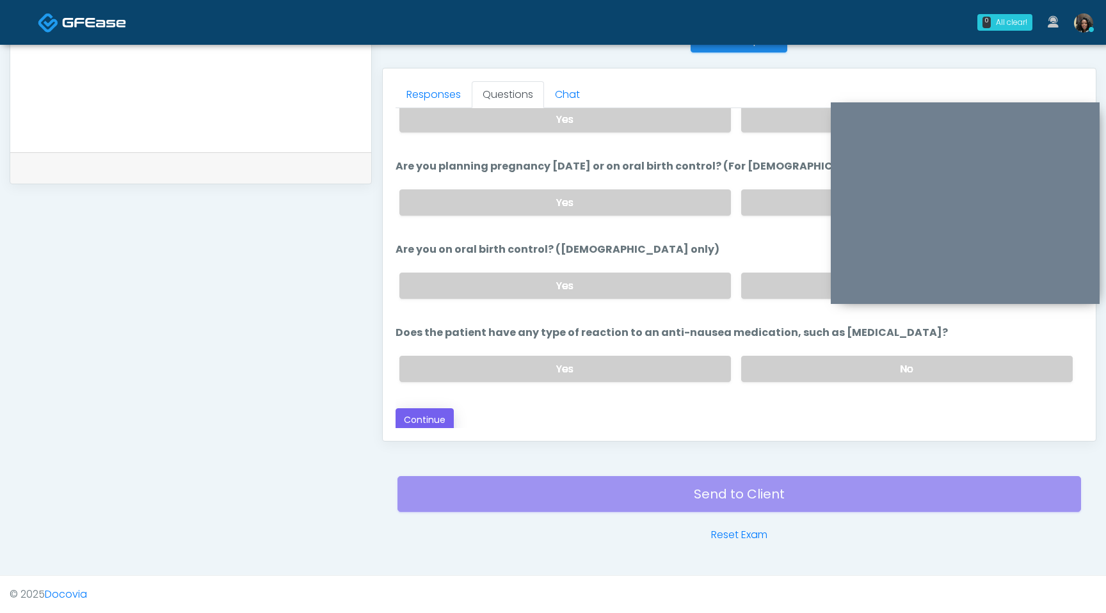
type input "***"
click at [416, 417] on button "Continue" at bounding box center [424, 420] width 58 height 24
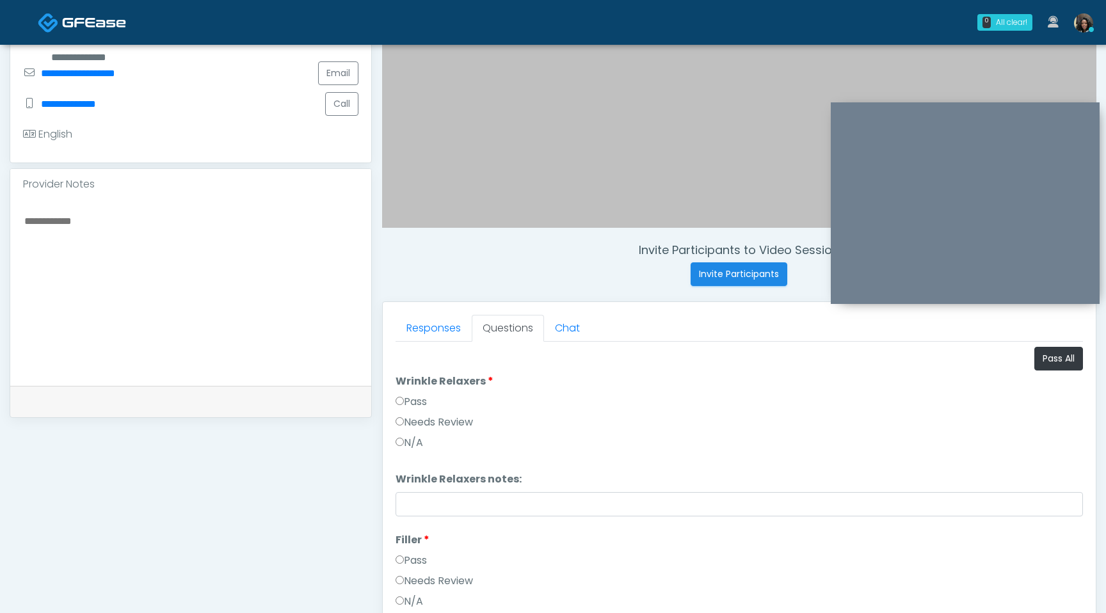
scroll to position [279, 0]
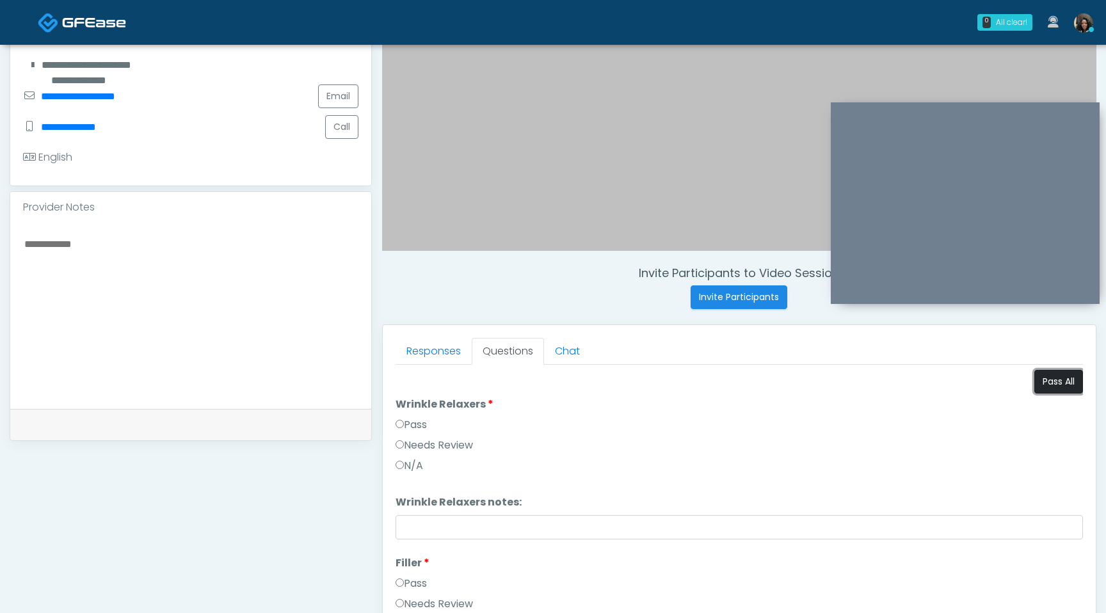
click at [1048, 385] on button "Pass All" at bounding box center [1058, 382] width 49 height 24
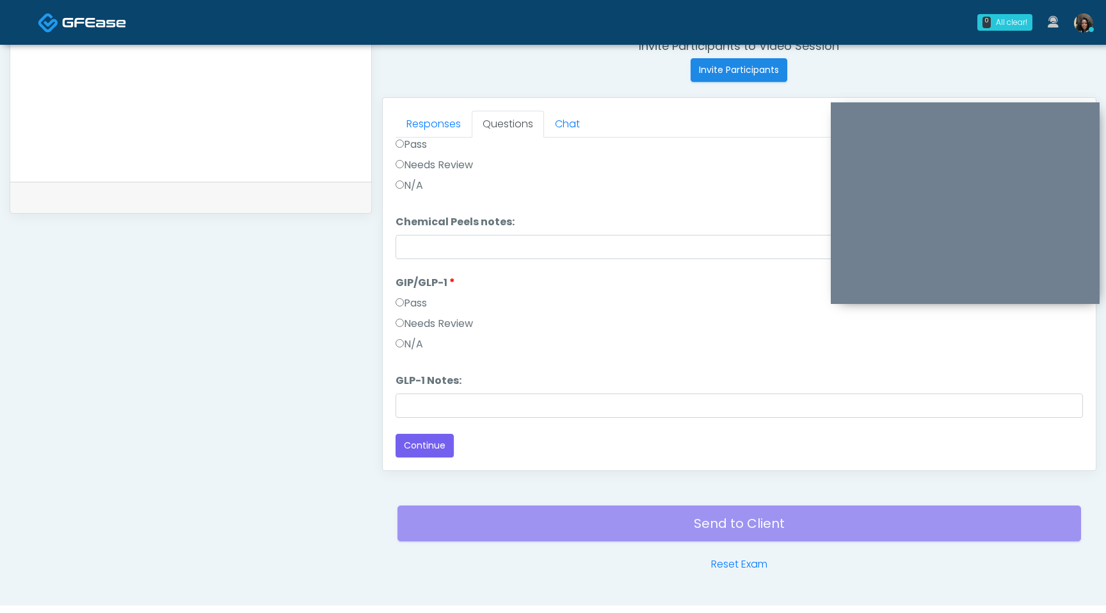
scroll to position [536, 0]
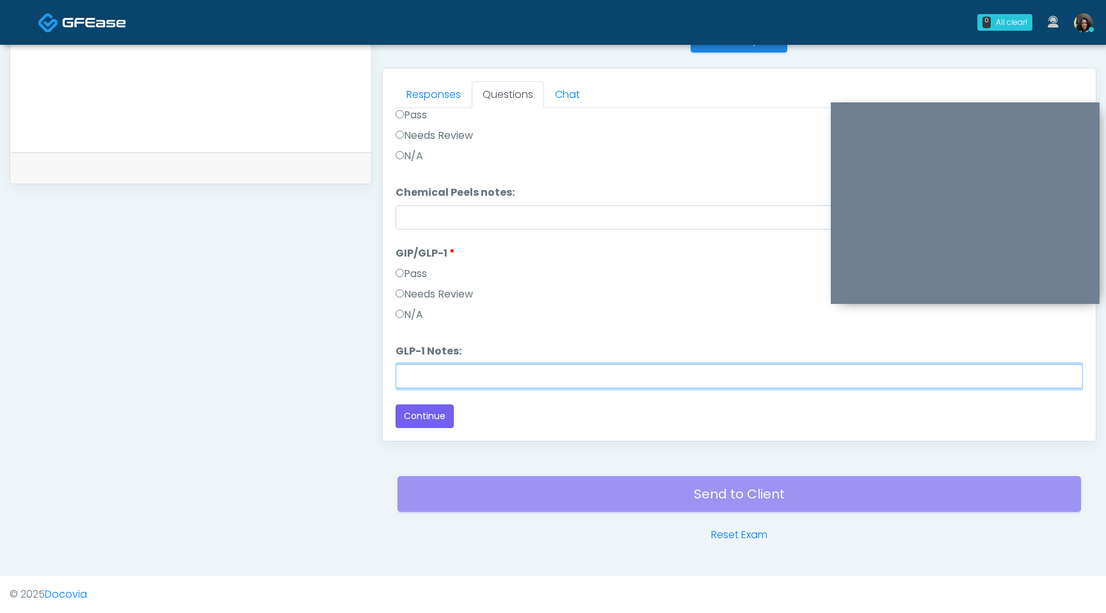
click at [424, 383] on input "GLP-1 Notes:" at bounding box center [738, 376] width 687 height 24
type input "**********"
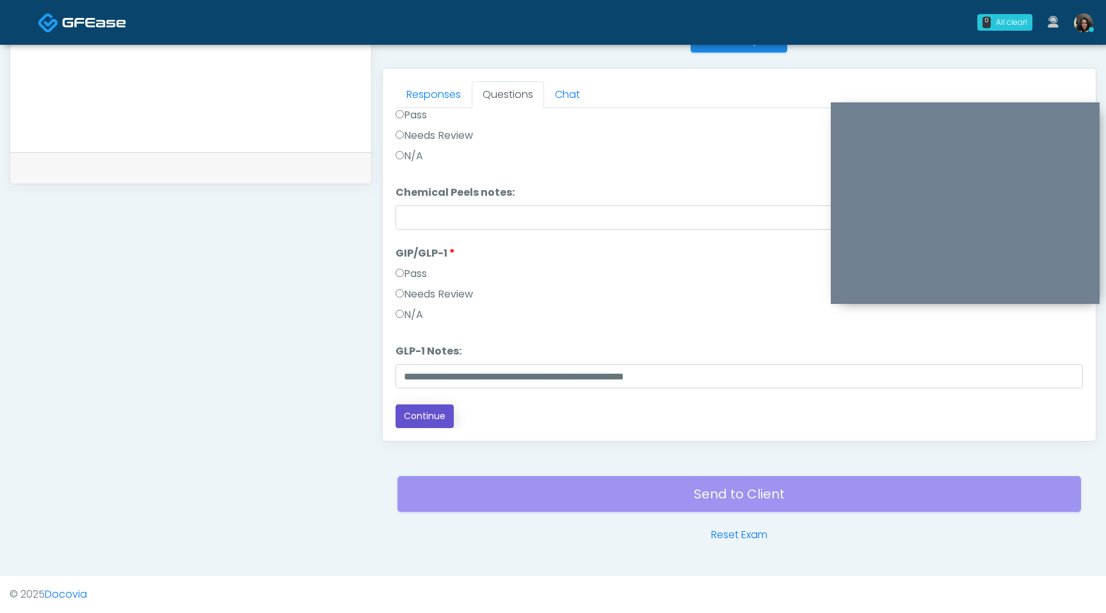
click at [433, 424] on button "Continue" at bounding box center [424, 416] width 58 height 24
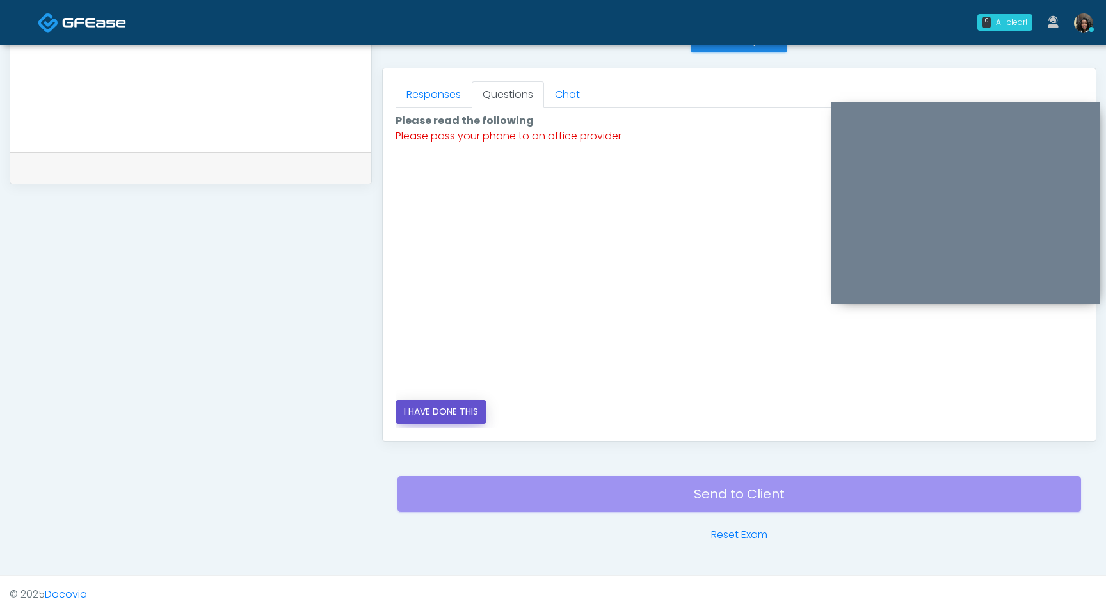
click at [440, 413] on button "I HAVE DONE THIS" at bounding box center [440, 412] width 91 height 24
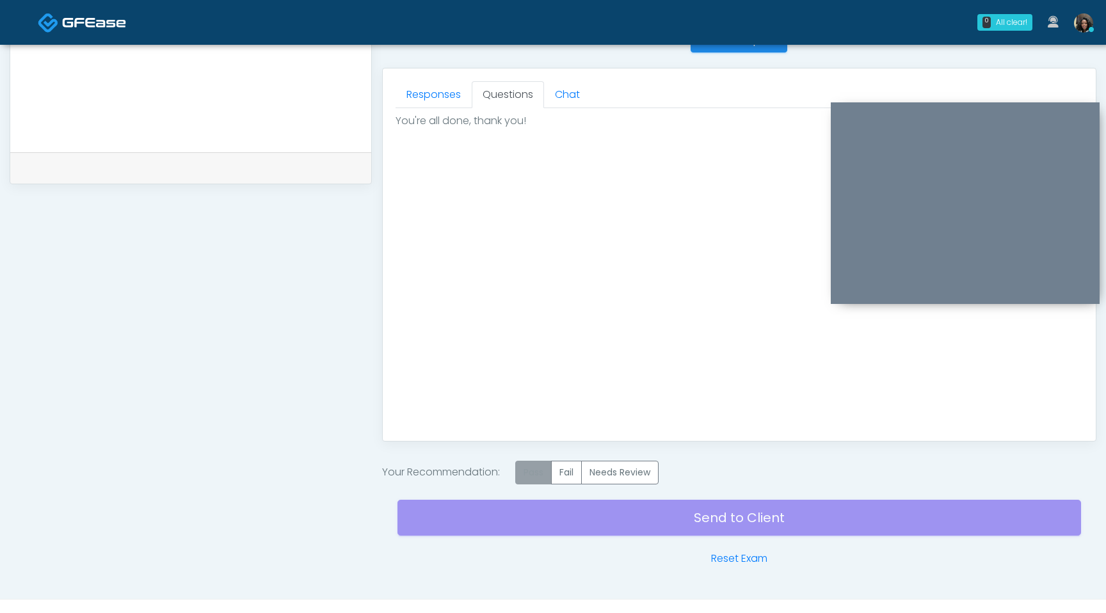
click at [536, 473] on label "Pass" at bounding box center [533, 473] width 36 height 24
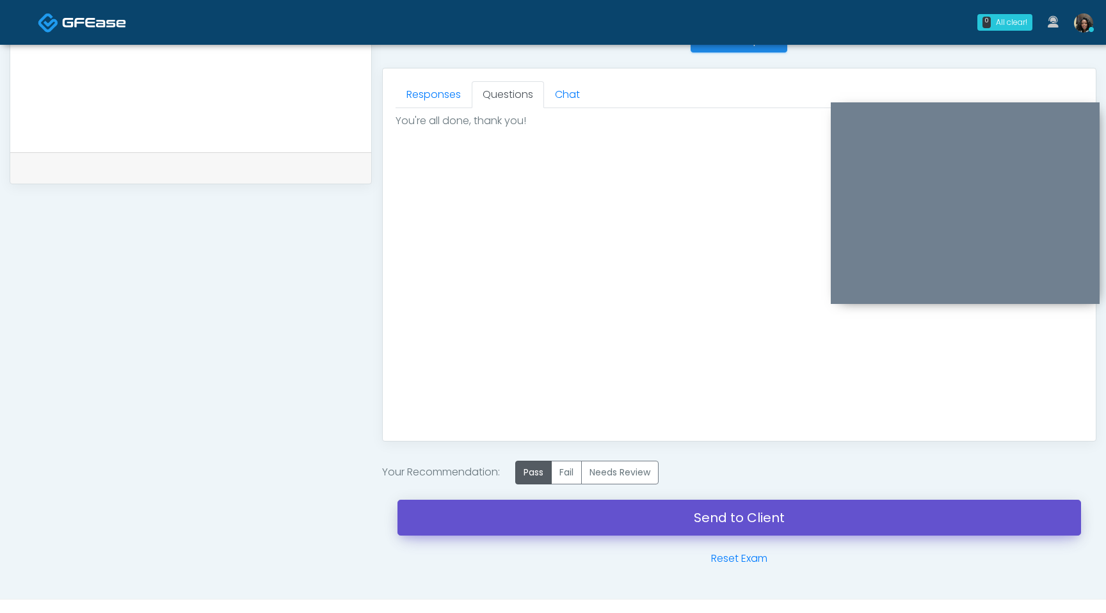
click at [586, 514] on link "Send to Client" at bounding box center [738, 518] width 683 height 36
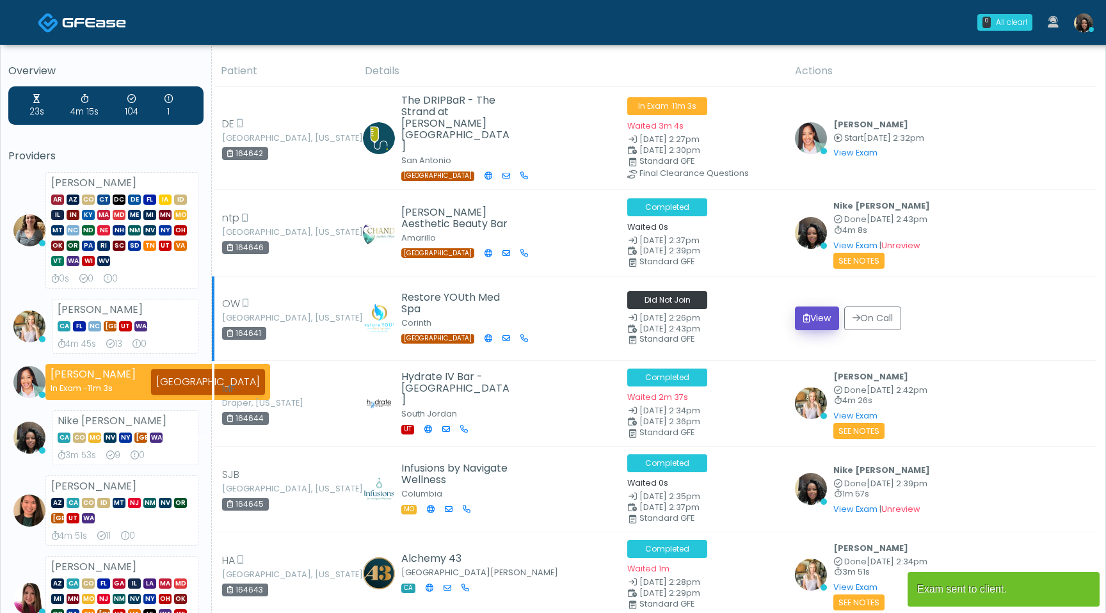
click at [829, 308] on button "View" at bounding box center [817, 319] width 44 height 24
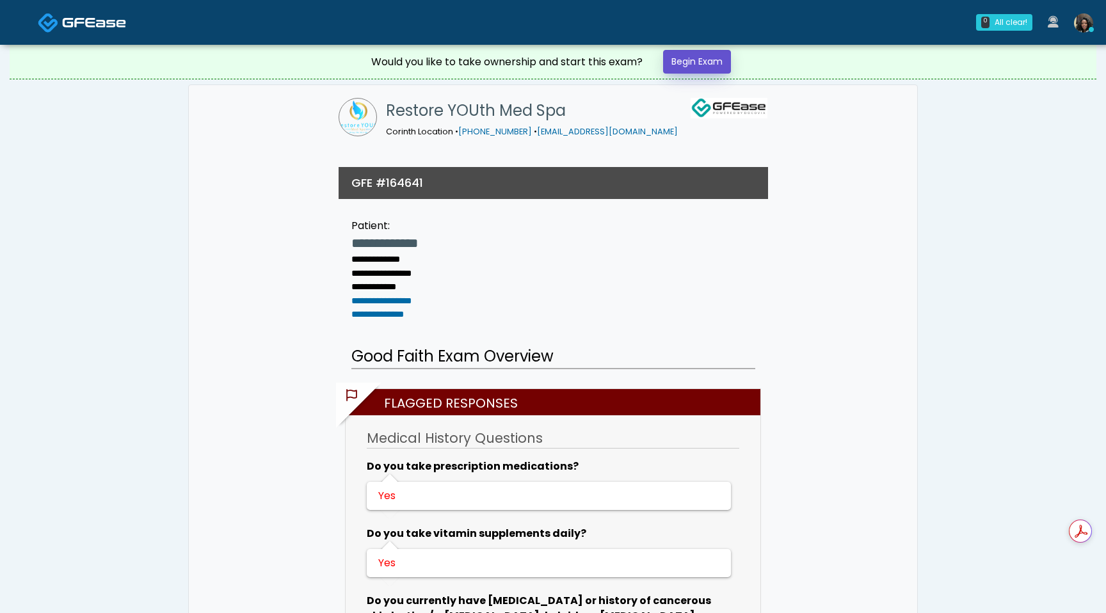
click at [715, 54] on link "Begin Exam" at bounding box center [697, 62] width 68 height 24
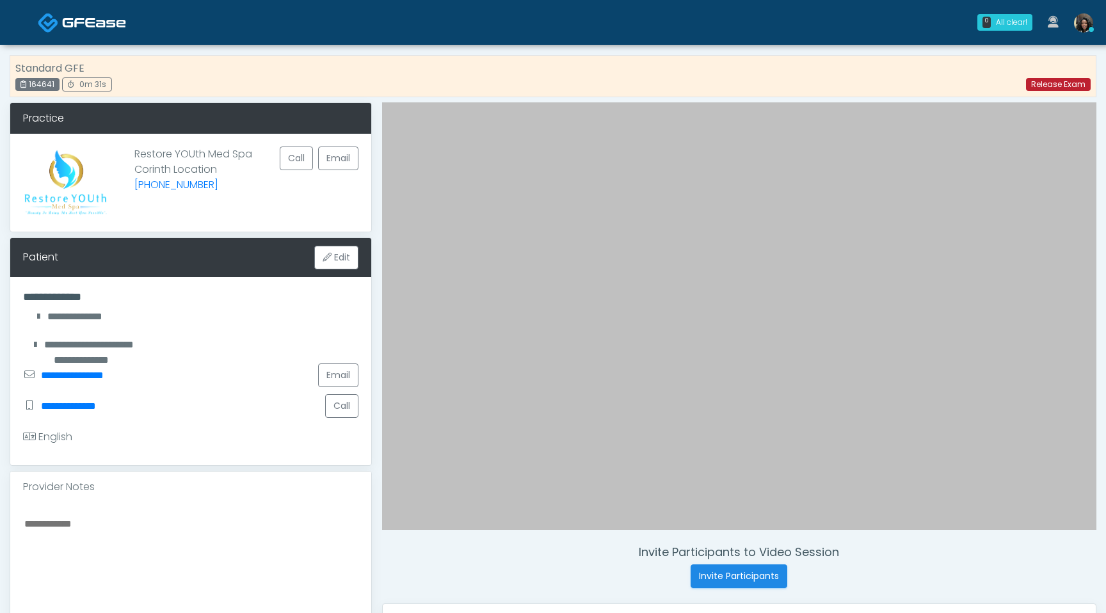
click at [1063, 86] on link "Release Exam" at bounding box center [1058, 84] width 65 height 13
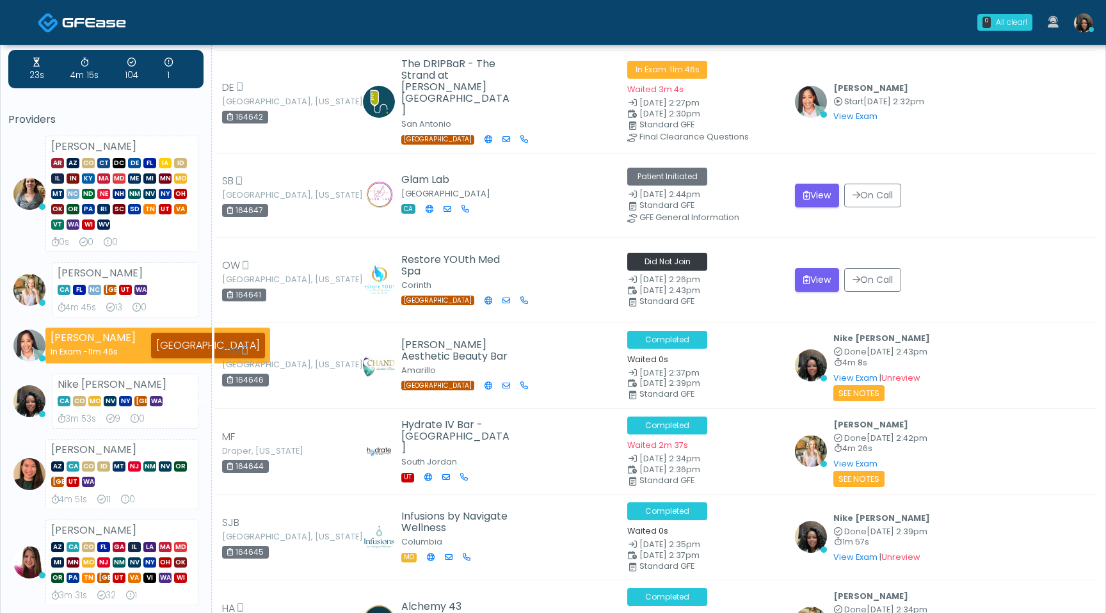
scroll to position [46, 0]
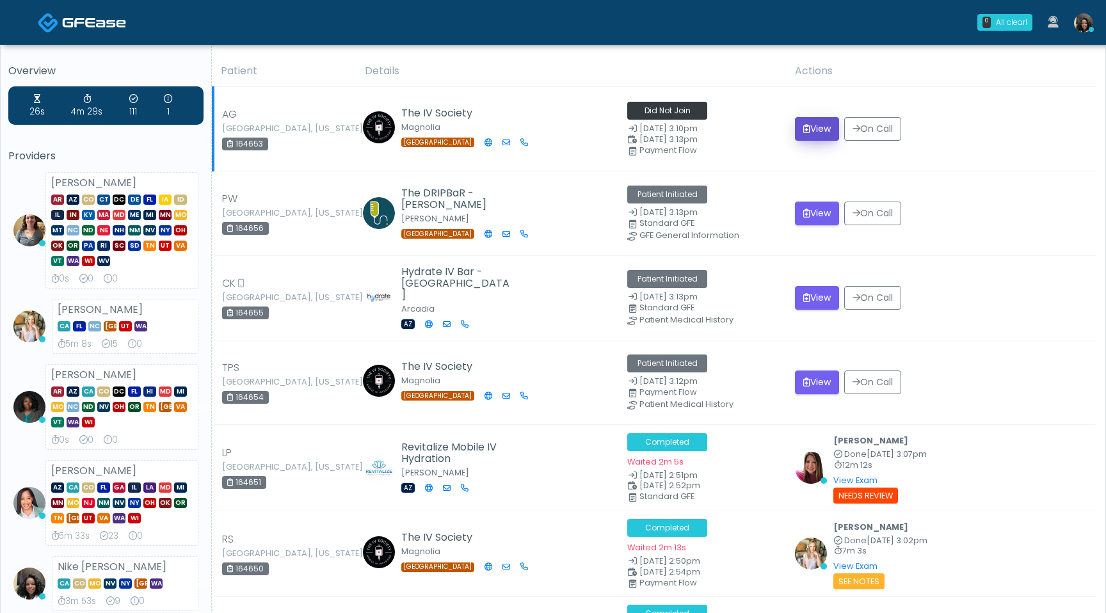
click at [820, 132] on button "View" at bounding box center [817, 129] width 44 height 24
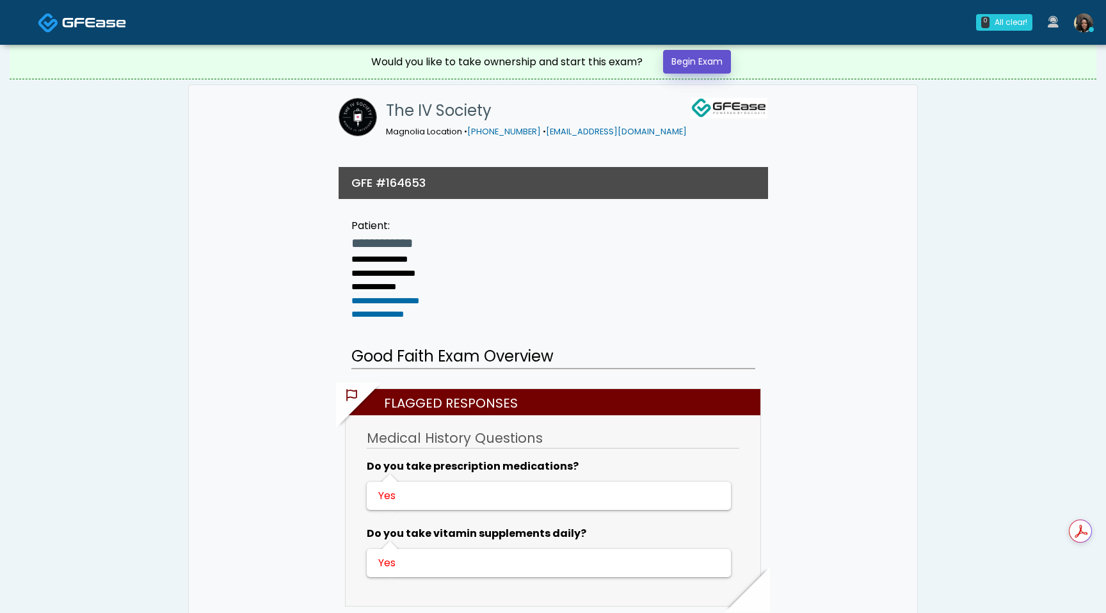
click at [705, 62] on link "Begin Exam" at bounding box center [697, 62] width 68 height 24
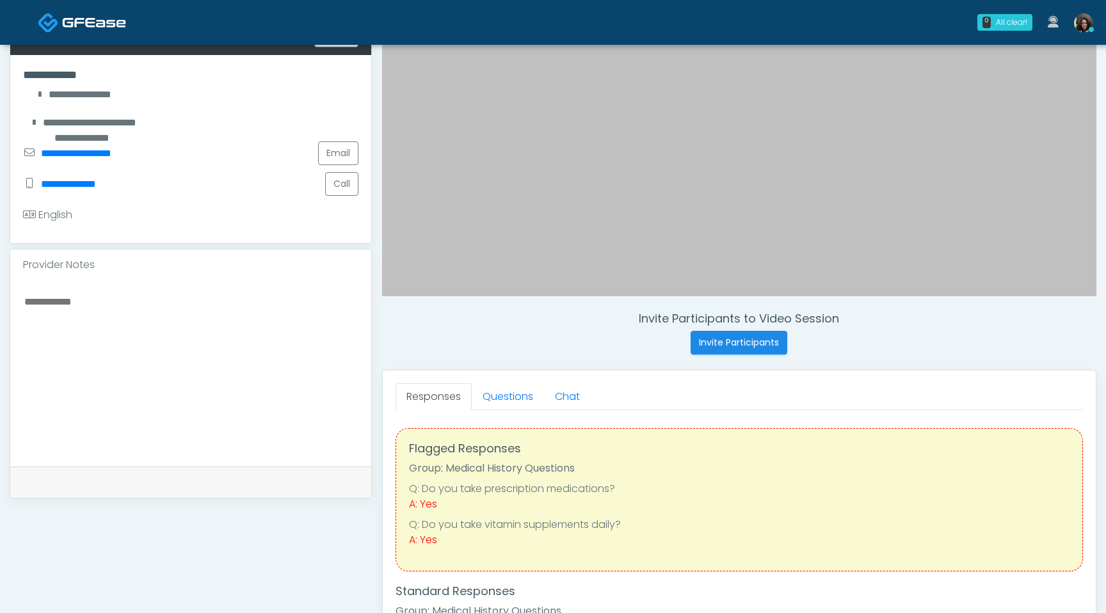
scroll to position [289, 0]
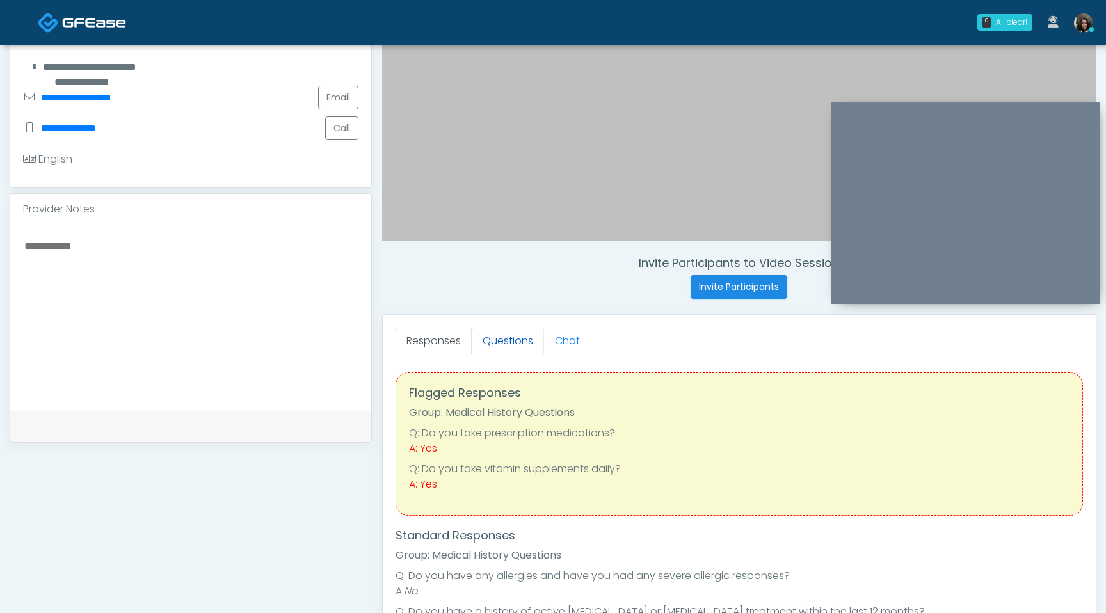
click at [506, 340] on link "Questions" at bounding box center [508, 341] width 72 height 27
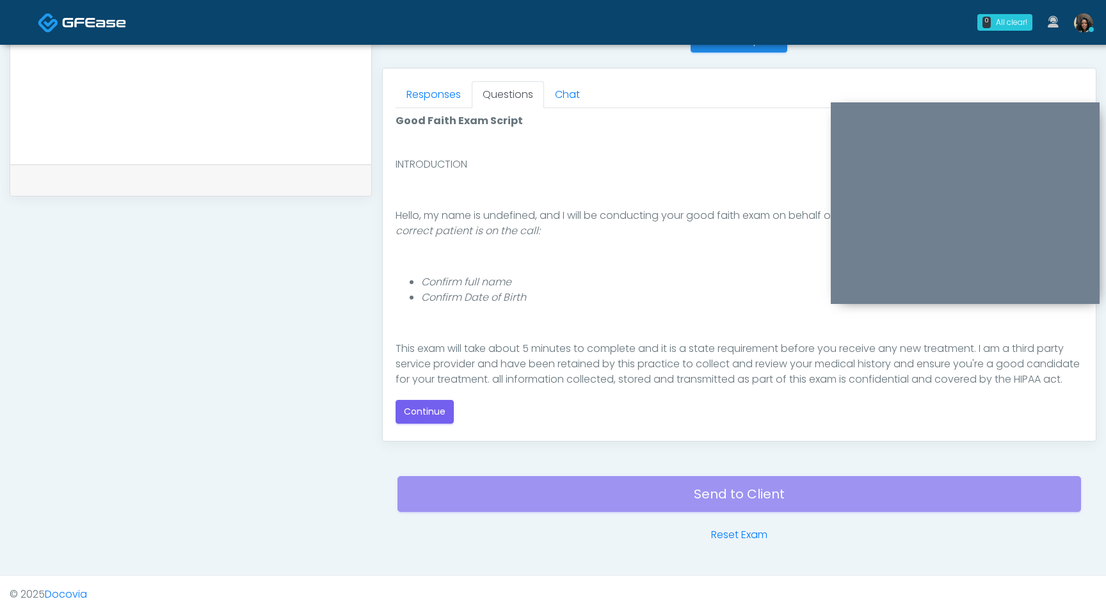
scroll to position [118, 0]
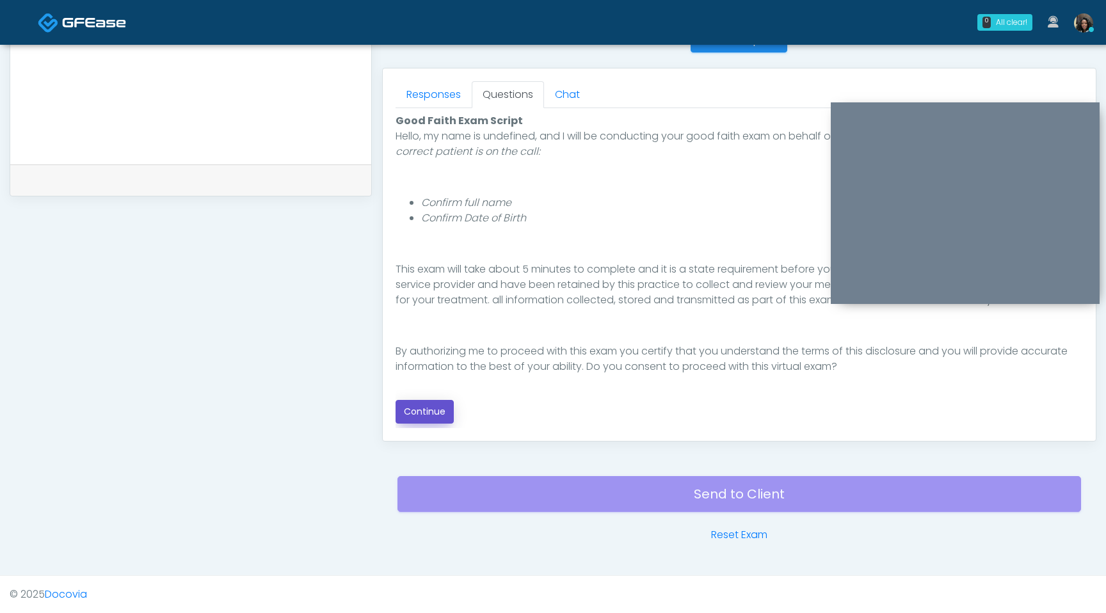
click at [424, 412] on button "Continue" at bounding box center [424, 412] width 58 height 24
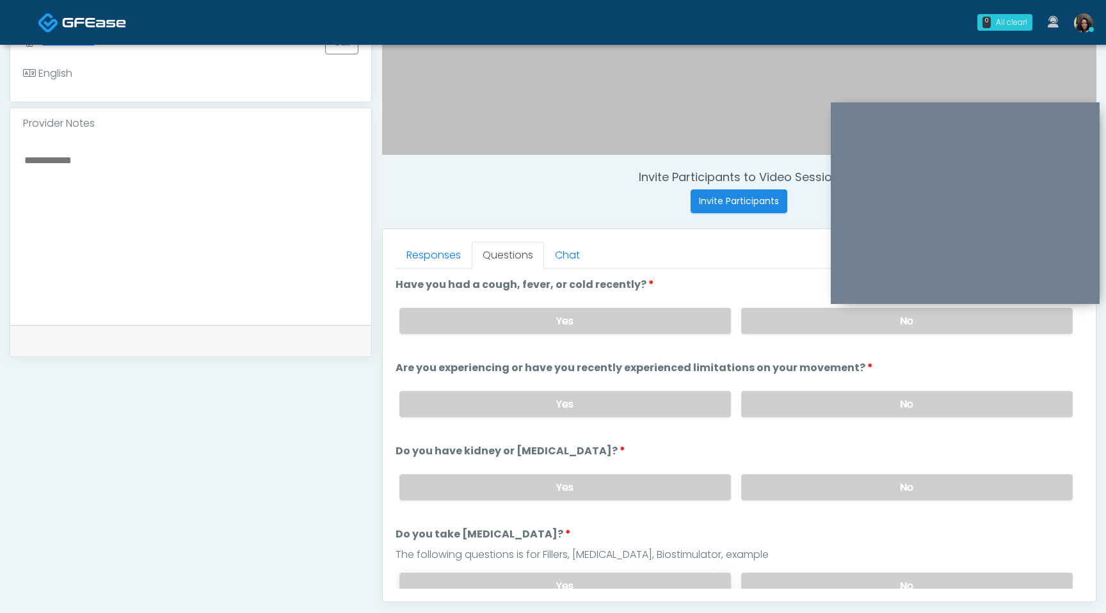
scroll to position [337, 0]
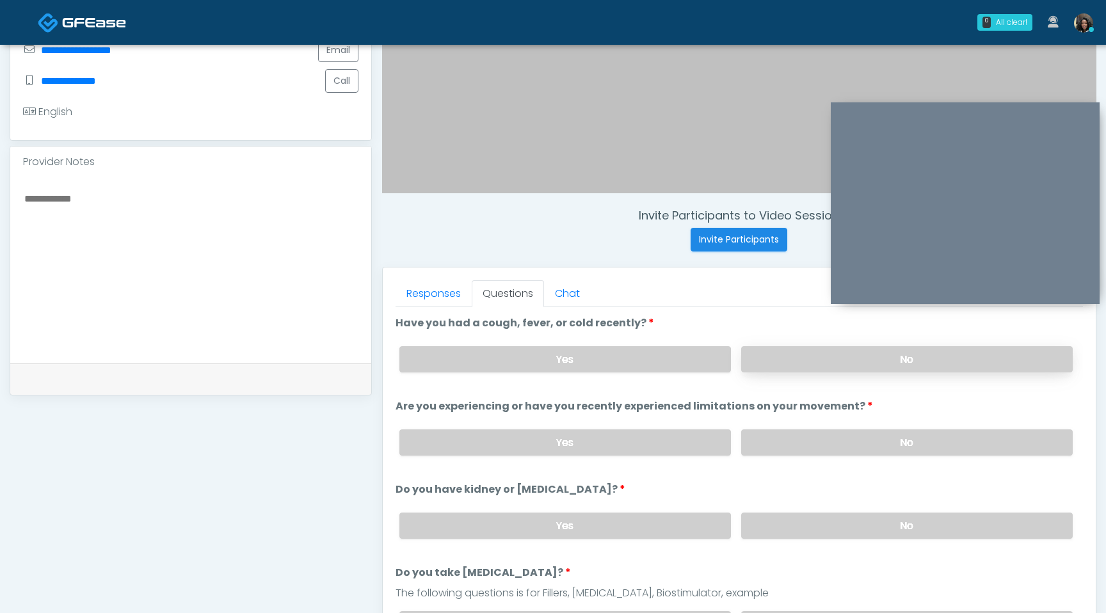
click at [822, 360] on label "No" at bounding box center [906, 359] width 331 height 26
click at [251, 205] on textarea at bounding box center [190, 268] width 335 height 156
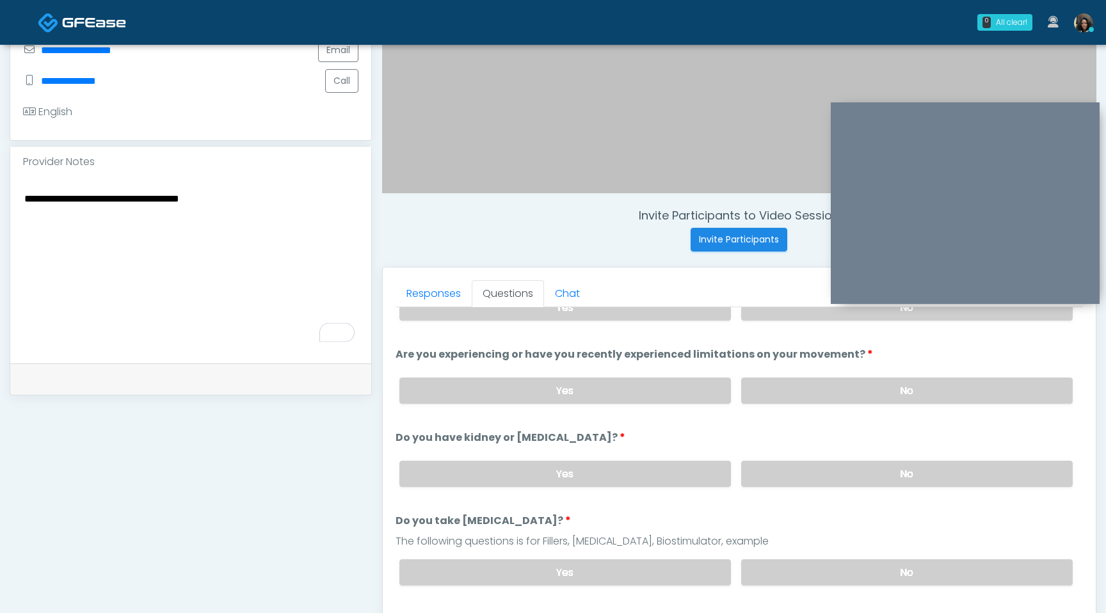
scroll to position [63, 0]
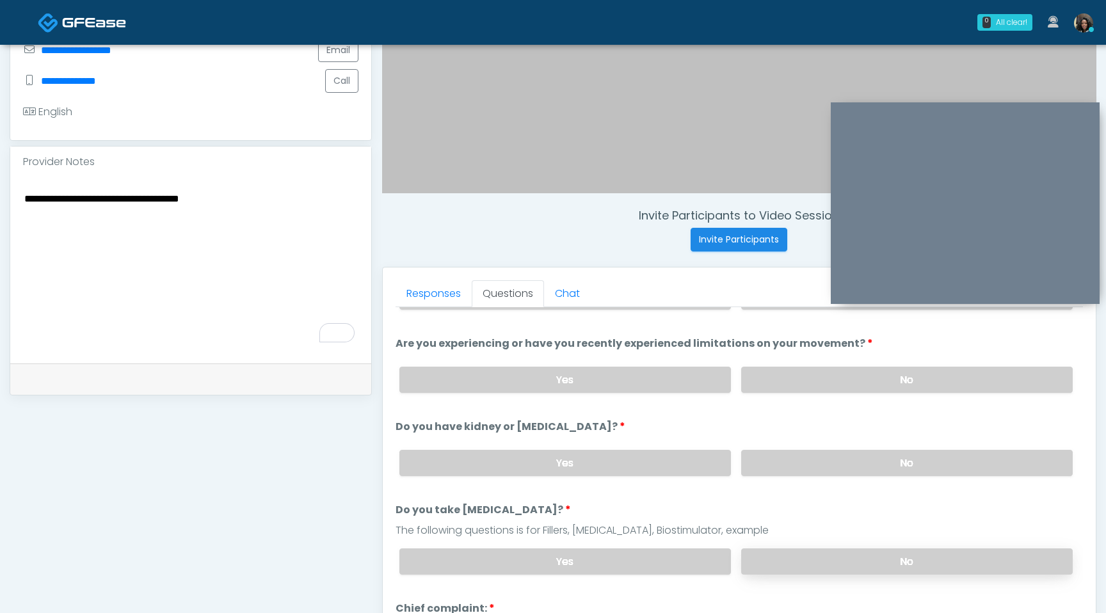
type textarea "**********"
click at [871, 552] on label "No" at bounding box center [906, 561] width 331 height 26
click at [872, 458] on label "No" at bounding box center [906, 463] width 331 height 26
click at [885, 373] on label "No" at bounding box center [906, 380] width 331 height 26
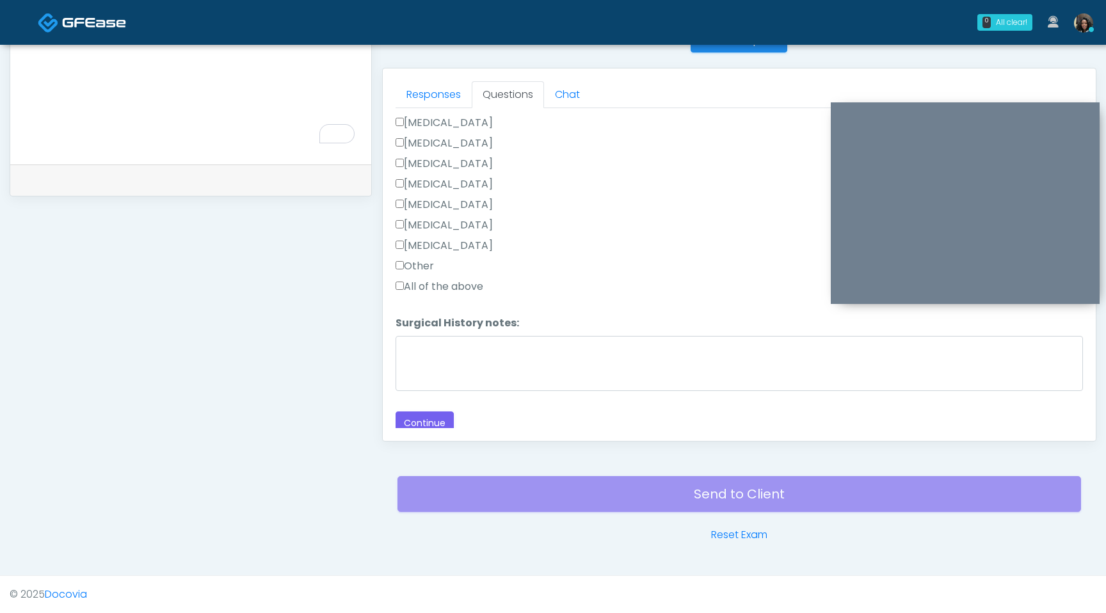
scroll to position [711, 0]
click at [420, 408] on button "Continue" at bounding box center [424, 420] width 58 height 24
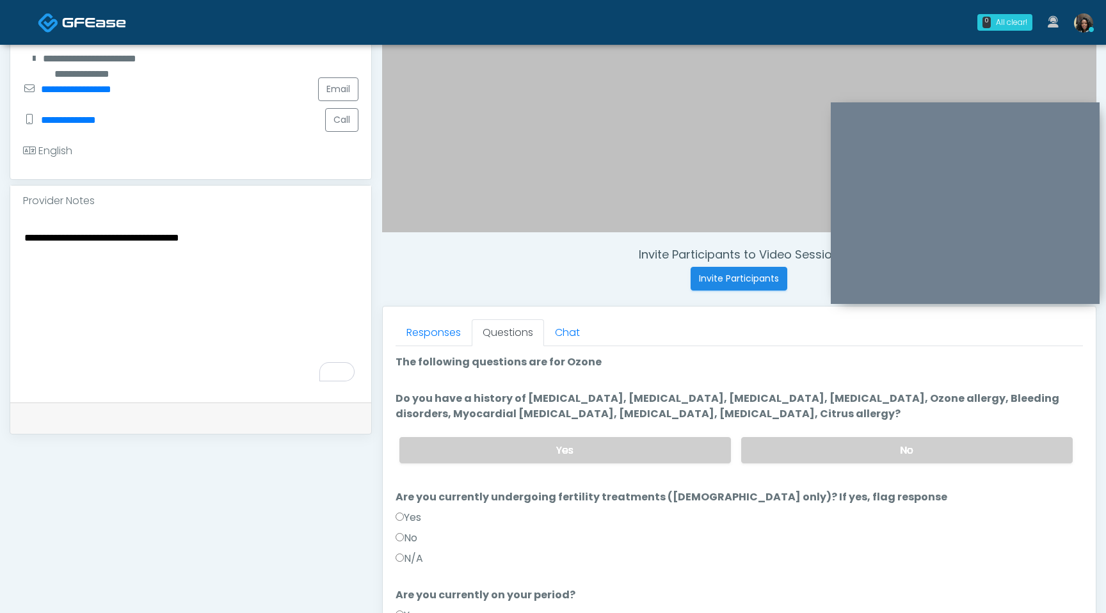
scroll to position [273, 0]
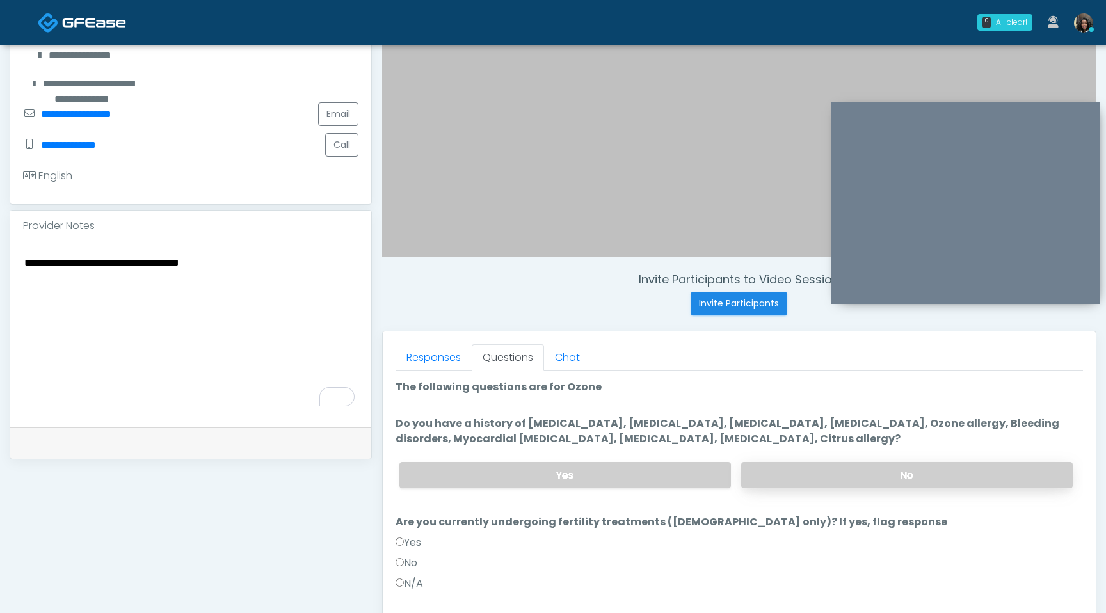
click at [830, 475] on label "No" at bounding box center [906, 475] width 331 height 26
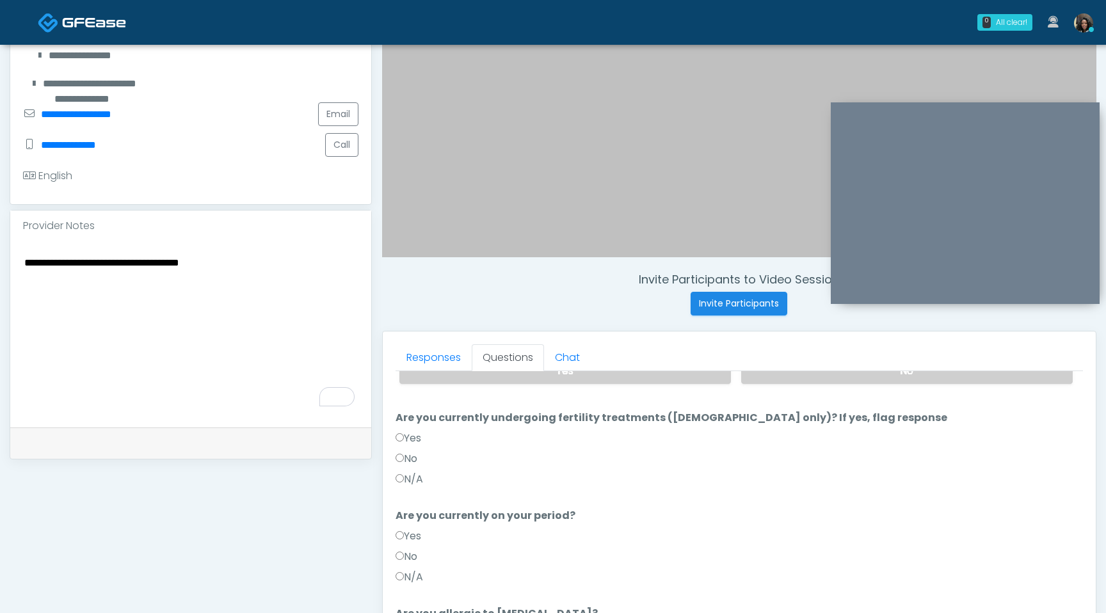
scroll to position [109, 0]
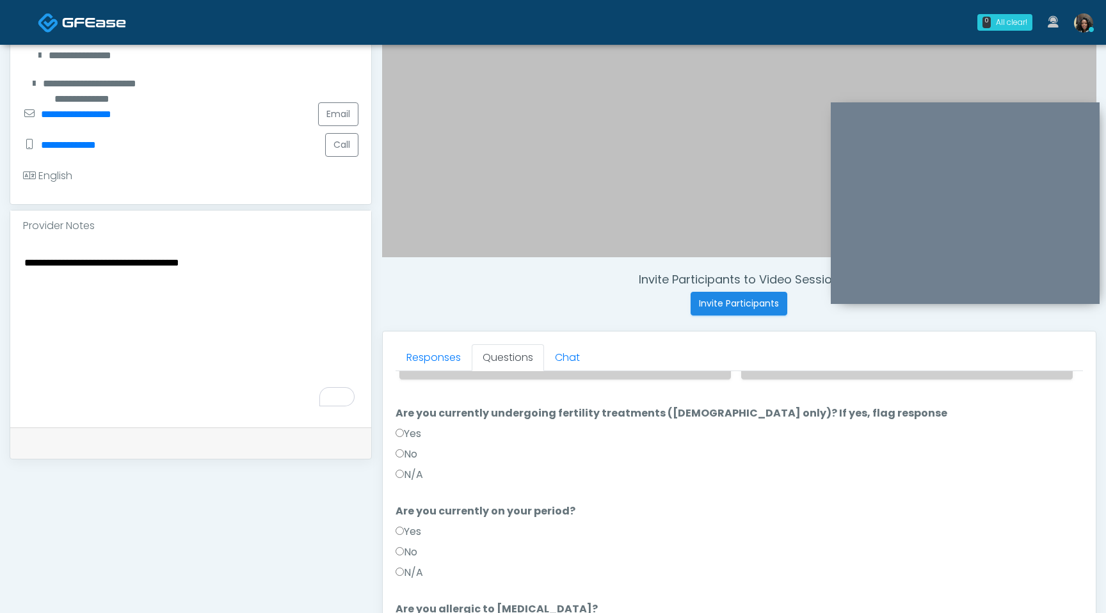
click at [394, 448] on div "Responses Questions Chat Good Faith Exam Script Good Faith Exam Script INTRODUC…" at bounding box center [739, 517] width 713 height 372
click at [397, 448] on label "No" at bounding box center [406, 454] width 22 height 15
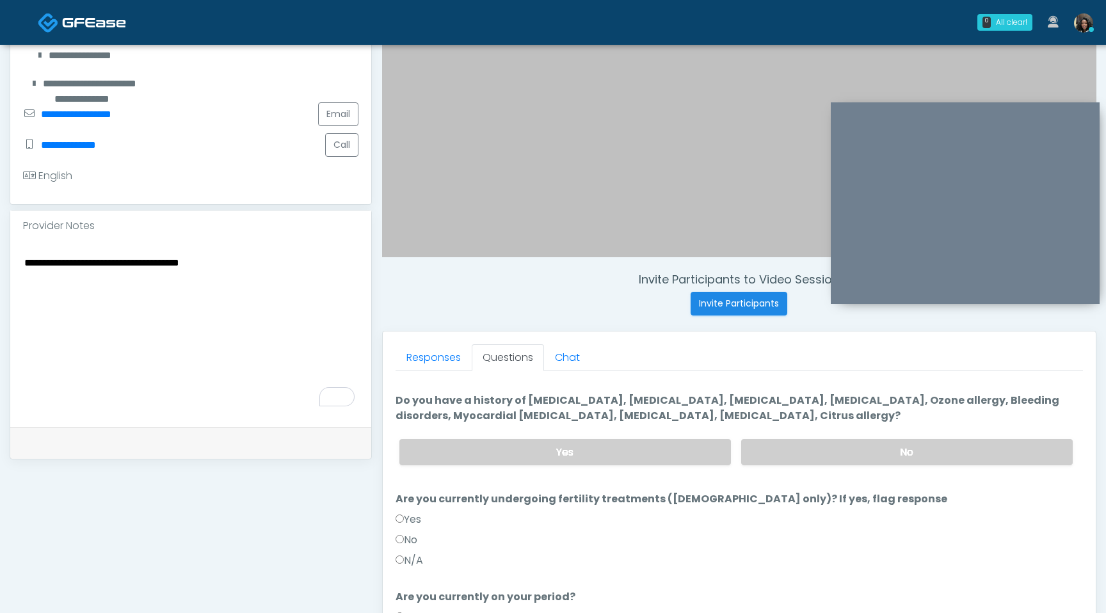
scroll to position [125, 0]
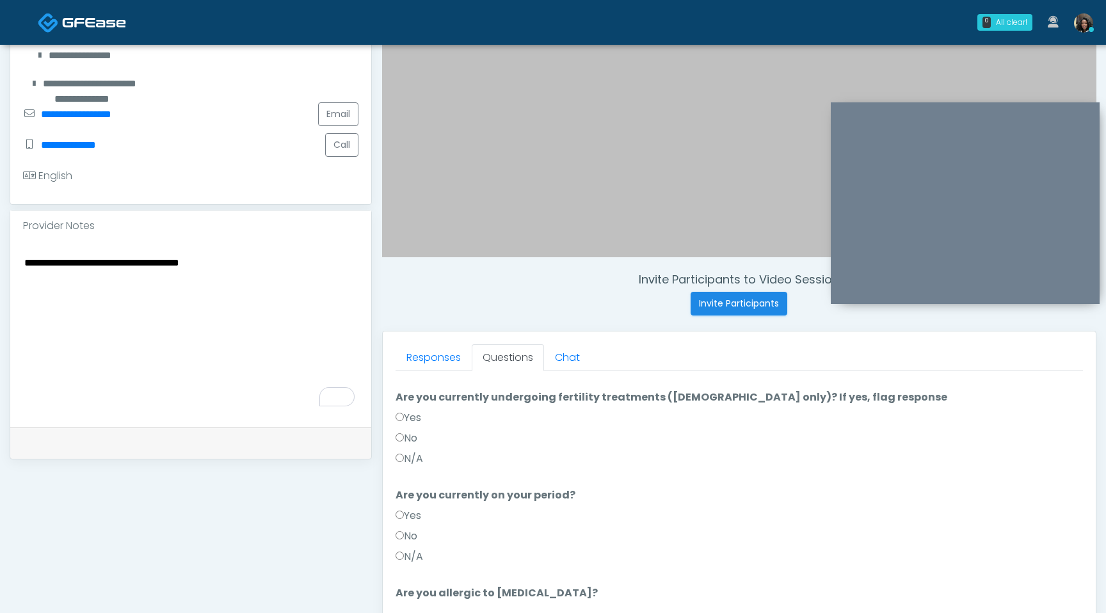
click at [404, 532] on label "No" at bounding box center [406, 536] width 22 height 15
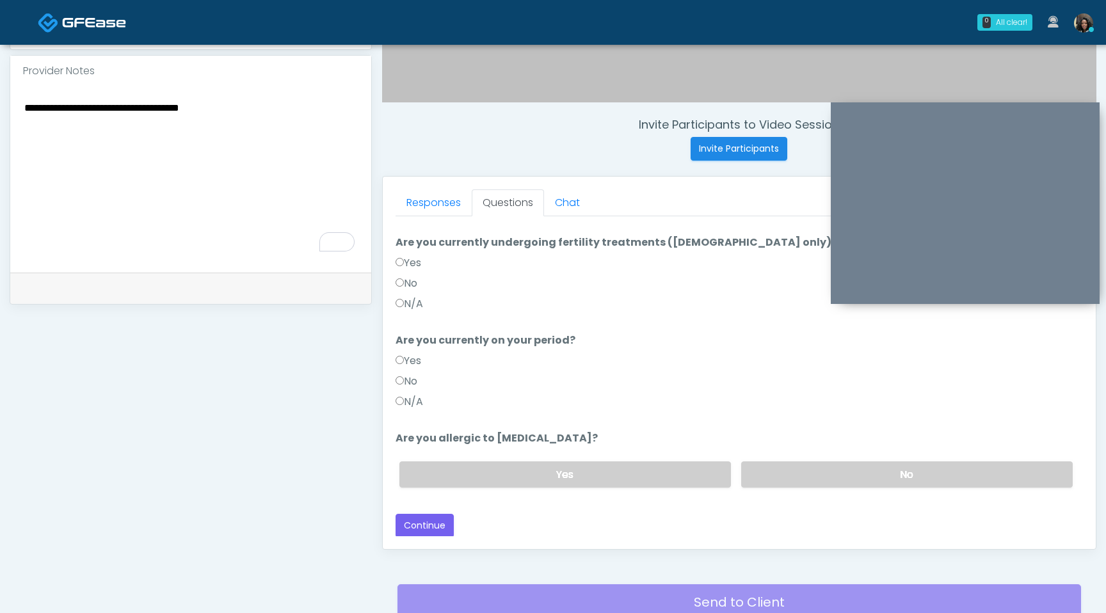
scroll to position [445, 0]
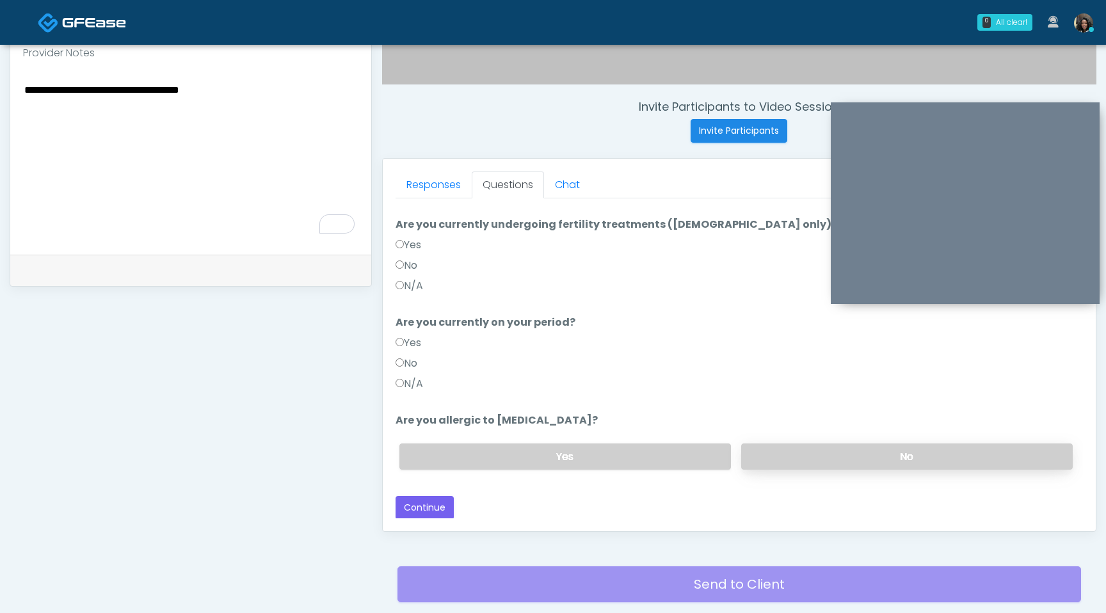
click at [845, 454] on label "No" at bounding box center [906, 456] width 331 height 26
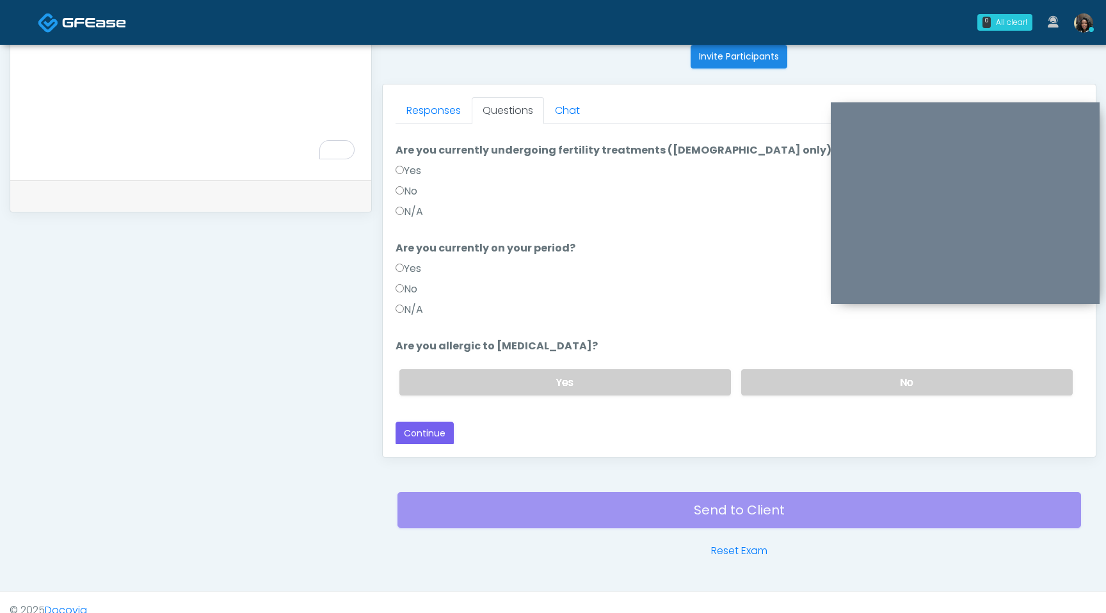
scroll to position [536, 0]
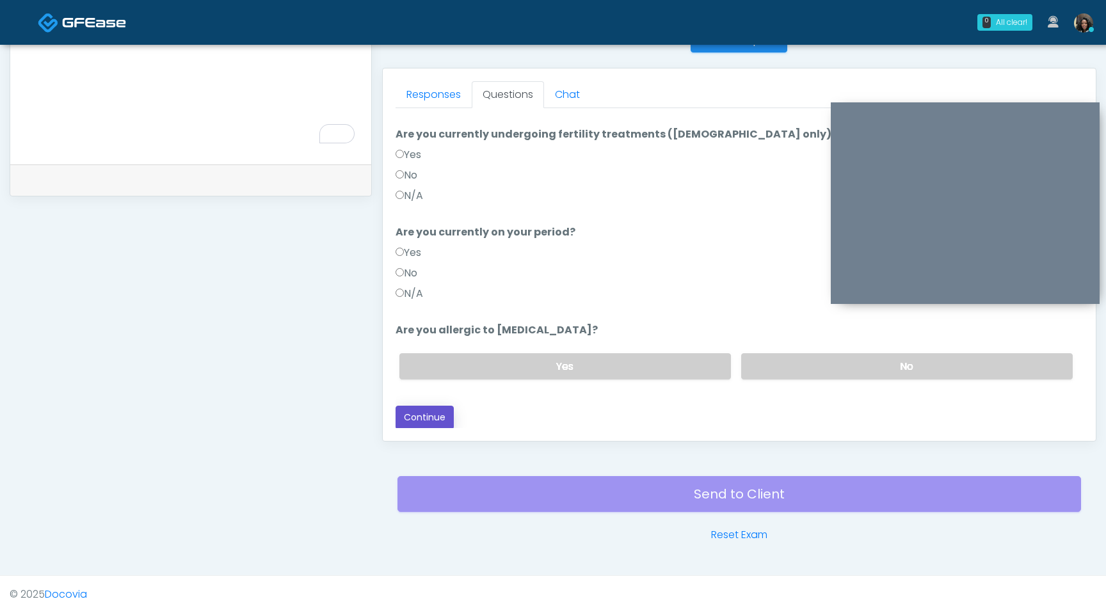
click at [433, 413] on button "Continue" at bounding box center [424, 418] width 58 height 24
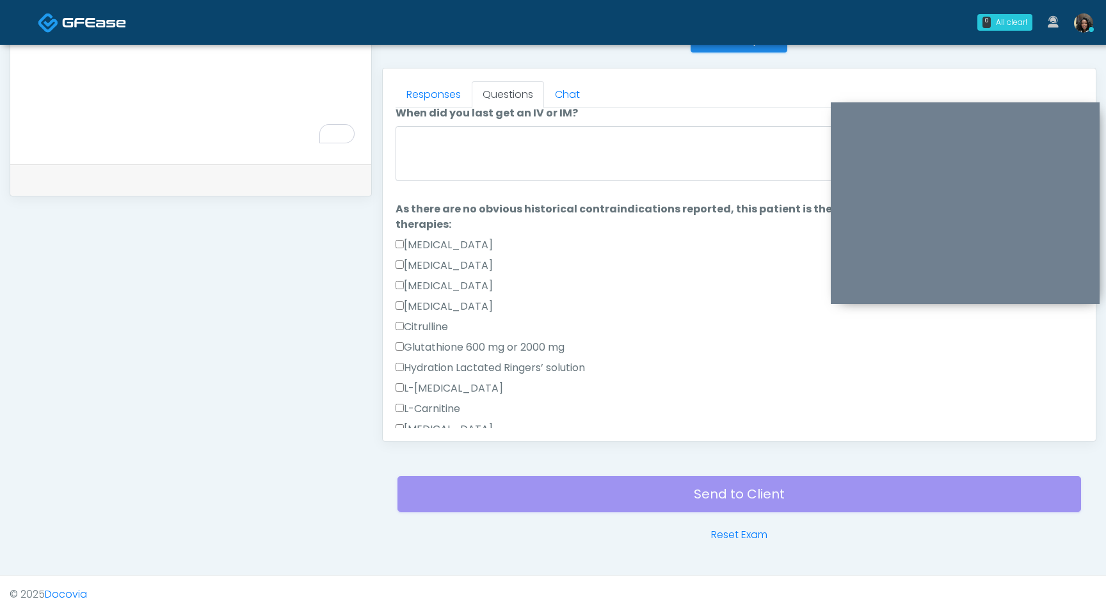
scroll to position [0, 0]
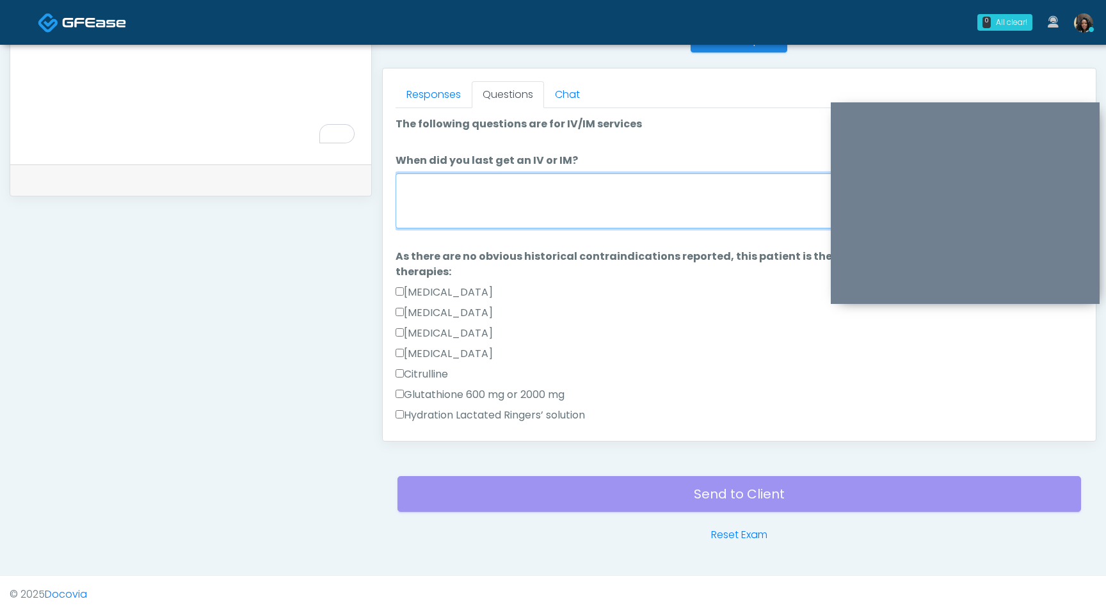
click at [555, 187] on textarea "When did you last get an IV or IM?" at bounding box center [738, 200] width 687 height 55
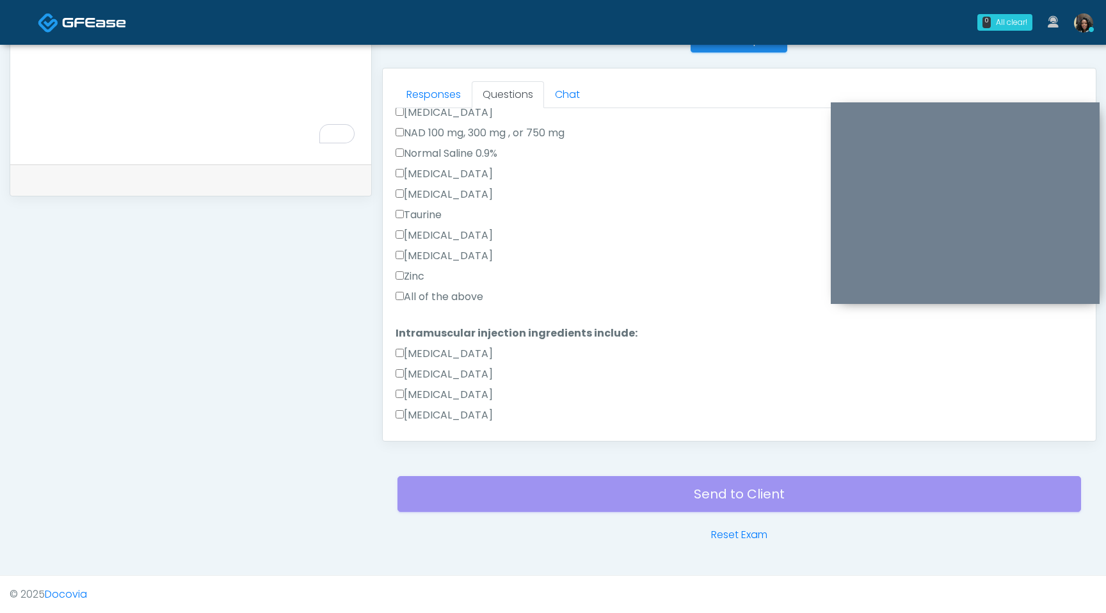
type textarea "**********"
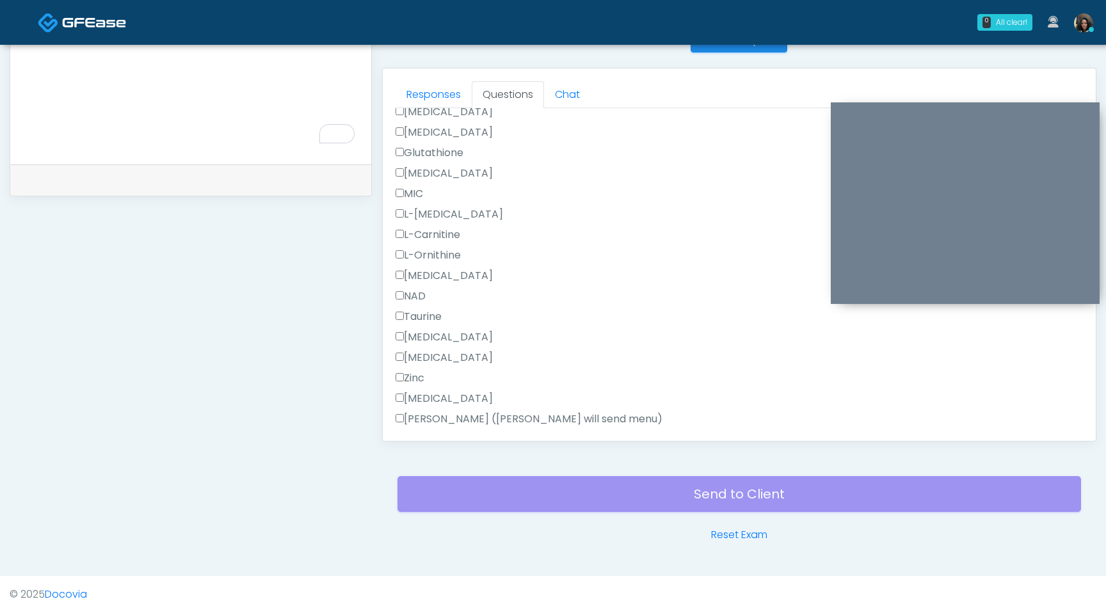
scroll to position [813, 0]
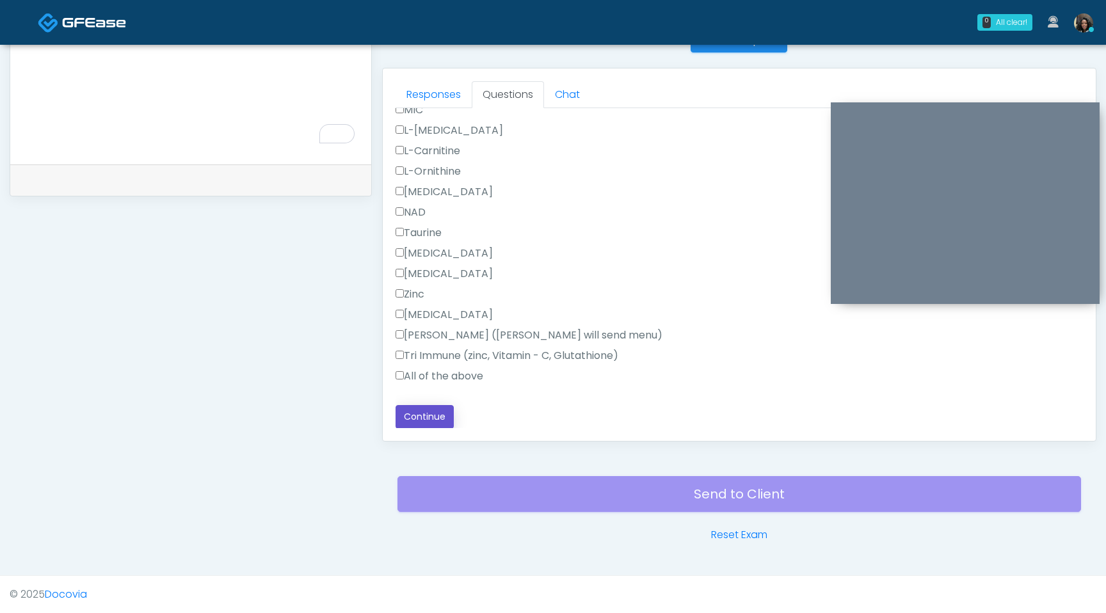
click at [414, 423] on button "Continue" at bounding box center [424, 417] width 58 height 24
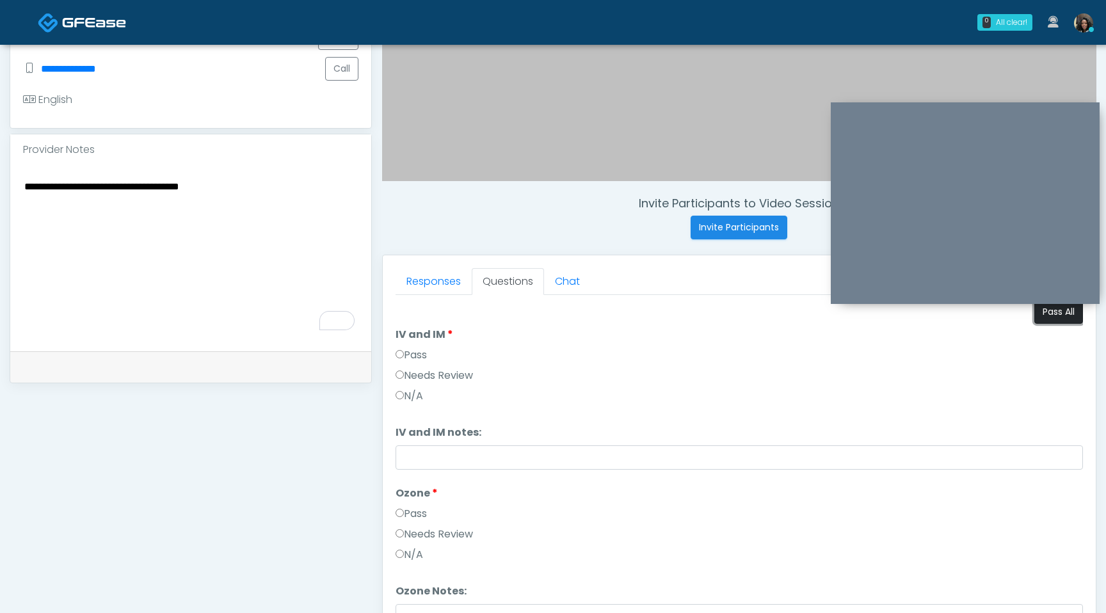
click at [1044, 315] on button "Pass All" at bounding box center [1058, 312] width 49 height 24
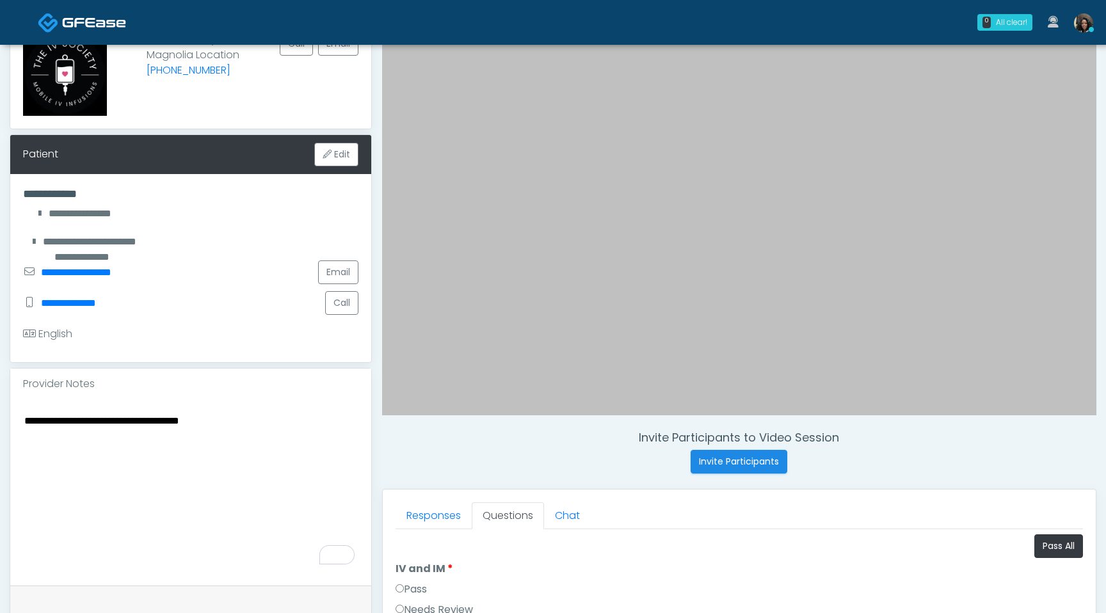
click at [26, 420] on textarea "**********" at bounding box center [190, 490] width 335 height 156
click at [76, 438] on textarea "**********" at bounding box center [190, 490] width 335 height 156
click at [154, 453] on textarea "**********" at bounding box center [190, 490] width 335 height 156
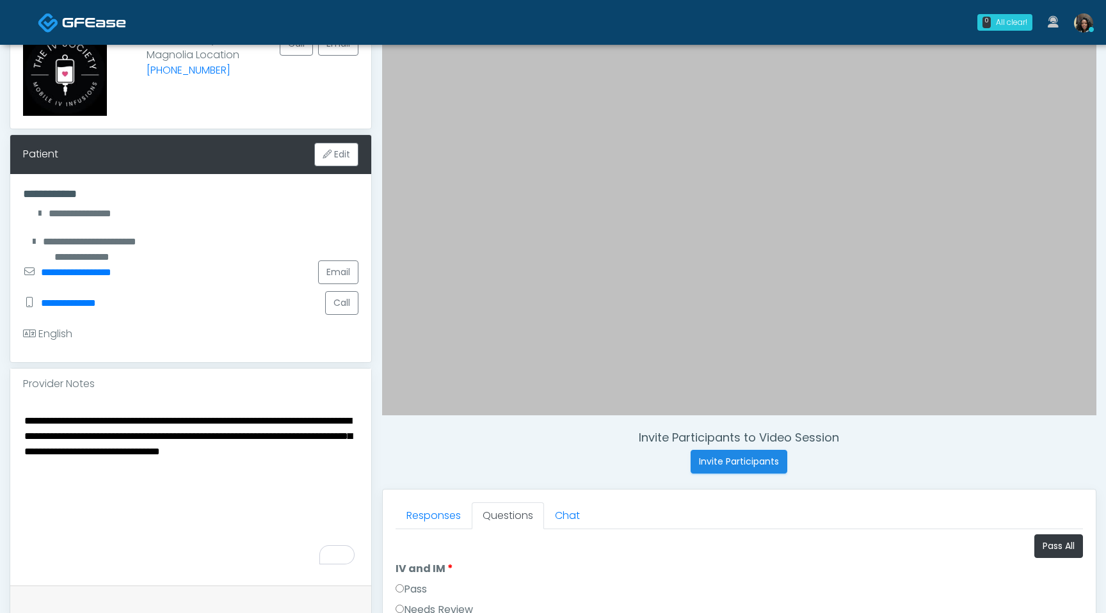
click at [148, 452] on textarea "**********" at bounding box center [190, 490] width 335 height 156
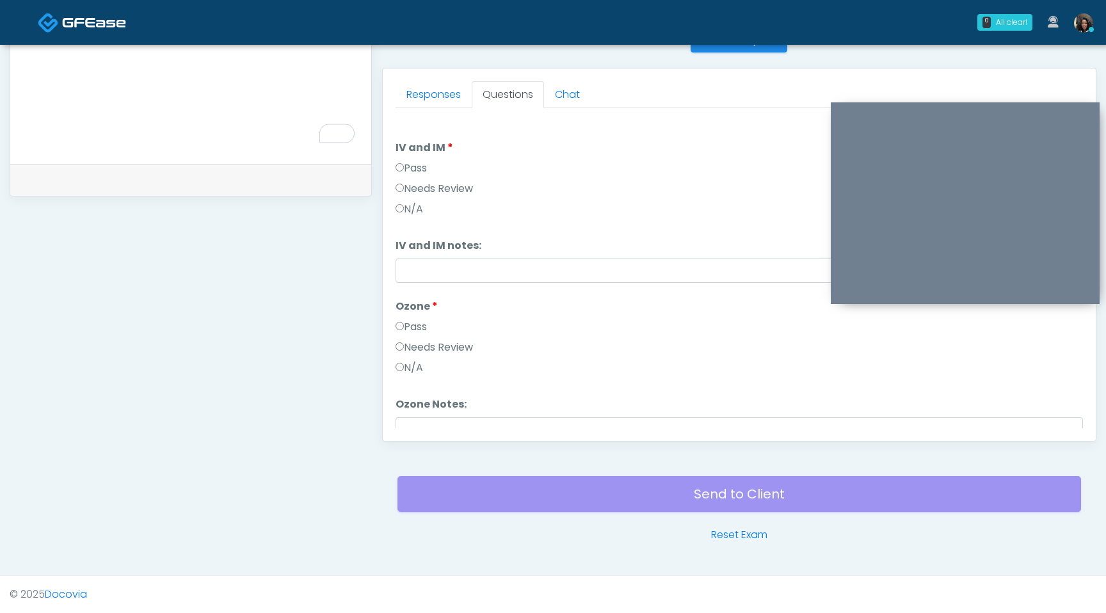
scroll to position [53, 0]
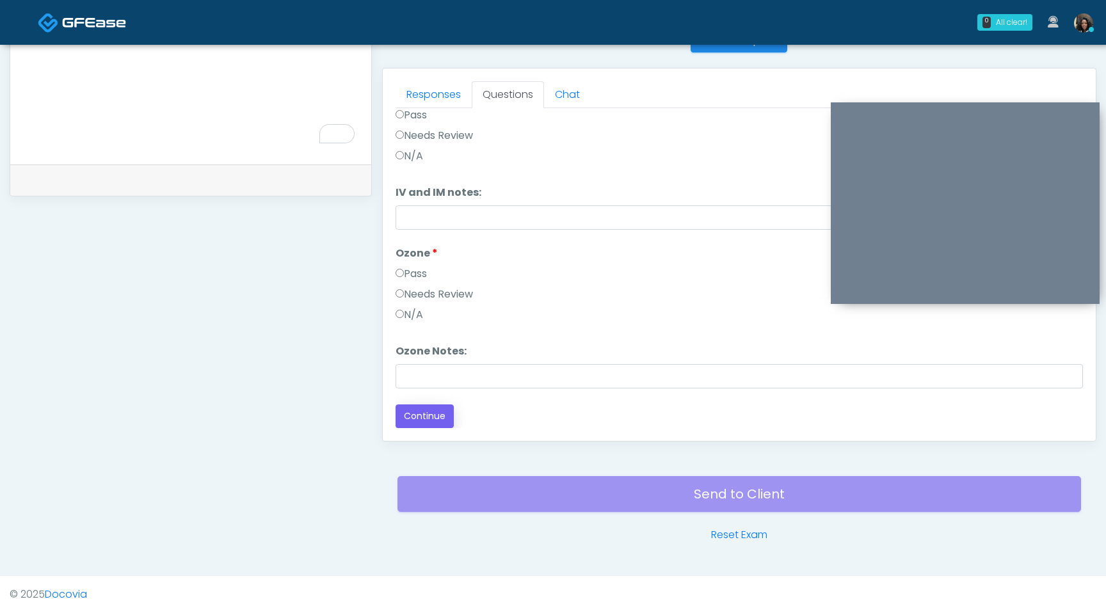
type textarea "**********"
click at [421, 418] on button "Continue" at bounding box center [424, 416] width 58 height 24
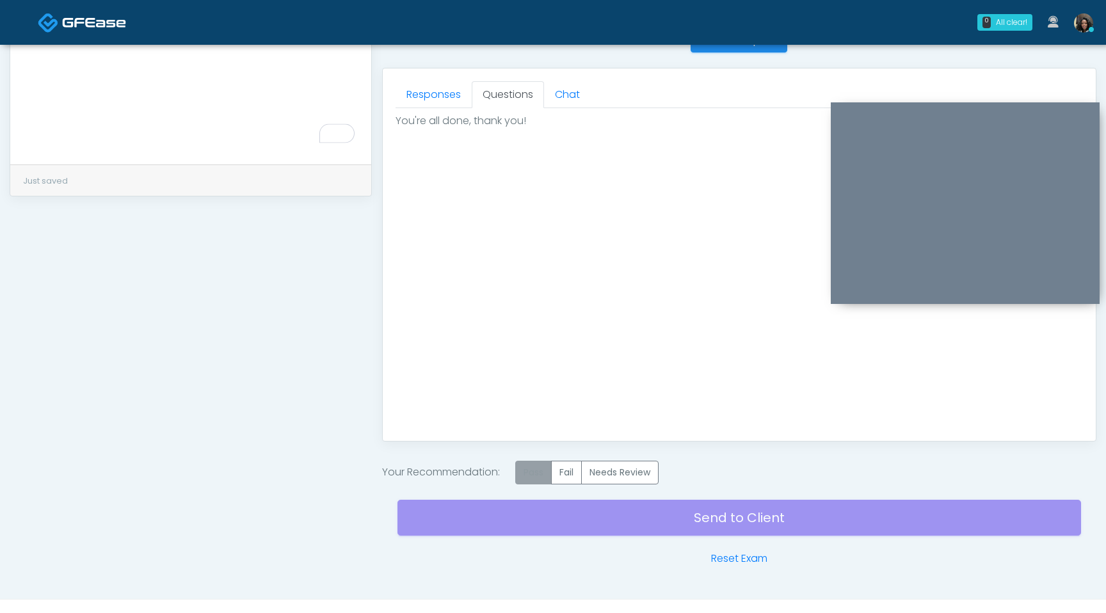
click at [541, 478] on label "Pass" at bounding box center [533, 473] width 36 height 24
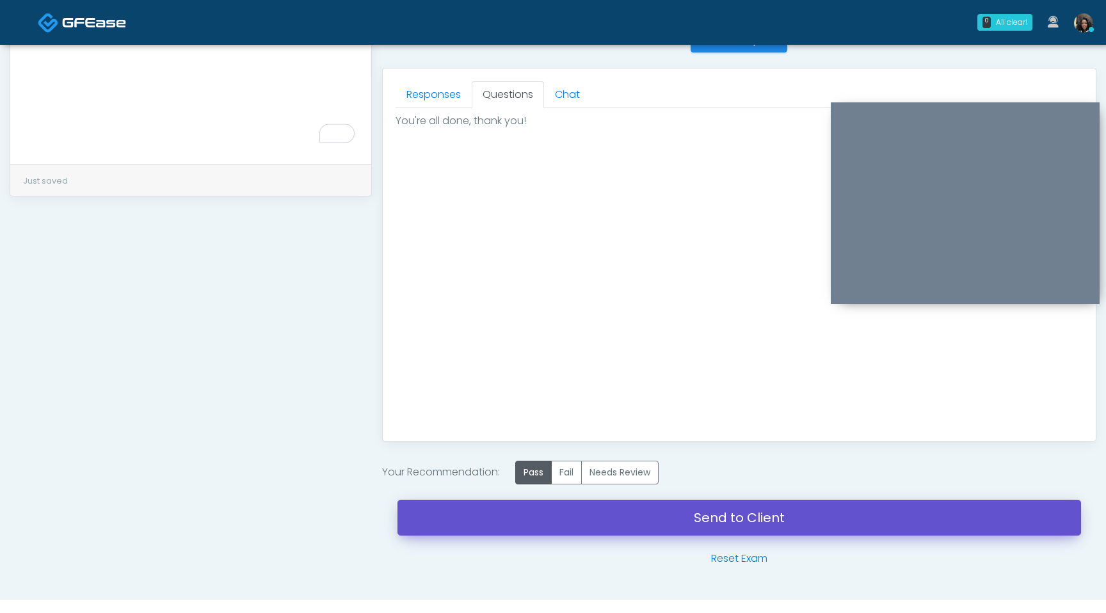
click at [558, 521] on link "Send to Client" at bounding box center [738, 518] width 683 height 36
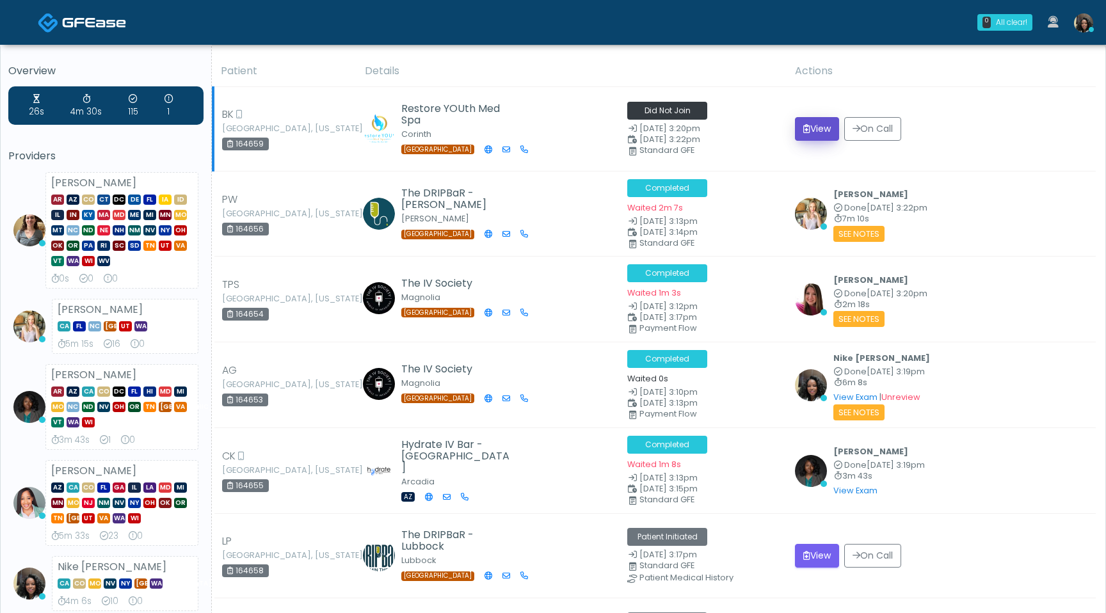
click at [818, 130] on button "View" at bounding box center [817, 129] width 44 height 24
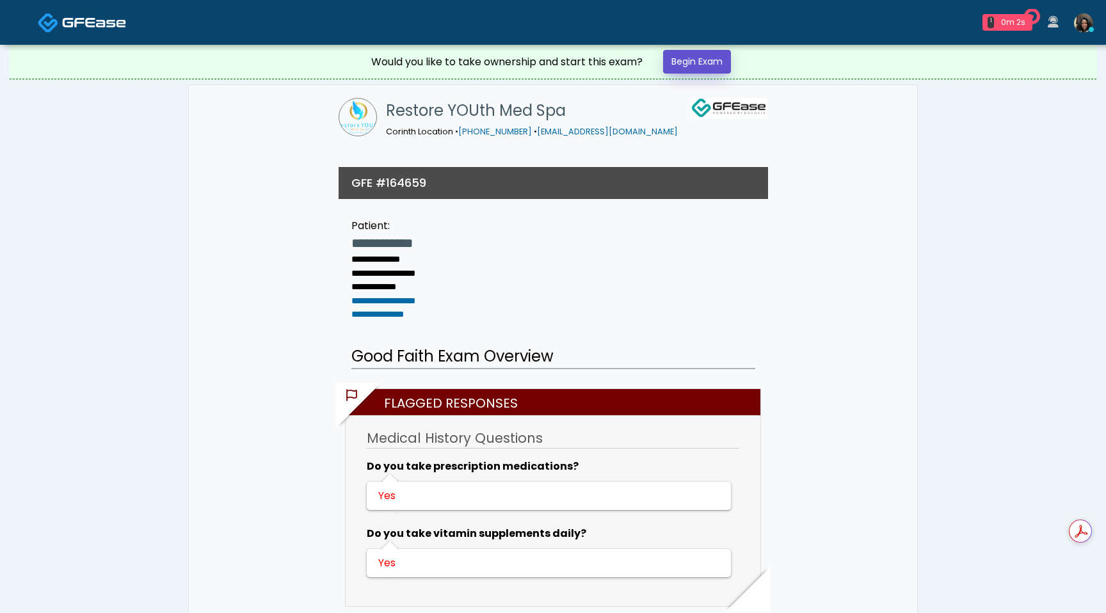
click at [725, 68] on link "Begin Exam" at bounding box center [697, 62] width 68 height 24
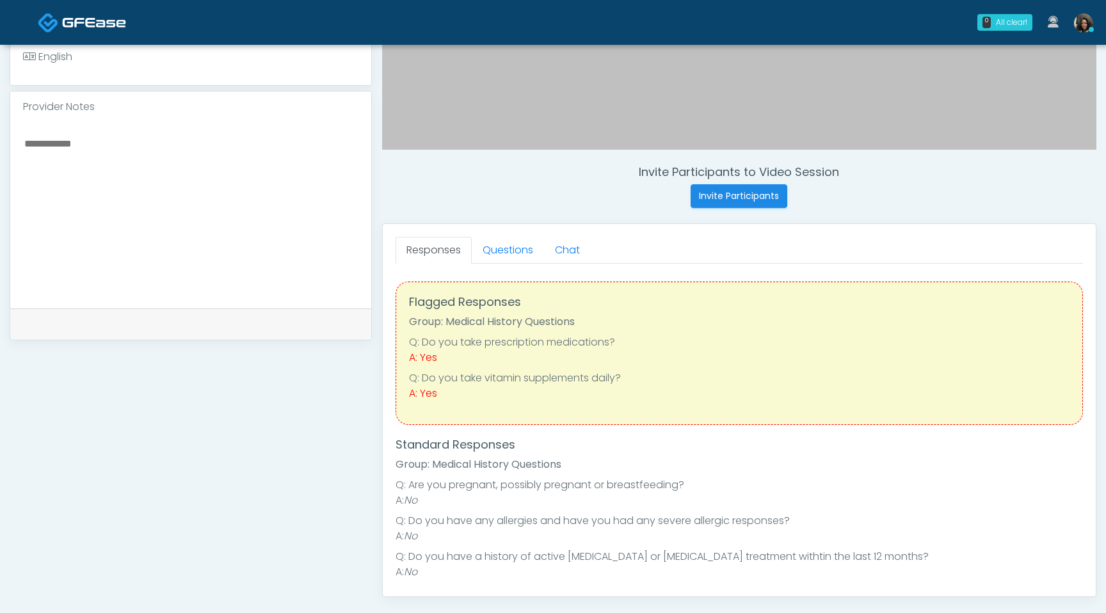
scroll to position [381, 0]
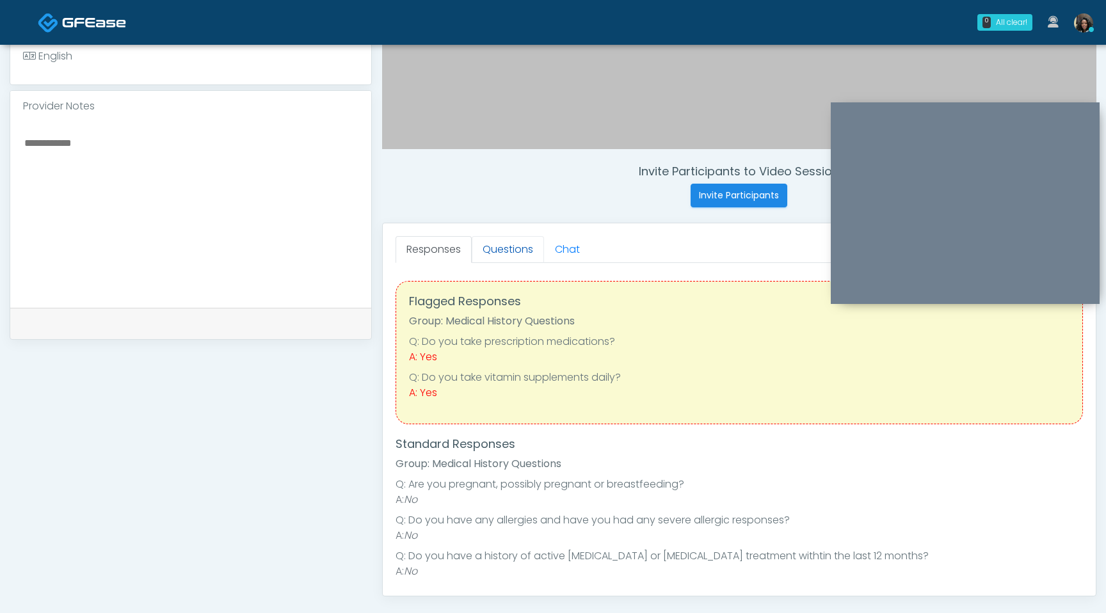
click at [515, 244] on link "Questions" at bounding box center [508, 249] width 72 height 27
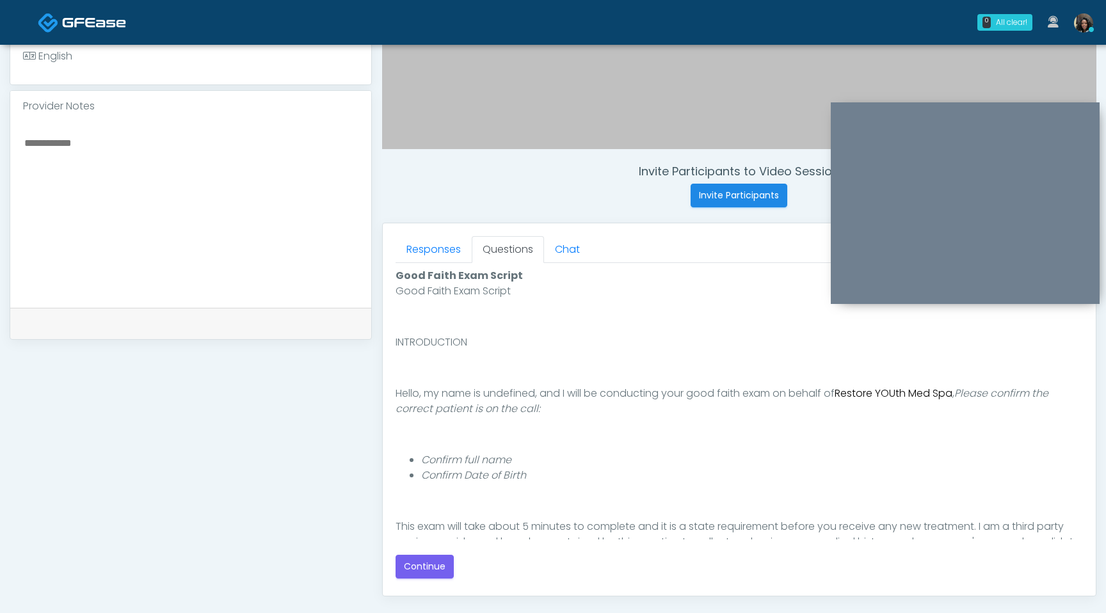
scroll to position [118, 0]
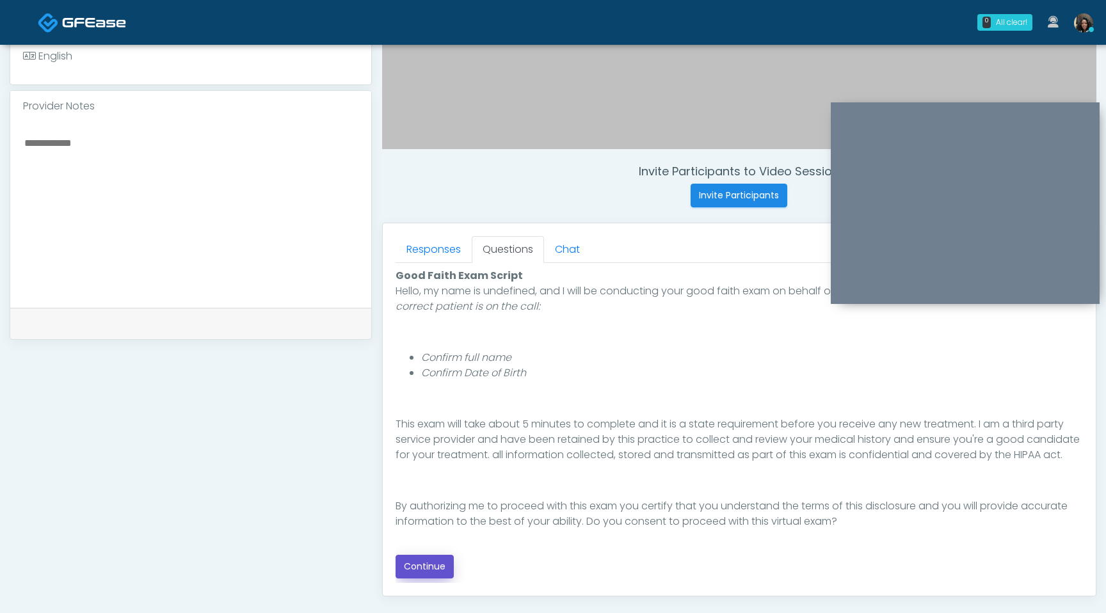
click at [432, 570] on button "Continue" at bounding box center [424, 567] width 58 height 24
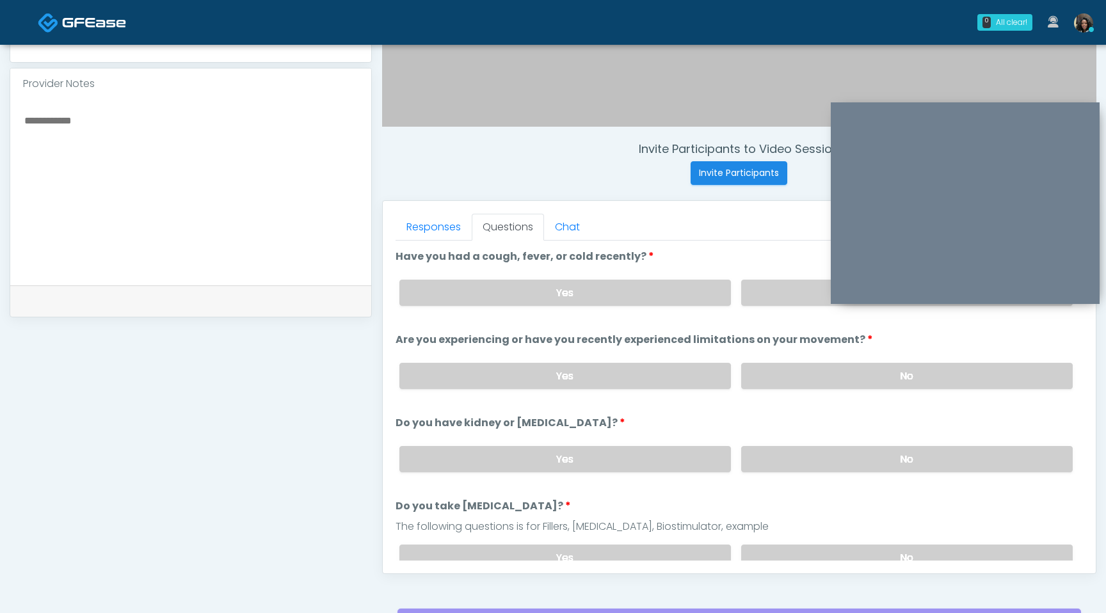
scroll to position [379, 0]
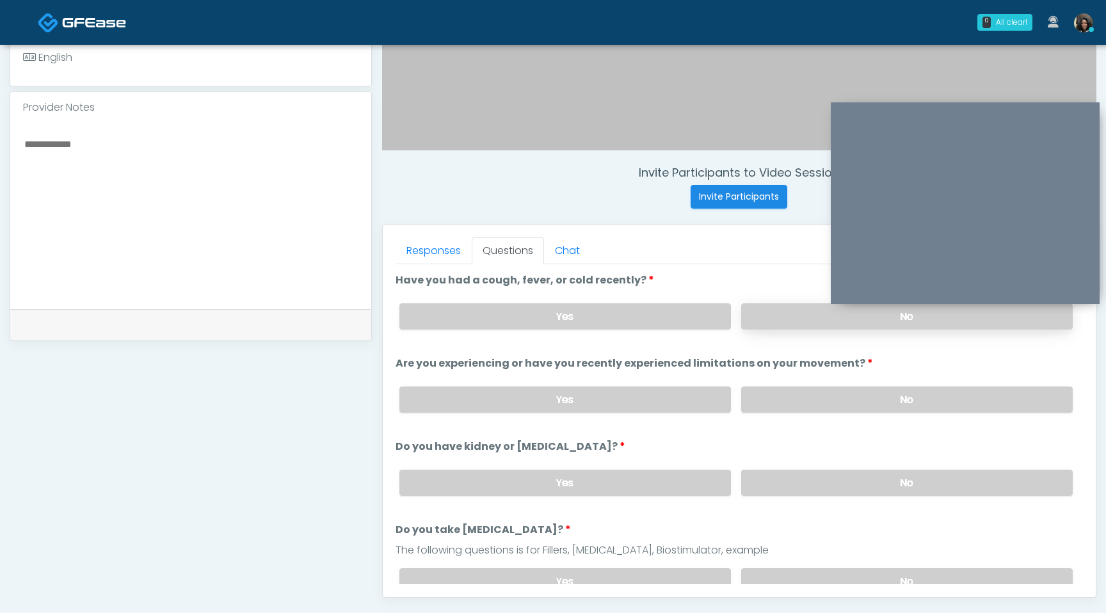
click at [781, 320] on label "No" at bounding box center [906, 316] width 331 height 26
click at [781, 395] on label "No" at bounding box center [906, 400] width 331 height 26
click at [785, 488] on label "No" at bounding box center [906, 483] width 331 height 26
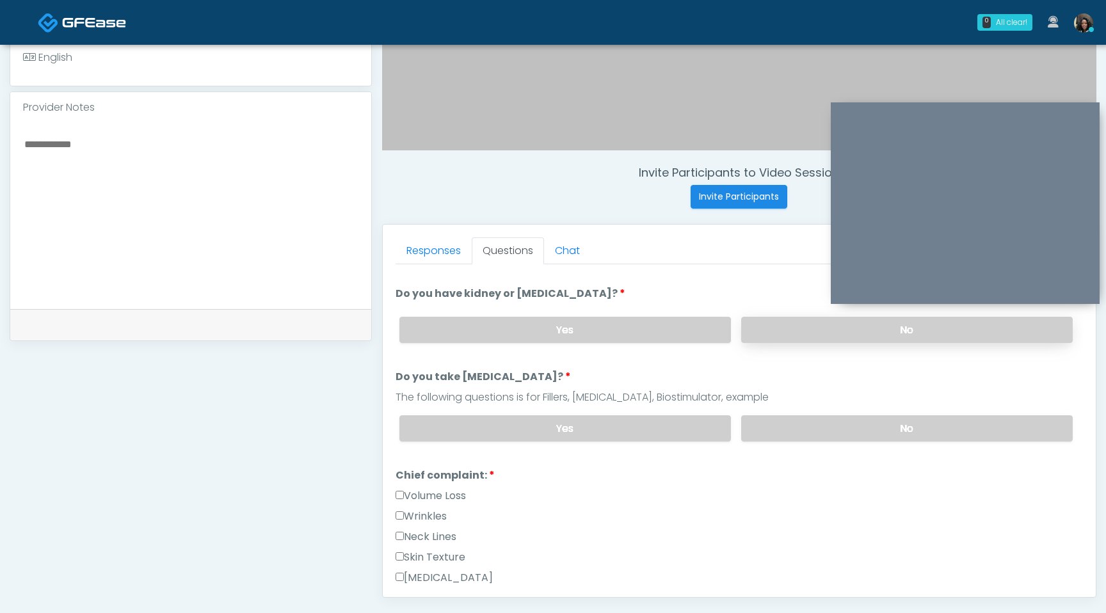
scroll to position [198, 0]
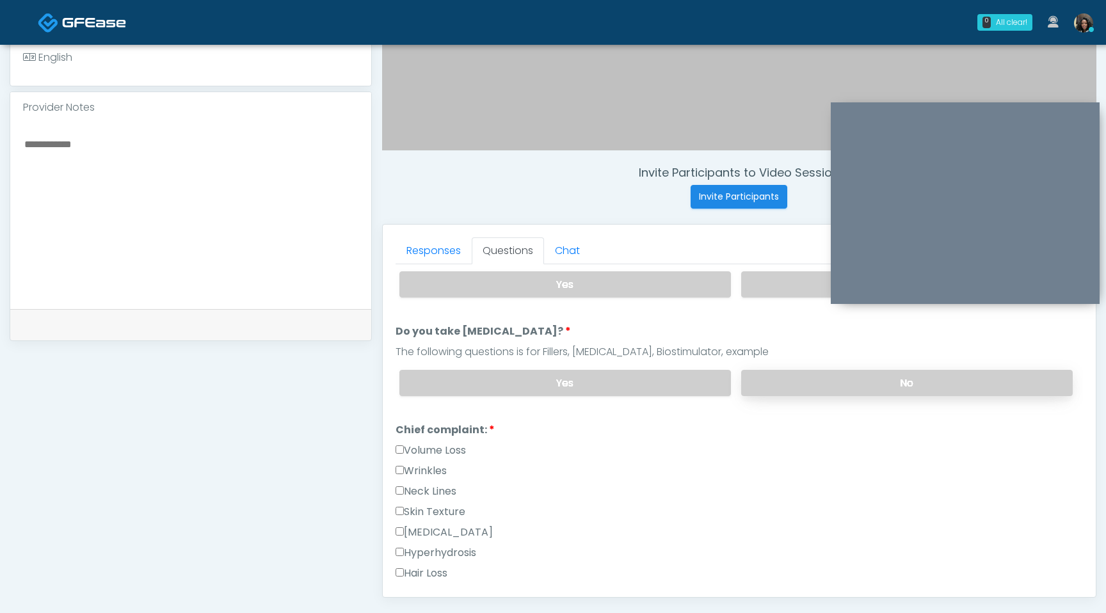
click at [810, 376] on label "No" at bounding box center [906, 383] width 331 height 26
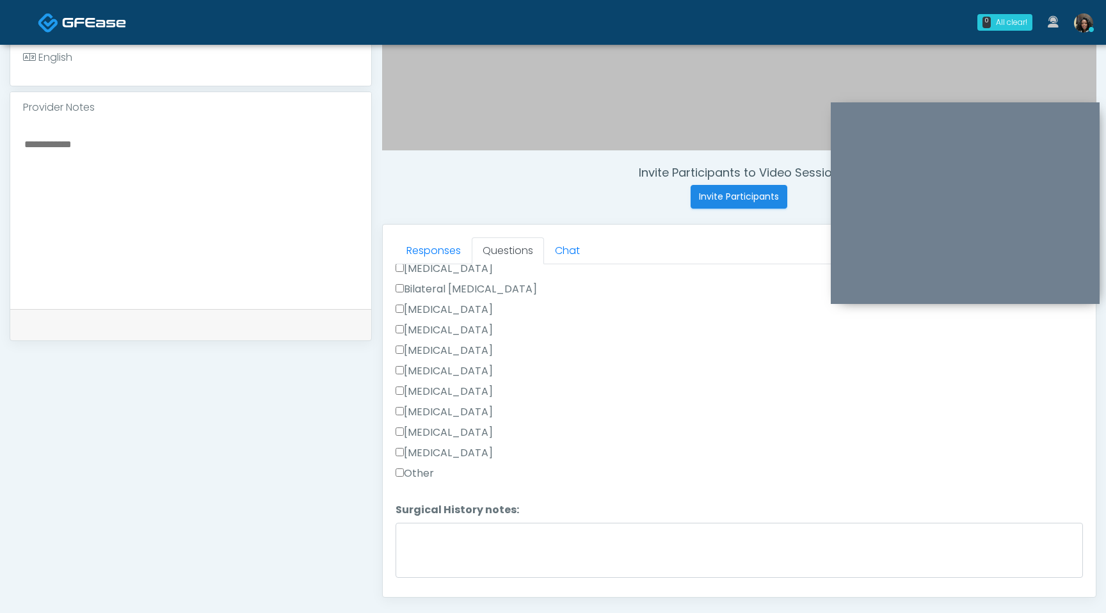
scroll to position [793, 0]
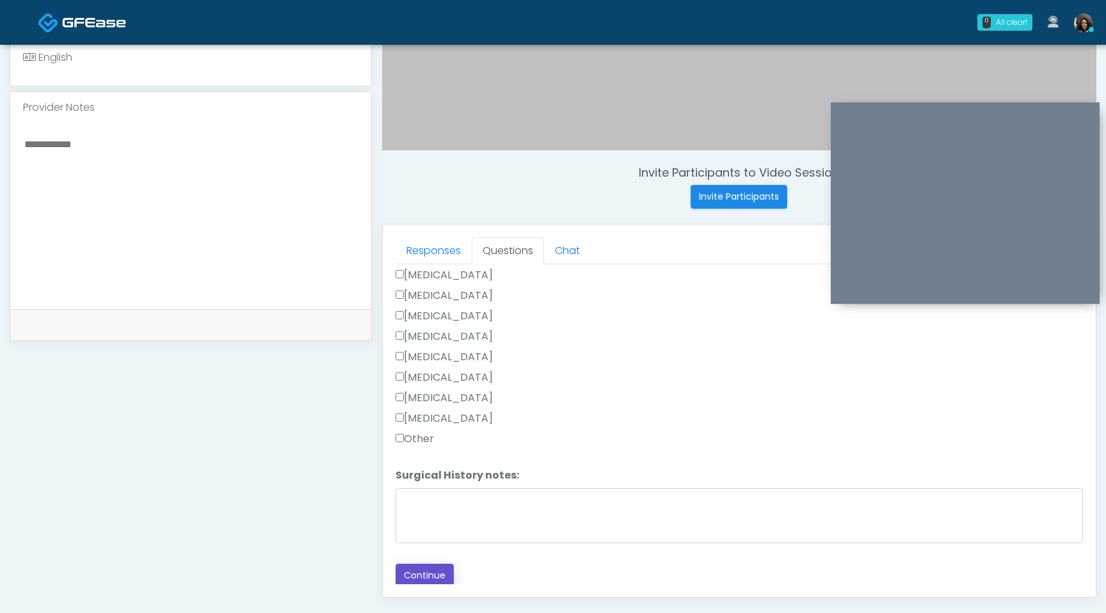
click at [423, 573] on button "Continue" at bounding box center [424, 576] width 58 height 24
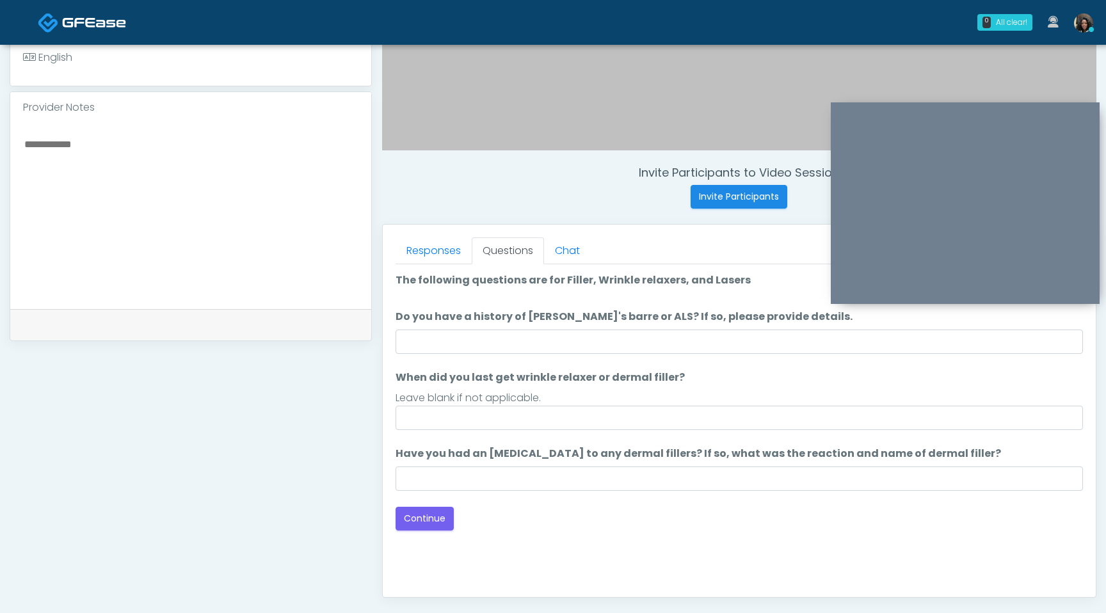
scroll to position [536, 0]
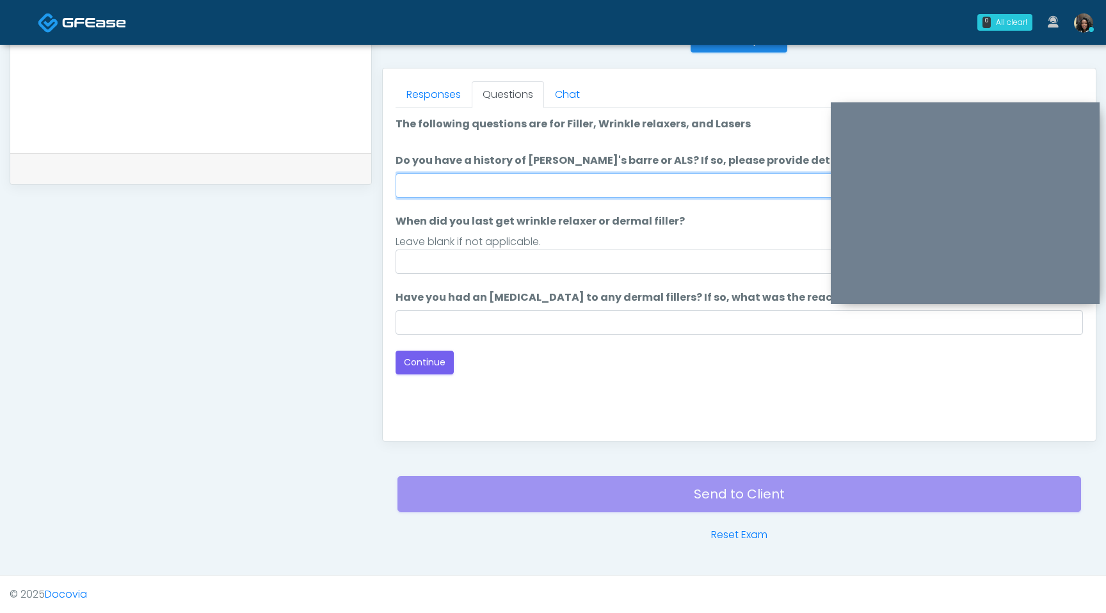
click at [520, 183] on input "Do you have a history of [PERSON_NAME]'s barre or ALS? If so, please provide de…" at bounding box center [738, 185] width 687 height 24
type input "**"
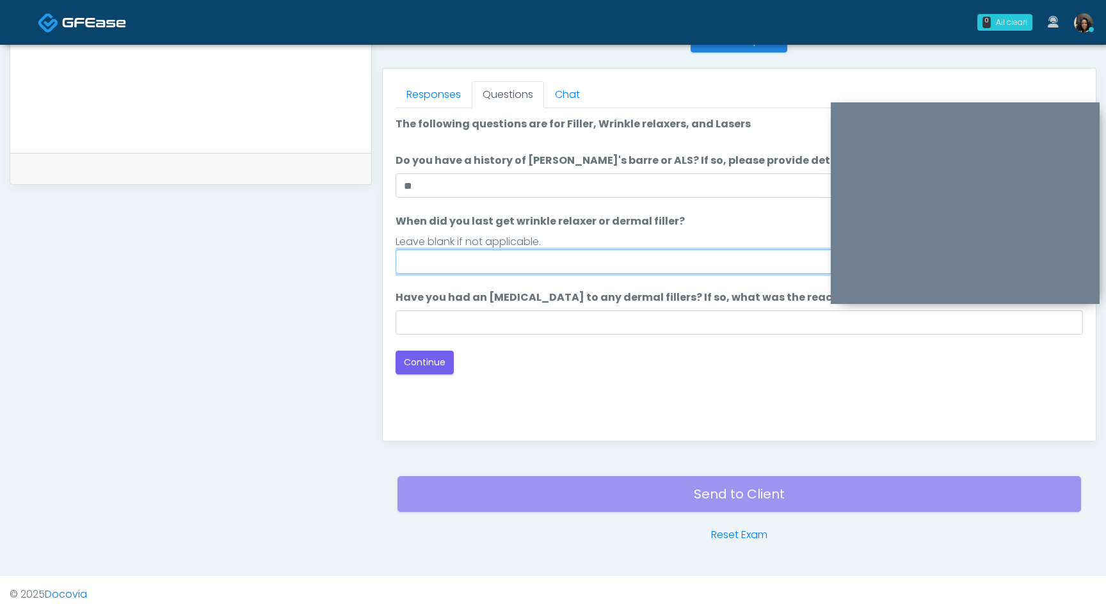
click at [472, 269] on input "When did you last get wrinkle relaxer or dermal filler?" at bounding box center [738, 262] width 687 height 24
click at [456, 267] on input "When did you last get wrinkle relaxer or dermal filler?" at bounding box center [738, 262] width 687 height 24
type input "*********"
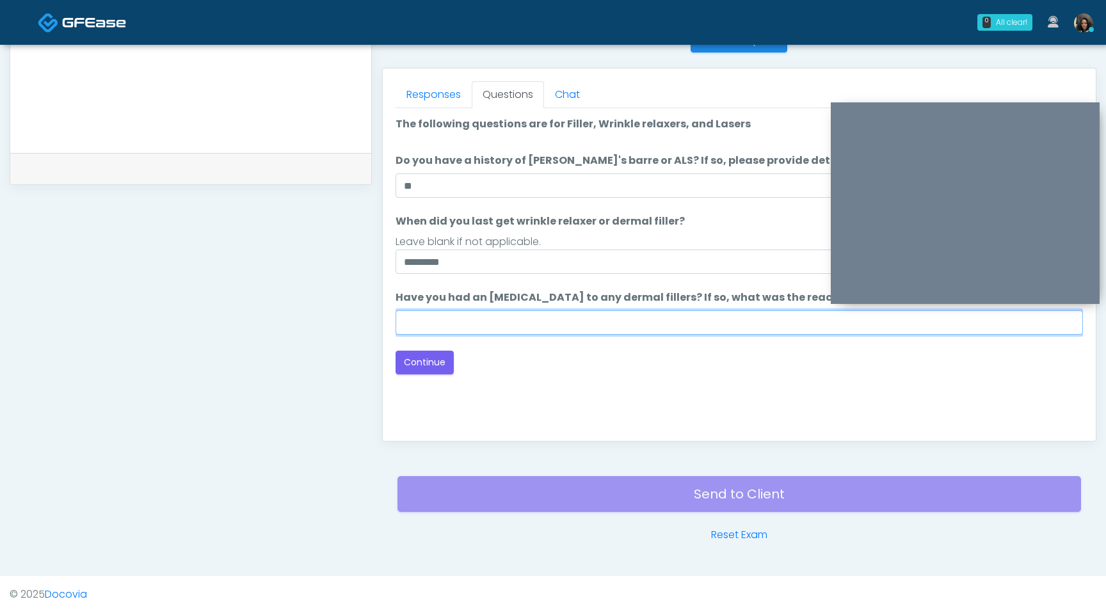
click at [440, 318] on input "Have you had an allergic response to any dermal fillers? If so, what was the re…" at bounding box center [738, 322] width 687 height 24
type input "**********"
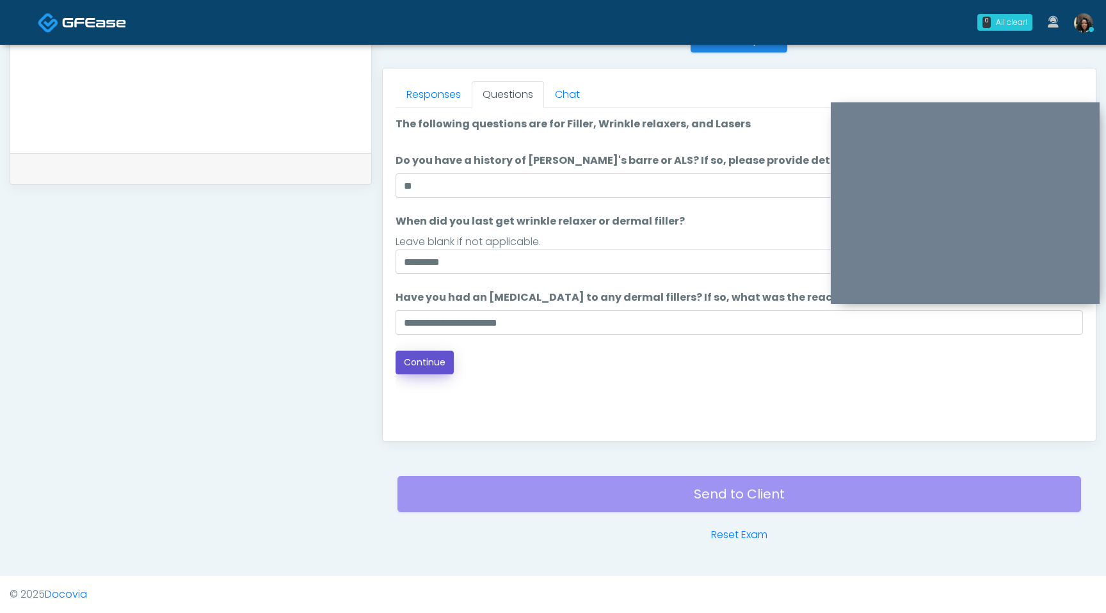
click at [433, 363] on button "Continue" at bounding box center [424, 363] width 58 height 24
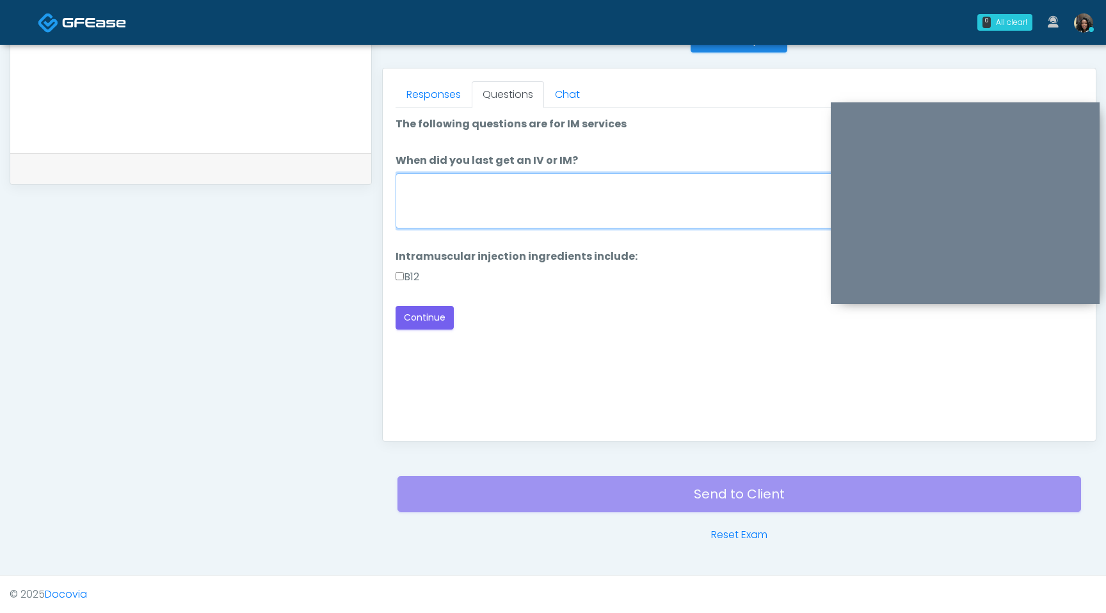
click at [553, 187] on textarea "When did you last get an IV or IM?" at bounding box center [738, 200] width 687 height 55
type textarea "**********"
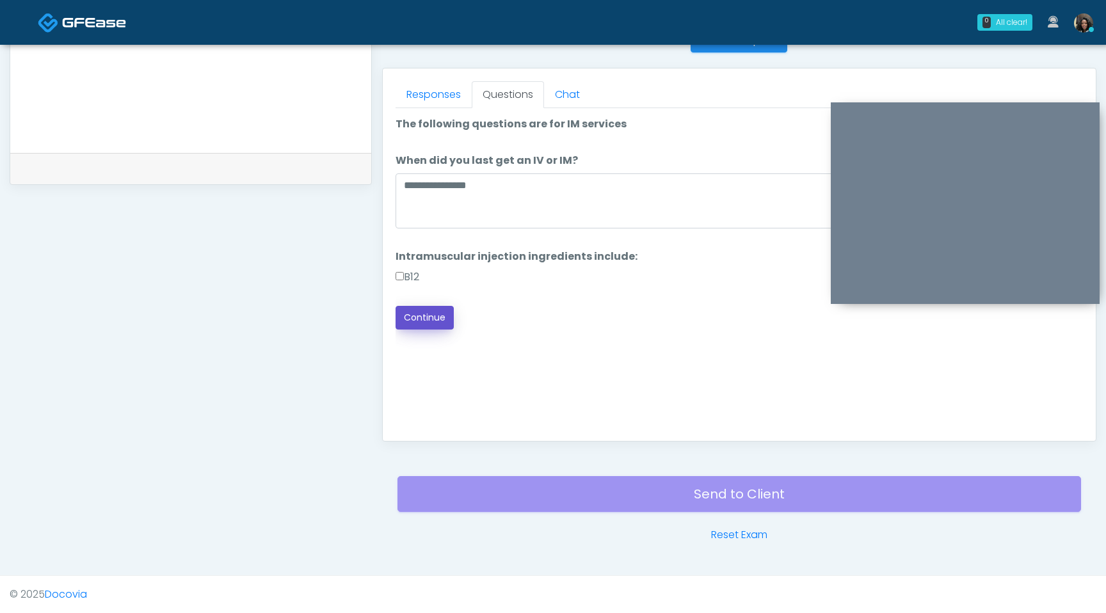
click at [420, 317] on button "Continue" at bounding box center [424, 318] width 58 height 24
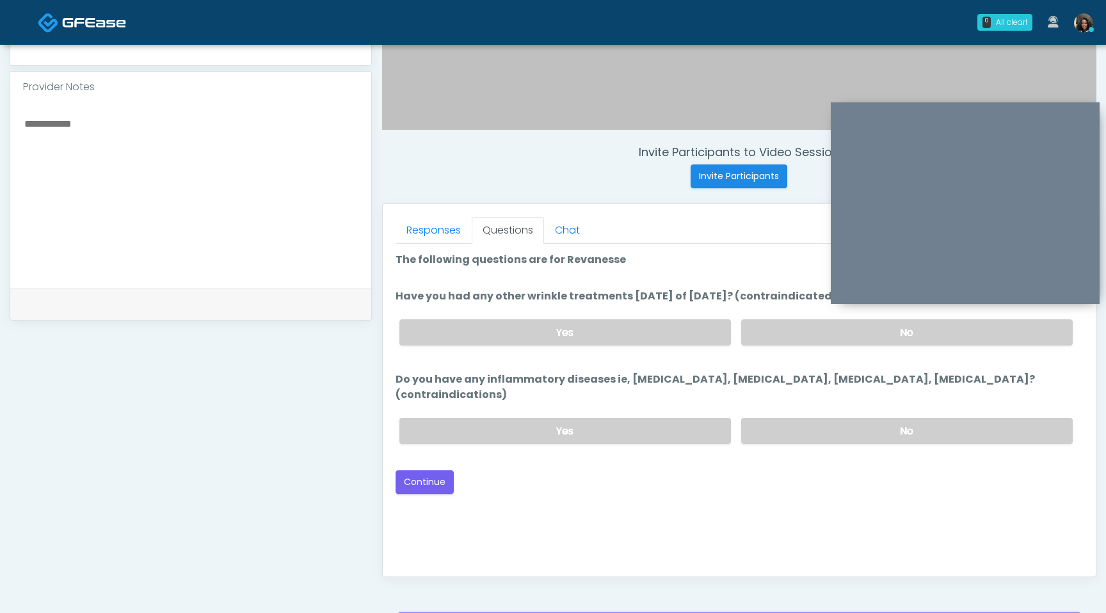
scroll to position [392, 0]
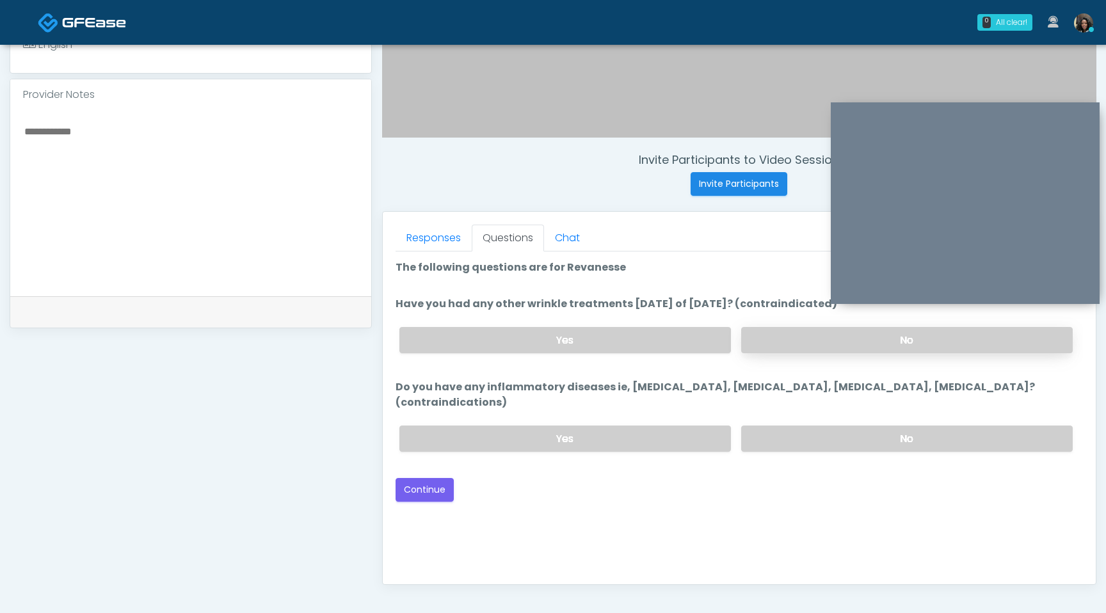
click at [815, 347] on label "No" at bounding box center [906, 340] width 331 height 26
click at [790, 426] on label "No" at bounding box center [906, 439] width 331 height 26
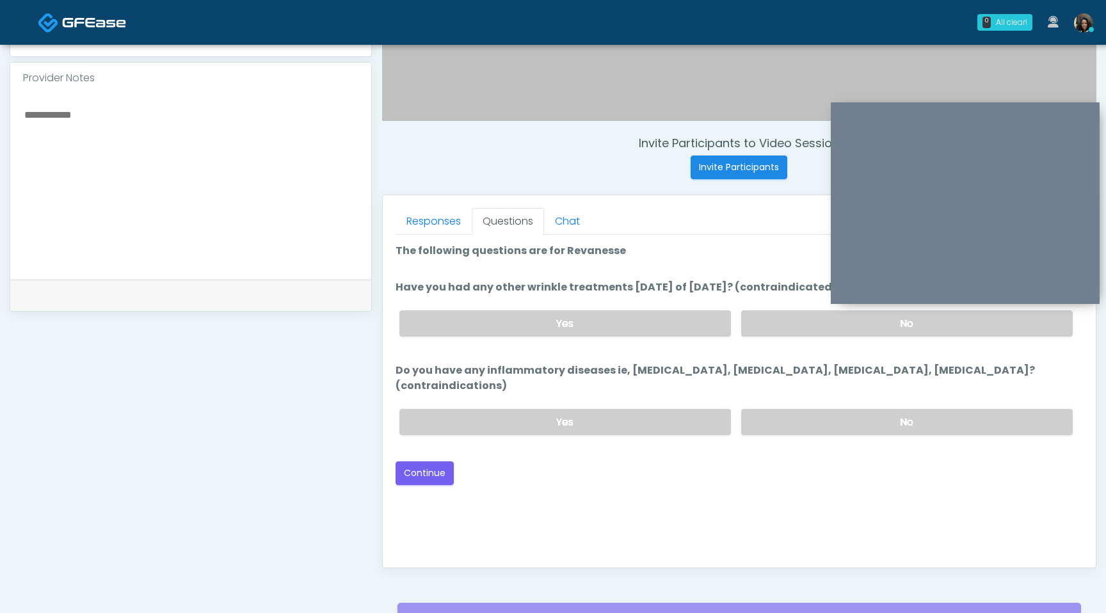
scroll to position [410, 0]
click at [433, 460] on button "Continue" at bounding box center [424, 472] width 58 height 24
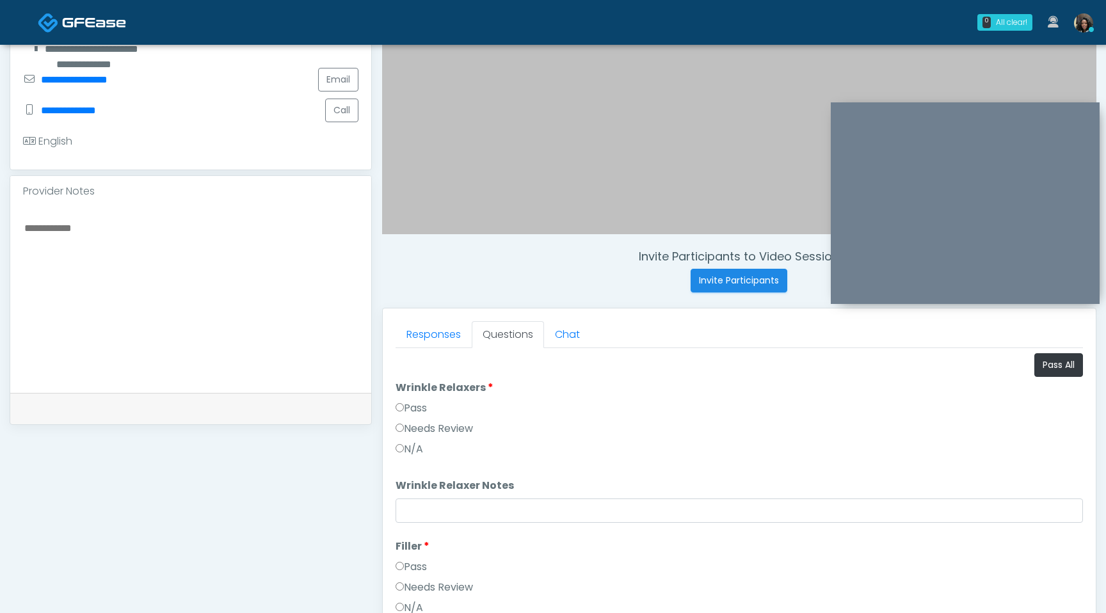
scroll to position [213, 0]
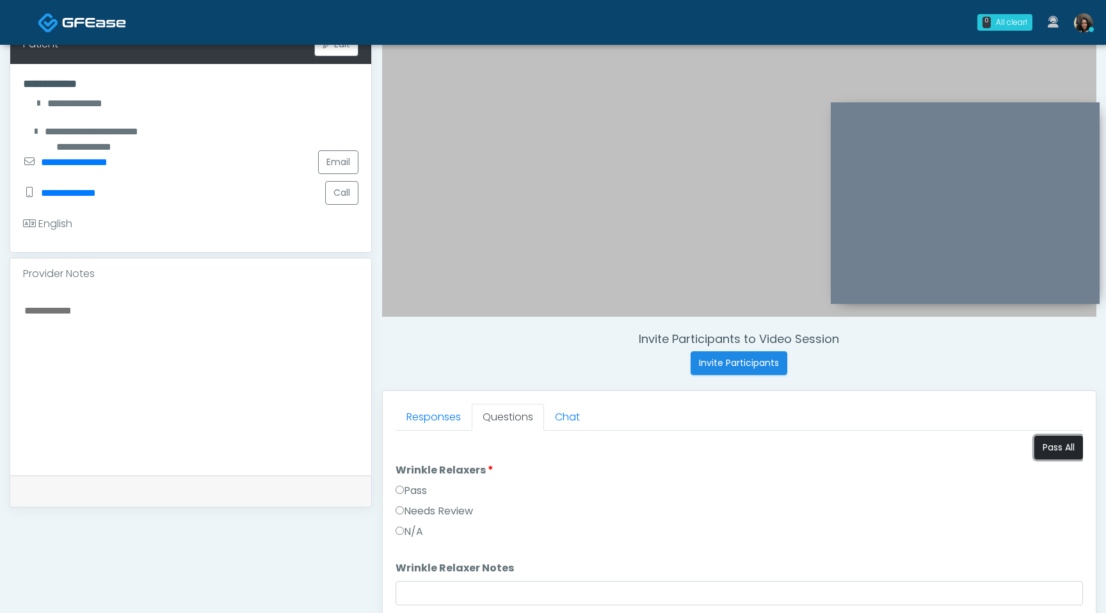
click at [1057, 450] on button "Pass All" at bounding box center [1058, 448] width 49 height 24
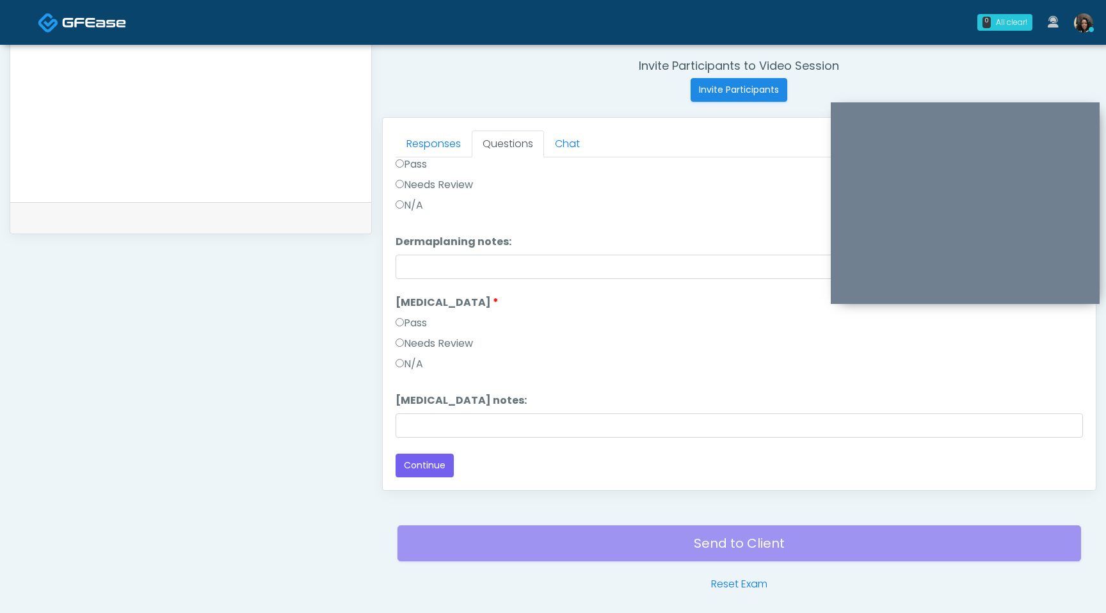
scroll to position [536, 0]
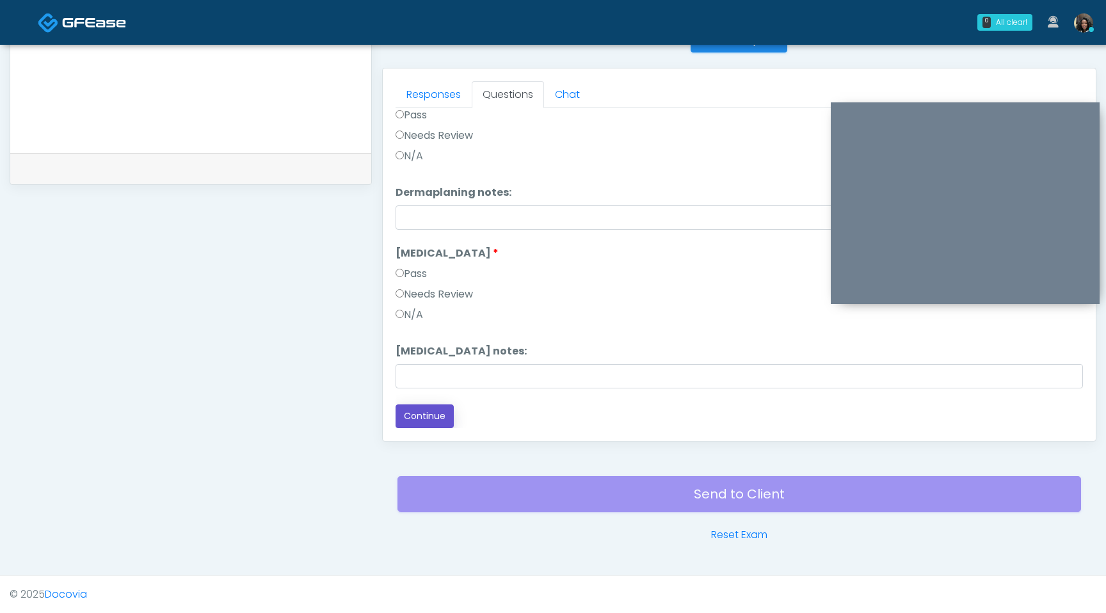
click at [422, 415] on button "Continue" at bounding box center [424, 416] width 58 height 24
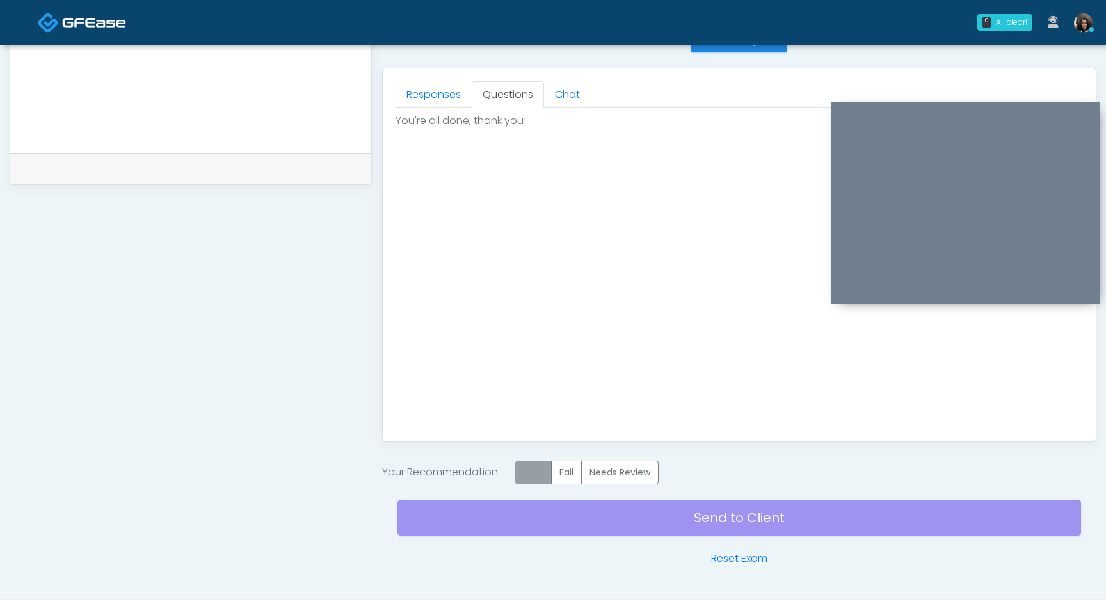
click at [528, 479] on label "Pass" at bounding box center [533, 473] width 36 height 24
click at [549, 525] on div "Send to Client Reset Exam" at bounding box center [738, 525] width 683 height 82
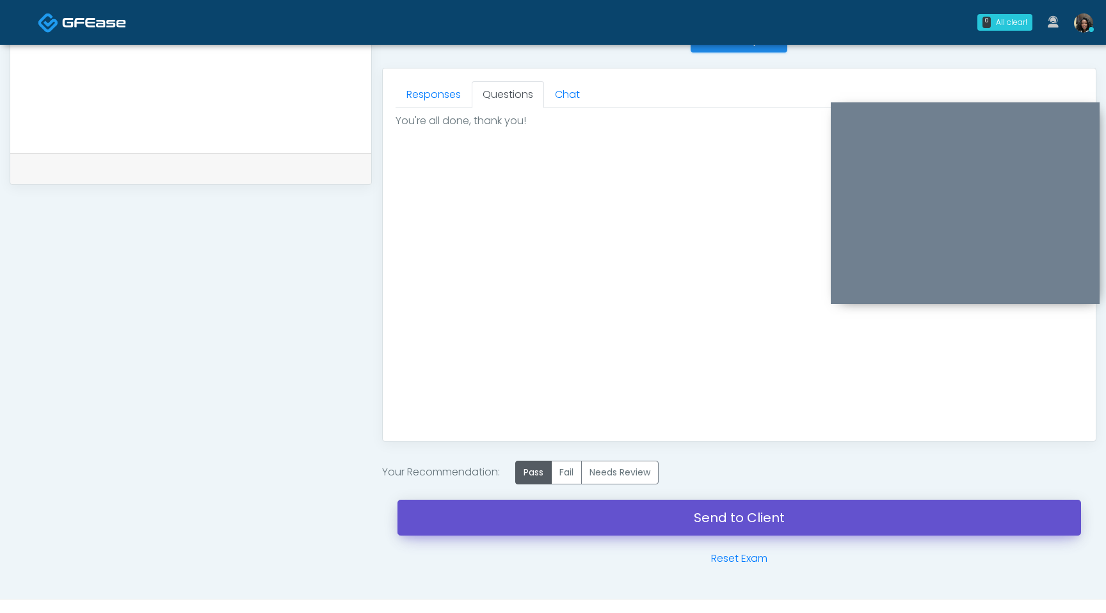
click at [585, 512] on link "Send to Client" at bounding box center [738, 518] width 683 height 36
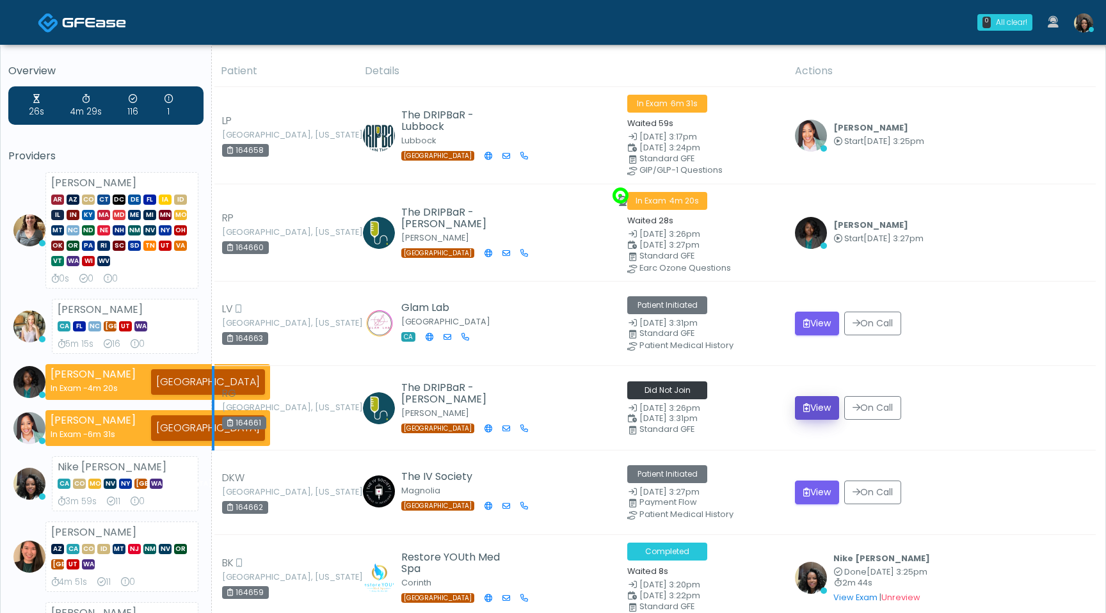
click at [820, 407] on button "View" at bounding box center [817, 408] width 44 height 24
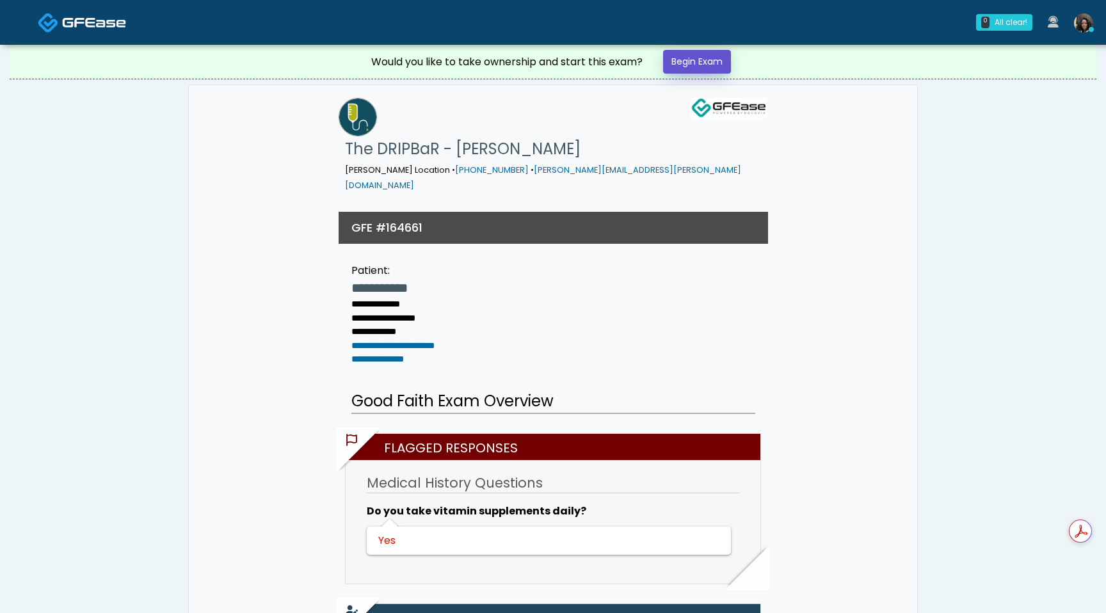
click at [713, 61] on link "Begin Exam" at bounding box center [697, 62] width 68 height 24
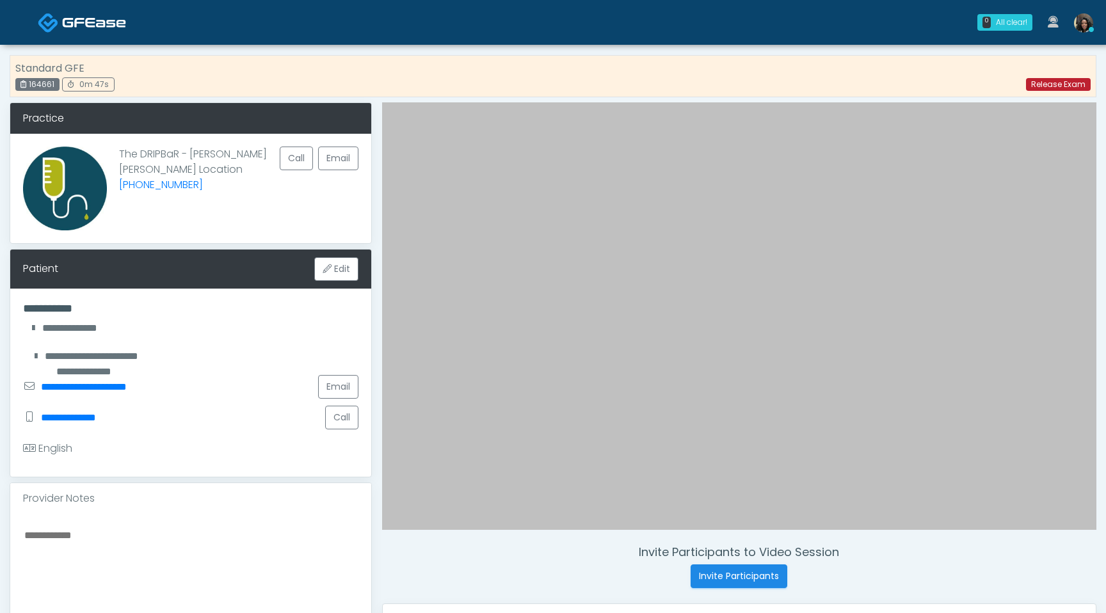
click at [1072, 83] on link "Release Exam" at bounding box center [1058, 84] width 65 height 13
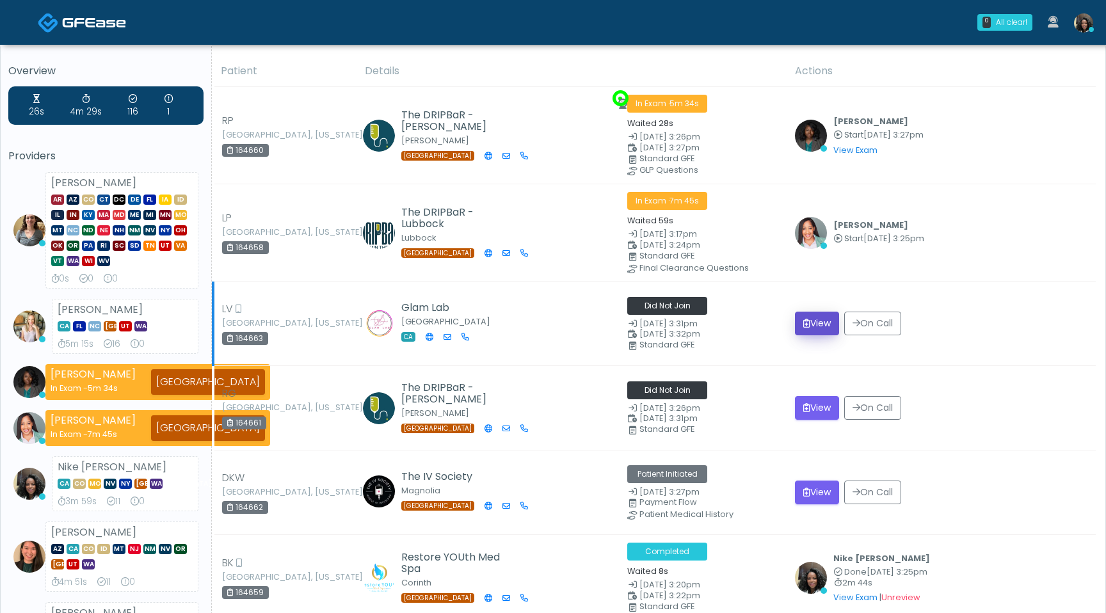
click at [818, 324] on button "View" at bounding box center [817, 324] width 44 height 24
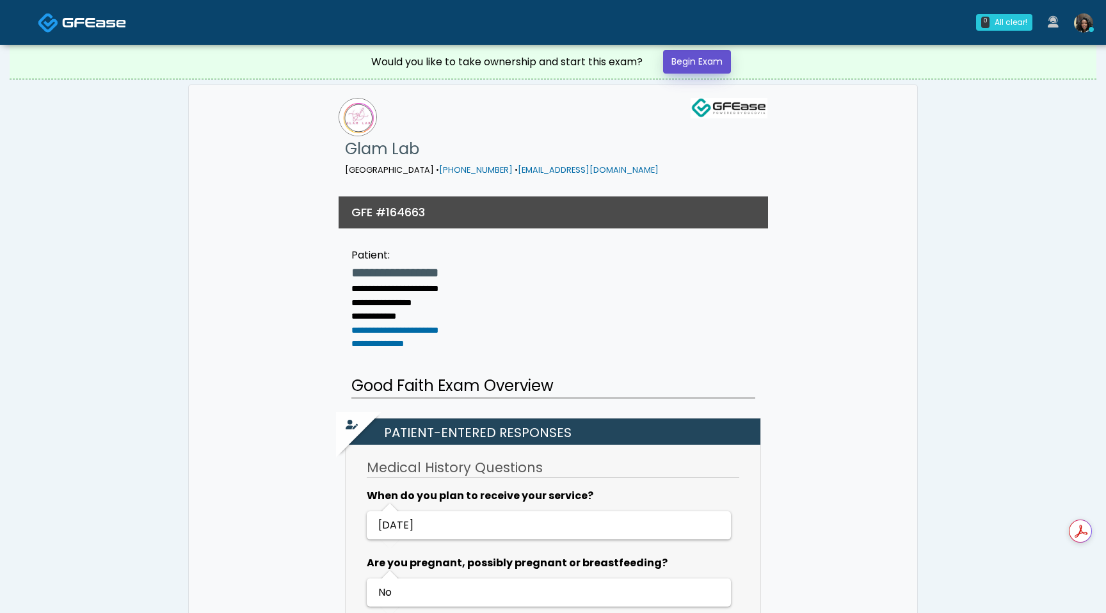
click at [710, 59] on link "Begin Exam" at bounding box center [697, 62] width 68 height 24
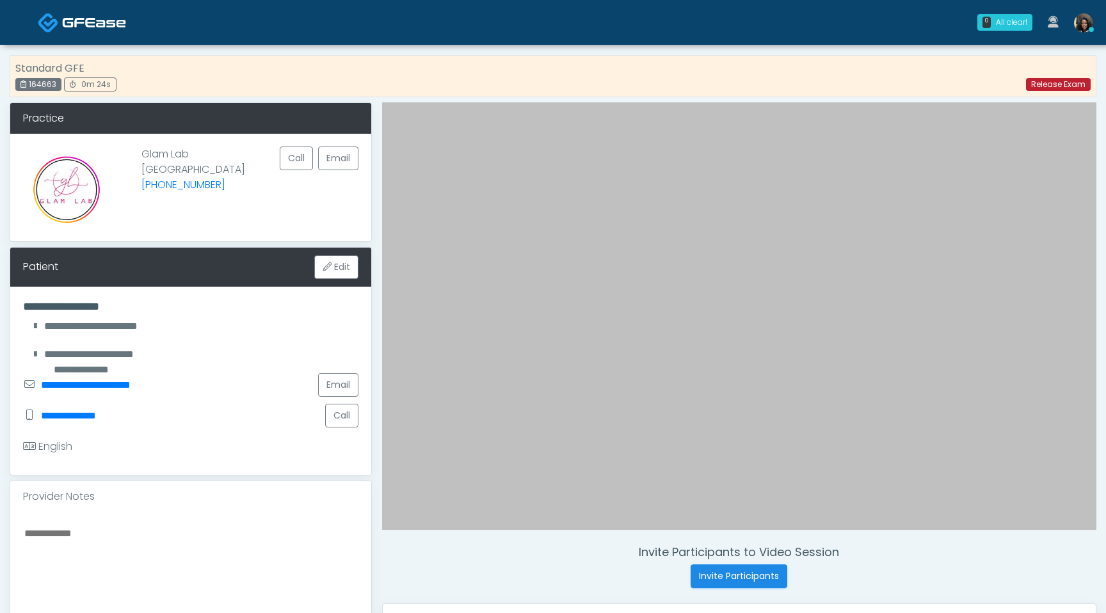
click at [1040, 87] on link "Release Exam" at bounding box center [1058, 84] width 65 height 13
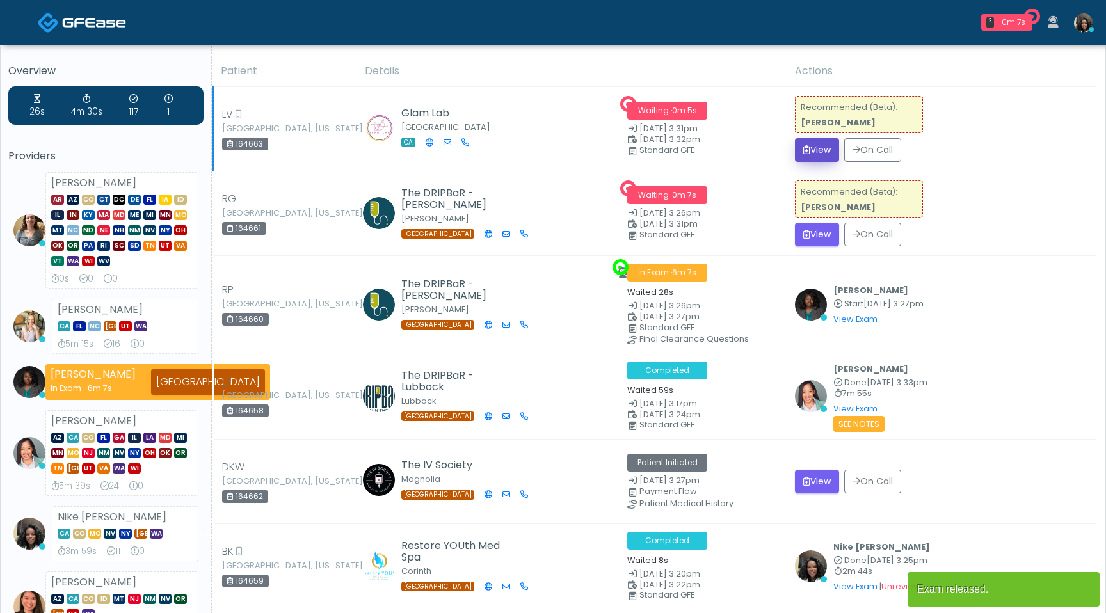
click at [816, 152] on button "View" at bounding box center [817, 150] width 44 height 24
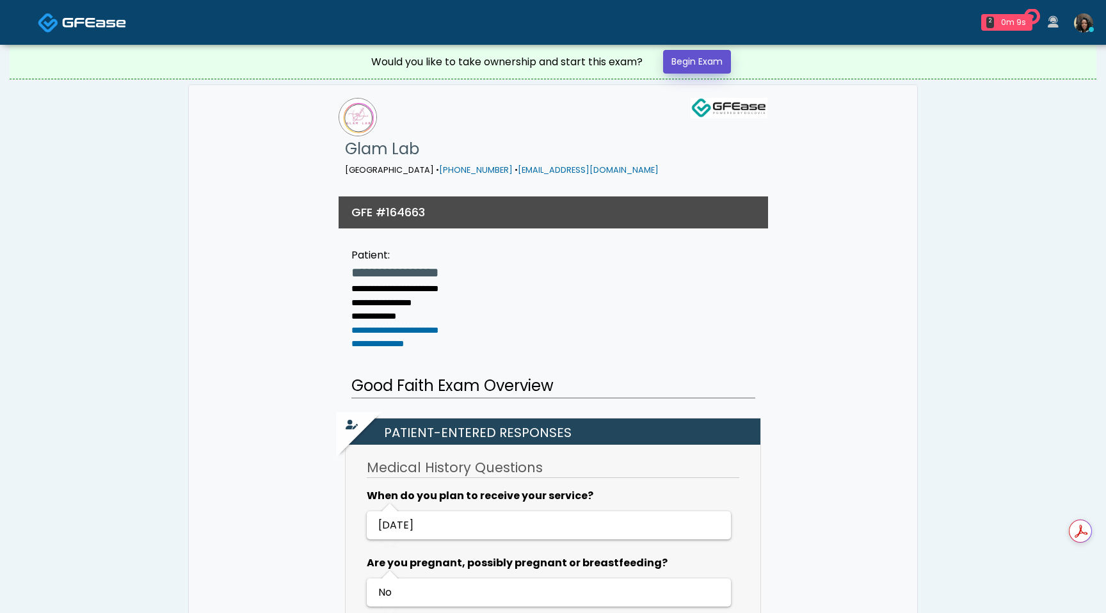
click at [701, 54] on link "Begin Exam" at bounding box center [697, 62] width 68 height 24
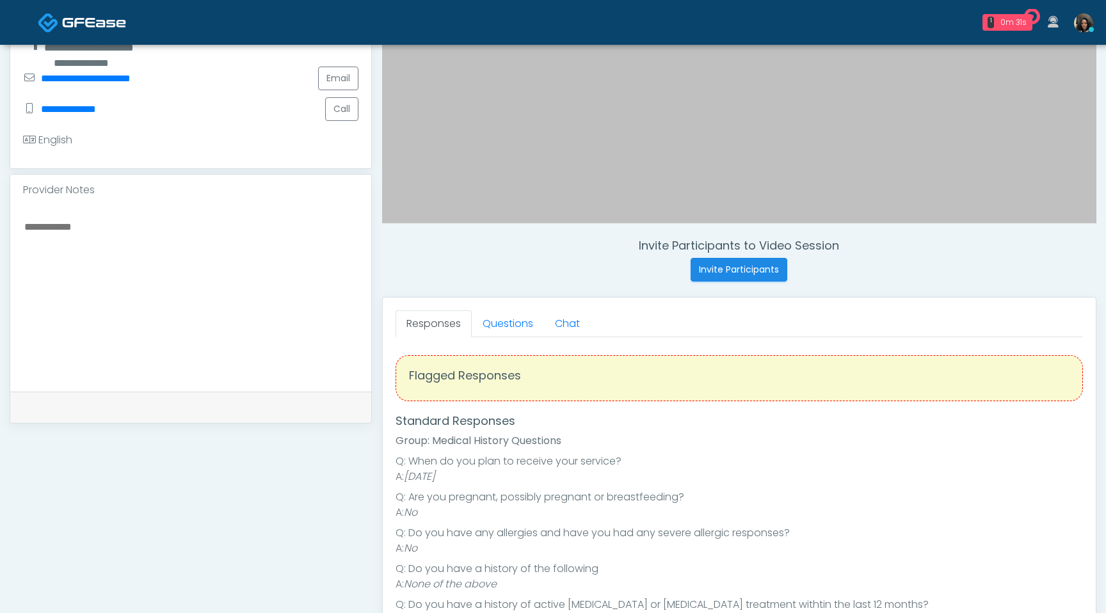
scroll to position [353, 0]
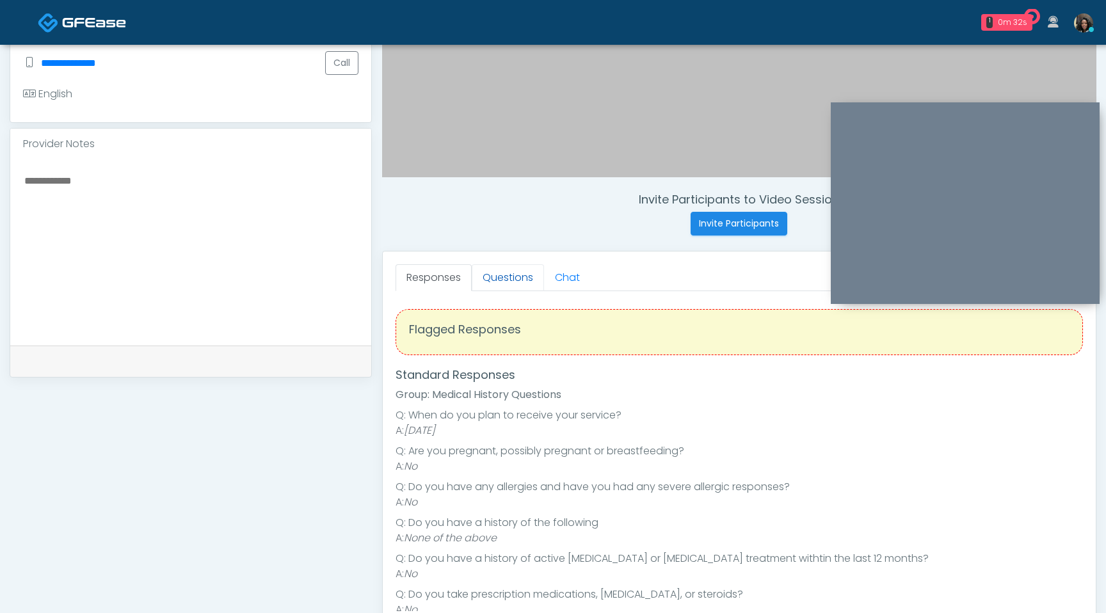
click at [505, 284] on link "Questions" at bounding box center [508, 277] width 72 height 27
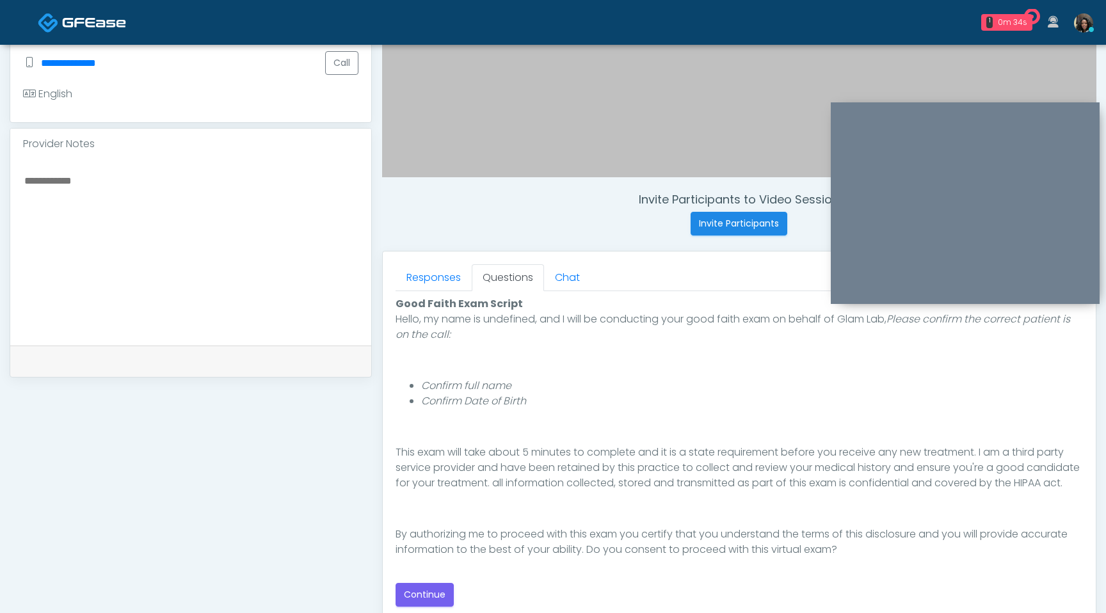
scroll to position [118, 0]
click at [423, 604] on button "Continue" at bounding box center [424, 595] width 58 height 24
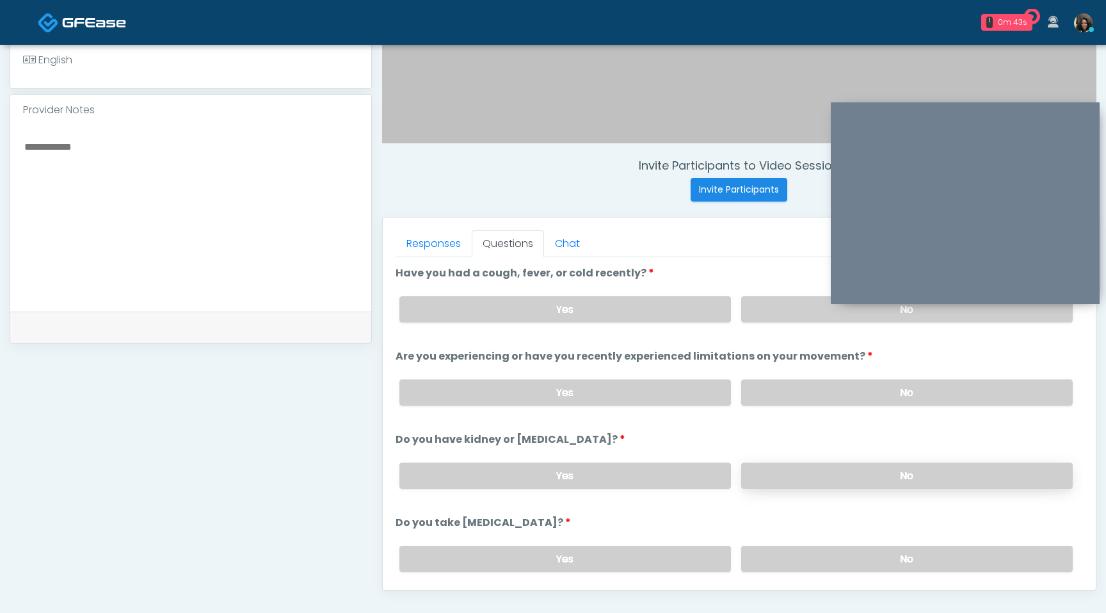
scroll to position [319, 0]
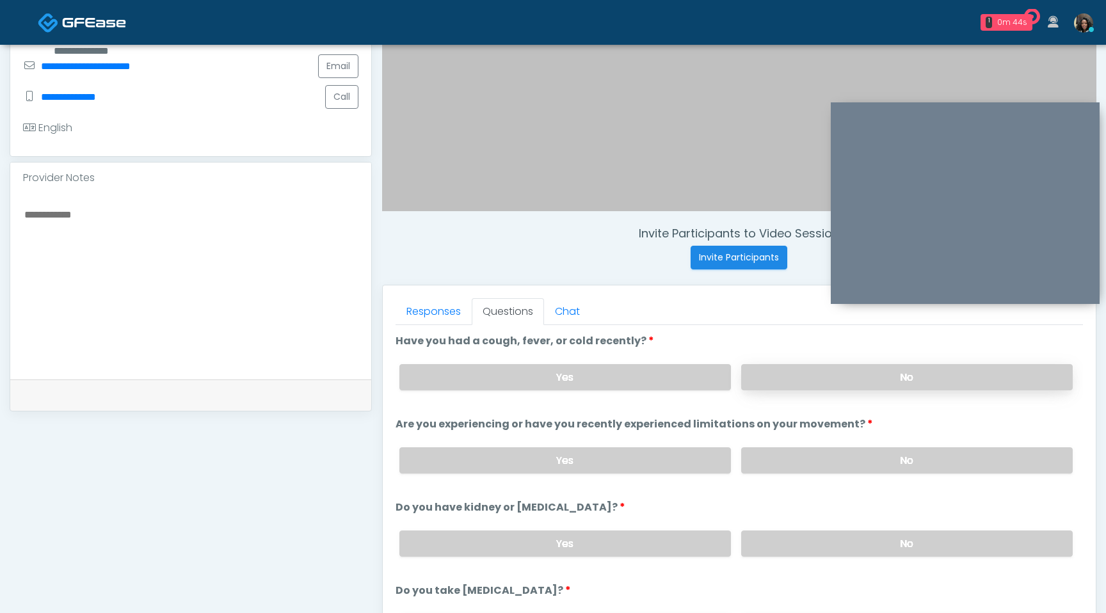
click at [785, 382] on label "No" at bounding box center [906, 377] width 331 height 26
click at [793, 459] on label "No" at bounding box center [906, 460] width 331 height 26
click at [790, 537] on label "No" at bounding box center [906, 543] width 331 height 26
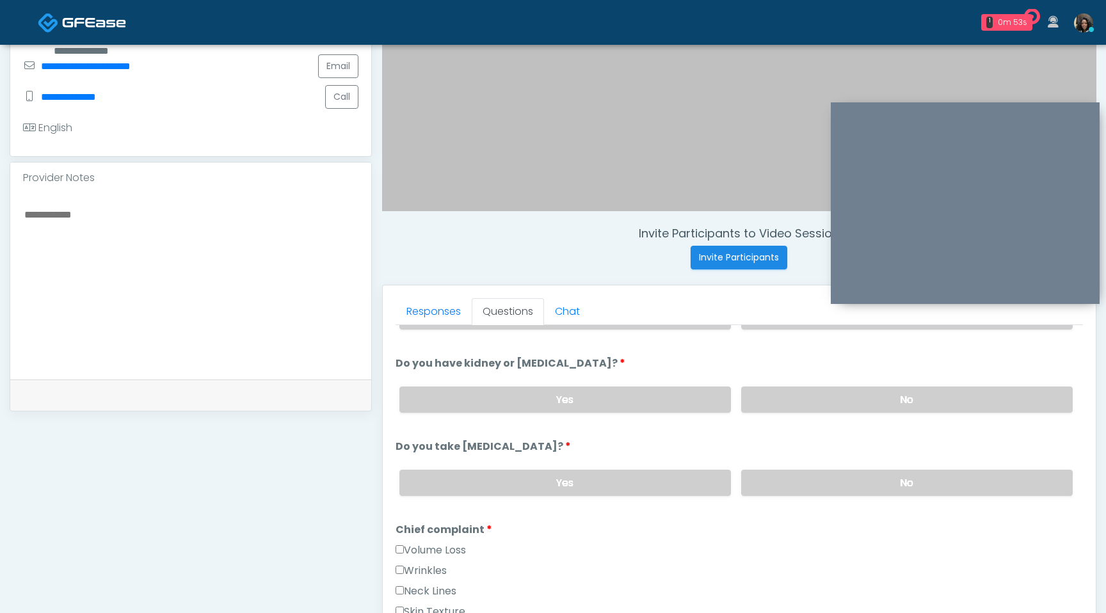
scroll to position [147, 0]
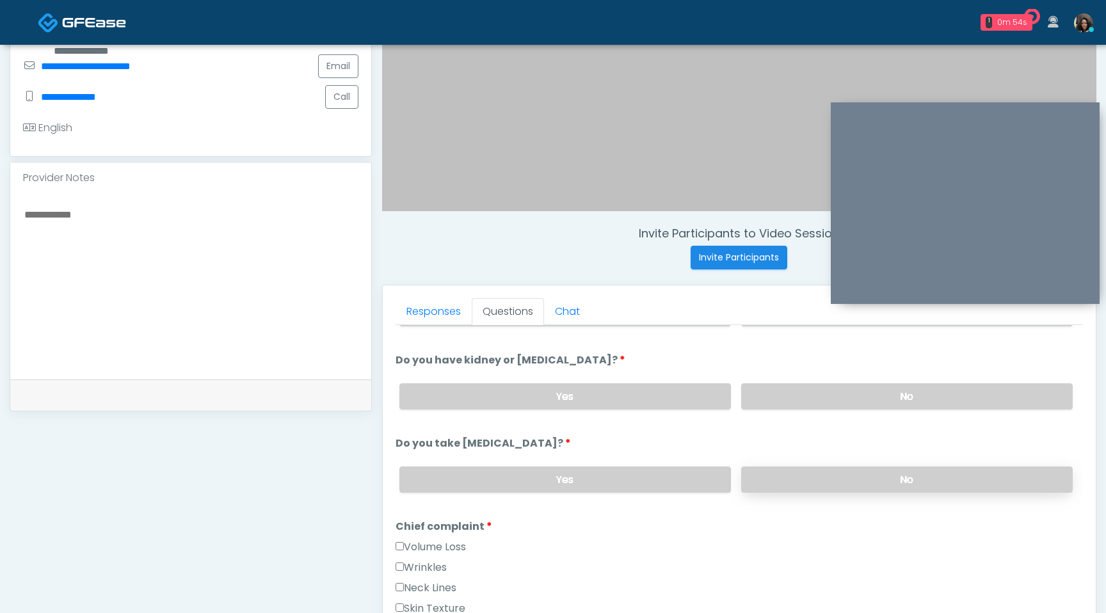
click at [825, 487] on label "No" at bounding box center [906, 479] width 331 height 26
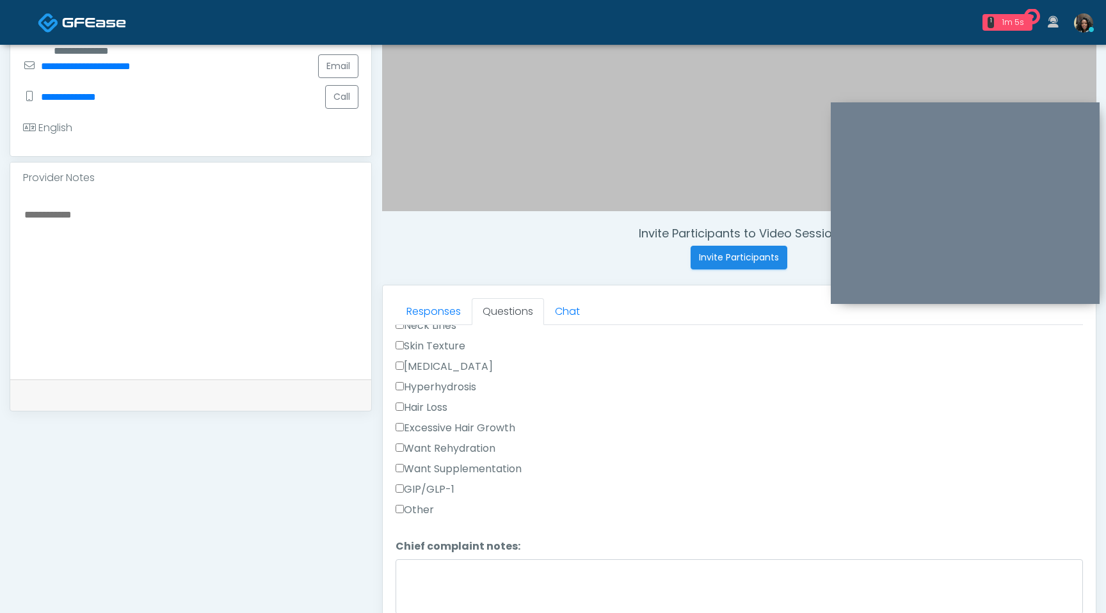
scroll to position [482, 0]
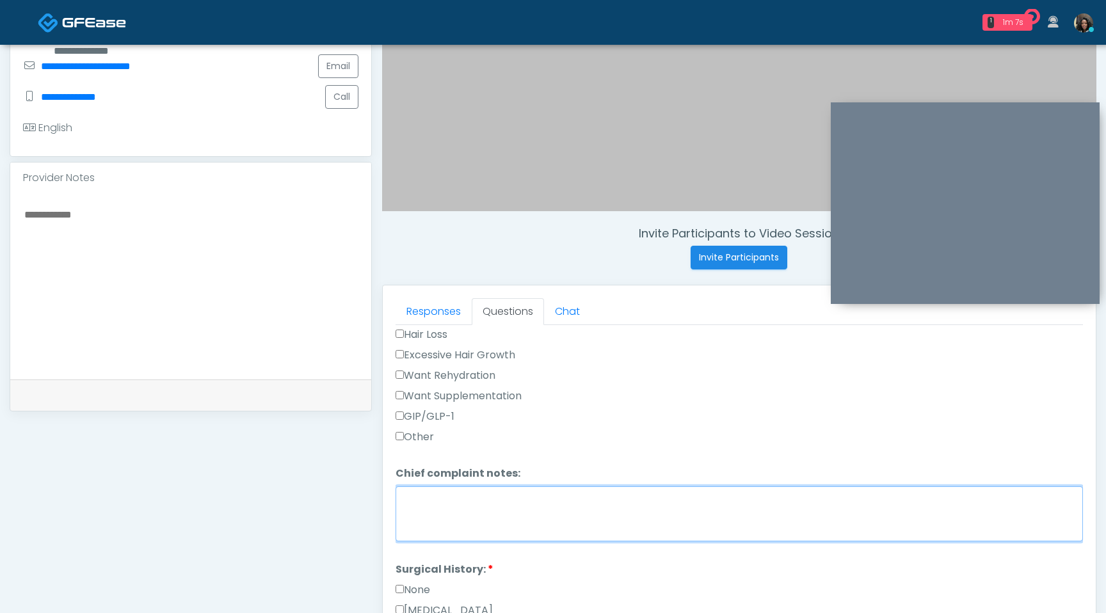
click at [406, 505] on textarea "Chief complaint notes:" at bounding box center [738, 513] width 687 height 55
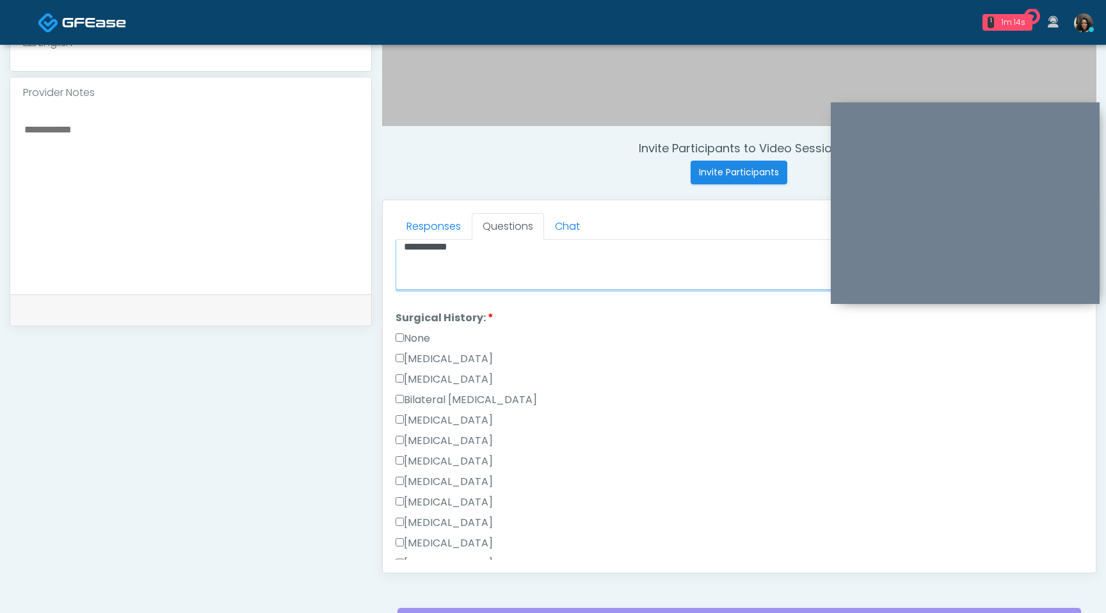
scroll to position [405, 0]
type textarea "**********"
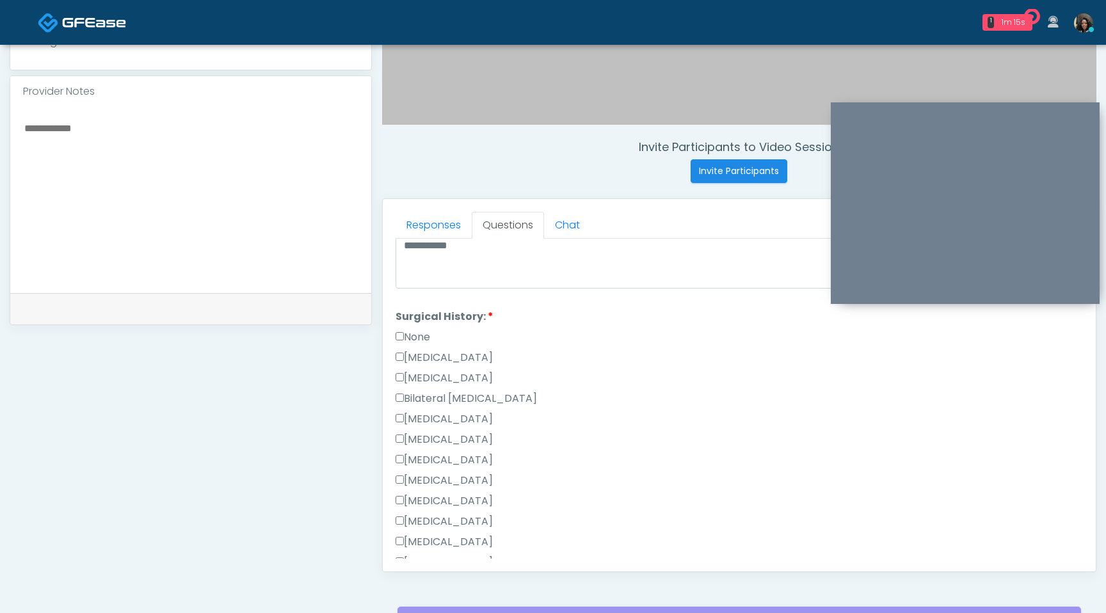
scroll to position [818, 0]
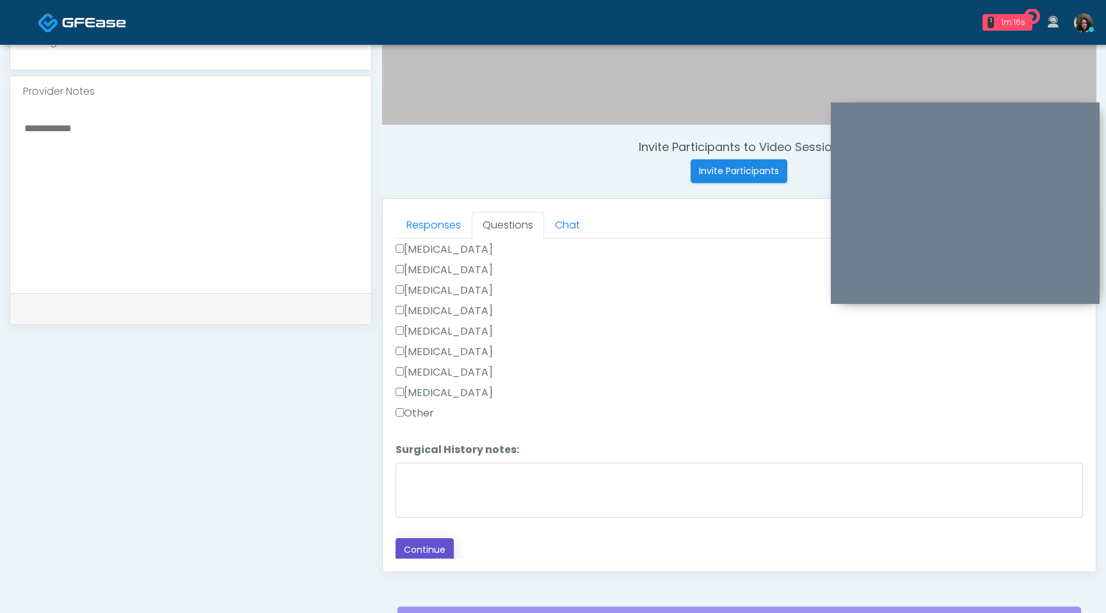
click at [427, 546] on button "Continue" at bounding box center [424, 550] width 58 height 24
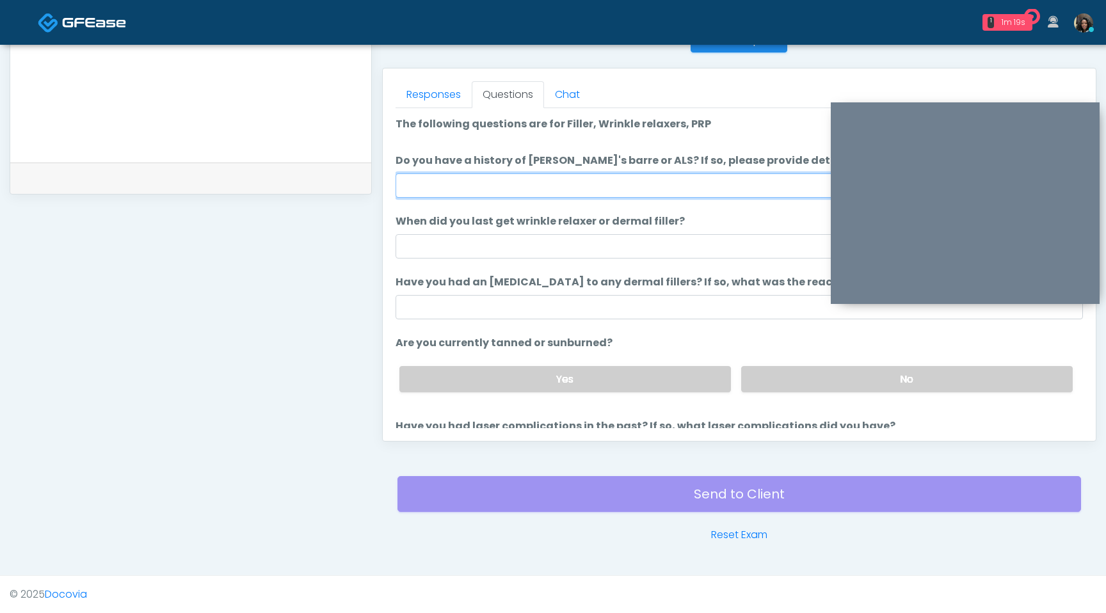
click at [526, 178] on input "Do you have a history of Guillain's barre or ALS? If so, please provide details." at bounding box center [738, 185] width 687 height 24
type input "**"
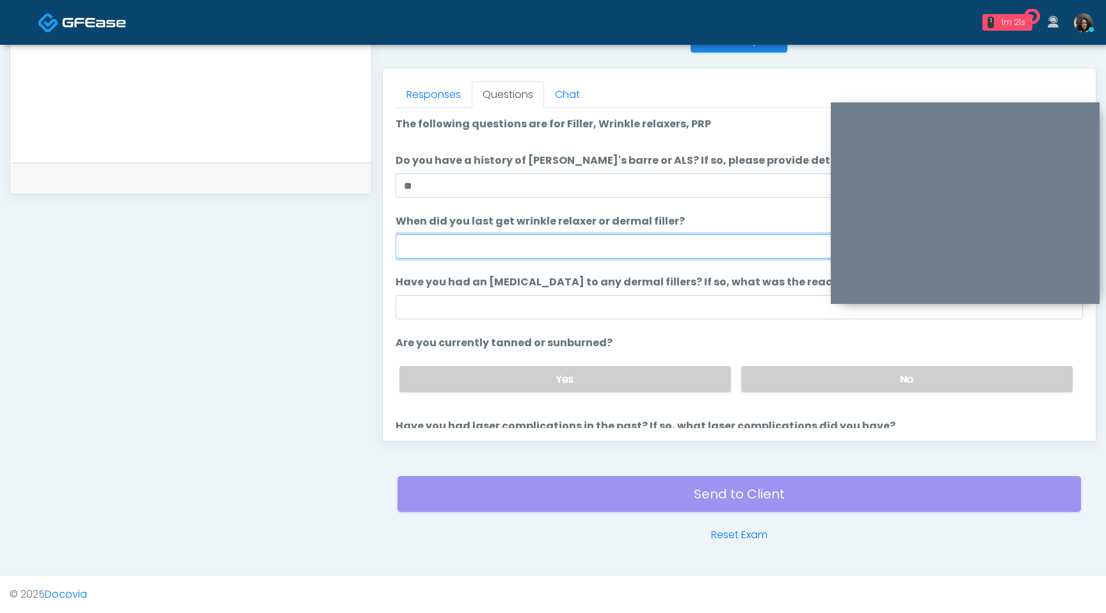
click at [484, 244] on input "When did you last get wrinkle relaxer or dermal filler?" at bounding box center [738, 246] width 687 height 24
type input "*"
type input "**********"
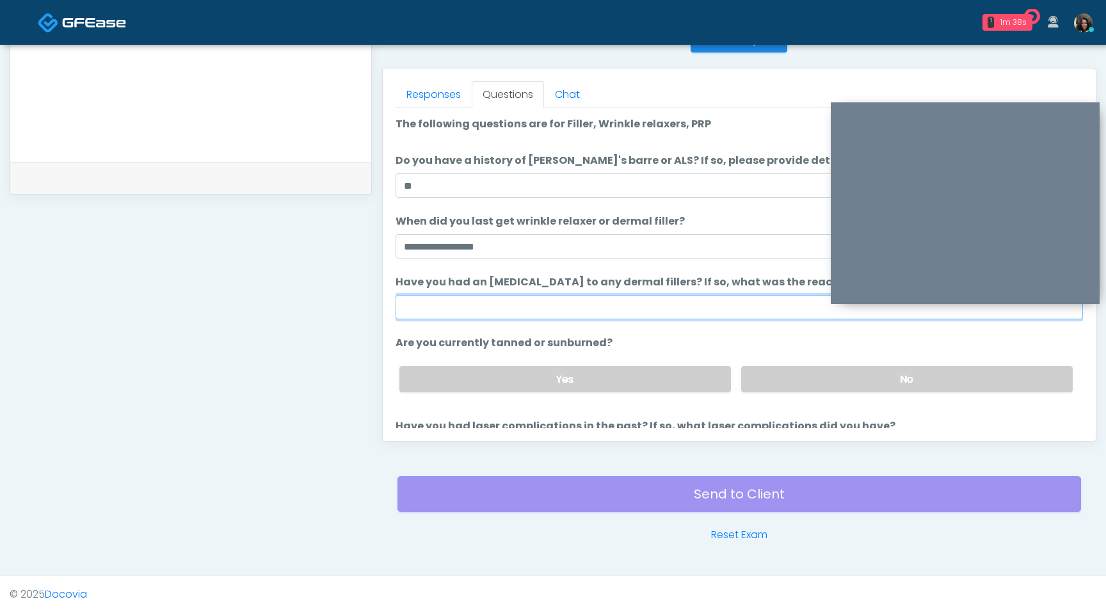
click at [507, 308] on input "Have you had an allergic response to any dermal fillers? If so, what was the re…" at bounding box center [738, 307] width 687 height 24
type input "**********"
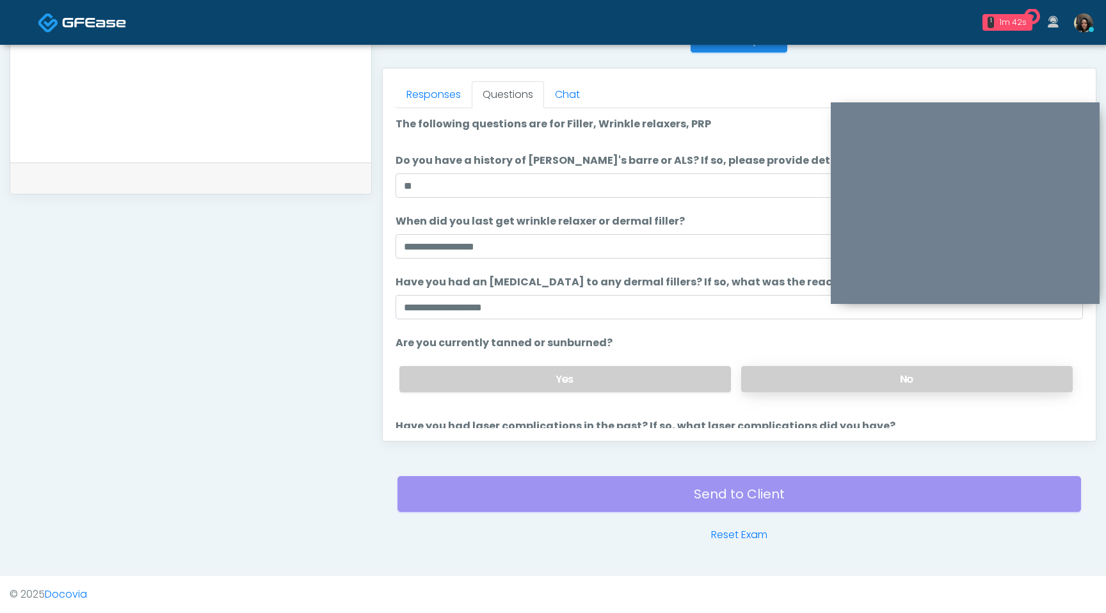
click at [891, 385] on label "No" at bounding box center [906, 379] width 331 height 26
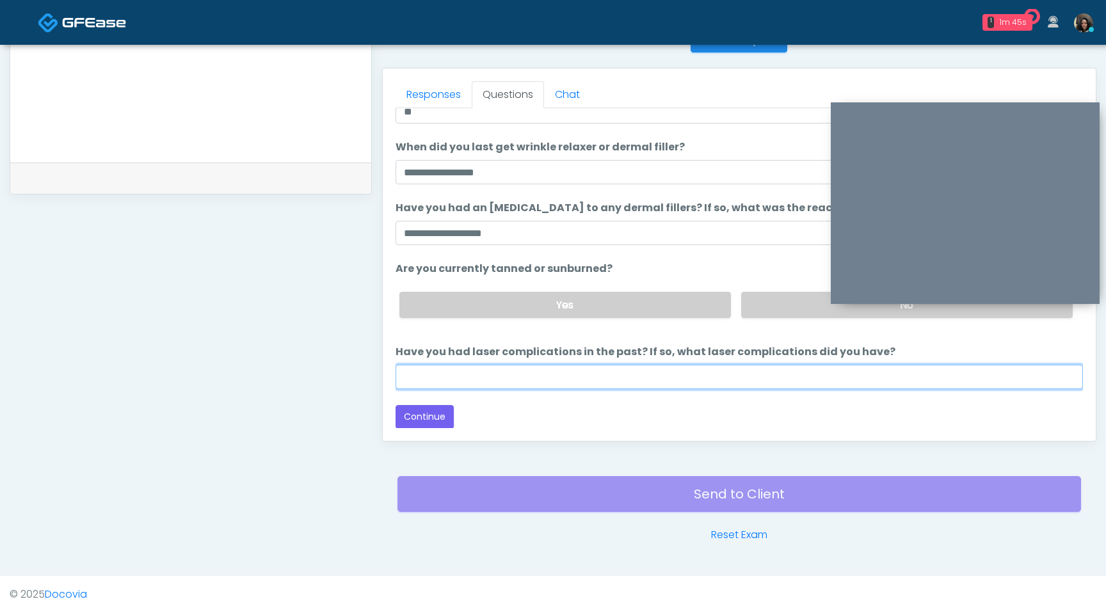
click at [824, 384] on input "Have you had laser complications in the past? If so, what laser complications d…" at bounding box center [738, 377] width 687 height 24
type input "**********"
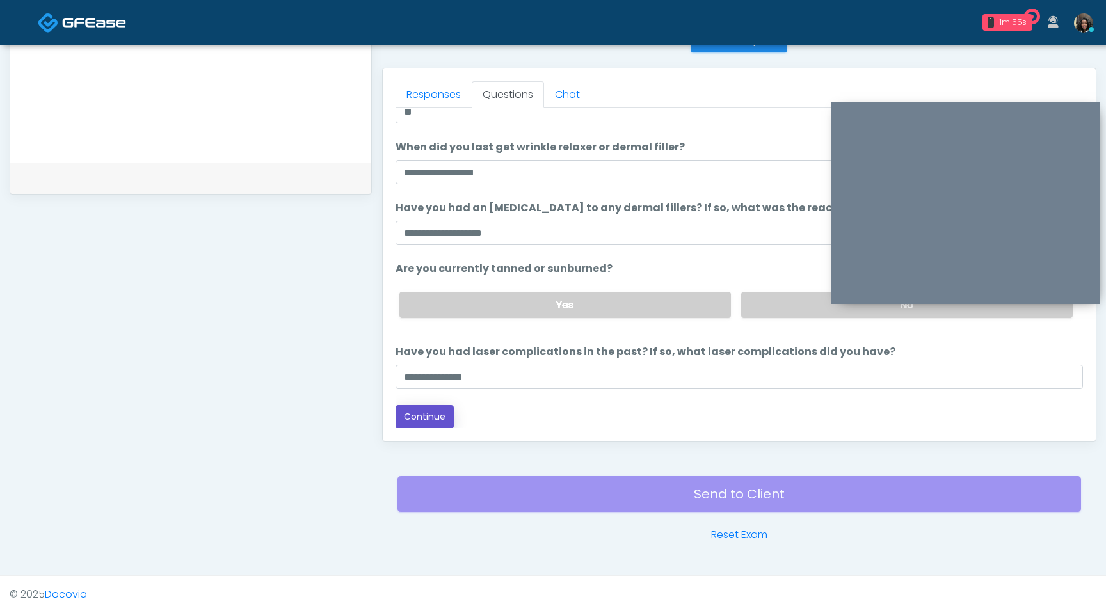
click at [437, 425] on button "Continue" at bounding box center [424, 417] width 58 height 24
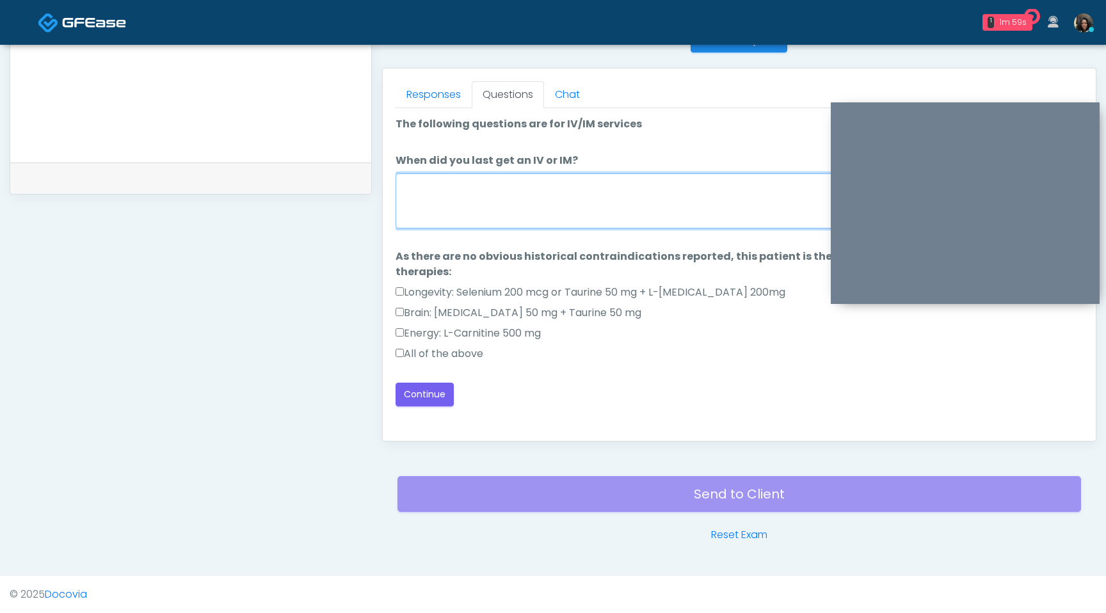
click at [597, 200] on textarea "When did you last get an IV or IM?" at bounding box center [738, 200] width 687 height 55
type textarea "**********"
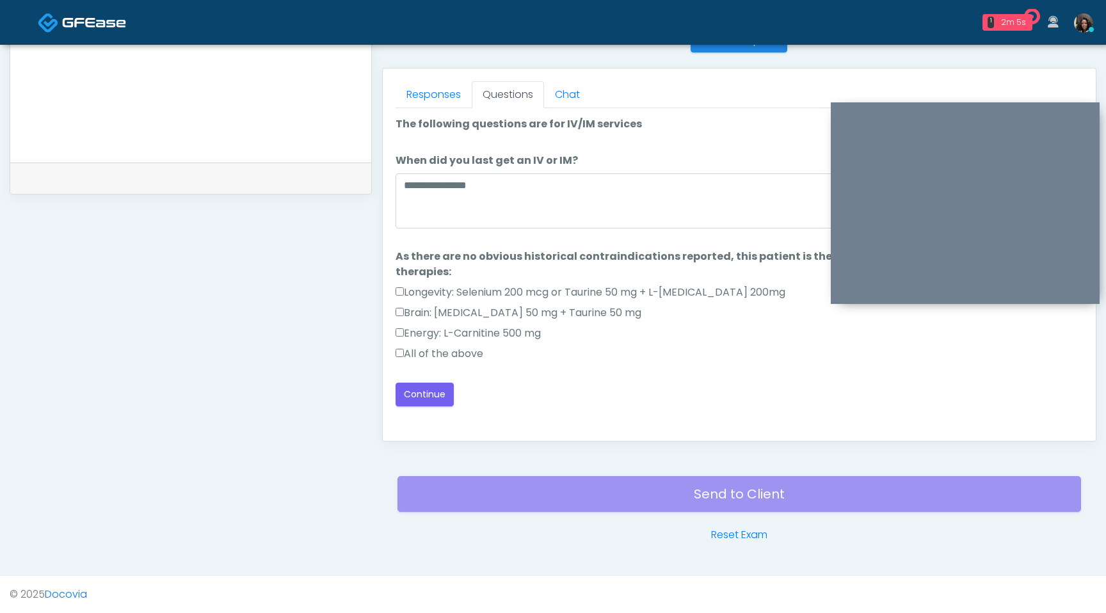
click at [399, 357] on label "All of the above" at bounding box center [439, 353] width 88 height 15
click at [425, 392] on button "Continue" at bounding box center [424, 395] width 58 height 24
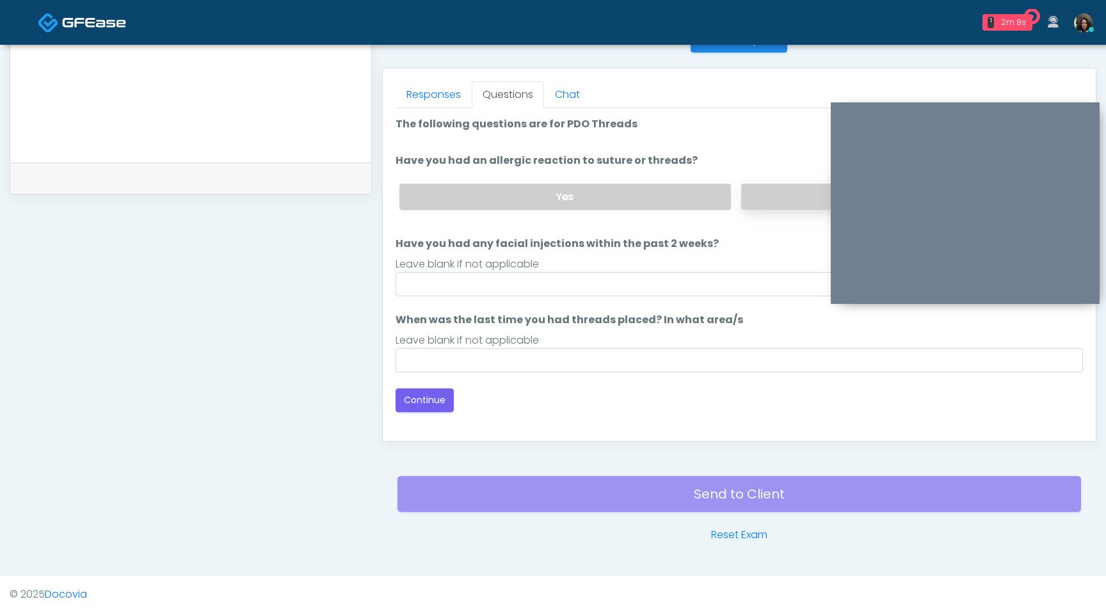
click at [774, 200] on label "No" at bounding box center [906, 197] width 331 height 26
click at [679, 292] on input "Have you had any facial injections within the past 2 weeks?" at bounding box center [738, 284] width 687 height 24
type input "**"
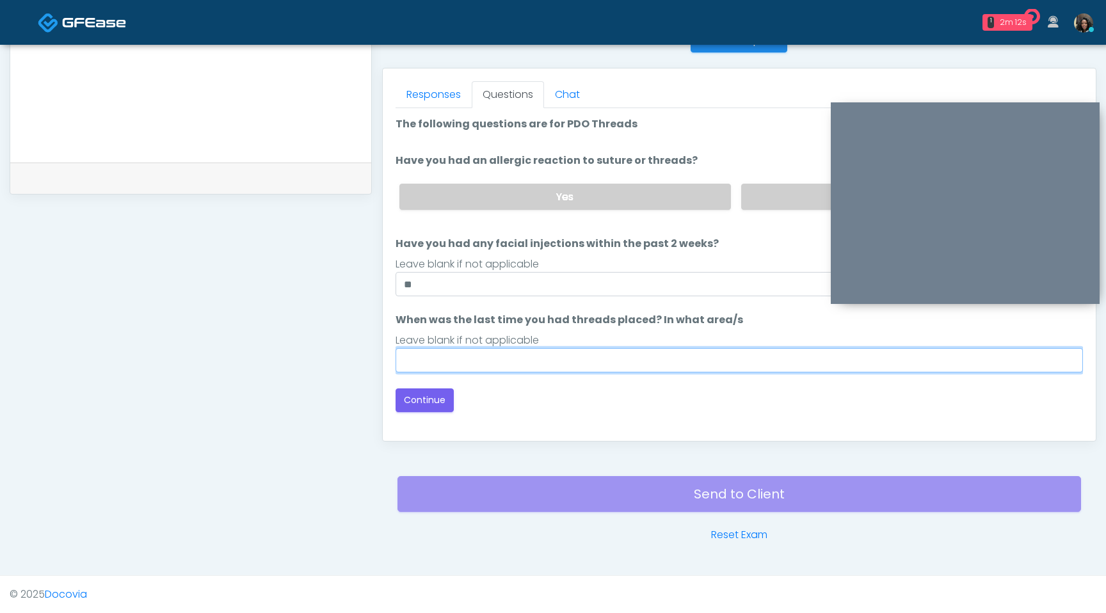
click at [492, 369] on input "When was the last time you had threads placed? In what area/s" at bounding box center [738, 360] width 687 height 24
type input "*********"
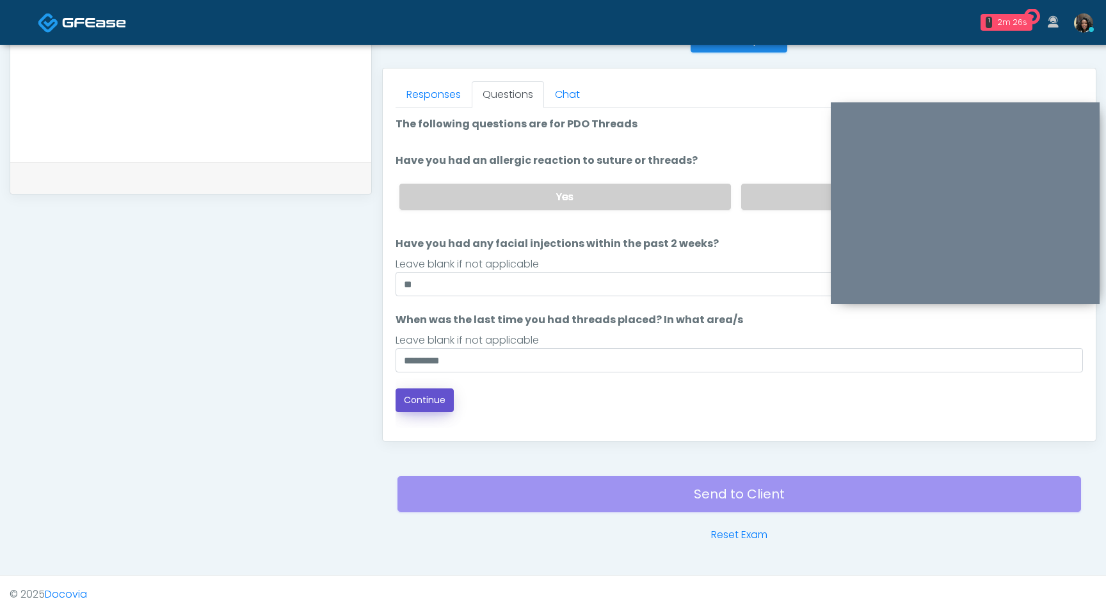
click at [436, 401] on button "Continue" at bounding box center [424, 400] width 58 height 24
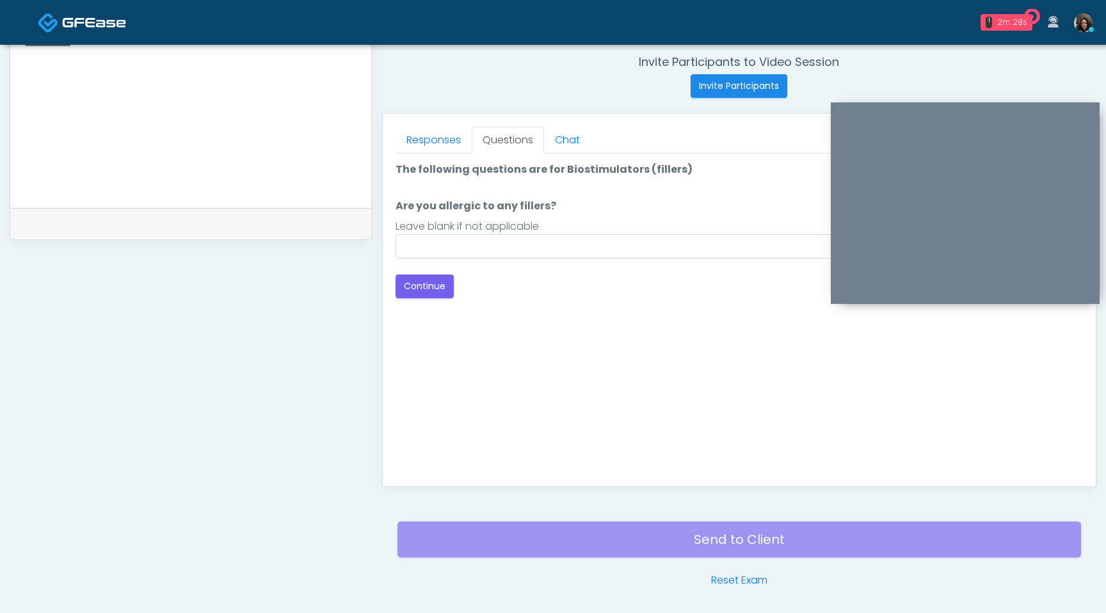
scroll to position [443, 0]
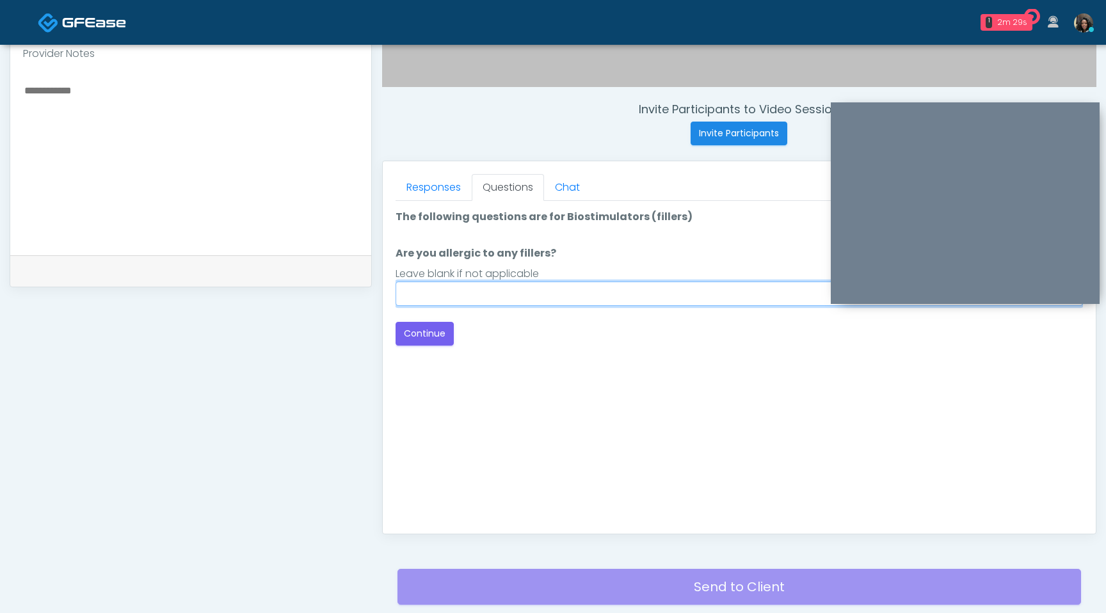
click at [562, 287] on input "Are you allergic to any fillers?" at bounding box center [738, 294] width 687 height 24
type input "**"
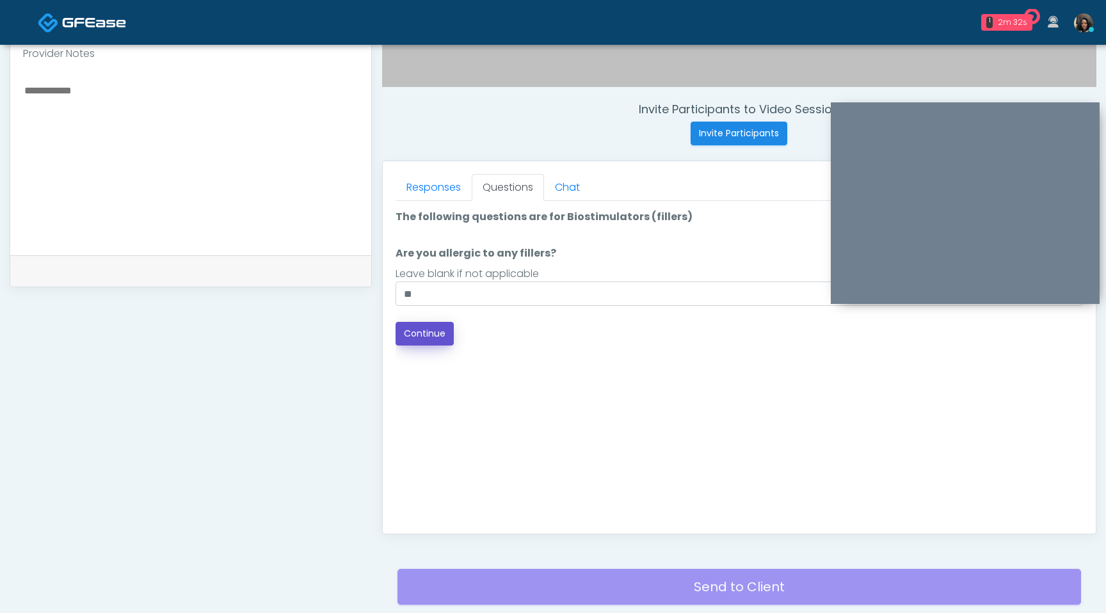
click at [429, 337] on button "Continue" at bounding box center [424, 334] width 58 height 24
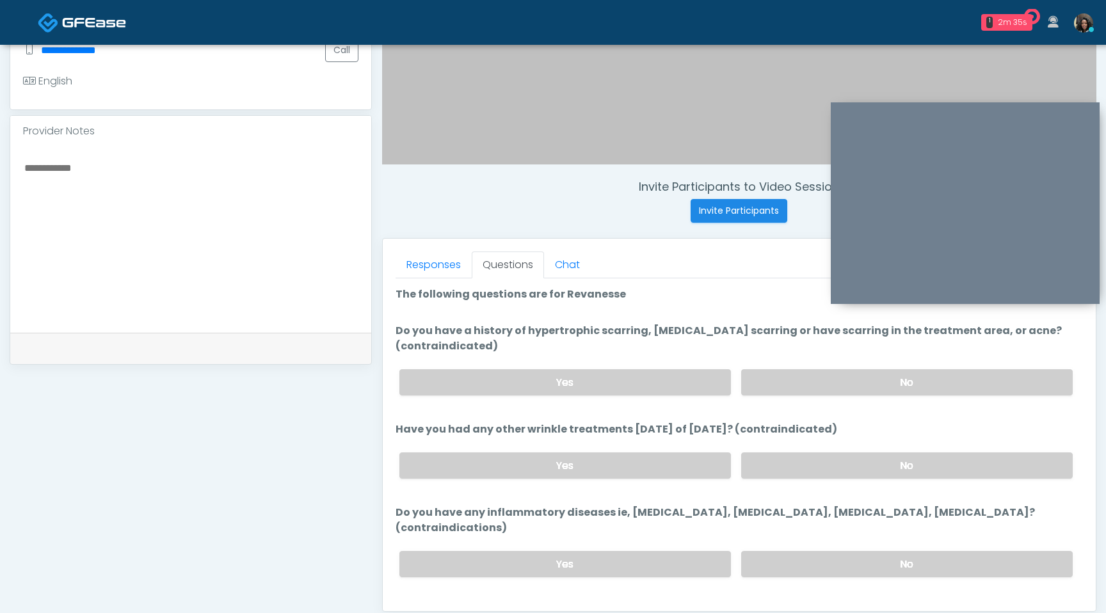
scroll to position [362, 0]
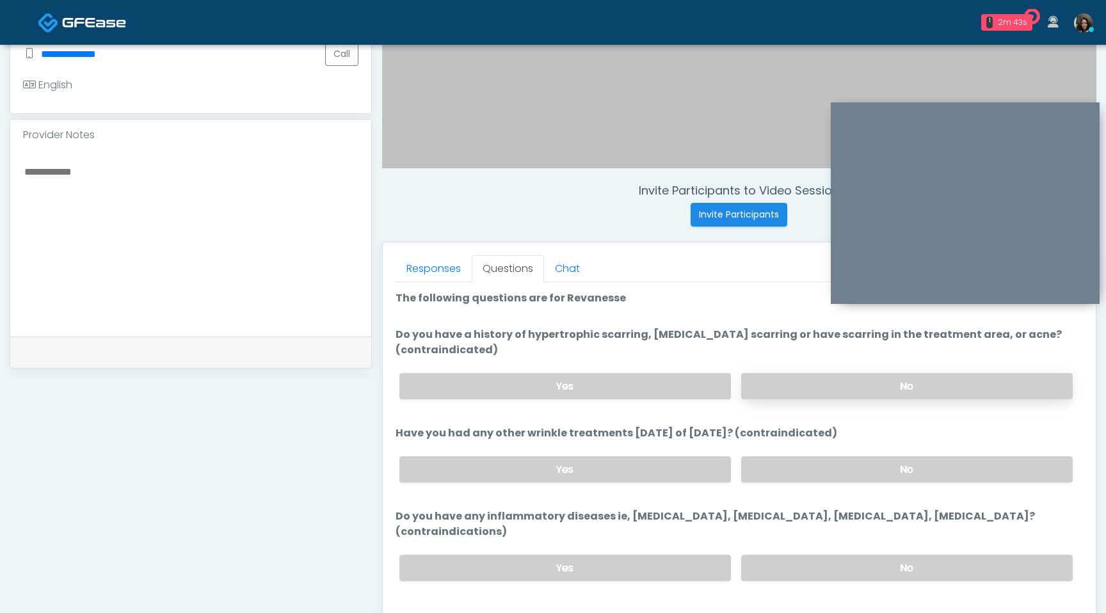
click at [840, 379] on label "No" at bounding box center [906, 386] width 331 height 26
click at [809, 460] on label "No" at bounding box center [906, 469] width 331 height 26
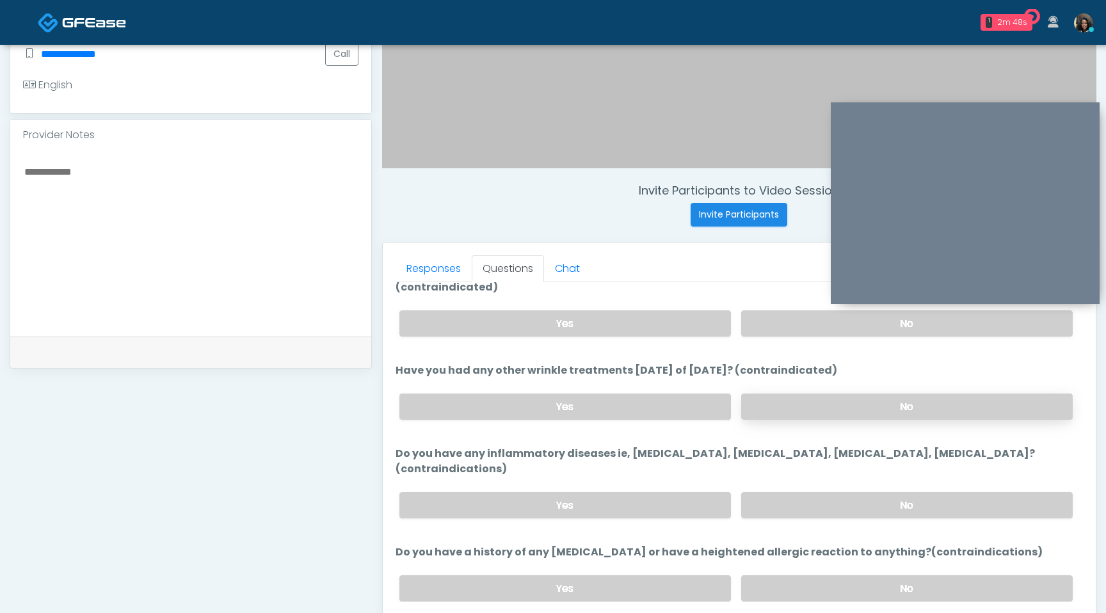
scroll to position [72, 0]
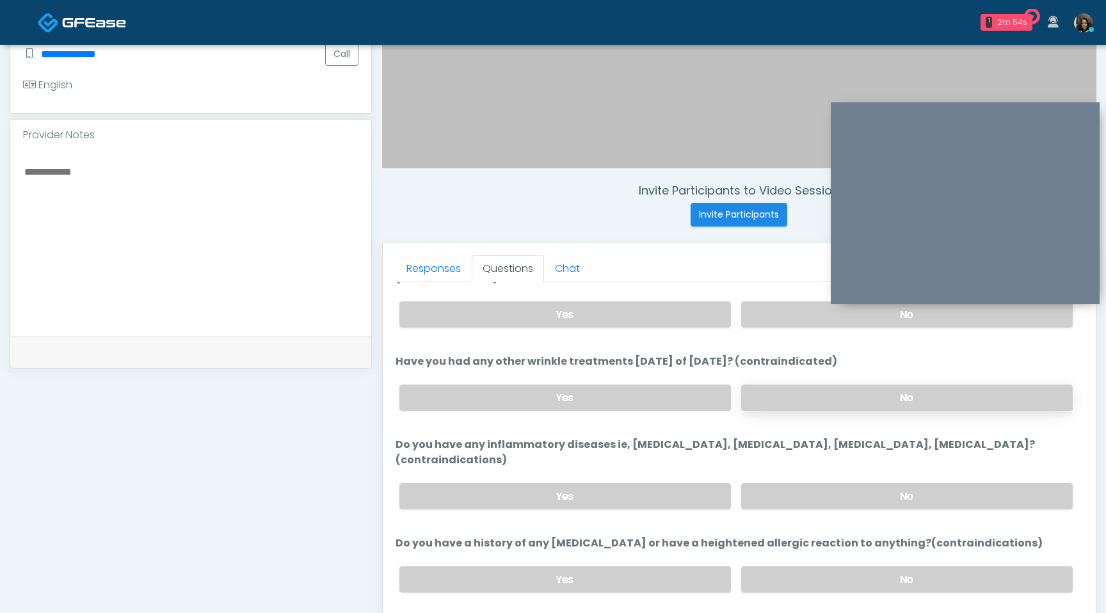
click at [809, 483] on label "No" at bounding box center [906, 496] width 331 height 26
click at [814, 566] on label "No" at bounding box center [906, 579] width 331 height 26
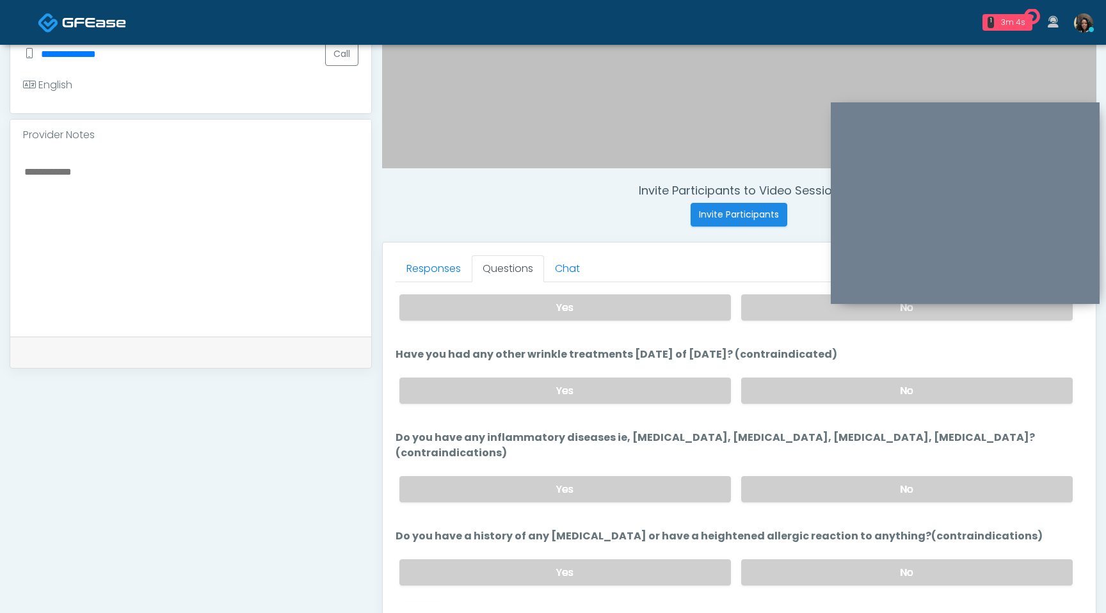
click at [445, 612] on button "Continue" at bounding box center [424, 624] width 58 height 24
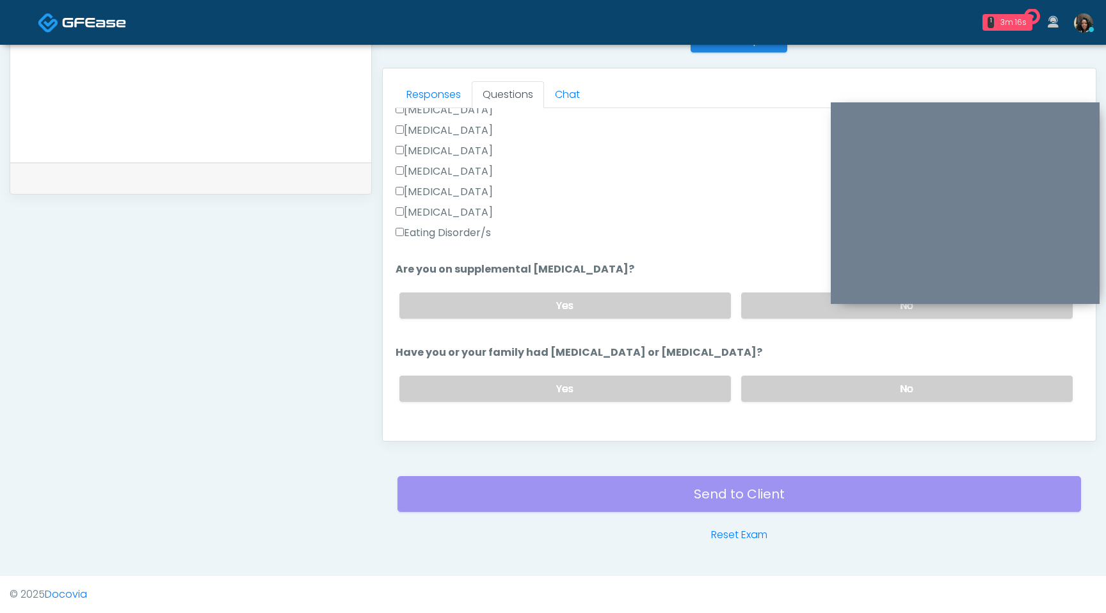
scroll to position [337, 0]
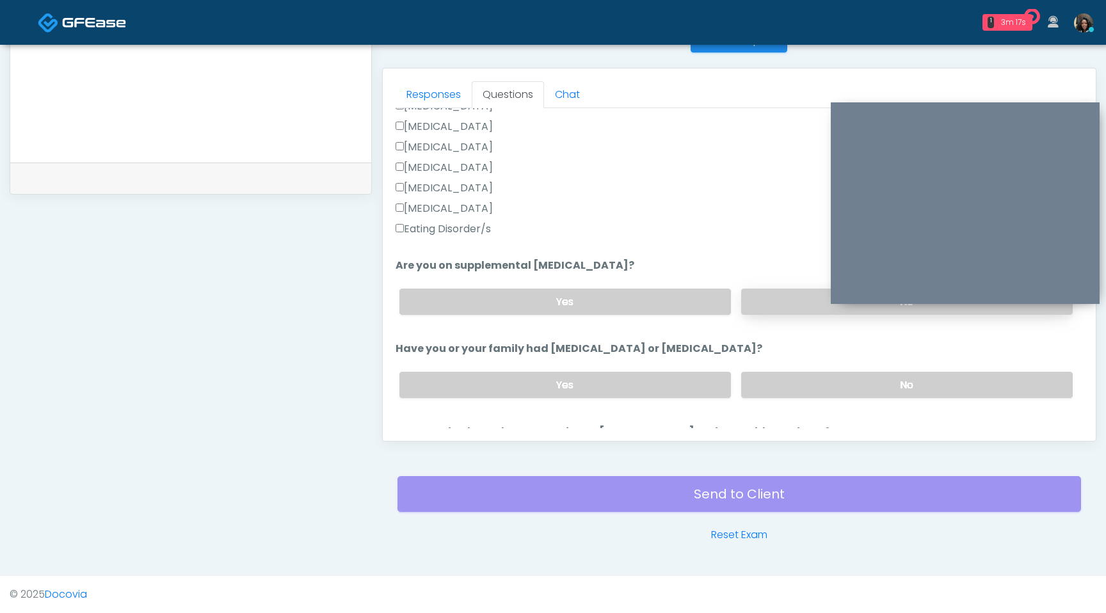
click at [762, 298] on label "No" at bounding box center [906, 302] width 331 height 26
click at [792, 381] on label "No" at bounding box center [906, 385] width 331 height 26
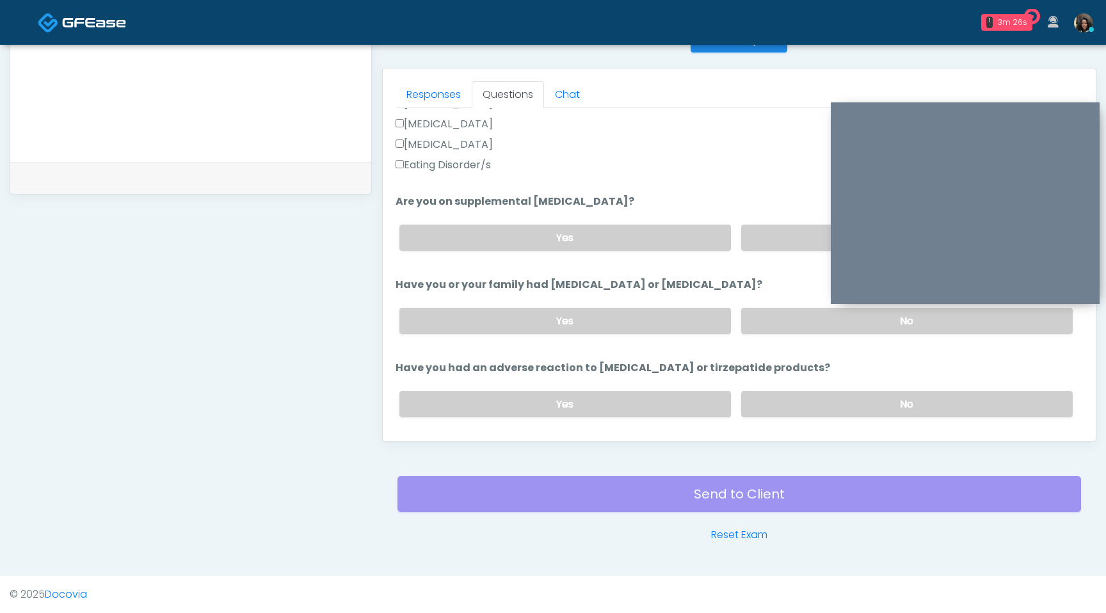
scroll to position [403, 0]
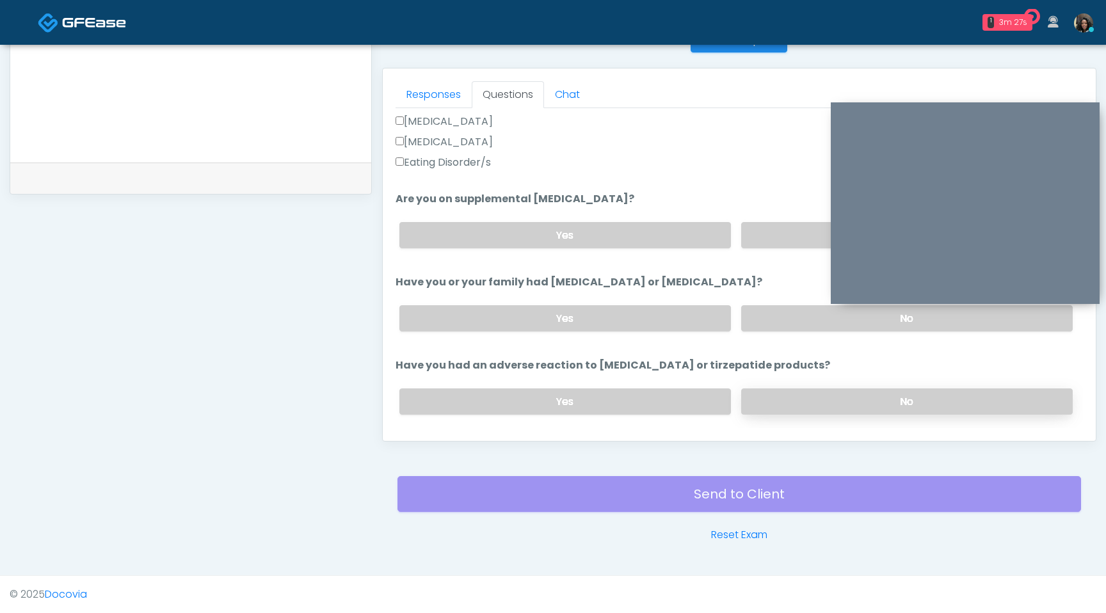
click at [847, 403] on label "No" at bounding box center [906, 401] width 331 height 26
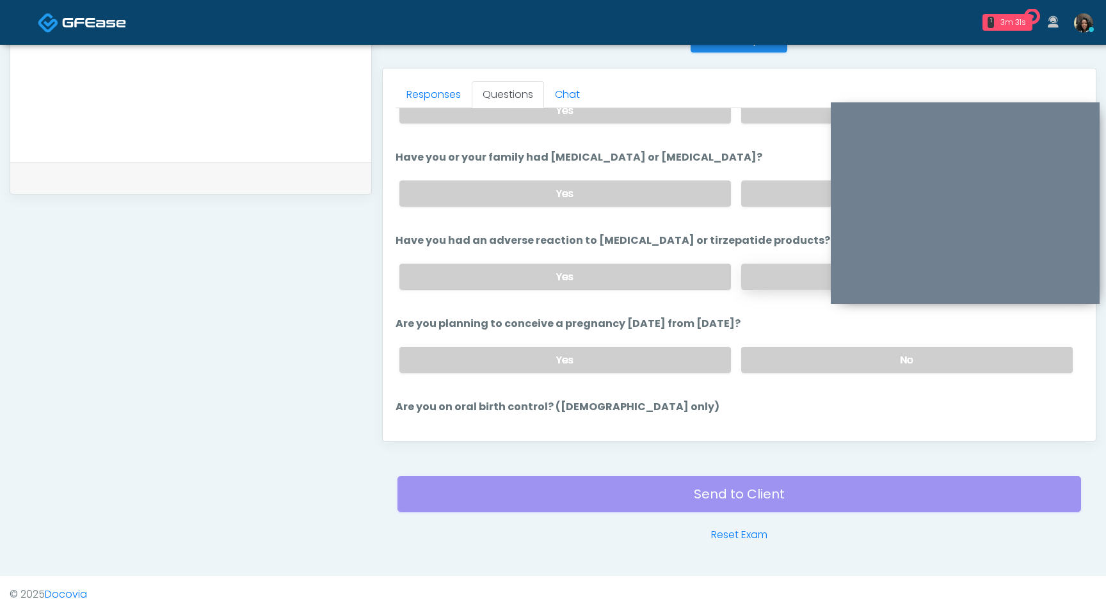
scroll to position [559, 0]
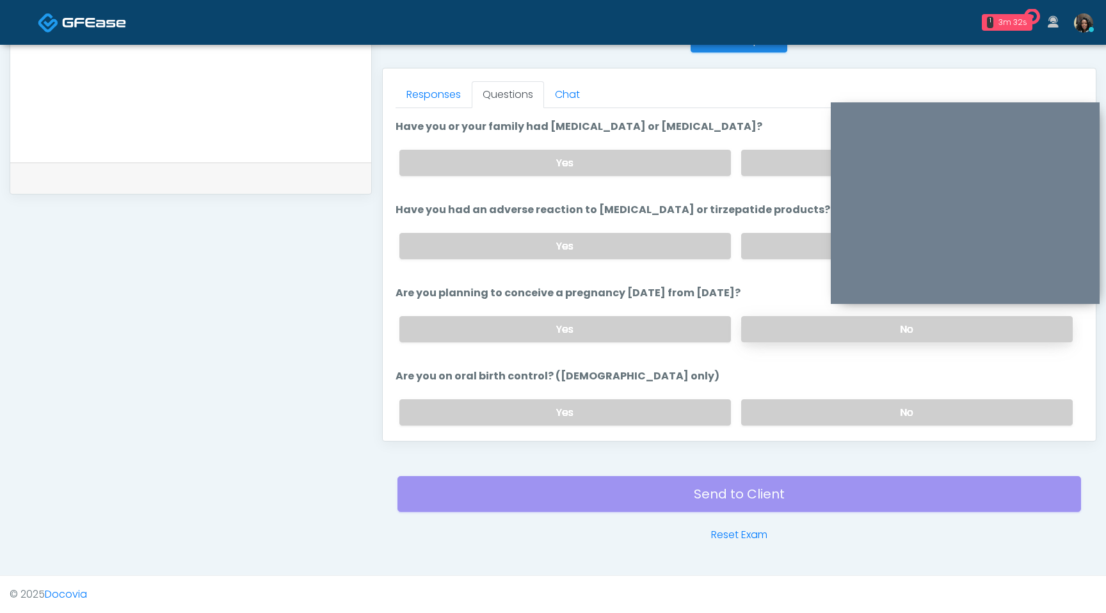
click at [824, 324] on label "No" at bounding box center [906, 329] width 331 height 26
click at [825, 408] on label "No" at bounding box center [906, 412] width 331 height 26
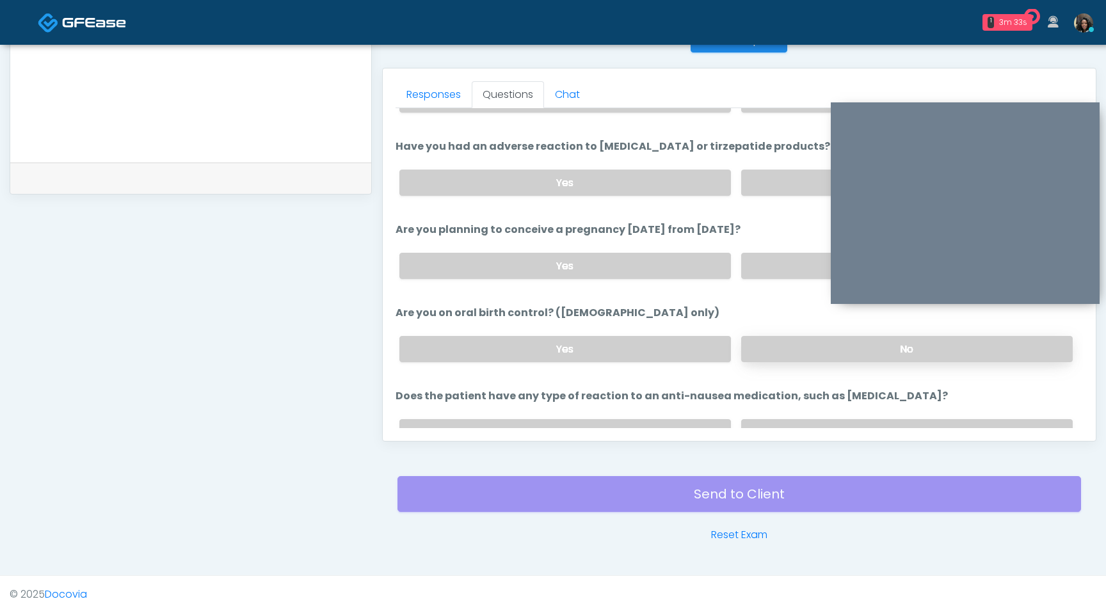
scroll to position [648, 0]
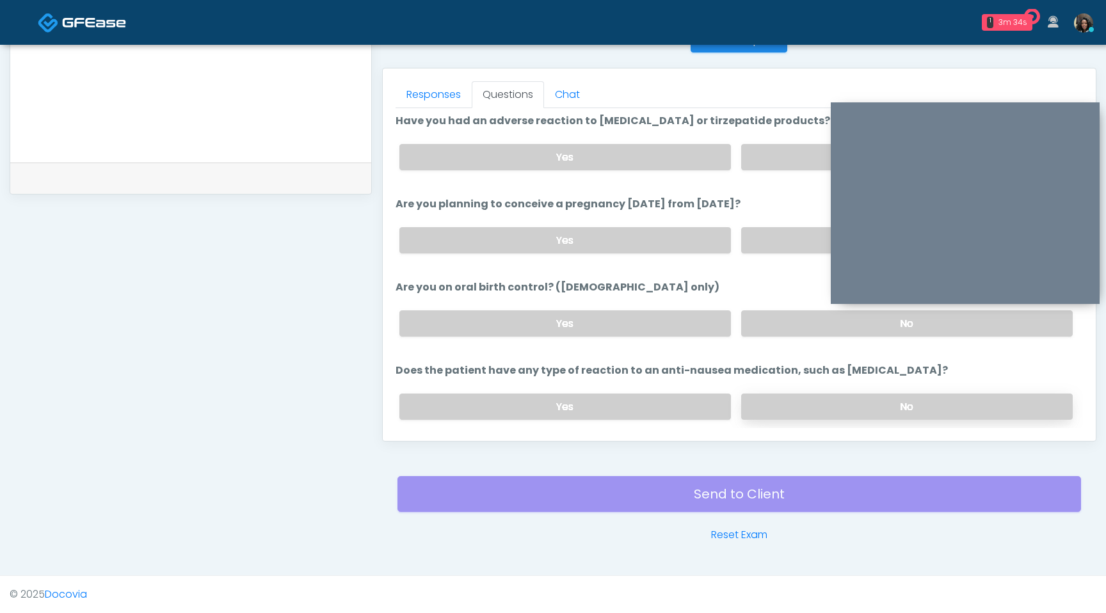
click at [829, 404] on label "No" at bounding box center [906, 407] width 331 height 26
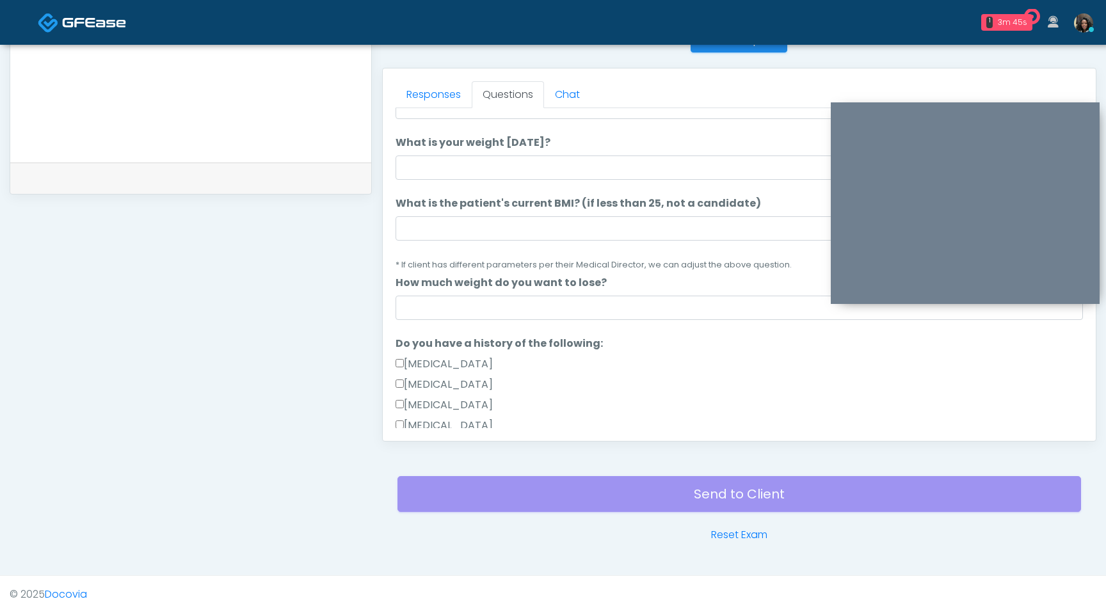
scroll to position [90, 0]
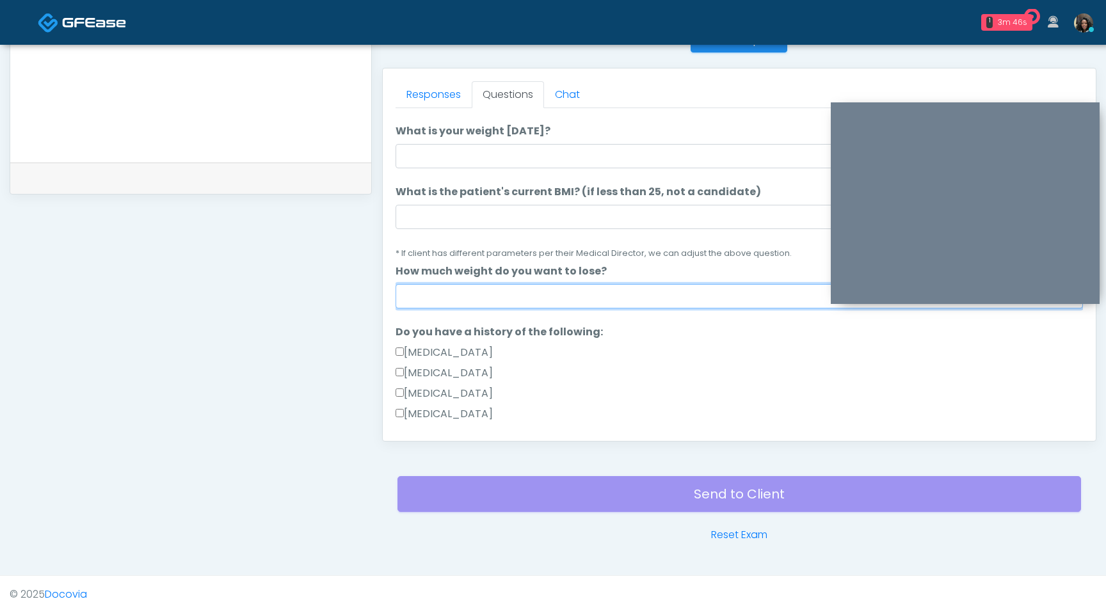
click at [712, 292] on input "How much weight do you want to lose?" at bounding box center [738, 296] width 687 height 24
type input "*"
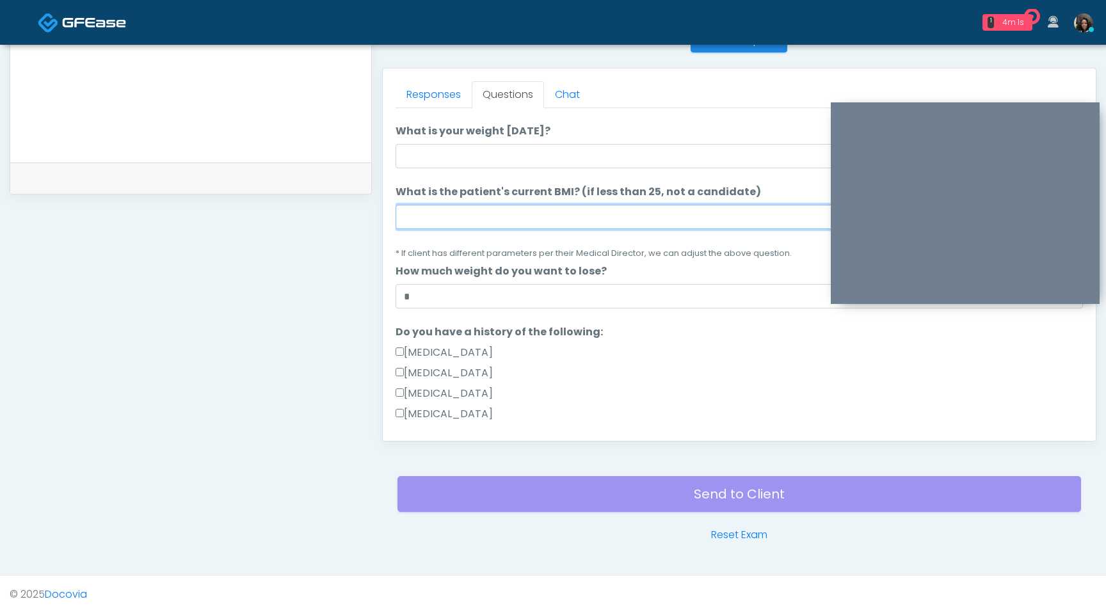
click at [427, 219] on input "What is the patient's current BMI? (if less than 25, not a candidate)" at bounding box center [738, 217] width 687 height 24
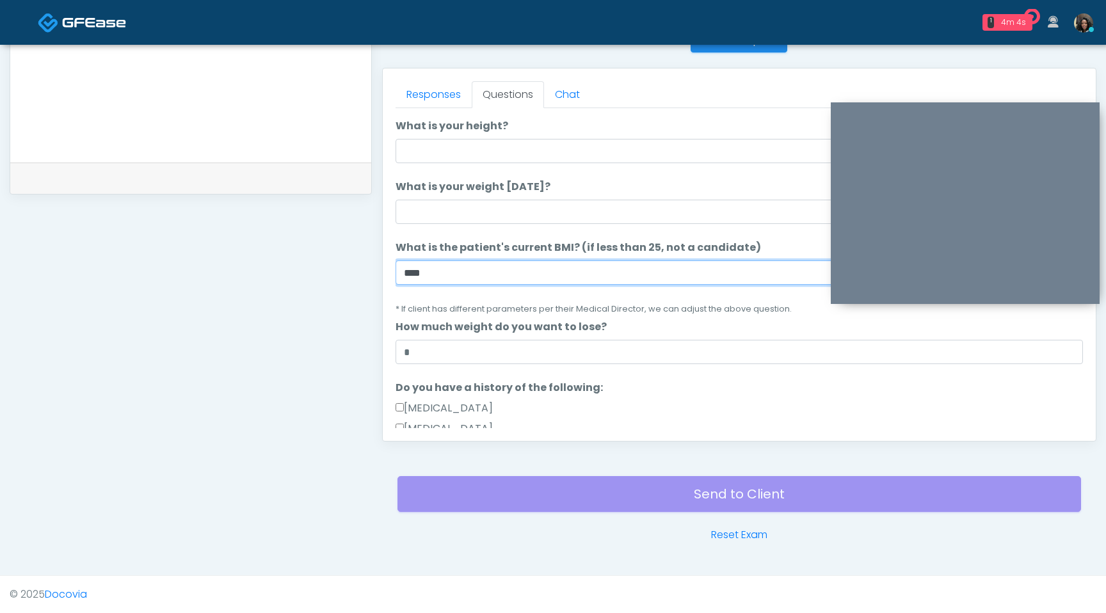
scroll to position [0, 0]
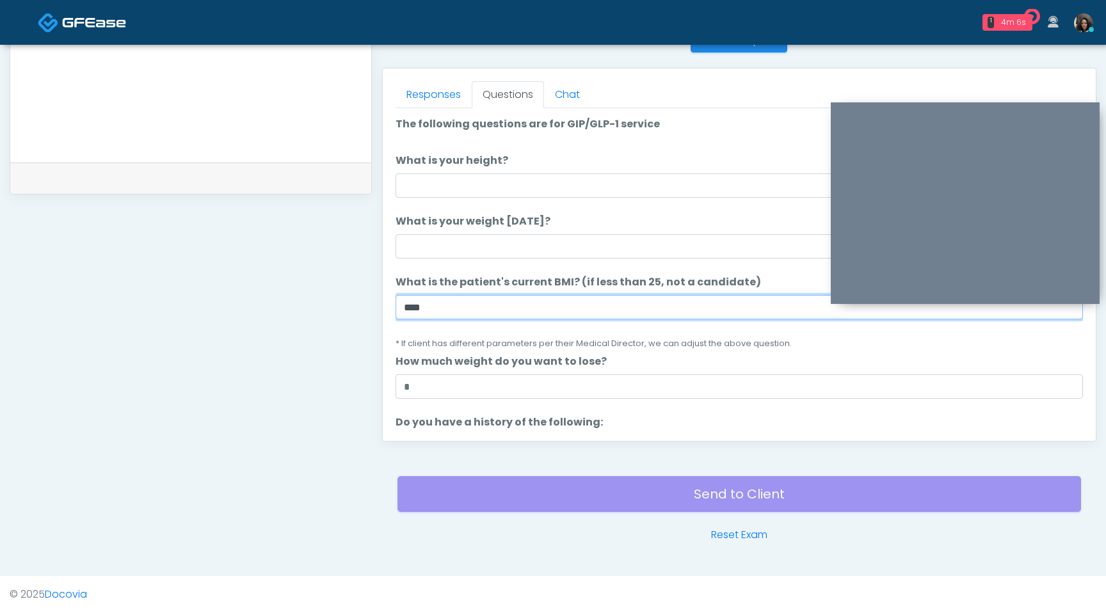
type input "****"
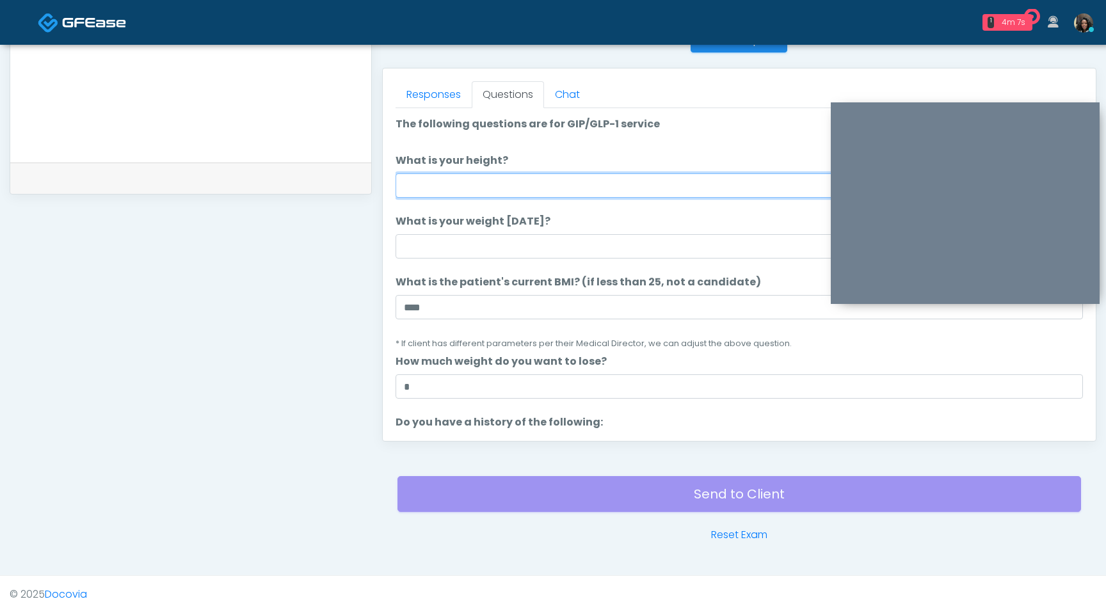
click at [551, 192] on input "What is your height?" at bounding box center [738, 185] width 687 height 24
type input "***"
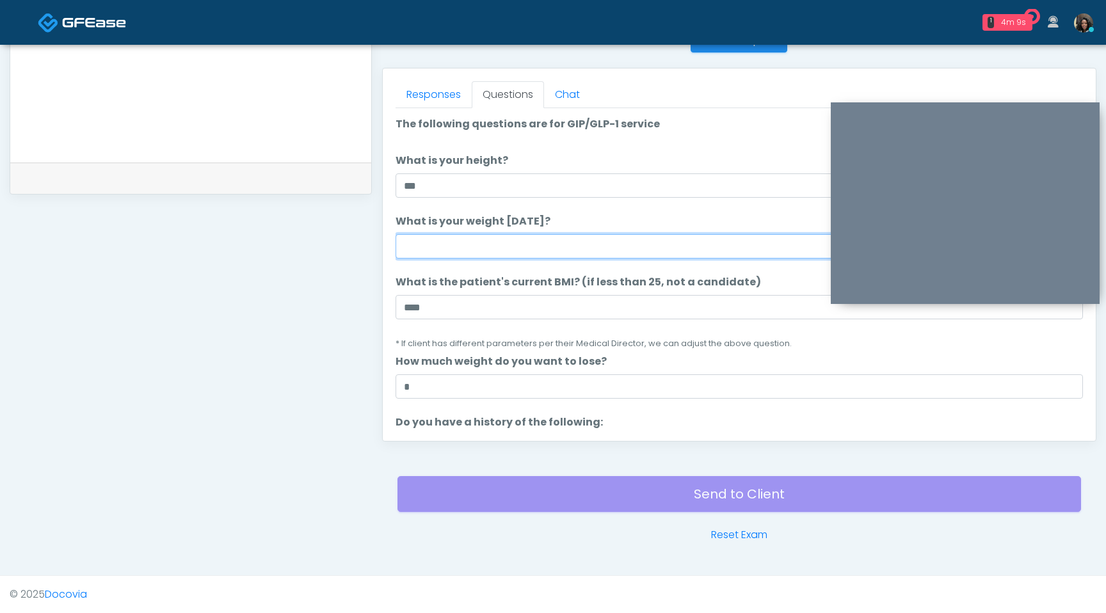
click at [528, 244] on input "What is your weight today?" at bounding box center [738, 246] width 687 height 24
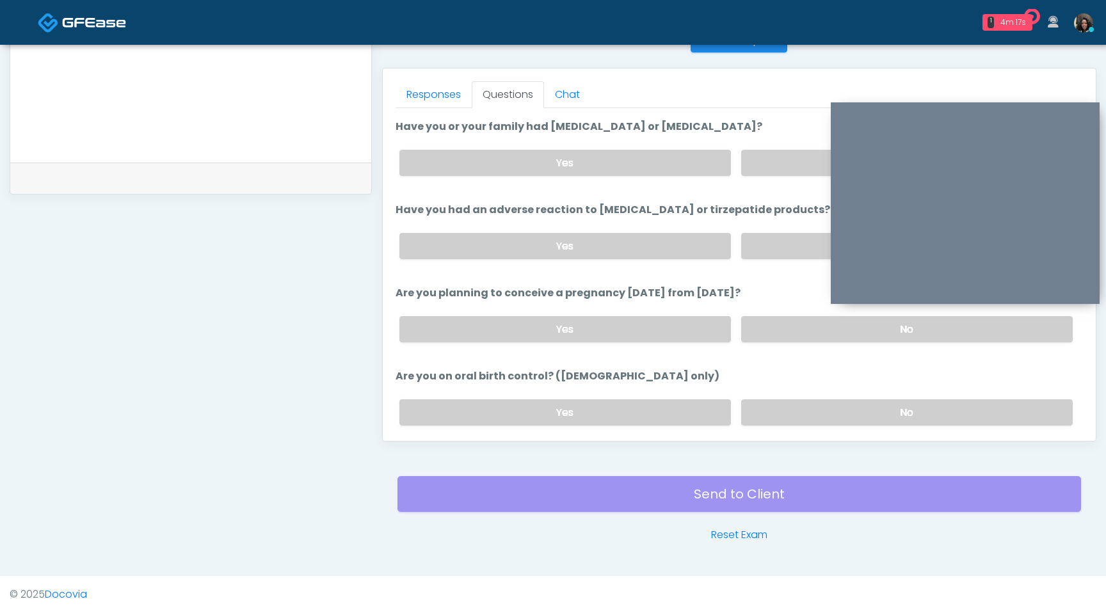
scroll to position [685, 0]
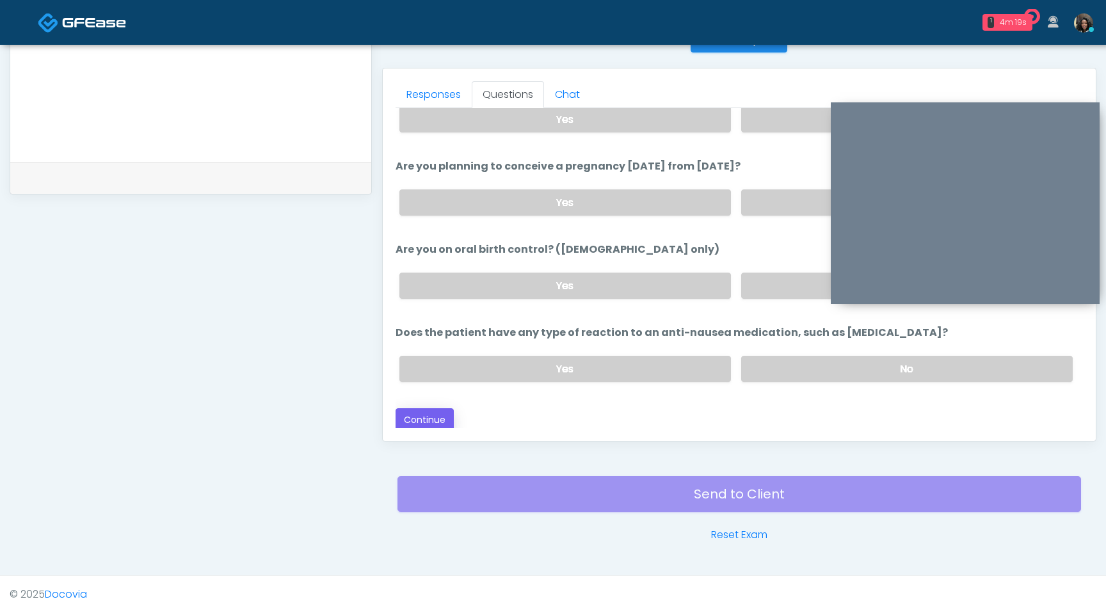
type input "***"
click at [432, 421] on button "Continue" at bounding box center [424, 420] width 58 height 24
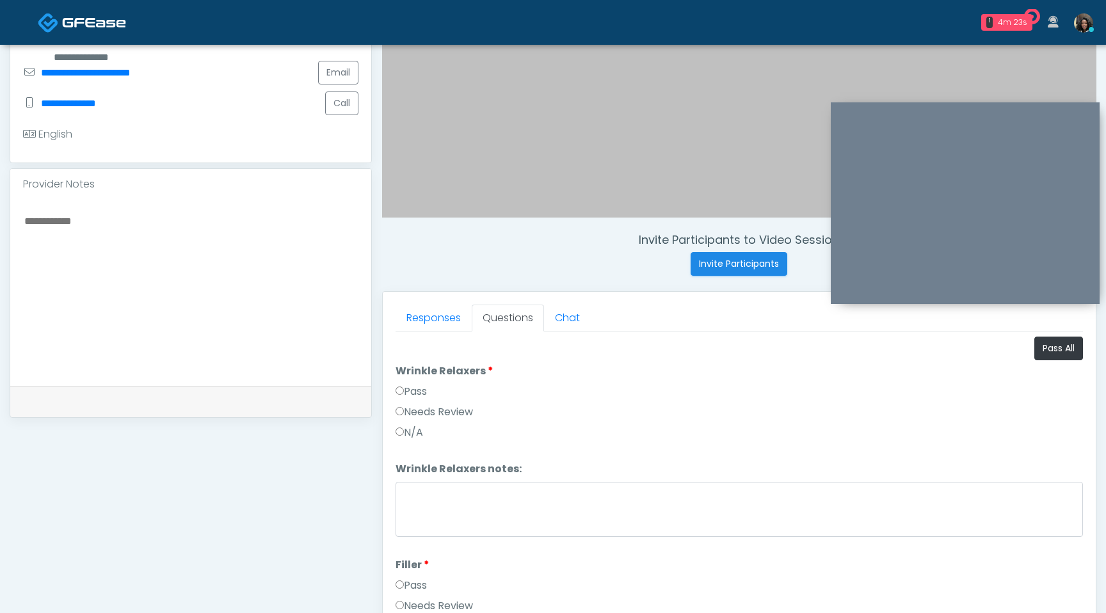
scroll to position [303, 0]
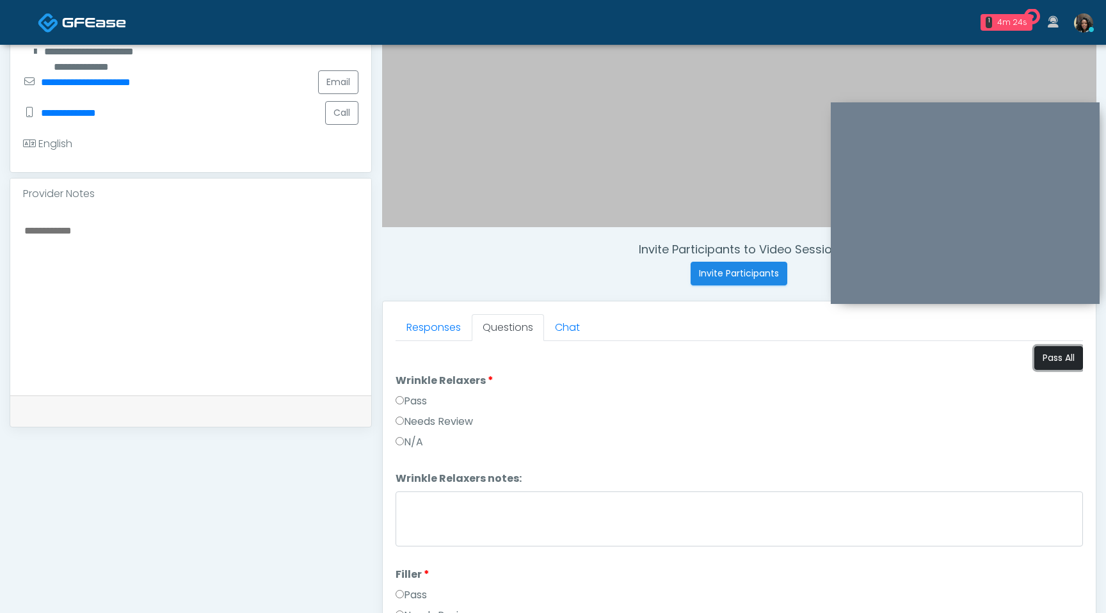
click at [1050, 363] on button "Pass All" at bounding box center [1058, 358] width 49 height 24
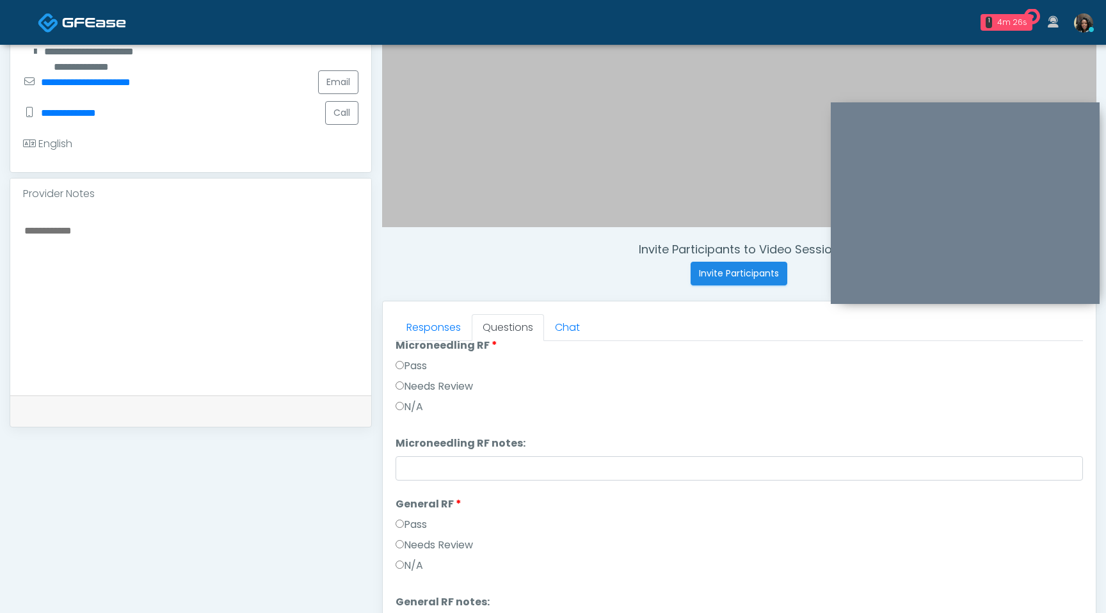
scroll to position [2008, 0]
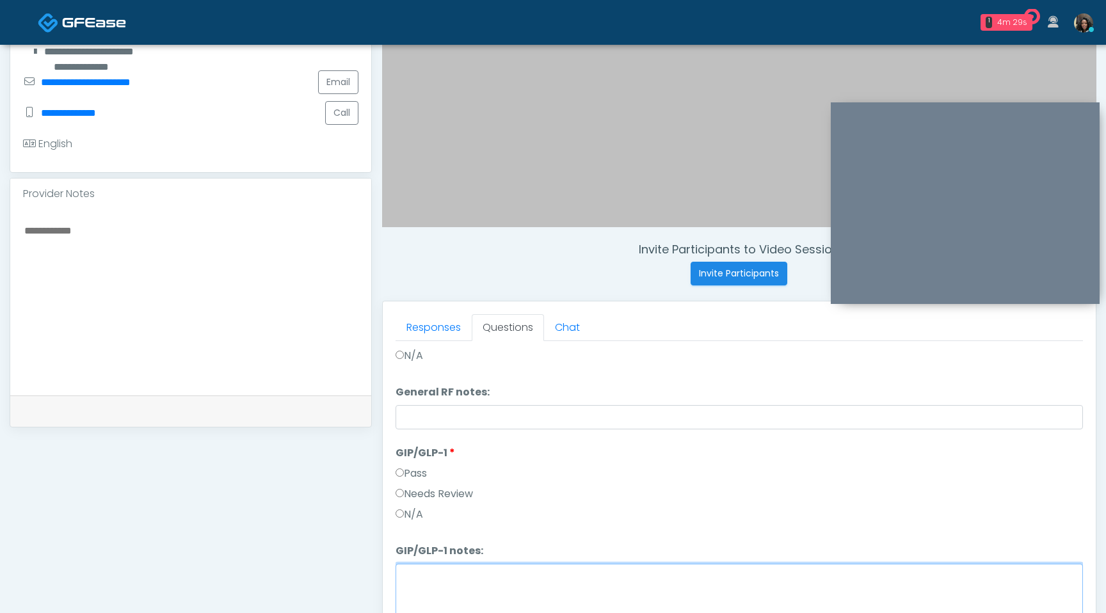
click at [444, 589] on textarea "GIP/GLP-1 notes:" at bounding box center [738, 591] width 687 height 55
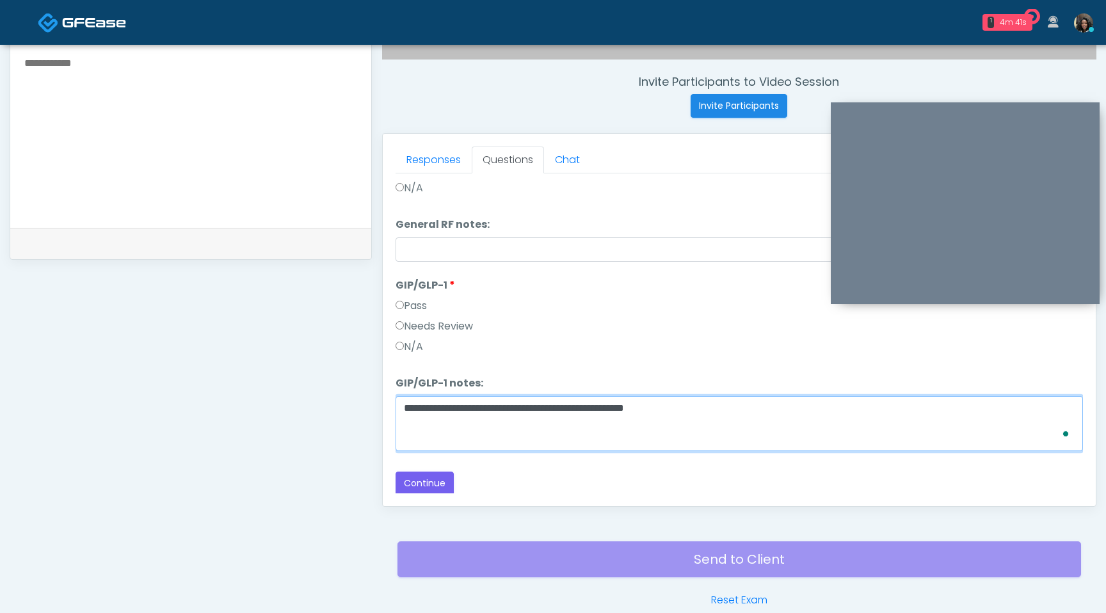
scroll to position [490, 0]
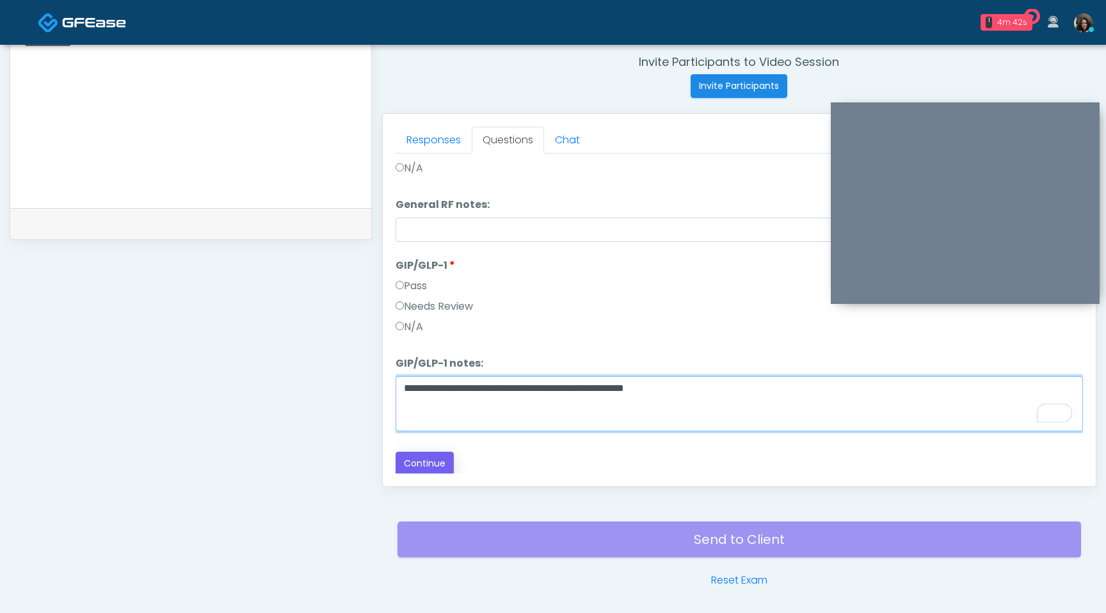
type textarea "**********"
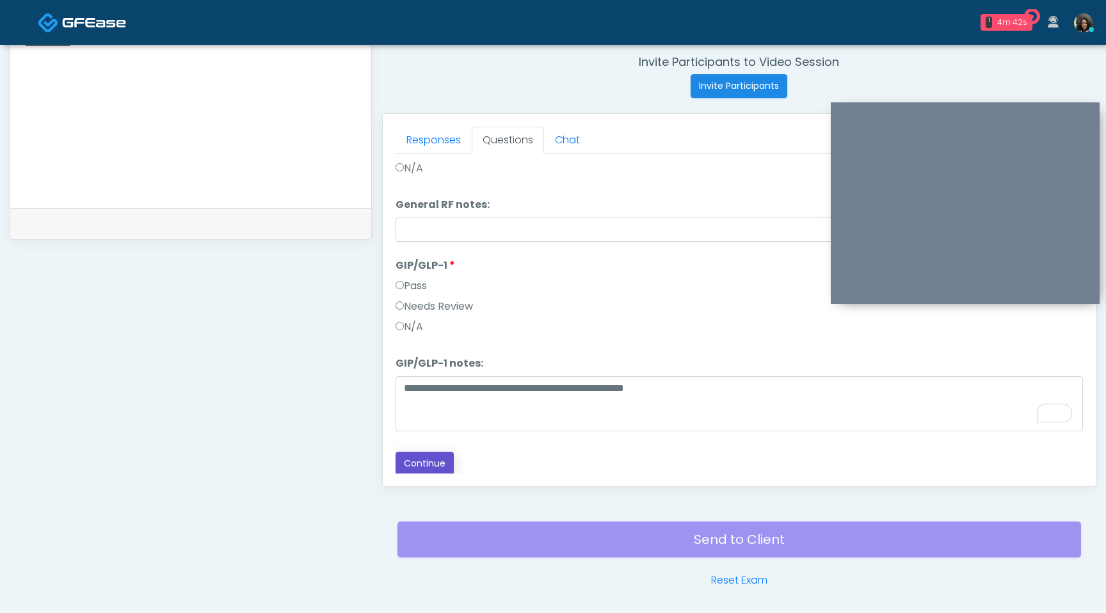
click at [414, 459] on button "Continue" at bounding box center [424, 464] width 58 height 24
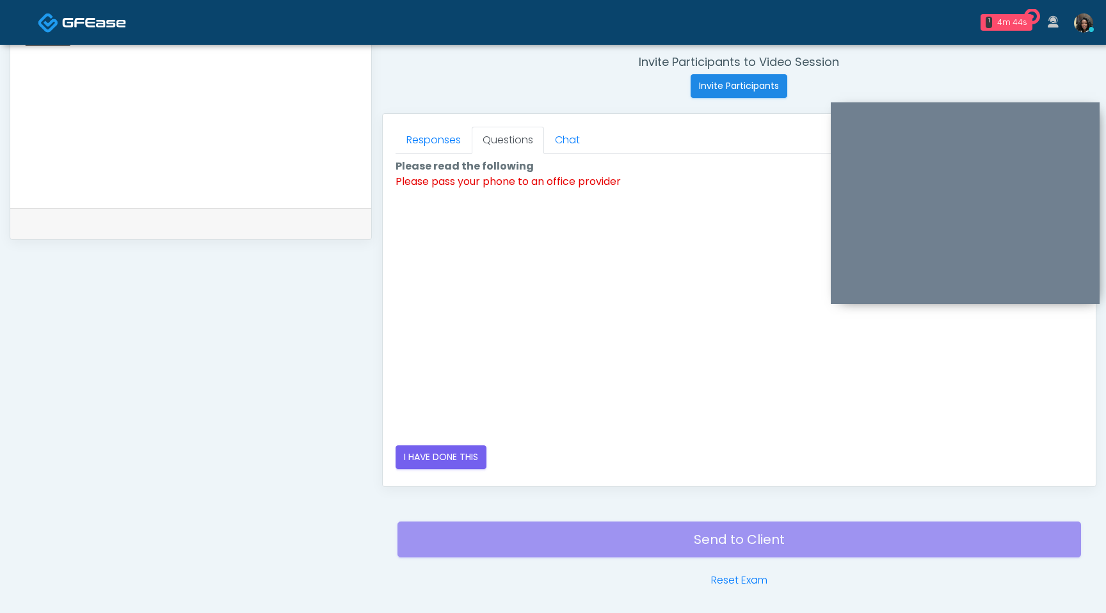
scroll to position [0, 0]
click at [429, 459] on button "I HAVE DONE THIS" at bounding box center [440, 457] width 91 height 24
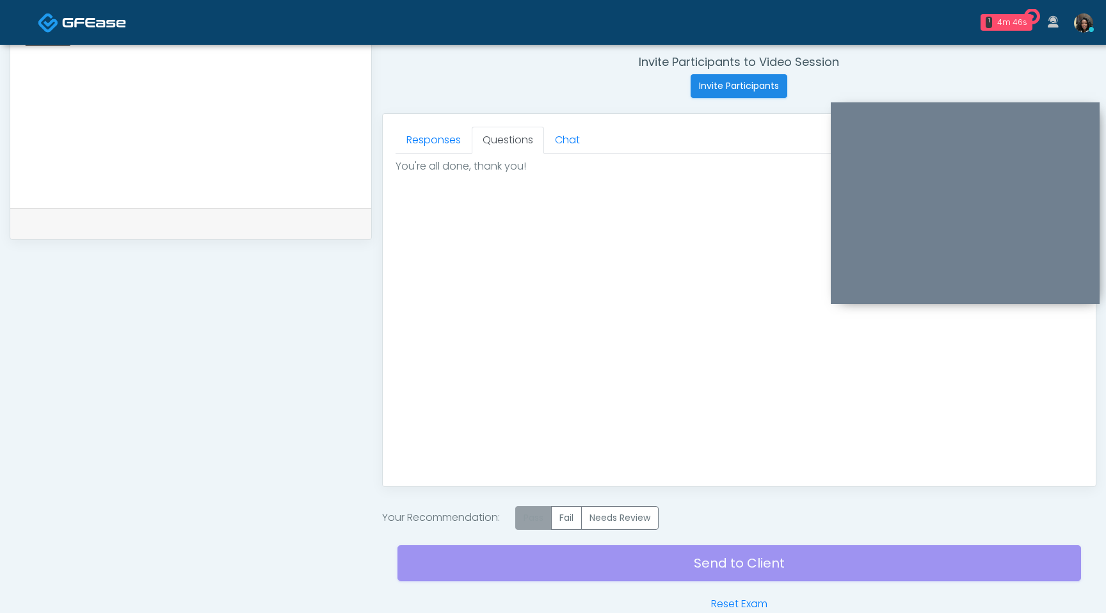
click at [534, 519] on label "Pass" at bounding box center [533, 518] width 36 height 24
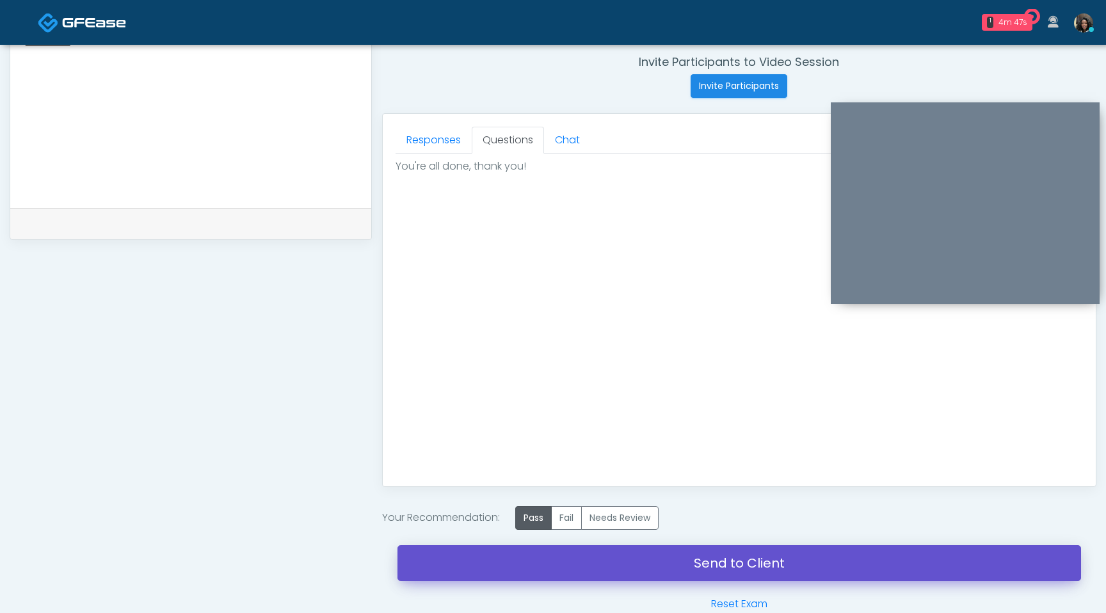
click at [540, 561] on link "Send to Client" at bounding box center [738, 563] width 683 height 36
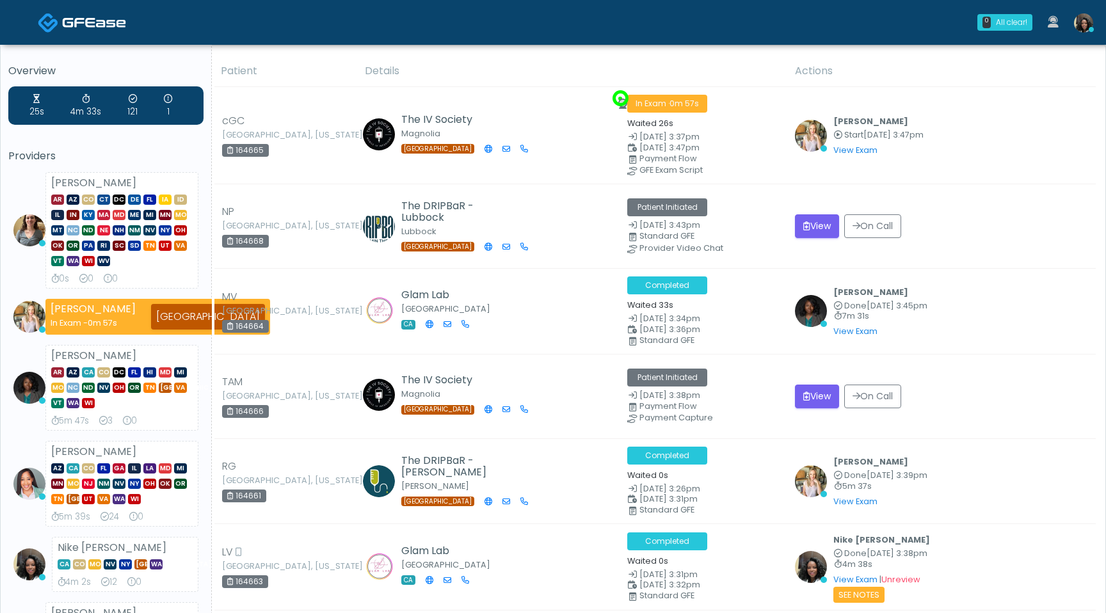
drag, startPoint x: 143, startPoint y: 355, endPoint x: 54, endPoint y: 347, distance: 89.9
click at [54, 347] on div "Rukayat Bojuwon AR AZ CA CO DC FL HI MD MI MO NC ND NV OH OR TN TX VA VT WA WI …" at bounding box center [121, 388] width 153 height 86
click at [823, 227] on button "View" at bounding box center [817, 226] width 44 height 24
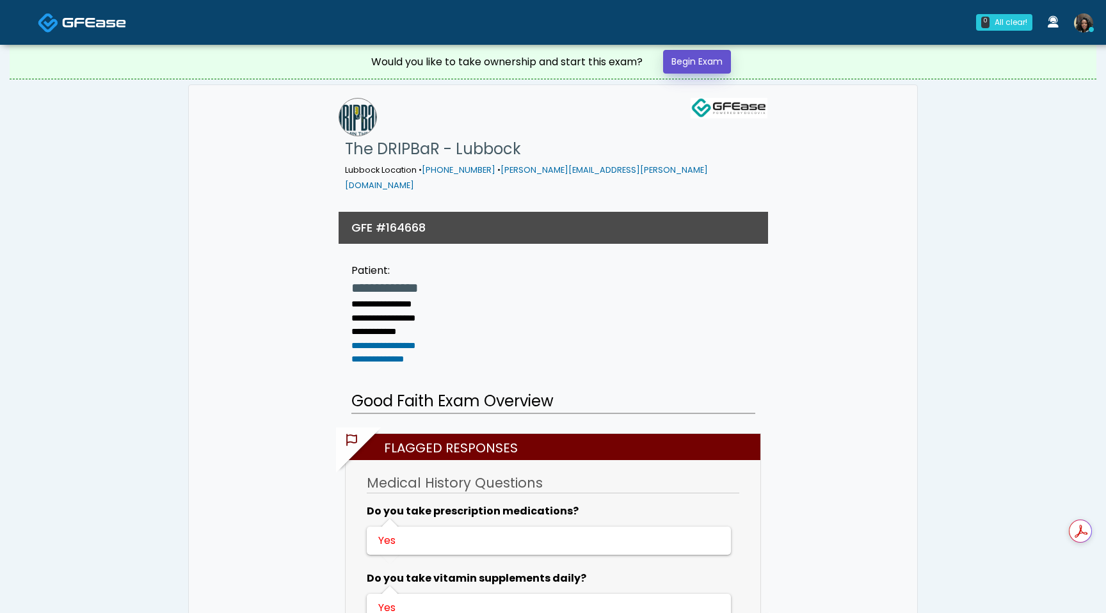
click at [700, 56] on link "Begin Exam" at bounding box center [697, 62] width 68 height 24
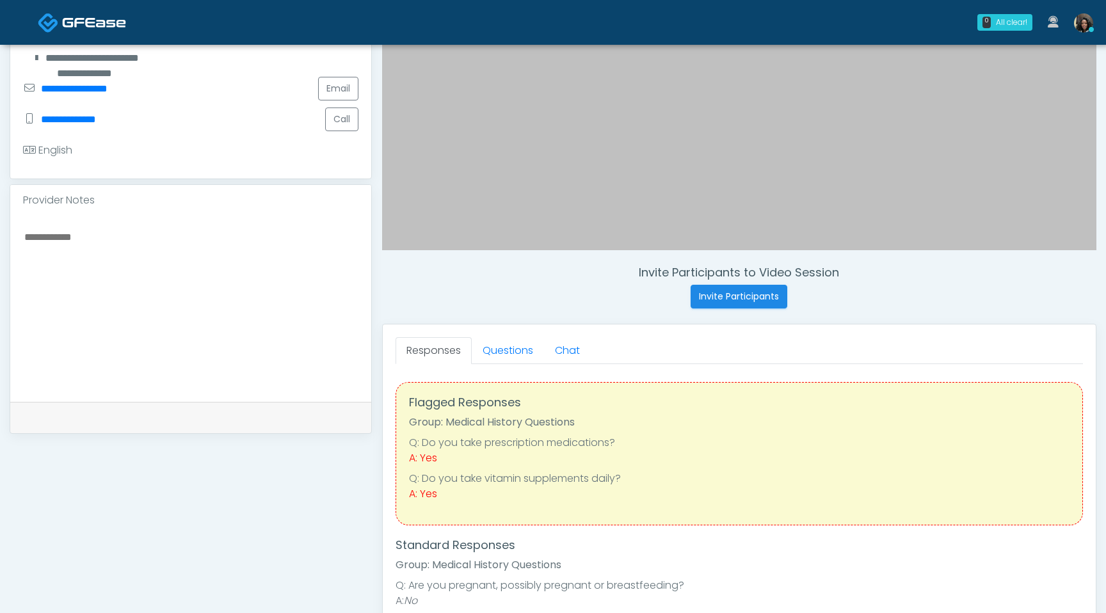
scroll to position [294, 0]
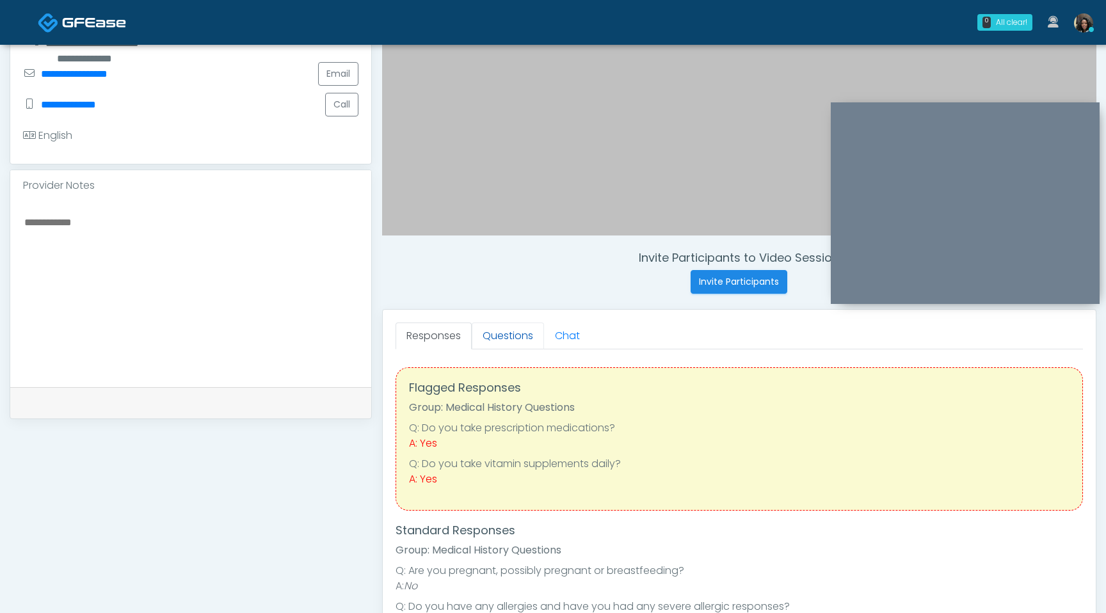
click at [511, 338] on link "Questions" at bounding box center [508, 336] width 72 height 27
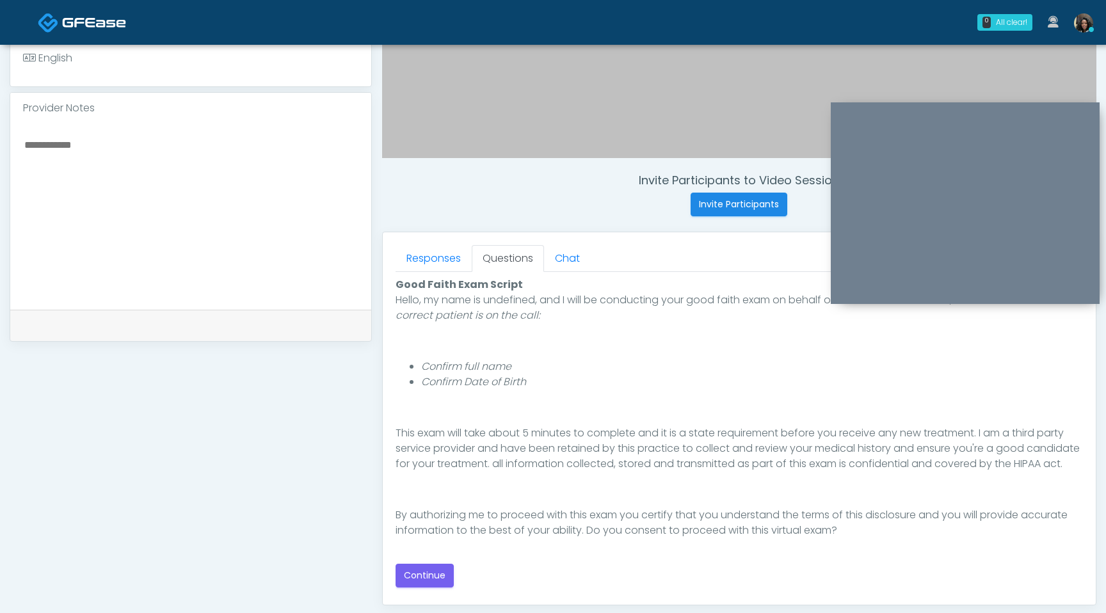
scroll to position [431, 0]
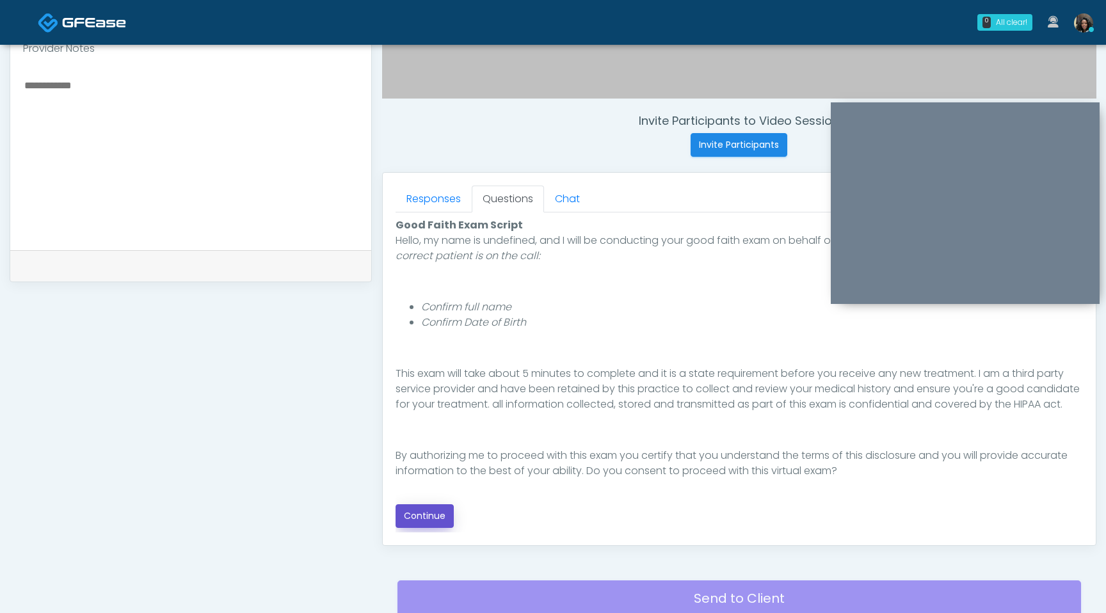
click at [431, 514] on button "Continue" at bounding box center [424, 516] width 58 height 24
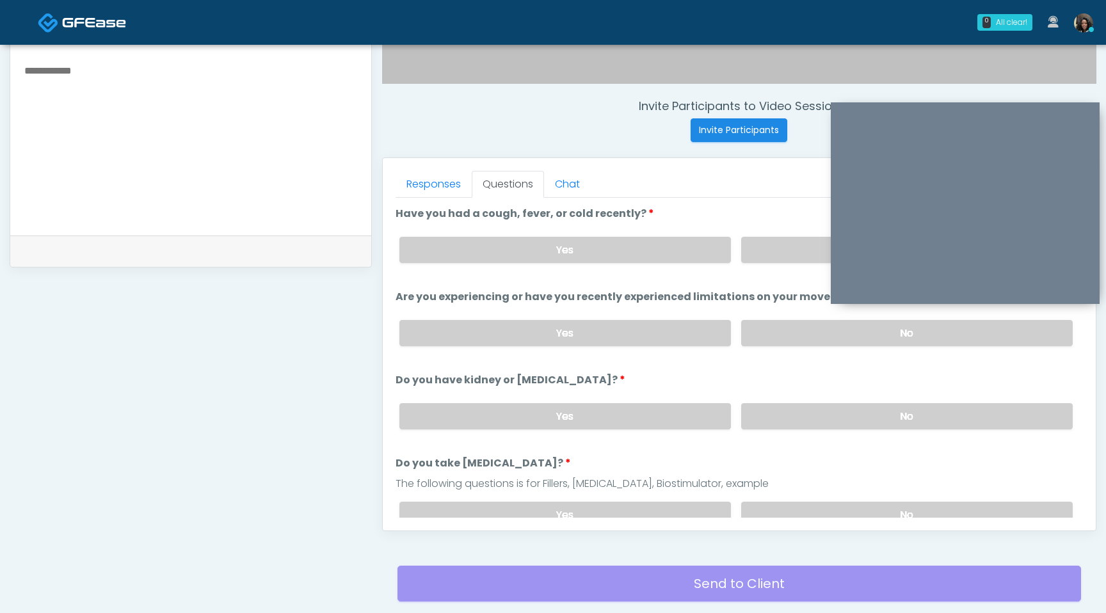
scroll to position [385, 0]
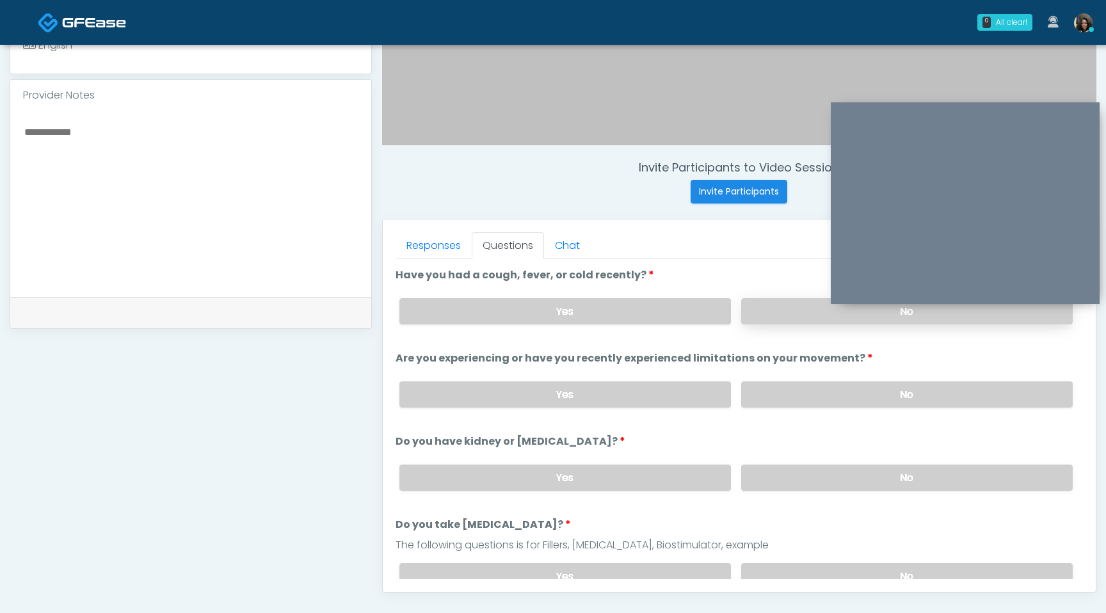
click at [797, 323] on label "No" at bounding box center [906, 311] width 331 height 26
click at [810, 397] on label "No" at bounding box center [906, 394] width 331 height 26
click at [859, 488] on label "No" at bounding box center [906, 478] width 331 height 26
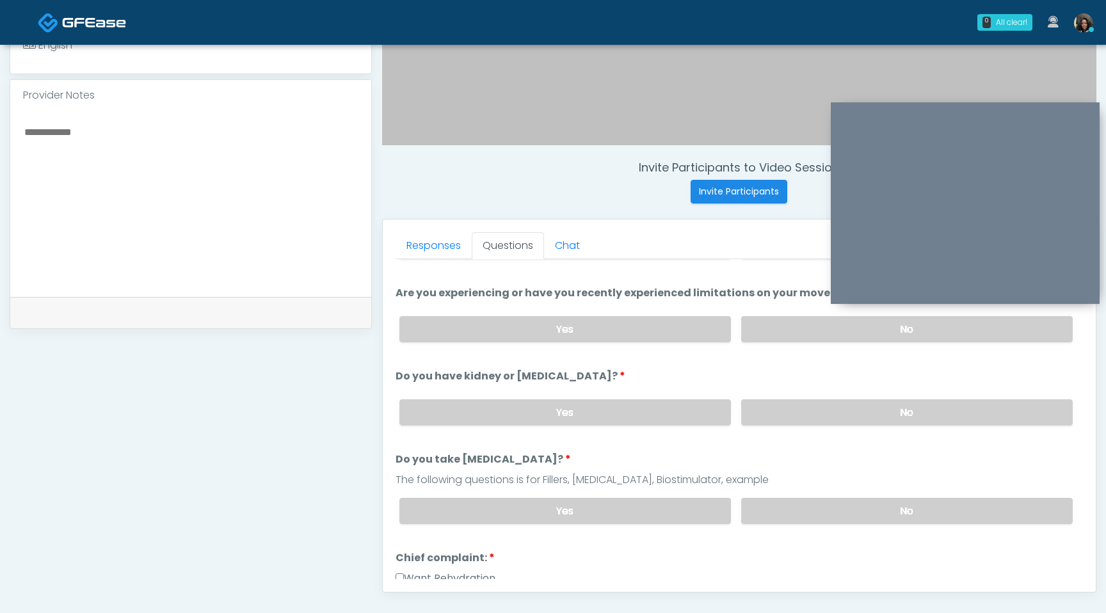
scroll to position [72, 0]
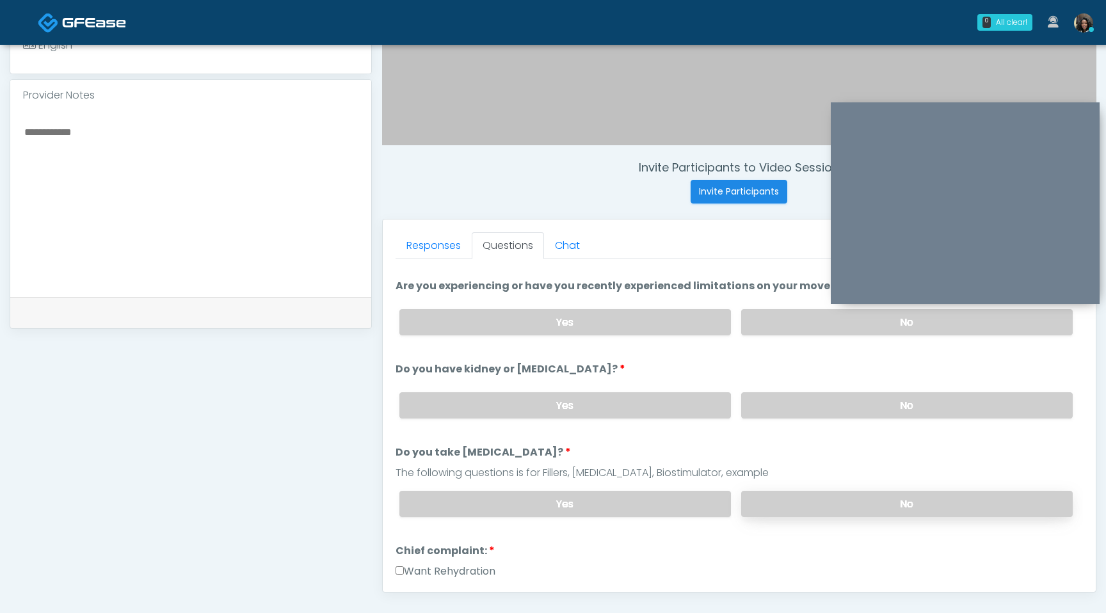
click at [845, 506] on label "No" at bounding box center [906, 504] width 331 height 26
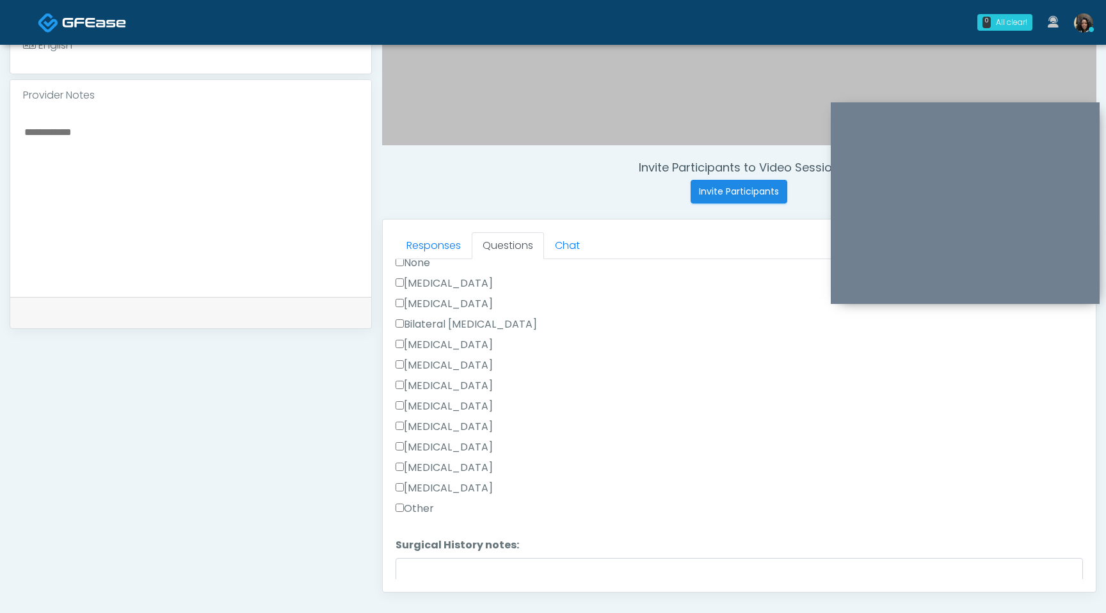
scroll to position [670, 0]
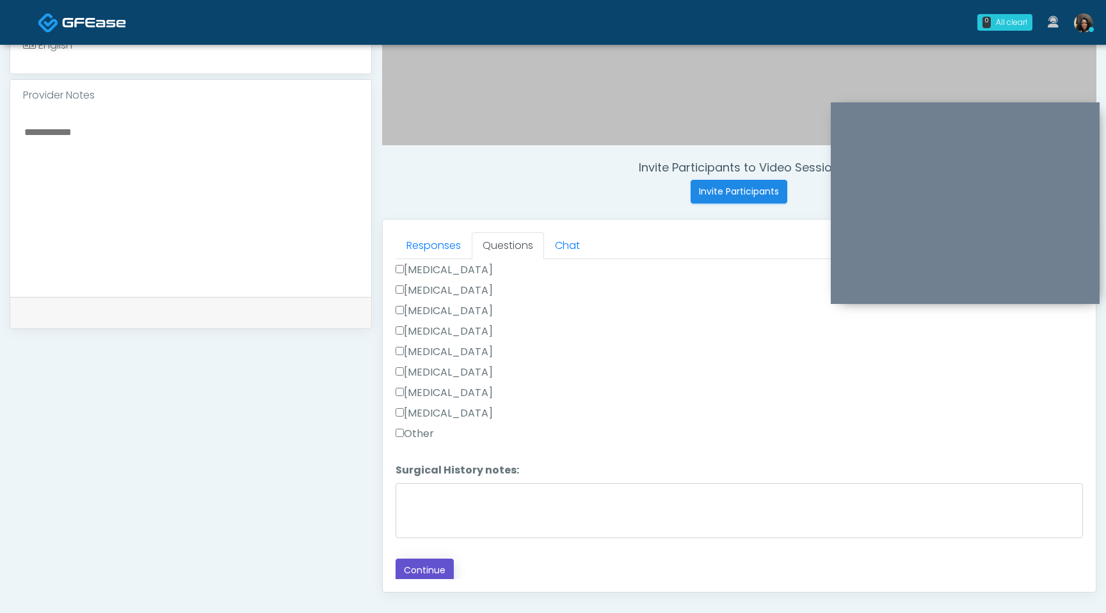
click at [412, 570] on button "Continue" at bounding box center [424, 571] width 58 height 24
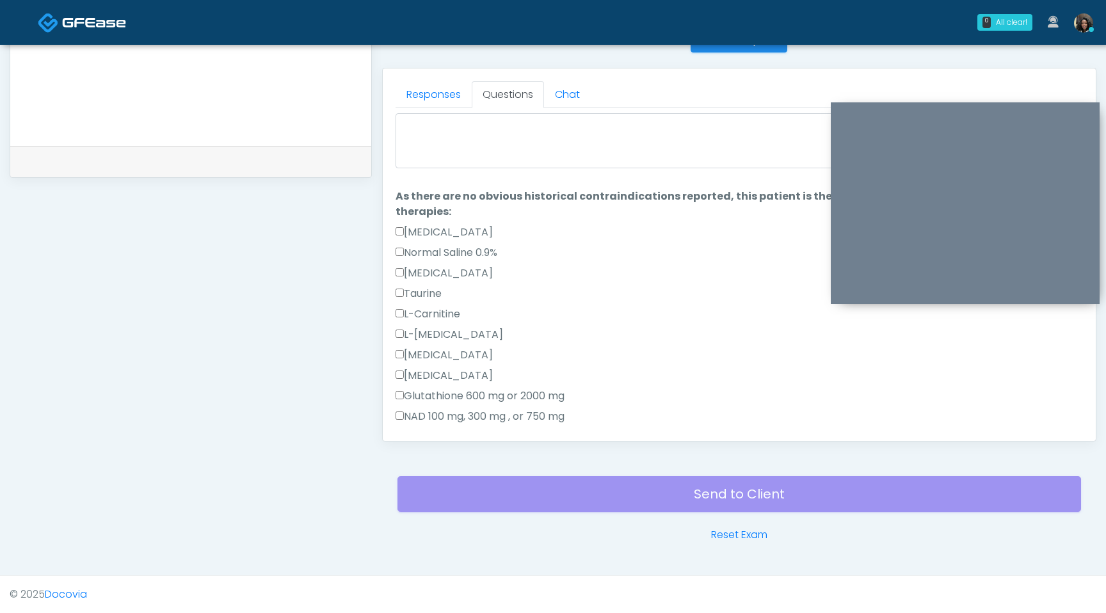
scroll to position [0, 0]
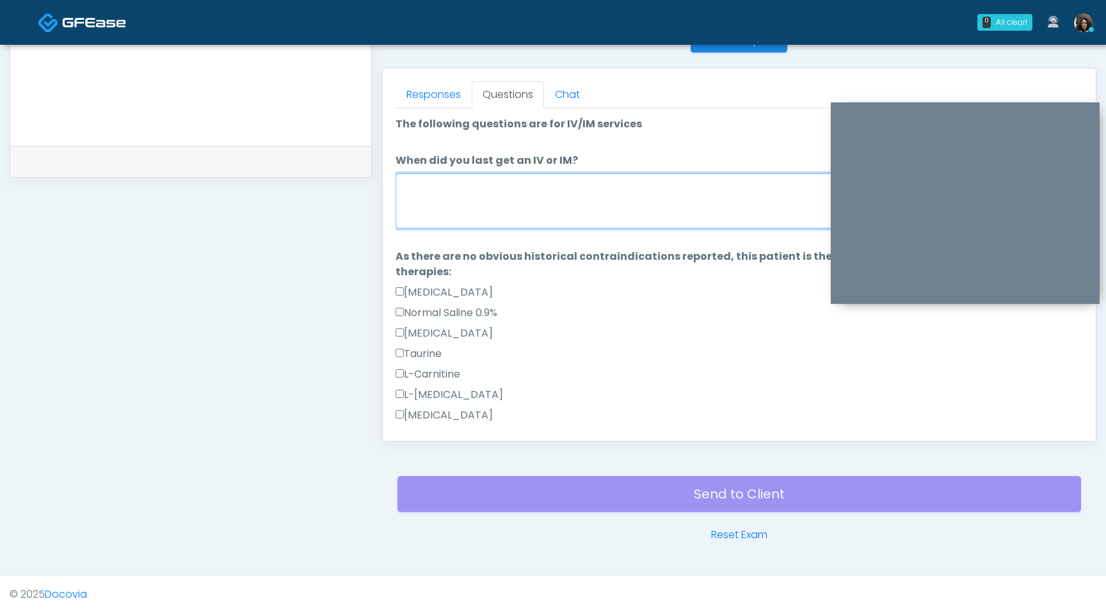
click at [535, 204] on textarea "When did you last get an IV or IM?" at bounding box center [738, 200] width 687 height 55
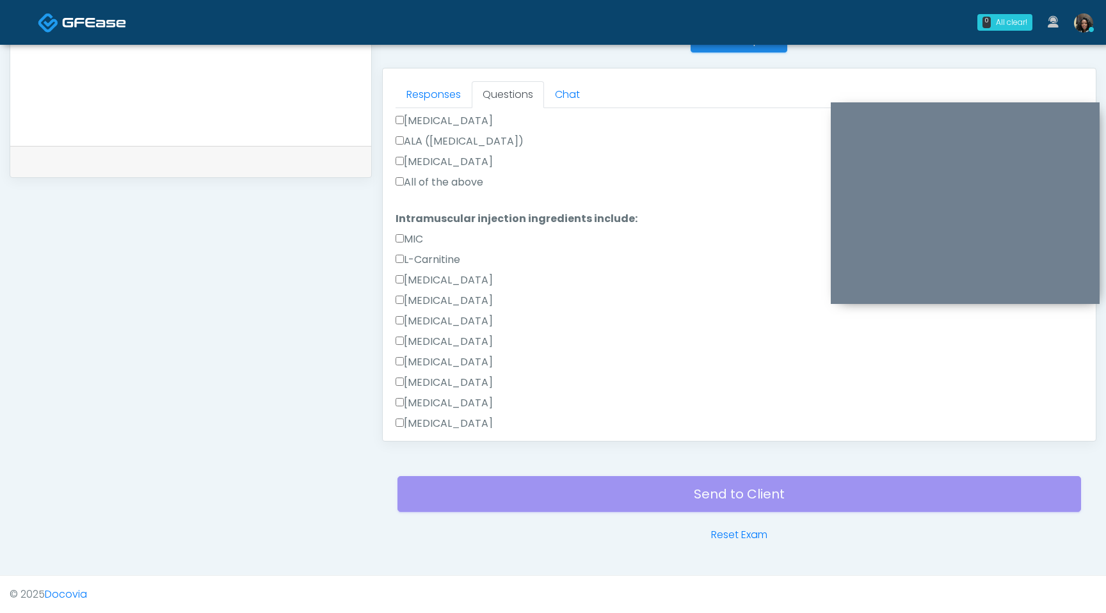
type textarea "**********"
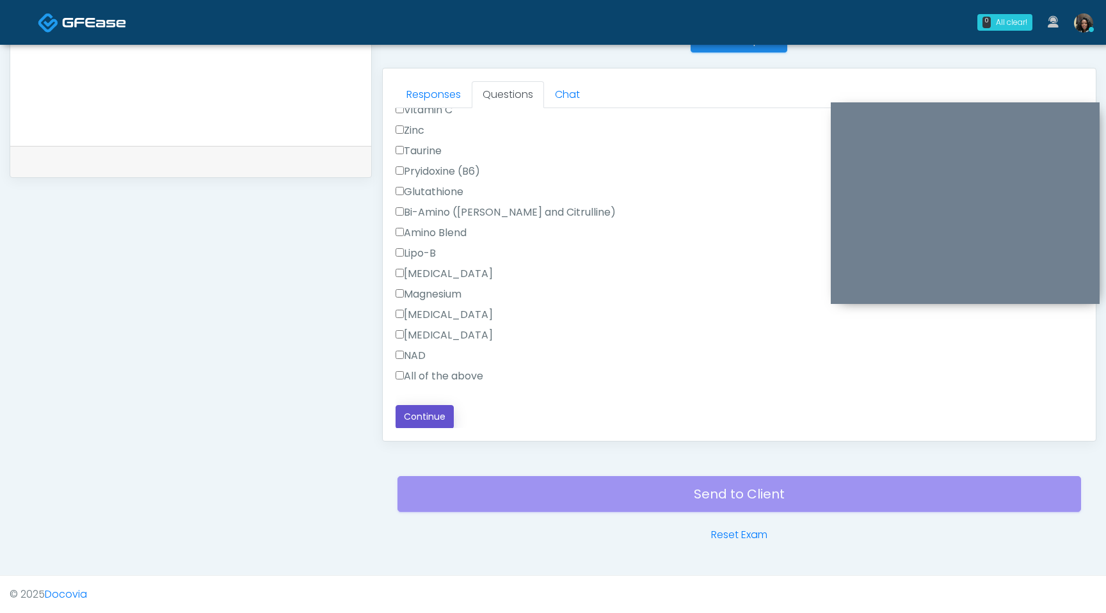
click at [433, 423] on button "Continue" at bounding box center [424, 417] width 58 height 24
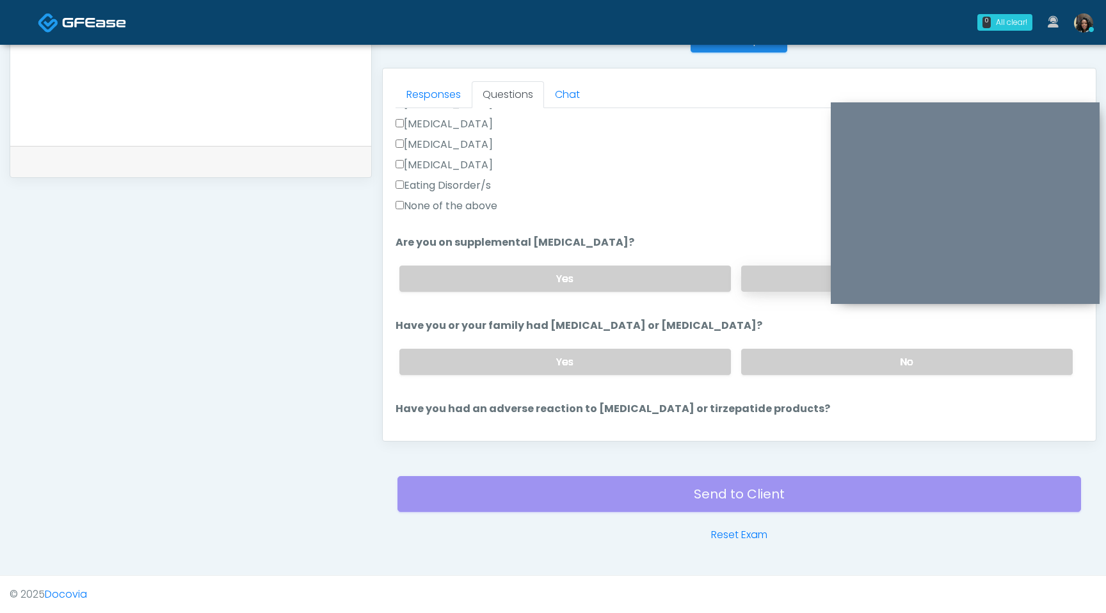
click at [772, 286] on label "No" at bounding box center [906, 279] width 331 height 26
click at [803, 369] on label "No" at bounding box center [906, 362] width 331 height 26
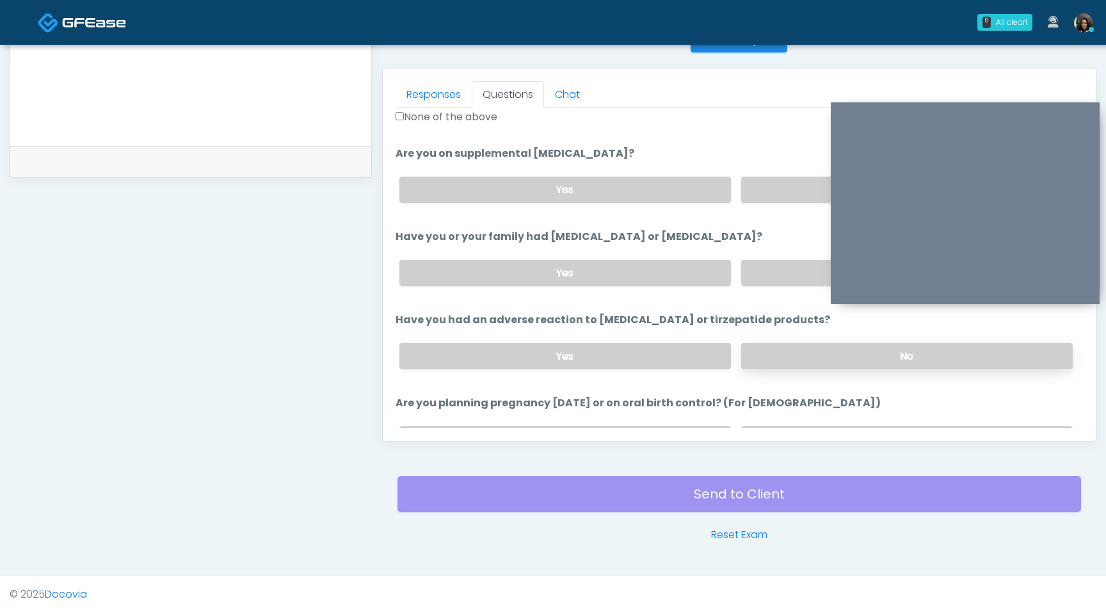
click at [808, 355] on label "No" at bounding box center [906, 356] width 331 height 26
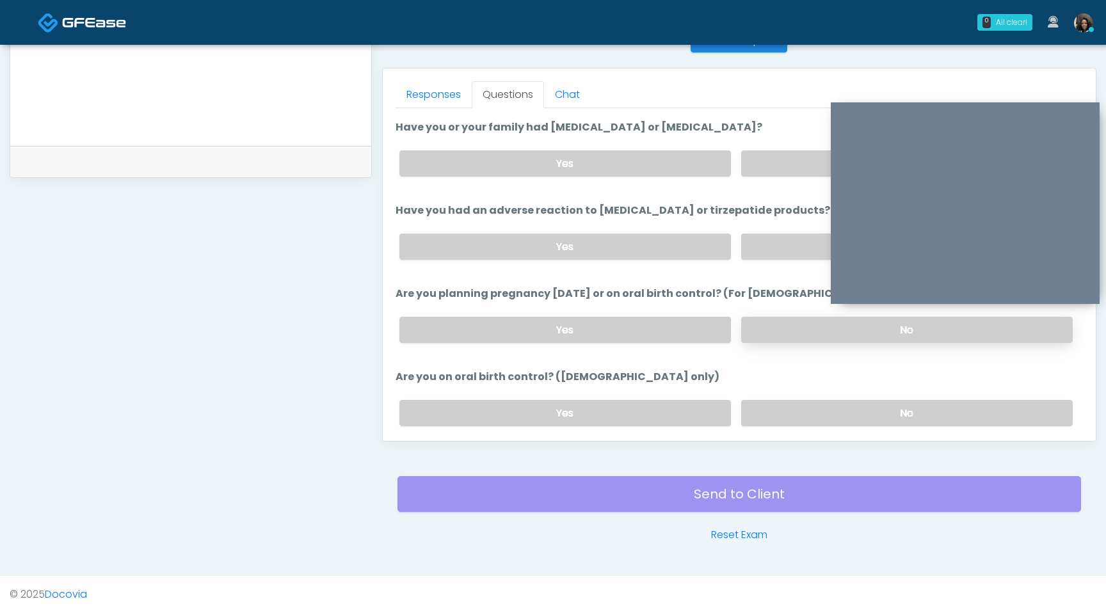
click at [793, 328] on label "No" at bounding box center [906, 330] width 331 height 26
click at [775, 408] on label "No" at bounding box center [906, 413] width 331 height 26
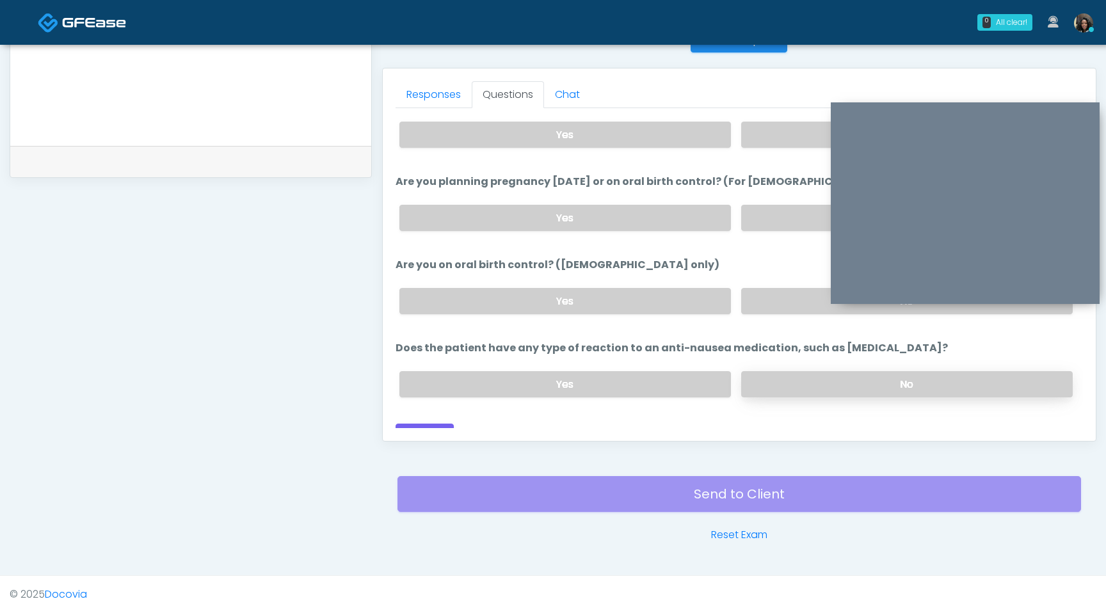
click at [792, 383] on label "No" at bounding box center [906, 384] width 331 height 26
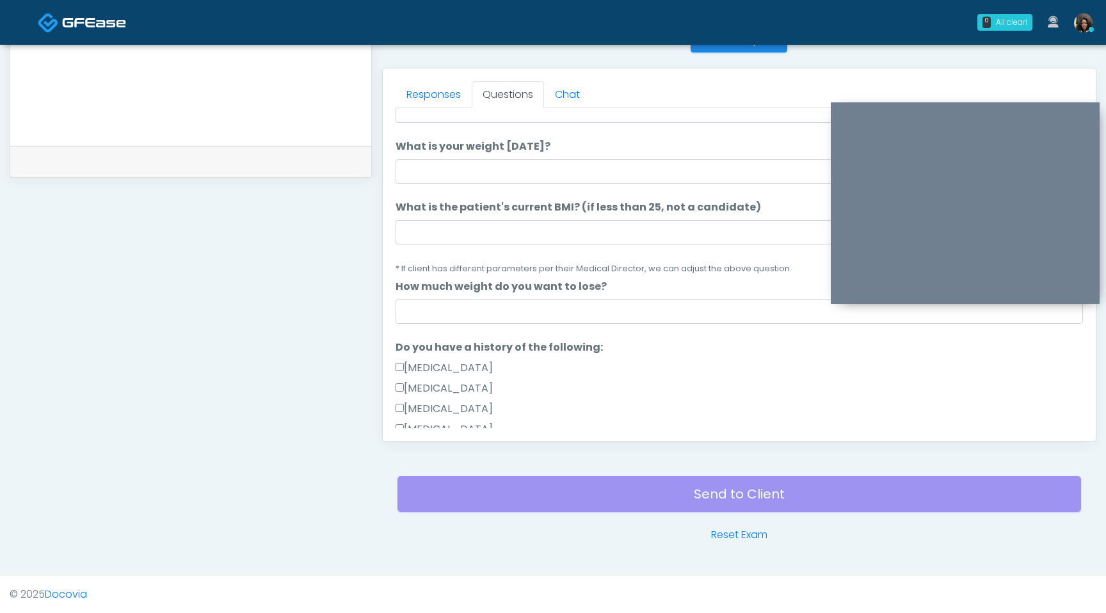
scroll to position [59, 0]
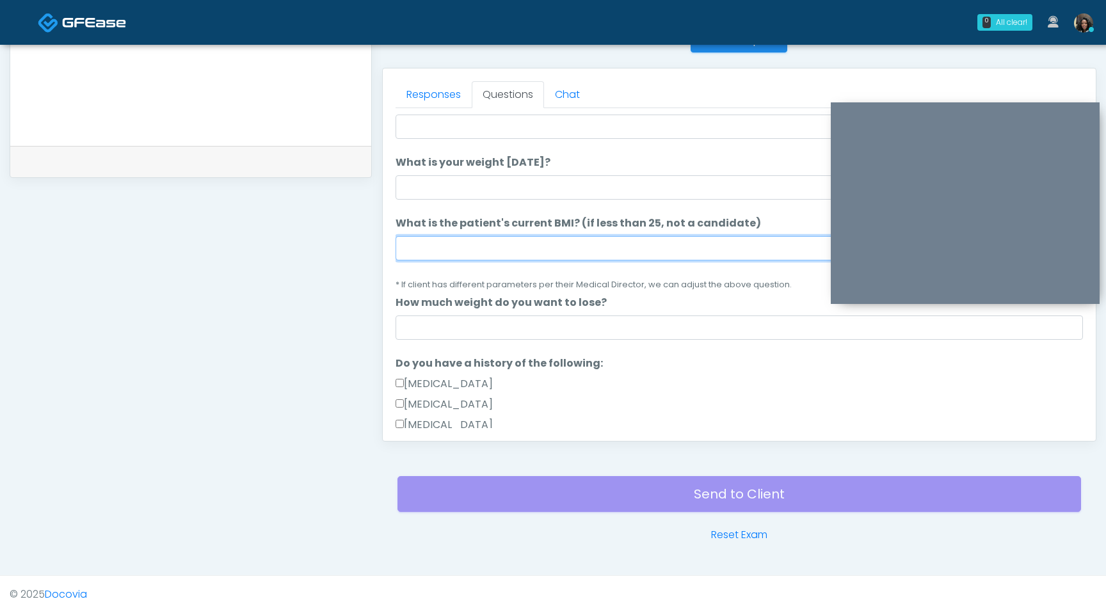
click at [519, 246] on input "What is the patient's current BMI? (if less than 25, not a candidate)" at bounding box center [738, 248] width 687 height 24
type input "****"
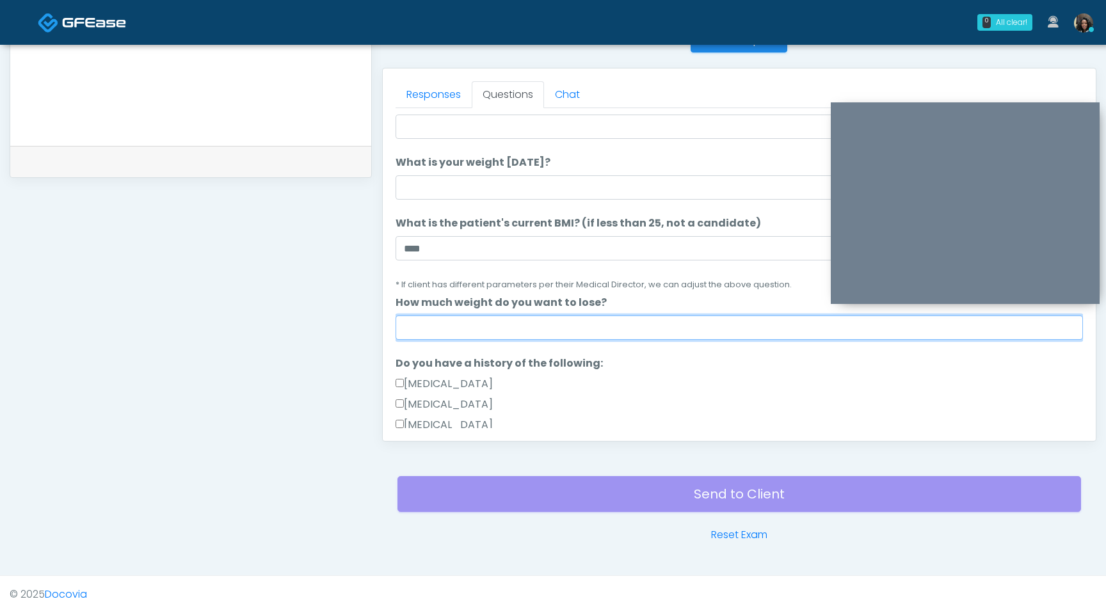
click at [502, 334] on input "How much weight do you want to lose?" at bounding box center [738, 327] width 687 height 24
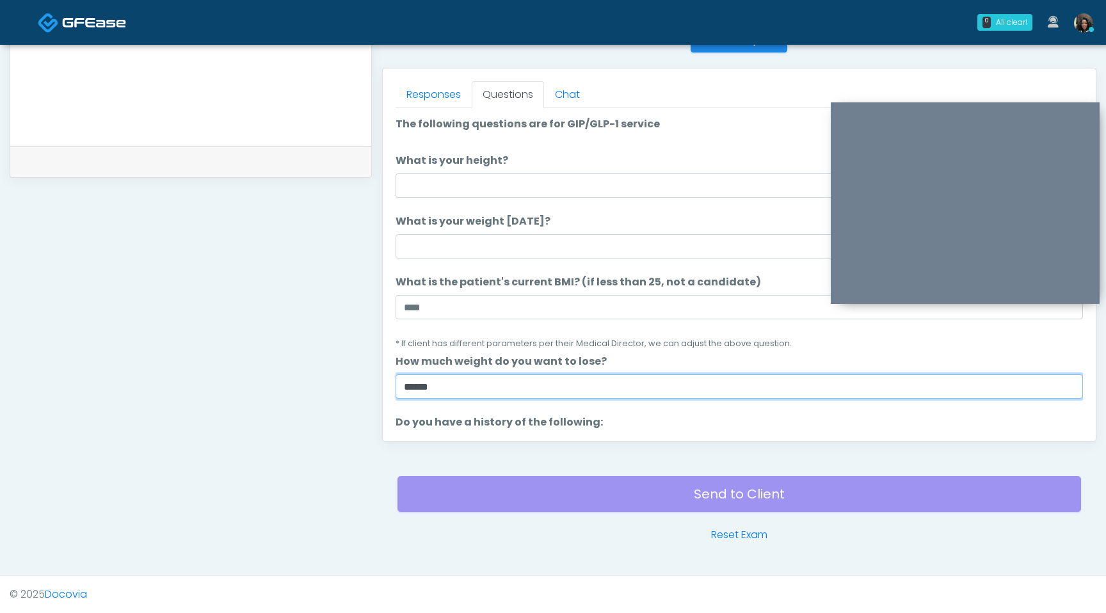
type input "******"
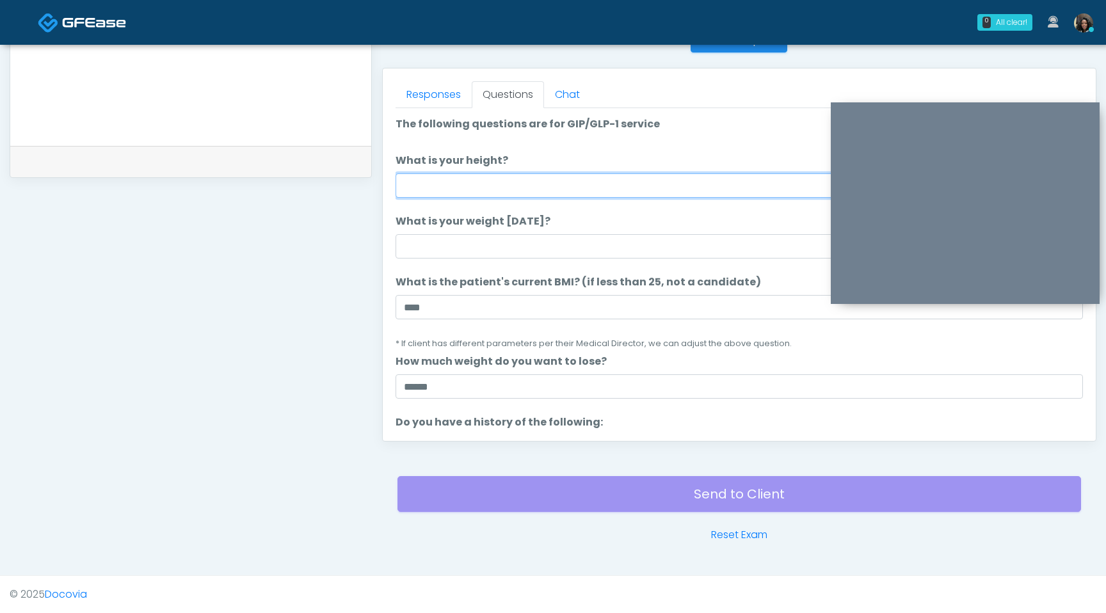
click at [485, 191] on input "What is your height?" at bounding box center [738, 185] width 687 height 24
click at [684, 185] on input "What is your height?" at bounding box center [738, 185] width 687 height 24
type input "***"
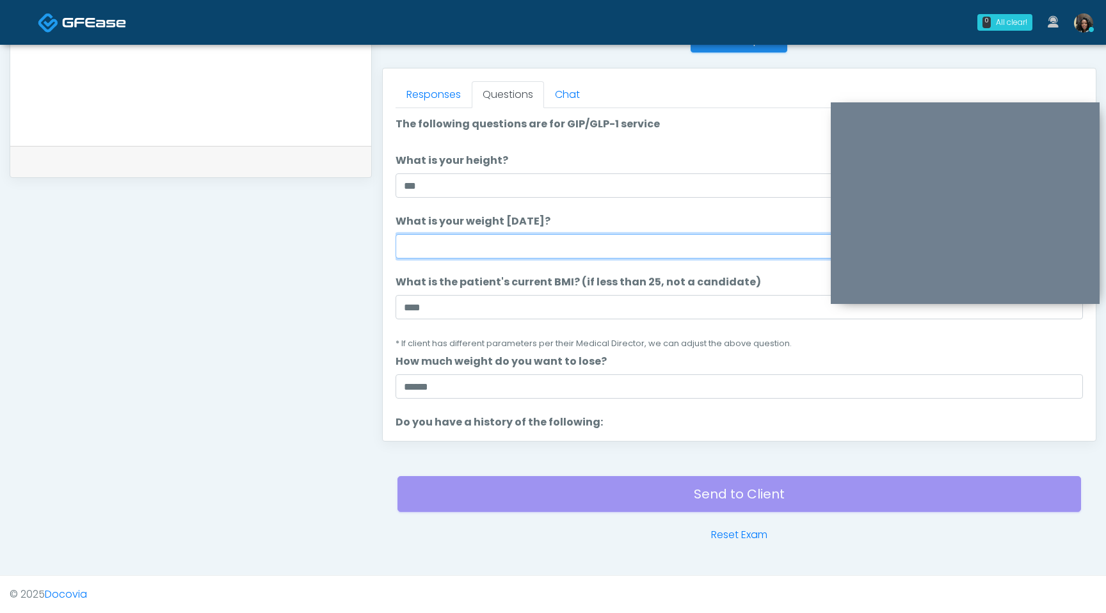
click at [601, 239] on input "What is your weight today?" at bounding box center [738, 246] width 687 height 24
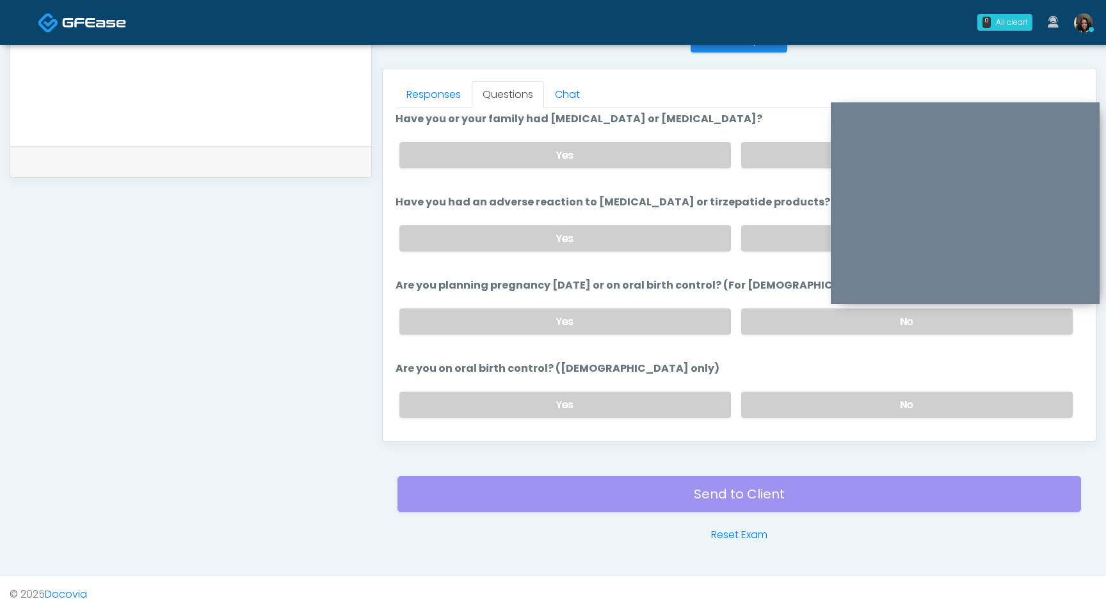
scroll to position [706, 0]
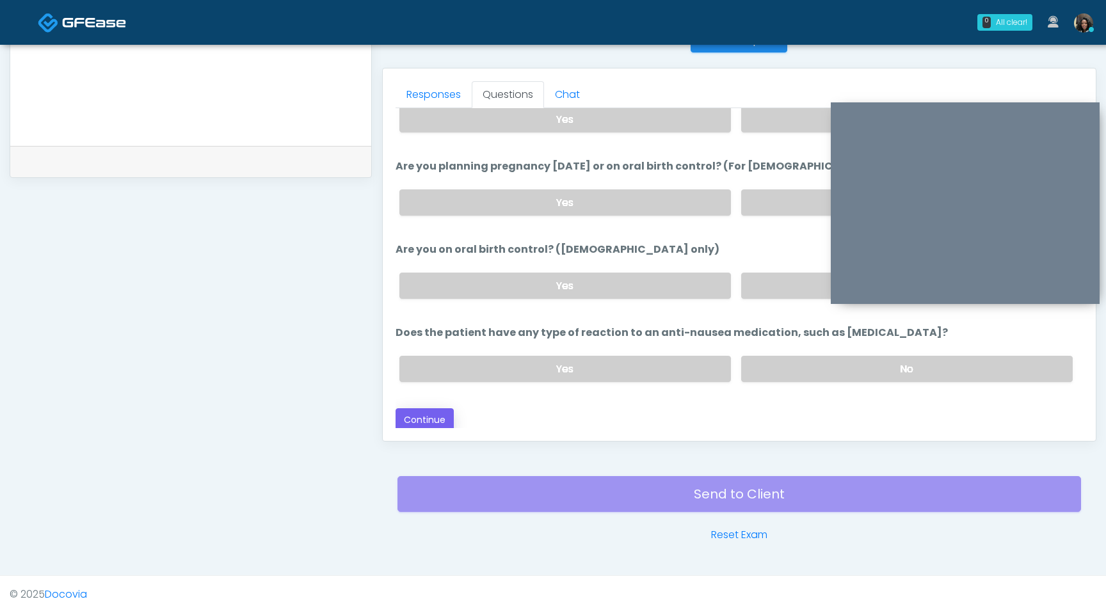
type input "***"
click at [441, 417] on button "Continue" at bounding box center [424, 420] width 58 height 24
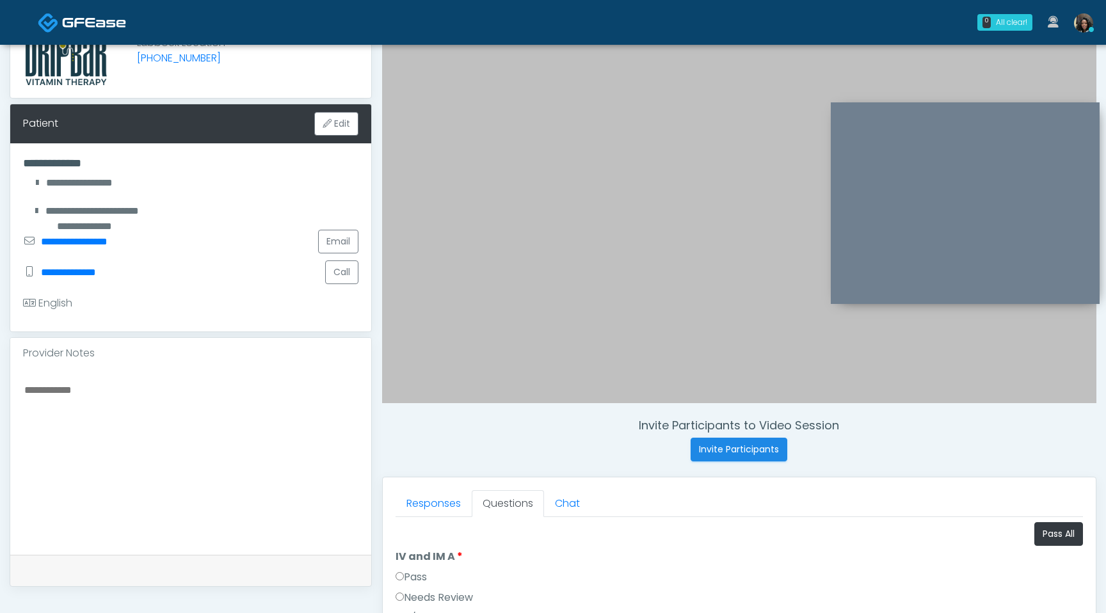
scroll to position [88, 0]
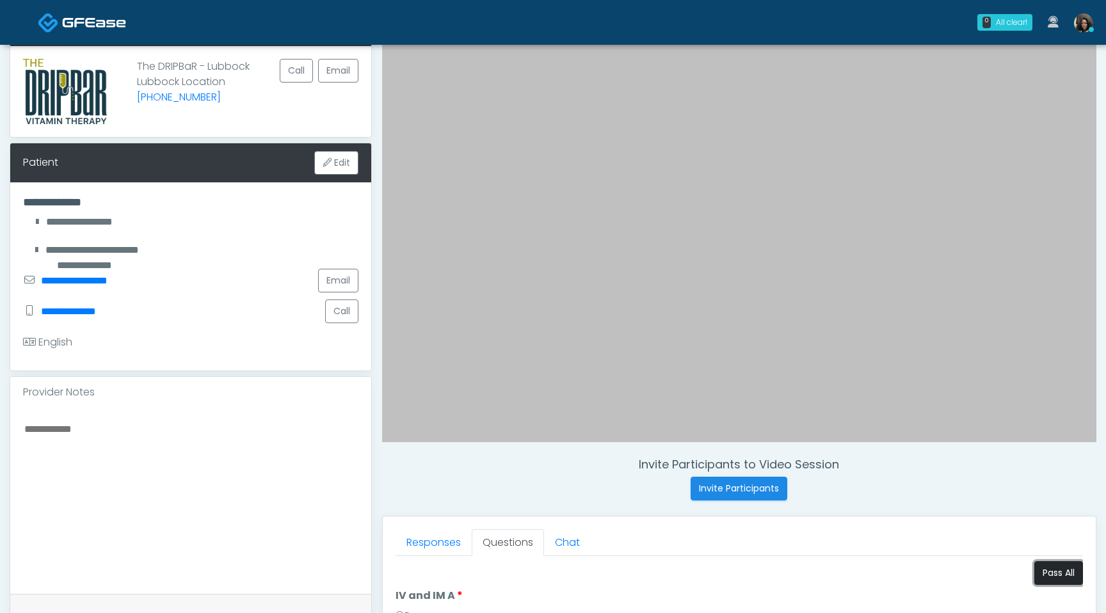
click at [1053, 579] on button "Pass All" at bounding box center [1058, 573] width 49 height 24
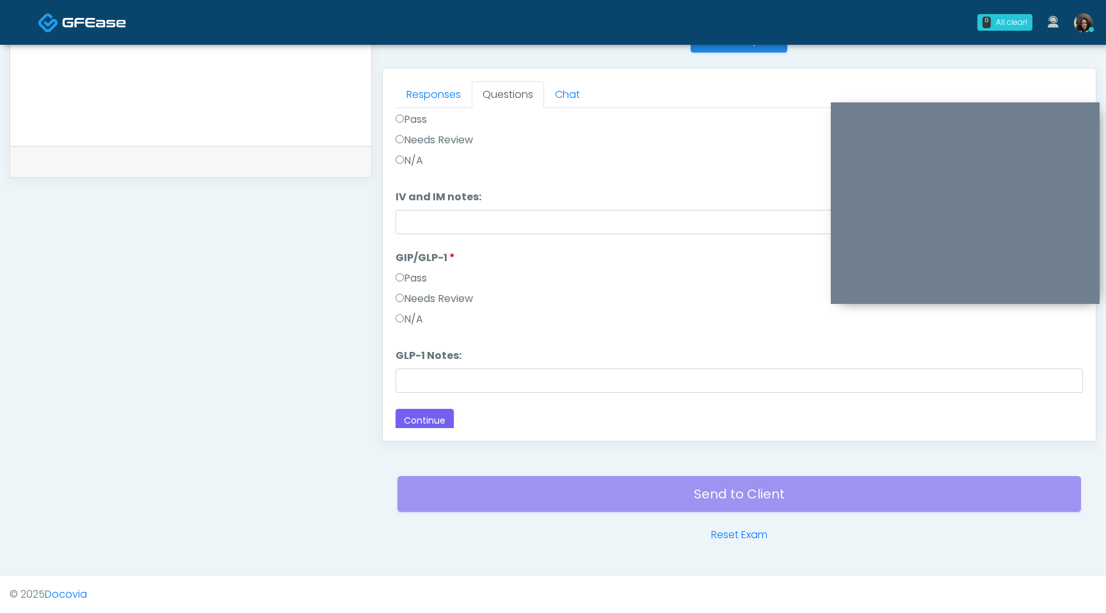
scroll to position [53, 0]
click at [416, 413] on button "Continue" at bounding box center [424, 416] width 58 height 24
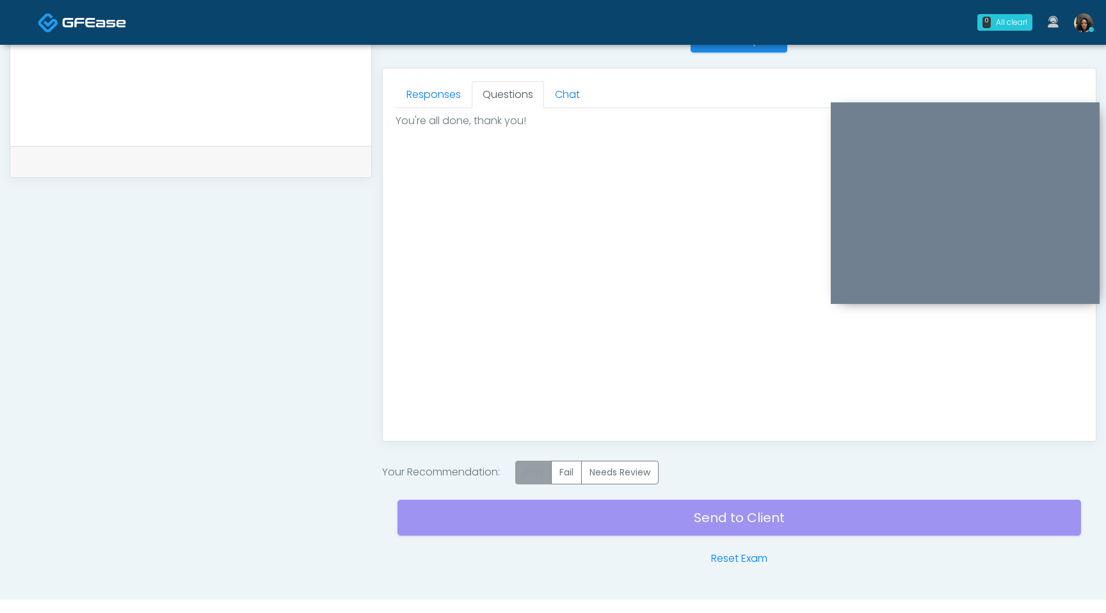
click at [535, 473] on label "Pass" at bounding box center [533, 473] width 36 height 24
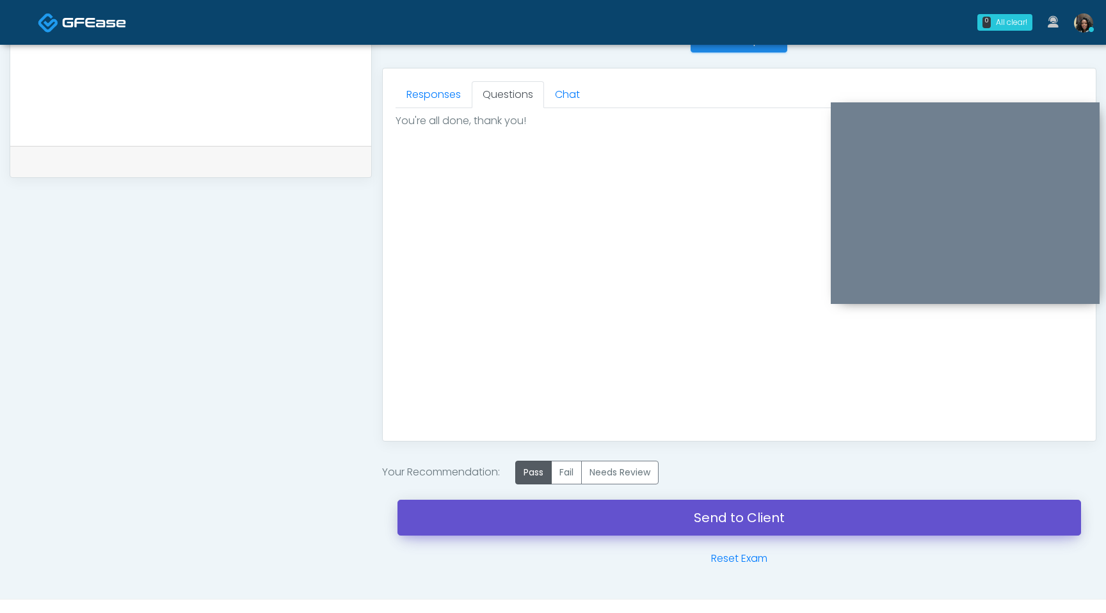
click at [562, 516] on link "Send to Client" at bounding box center [738, 518] width 683 height 36
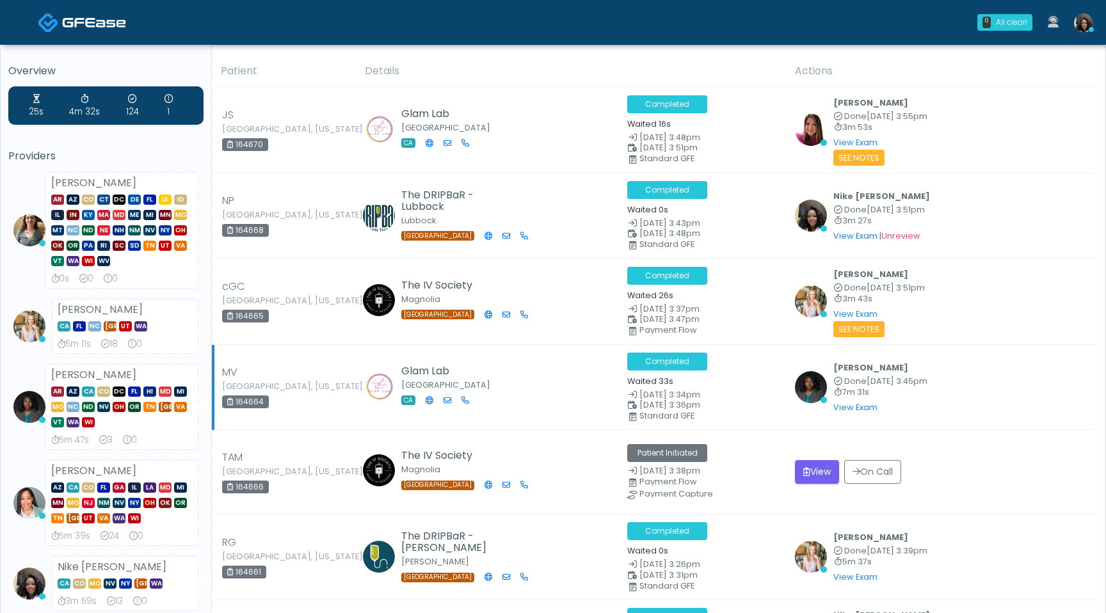
click at [275, 387] on small "[GEOGRAPHIC_DATA], [US_STATE]" at bounding box center [257, 387] width 70 height 8
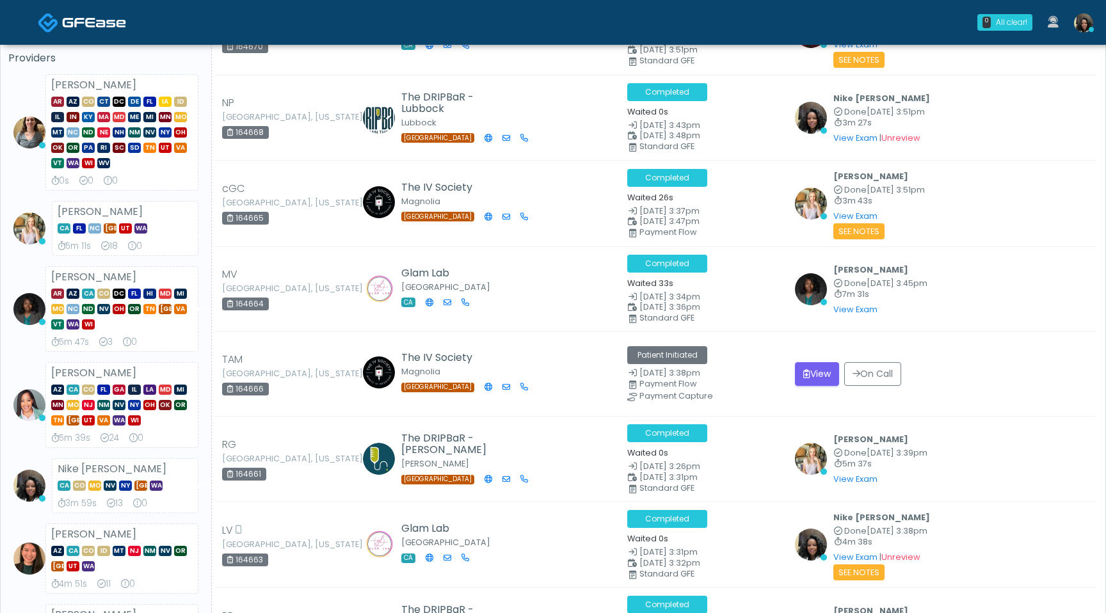
scroll to position [176, 0]
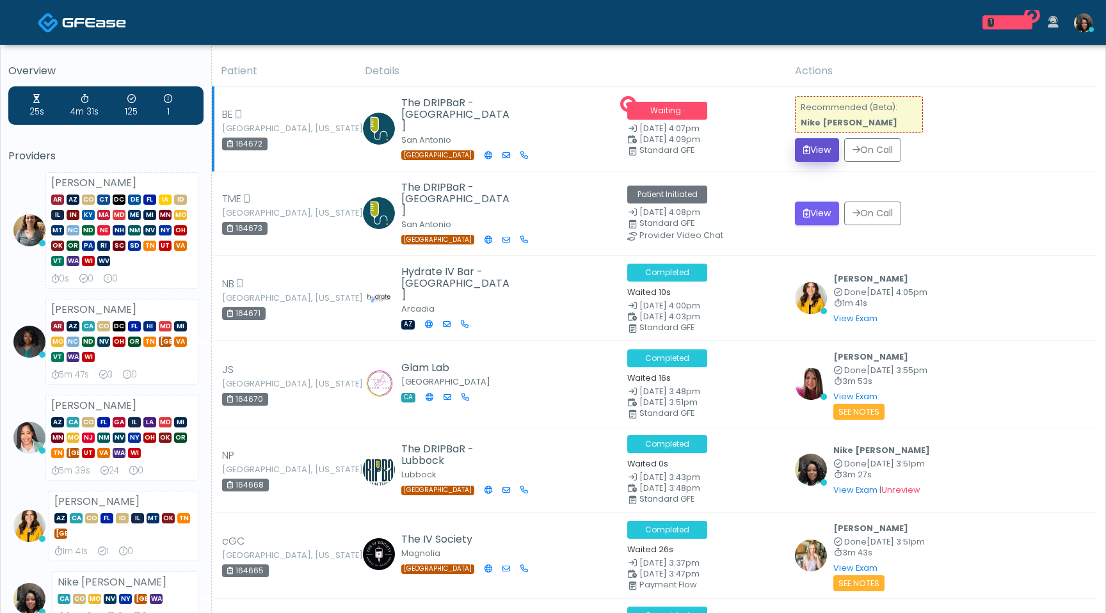
click at [818, 150] on button "View" at bounding box center [817, 150] width 44 height 24
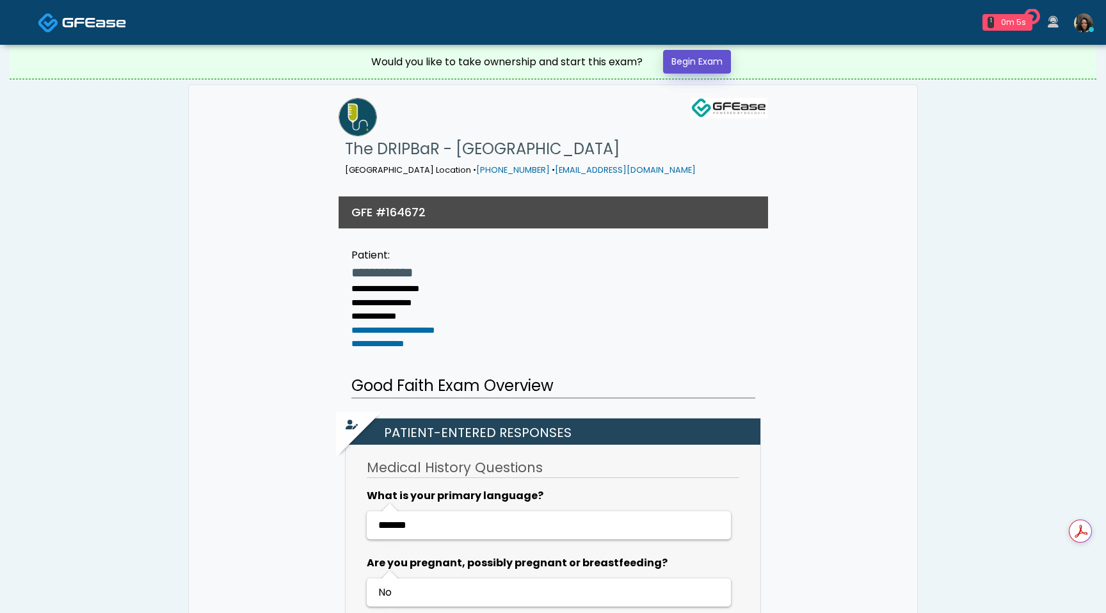
click at [714, 65] on link "Begin Exam" at bounding box center [697, 62] width 68 height 24
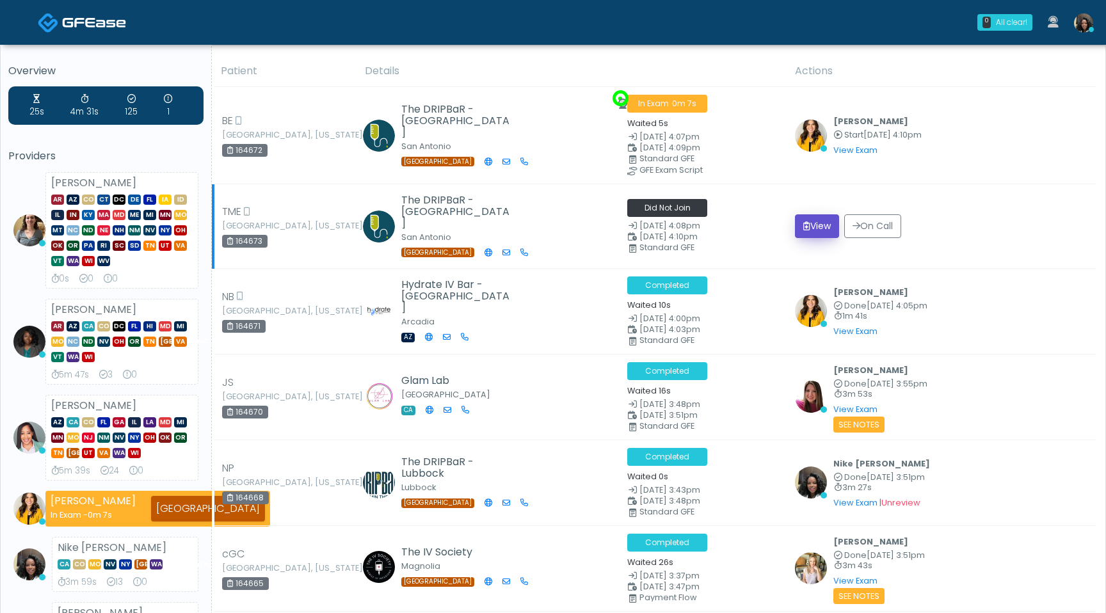
click at [822, 227] on button "View" at bounding box center [817, 226] width 44 height 24
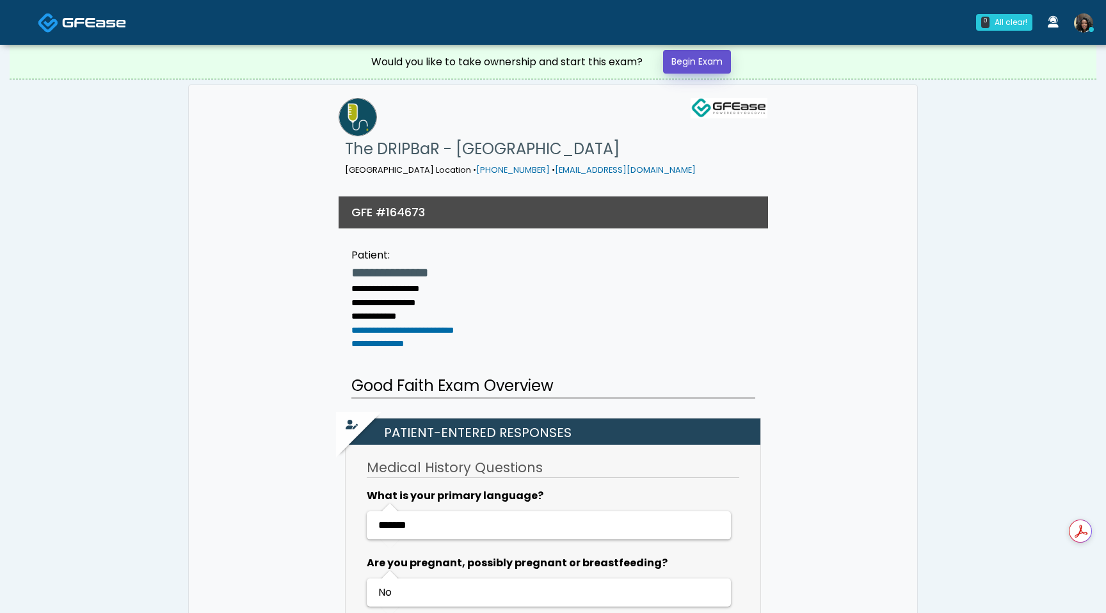
click at [703, 54] on link "Begin Exam" at bounding box center [697, 62] width 68 height 24
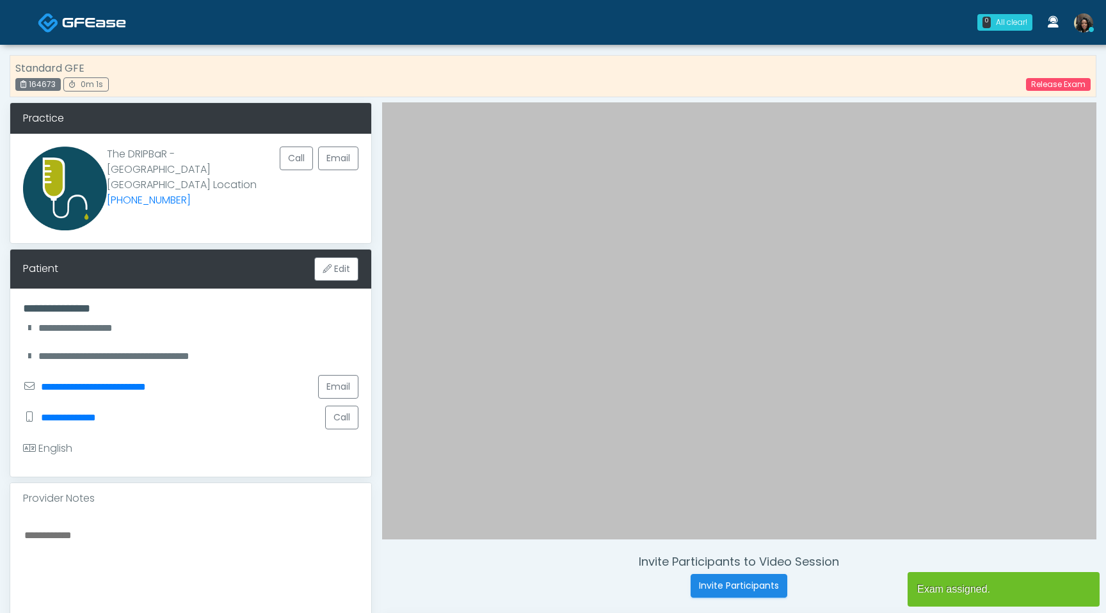
click at [697, 70] on div "Standard GFE 164673 0m 1s Release Exam" at bounding box center [553, 76] width 1087 height 42
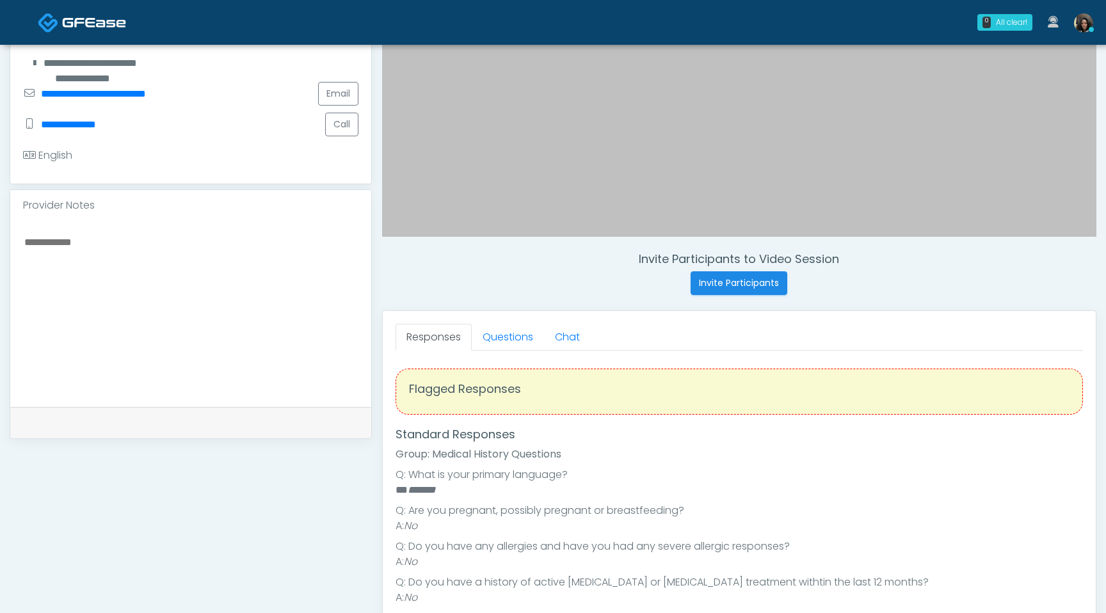
scroll to position [319, 0]
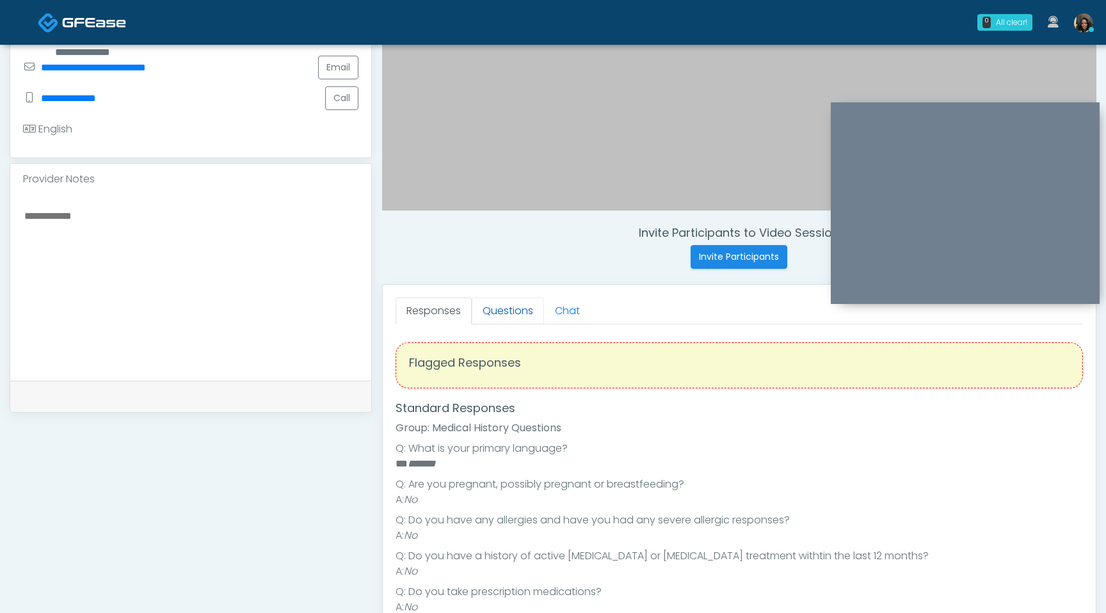
click at [511, 310] on link "Questions" at bounding box center [508, 311] width 72 height 27
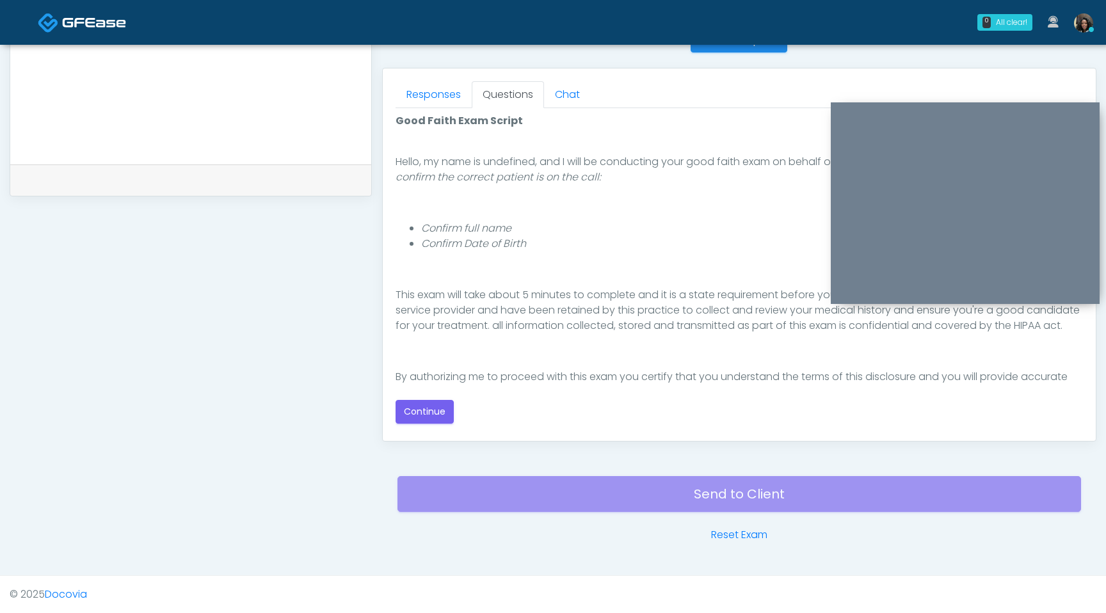
scroll to position [118, 0]
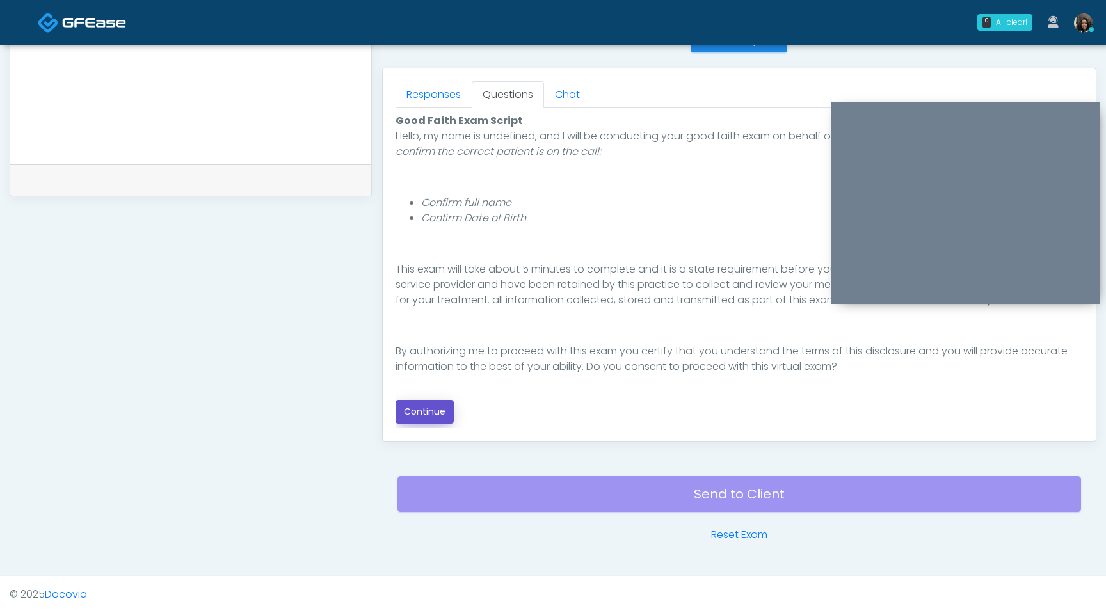
click at [426, 412] on button "Continue" at bounding box center [424, 412] width 58 height 24
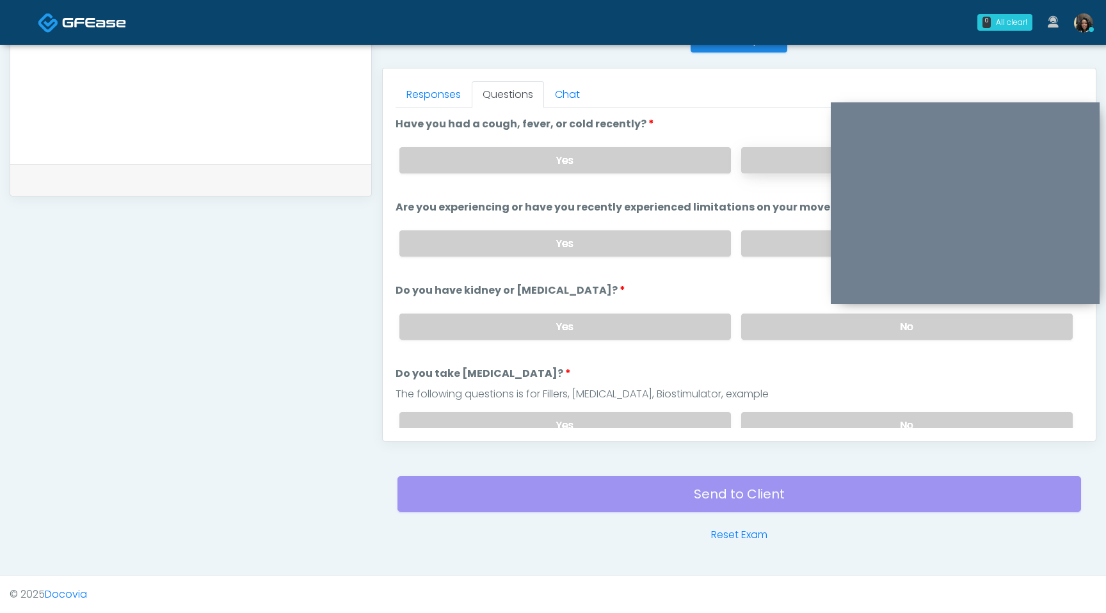
click at [777, 159] on label "No" at bounding box center [906, 160] width 331 height 26
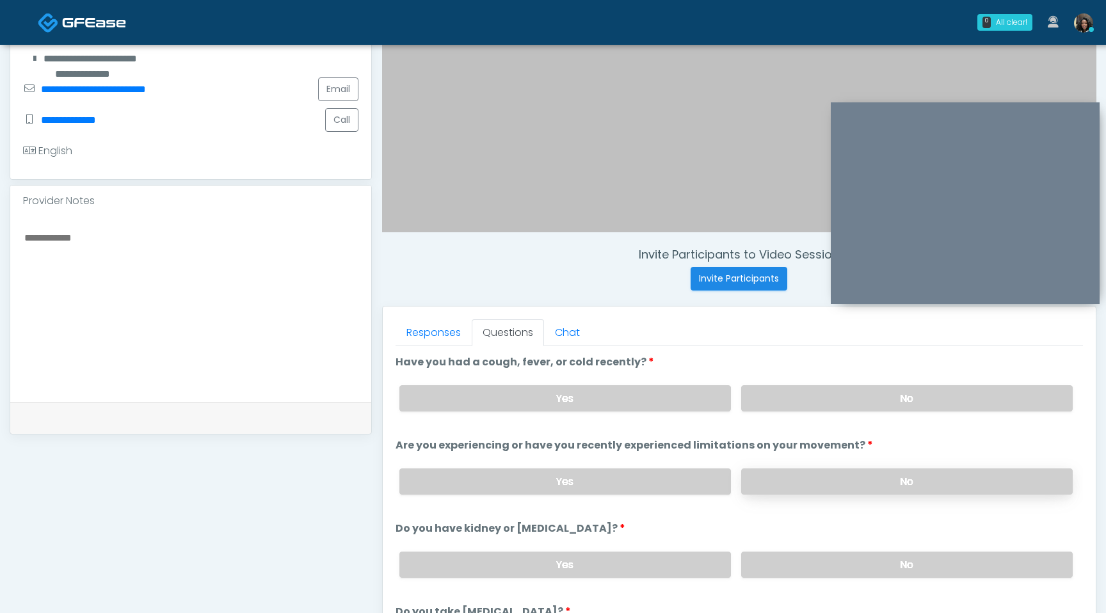
scroll to position [289, 0]
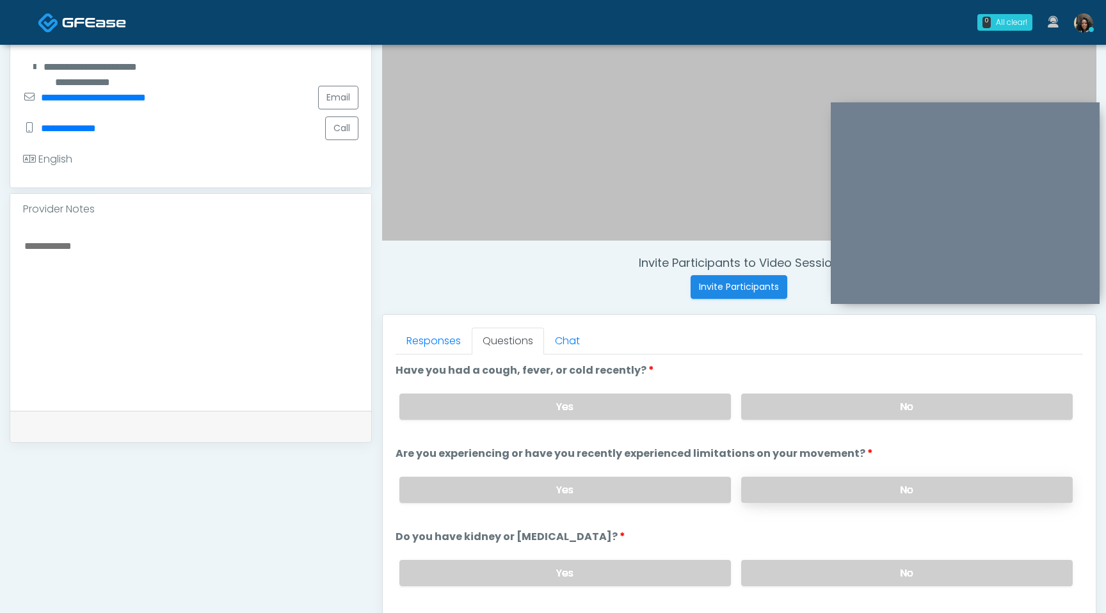
click at [801, 482] on label "No" at bounding box center [906, 490] width 331 height 26
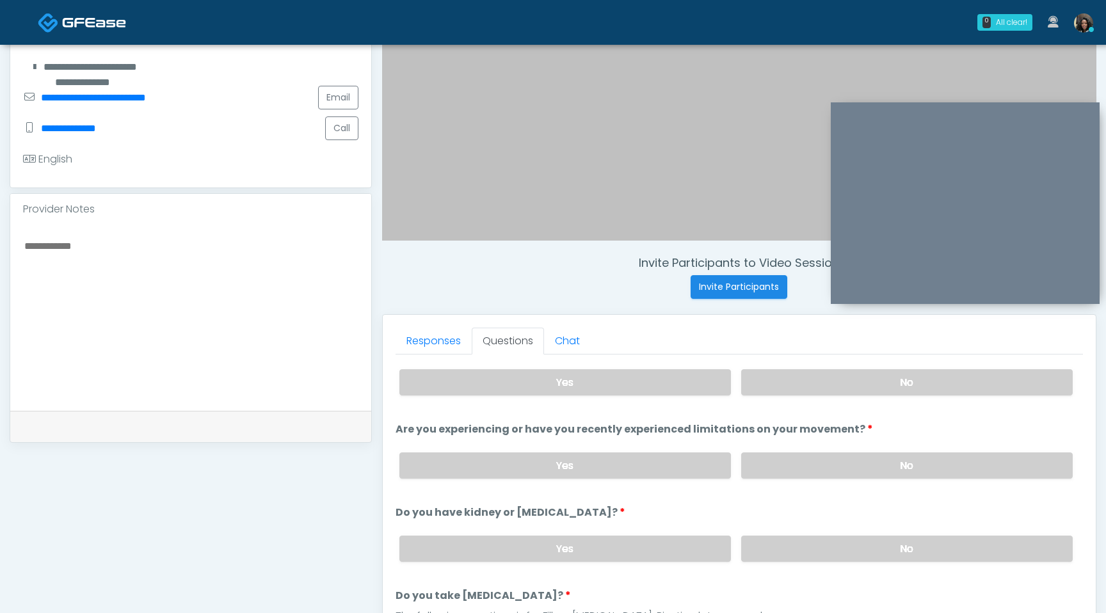
scroll to position [28, 0]
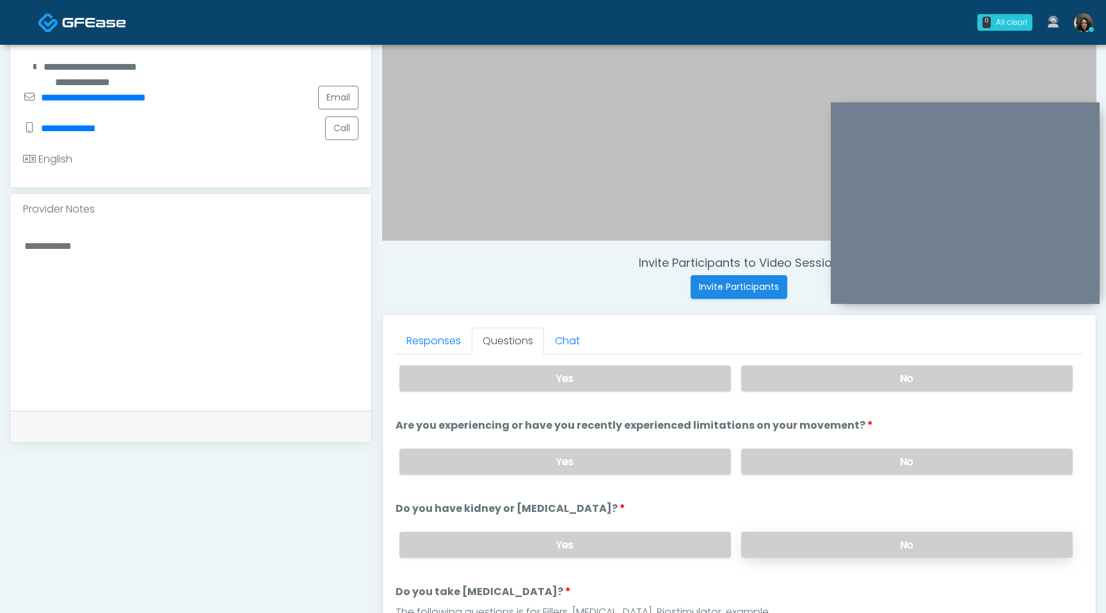
click at [822, 548] on label "No" at bounding box center [906, 545] width 331 height 26
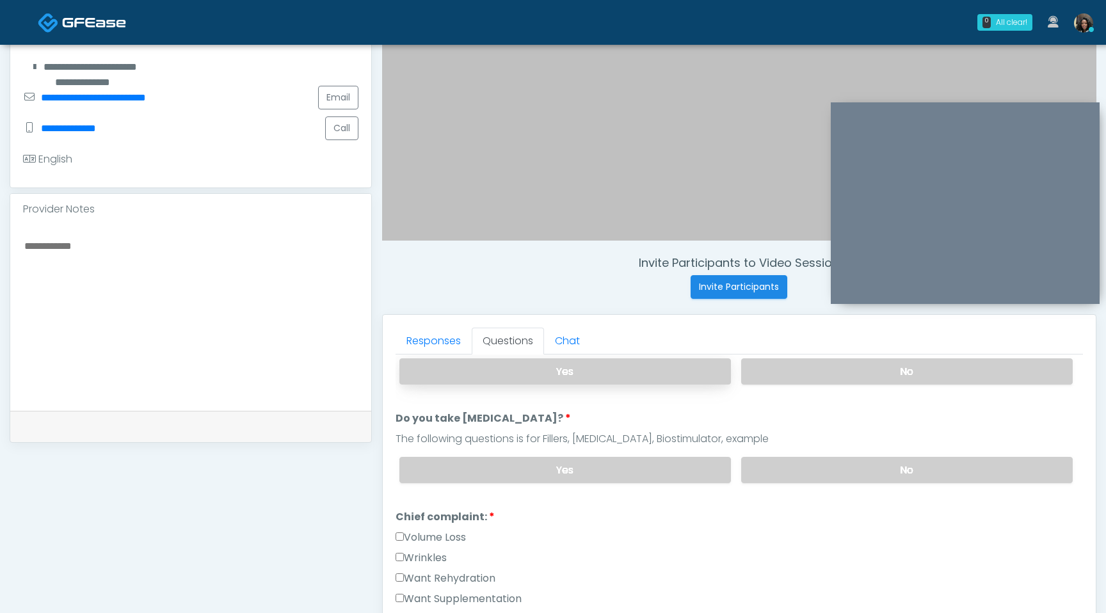
scroll to position [211, 0]
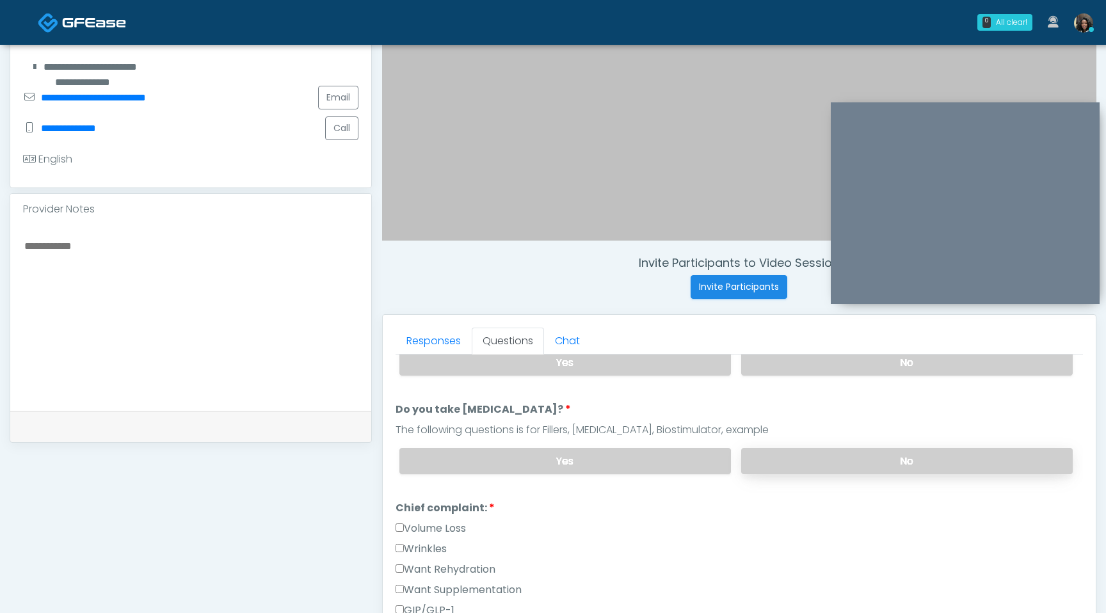
click at [827, 468] on label "No" at bounding box center [906, 461] width 331 height 26
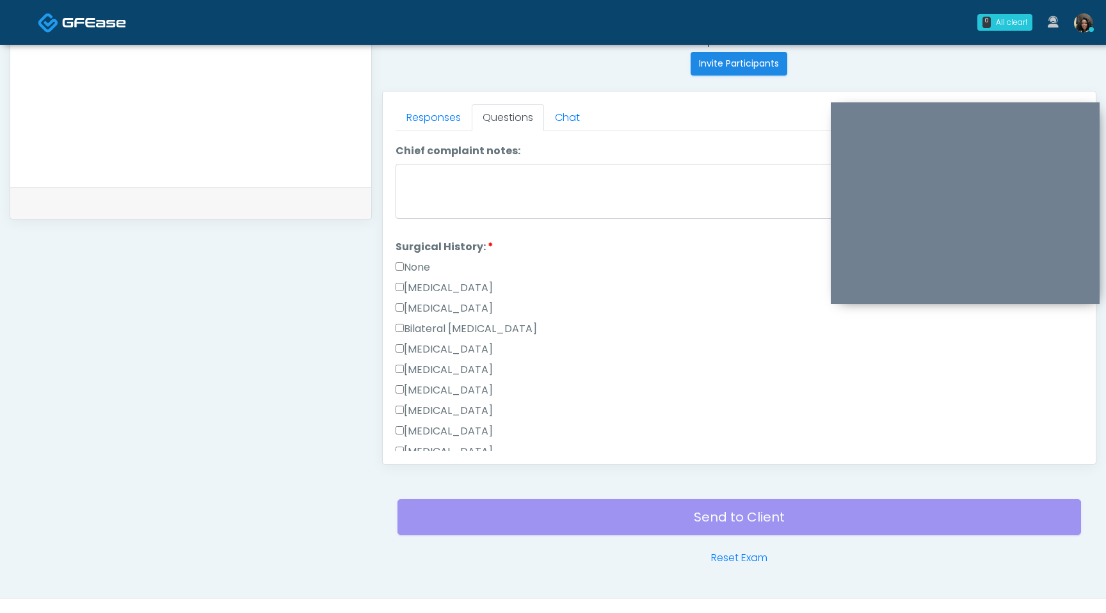
scroll to position [711, 0]
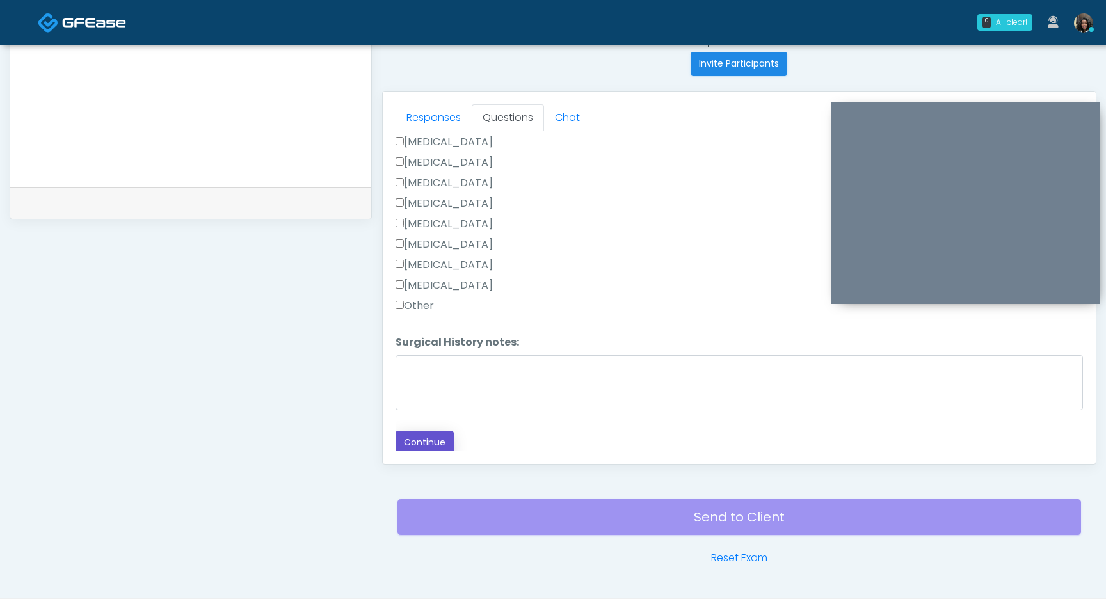
click at [433, 439] on button "Continue" at bounding box center [424, 443] width 58 height 24
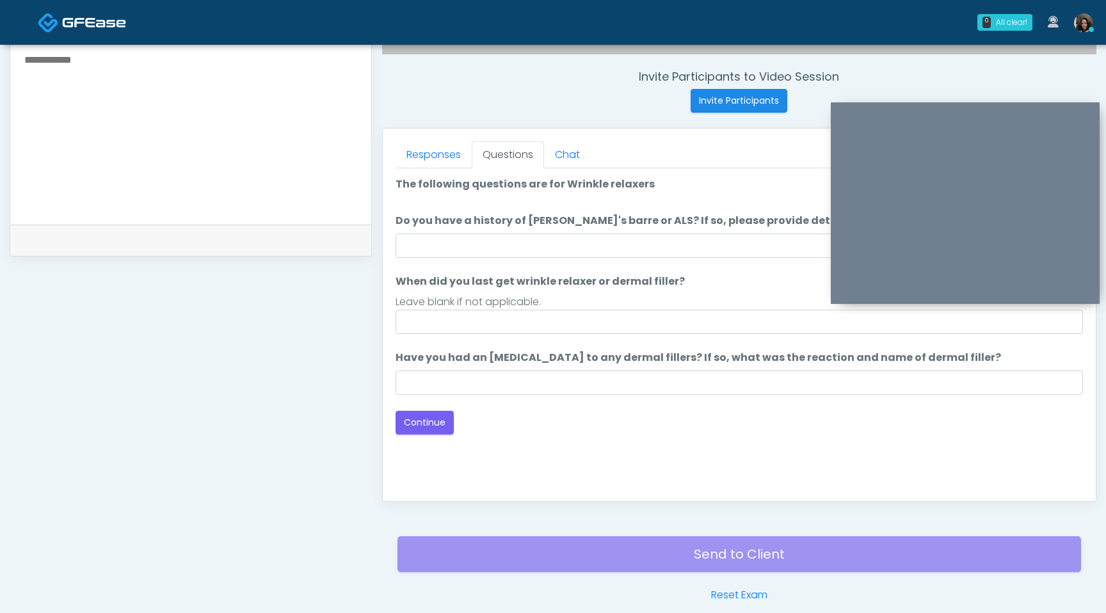
scroll to position [465, 0]
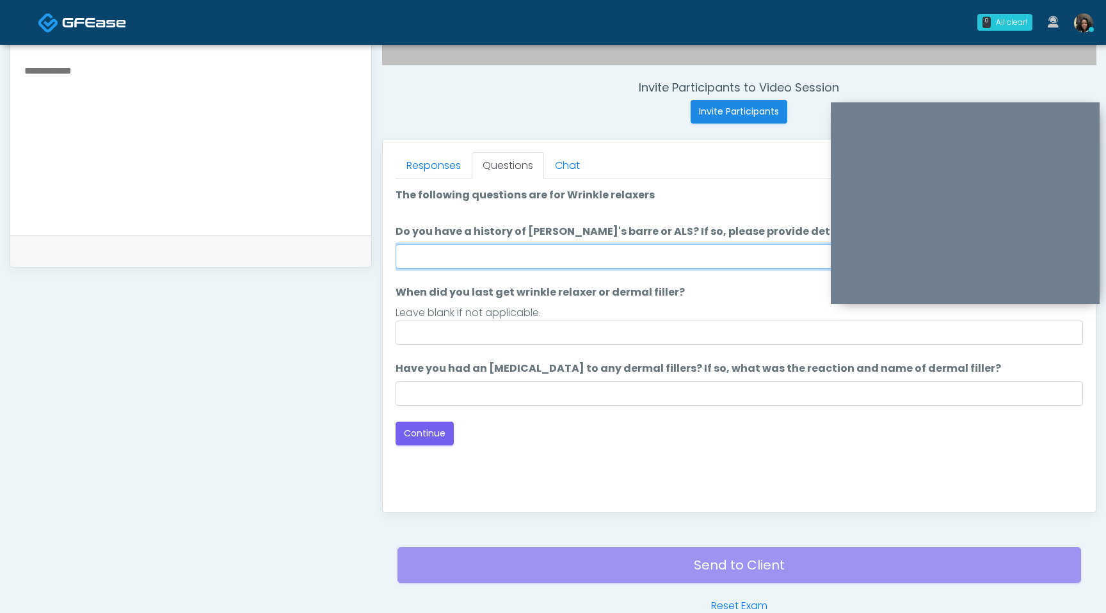
click at [585, 260] on input "Do you have a history of [PERSON_NAME]'s barre or ALS? If so, please provide de…" at bounding box center [738, 256] width 687 height 24
type input "**"
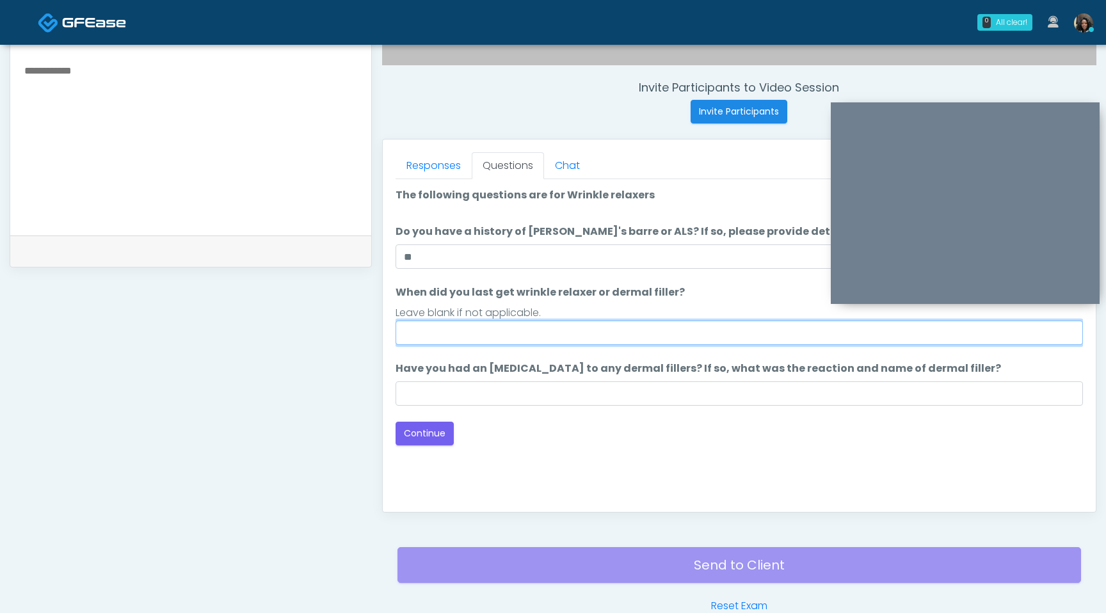
click at [493, 338] on input "When did you last get wrinkle relaxer or dermal filler?" at bounding box center [738, 333] width 687 height 24
type input "*********"
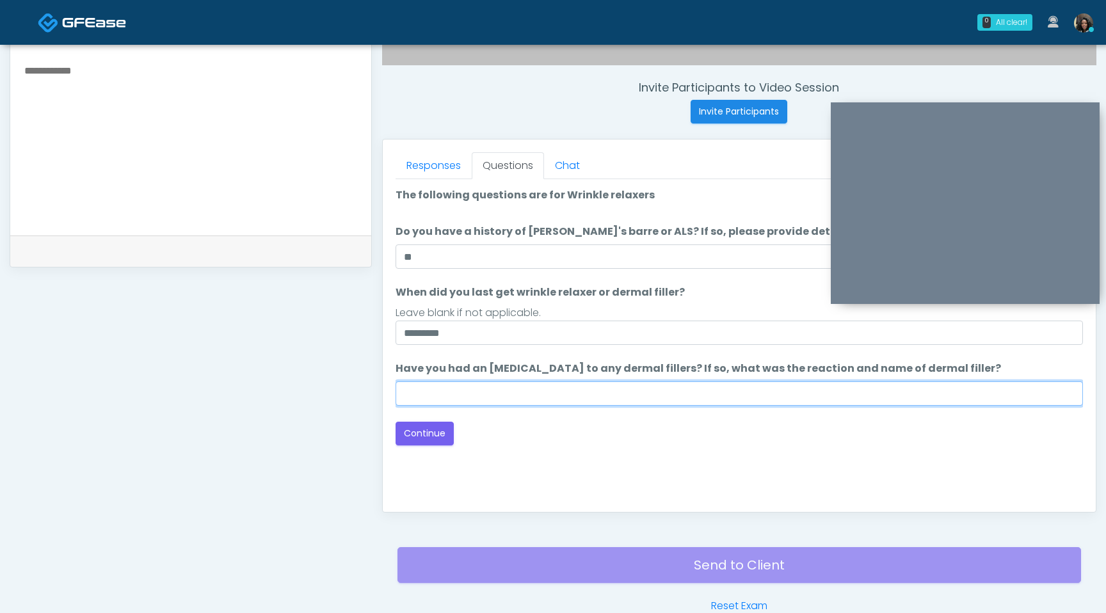
click at [459, 388] on input "Have you had an allergic response to any dermal fillers? If so, what was the re…" at bounding box center [738, 393] width 687 height 24
type input "**********"
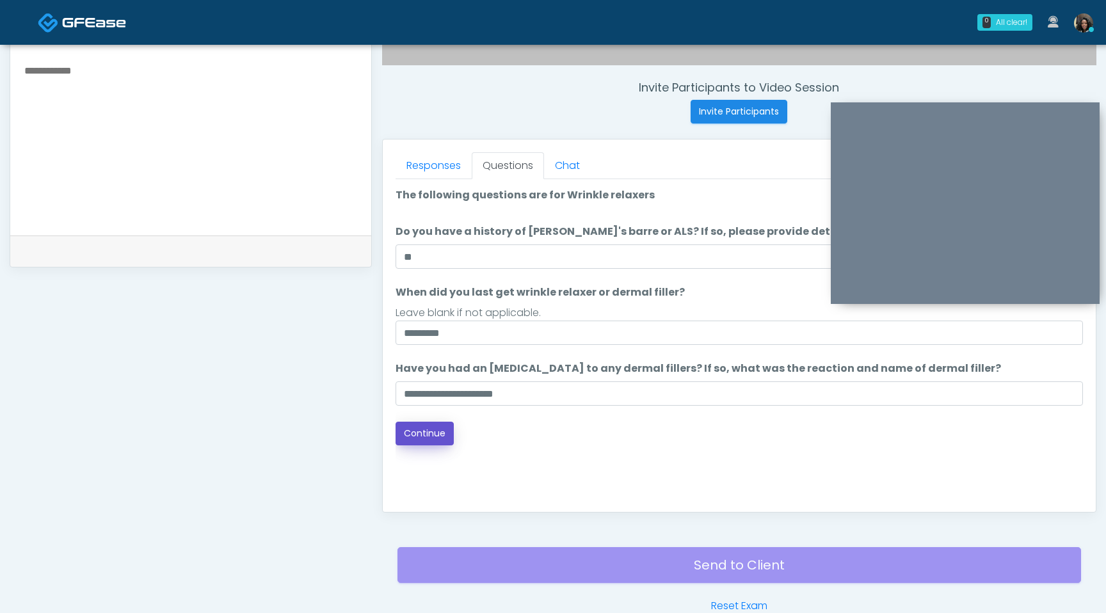
click at [431, 428] on button "Continue" at bounding box center [424, 434] width 58 height 24
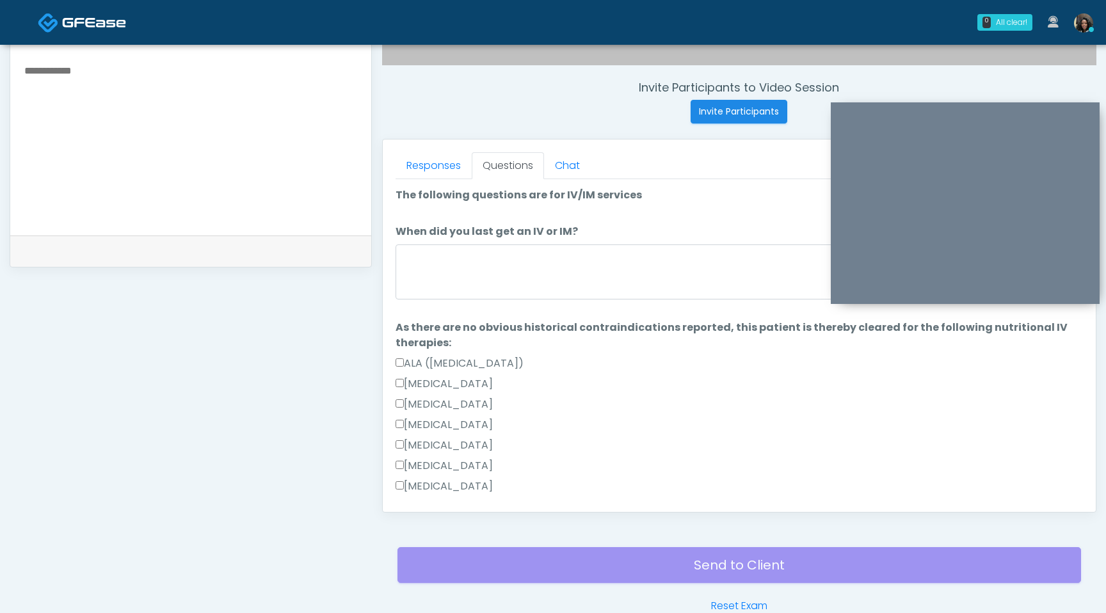
scroll to position [536, 0]
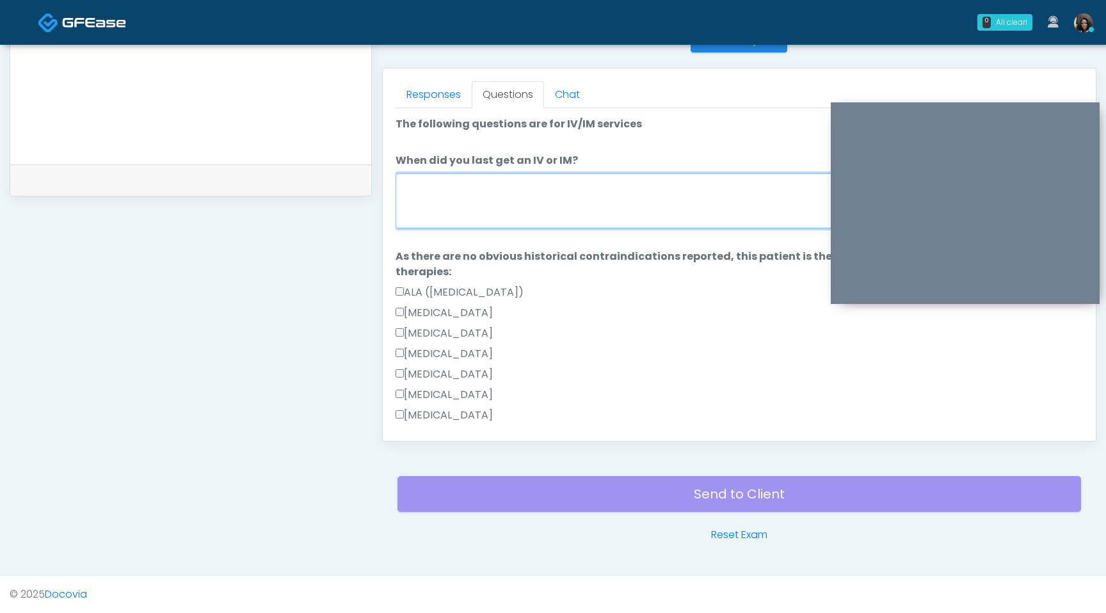
click at [589, 191] on textarea "When did you last get an IV or IM?" at bounding box center [738, 200] width 687 height 55
type textarea "*"
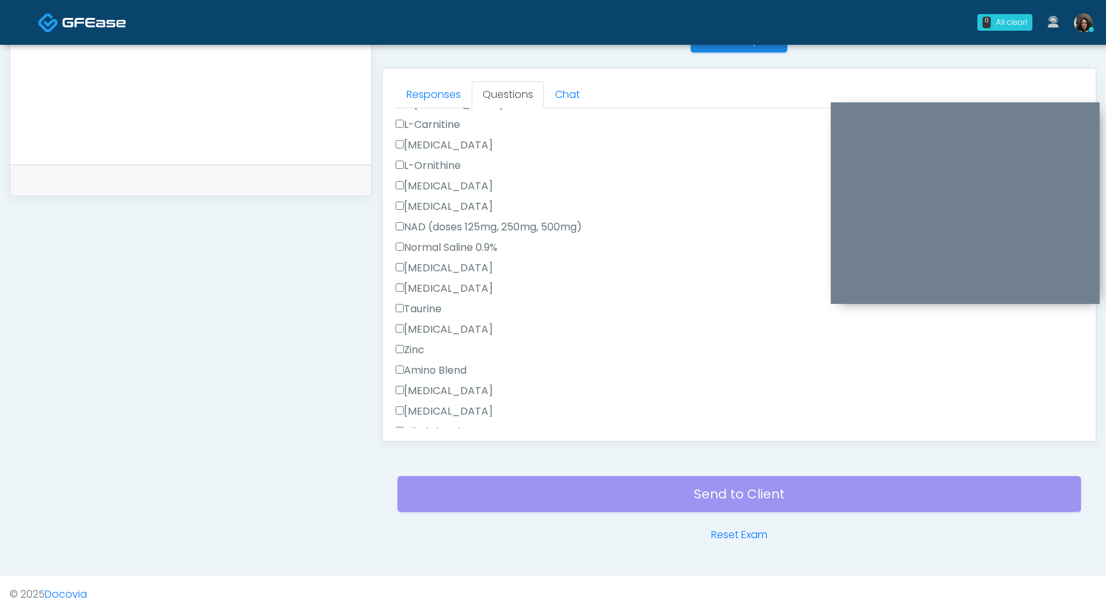
scroll to position [0, 0]
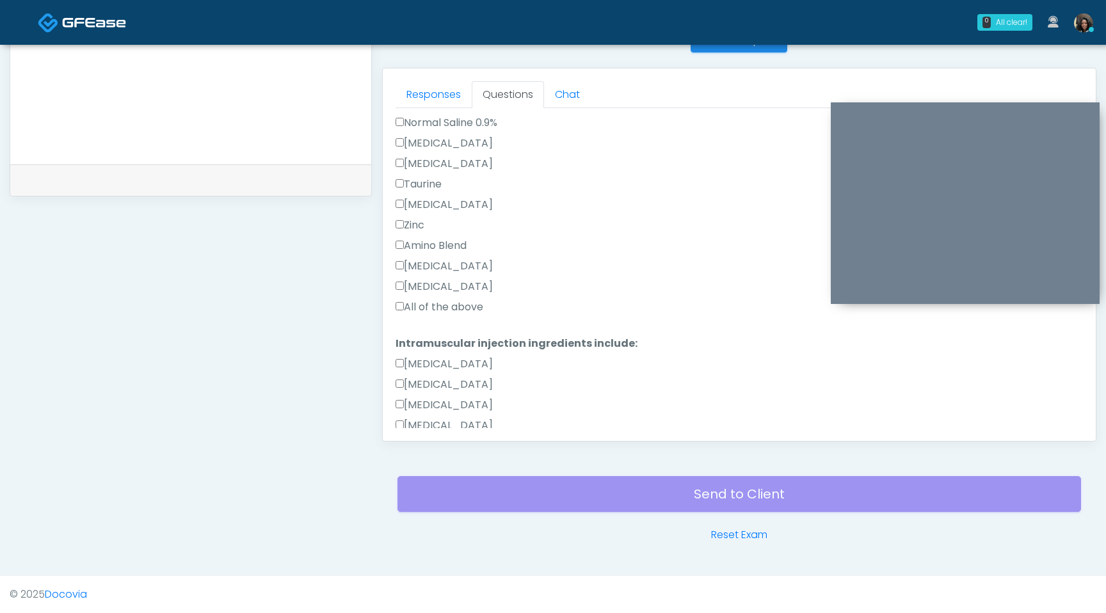
type textarea "**********"
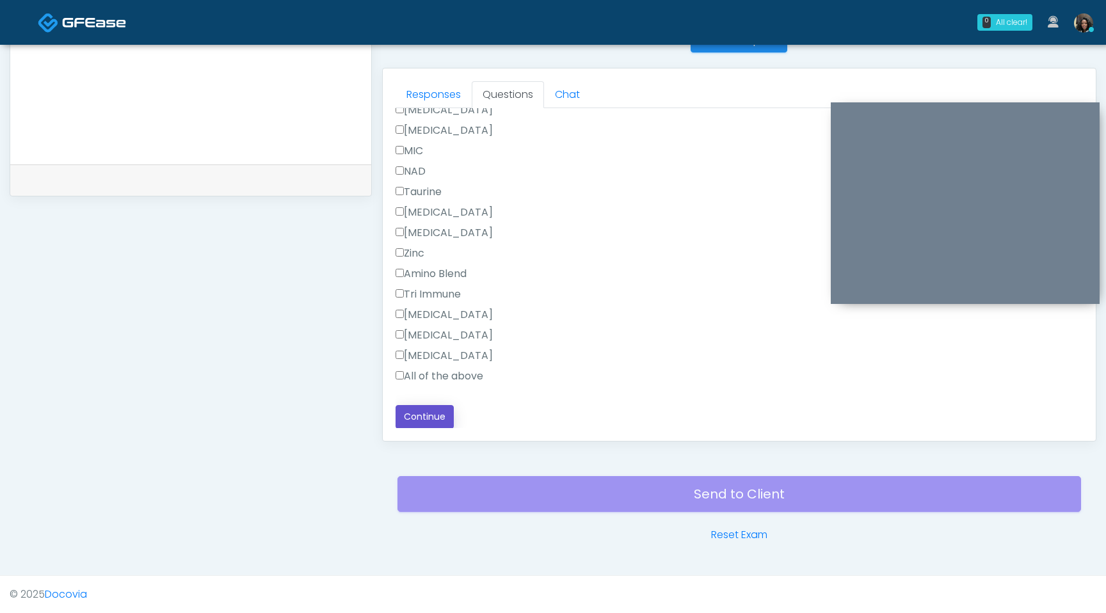
click at [437, 417] on button "Continue" at bounding box center [424, 417] width 58 height 24
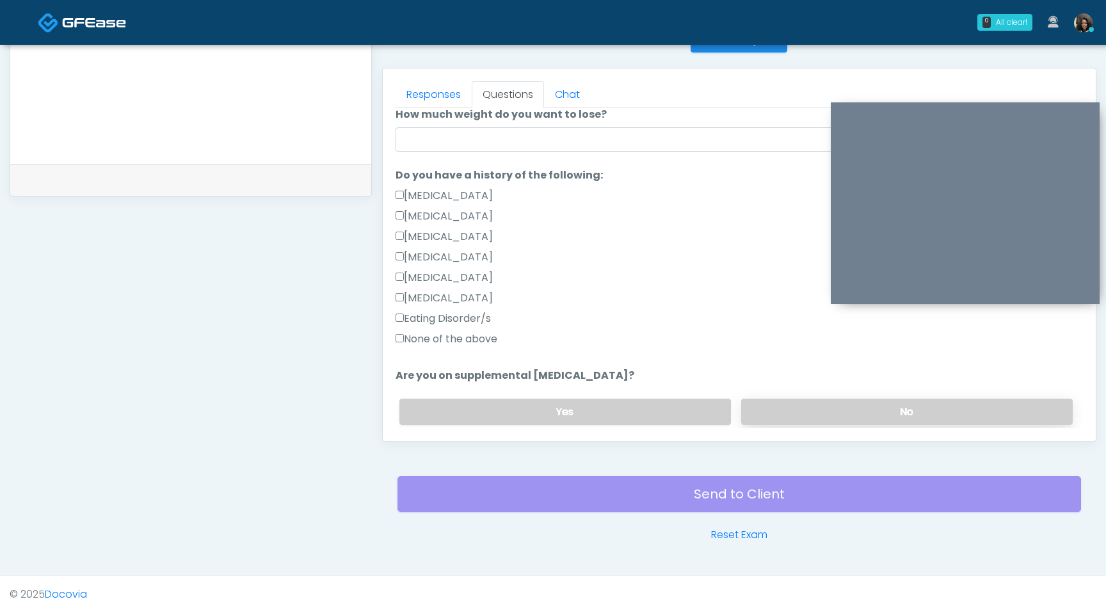
click at [886, 415] on label "No" at bounding box center [906, 412] width 331 height 26
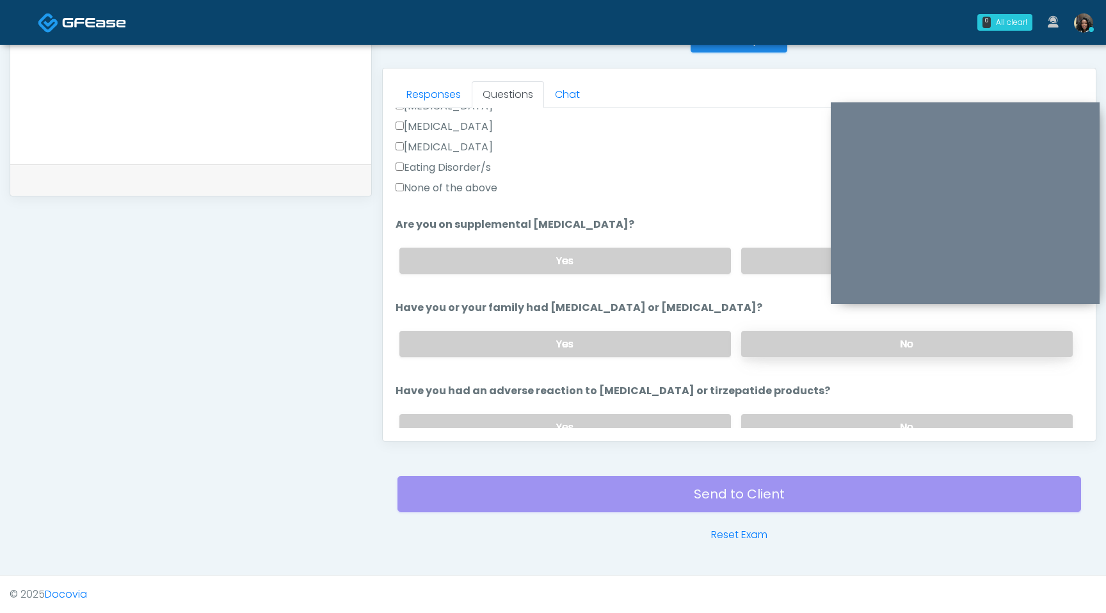
click at [777, 342] on label "No" at bounding box center [906, 344] width 331 height 26
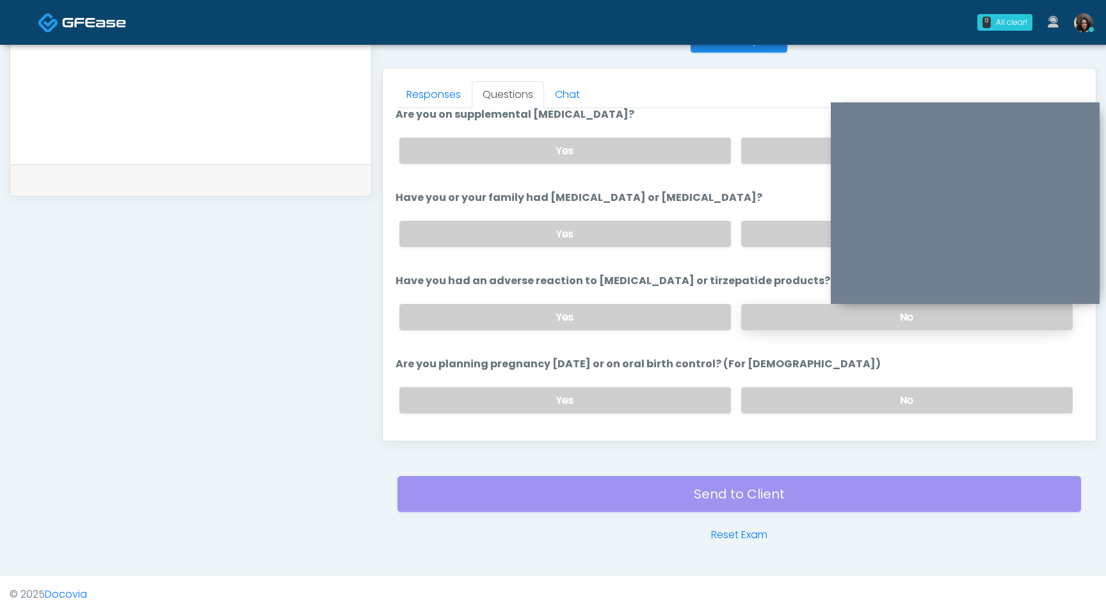
click at [773, 317] on label "No" at bounding box center [906, 317] width 331 height 26
click at [798, 408] on label "No" at bounding box center [906, 400] width 331 height 26
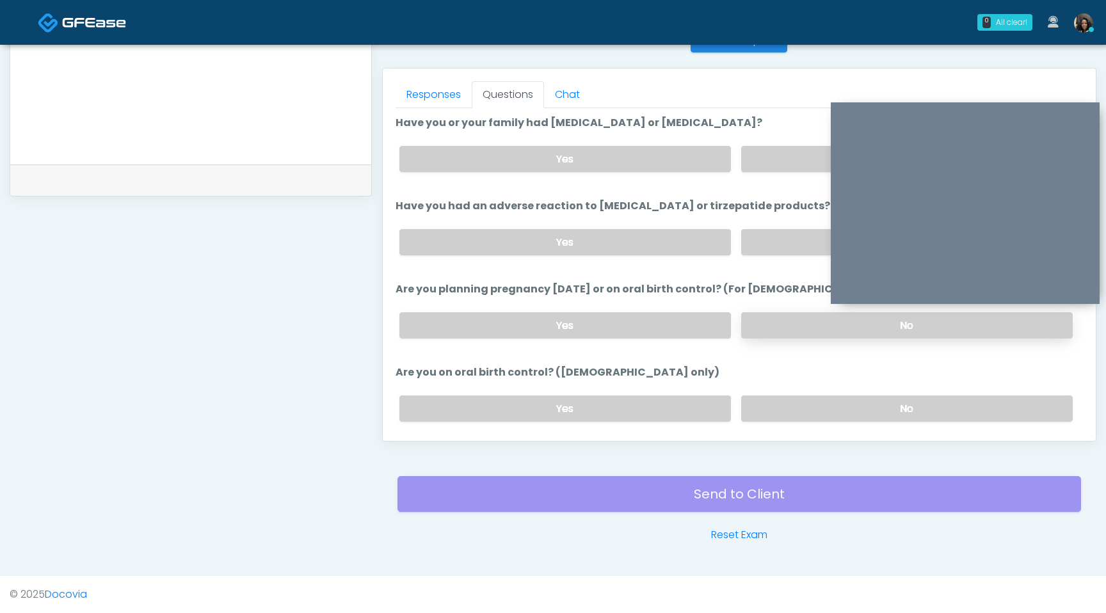
click at [798, 408] on label "No" at bounding box center [906, 408] width 331 height 26
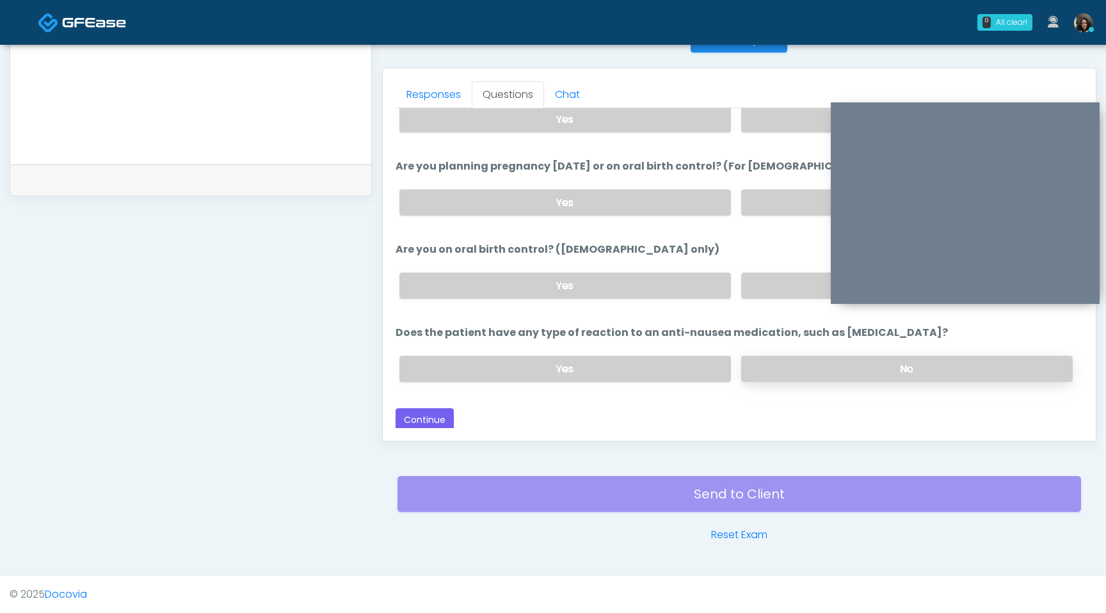
click at [794, 376] on label "No" at bounding box center [906, 369] width 331 height 26
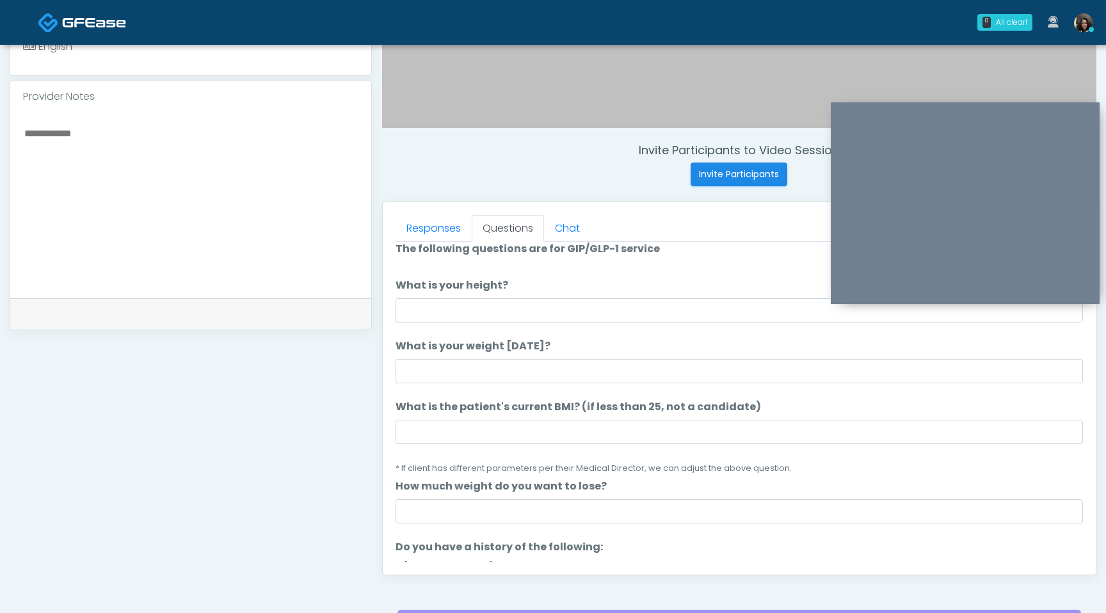
scroll to position [0, 0]
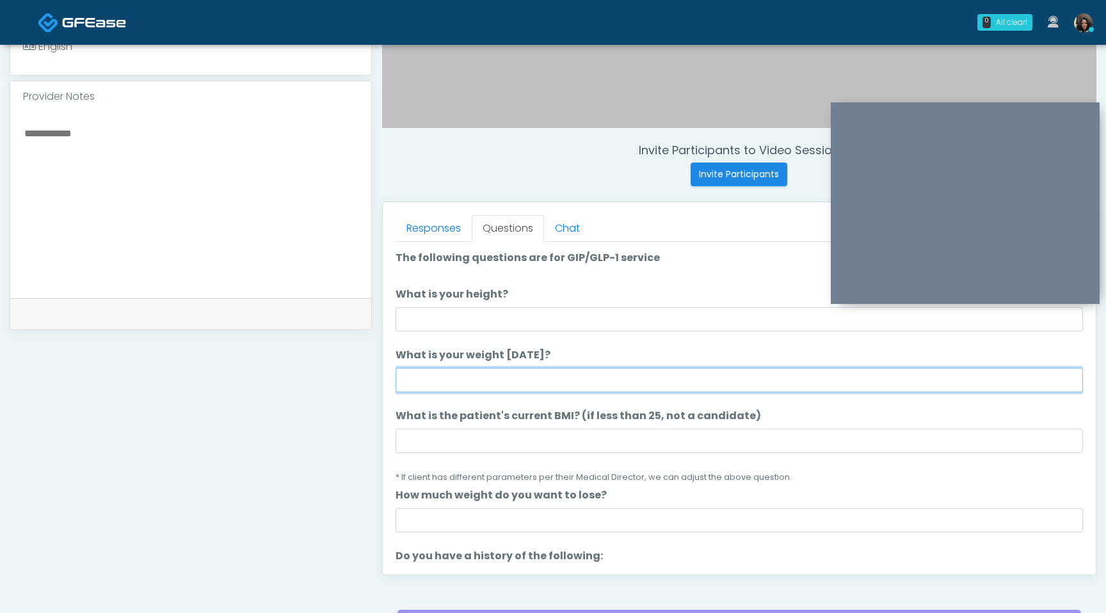
click at [466, 379] on input "What is your weight today?" at bounding box center [738, 380] width 687 height 24
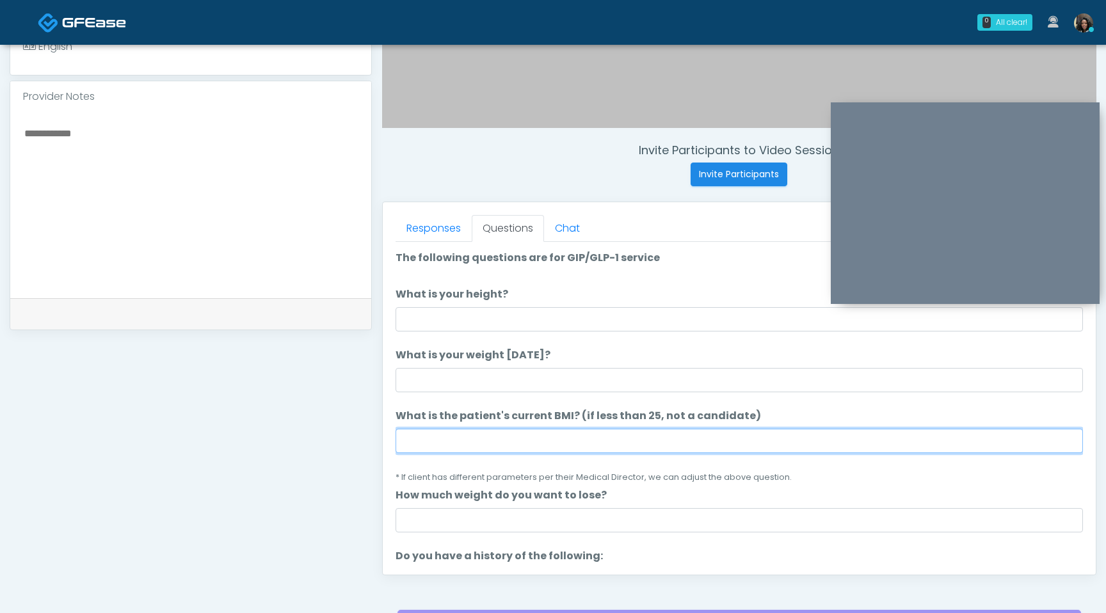
click at [425, 440] on input "What is the patient's current BMI? (if less than 25, not a candidate)" at bounding box center [738, 441] width 687 height 24
type input "****"
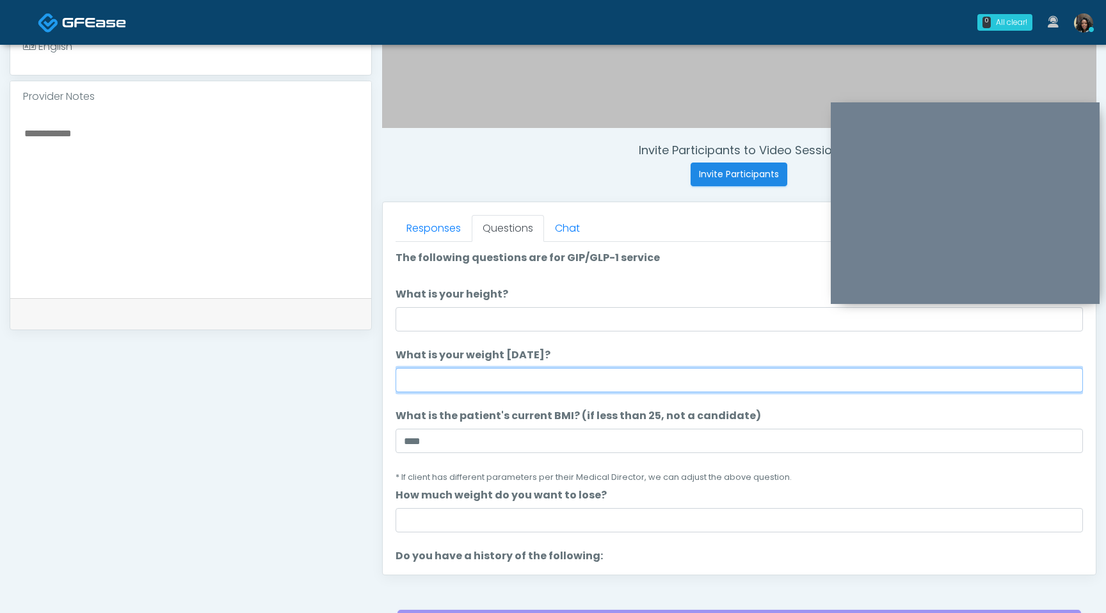
click at [461, 385] on input "What is your weight today?" at bounding box center [738, 380] width 687 height 24
type input "***"
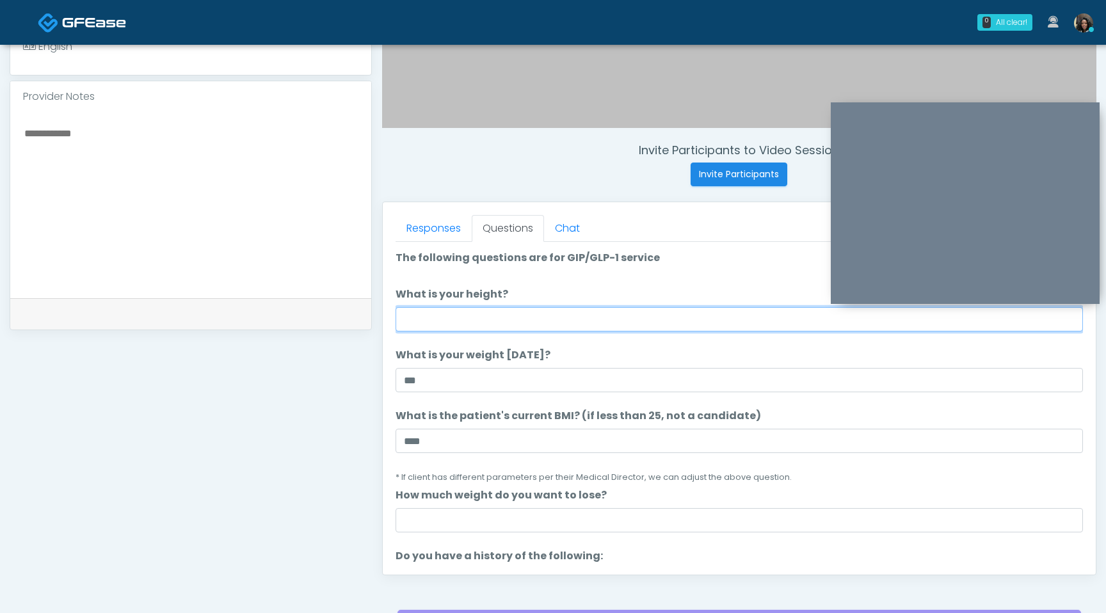
click at [477, 312] on input "What is your height?" at bounding box center [738, 319] width 687 height 24
type input "****"
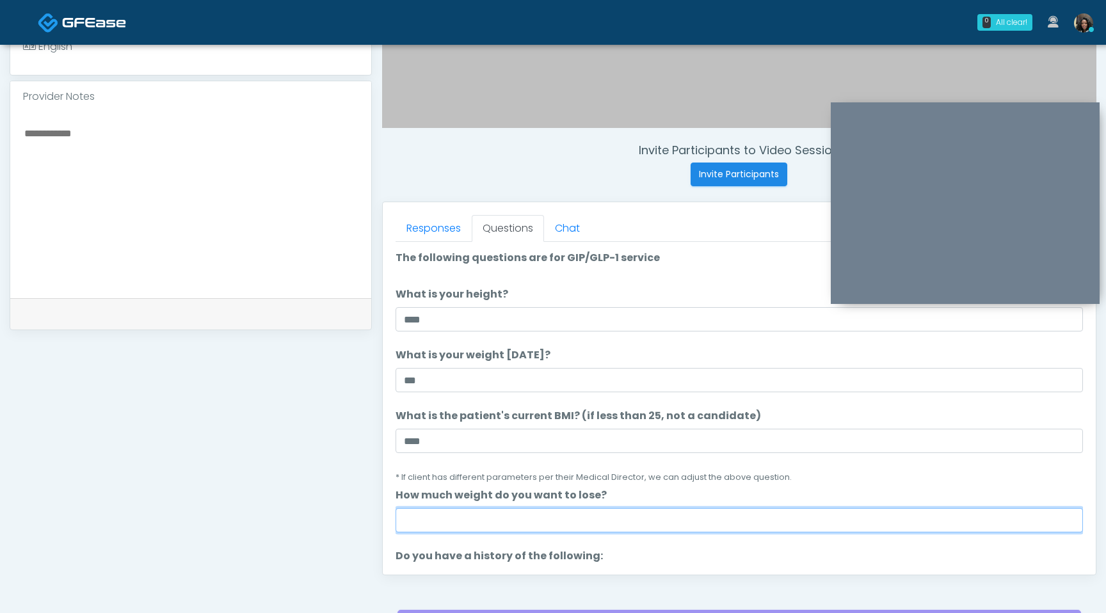
click at [443, 519] on input "How much weight do you want to lose?" at bounding box center [738, 520] width 687 height 24
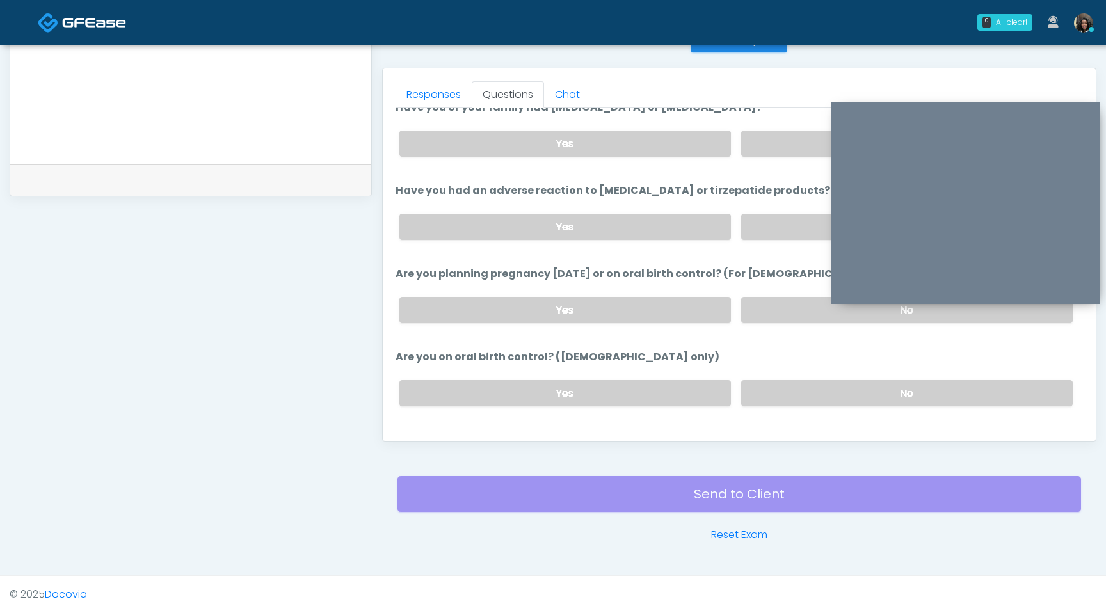
scroll to position [706, 0]
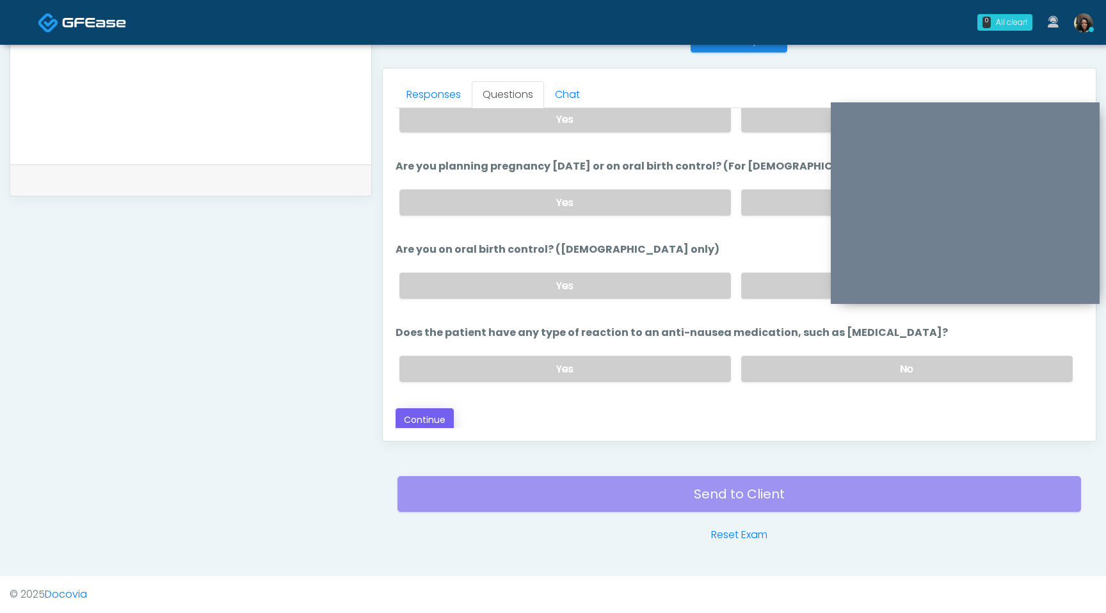
type input "*"
click at [439, 413] on button "Continue" at bounding box center [424, 420] width 58 height 24
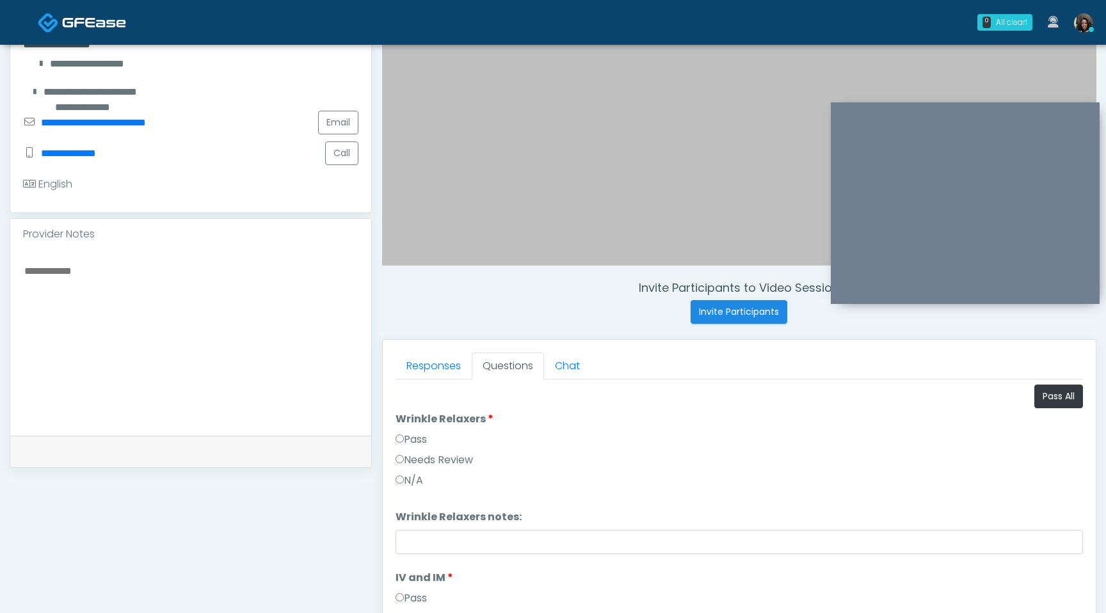
scroll to position [186, 0]
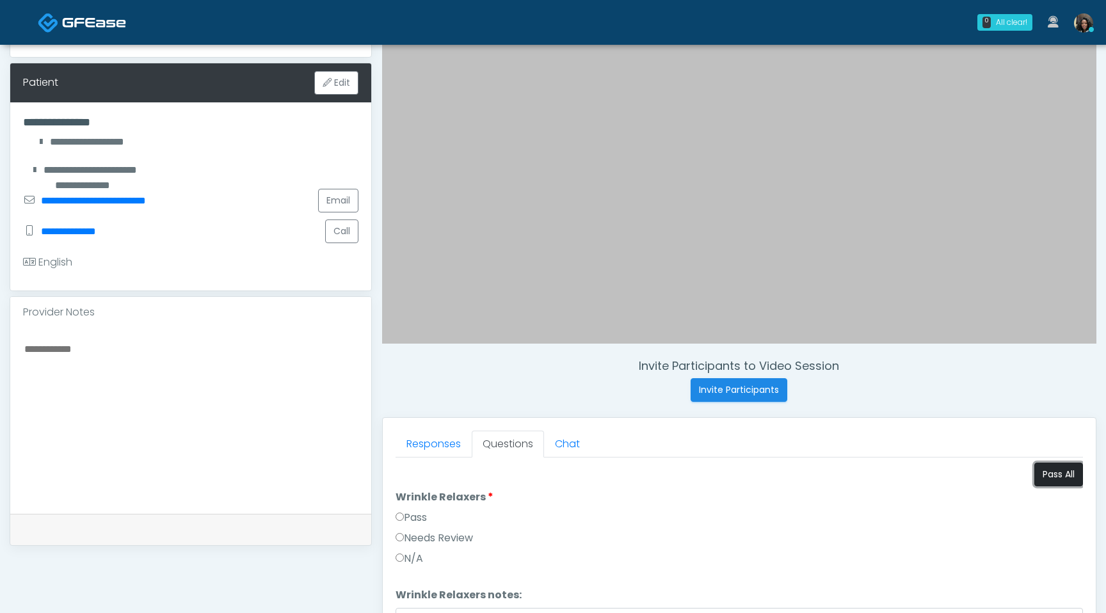
click at [1055, 474] on button "Pass All" at bounding box center [1058, 475] width 49 height 24
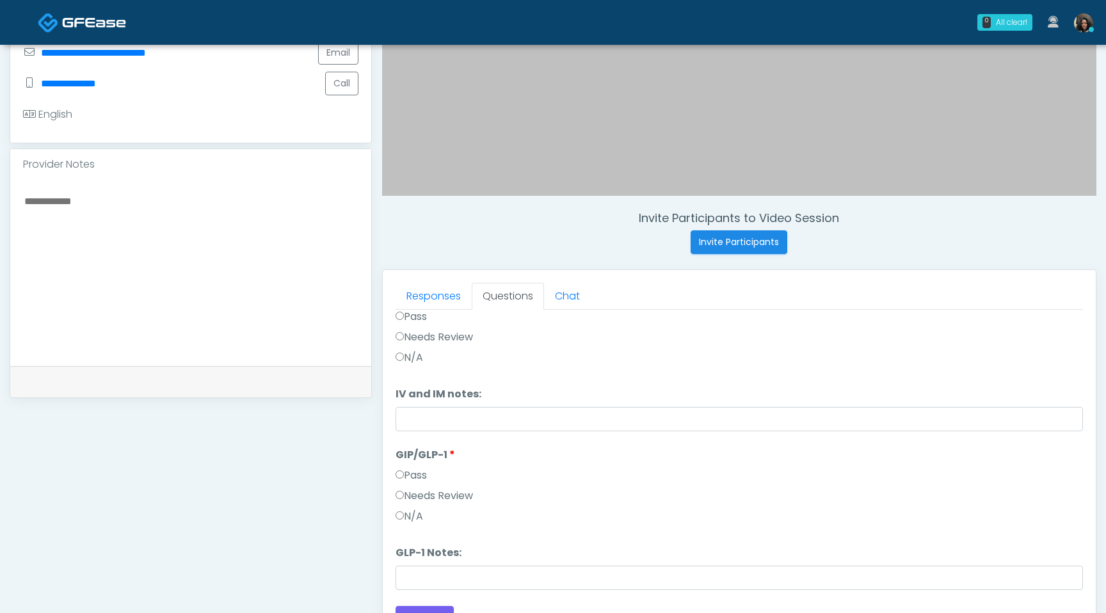
scroll to position [536, 0]
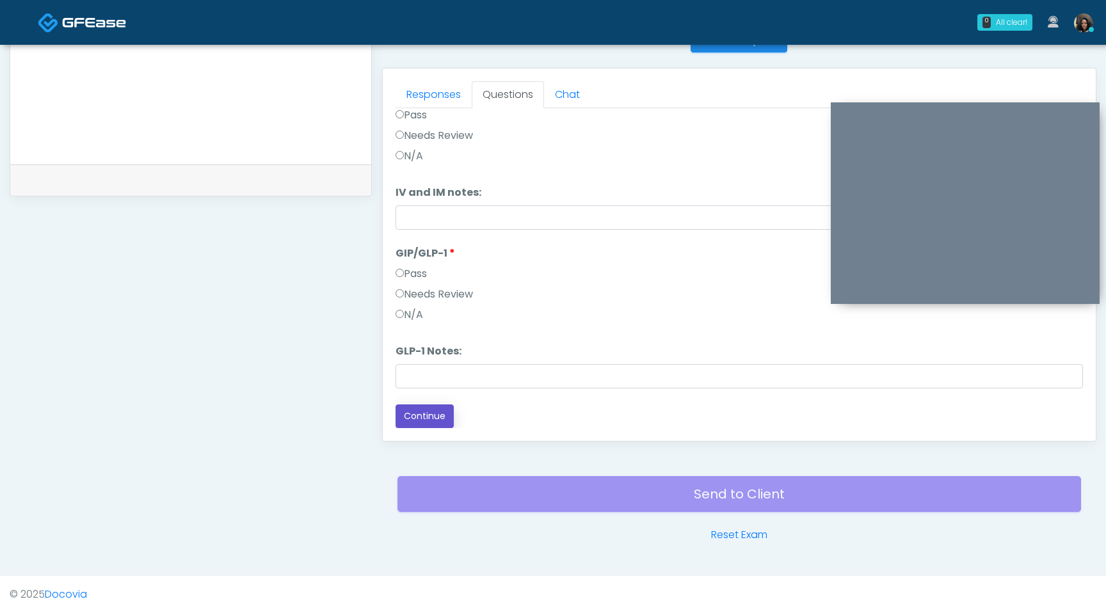
click at [436, 422] on button "Continue" at bounding box center [424, 416] width 58 height 24
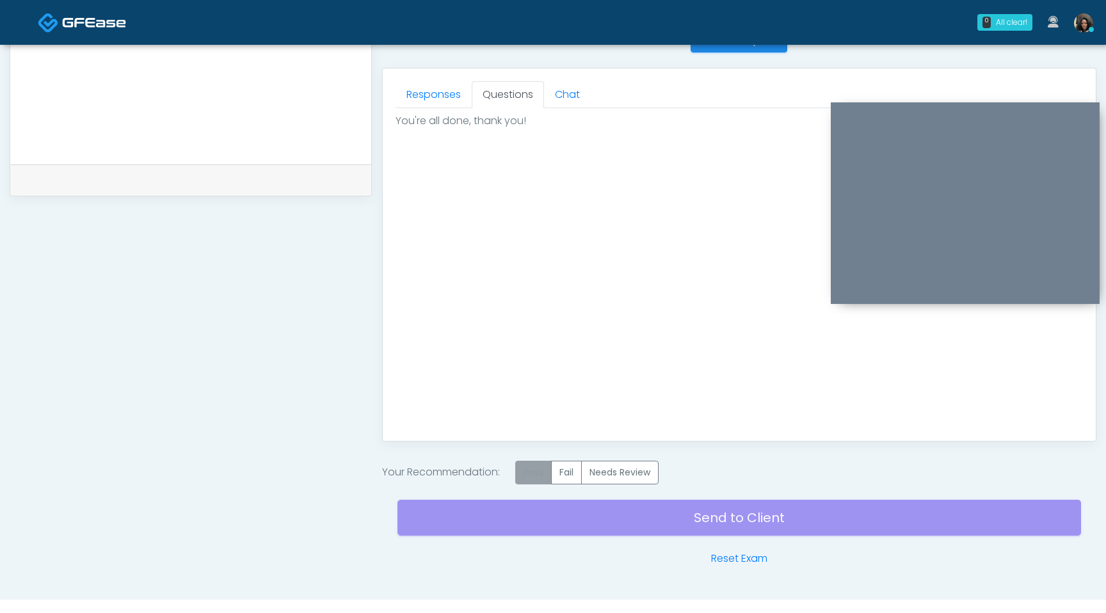
click at [533, 473] on label "Pass" at bounding box center [533, 473] width 36 height 24
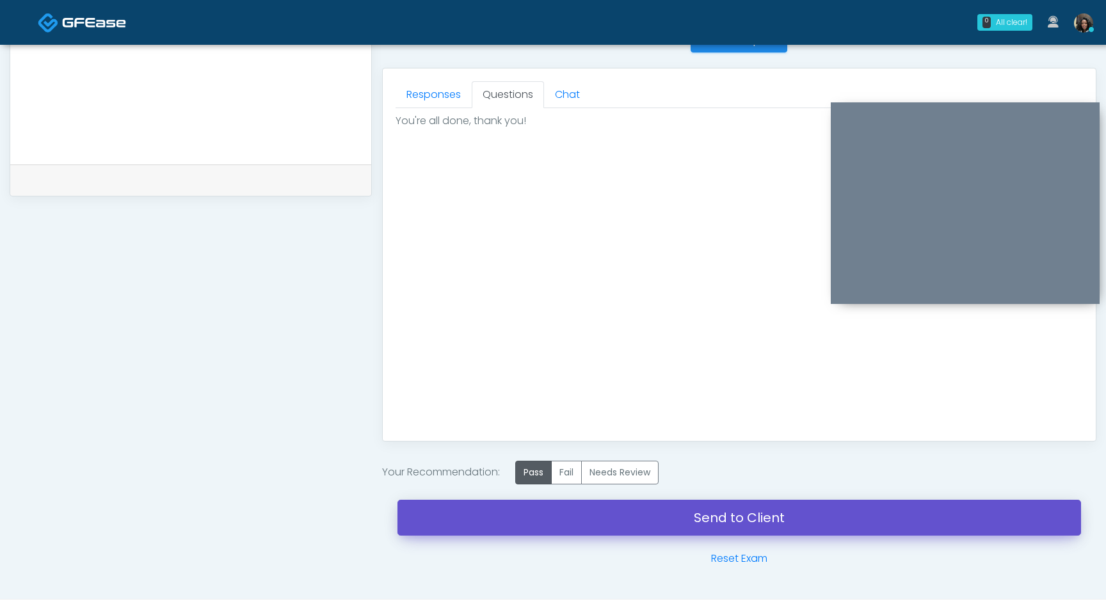
click at [540, 523] on link "Send to Client" at bounding box center [738, 518] width 683 height 36
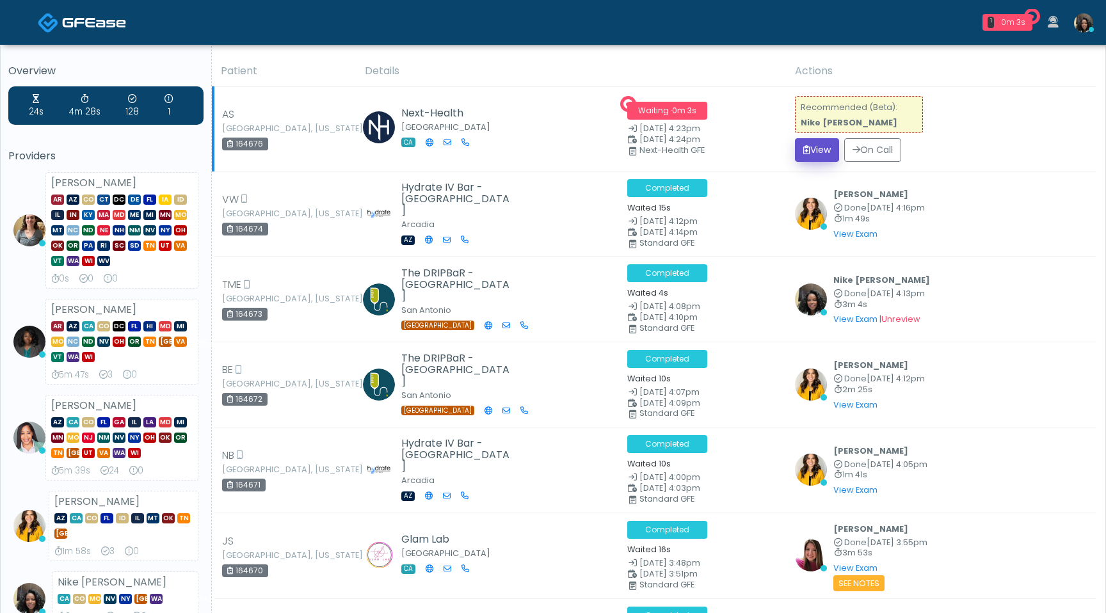
click at [824, 147] on button "View" at bounding box center [817, 150] width 44 height 24
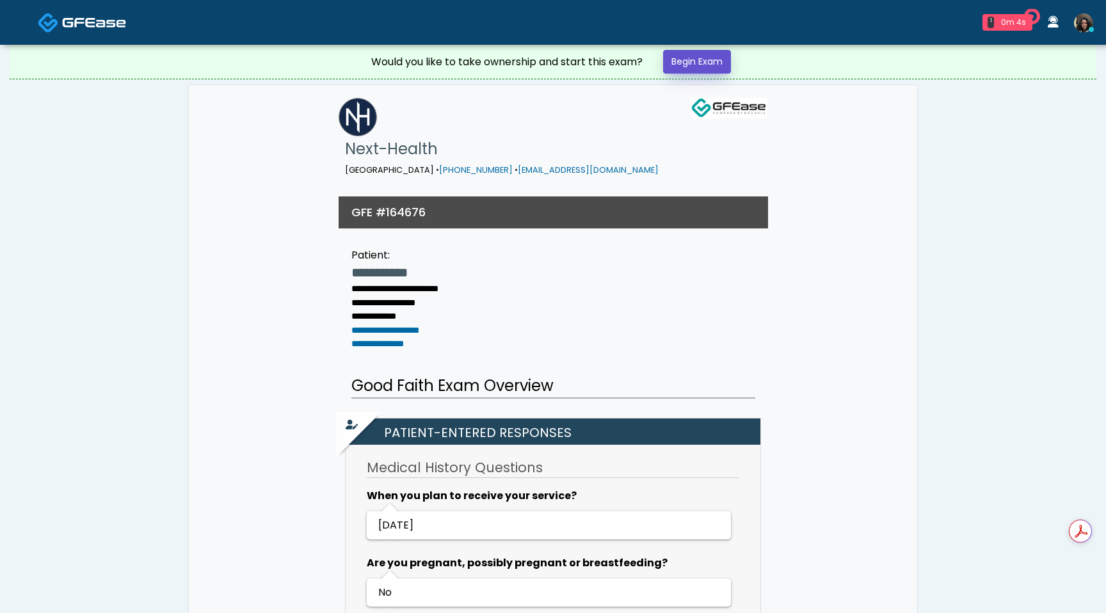
click at [685, 60] on link "Begin Exam" at bounding box center [697, 62] width 68 height 24
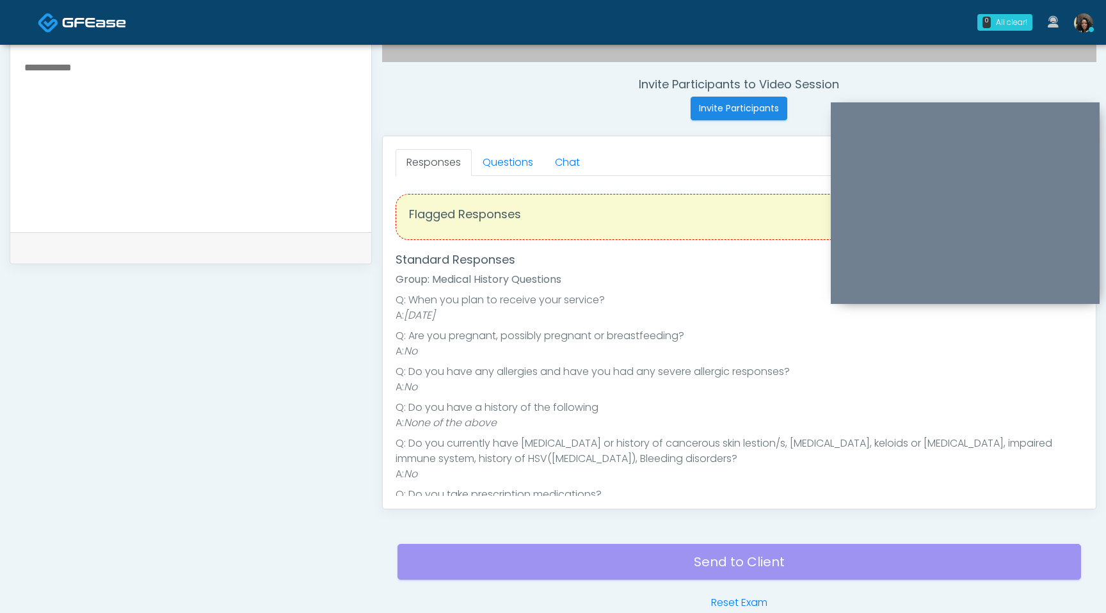
scroll to position [487, 0]
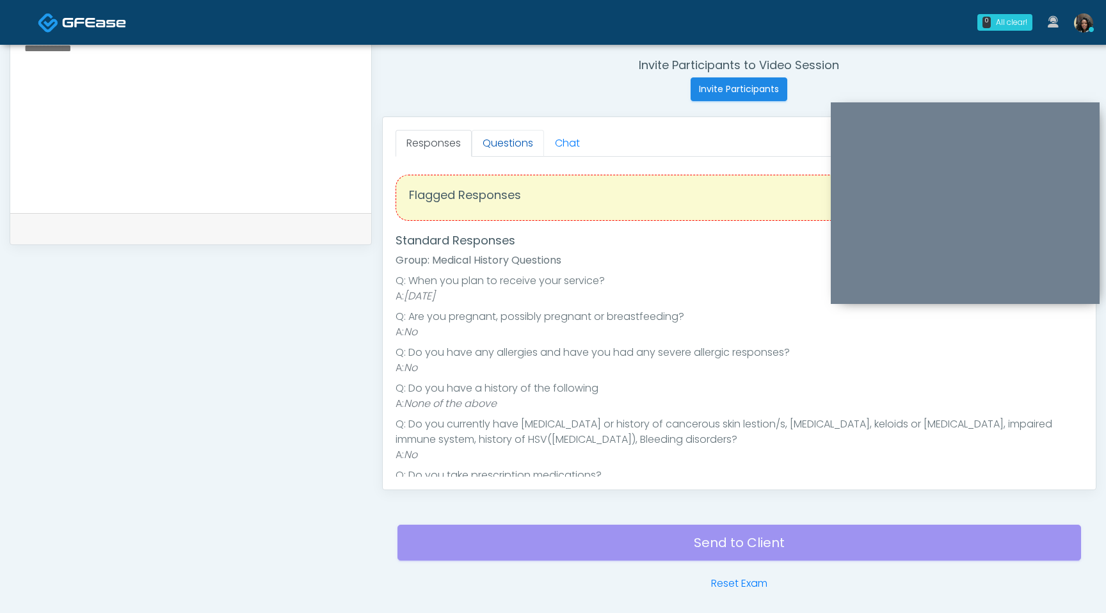
click at [520, 142] on link "Questions" at bounding box center [508, 143] width 72 height 27
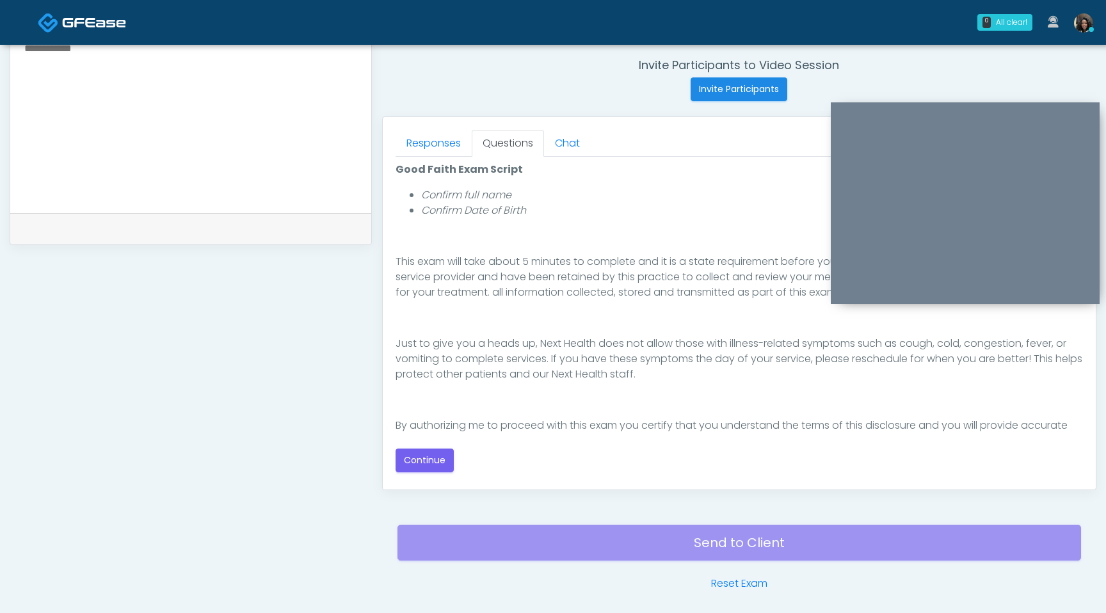
scroll to position [200, 0]
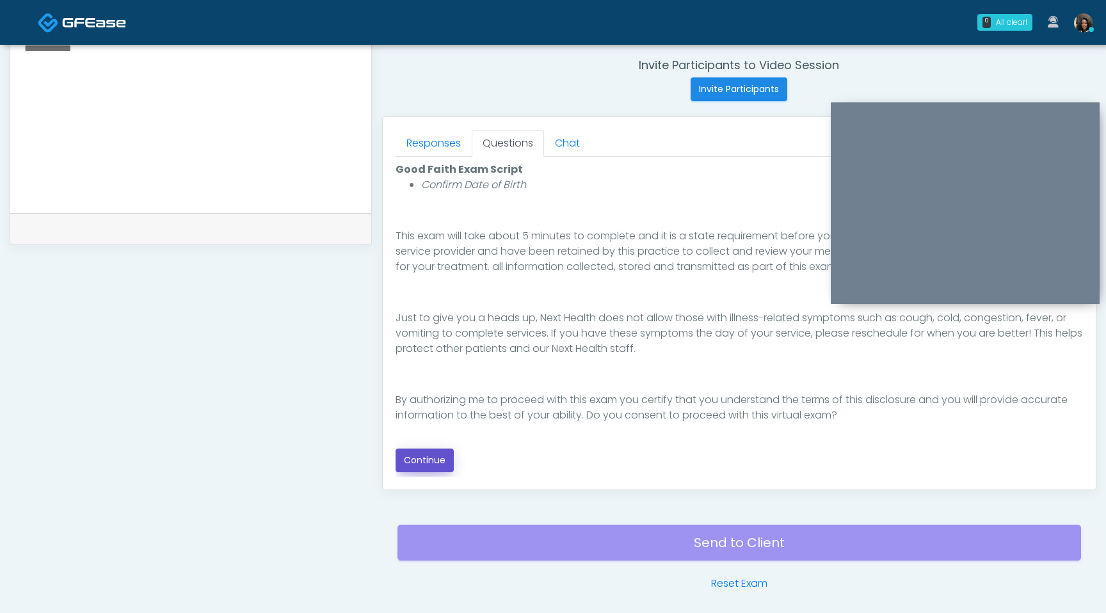
click at [429, 459] on button "Continue" at bounding box center [424, 461] width 58 height 24
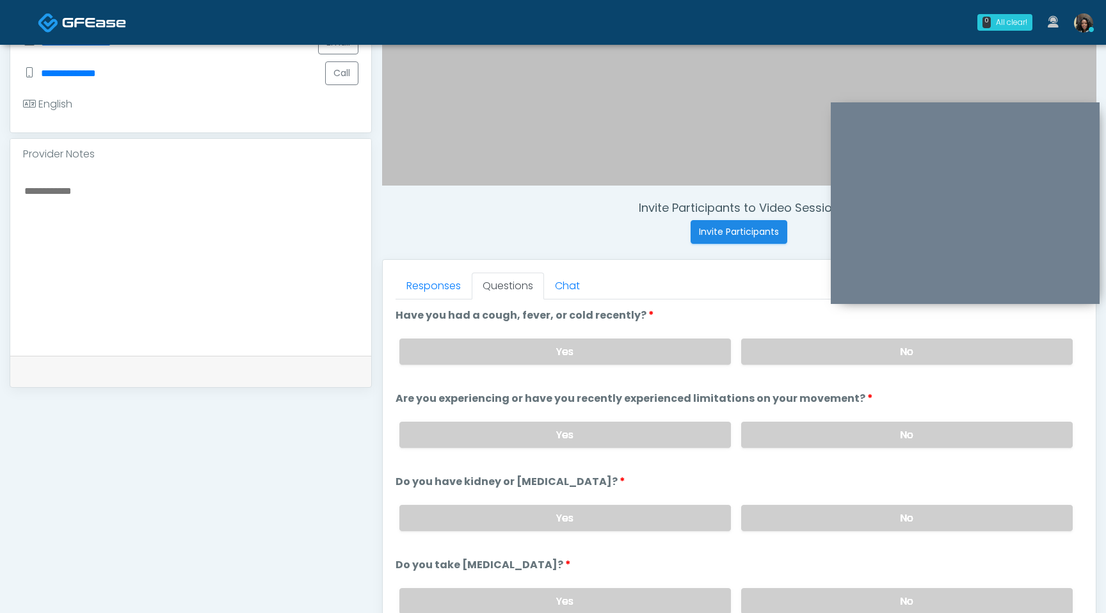
scroll to position [342, 0]
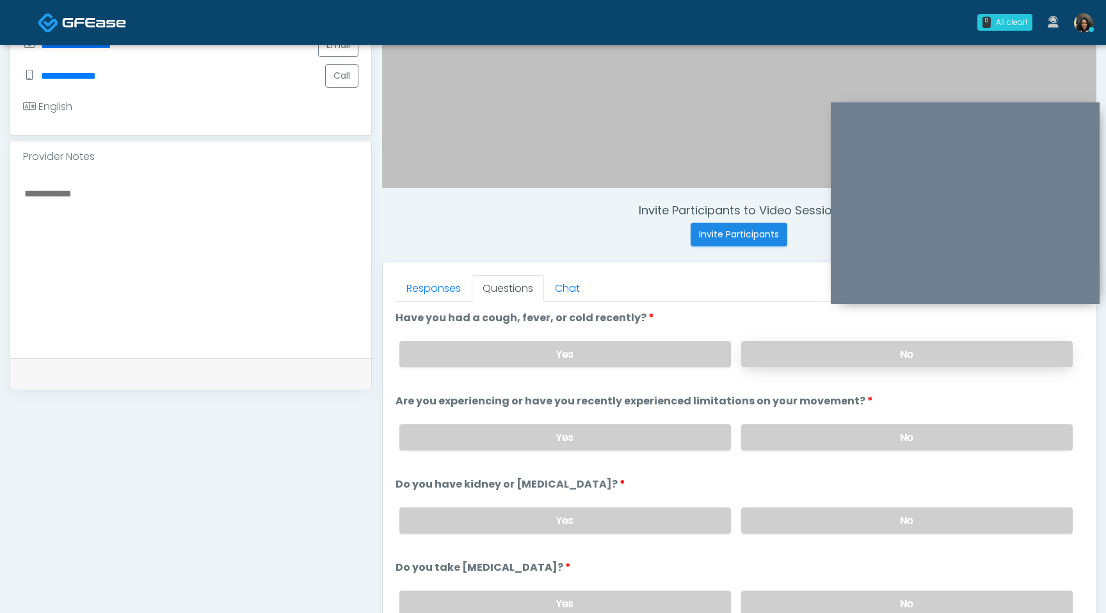
click at [817, 358] on label "No" at bounding box center [906, 354] width 331 height 26
click at [799, 438] on label "No" at bounding box center [906, 437] width 331 height 26
click at [790, 530] on label "No" at bounding box center [906, 520] width 331 height 26
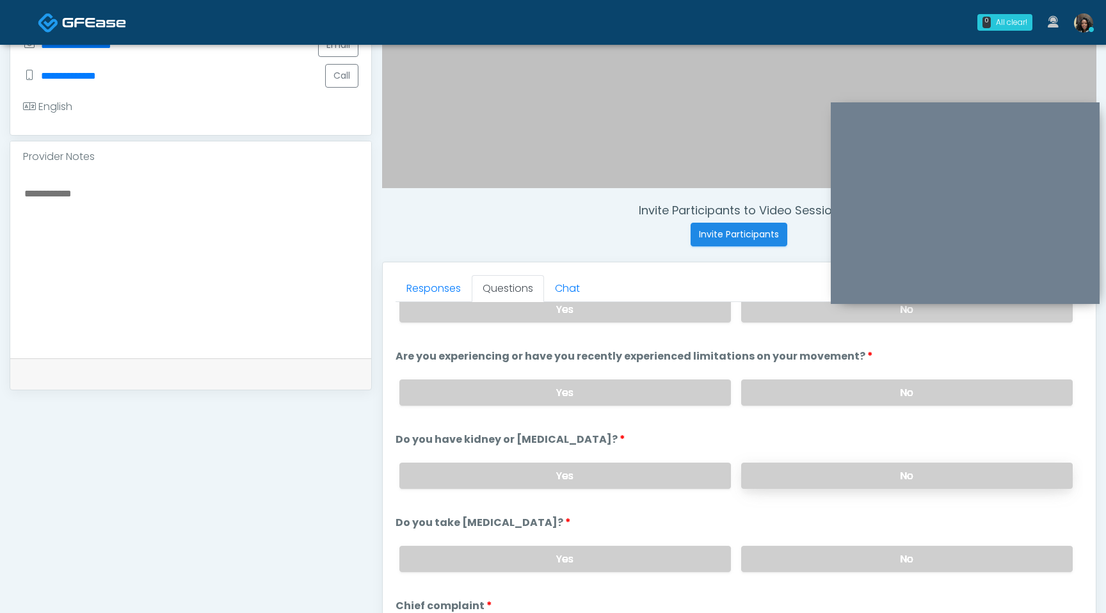
scroll to position [70, 0]
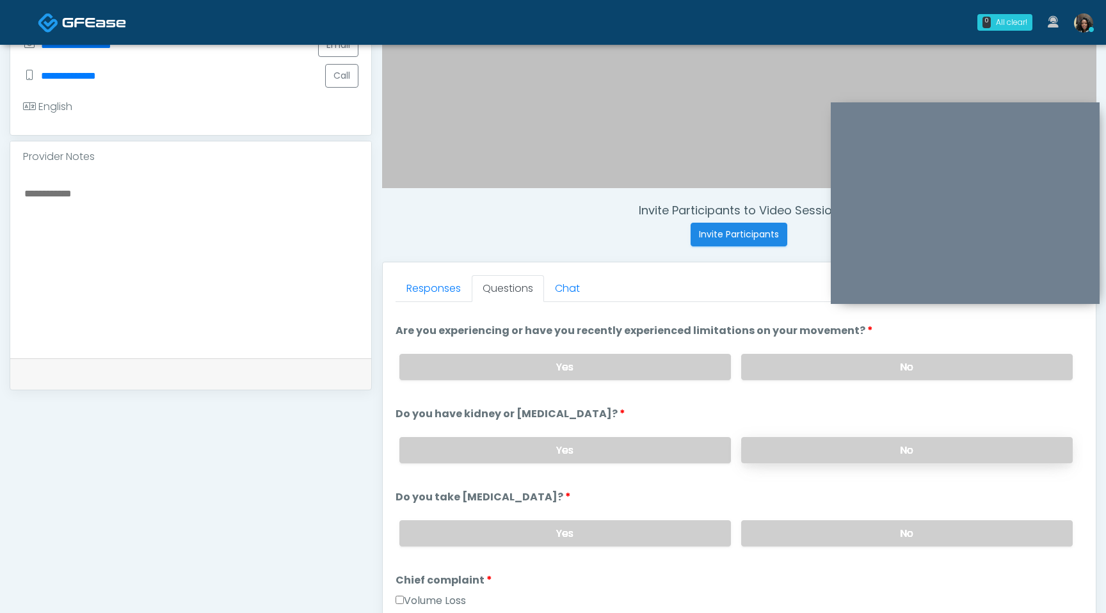
click at [790, 530] on label "No" at bounding box center [906, 533] width 331 height 26
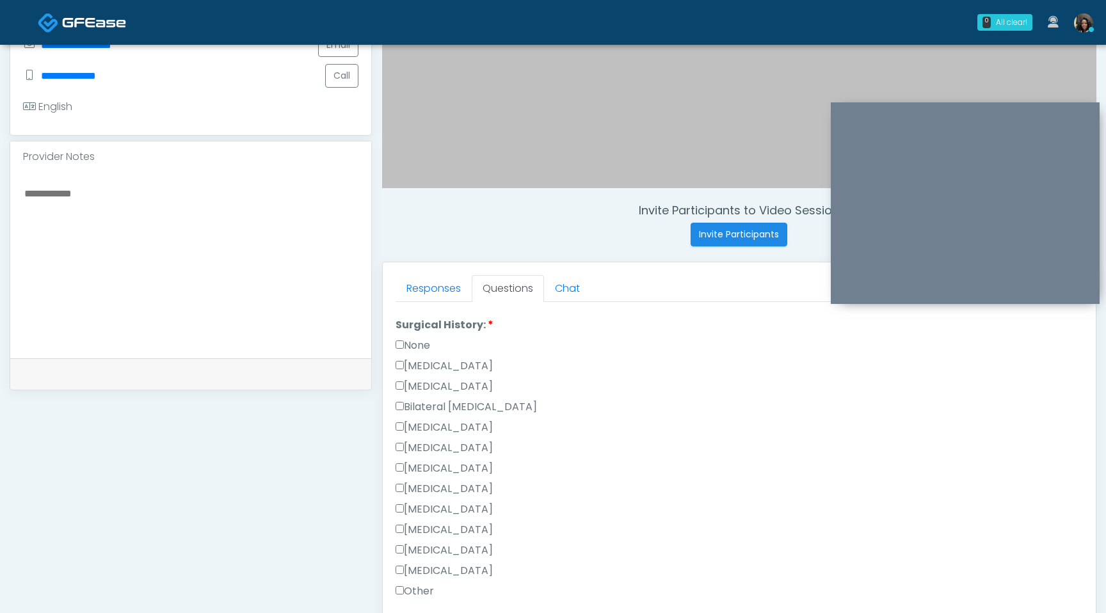
scroll to position [674, 0]
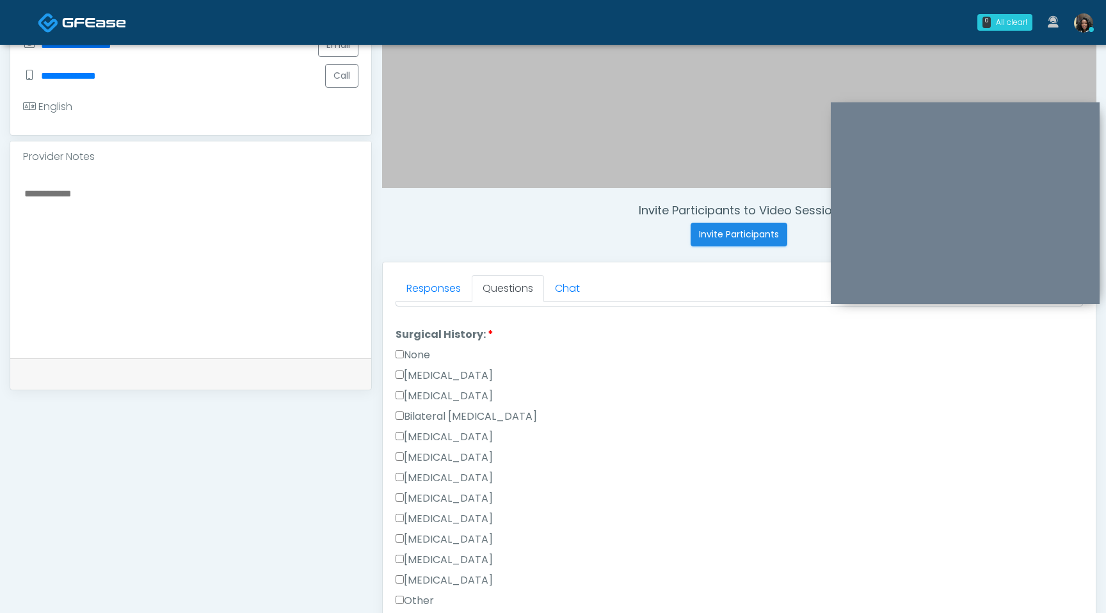
click at [399, 356] on label "None" at bounding box center [412, 354] width 35 height 15
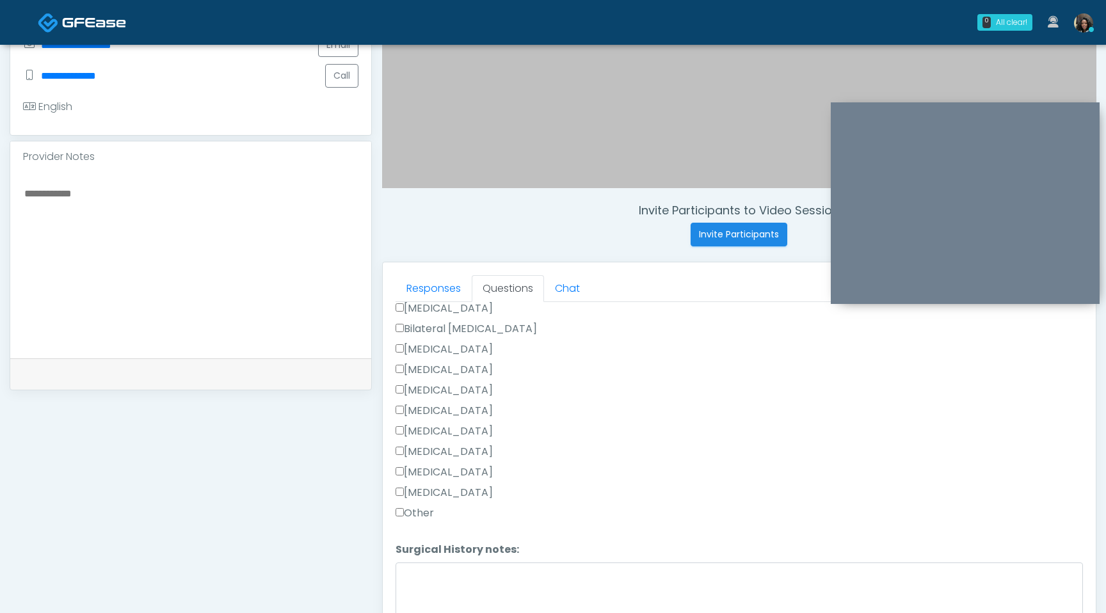
scroll to position [798, 0]
click at [436, 606] on button "Continue" at bounding box center [424, 614] width 58 height 24
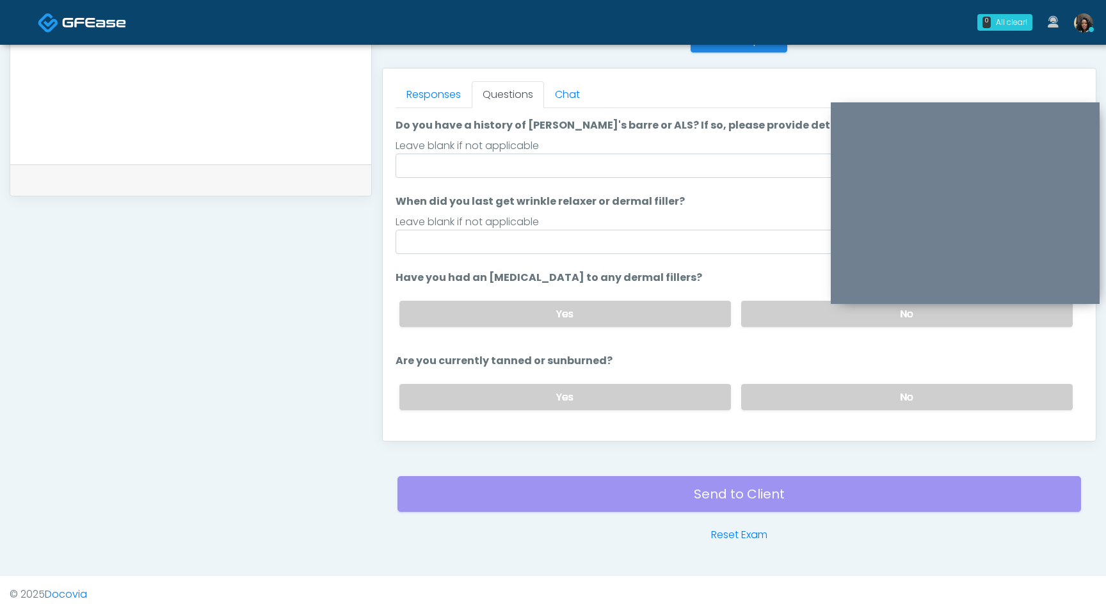
scroll to position [0, 0]
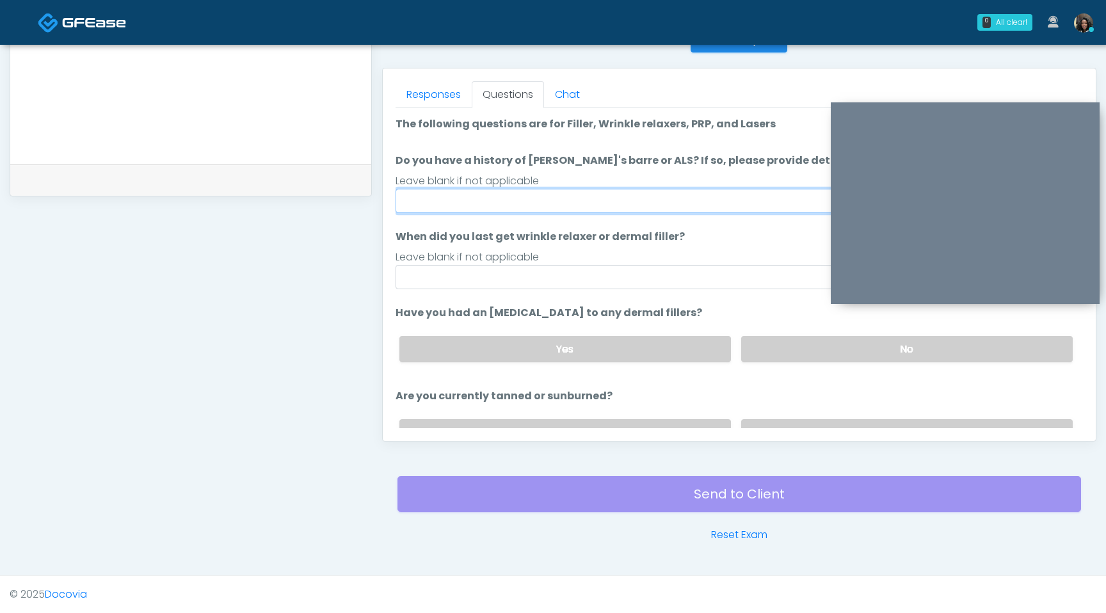
click at [550, 203] on input "Do you have a history of Guillain's barre or ALS? If so, please provide details." at bounding box center [738, 201] width 687 height 24
type input "**"
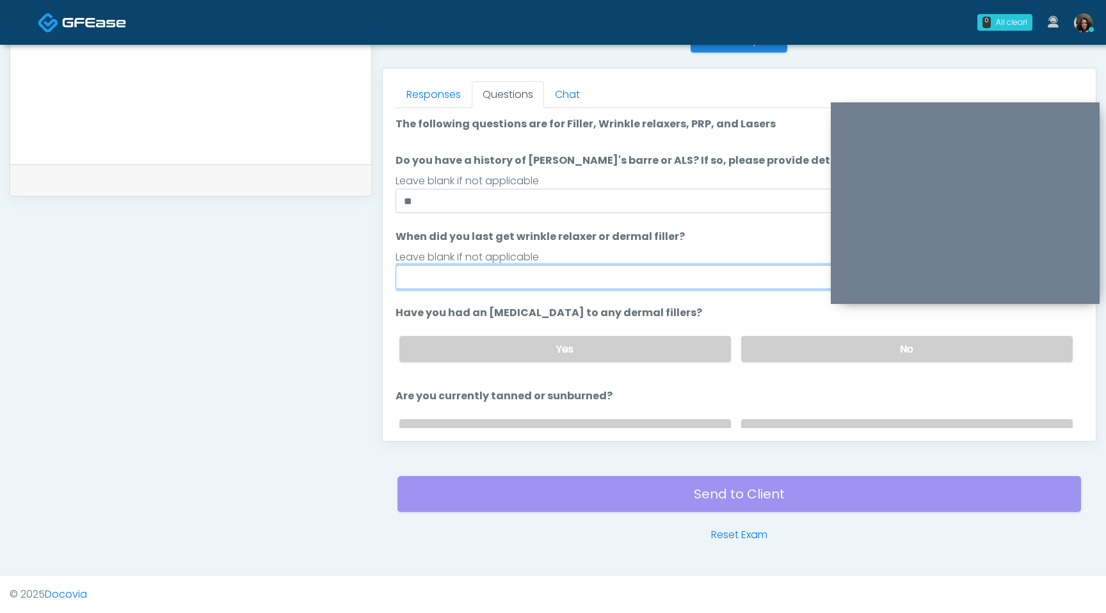
click at [482, 283] on input "When did you last get wrinkle relaxer or dermal filler?" at bounding box center [738, 277] width 687 height 24
type input "*********"
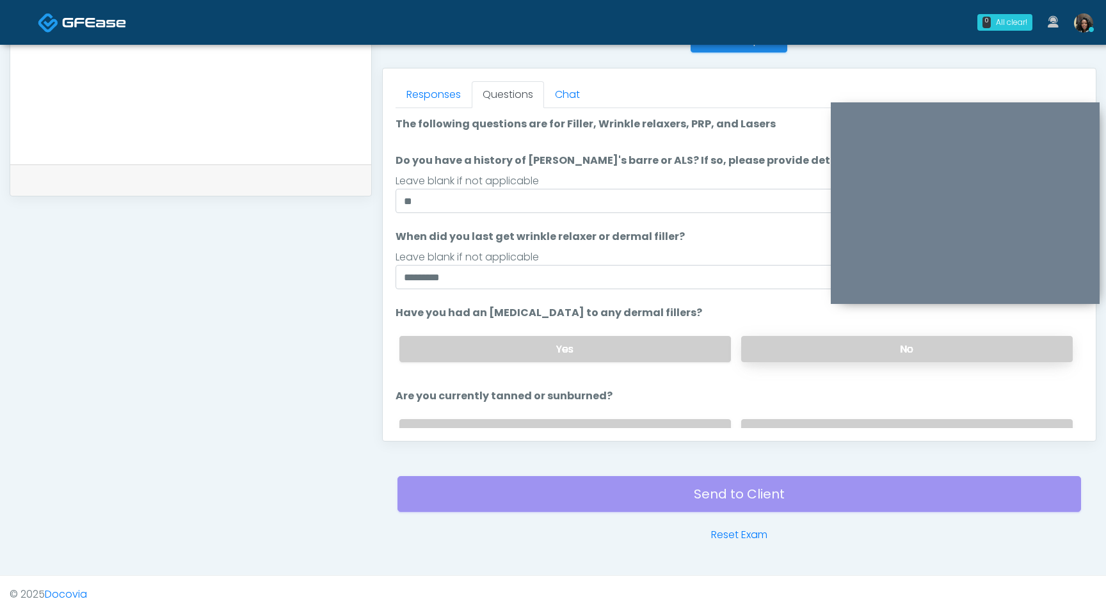
click at [783, 344] on label "No" at bounding box center [906, 349] width 331 height 26
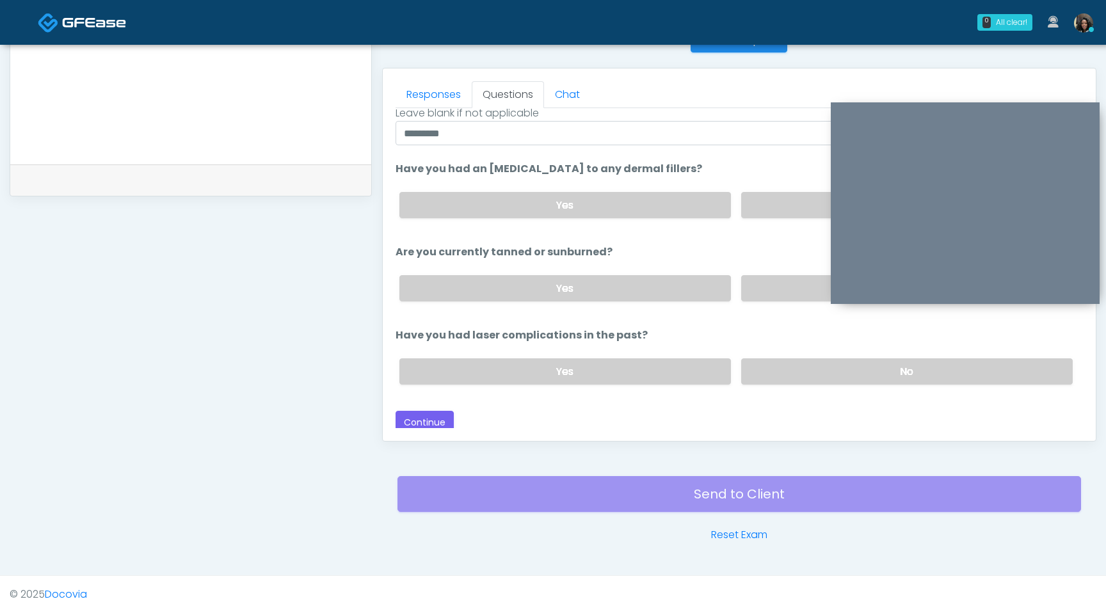
scroll to position [148, 0]
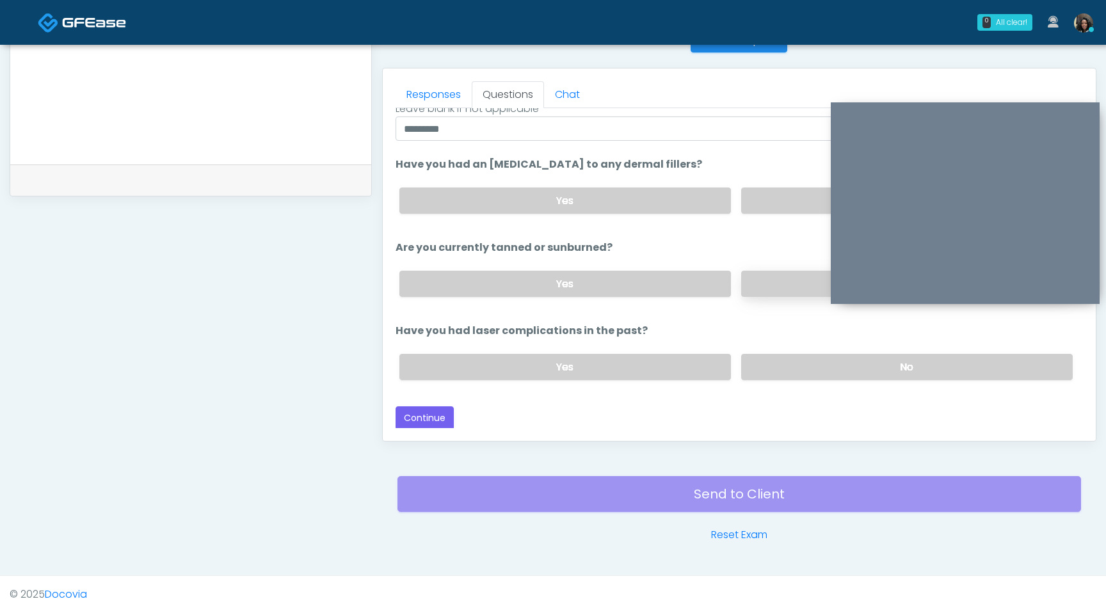
click at [761, 288] on label "No" at bounding box center [906, 284] width 331 height 26
click at [777, 370] on label "No" at bounding box center [906, 367] width 331 height 26
click at [436, 410] on button "Continue" at bounding box center [424, 418] width 58 height 24
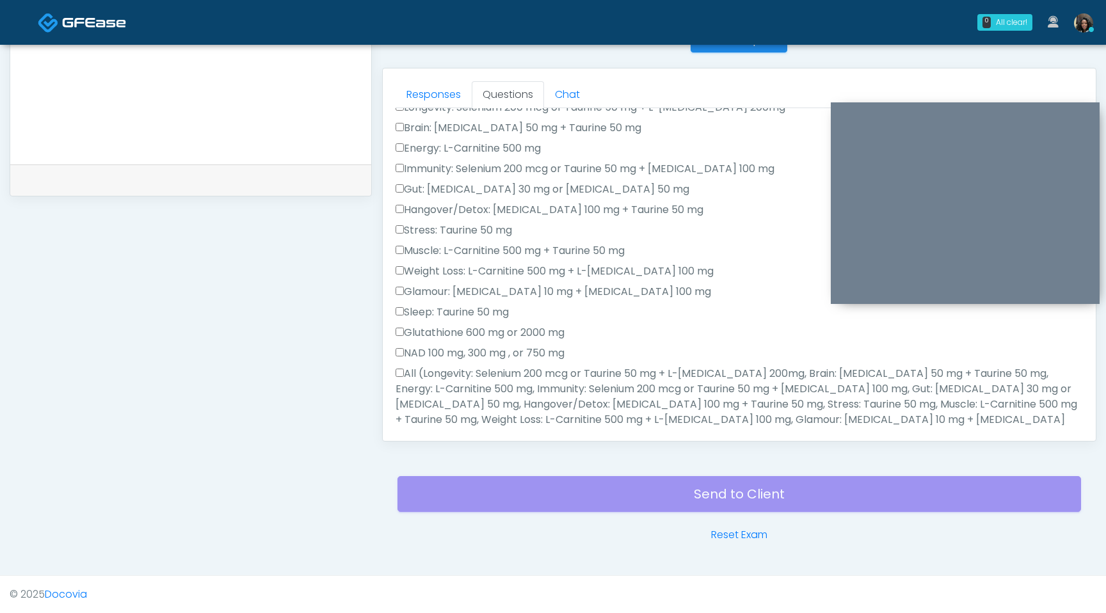
scroll to position [0, 0]
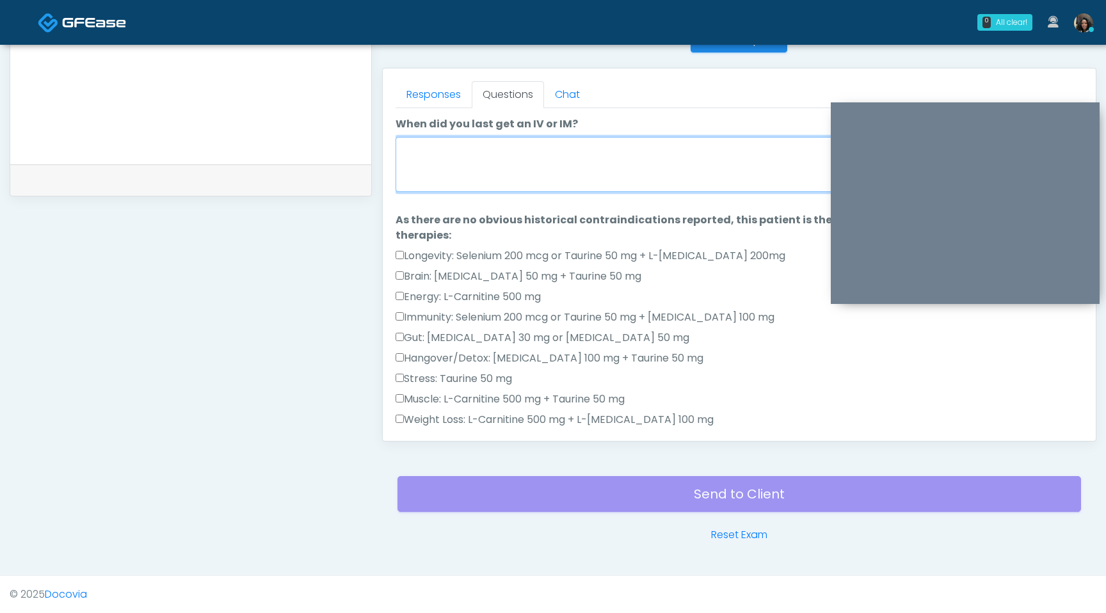
click at [450, 168] on textarea "When did you last get an IV or IM?" at bounding box center [738, 164] width 687 height 55
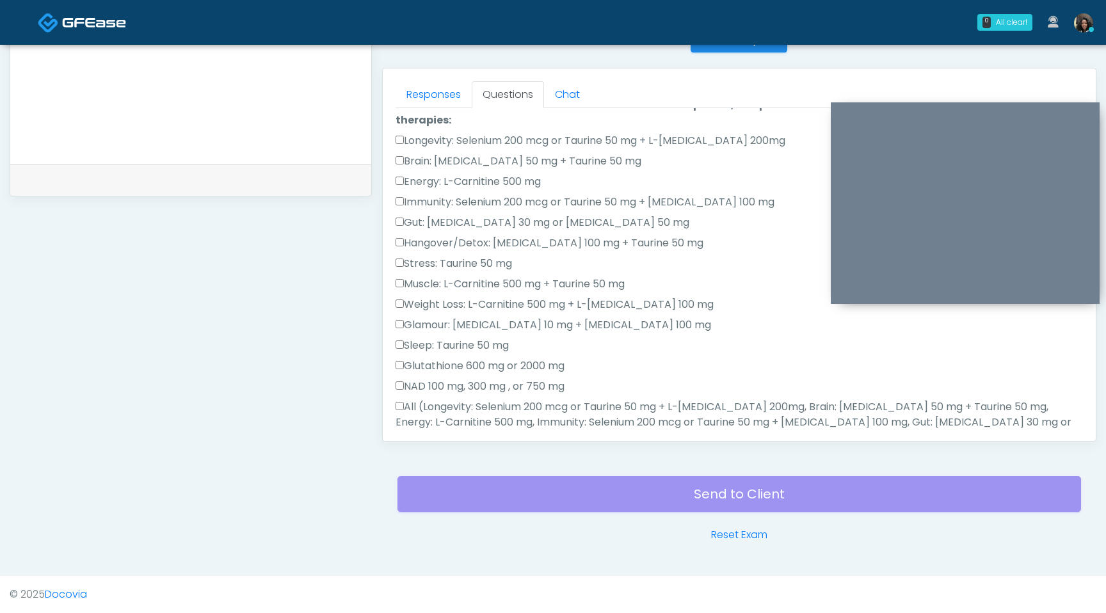
scroll to position [278, 0]
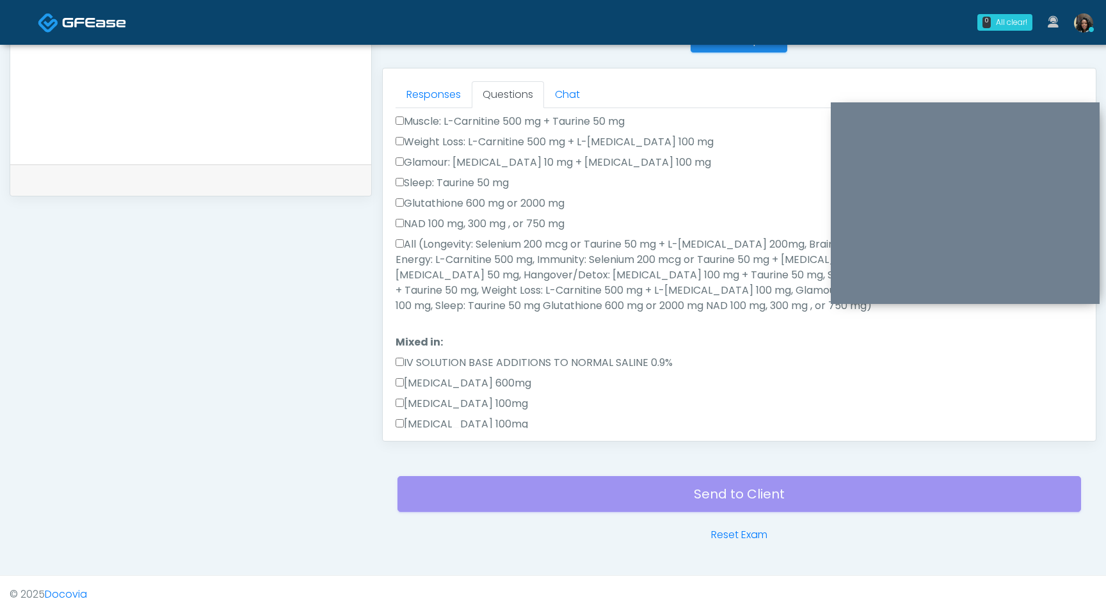
type textarea "**********"
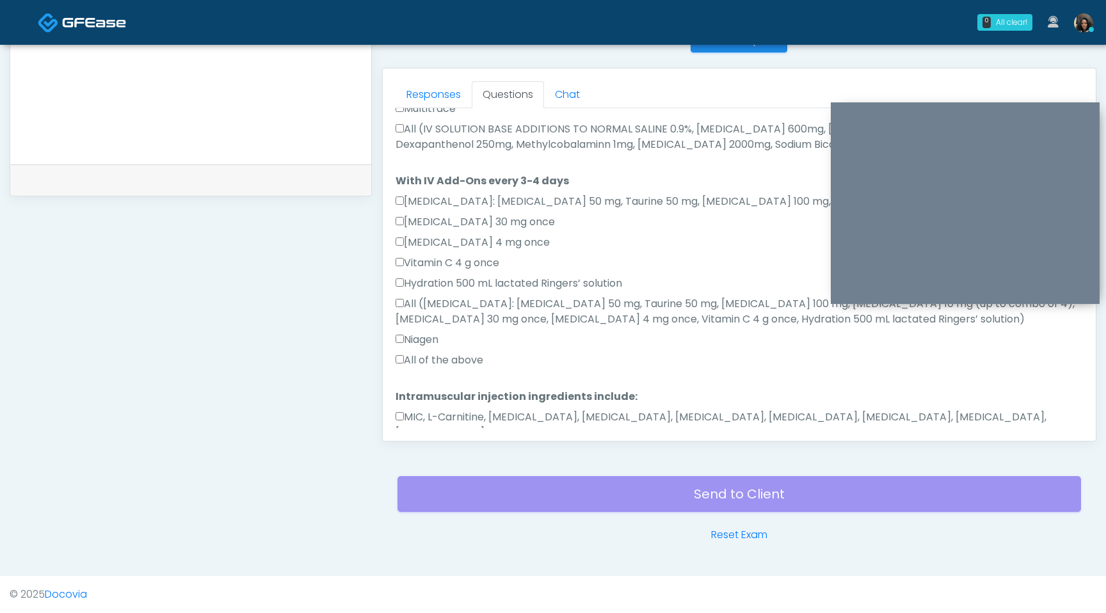
scroll to position [757, 0]
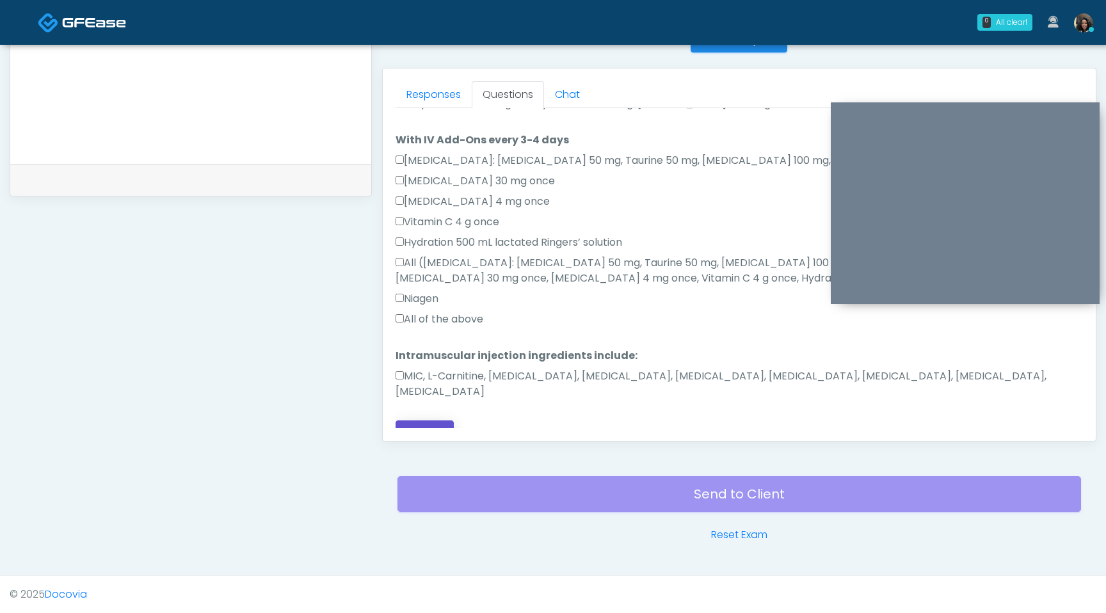
click at [422, 420] on button "Continue" at bounding box center [424, 432] width 58 height 24
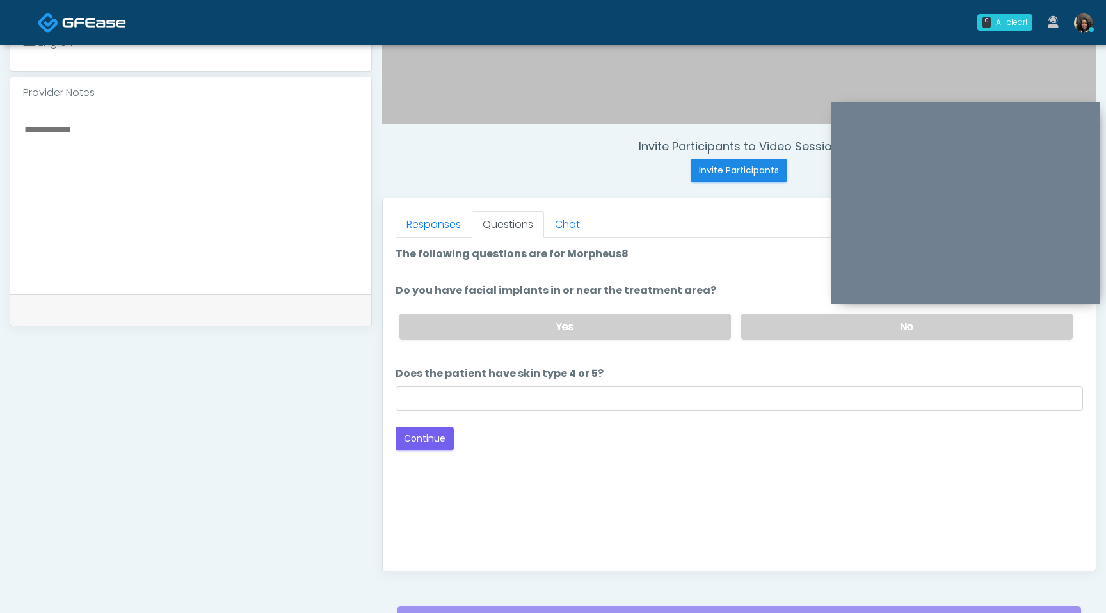
scroll to position [398, 0]
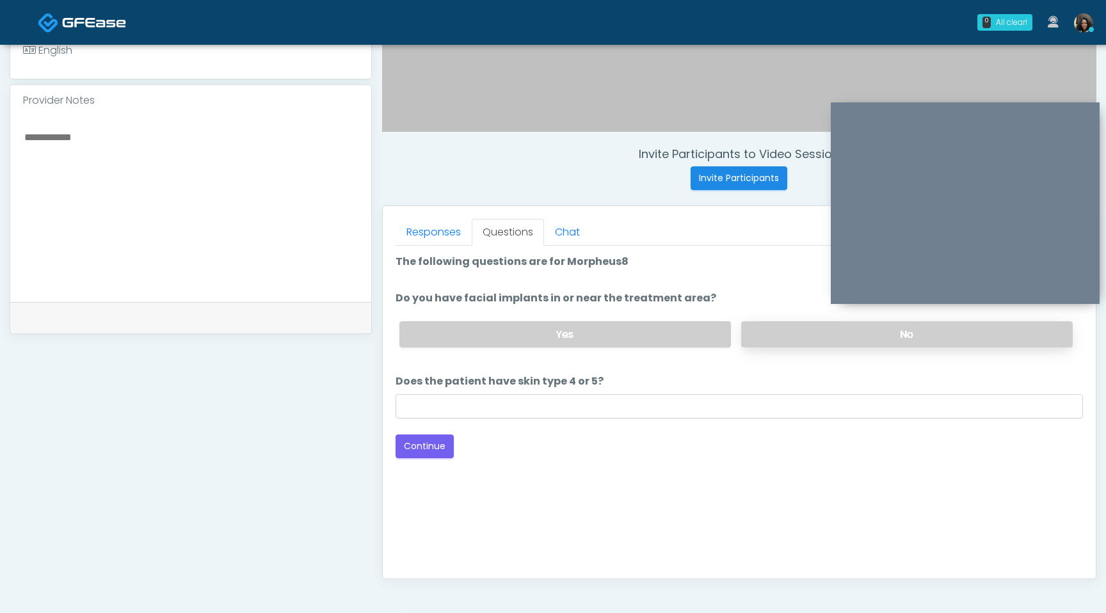
click at [844, 334] on label "No" at bounding box center [906, 334] width 331 height 26
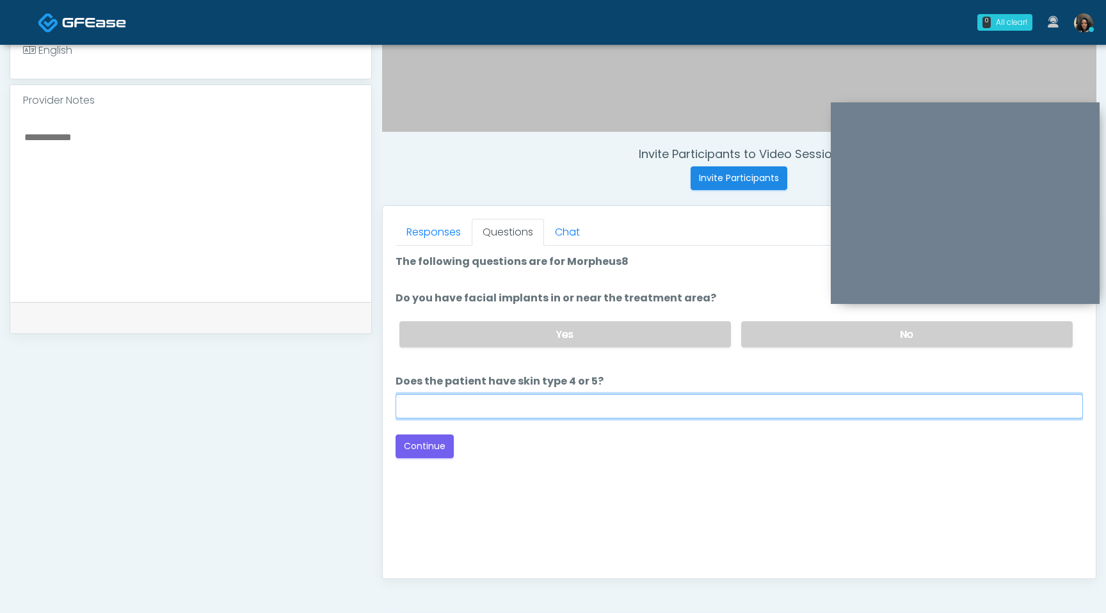
click at [600, 413] on input "Does the patient have skin type 4 or 5?" at bounding box center [738, 406] width 687 height 24
type input "**"
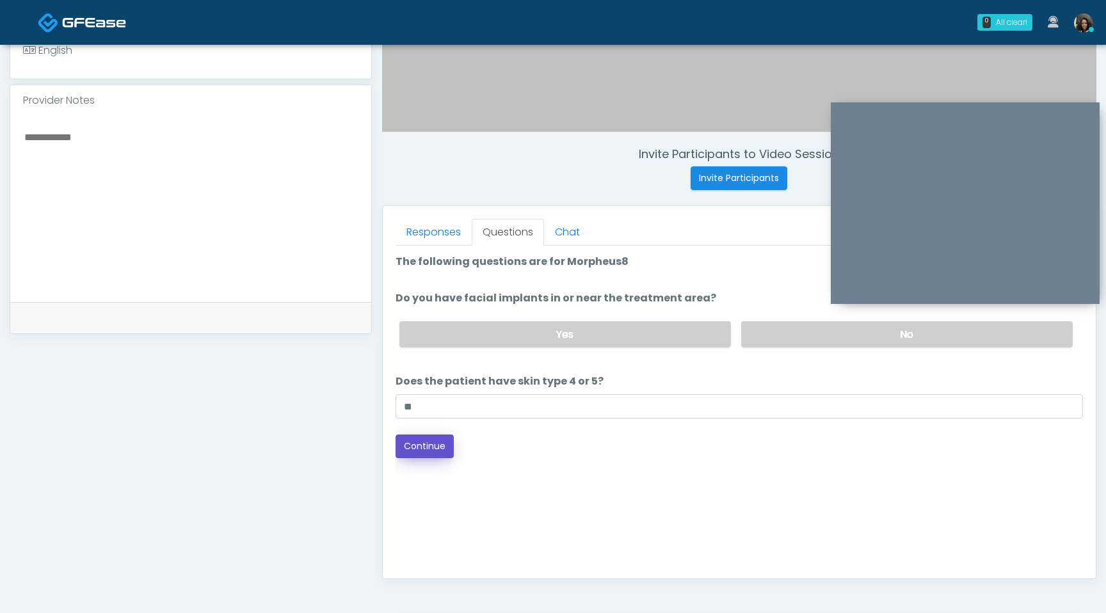
click at [426, 452] on button "Continue" at bounding box center [424, 446] width 58 height 24
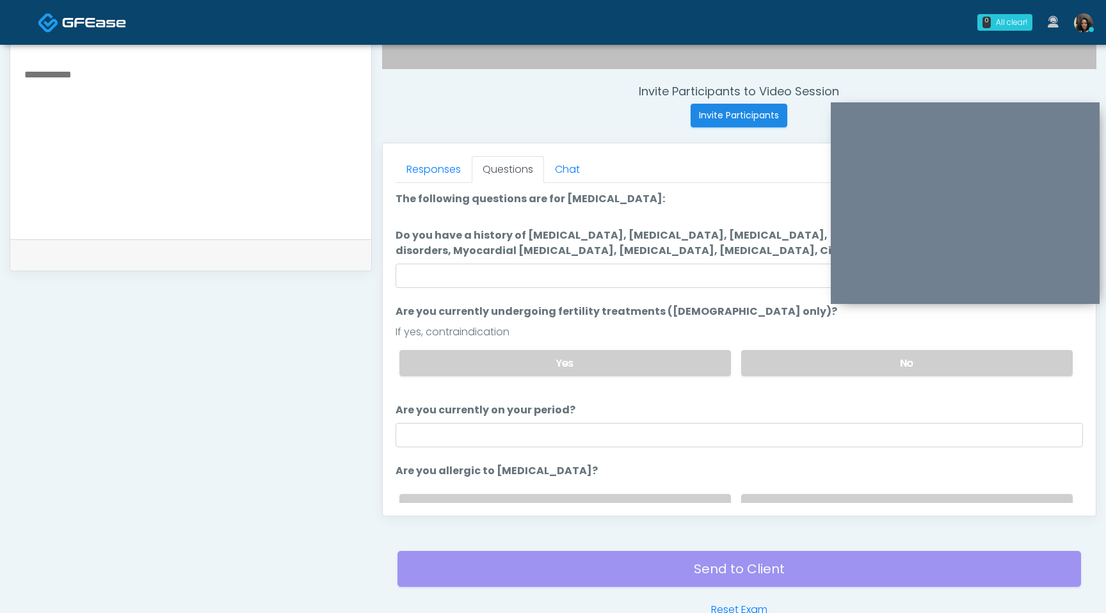
scroll to position [449, 0]
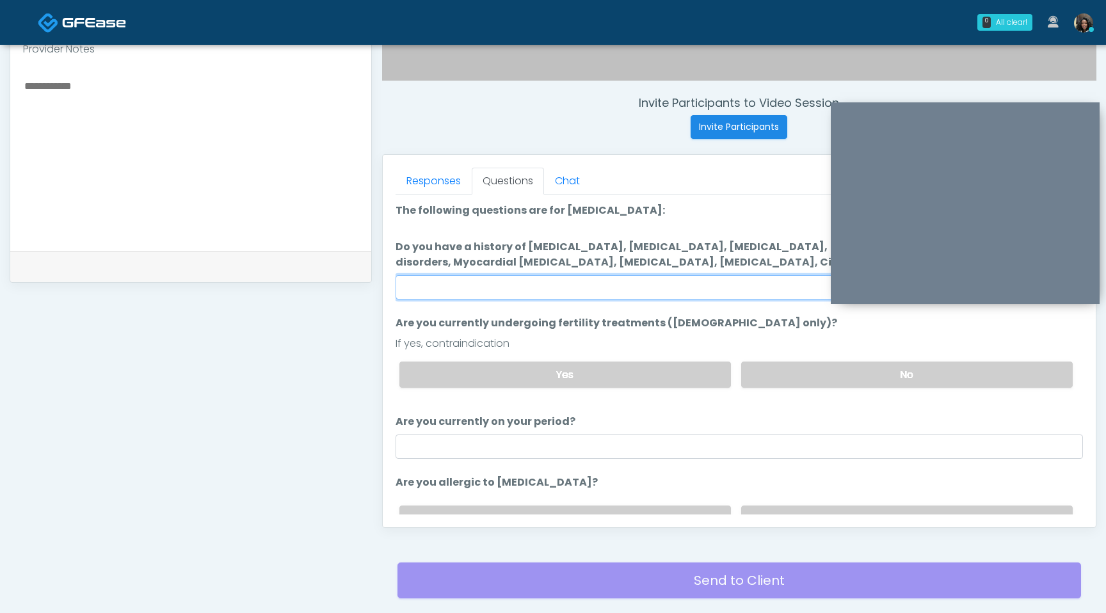
click at [609, 283] on input "Do you have a history of Hyperthyroidism, Hypotension, Hypocalcemia, Hypoglycem…" at bounding box center [738, 287] width 687 height 24
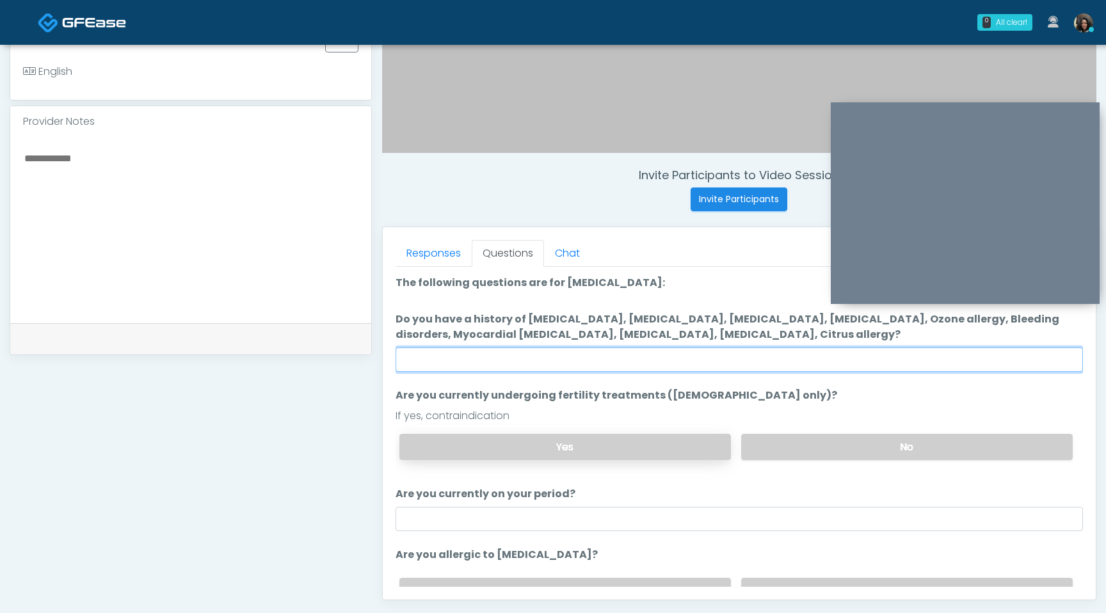
scroll to position [362, 0]
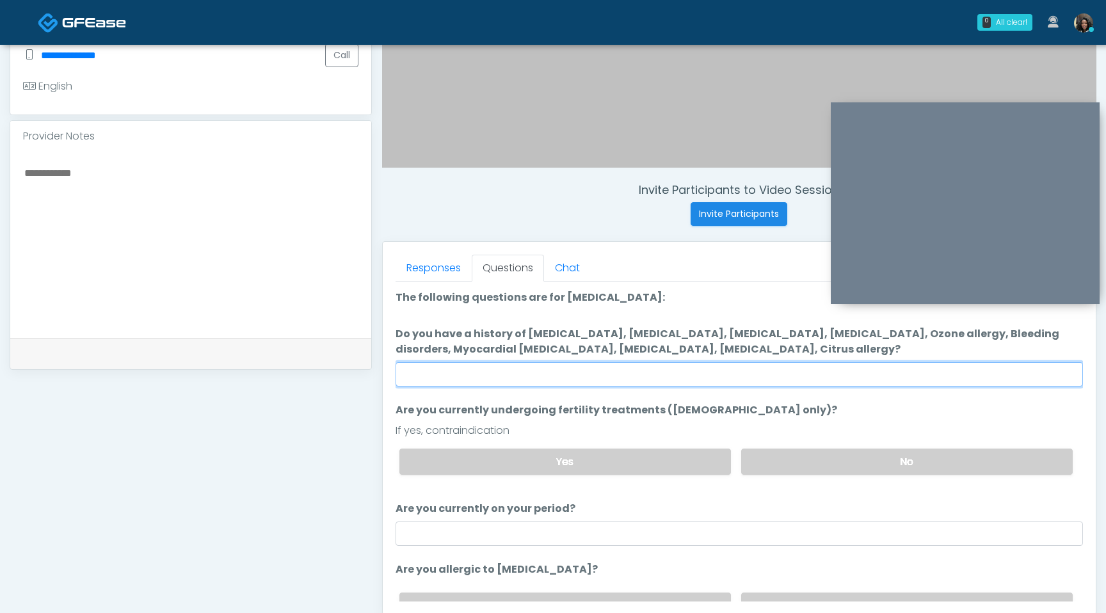
click at [813, 373] on input "Do you have a history of Hyperthyroidism, Hypotension, Hypocalcemia, Hypoglycem…" at bounding box center [738, 374] width 687 height 24
type input "****"
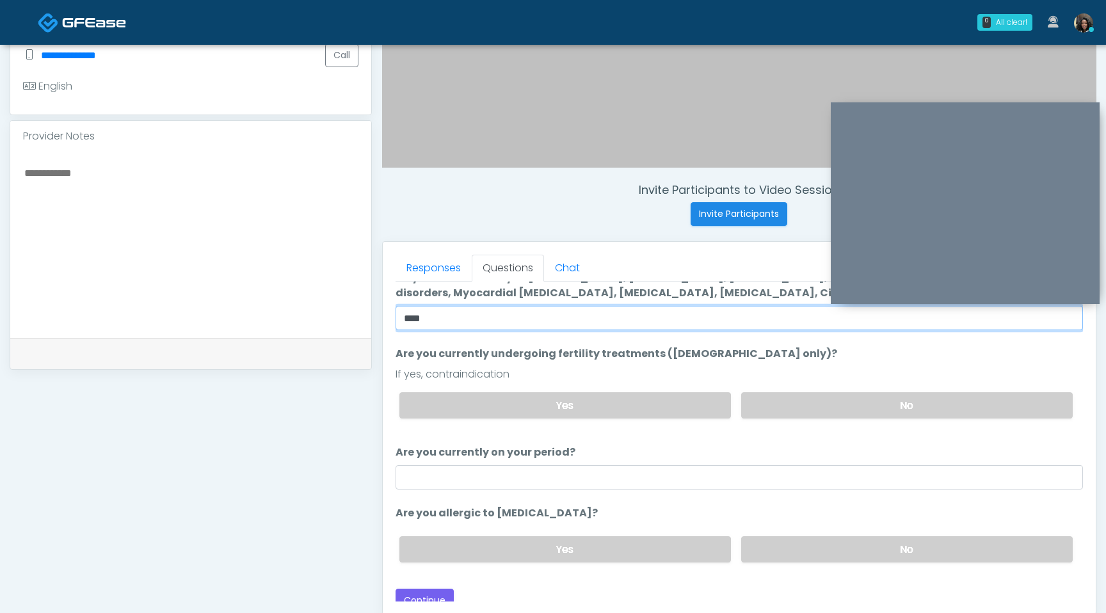
scroll to position [66, 0]
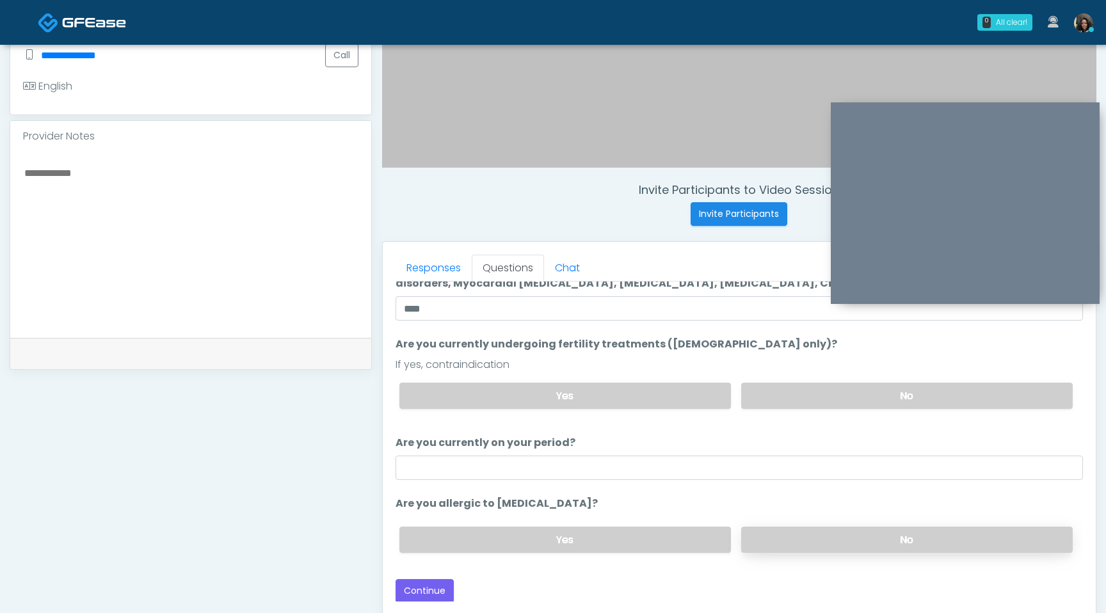
click at [882, 534] on label "No" at bounding box center [906, 540] width 331 height 26
click at [431, 593] on button "Continue" at bounding box center [424, 591] width 58 height 24
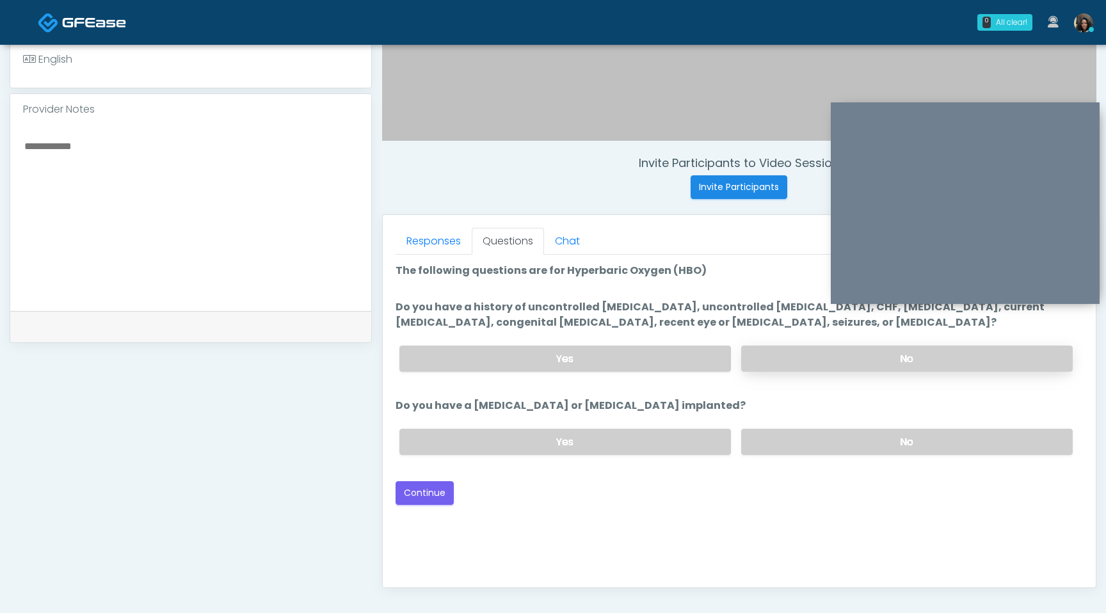
scroll to position [388, 0]
click at [825, 364] on label "No" at bounding box center [906, 360] width 331 height 26
click at [804, 448] on label "No" at bounding box center [906, 443] width 331 height 26
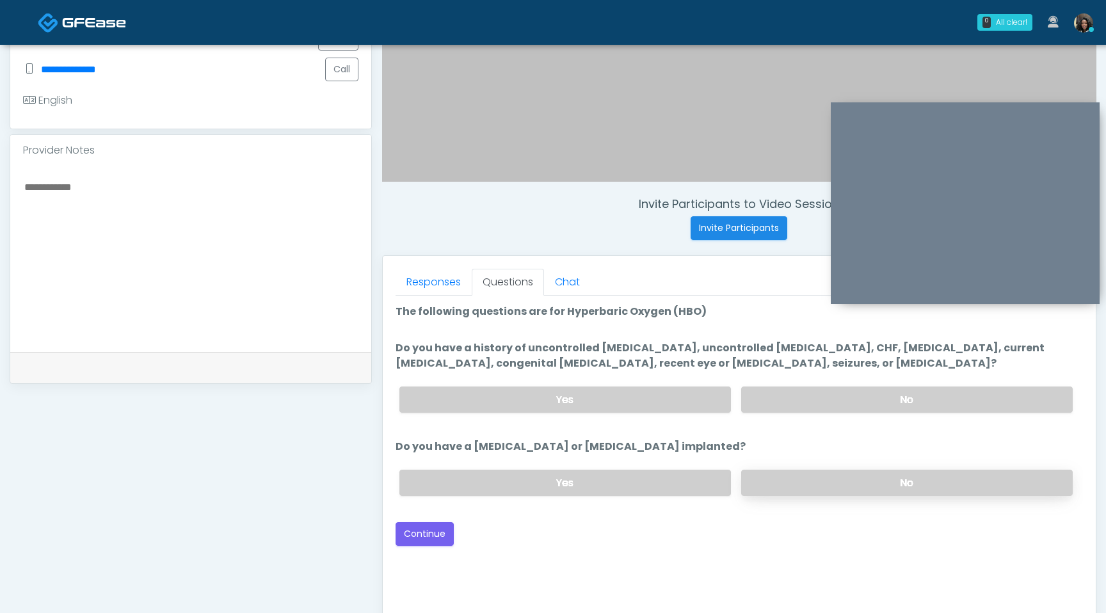
scroll to position [346, 0]
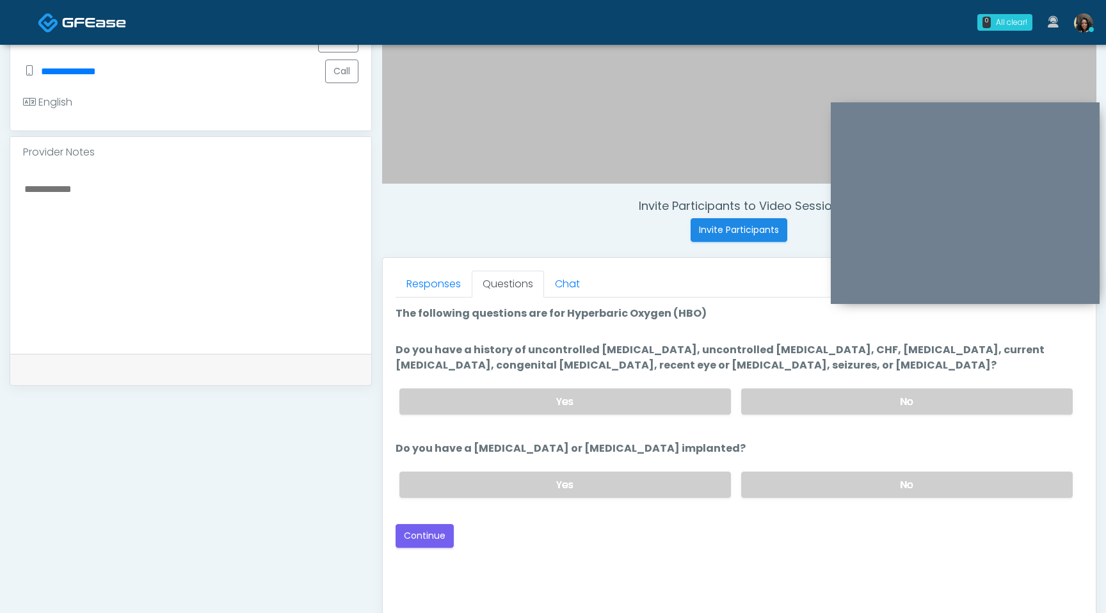
click at [561, 573] on div "Good Faith Exam Script Good Faith Exam Script INTRODUCTION Hello, my name is un…" at bounding box center [738, 458] width 687 height 320
click at [432, 540] on button "Continue" at bounding box center [424, 536] width 58 height 24
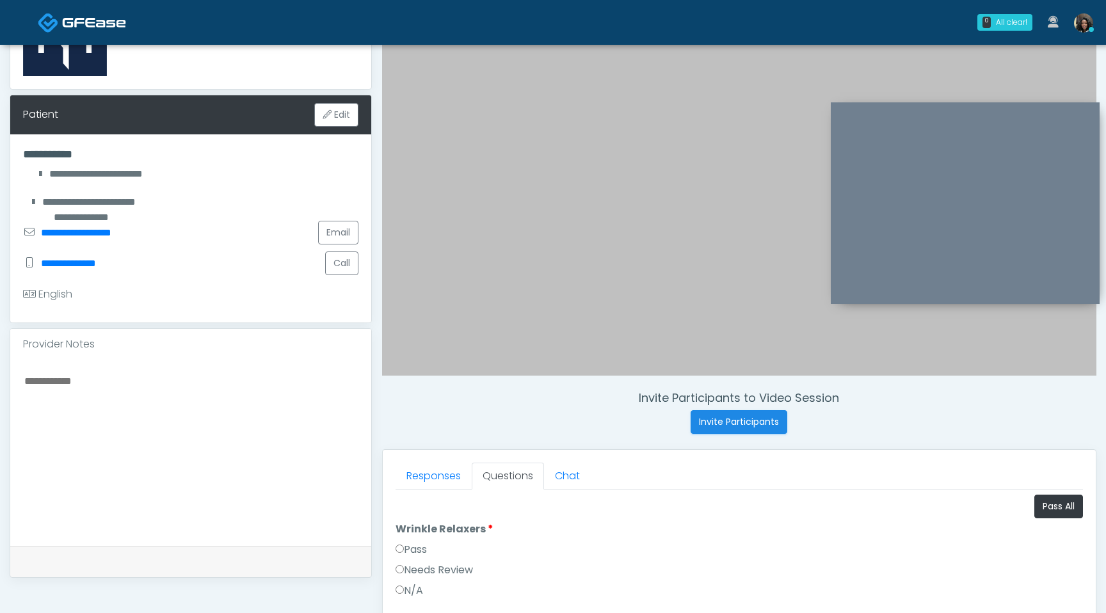
scroll to position [149, 0]
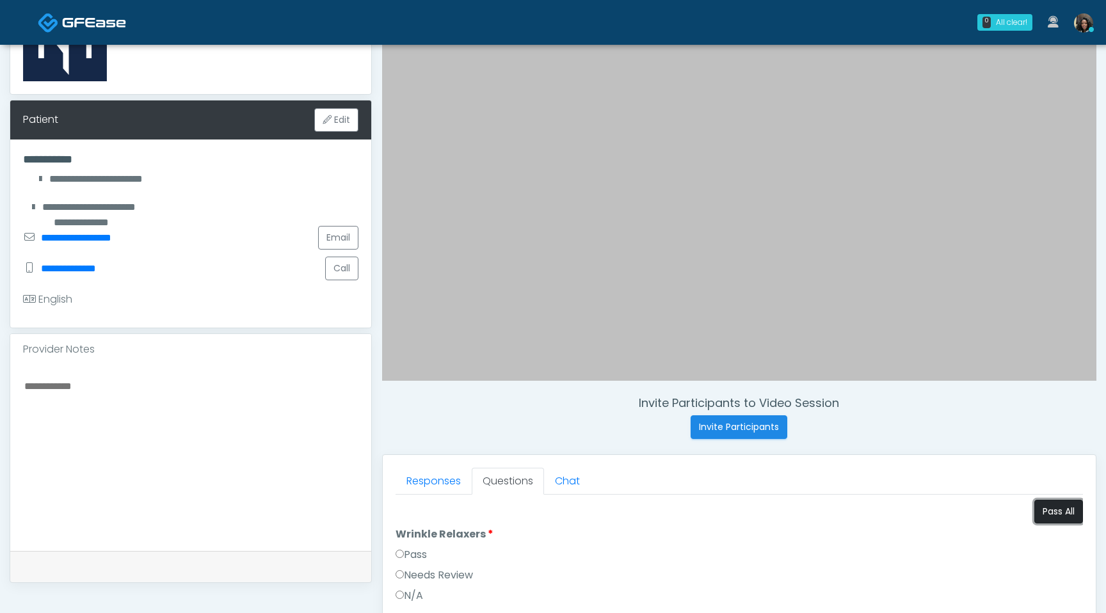
click at [1052, 514] on button "Pass All" at bounding box center [1058, 512] width 49 height 24
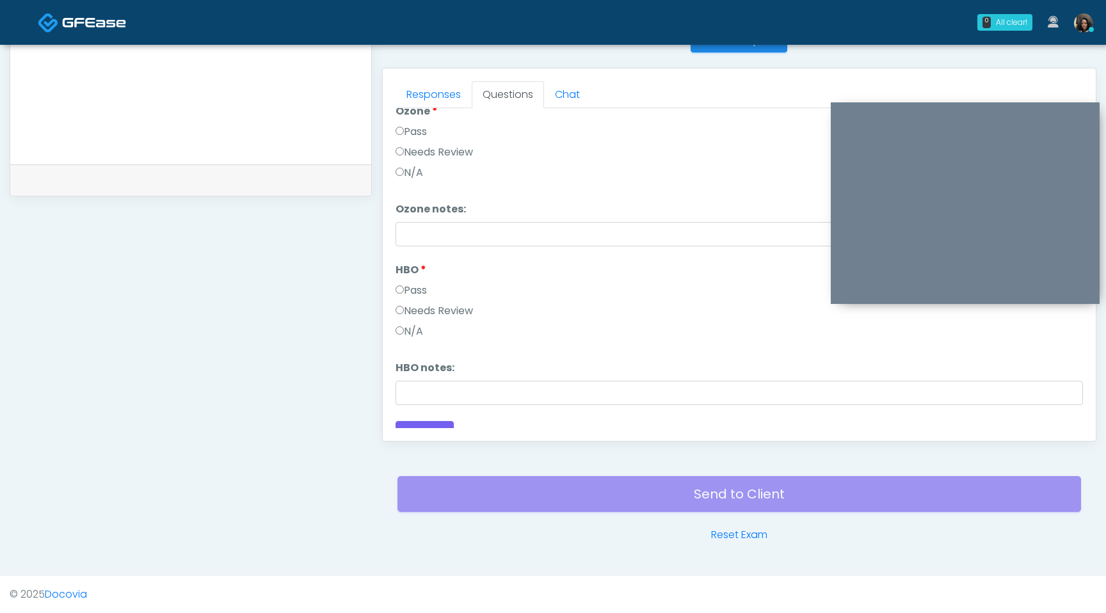
scroll to position [1602, 0]
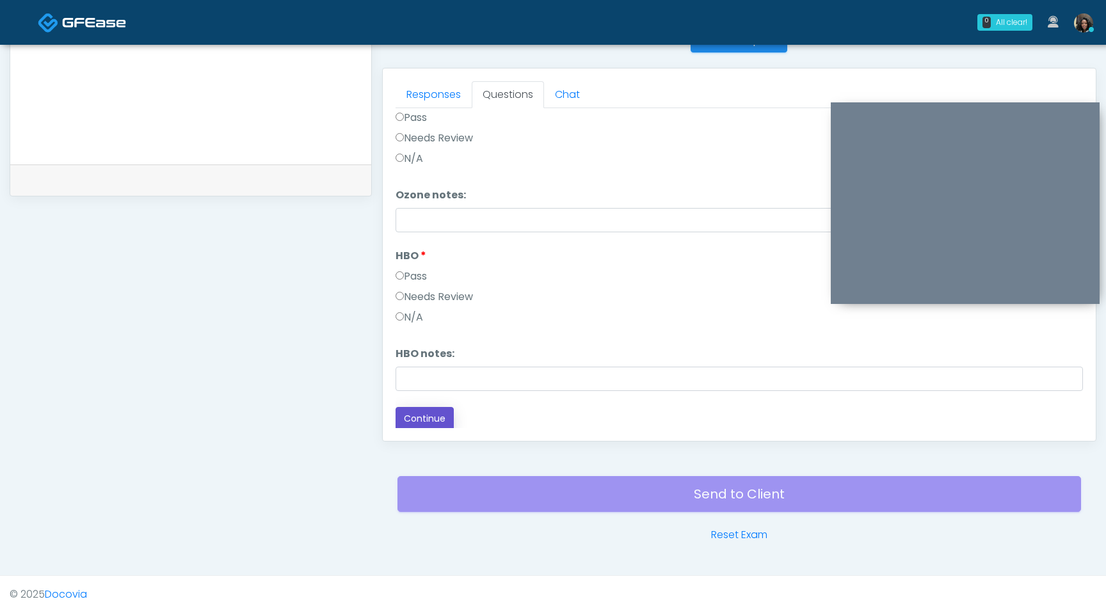
click at [420, 411] on button "Continue" at bounding box center [424, 419] width 58 height 24
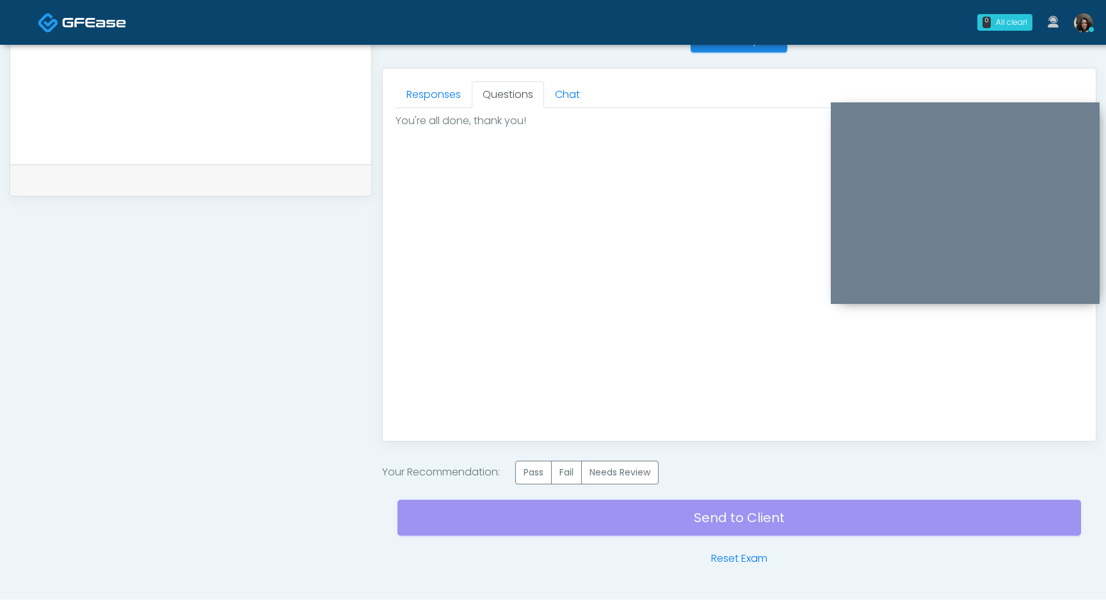
scroll to position [0, 0]
click at [527, 470] on label "Pass" at bounding box center [533, 473] width 36 height 24
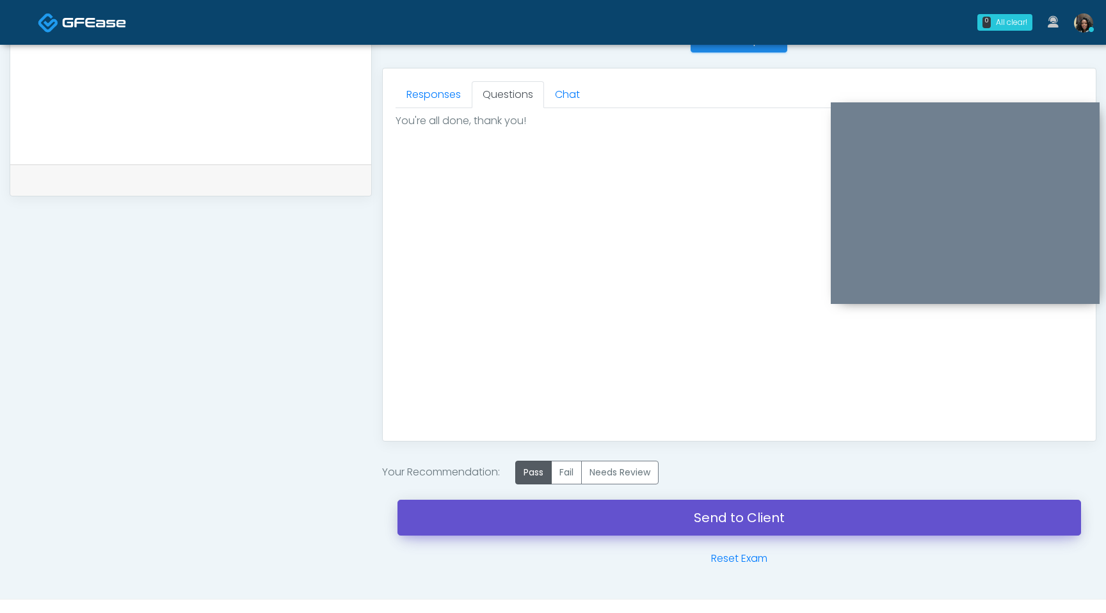
click at [534, 529] on link "Send to Client" at bounding box center [738, 518] width 683 height 36
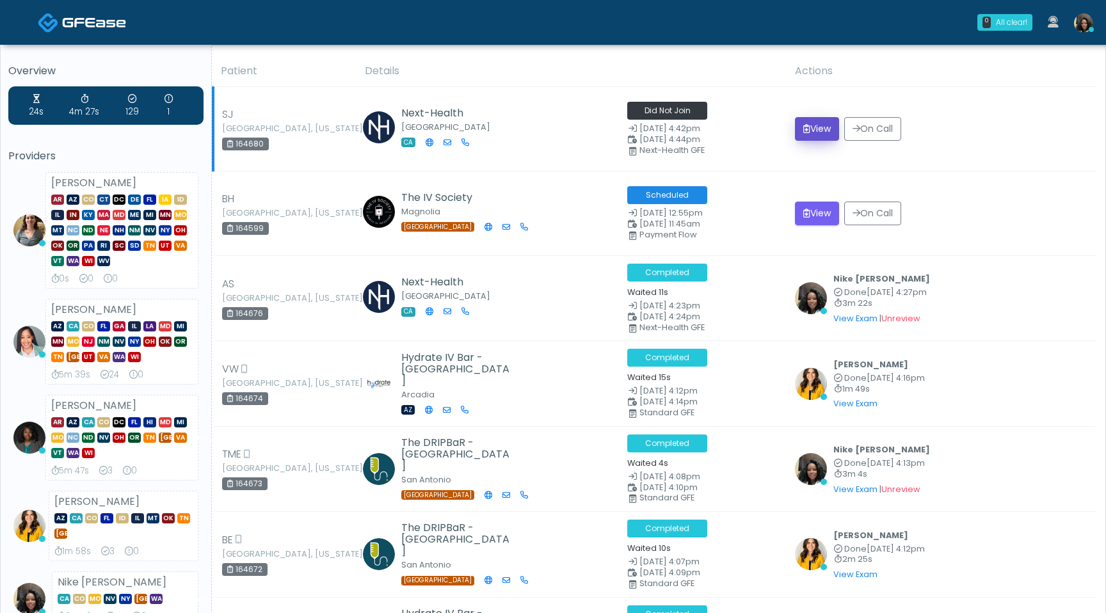
click at [826, 124] on button "View" at bounding box center [817, 129] width 44 height 24
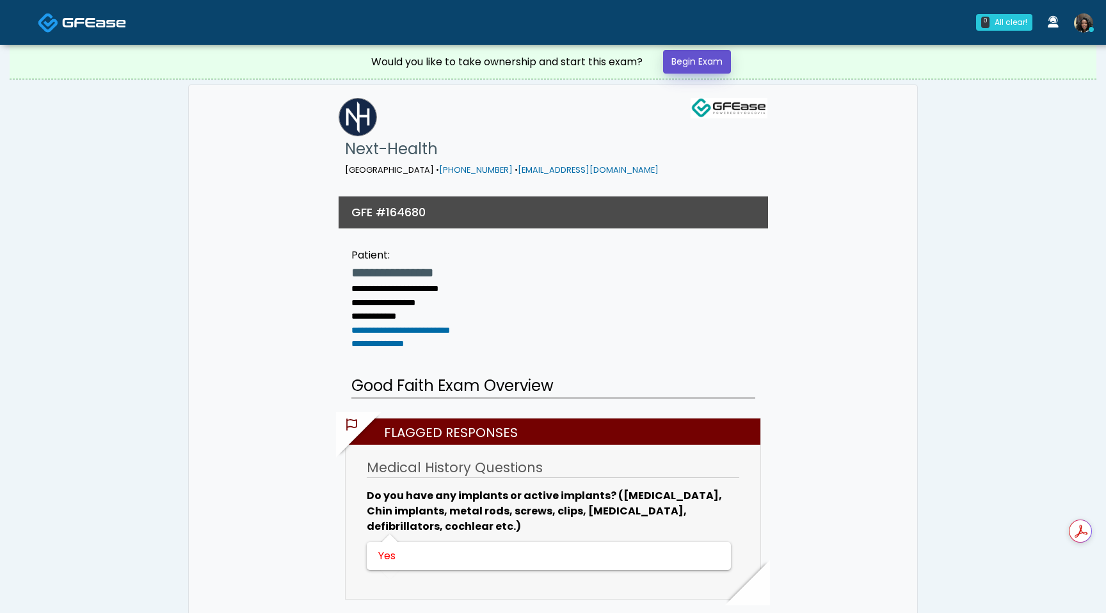
click at [690, 68] on link "Begin Exam" at bounding box center [697, 62] width 68 height 24
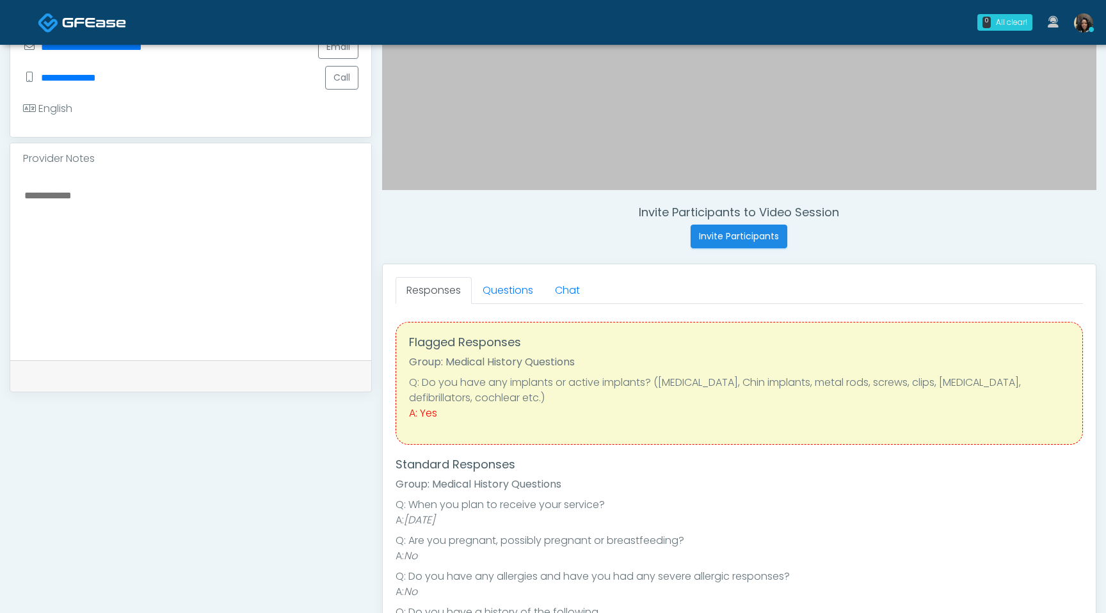
scroll to position [394, 0]
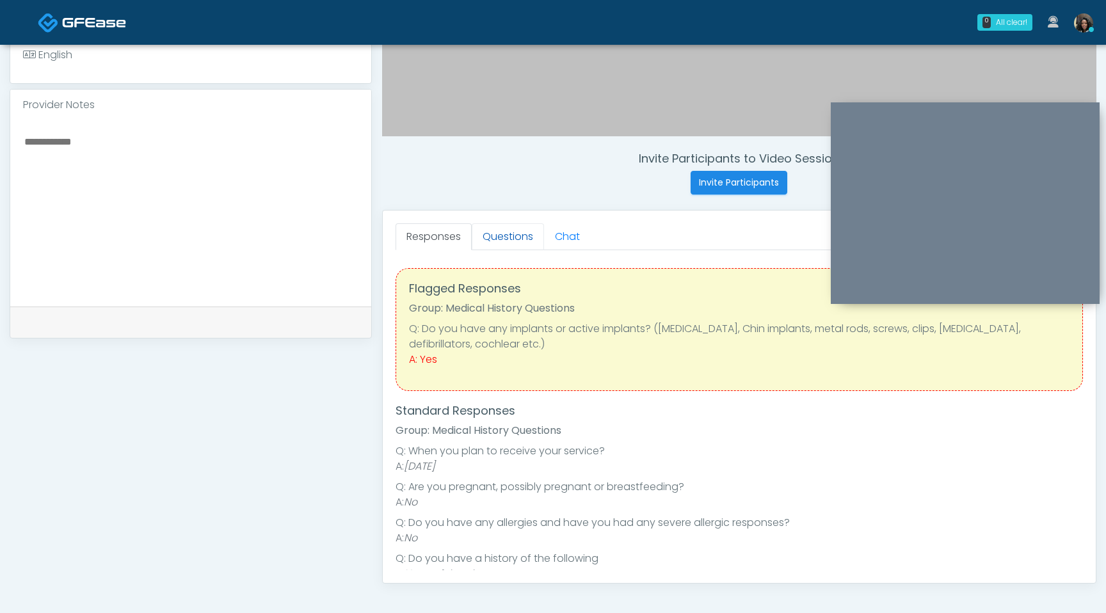
click at [501, 236] on link "Questions" at bounding box center [508, 236] width 72 height 27
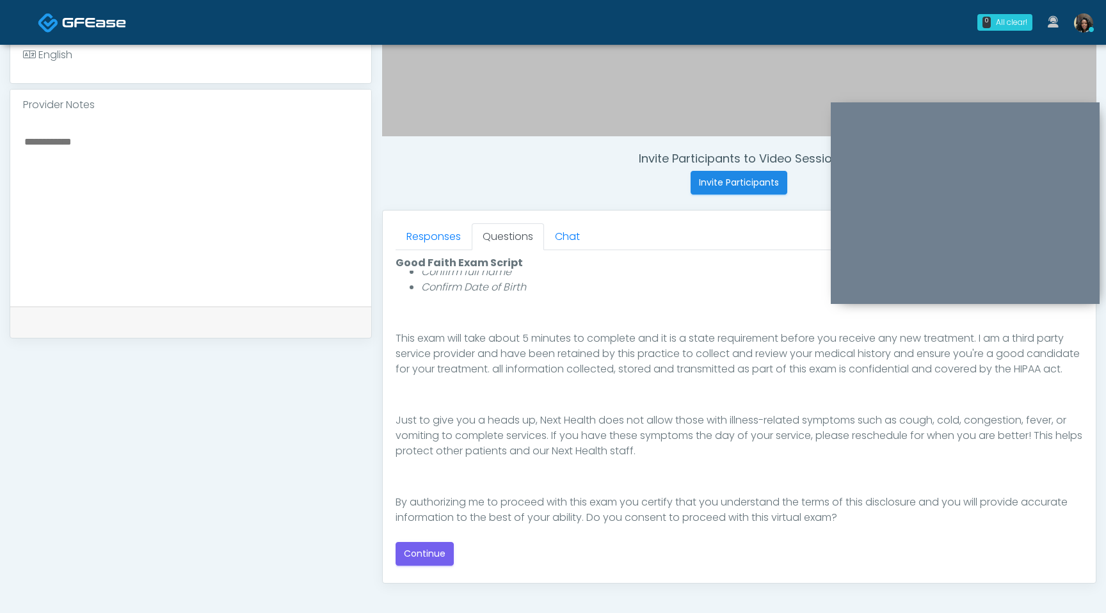
scroll to position [200, 0]
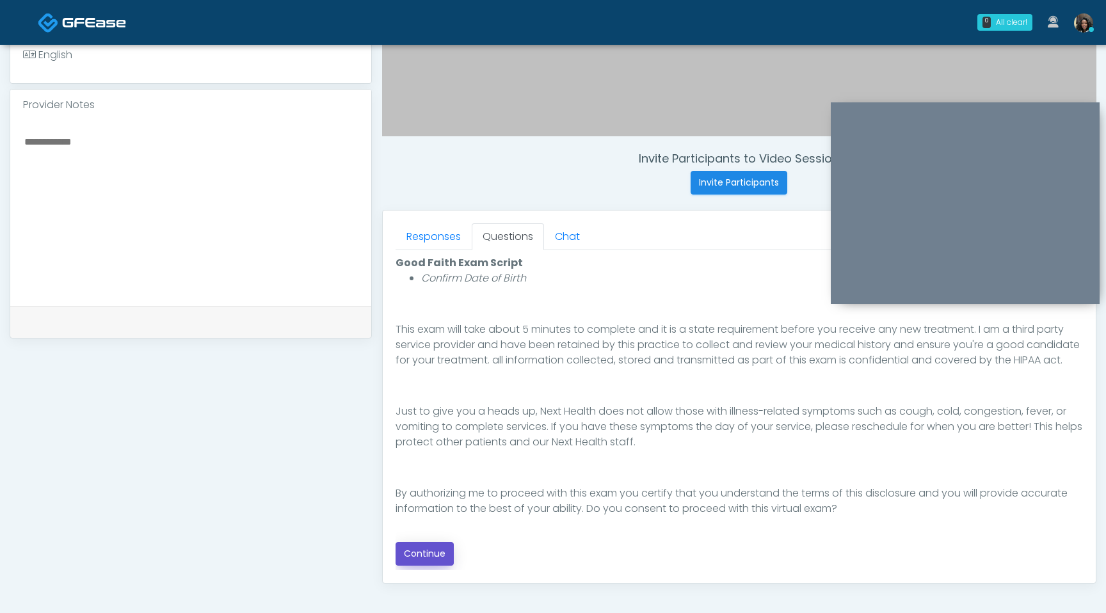
click at [431, 559] on button "Continue" at bounding box center [424, 554] width 58 height 24
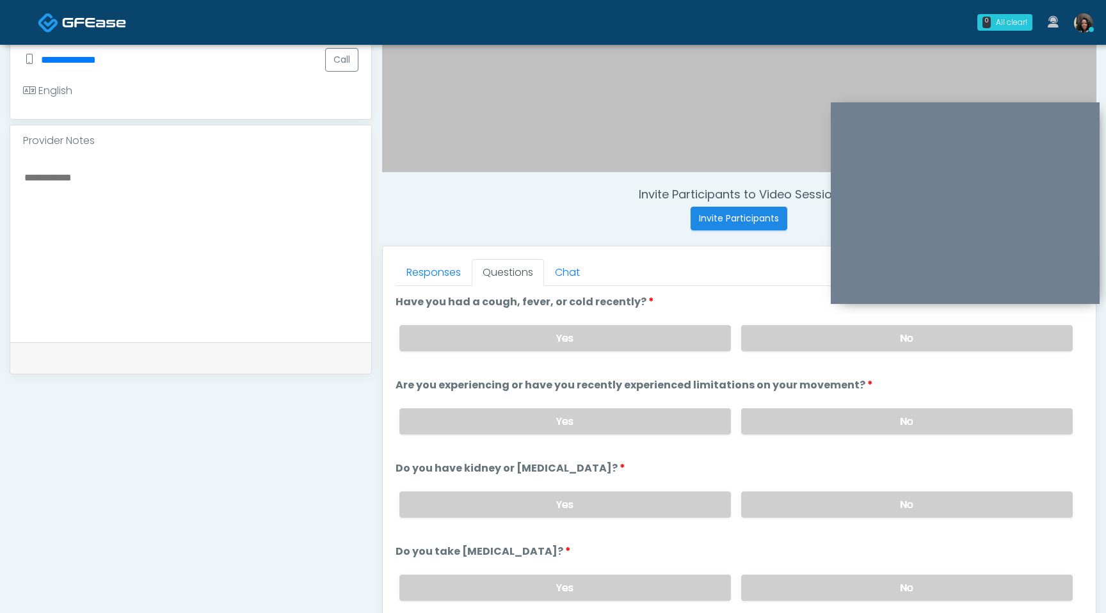
scroll to position [344, 0]
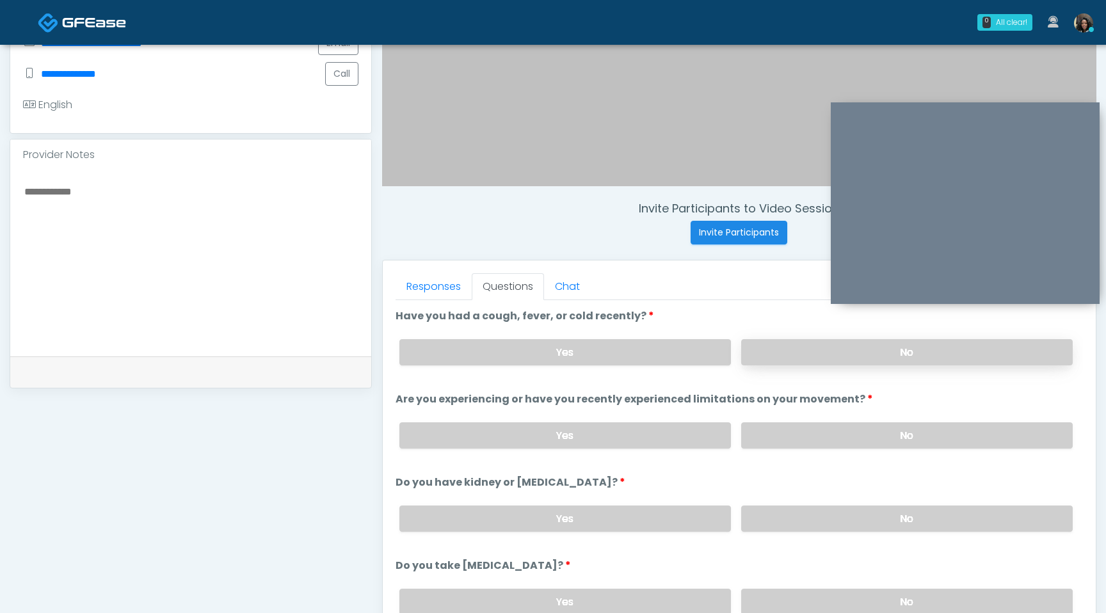
click at [882, 352] on label "No" at bounding box center [906, 352] width 331 height 26
click at [849, 438] on label "No" at bounding box center [906, 435] width 331 height 26
click at [838, 513] on label "No" at bounding box center [906, 519] width 331 height 26
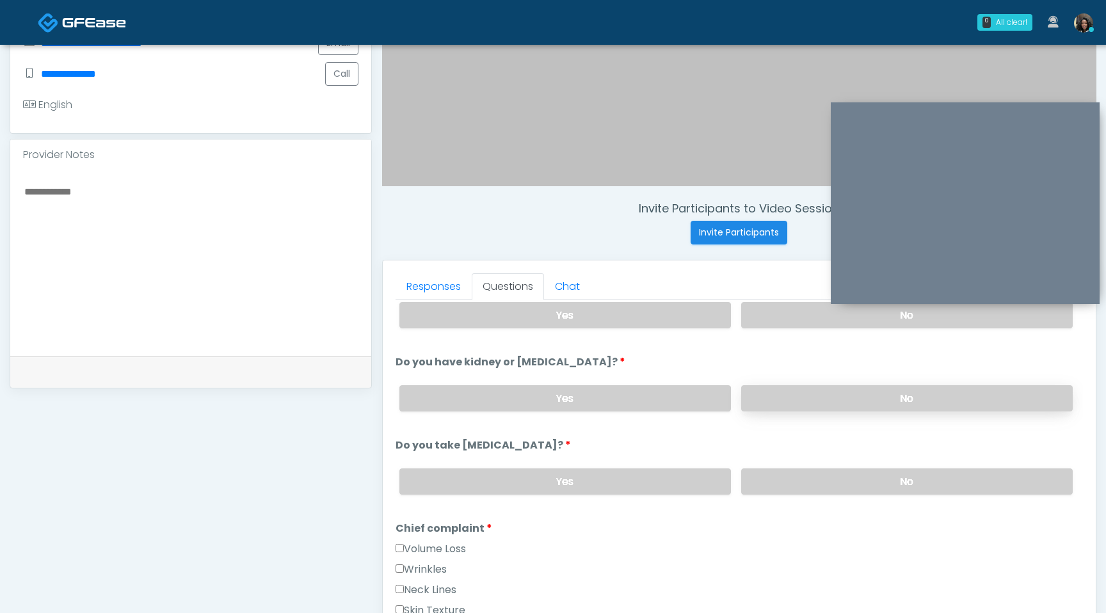
scroll to position [125, 0]
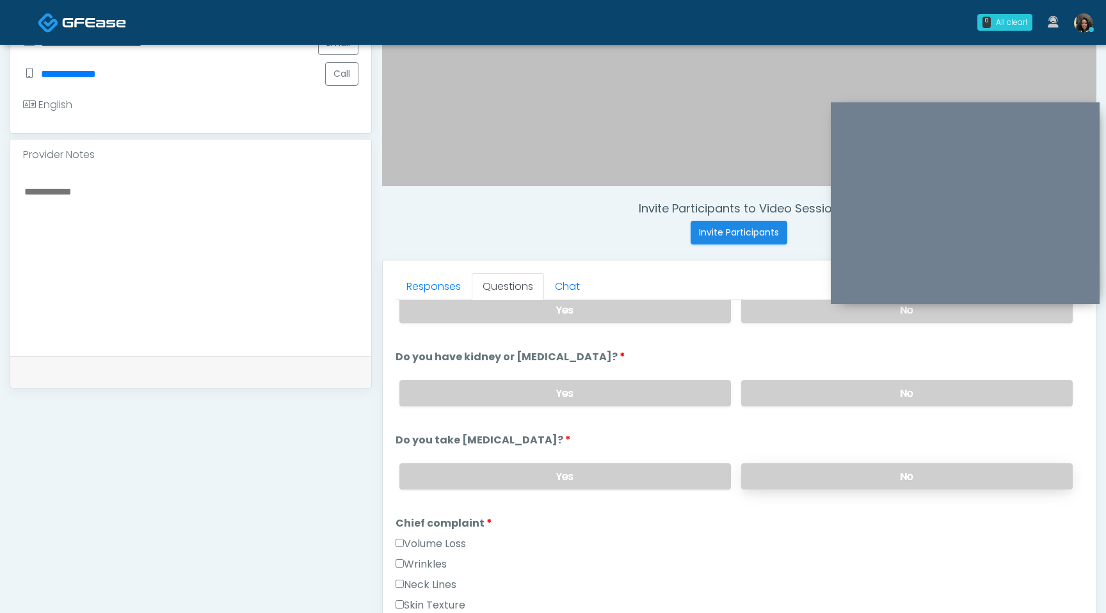
click at [841, 482] on label "No" at bounding box center [906, 476] width 331 height 26
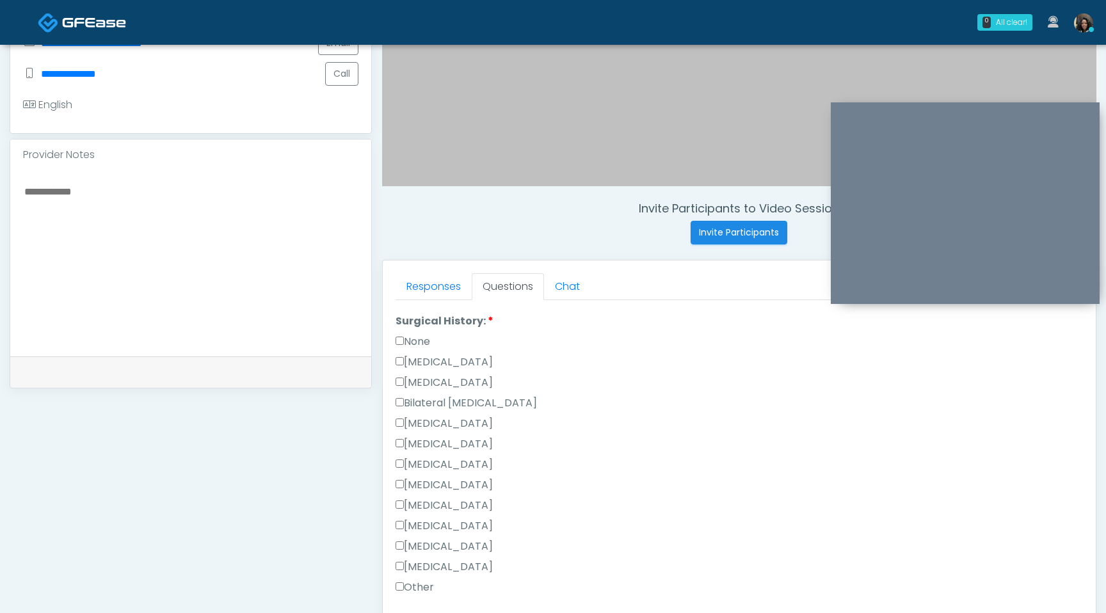
scroll to position [798, 0]
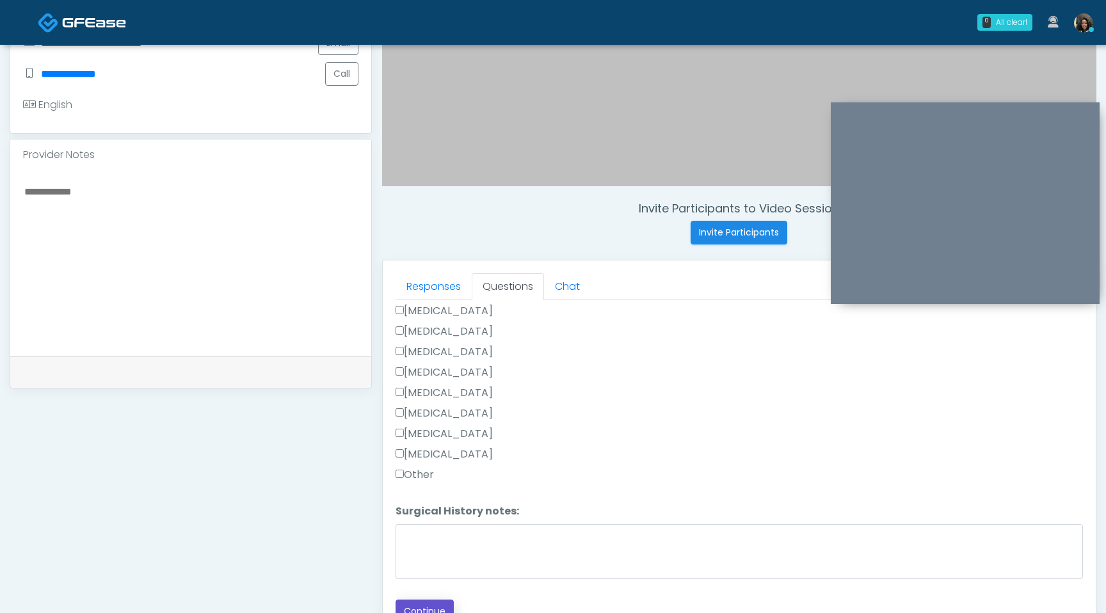
click at [419, 602] on button "Continue" at bounding box center [424, 612] width 58 height 24
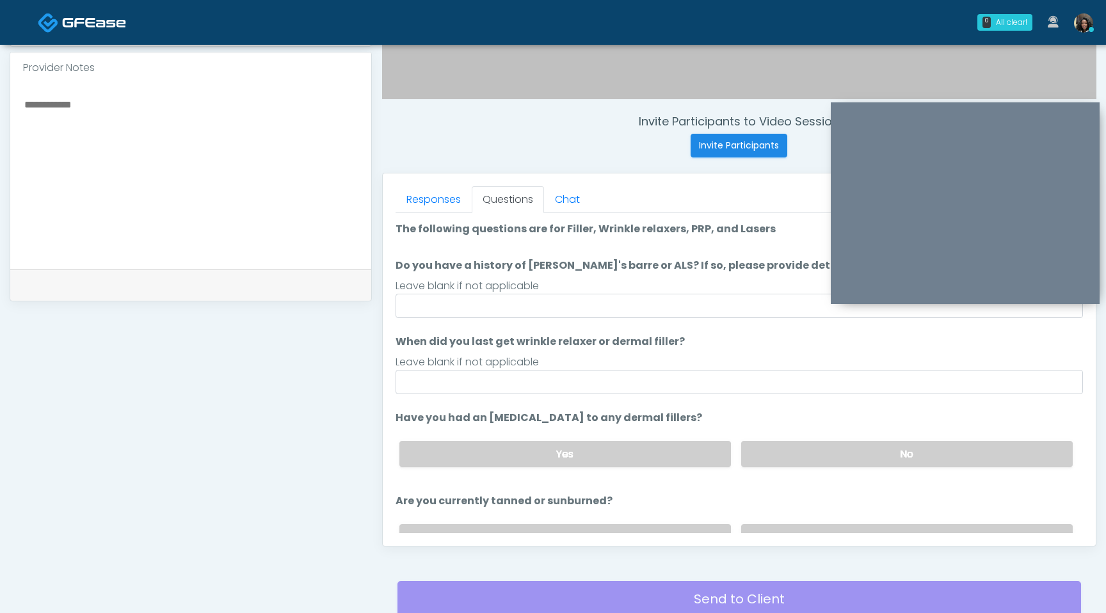
scroll to position [340, 0]
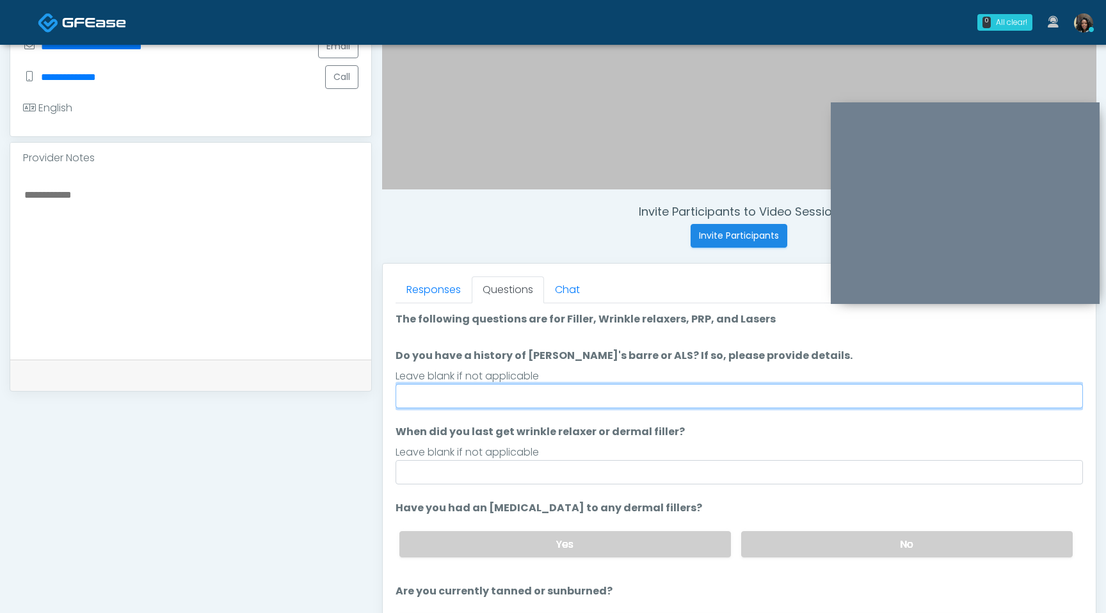
click at [539, 386] on input "Do you have a history of Guillain's barre or ALS? If so, please provide details." at bounding box center [738, 396] width 687 height 24
type input "**"
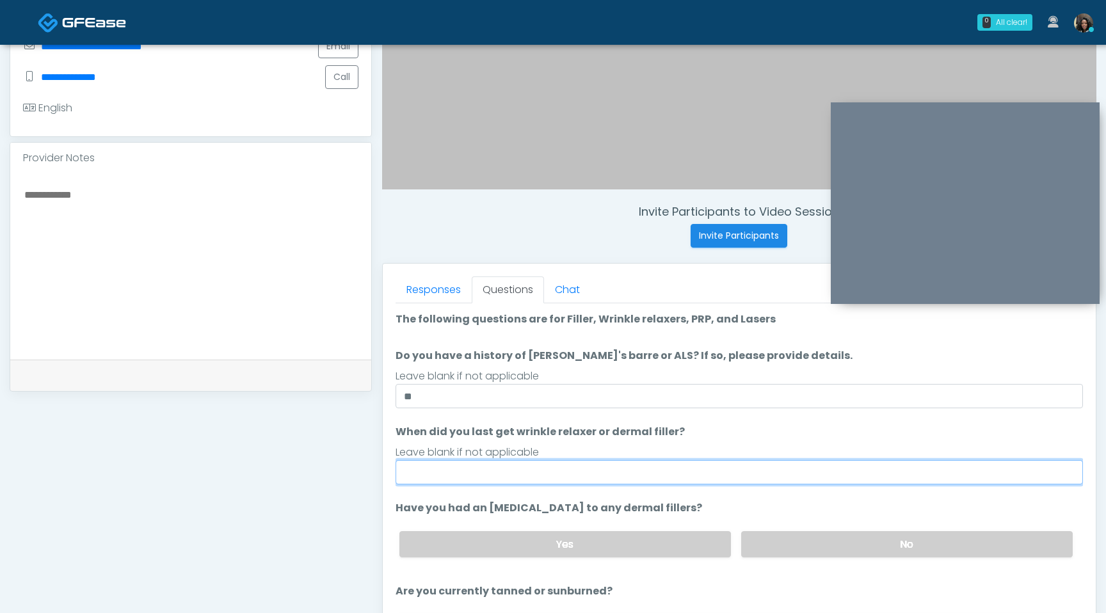
click at [477, 475] on input "When did you last get wrinkle relaxer or dermal filler?" at bounding box center [738, 472] width 687 height 24
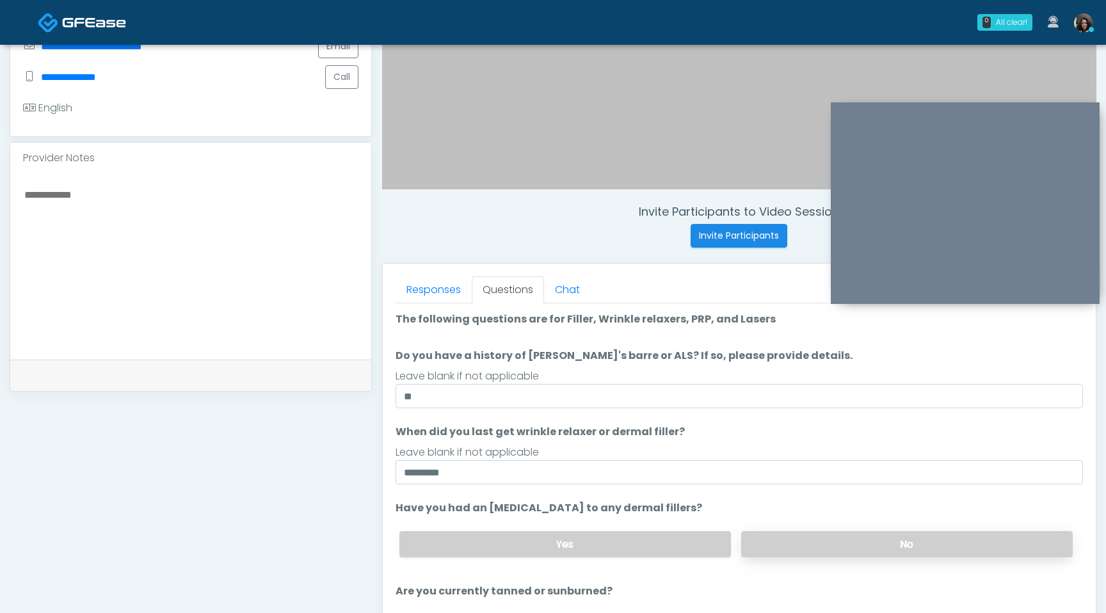
click at [882, 553] on label "No" at bounding box center [906, 544] width 331 height 26
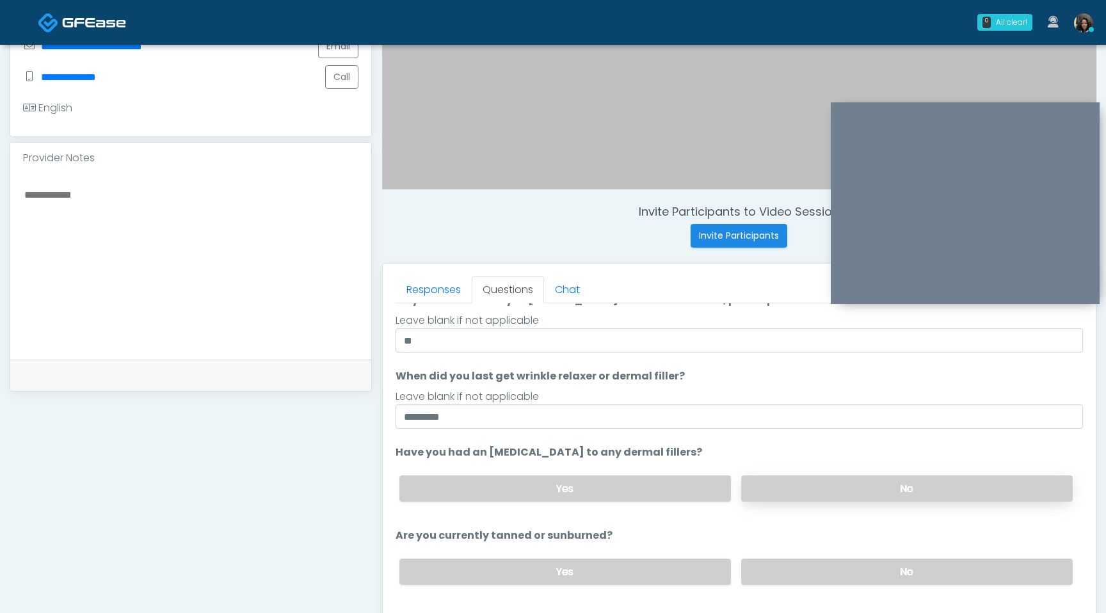
scroll to position [65, 0]
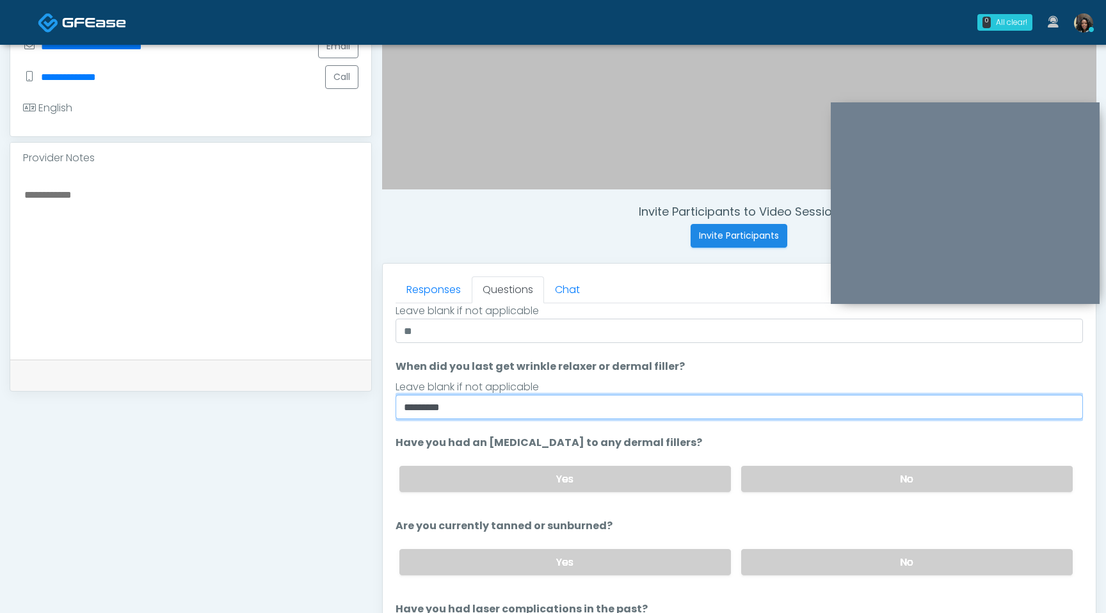
click at [518, 413] on input "*********" at bounding box center [738, 407] width 687 height 24
type input "*"
type input "**********"
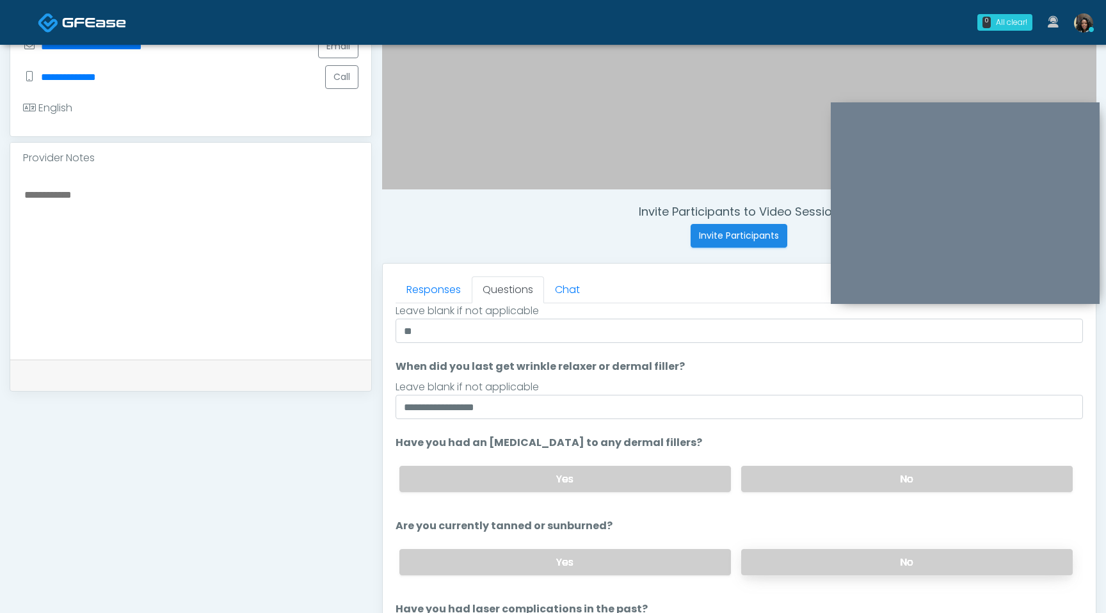
click at [829, 561] on label "No" at bounding box center [906, 562] width 331 height 26
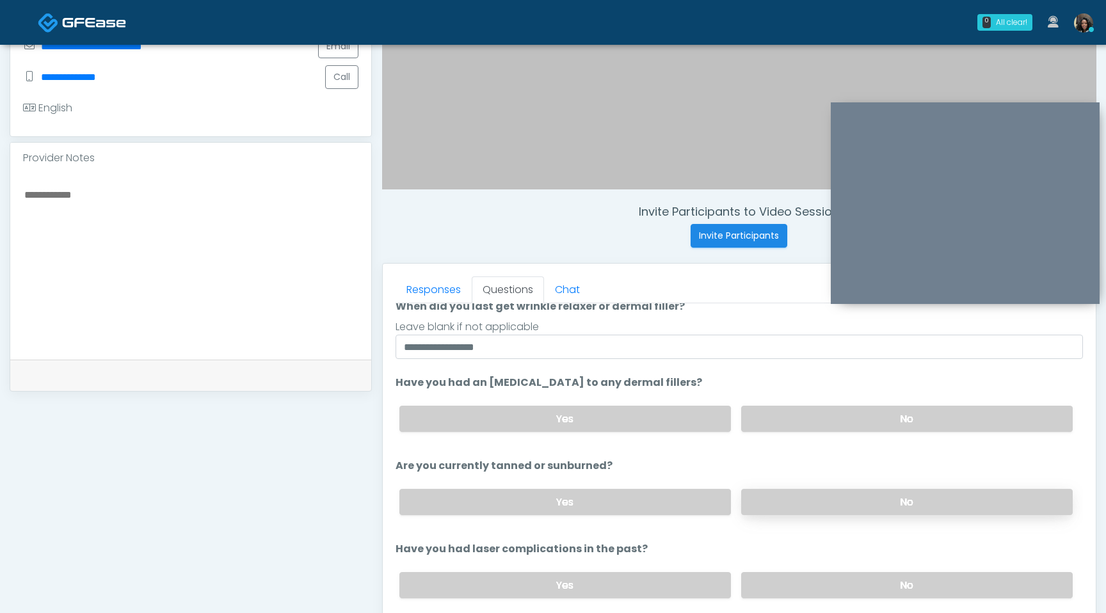
scroll to position [148, 0]
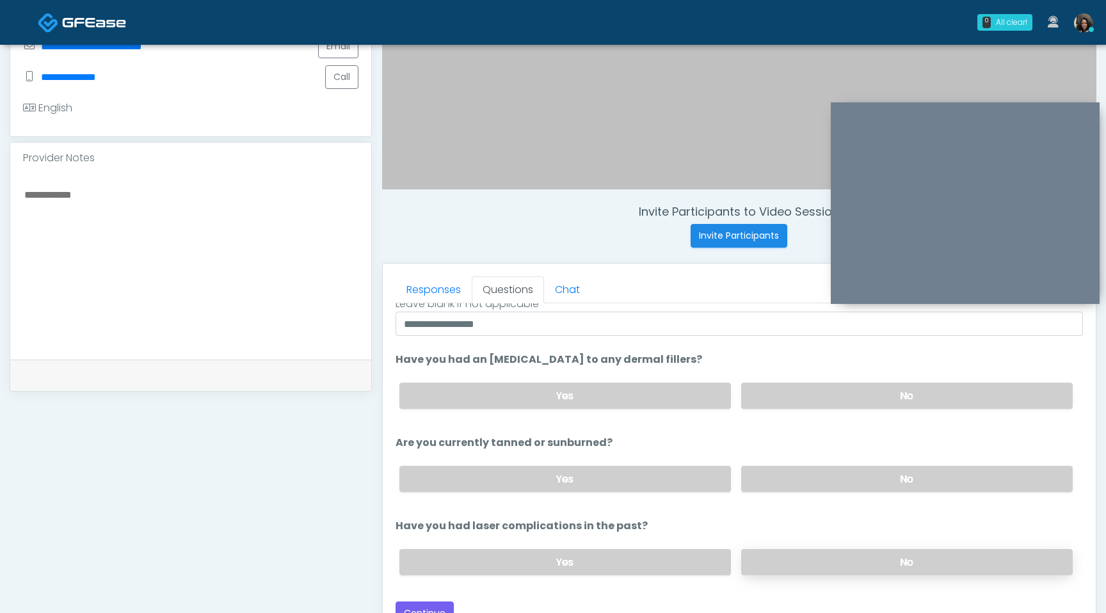
click at [842, 566] on label "No" at bounding box center [906, 562] width 331 height 26
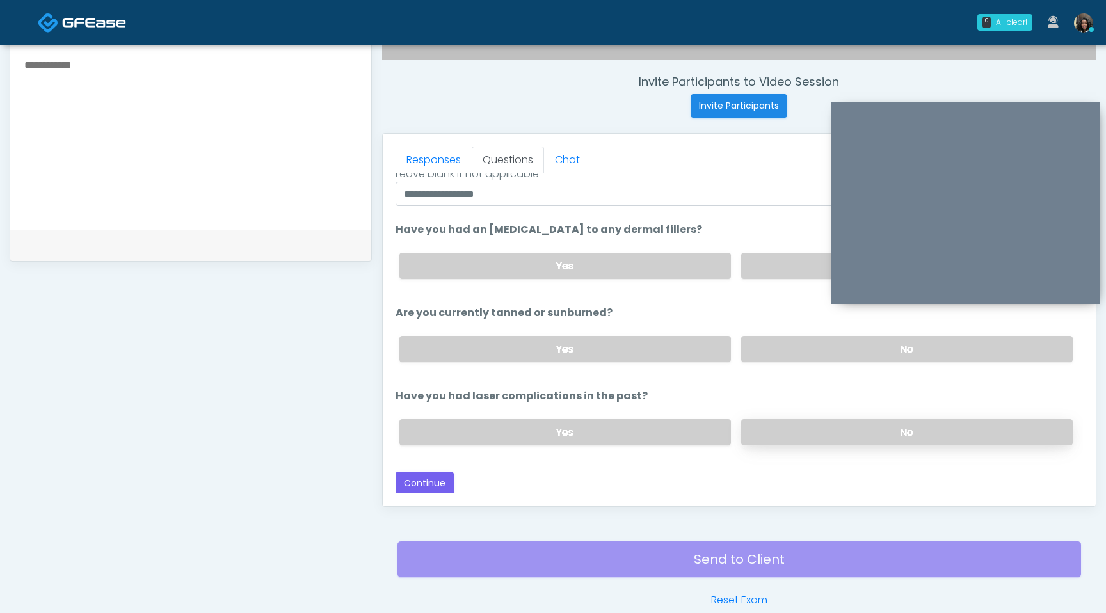
scroll to position [473, 0]
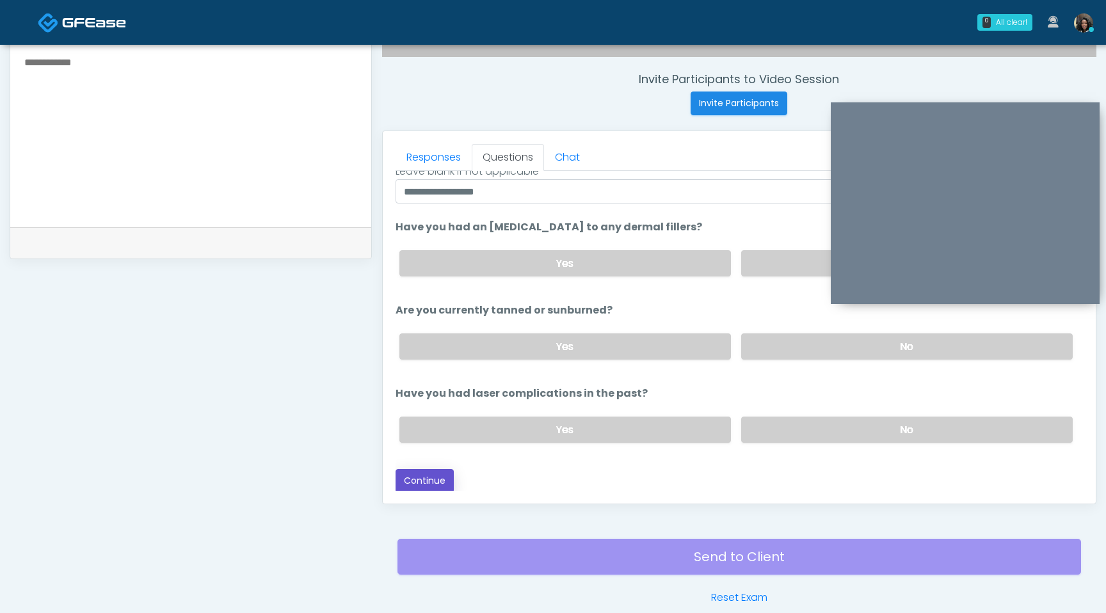
click at [424, 482] on button "Continue" at bounding box center [424, 481] width 58 height 24
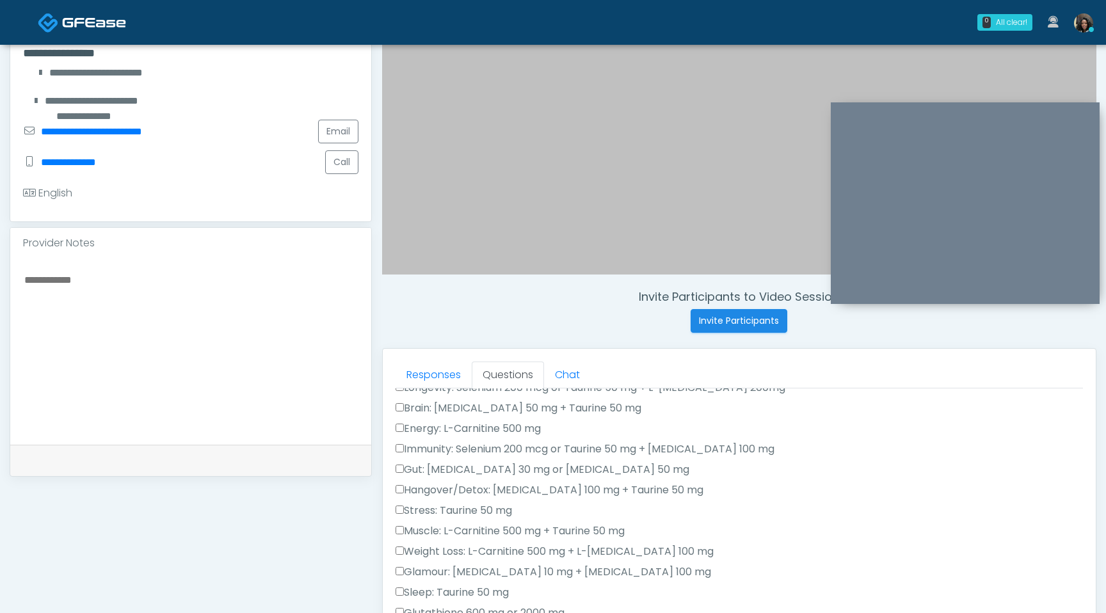
scroll to position [0, 0]
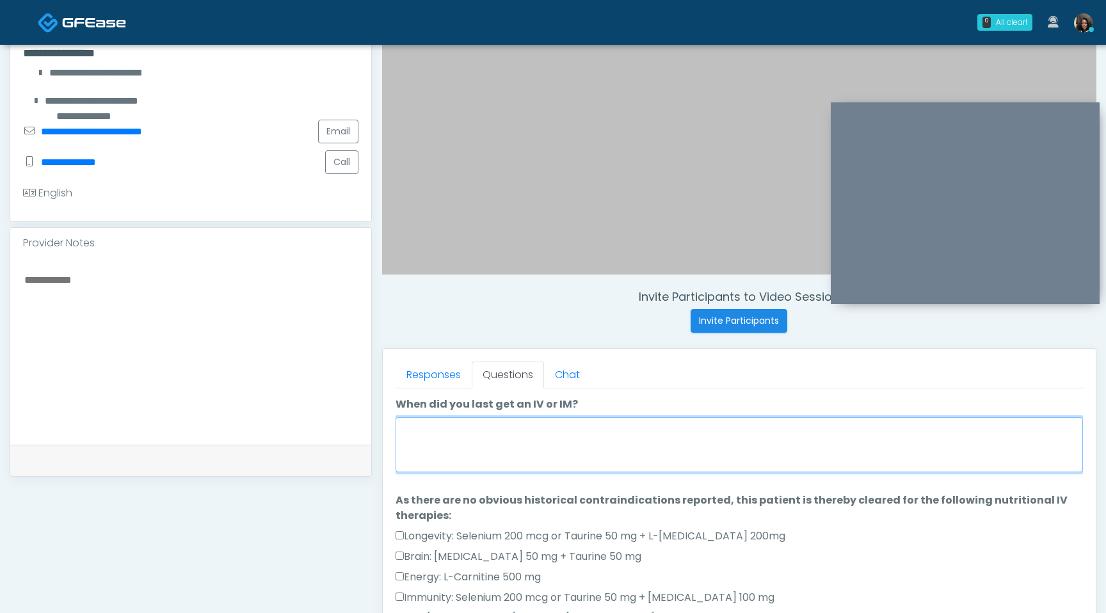
click at [509, 455] on textarea "When did you last get an IV or IM?" at bounding box center [738, 444] width 687 height 55
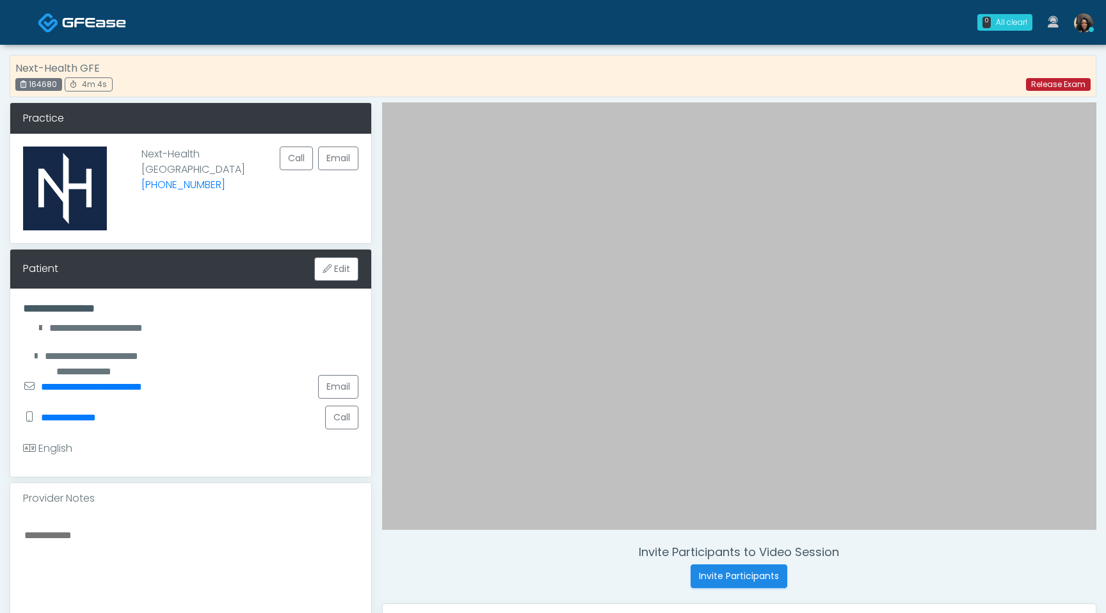
click at [1046, 84] on link "Release Exam" at bounding box center [1058, 84] width 65 height 13
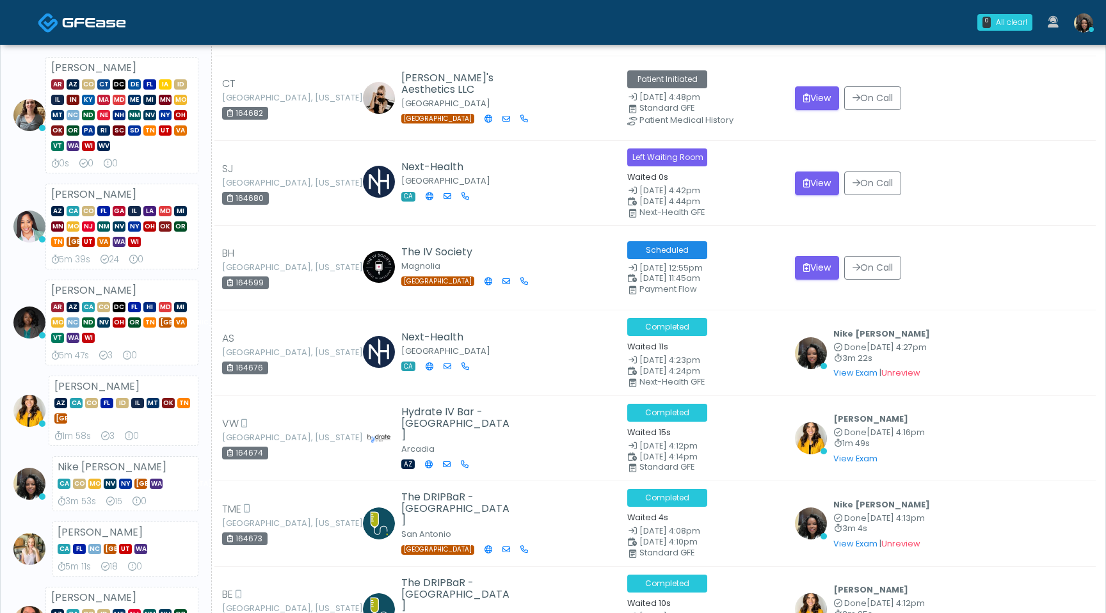
scroll to position [156, 0]
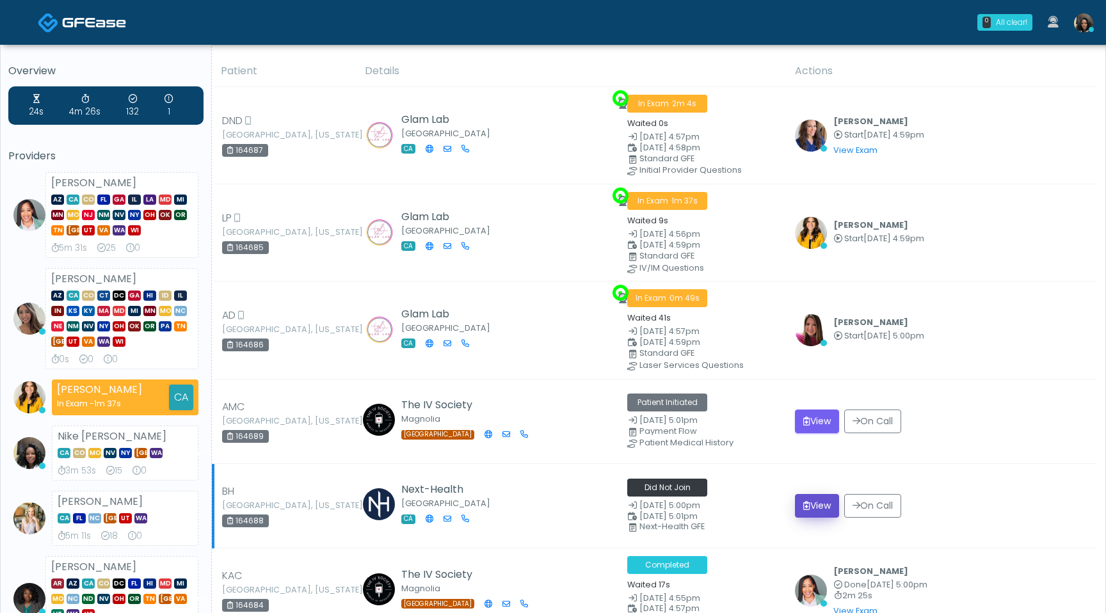
click at [818, 508] on button "View" at bounding box center [817, 506] width 44 height 24
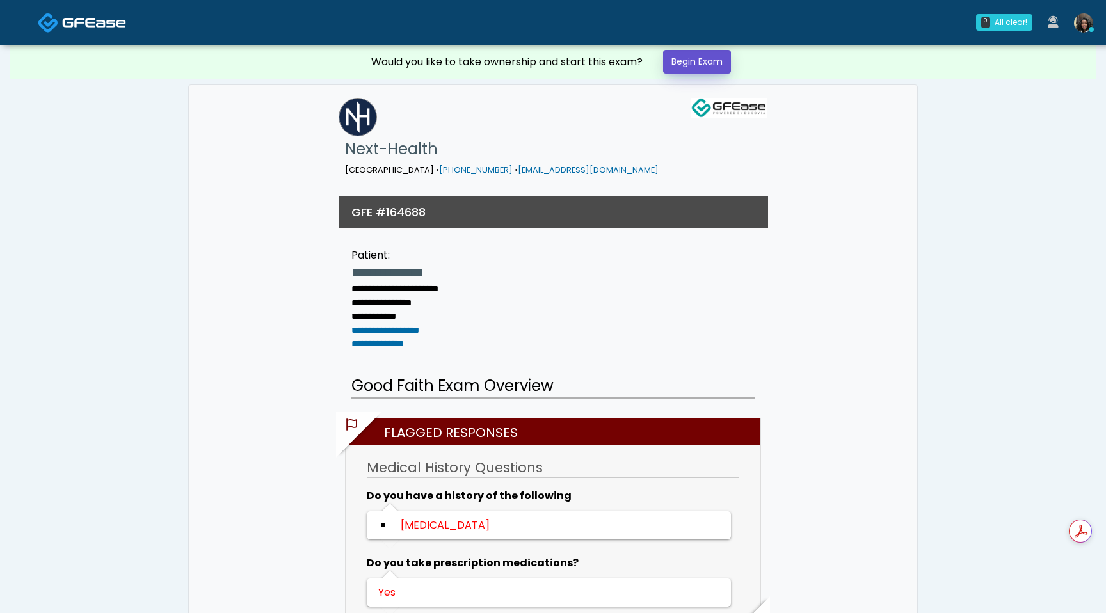
click at [706, 68] on link "Begin Exam" at bounding box center [697, 62] width 68 height 24
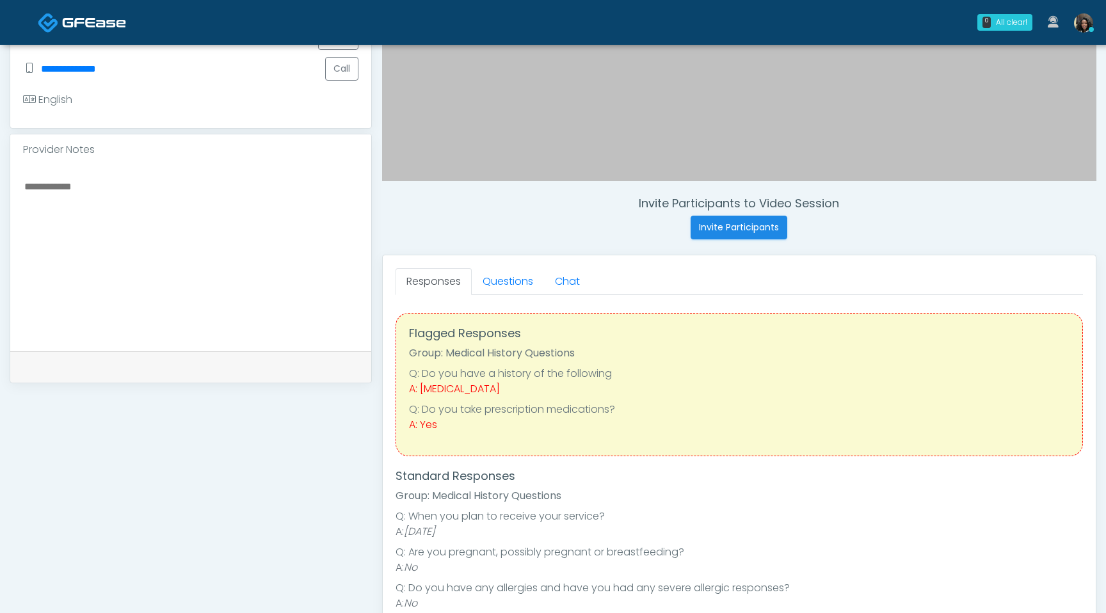
scroll to position [491, 0]
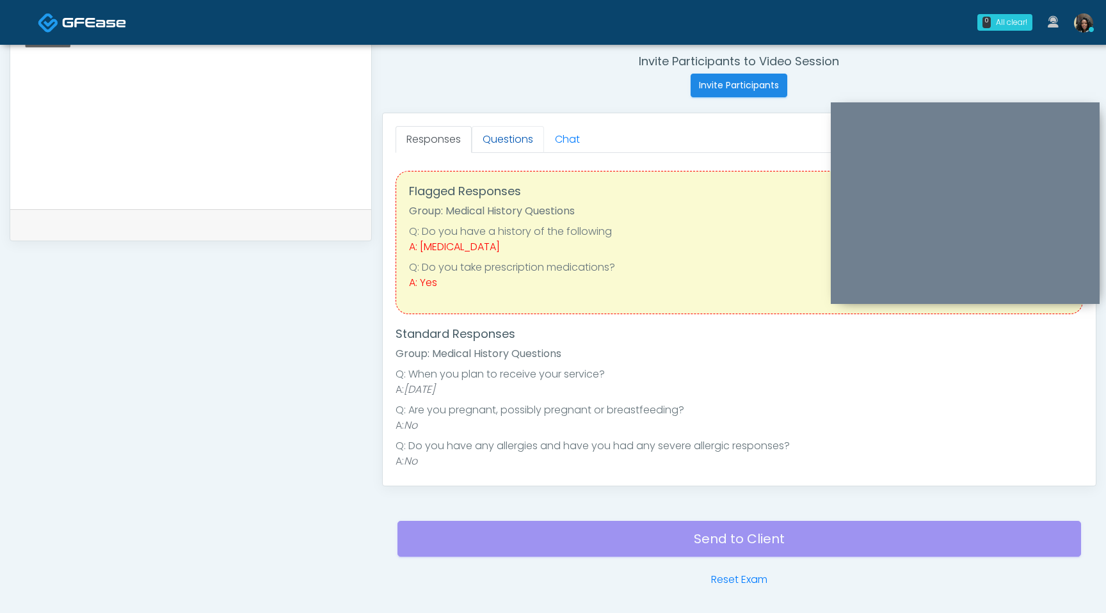
click at [511, 142] on link "Questions" at bounding box center [508, 139] width 72 height 27
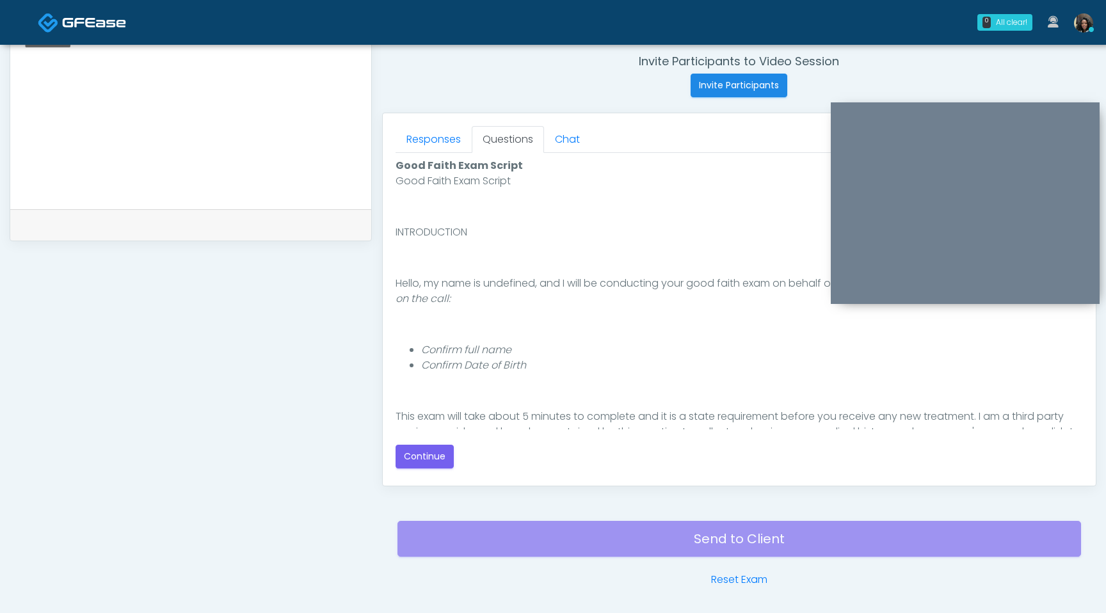
scroll to position [200, 0]
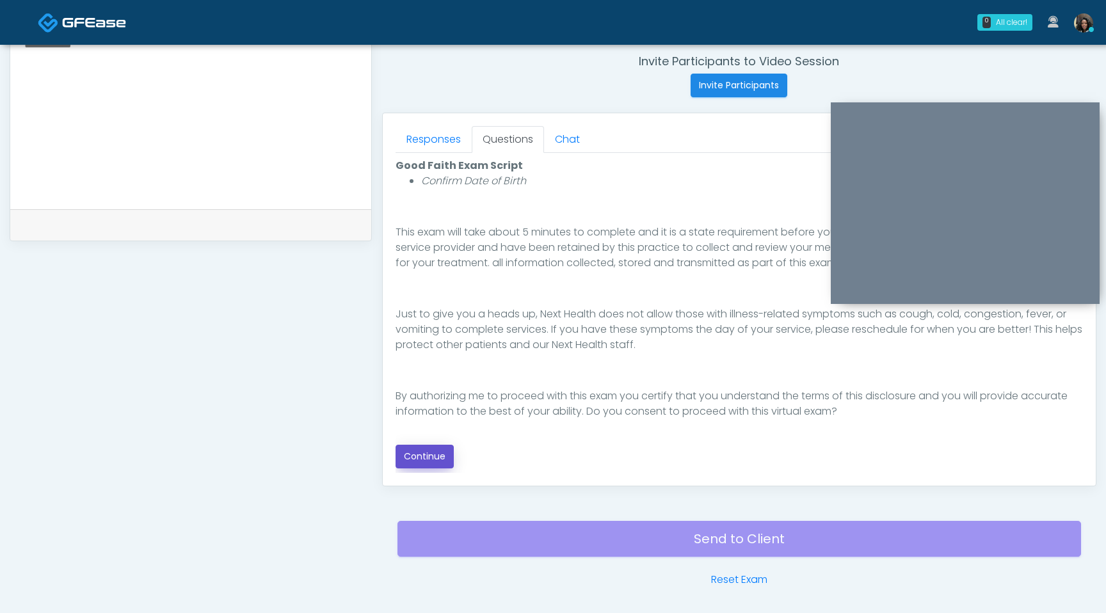
click at [440, 463] on button "Continue" at bounding box center [424, 457] width 58 height 24
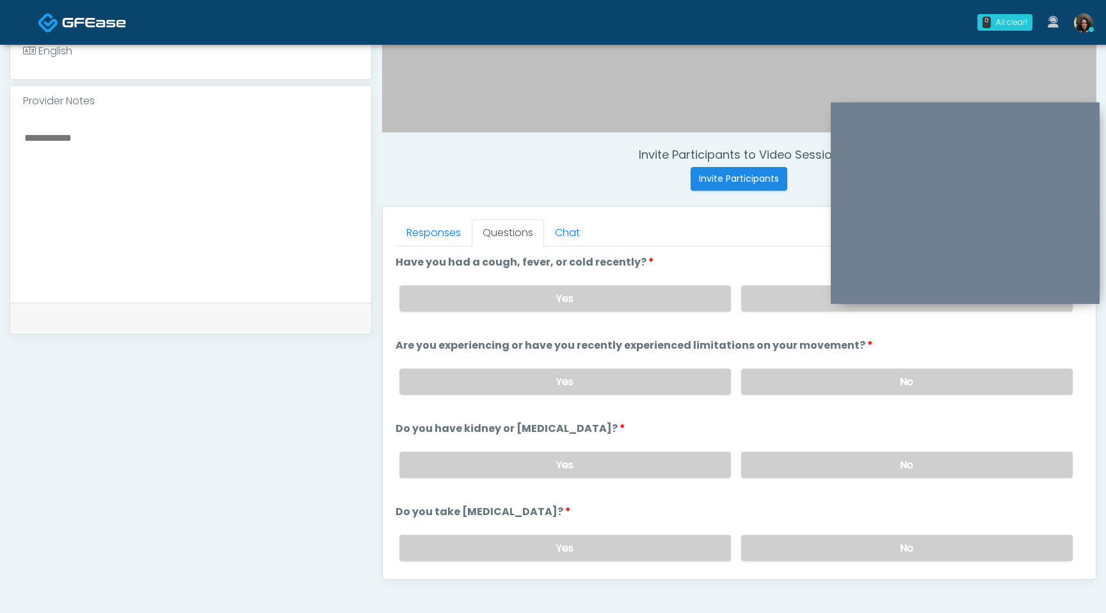
scroll to position [391, 0]
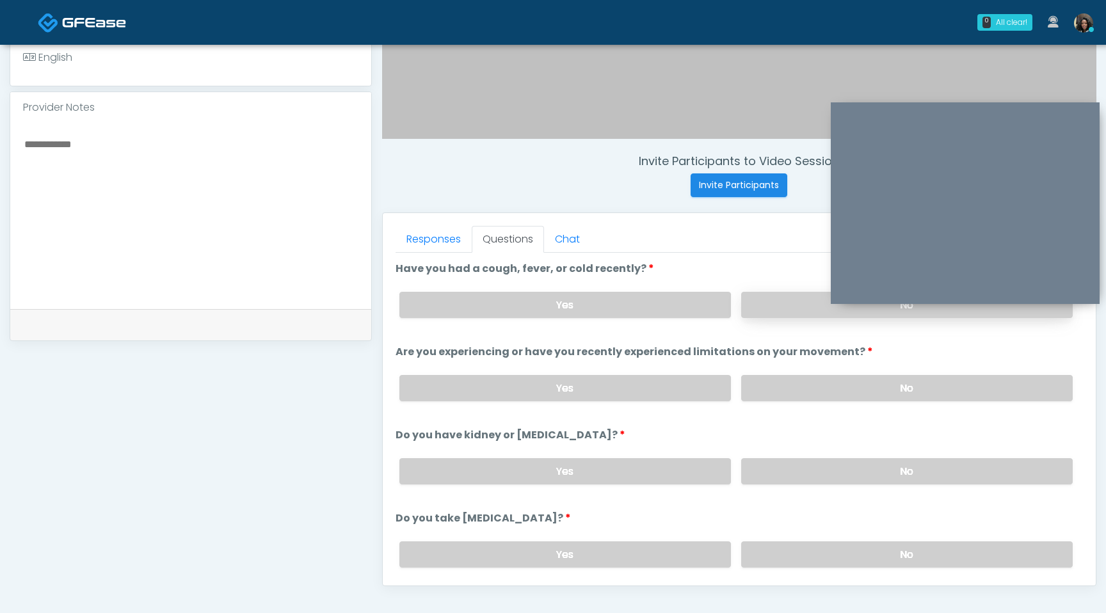
click at [788, 314] on label "No" at bounding box center [906, 305] width 331 height 26
click at [795, 383] on label "No" at bounding box center [906, 388] width 331 height 26
click at [826, 477] on label "No" at bounding box center [906, 471] width 331 height 26
click at [833, 563] on label "No" at bounding box center [906, 554] width 331 height 26
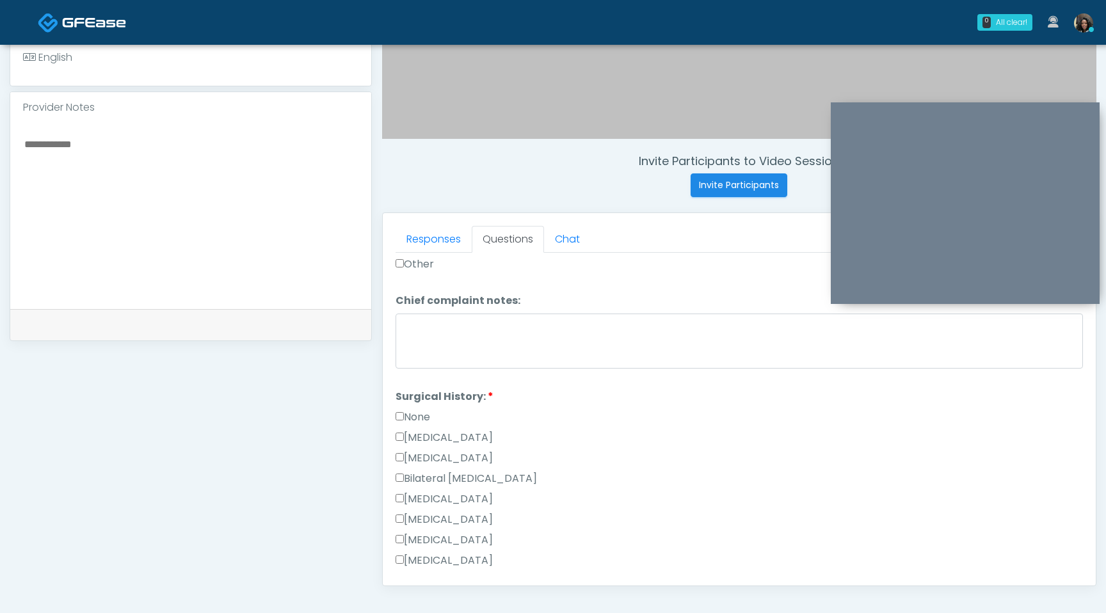
scroll to position [617, 0]
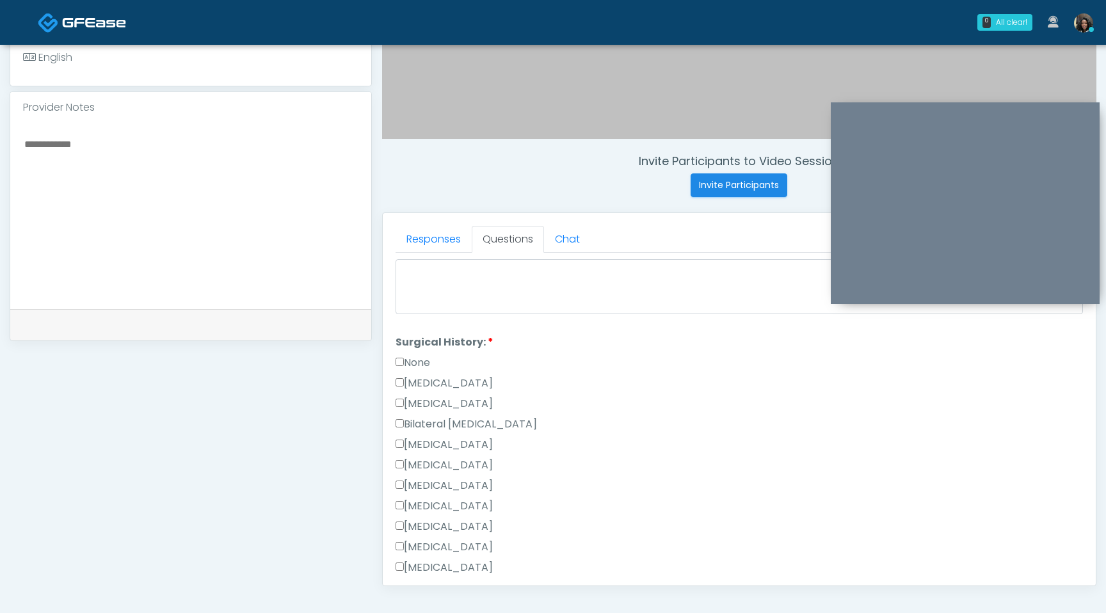
click at [401, 367] on label "None" at bounding box center [412, 362] width 35 height 15
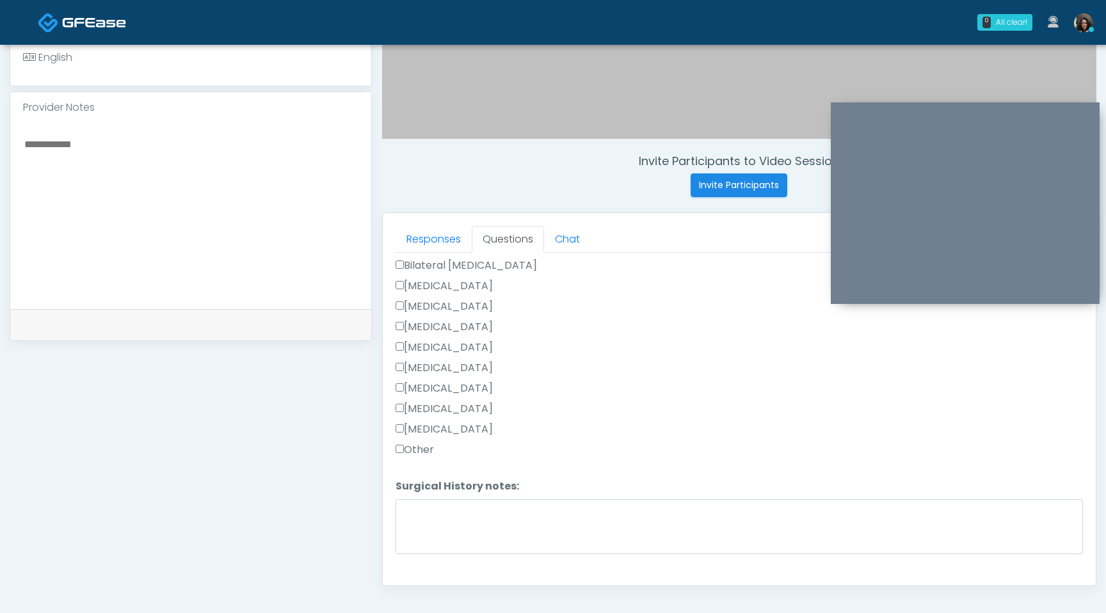
scroll to position [798, 0]
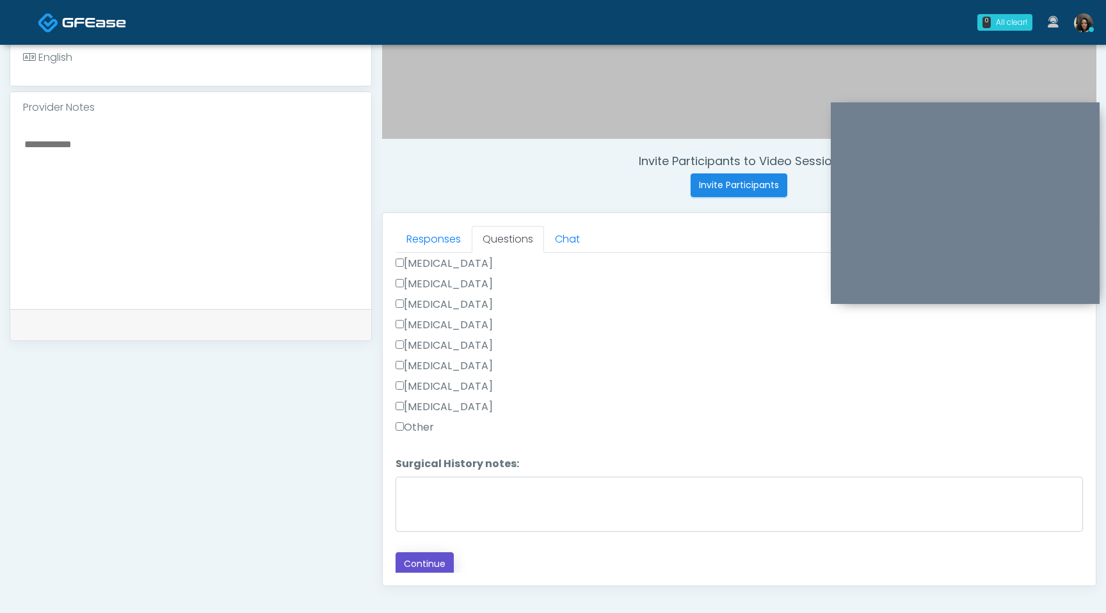
click at [436, 570] on button "Continue" at bounding box center [424, 564] width 58 height 24
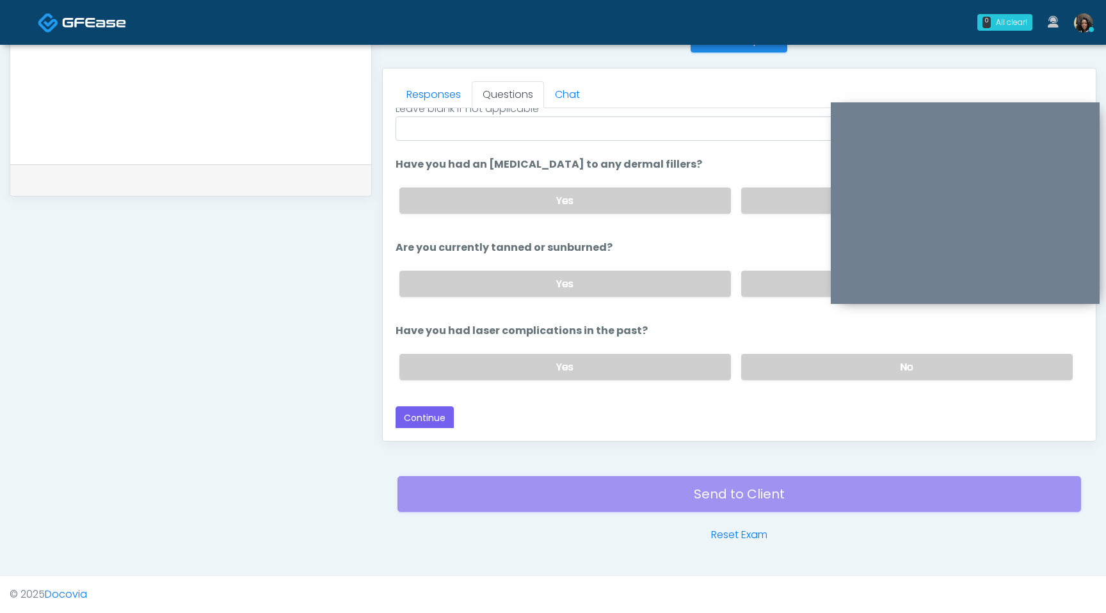
scroll to position [0, 0]
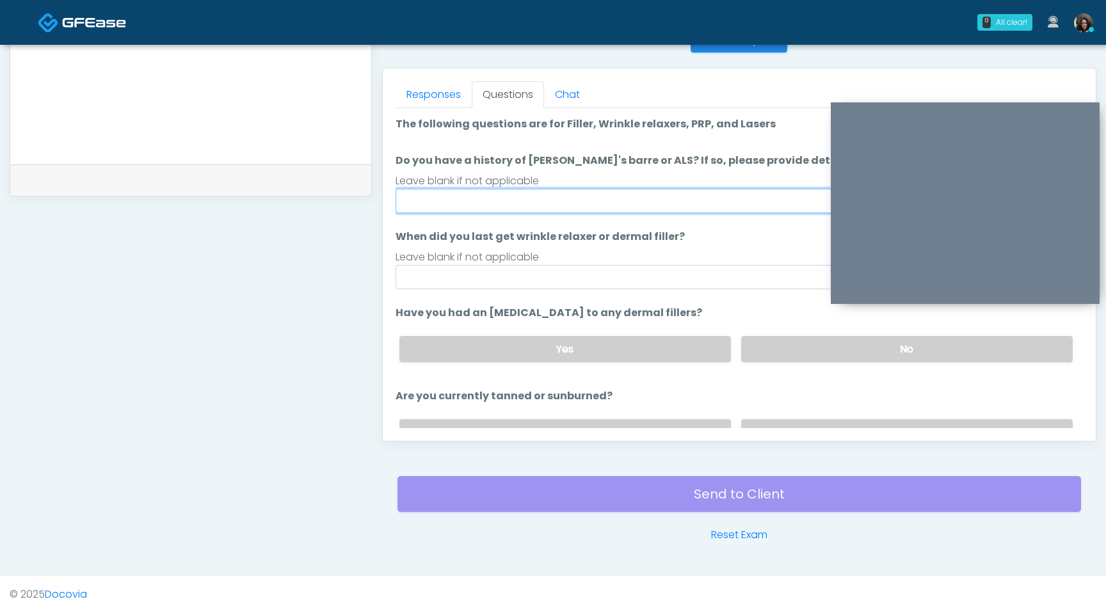
click at [583, 202] on input "Do you have a history of Guillain's barre or ALS? If so, please provide details." at bounding box center [738, 201] width 687 height 24
type input "**"
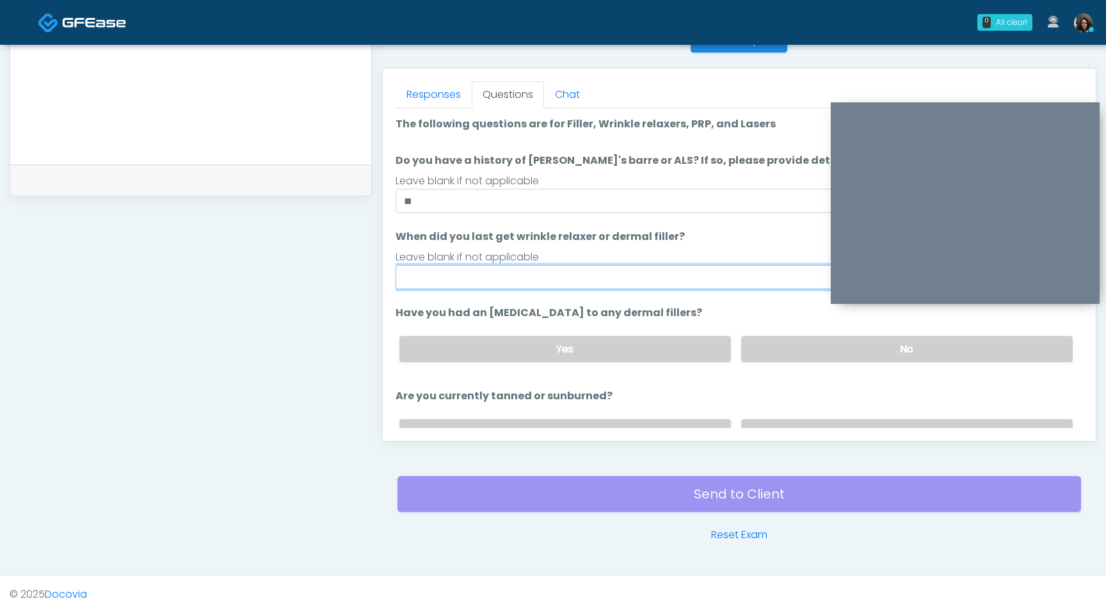
click at [474, 277] on input "When did you last get wrinkle relaxer or dermal filler?" at bounding box center [738, 277] width 687 height 24
type input "*********"
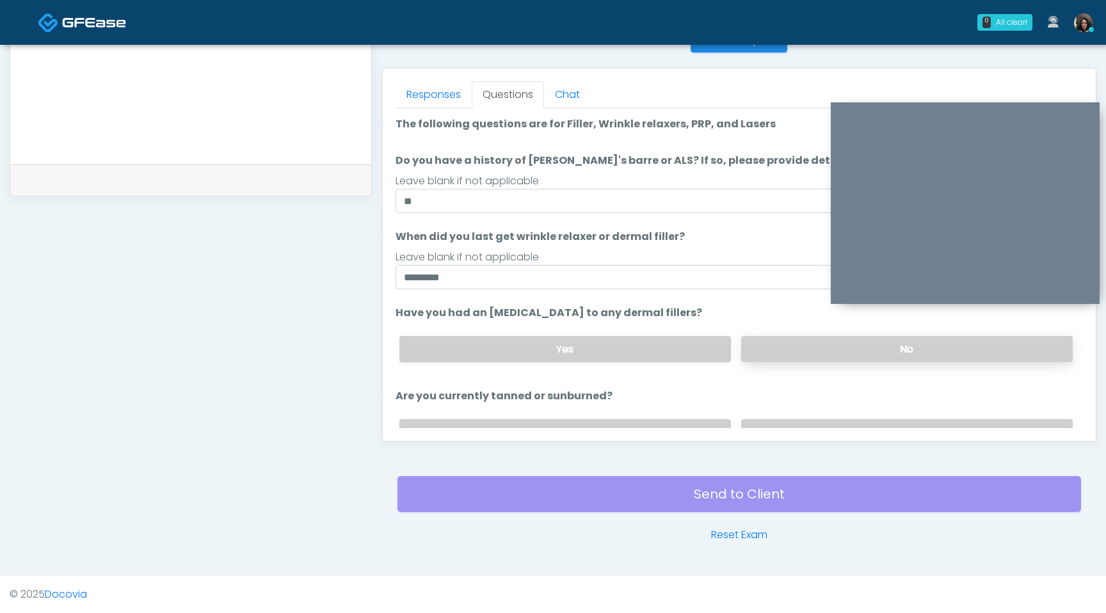
click at [860, 351] on label "No" at bounding box center [906, 349] width 331 height 26
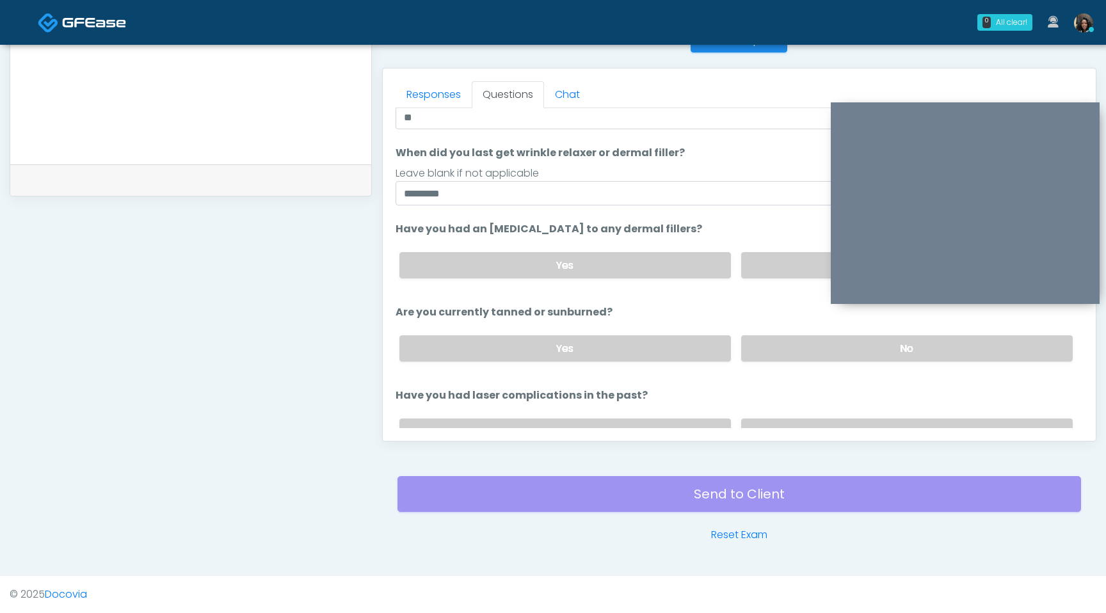
scroll to position [85, 0]
click at [841, 349] on label "No" at bounding box center [906, 347] width 331 height 26
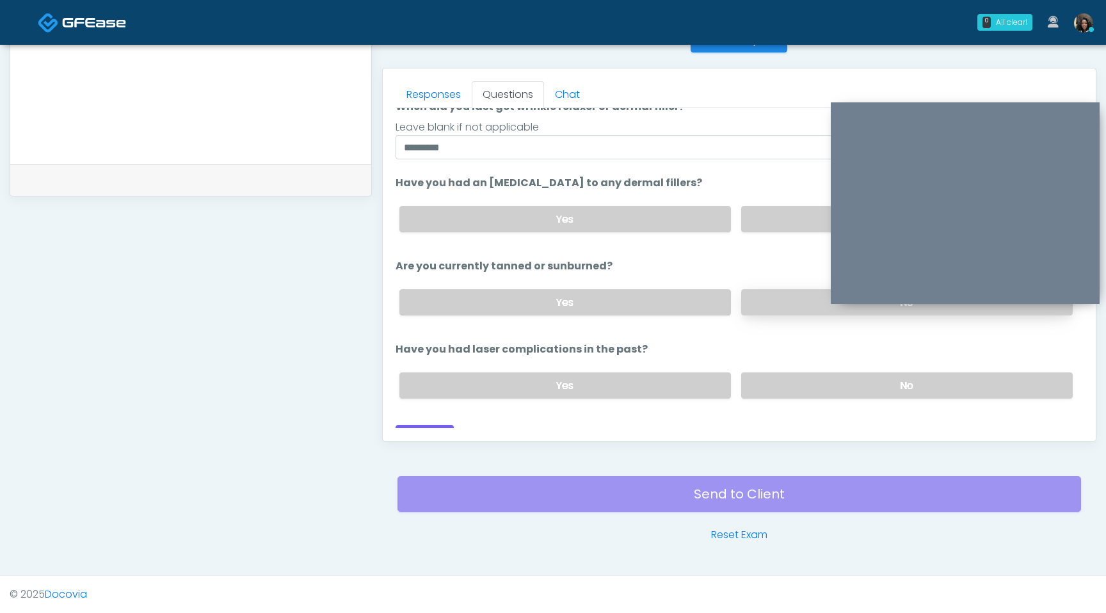
scroll to position [139, 0]
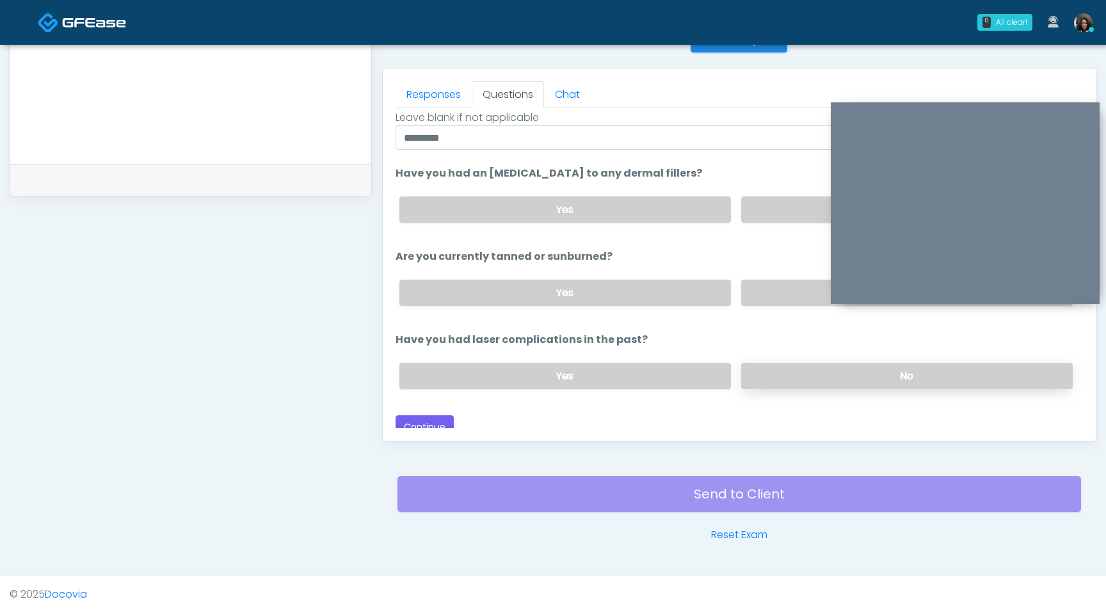
click at [823, 383] on label "No" at bounding box center [906, 376] width 331 height 26
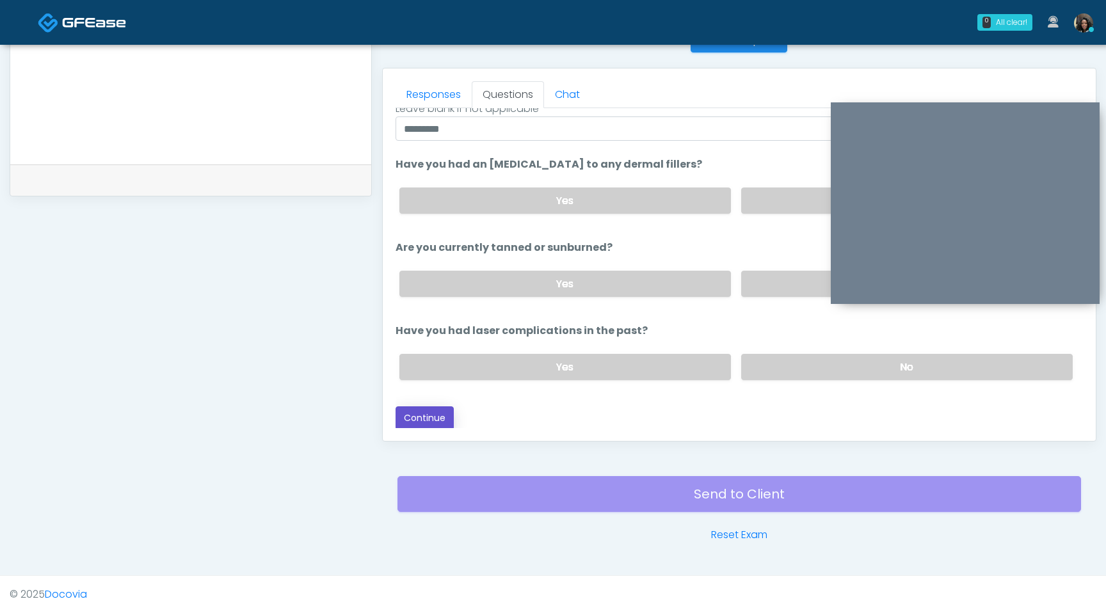
click at [434, 415] on button "Continue" at bounding box center [424, 418] width 58 height 24
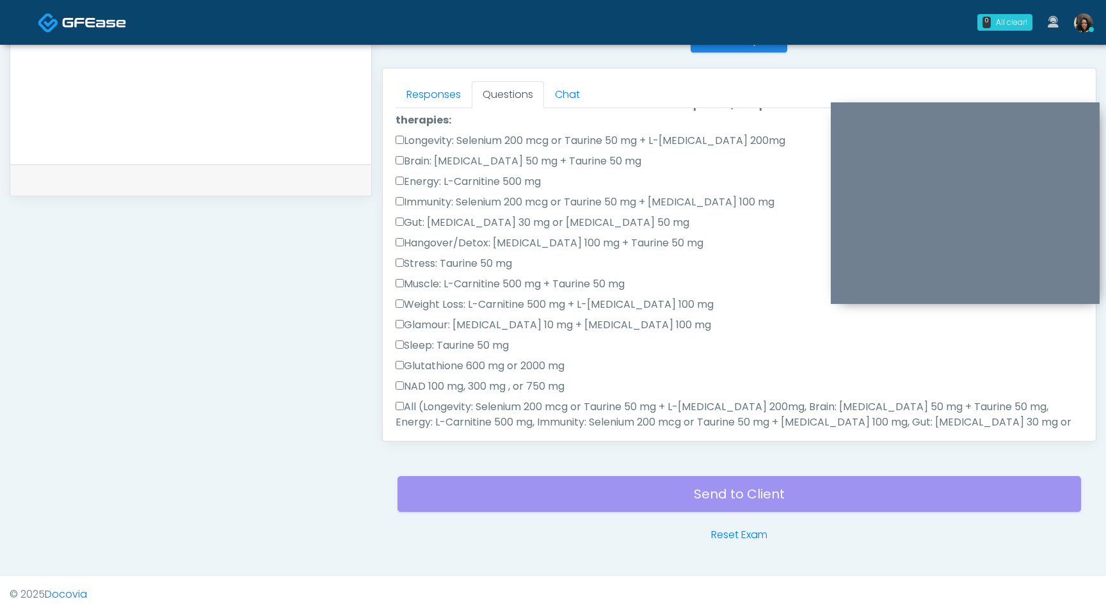
scroll to position [0, 0]
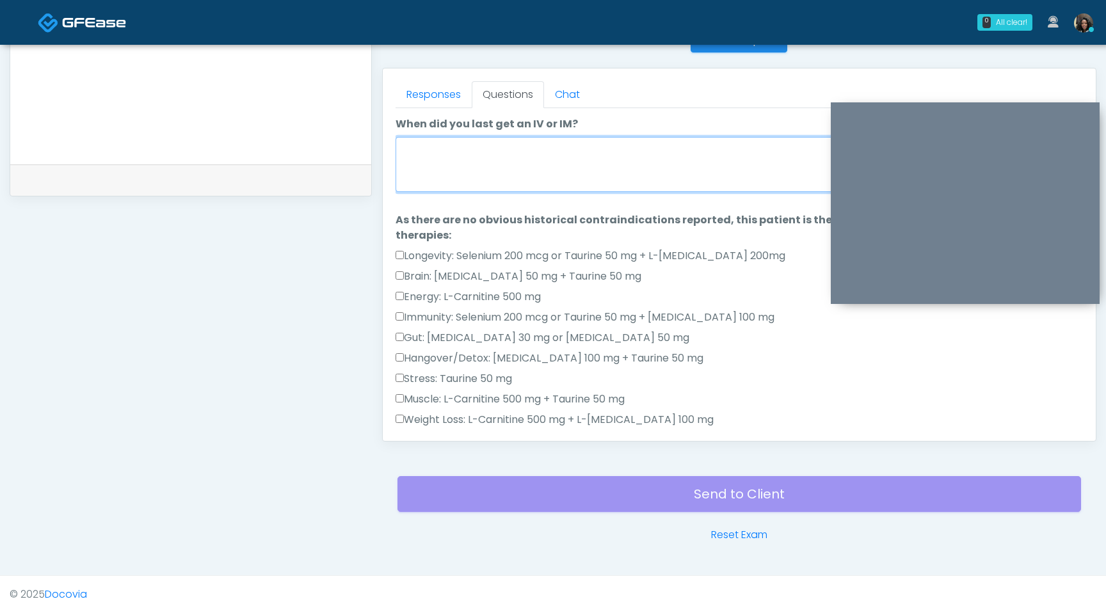
click at [516, 166] on textarea "When did you last get an IV or IM?" at bounding box center [738, 164] width 687 height 55
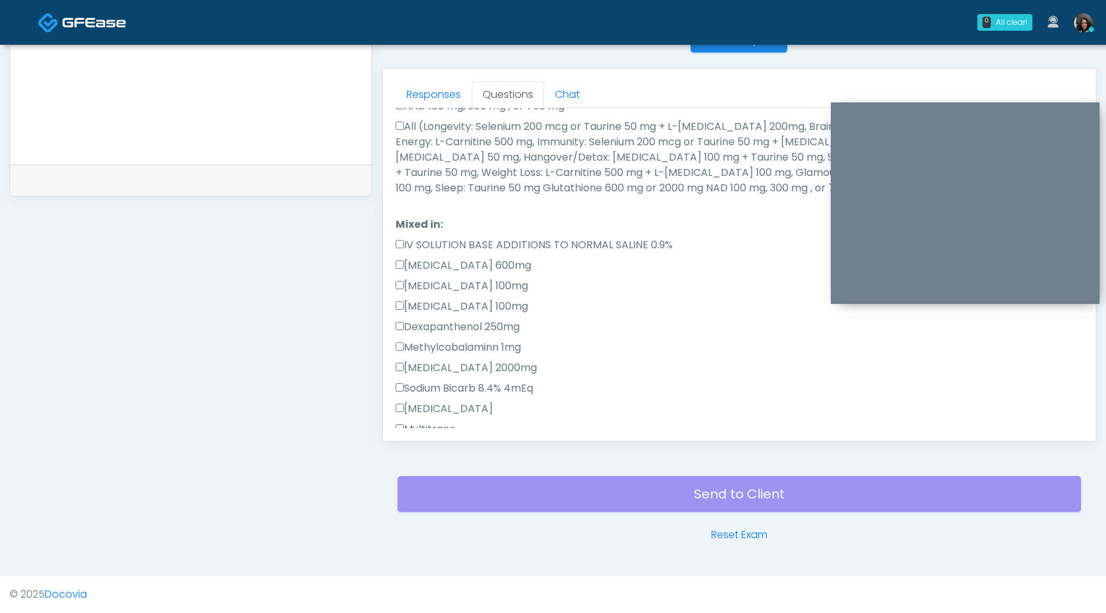
scroll to position [398, 0]
type textarea "**********"
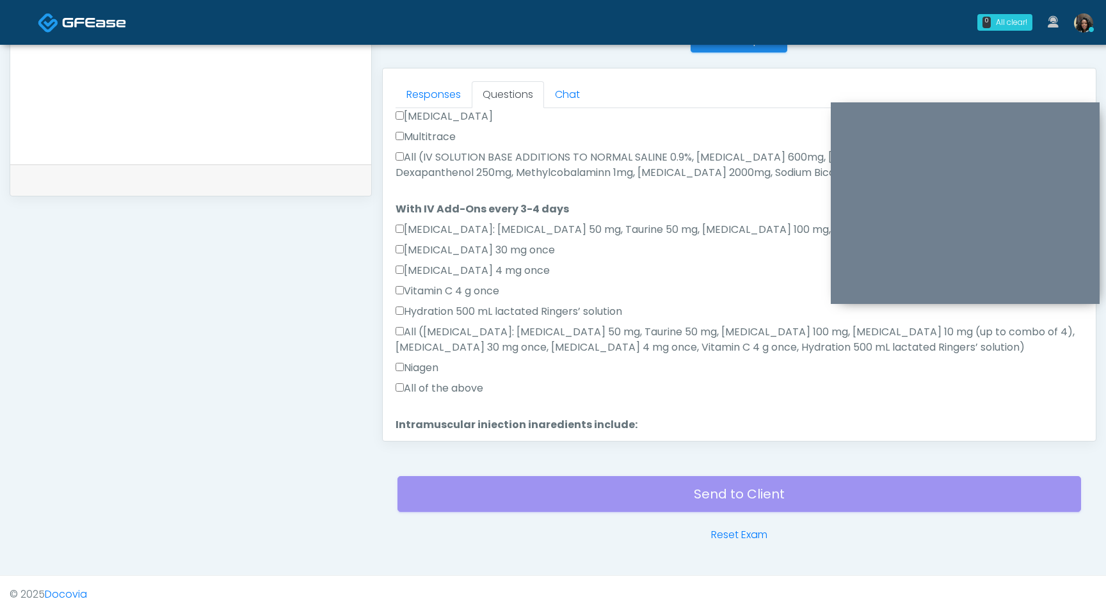
scroll to position [0, 0]
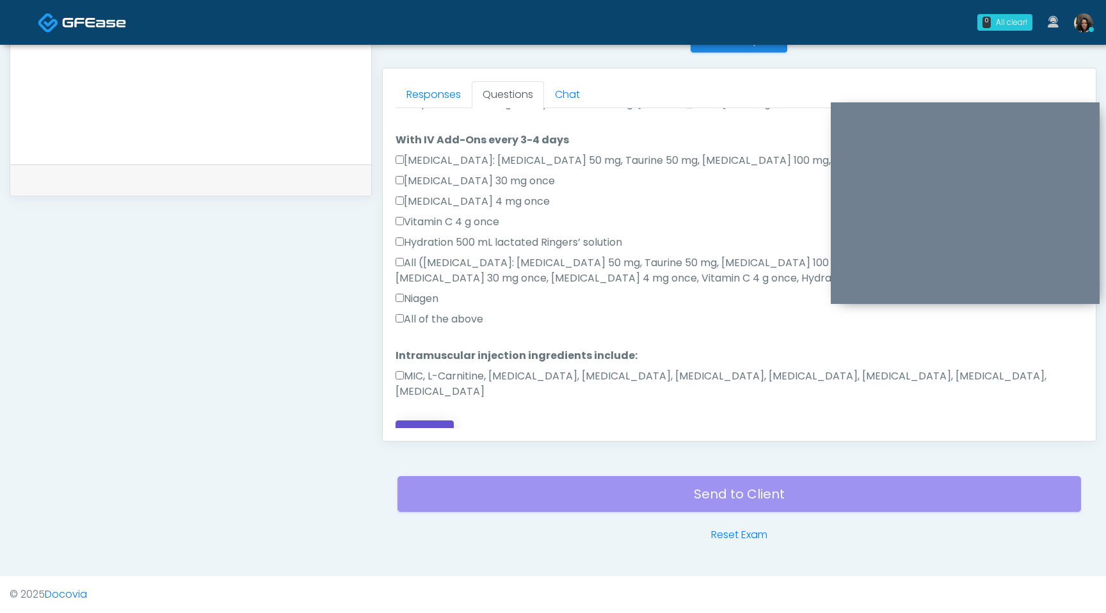
click at [418, 420] on button "Continue" at bounding box center [424, 432] width 58 height 24
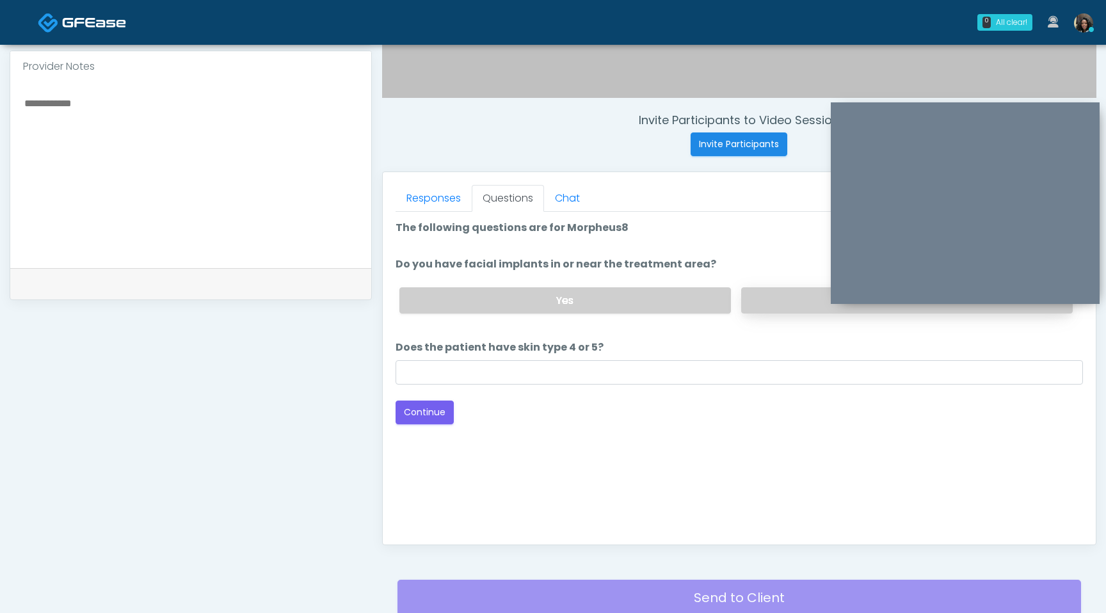
click at [776, 307] on label "No" at bounding box center [906, 300] width 331 height 26
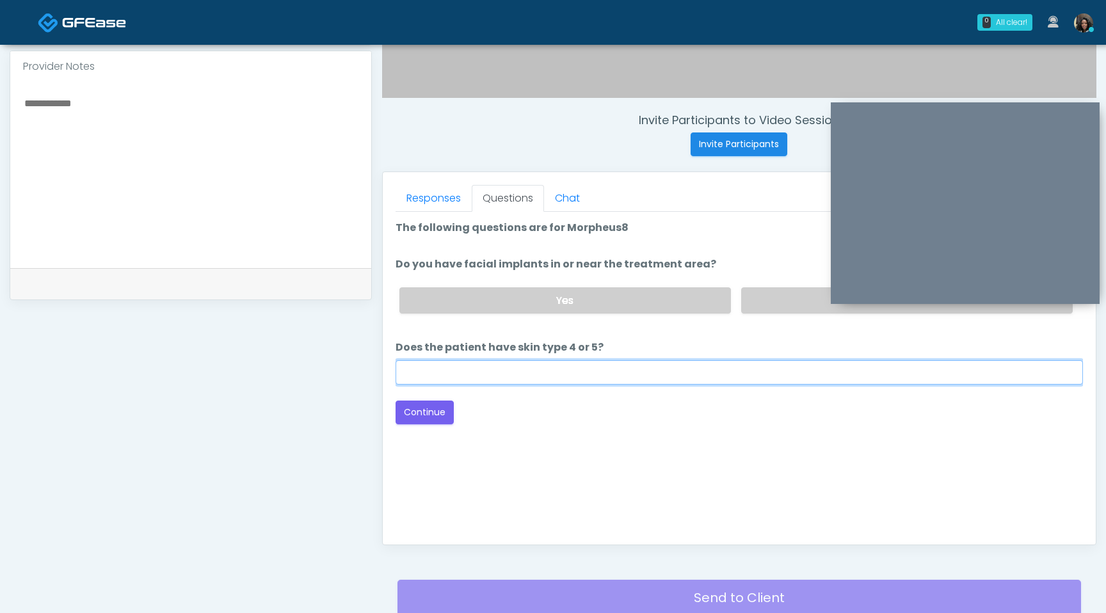
click at [648, 381] on input "Does the patient have skin type 4 or 5?" at bounding box center [738, 372] width 687 height 24
type input "**"
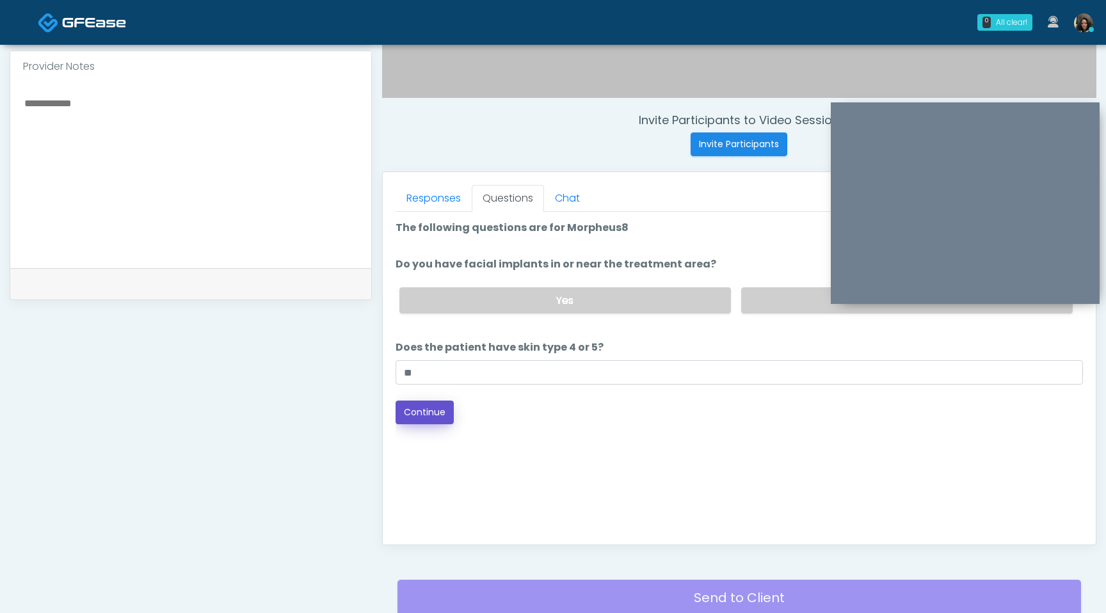
click at [425, 410] on button "Continue" at bounding box center [424, 413] width 58 height 24
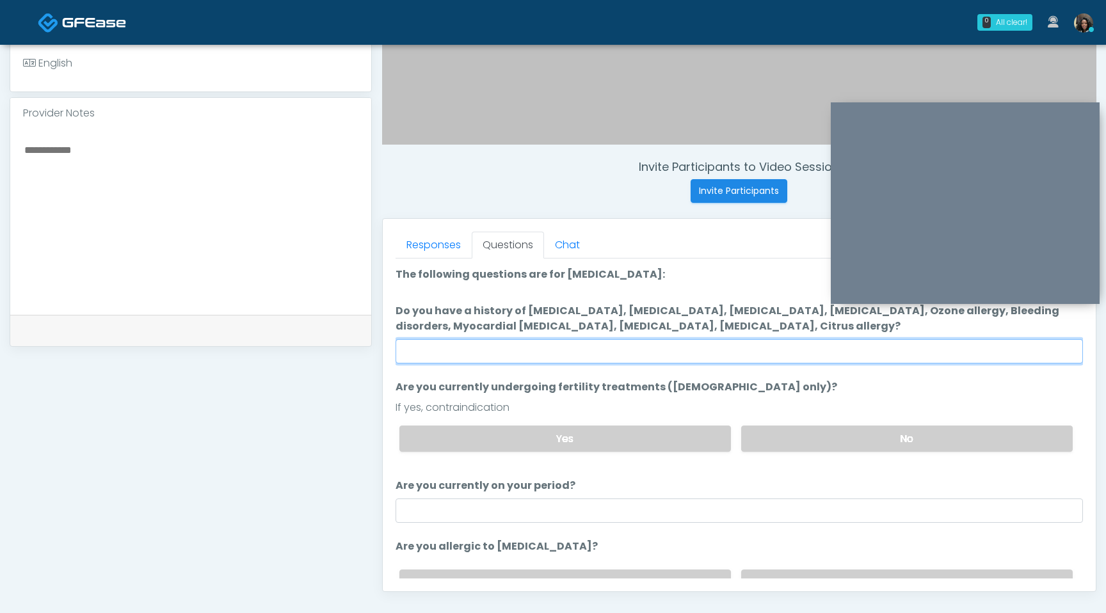
click at [597, 349] on input "Do you have a history of Hyperthyroidism, Hypotension, Hypocalcemia, Hypoglycem…" at bounding box center [738, 351] width 687 height 24
type input "****"
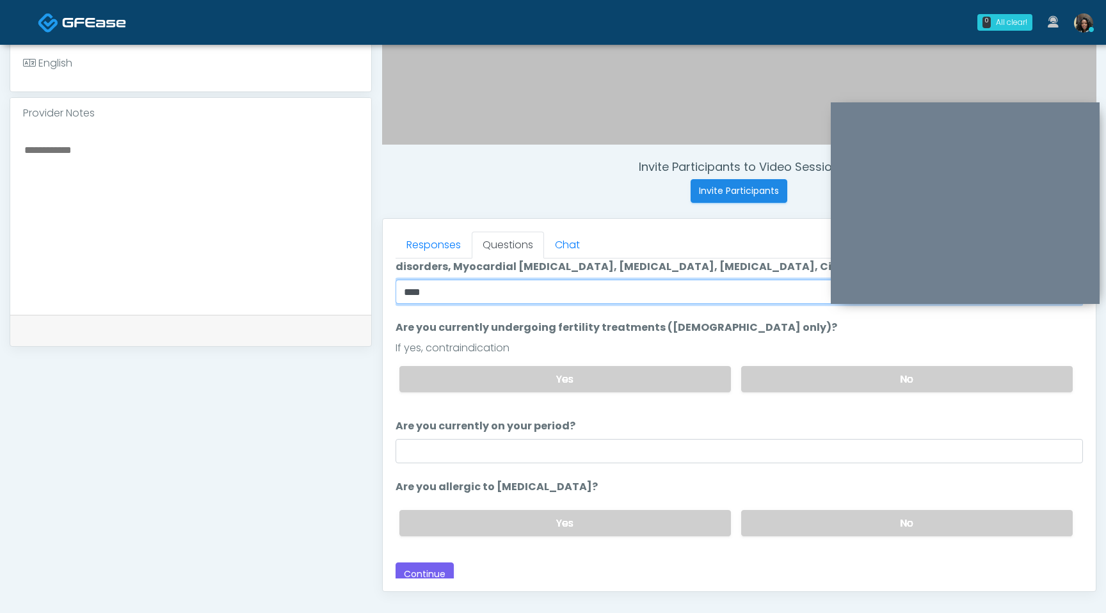
scroll to position [66, 0]
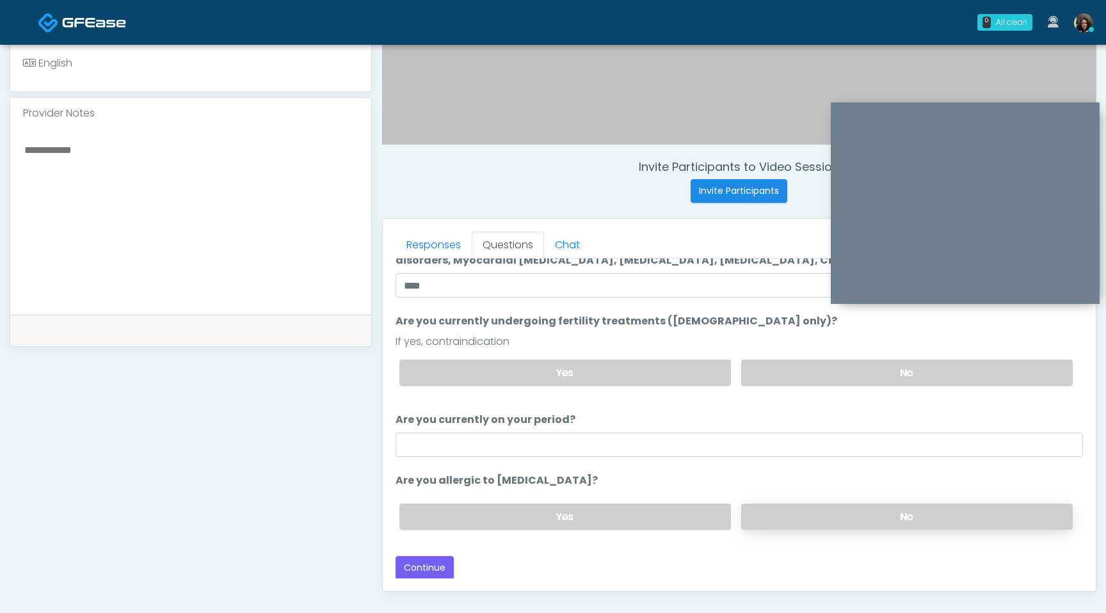
click at [784, 507] on label "No" at bounding box center [906, 517] width 331 height 26
click at [420, 571] on button "Continue" at bounding box center [424, 568] width 58 height 24
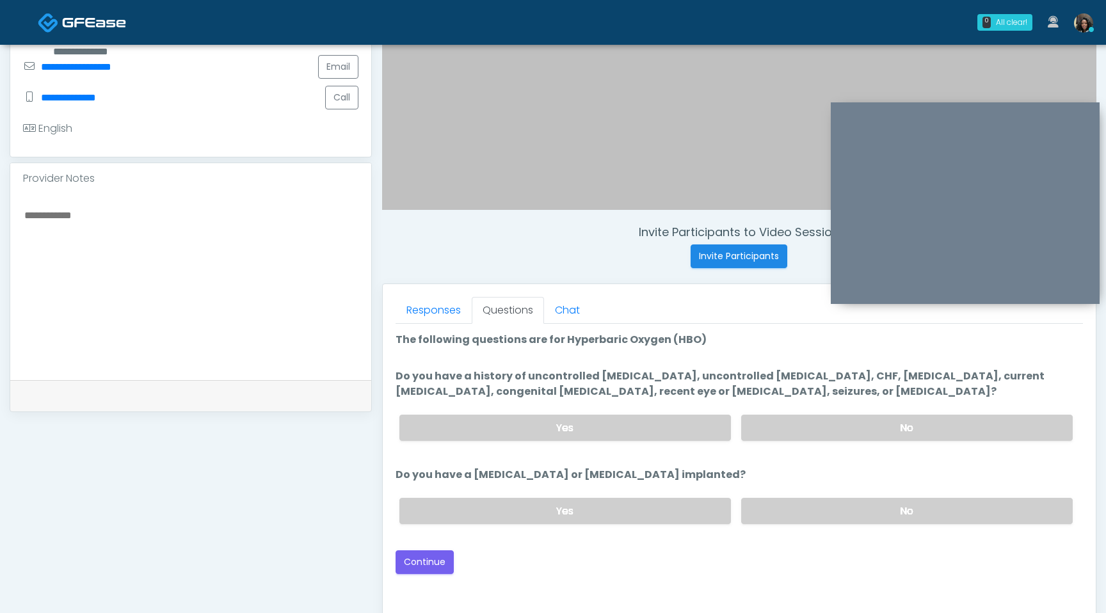
scroll to position [310, 0]
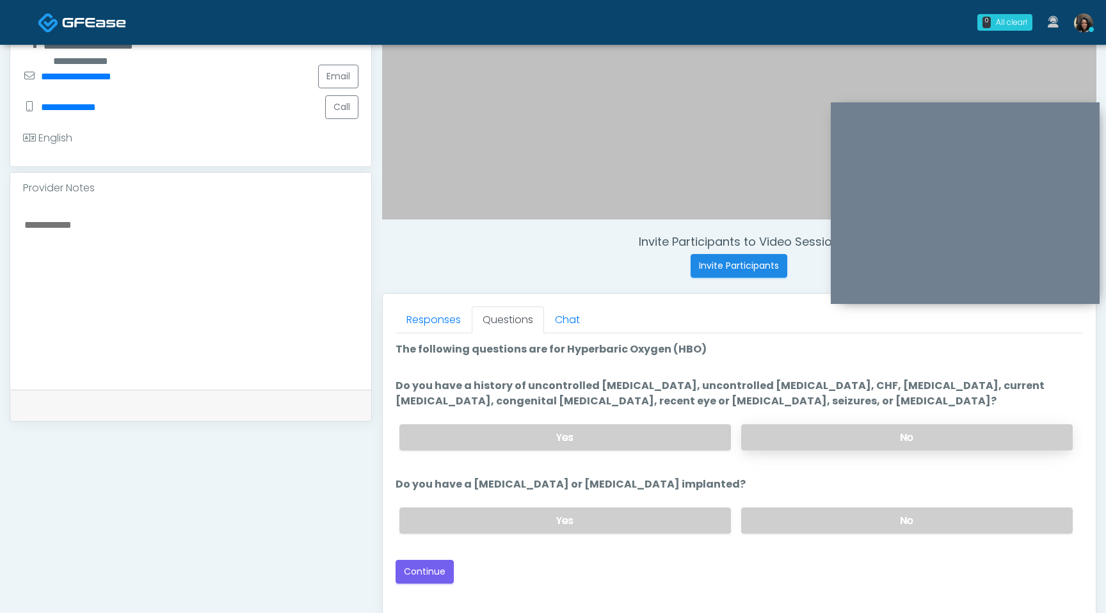
click at [839, 433] on label "No" at bounding box center [906, 437] width 331 height 26
click at [865, 522] on label "No" at bounding box center [906, 520] width 331 height 26
click at [429, 568] on button "Continue" at bounding box center [424, 572] width 58 height 24
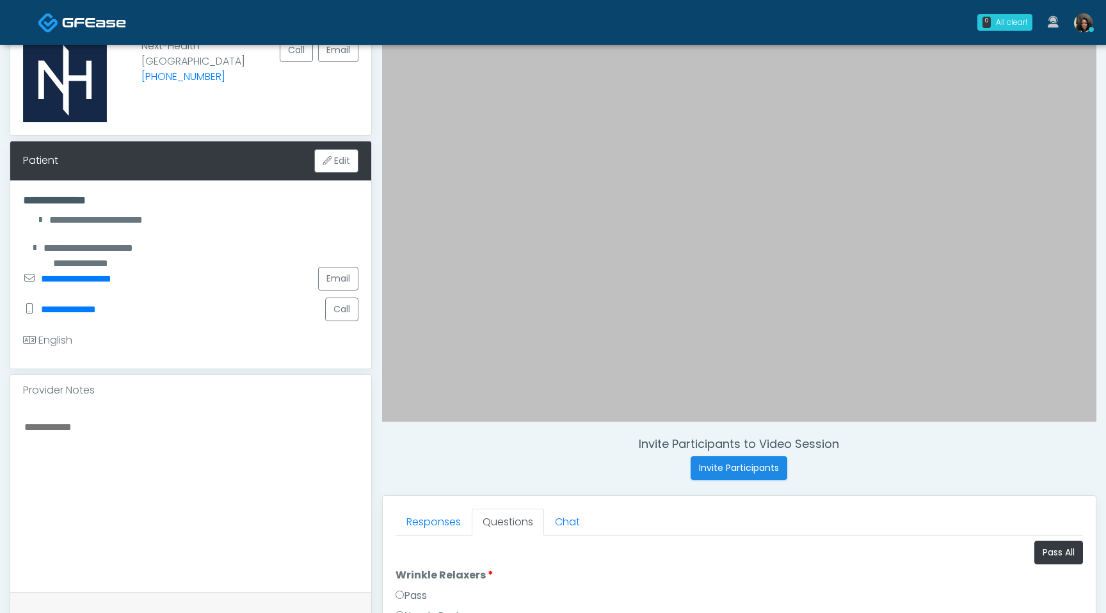
scroll to position [301, 0]
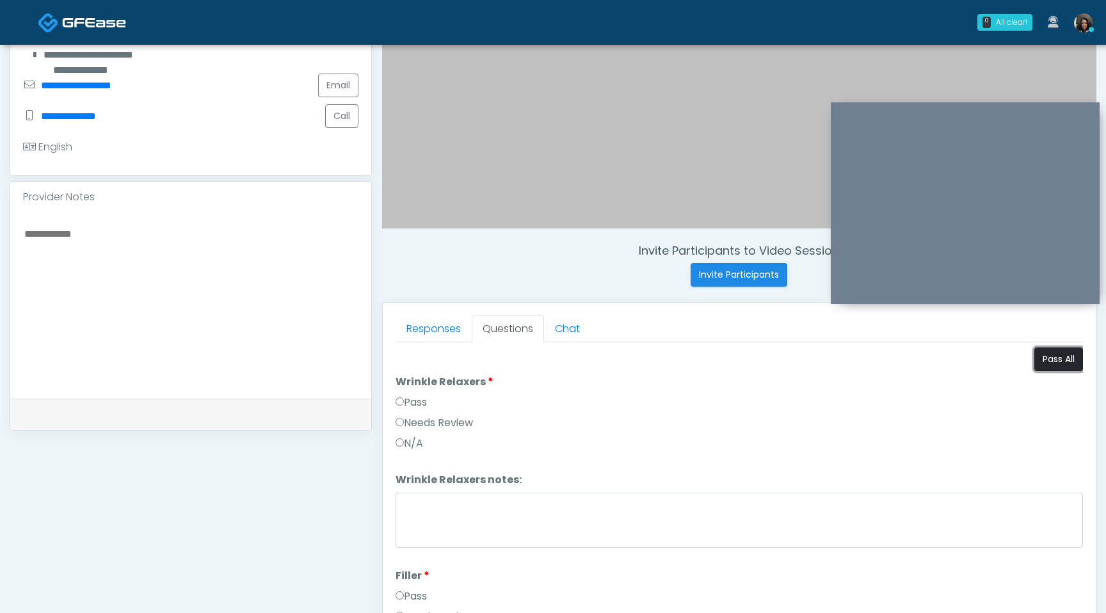
click at [1049, 363] on button "Pass All" at bounding box center [1058, 359] width 49 height 24
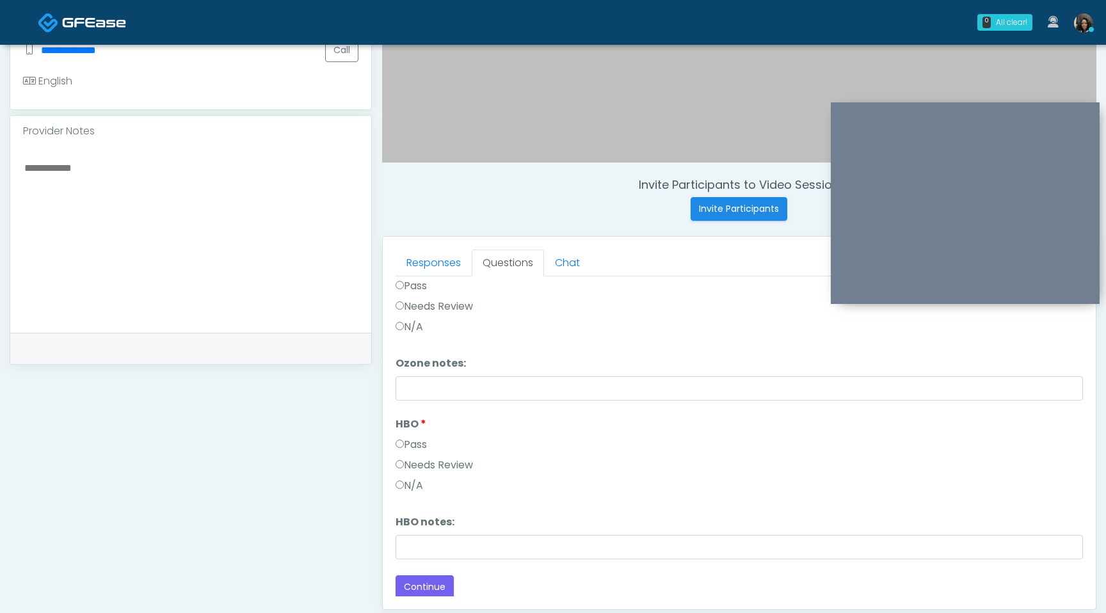
scroll to position [536, 0]
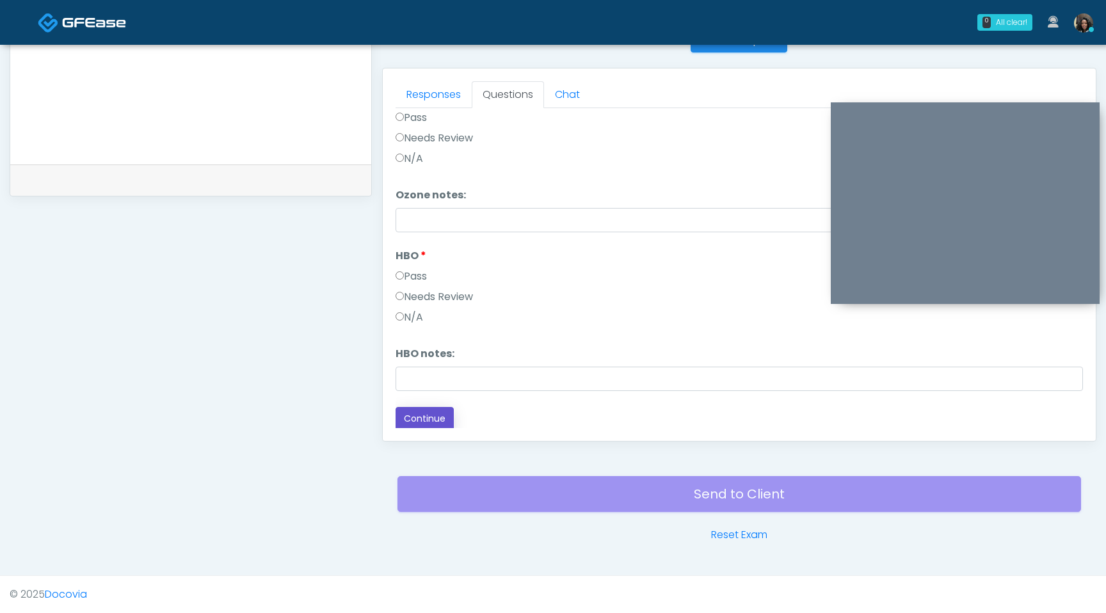
click at [425, 417] on button "Continue" at bounding box center [424, 419] width 58 height 24
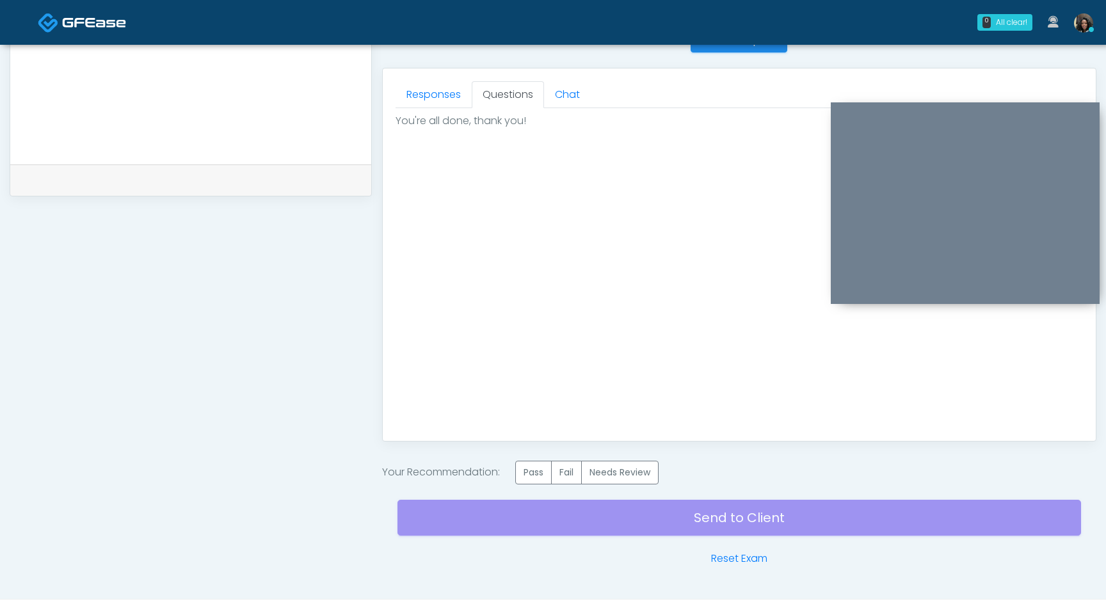
scroll to position [0, 0]
click at [532, 475] on label "Pass" at bounding box center [533, 473] width 36 height 24
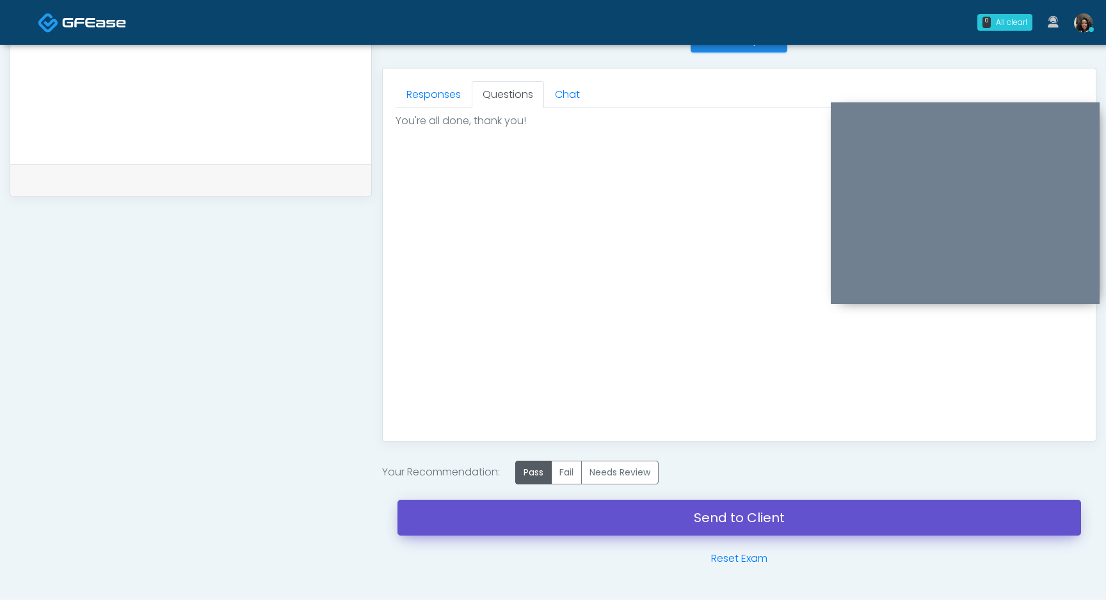
click at [555, 519] on link "Send to Client" at bounding box center [738, 518] width 683 height 36
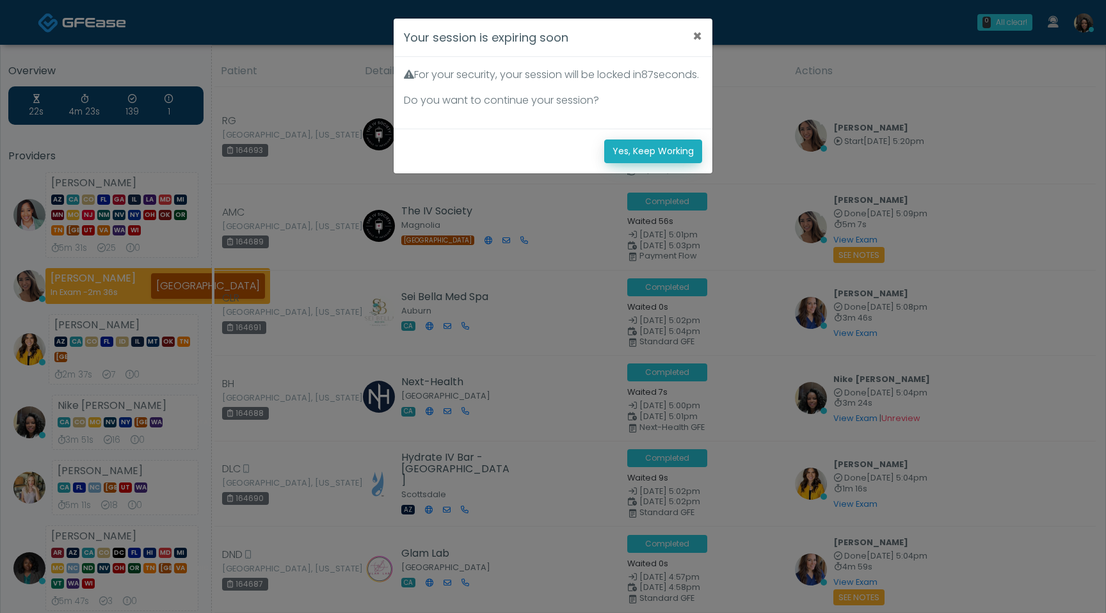
click at [630, 163] on button "Yes, Keep Working" at bounding box center [653, 151] width 98 height 24
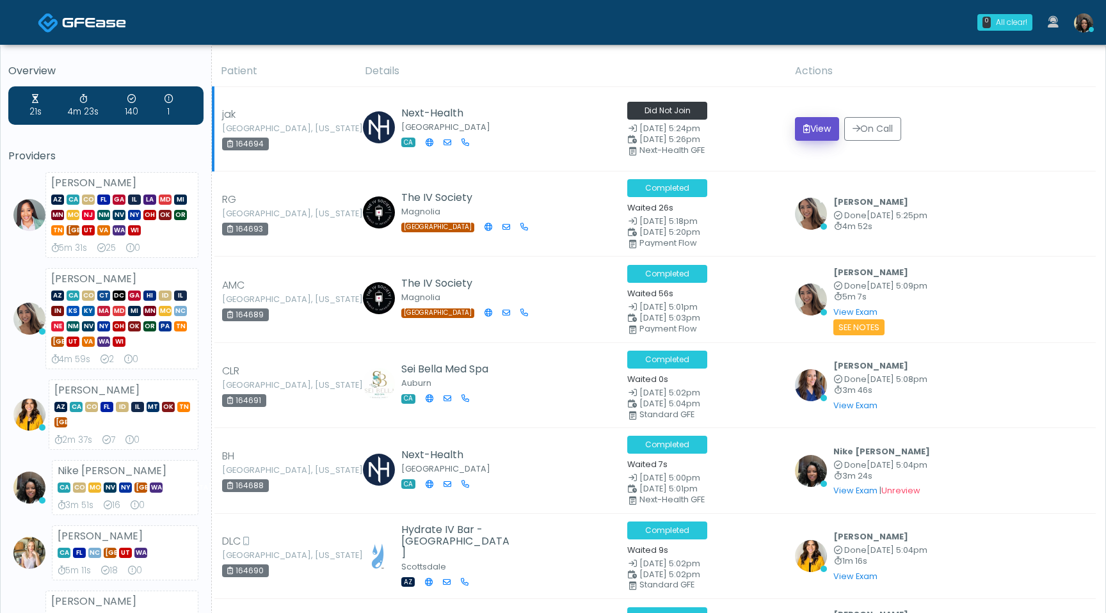
click at [817, 129] on button "View" at bounding box center [817, 129] width 44 height 24
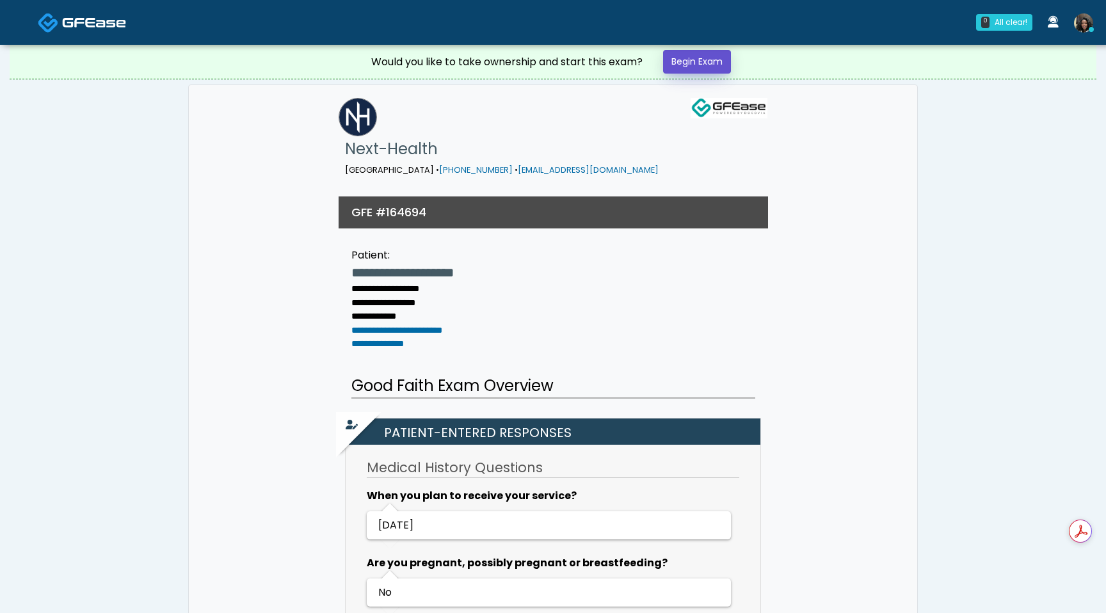
click at [687, 64] on link "Begin Exam" at bounding box center [697, 62] width 68 height 24
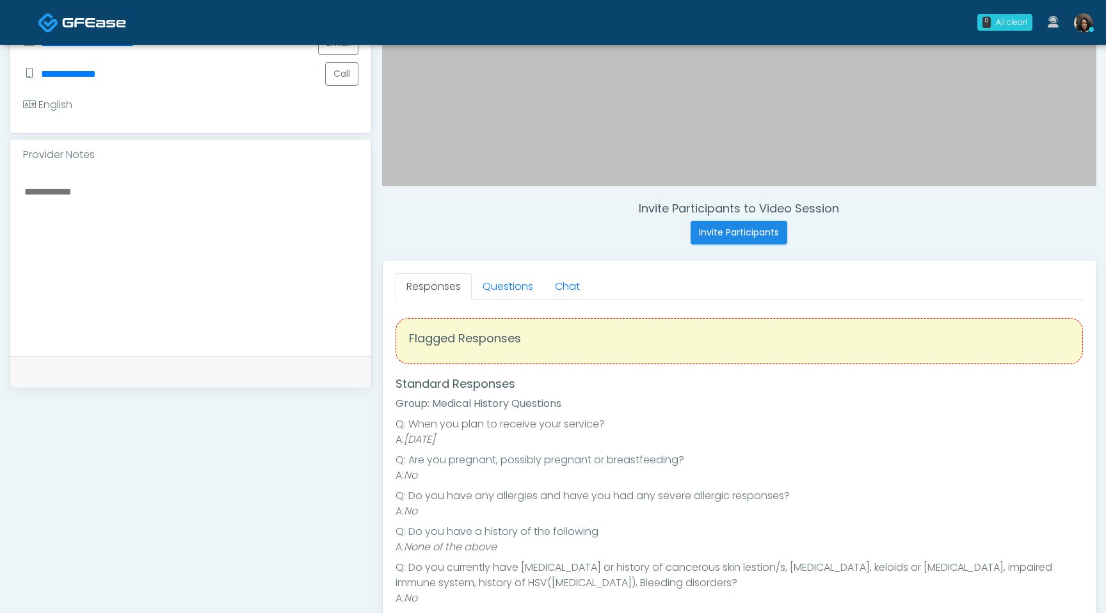
scroll to position [369, 0]
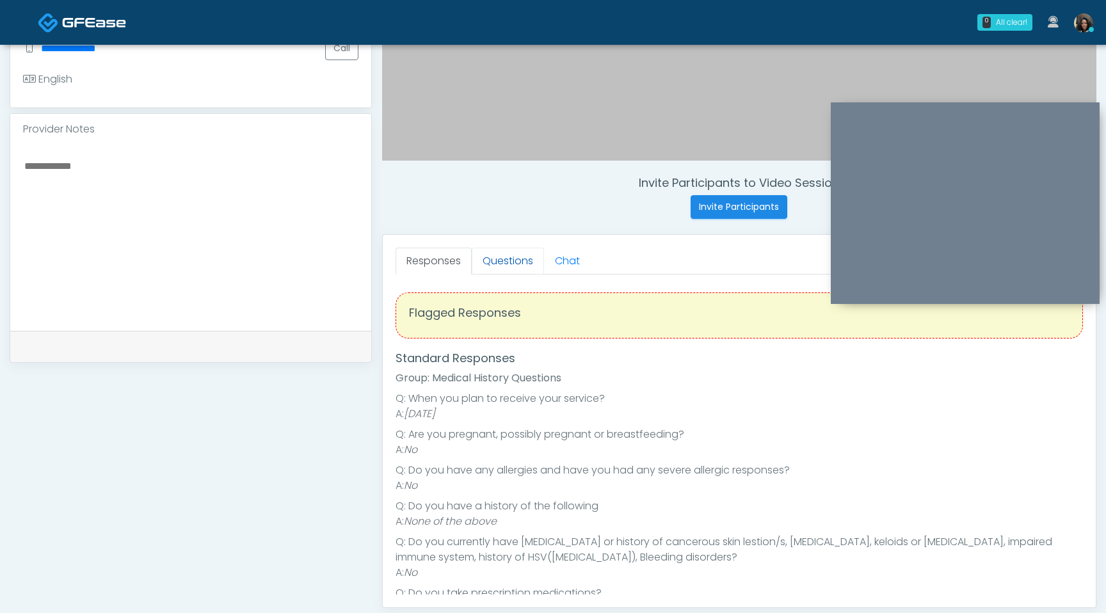
click at [497, 266] on link "Questions" at bounding box center [508, 261] width 72 height 27
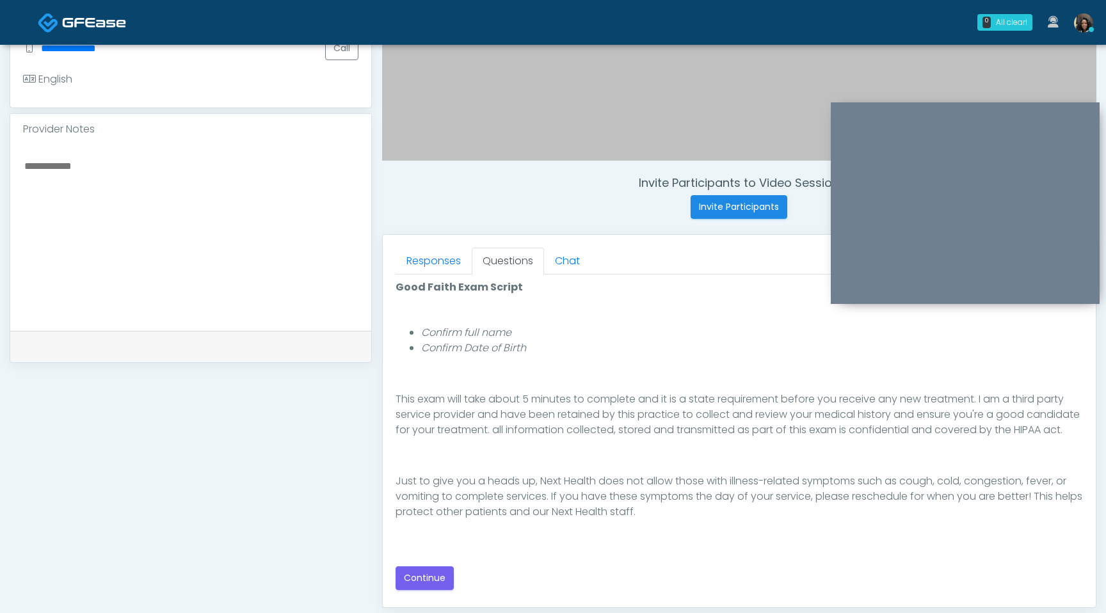
scroll to position [200, 0]
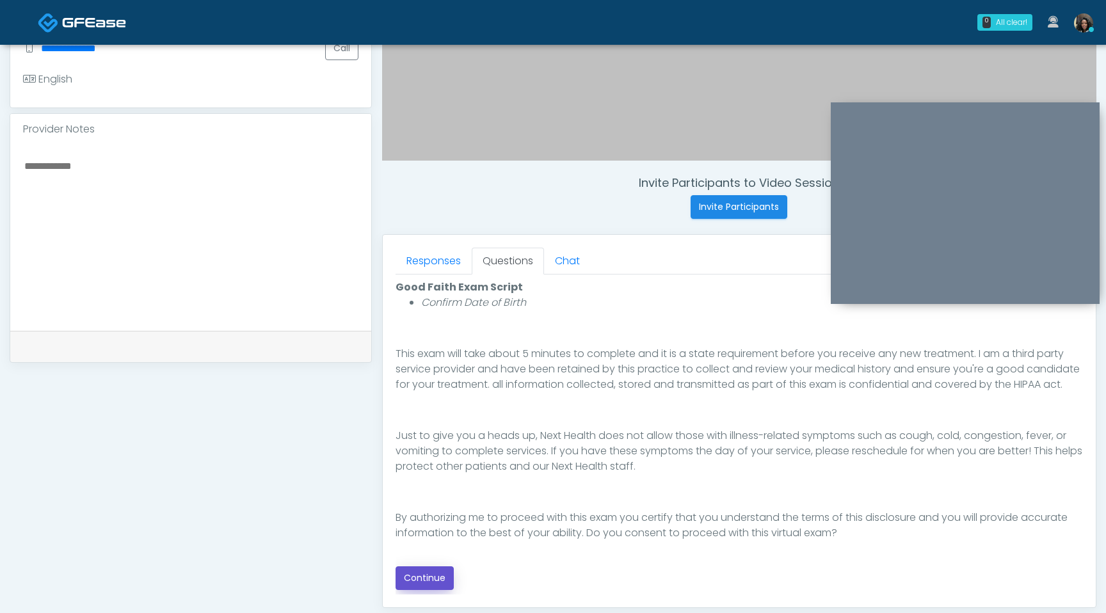
click at [429, 577] on button "Continue" at bounding box center [424, 578] width 58 height 24
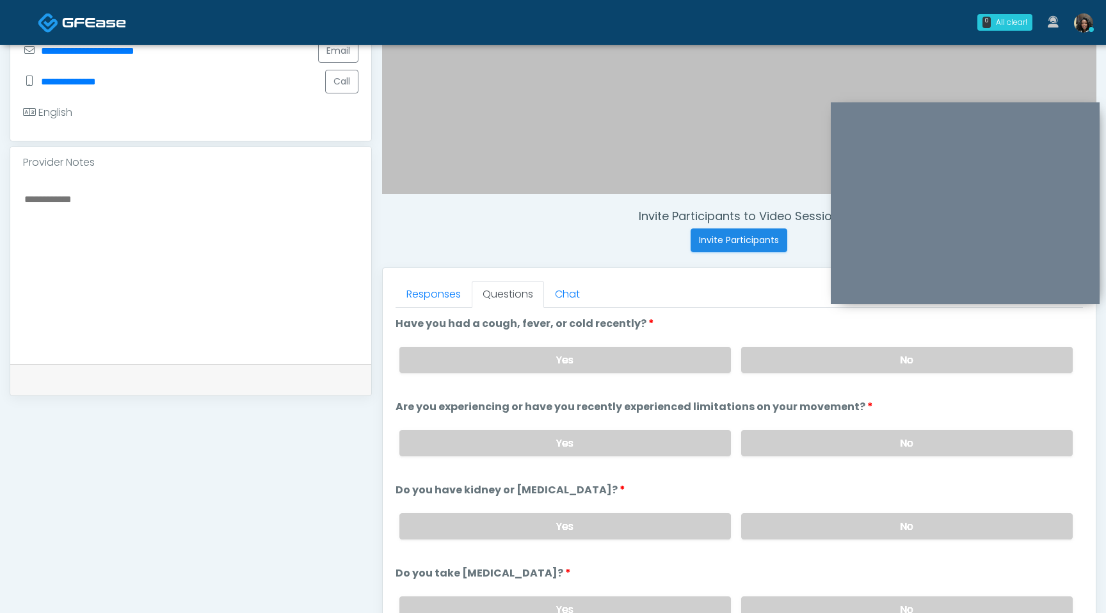
scroll to position [334, 0]
click at [785, 358] on label "No" at bounding box center [906, 362] width 331 height 26
click at [817, 438] on label "No" at bounding box center [906, 445] width 331 height 26
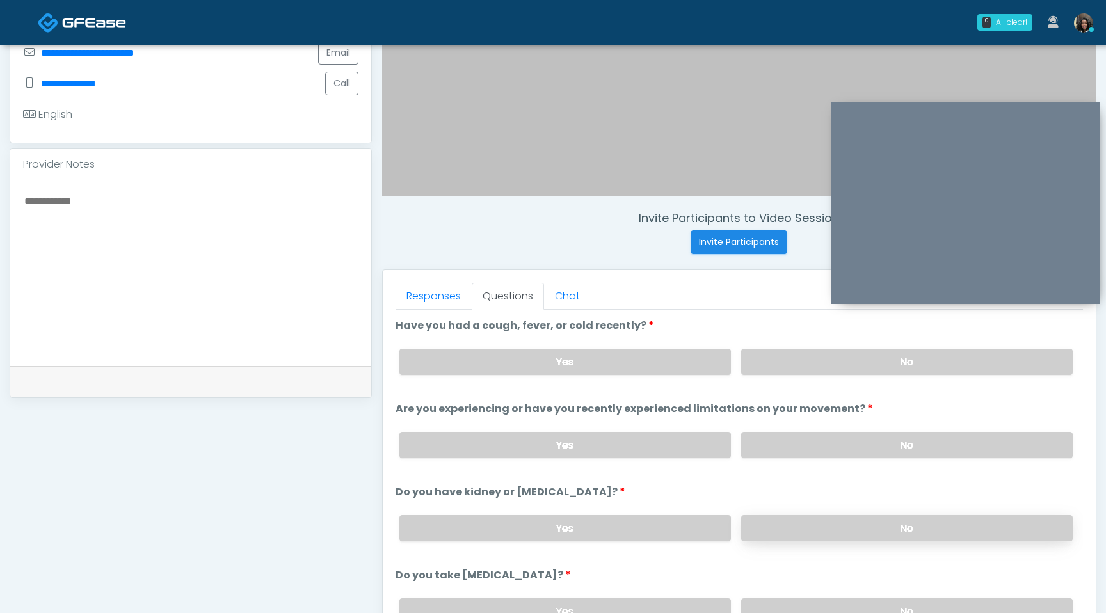
click at [811, 525] on label "No" at bounding box center [906, 528] width 331 height 26
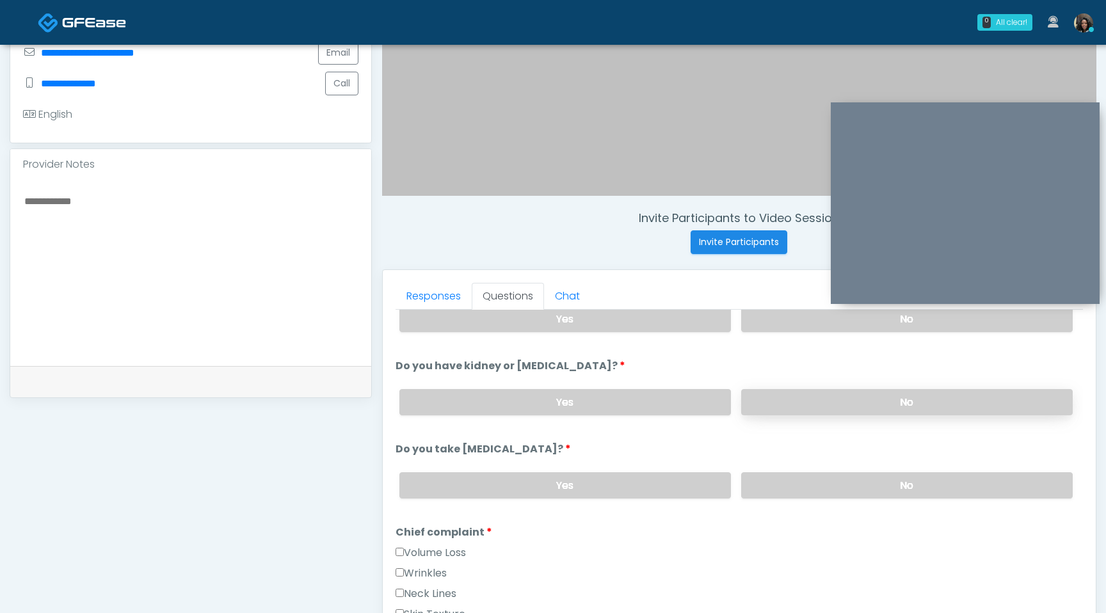
scroll to position [133, 0]
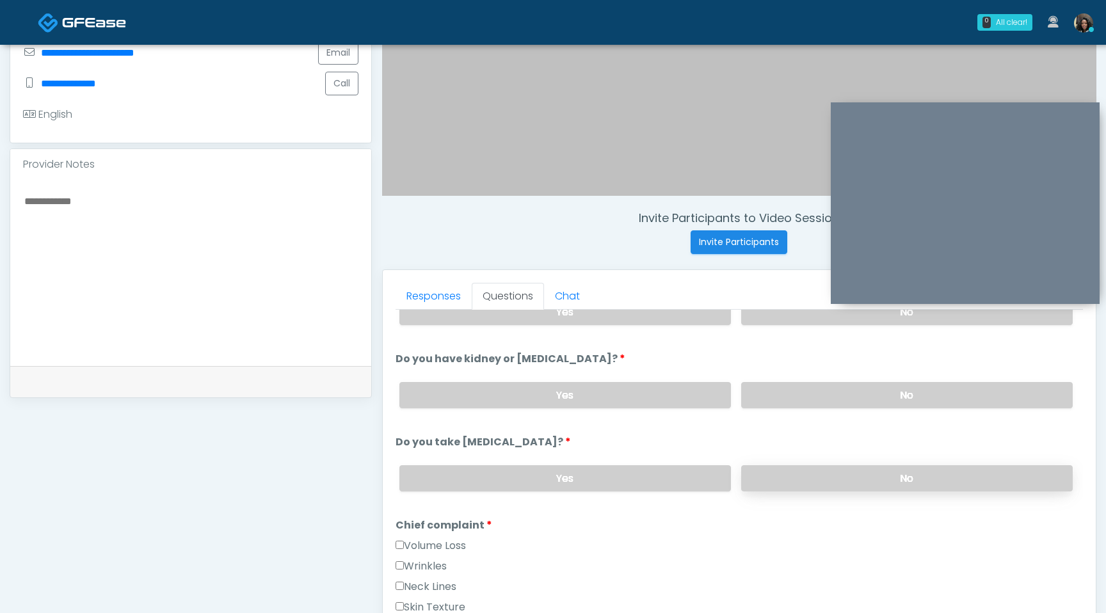
click at [837, 486] on label "No" at bounding box center [906, 478] width 331 height 26
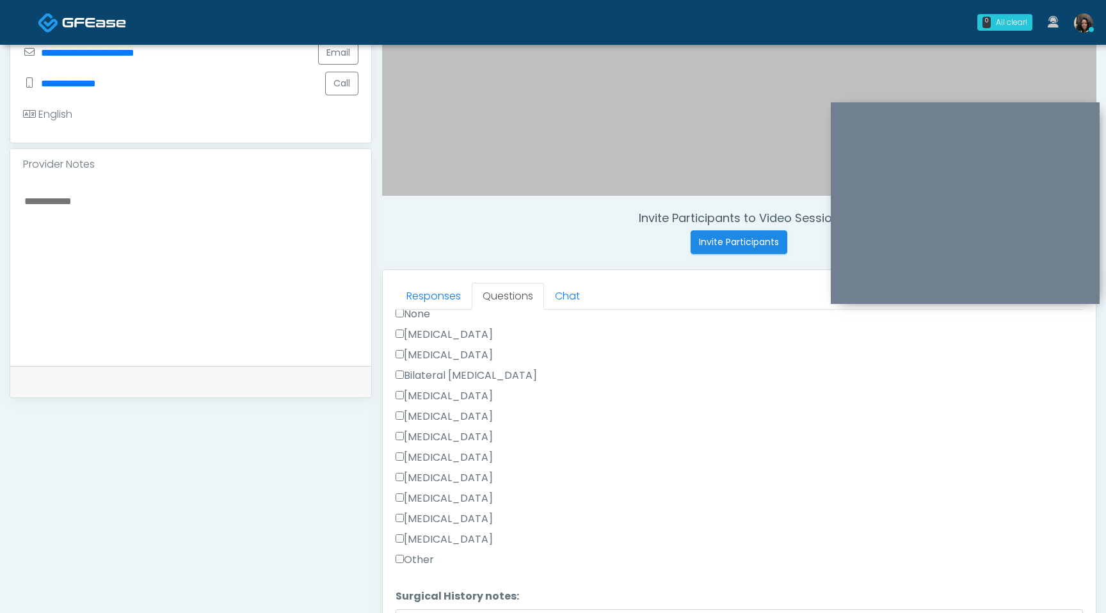
scroll to position [798, 0]
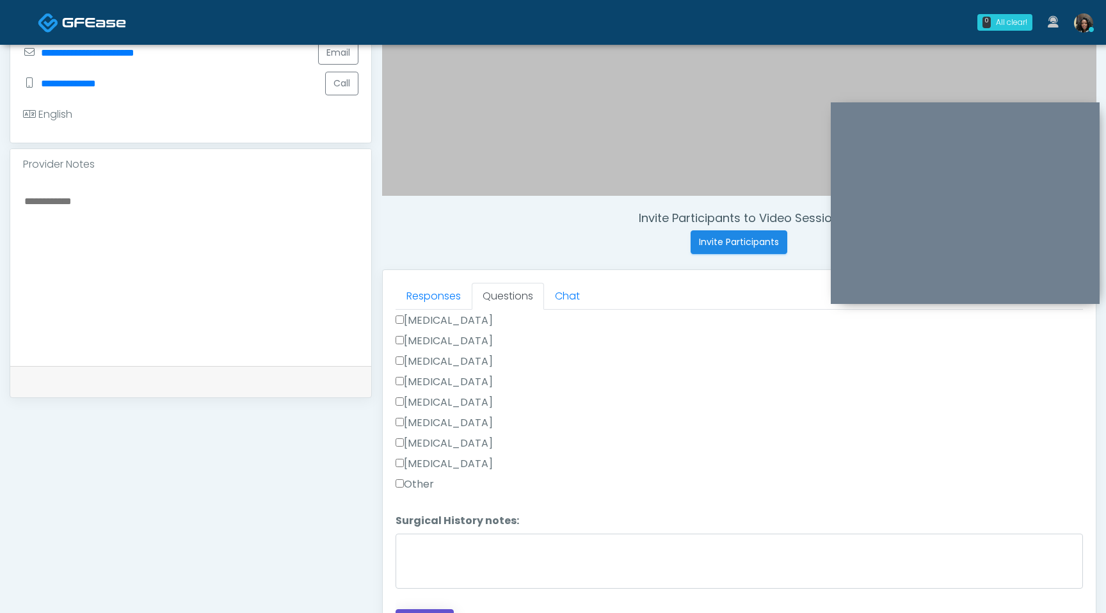
click at [415, 612] on button "Continue" at bounding box center [424, 621] width 58 height 24
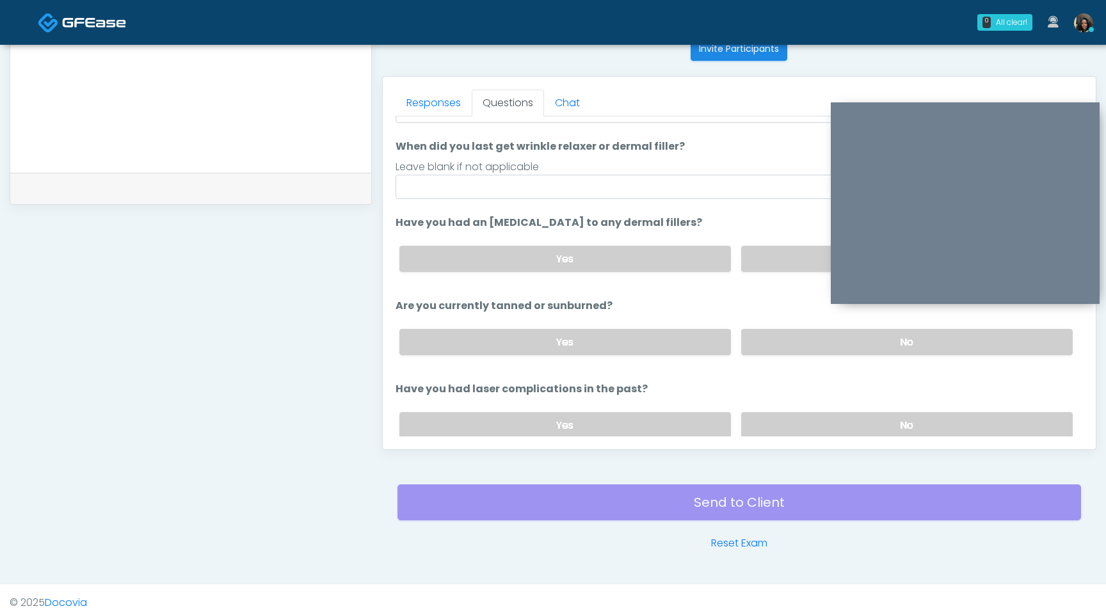
scroll to position [0, 0]
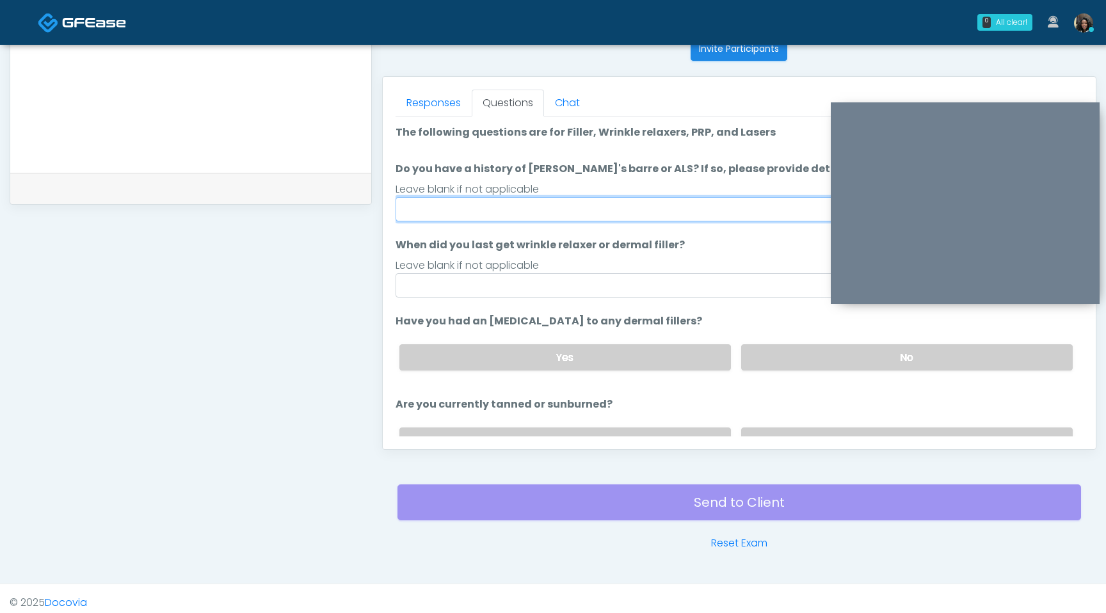
click at [621, 202] on input "Do you have a history of Guillain's barre or ALS? If so, please provide details." at bounding box center [738, 209] width 687 height 24
type input "**"
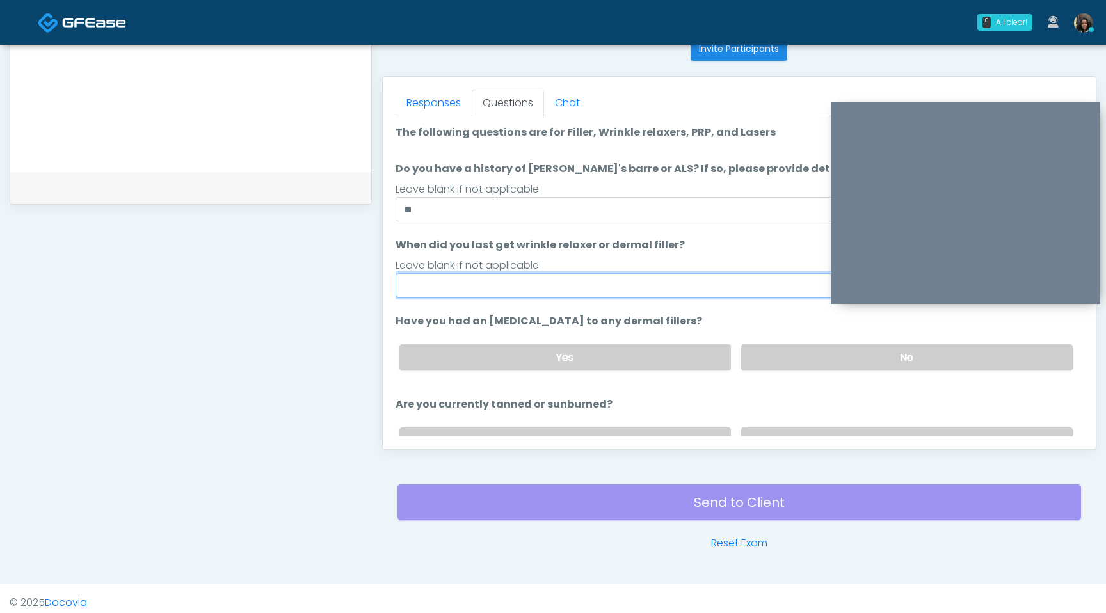
click at [506, 285] on input "When did you last get wrinkle relaxer or dermal filler?" at bounding box center [738, 285] width 687 height 24
type input "*********"
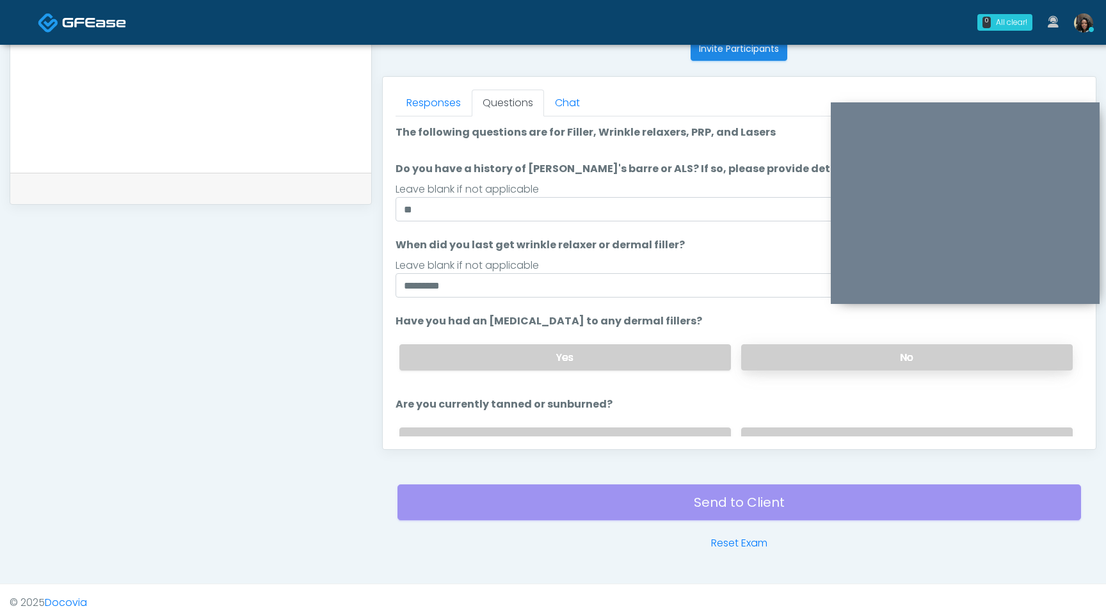
click at [804, 356] on label "No" at bounding box center [906, 357] width 331 height 26
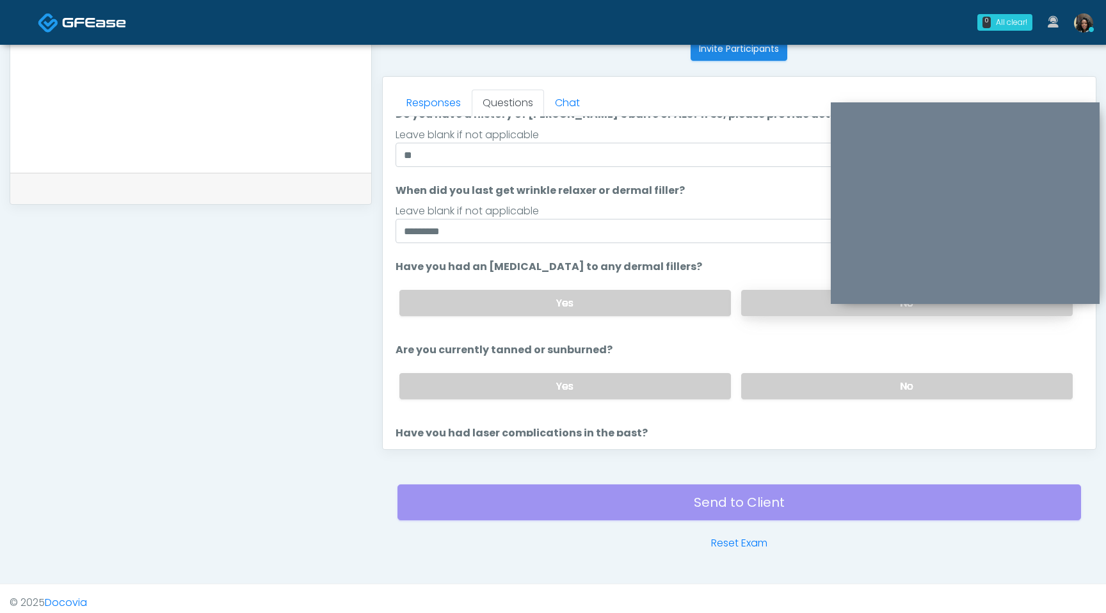
scroll to position [88, 0]
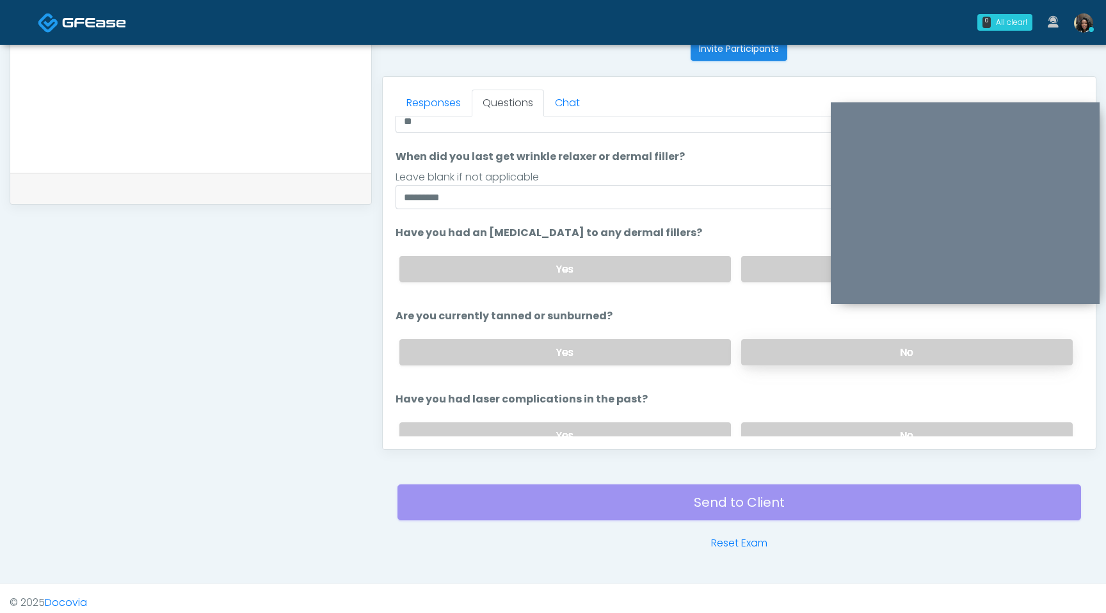
click at [803, 346] on label "No" at bounding box center [906, 352] width 331 height 26
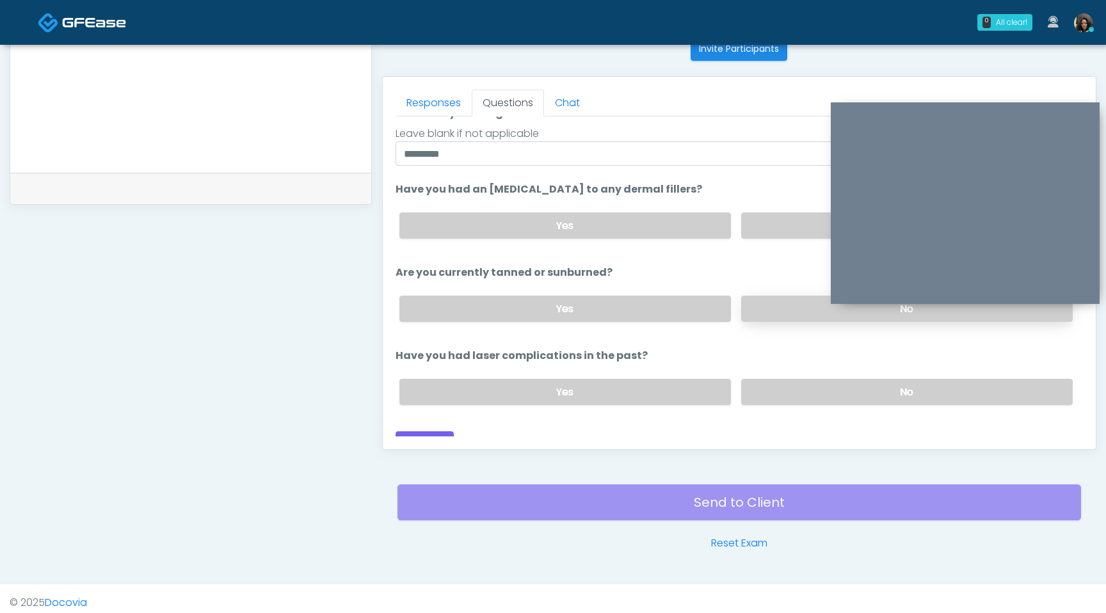
scroll to position [148, 0]
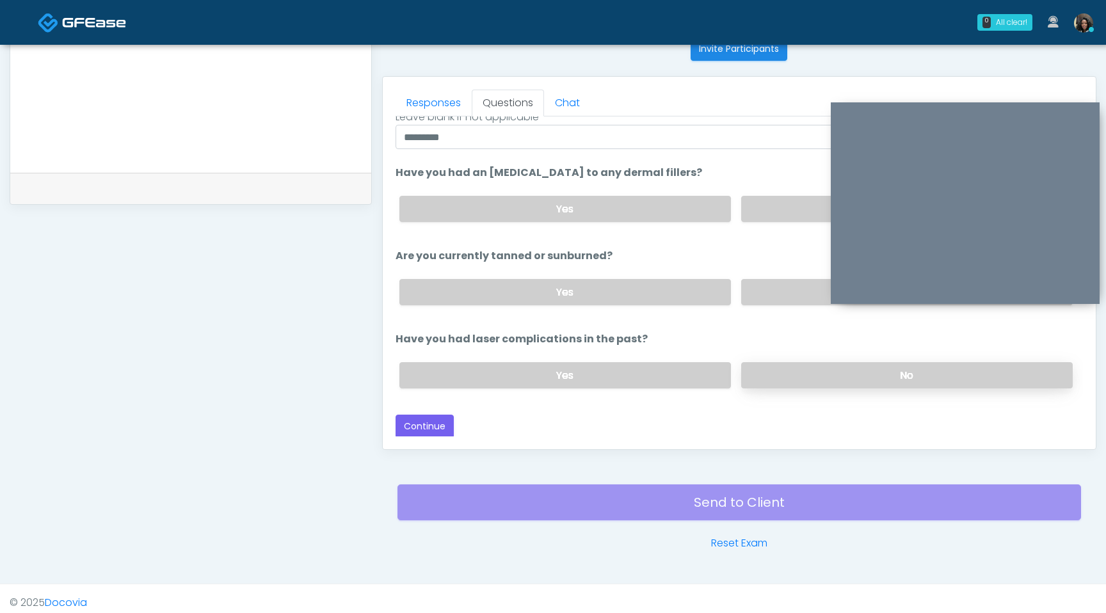
click at [802, 363] on label "No" at bounding box center [906, 375] width 331 height 26
click at [426, 426] on button "Continue" at bounding box center [424, 427] width 58 height 24
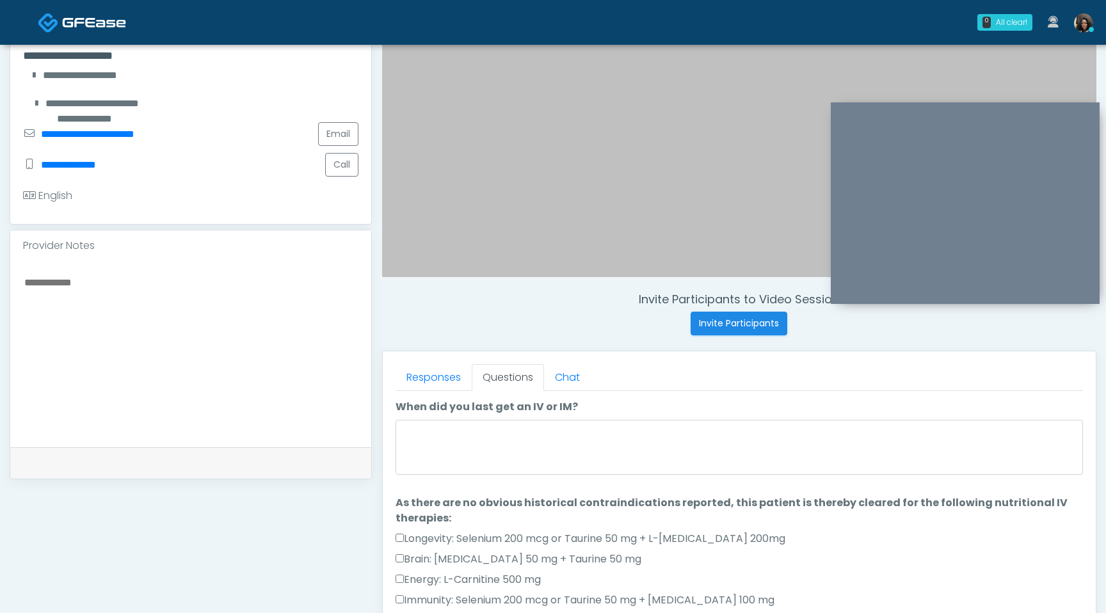
scroll to position [244, 0]
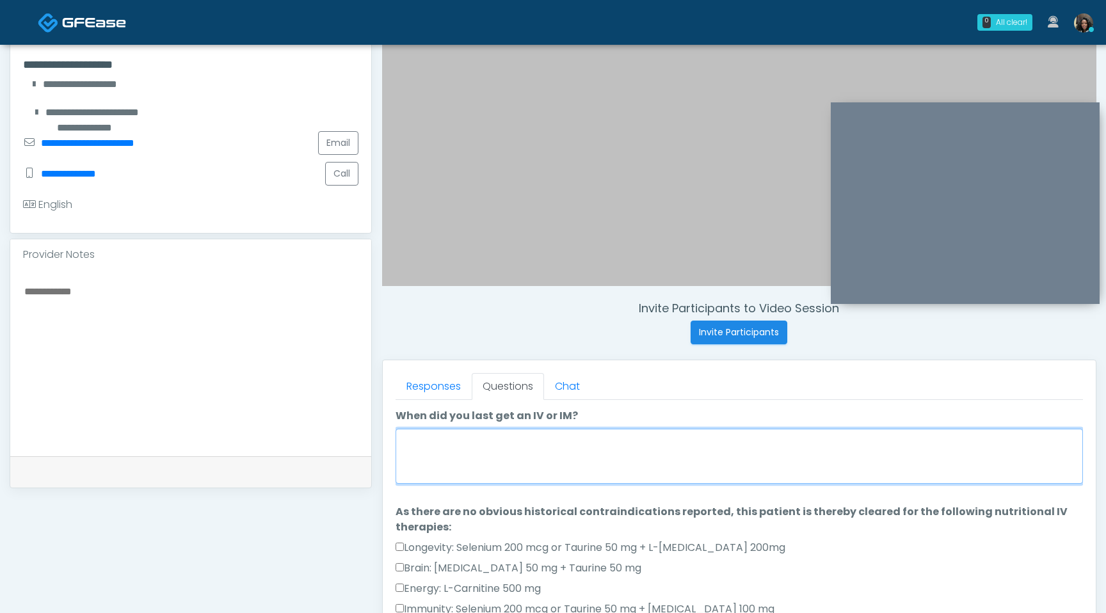
click at [461, 442] on textarea "When did you last get an IV or IM?" at bounding box center [738, 456] width 687 height 55
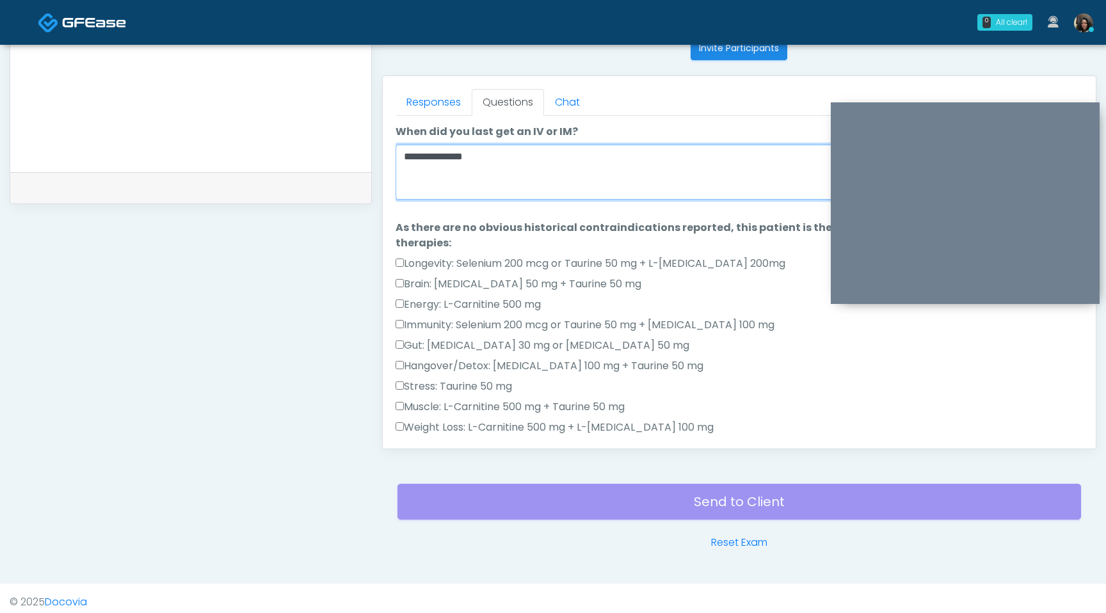
scroll to position [0, 0]
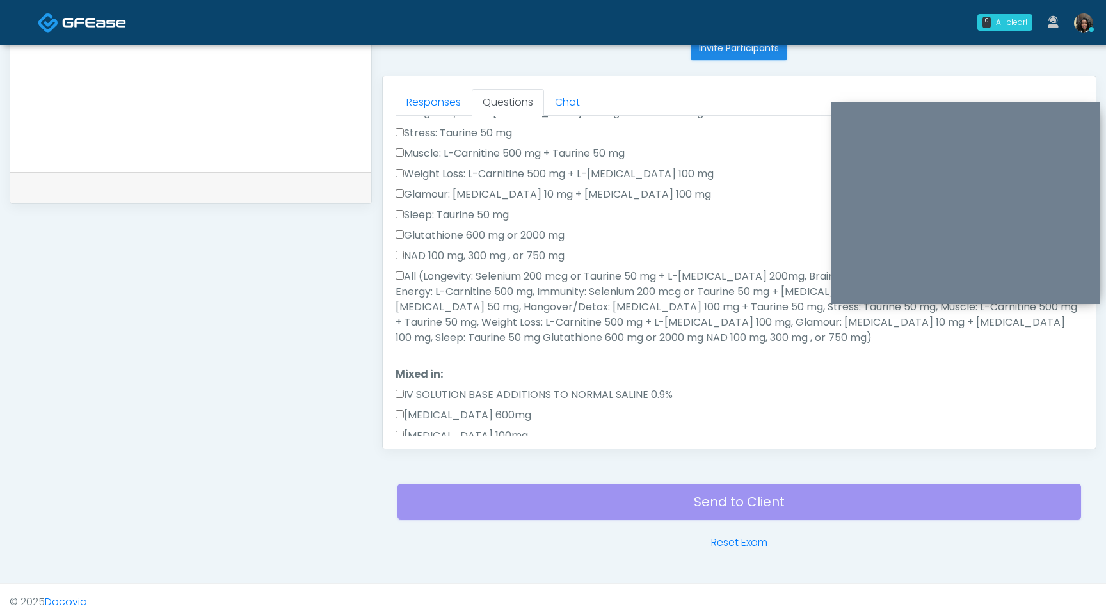
type textarea "**********"
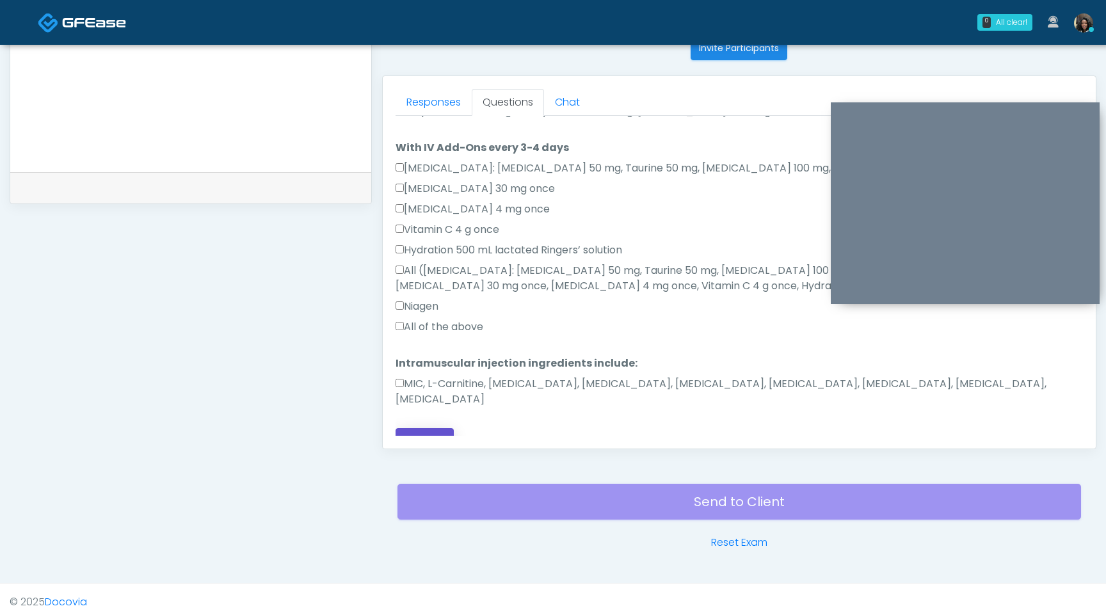
click at [415, 428] on button "Continue" at bounding box center [424, 440] width 58 height 24
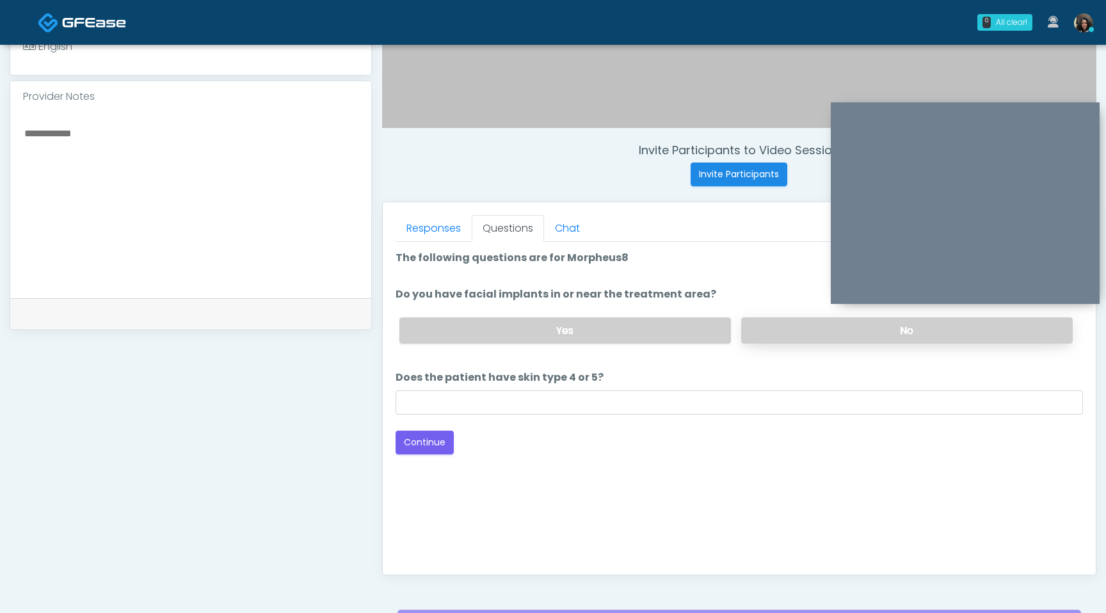
click at [784, 333] on label "No" at bounding box center [906, 330] width 331 height 26
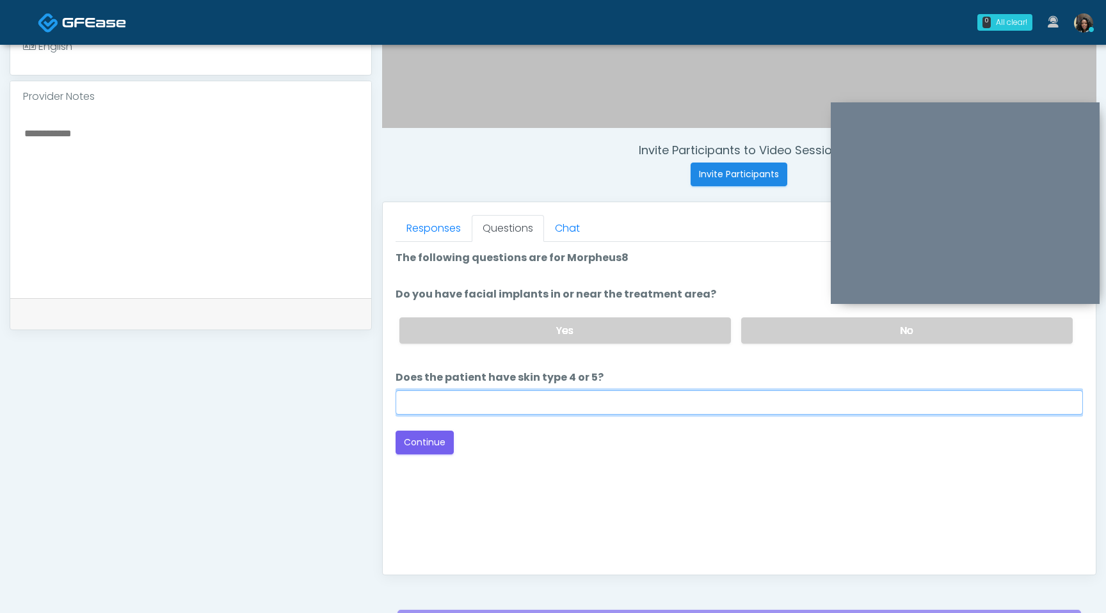
click at [731, 404] on input "Does the patient have skin type 4 or 5?" at bounding box center [738, 402] width 687 height 24
type input "**"
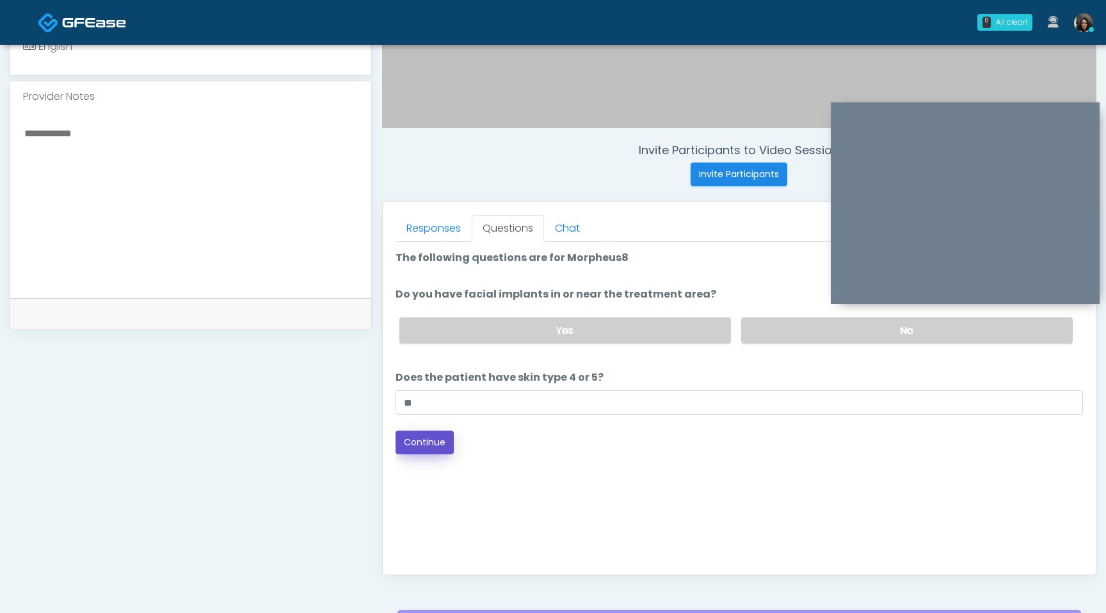
click at [431, 449] on button "Continue" at bounding box center [424, 443] width 58 height 24
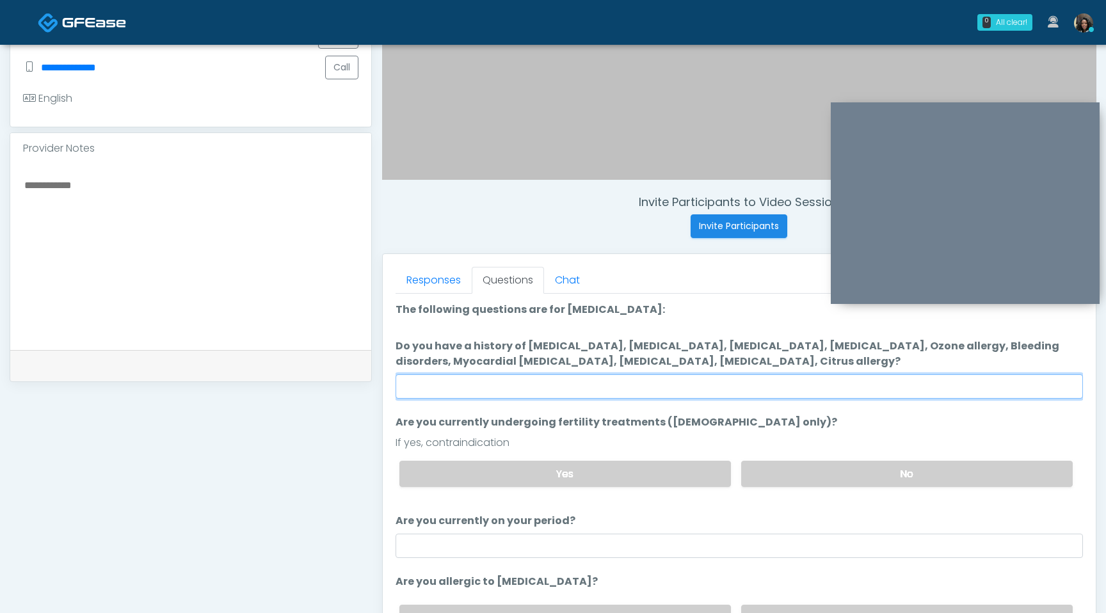
click at [713, 381] on input "Do you have a history of Hyperthyroidism, Hypotension, Hypocalcemia, Hypoglycem…" at bounding box center [738, 386] width 687 height 24
type input "****"
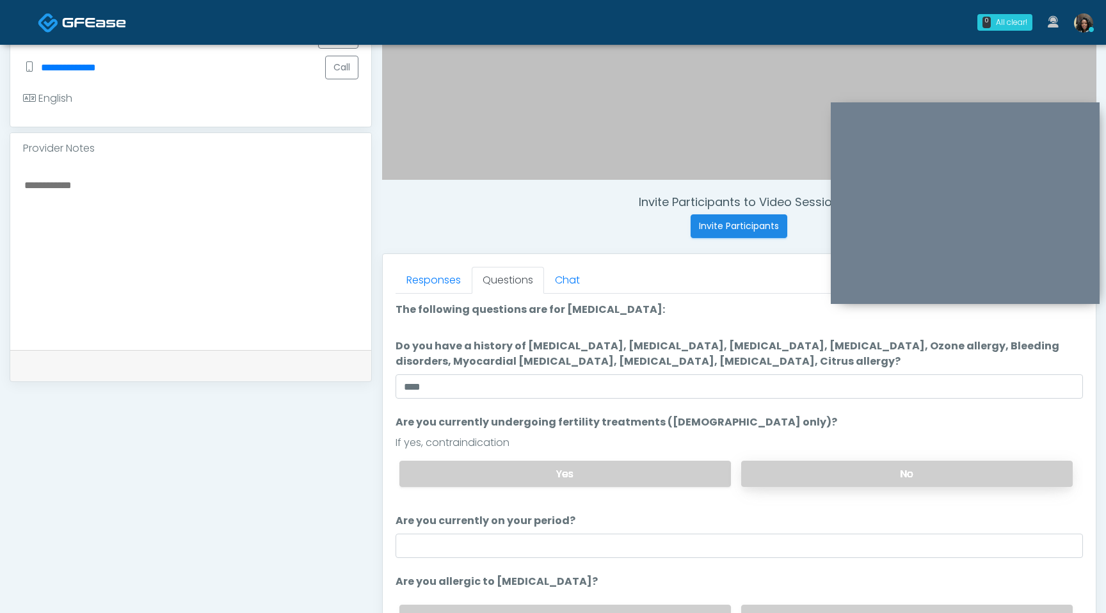
click at [833, 472] on label "No" at bounding box center [906, 474] width 331 height 26
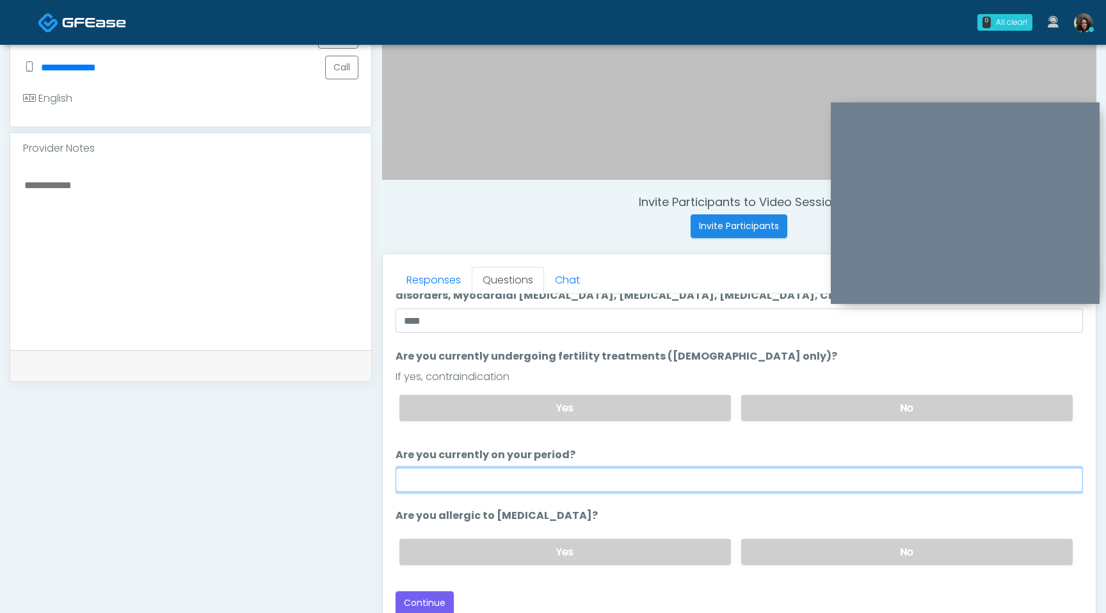
click at [767, 479] on input "Are you currently on your period?" at bounding box center [738, 480] width 687 height 24
type input "**"
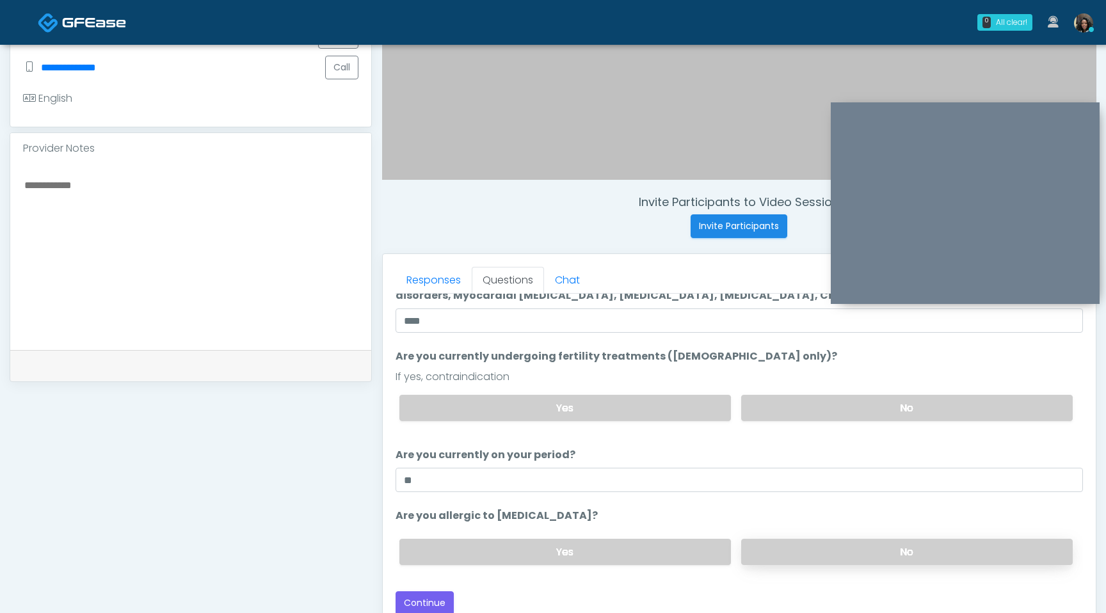
click at [809, 555] on label "No" at bounding box center [906, 552] width 331 height 26
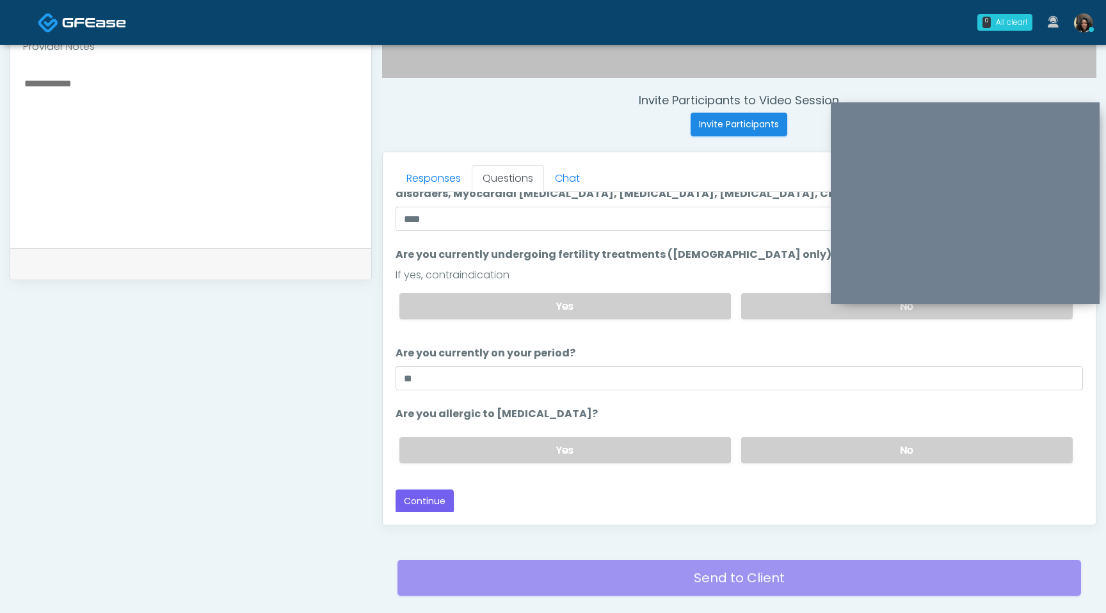
scroll to position [461, 0]
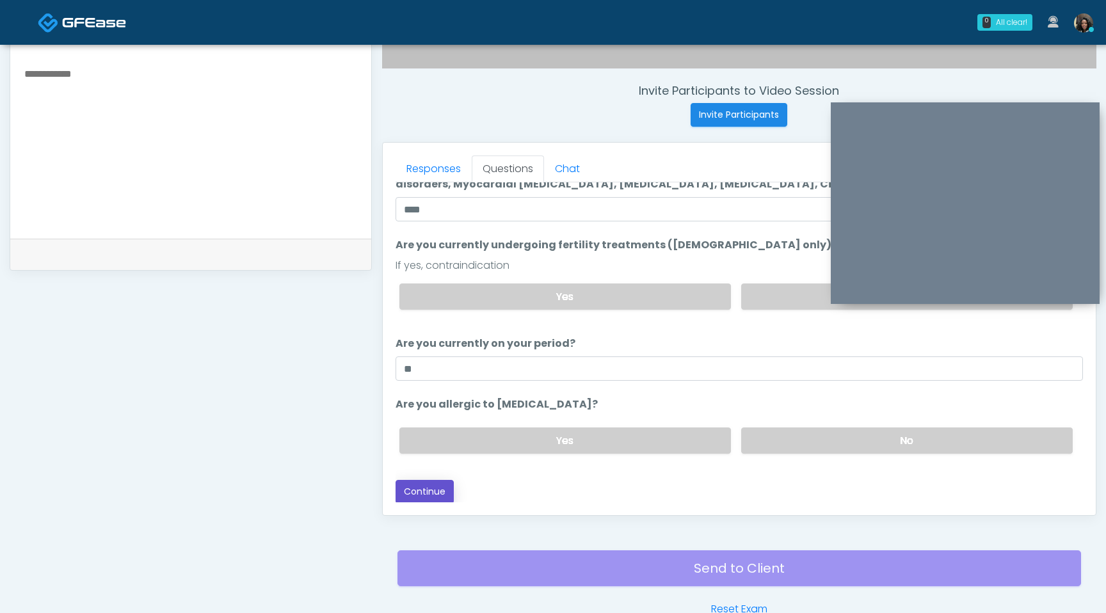
click at [416, 484] on button "Continue" at bounding box center [424, 492] width 58 height 24
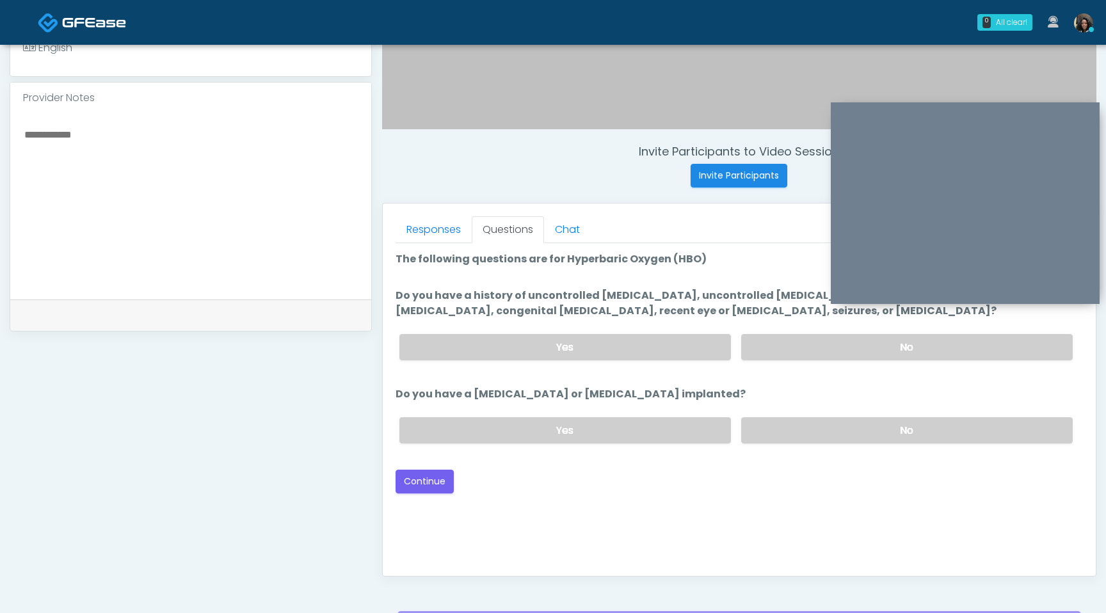
scroll to position [399, 0]
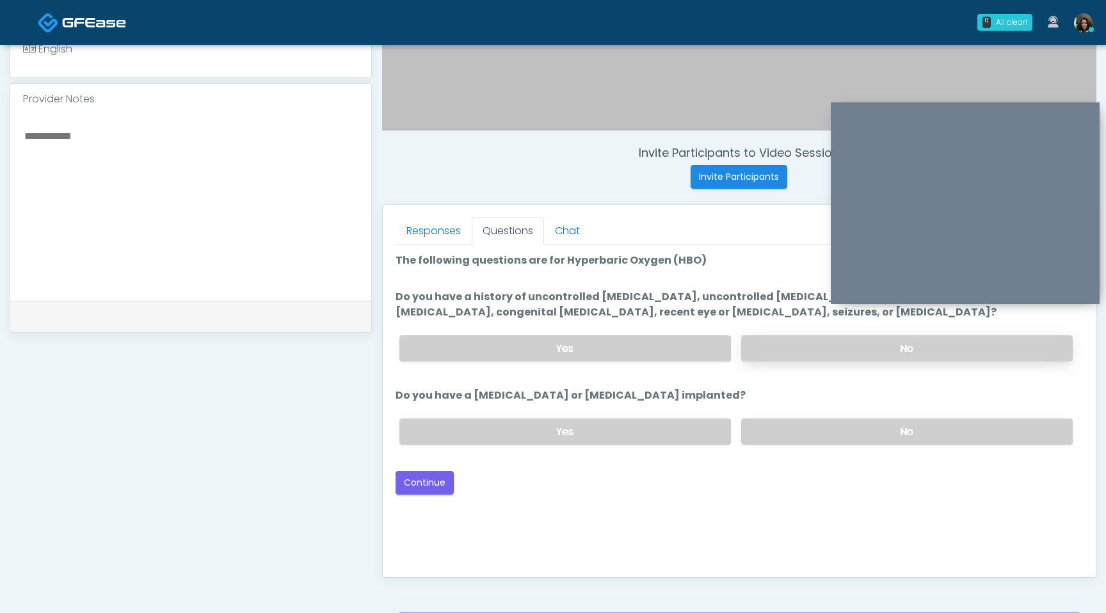
click at [829, 347] on label "No" at bounding box center [906, 348] width 331 height 26
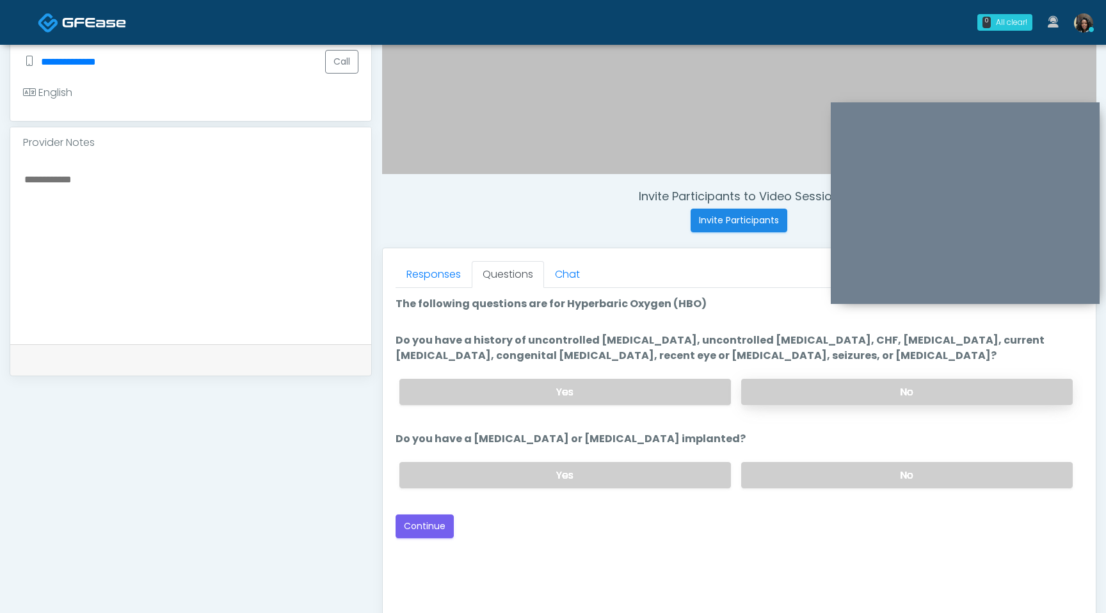
scroll to position [351, 0]
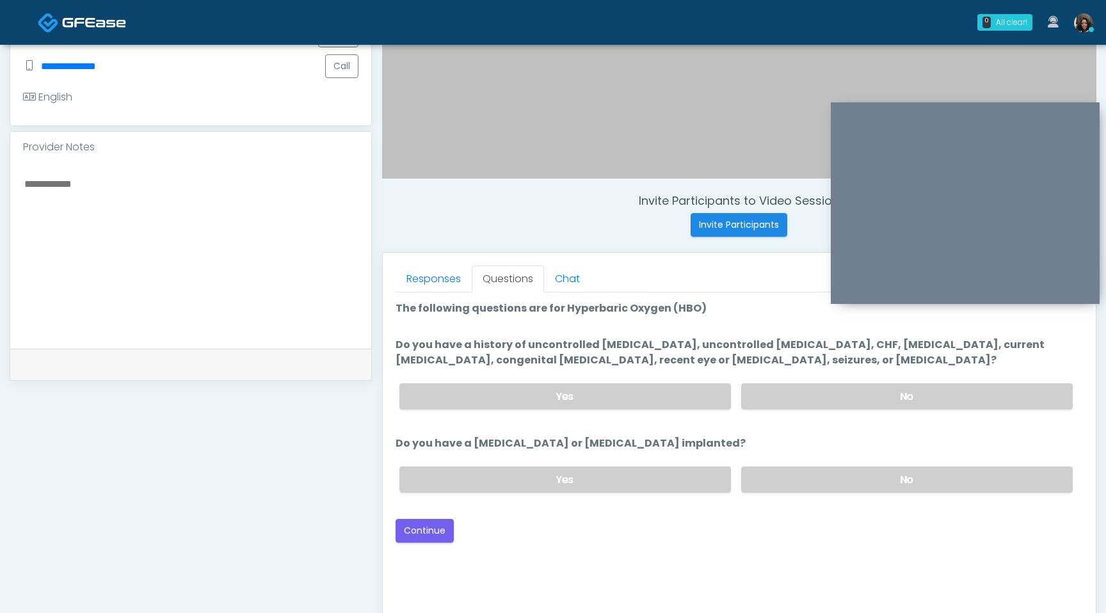
click at [813, 382] on div "Yes No" at bounding box center [736, 396] width 694 height 47
click at [911, 478] on label "No" at bounding box center [906, 479] width 331 height 26
click at [441, 532] on button "Continue" at bounding box center [424, 531] width 58 height 24
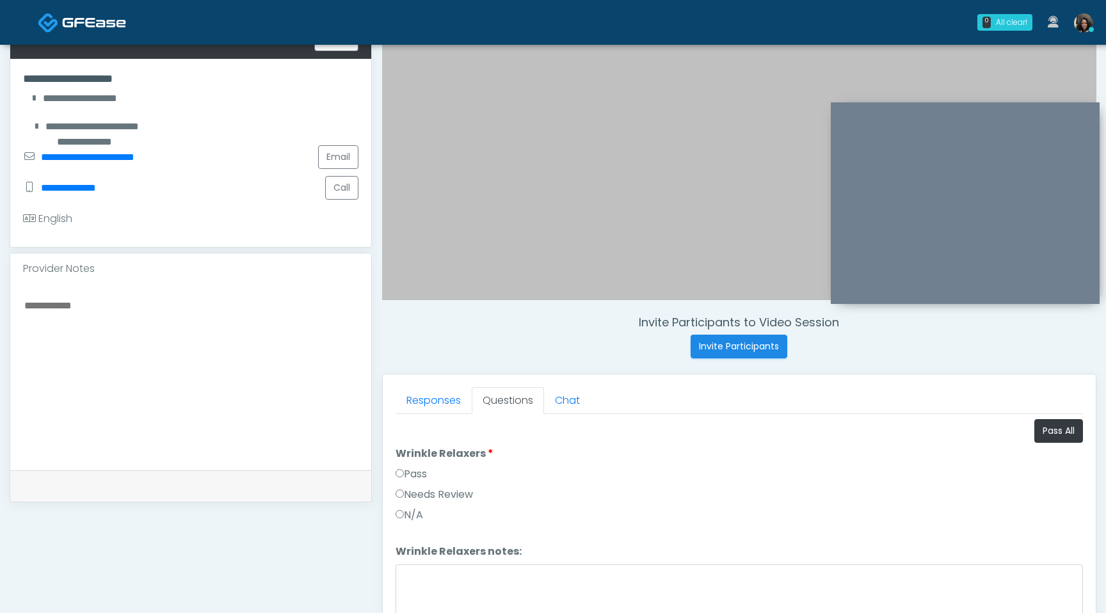
scroll to position [155, 0]
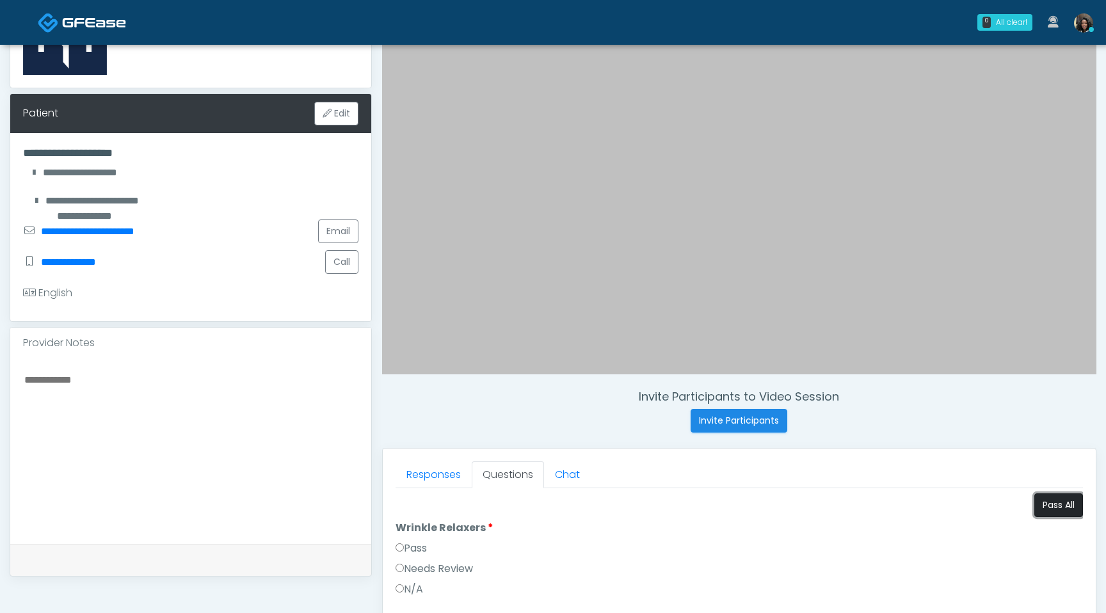
click at [1059, 504] on button "Pass All" at bounding box center [1058, 505] width 49 height 24
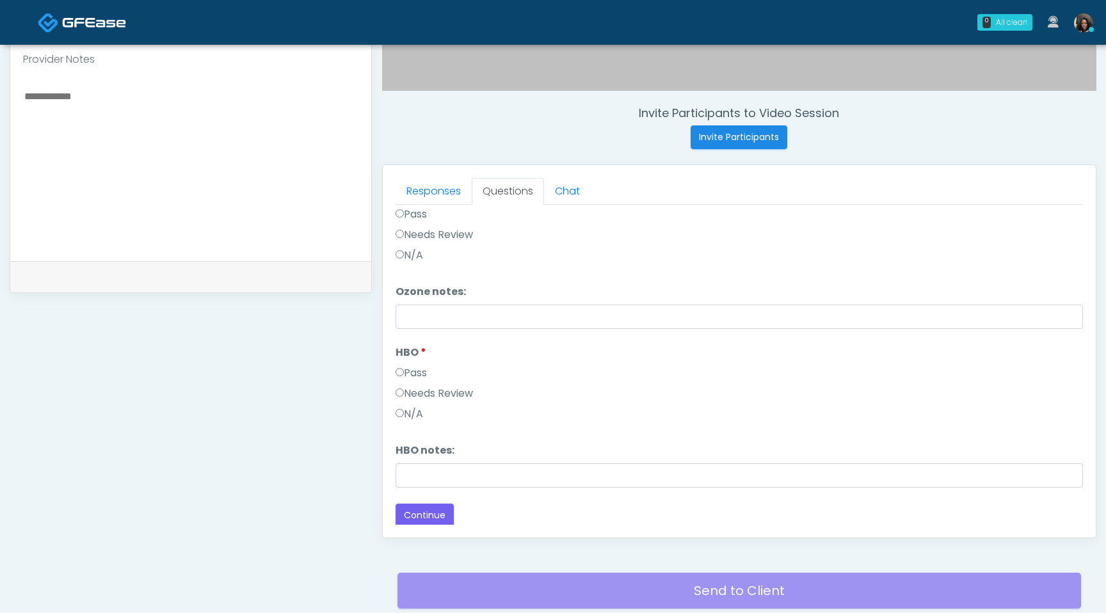
scroll to position [536, 0]
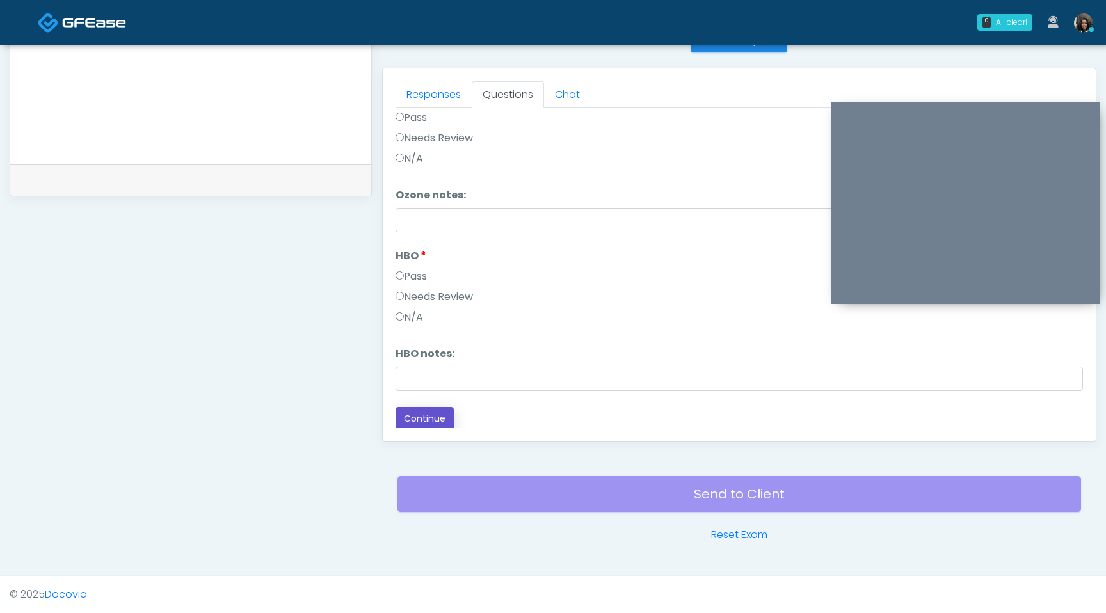
click at [409, 420] on button "Continue" at bounding box center [424, 419] width 58 height 24
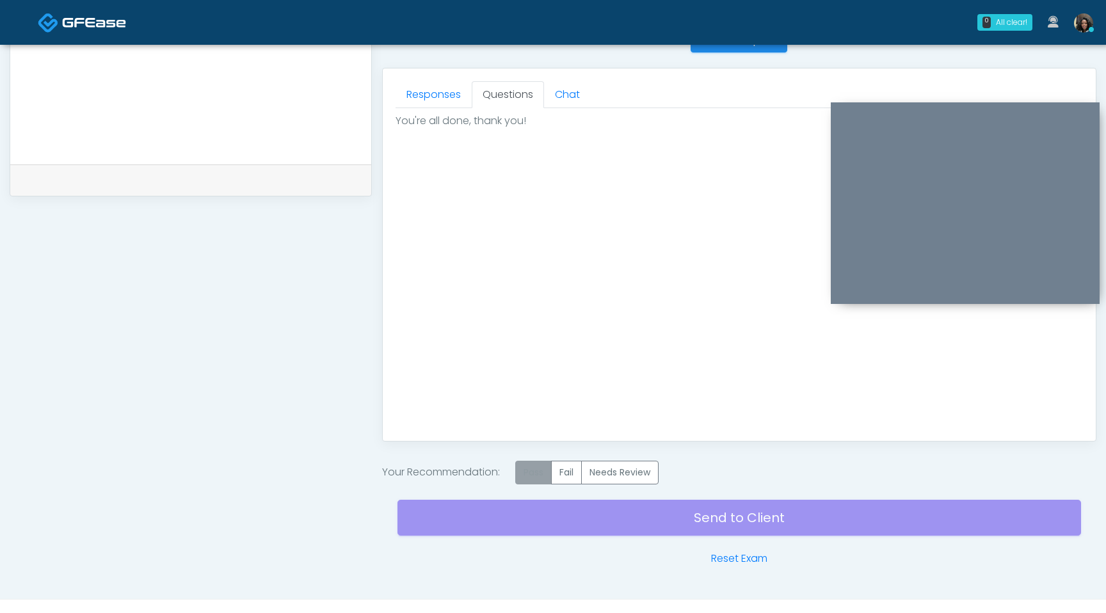
click at [534, 470] on label "Pass" at bounding box center [533, 473] width 36 height 24
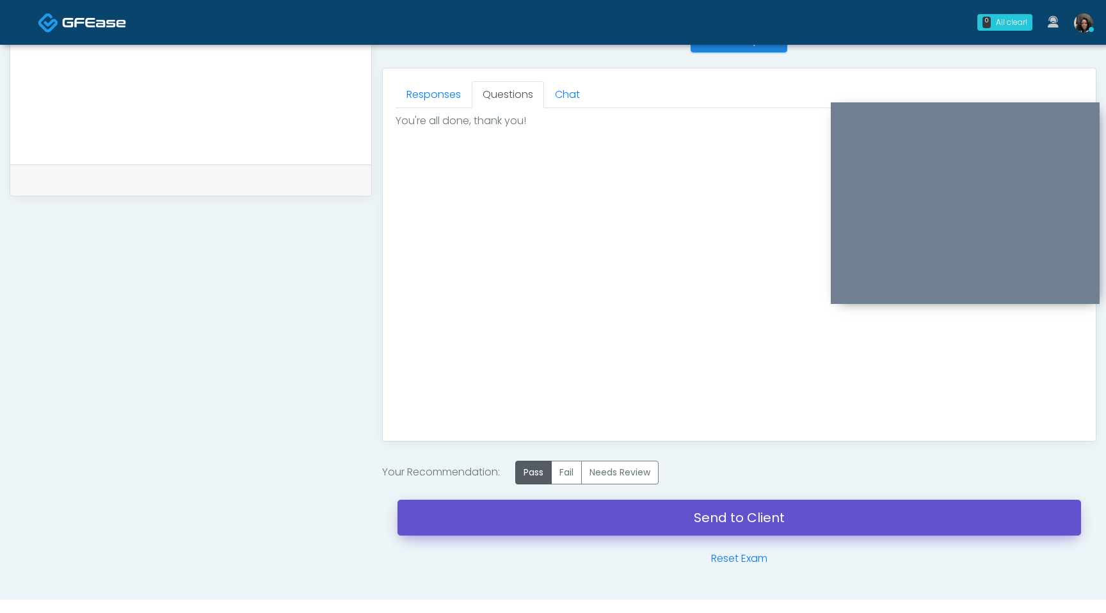
click at [665, 516] on link "Send to Client" at bounding box center [738, 518] width 683 height 36
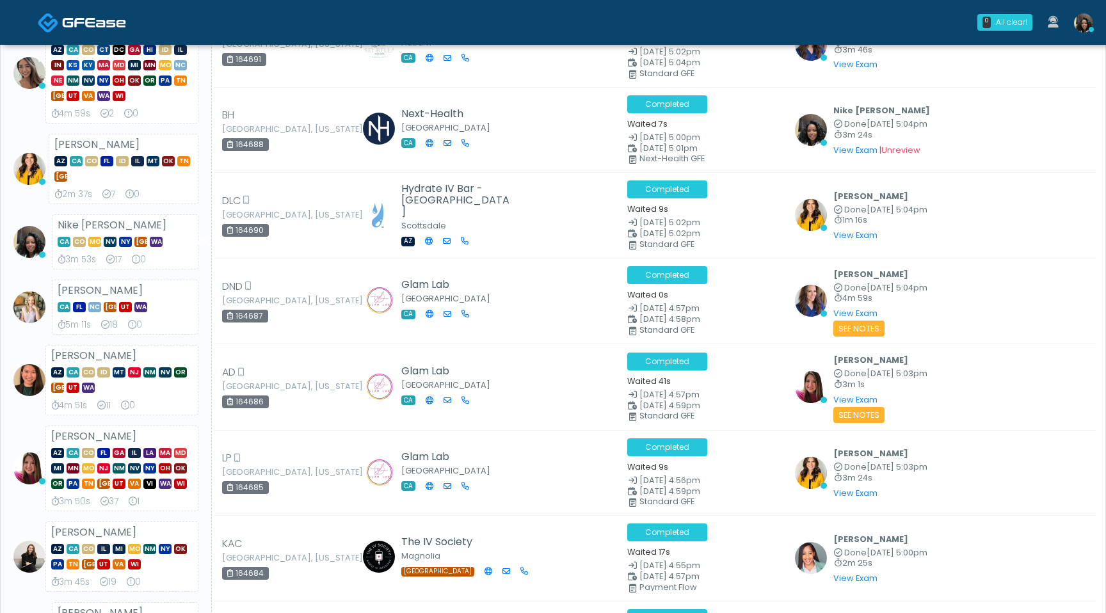
scroll to position [364, 0]
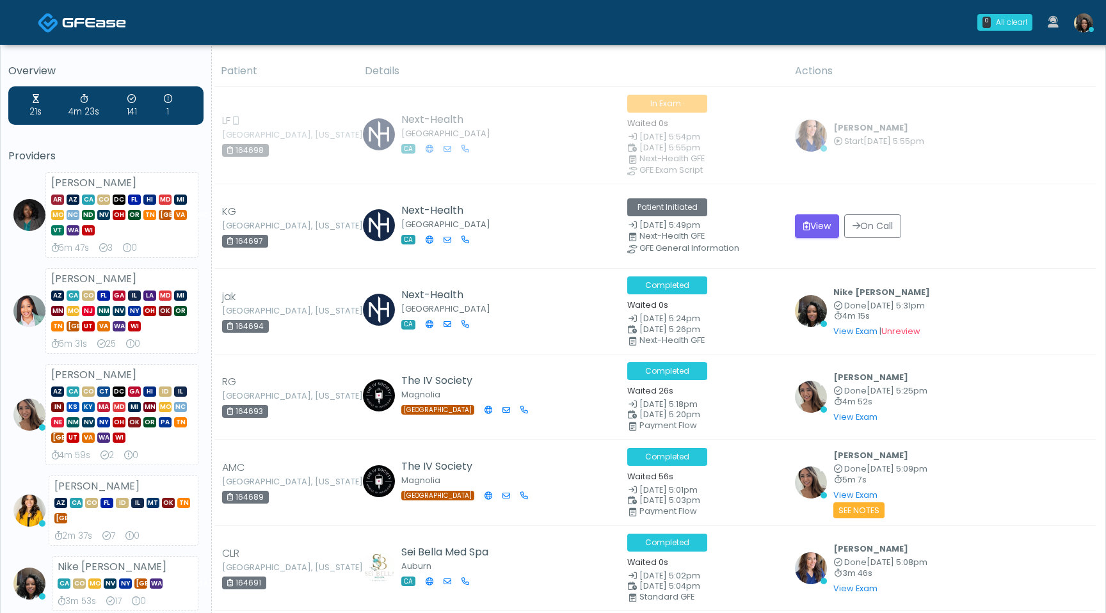
click at [812, 129] on img at bounding box center [811, 136] width 32 height 32
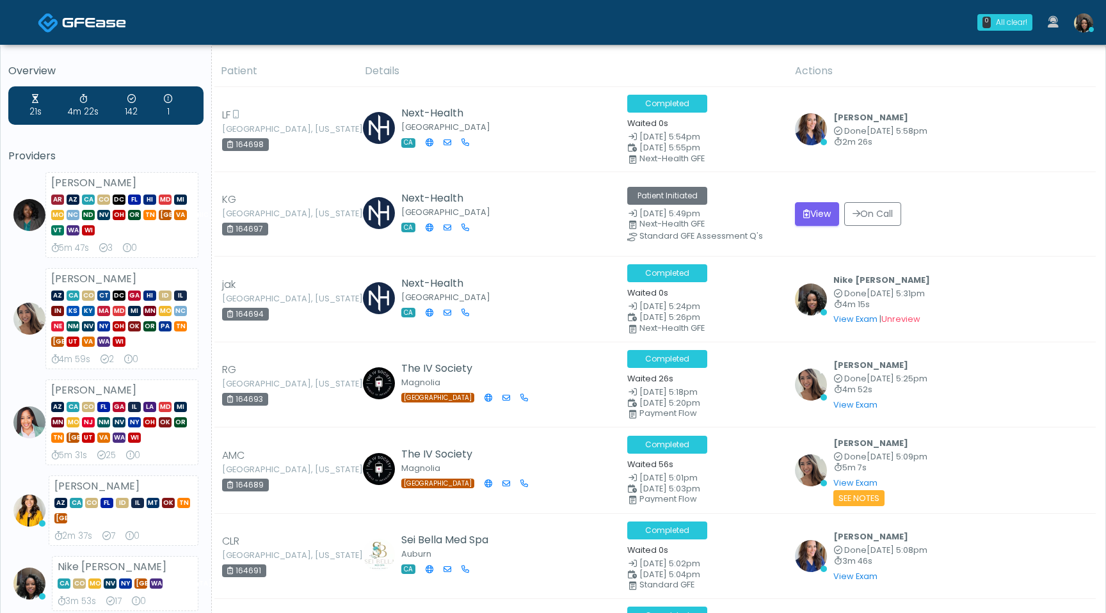
click at [1086, 31] on img at bounding box center [1083, 22] width 19 height 19
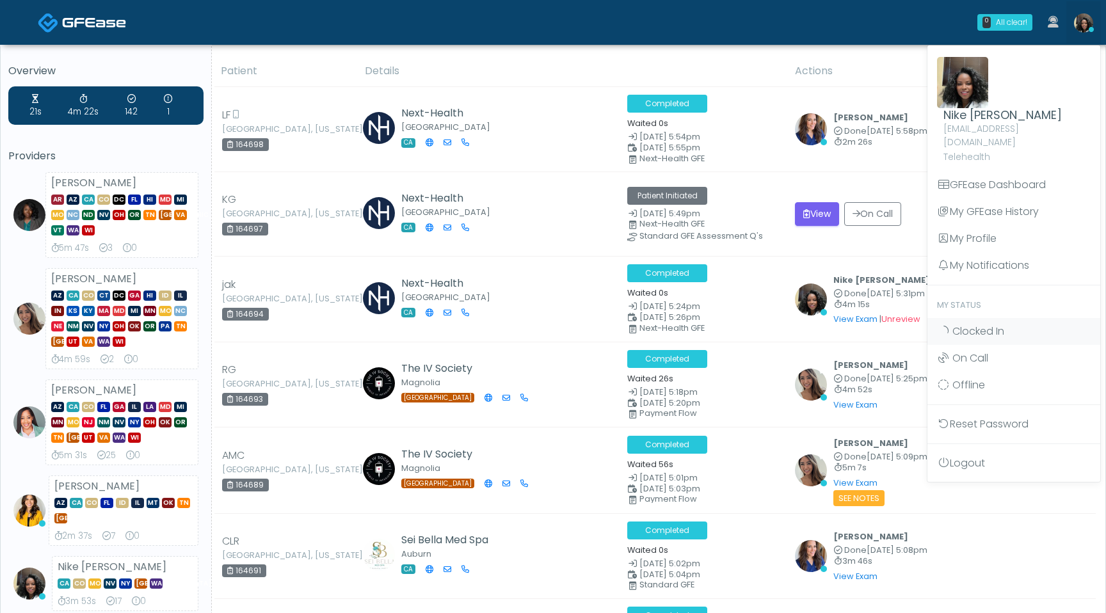
click at [484, 59] on th "Details" at bounding box center [572, 71] width 430 height 31
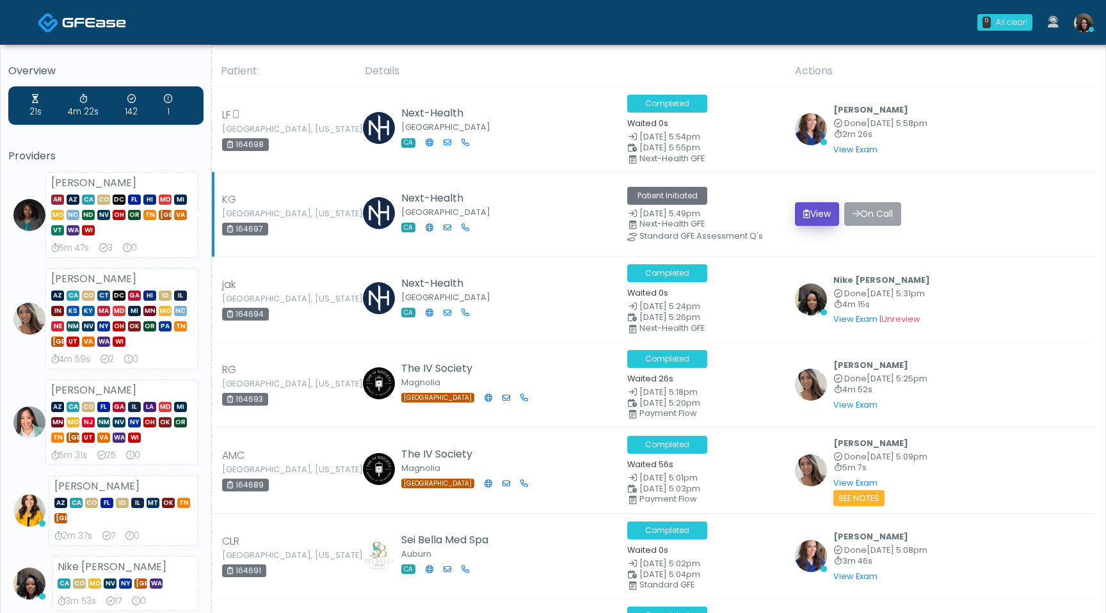
click at [822, 213] on button "View" at bounding box center [817, 214] width 44 height 24
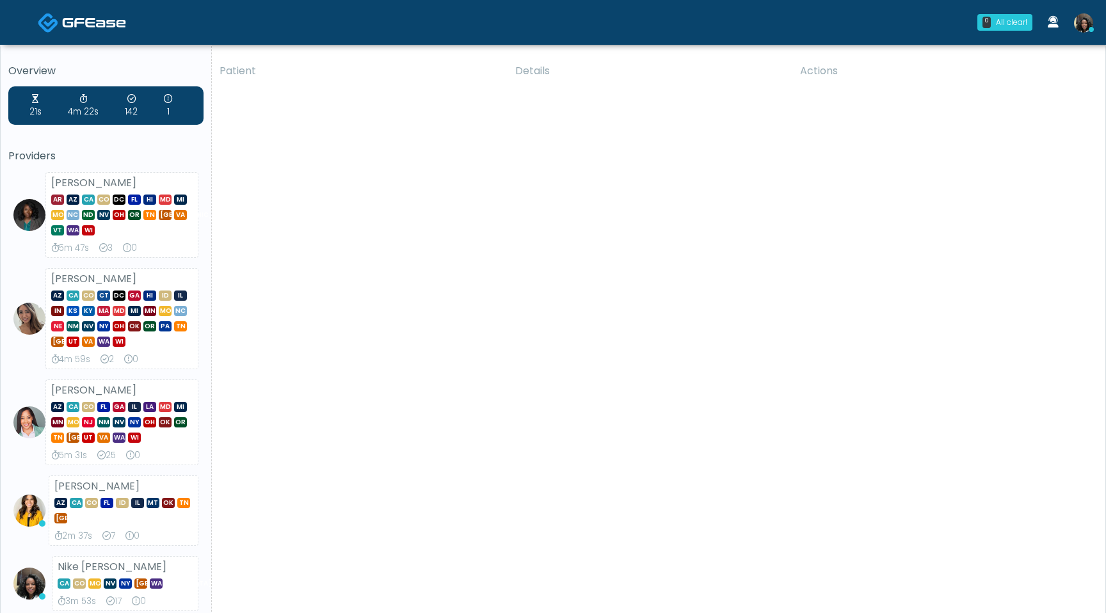
click at [75, 27] on img at bounding box center [94, 22] width 64 height 13
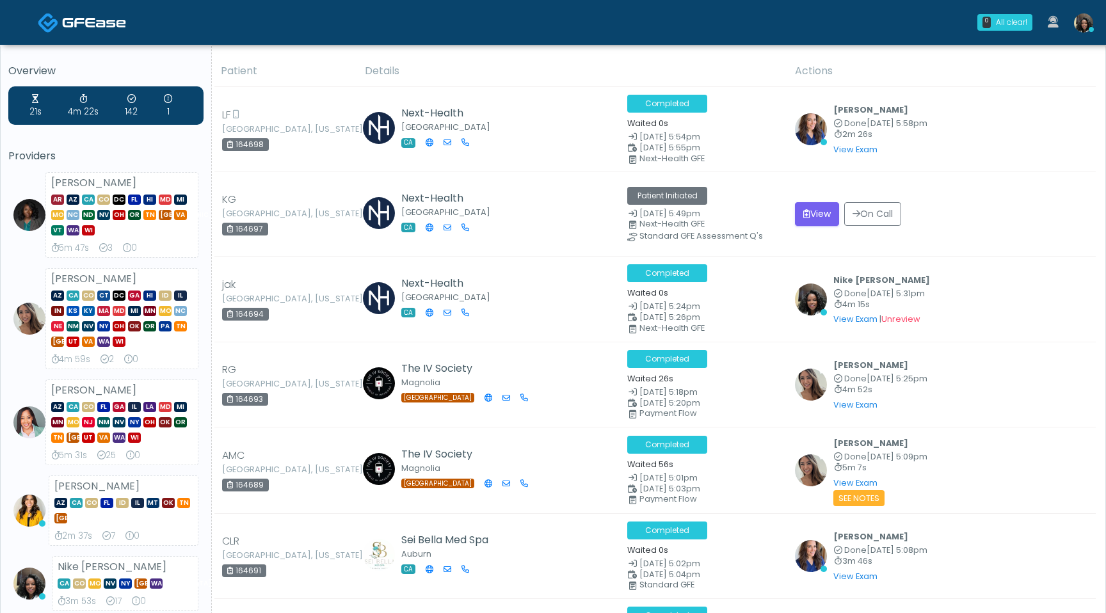
click at [1084, 30] on img at bounding box center [1083, 22] width 19 height 19
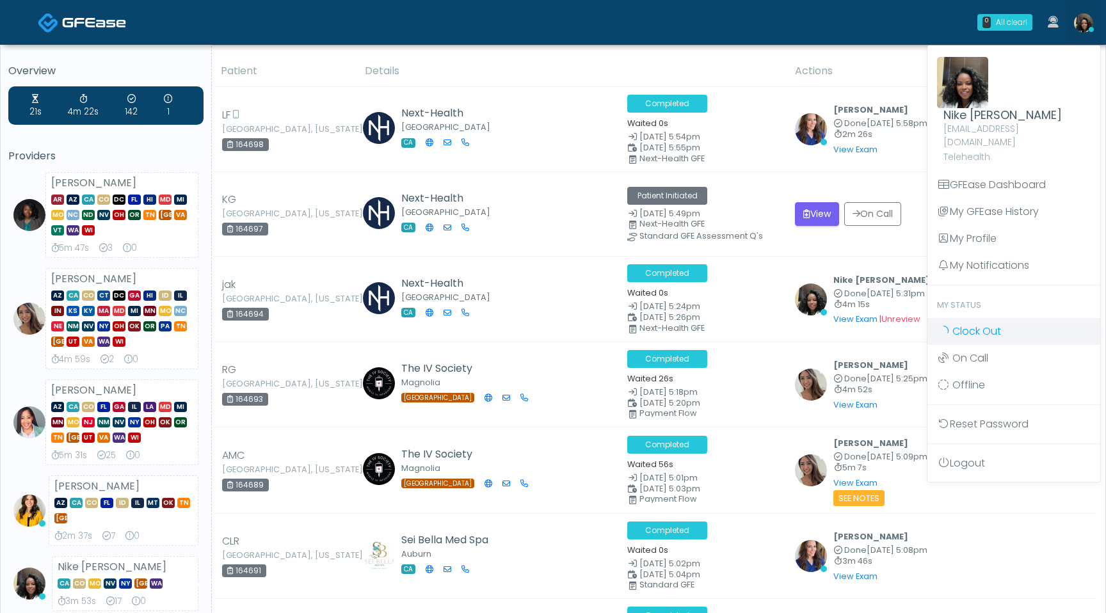
click at [960, 324] on span "Clock Out" at bounding box center [976, 331] width 49 height 15
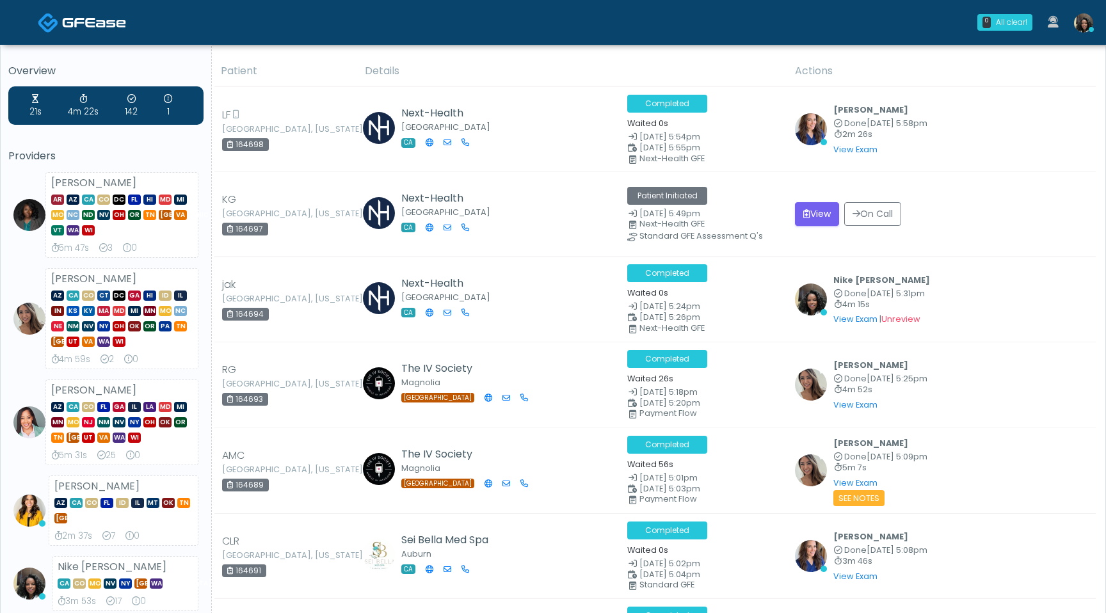
click at [1081, 30] on img at bounding box center [1083, 22] width 19 height 19
click at [1082, 24] on img at bounding box center [1083, 22] width 19 height 19
click at [1083, 25] on img at bounding box center [1083, 22] width 19 height 19
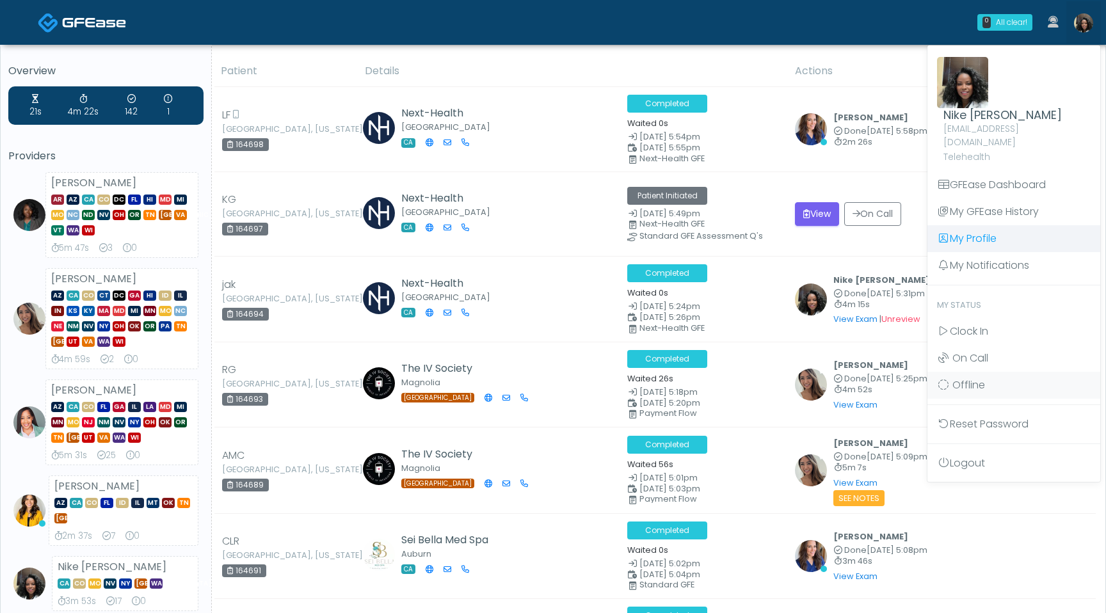
click at [987, 233] on link "My Profile" at bounding box center [1013, 238] width 173 height 27
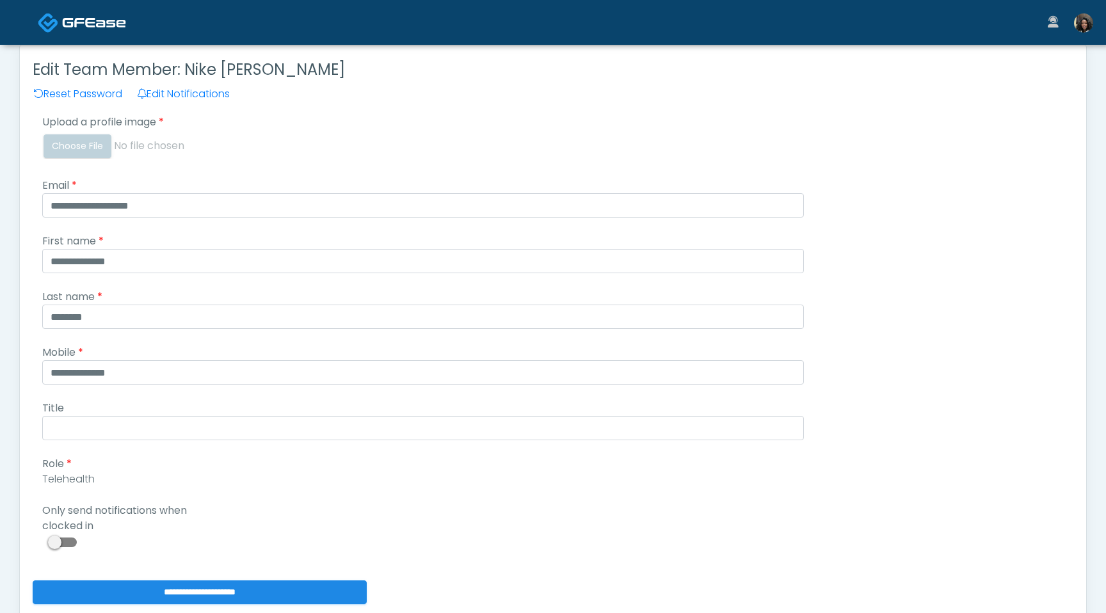
click at [60, 544] on span at bounding box center [64, 543] width 26 height 10
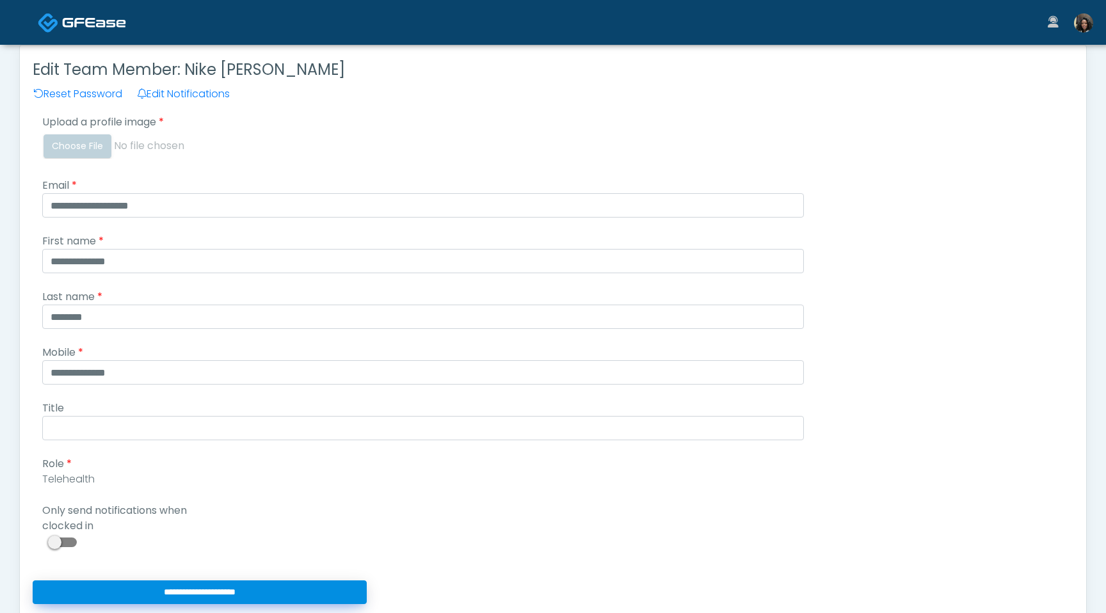
click at [125, 587] on input "**********" at bounding box center [200, 592] width 334 height 24
type input "**********"
